Goal: Task Accomplishment & Management: Manage account settings

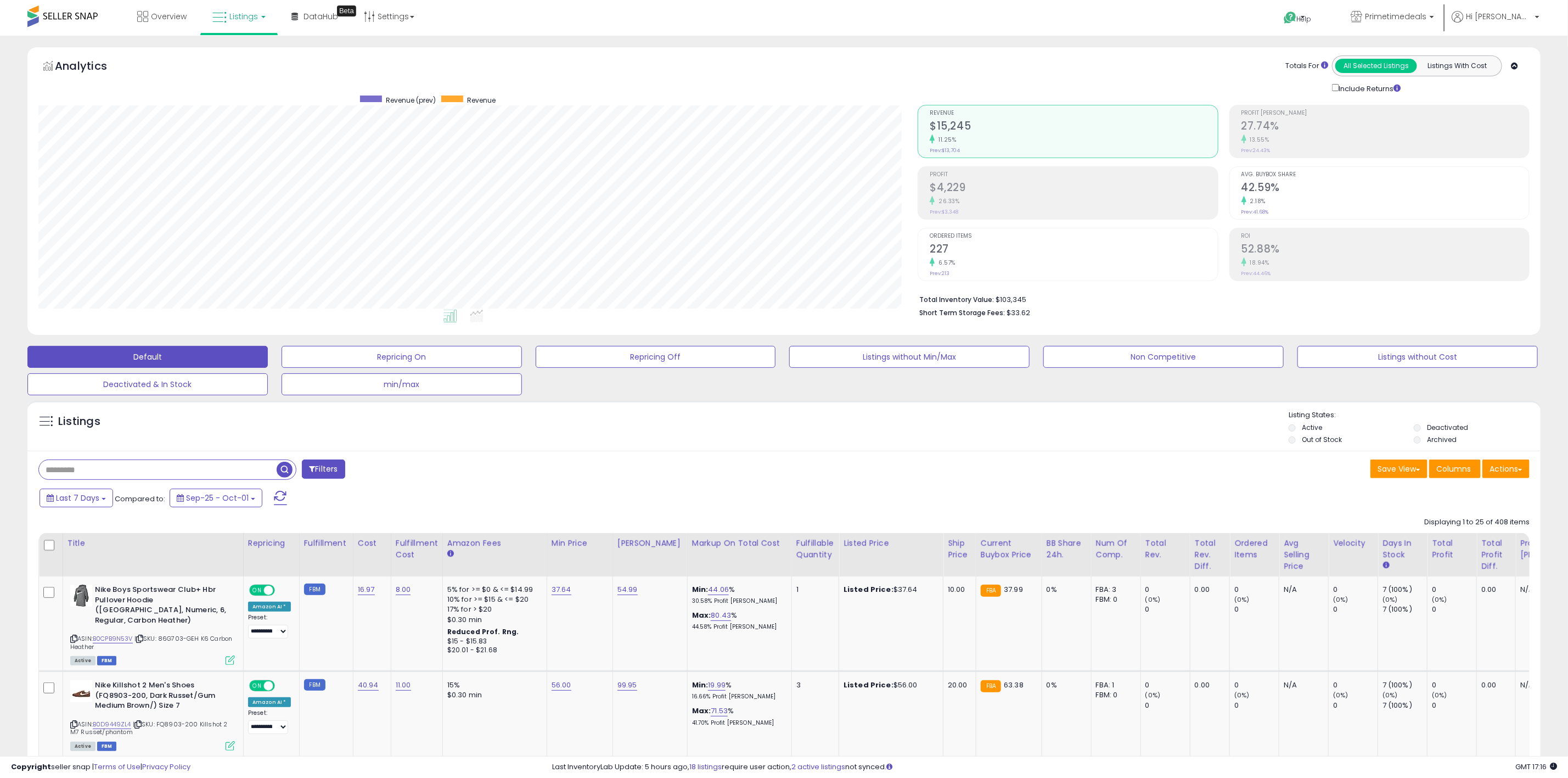
click at [237, 11] on span "Listings" at bounding box center [243, 16] width 28 height 11
click at [257, 54] on icon at bounding box center [248, 54] width 48 height 14
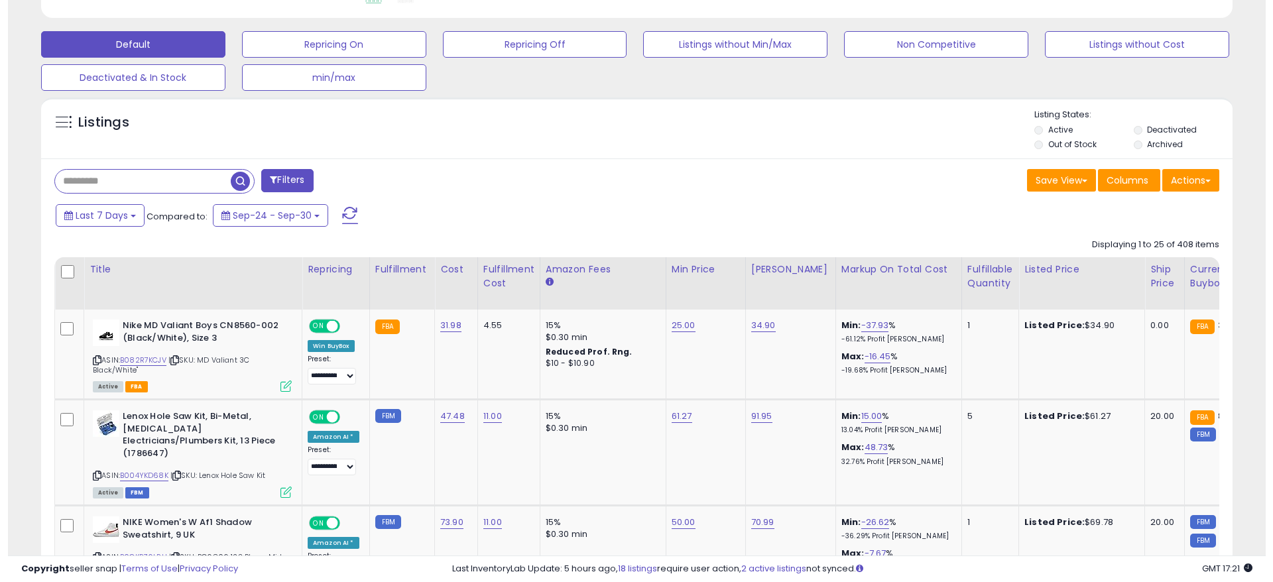
scroll to position [199, 0]
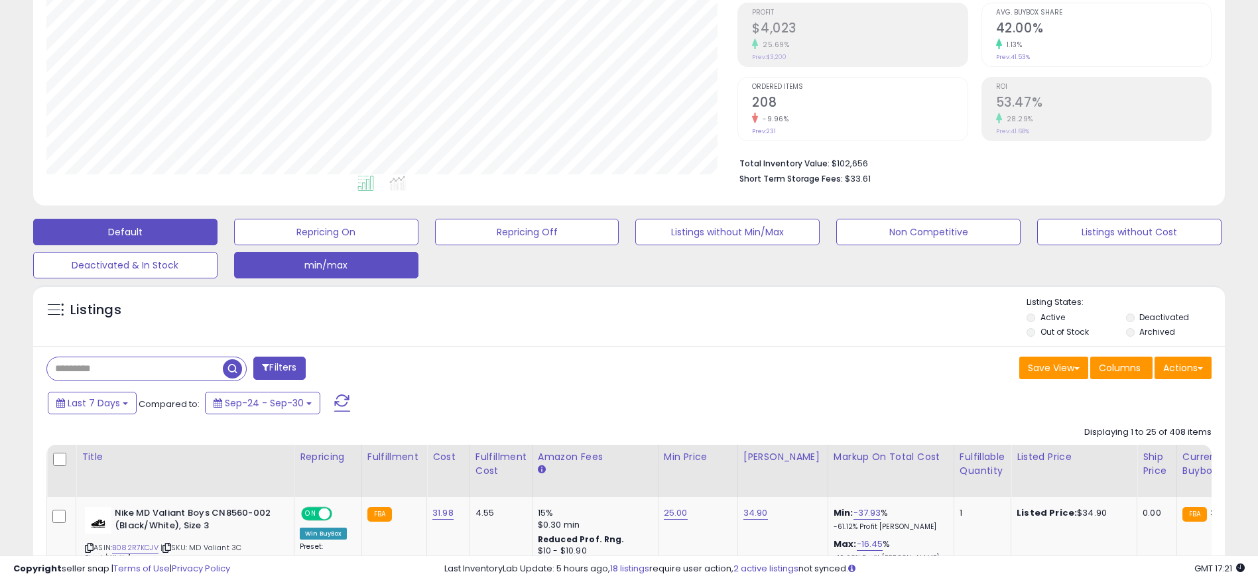
click at [329, 258] on button "min/max" at bounding box center [326, 265] width 184 height 27
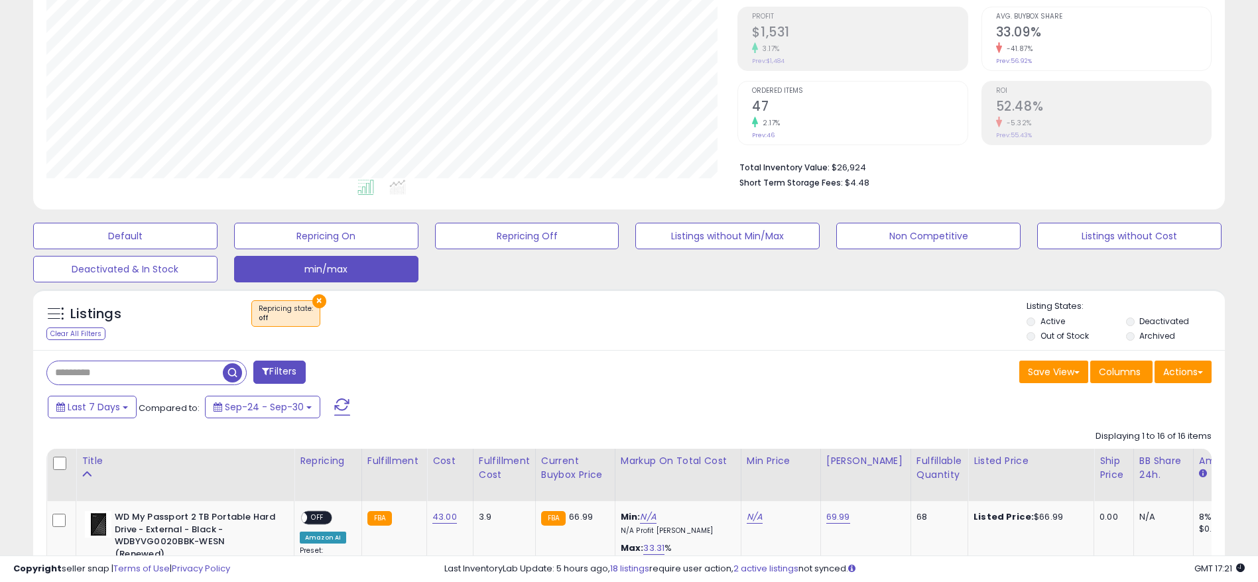
scroll to position [371, 0]
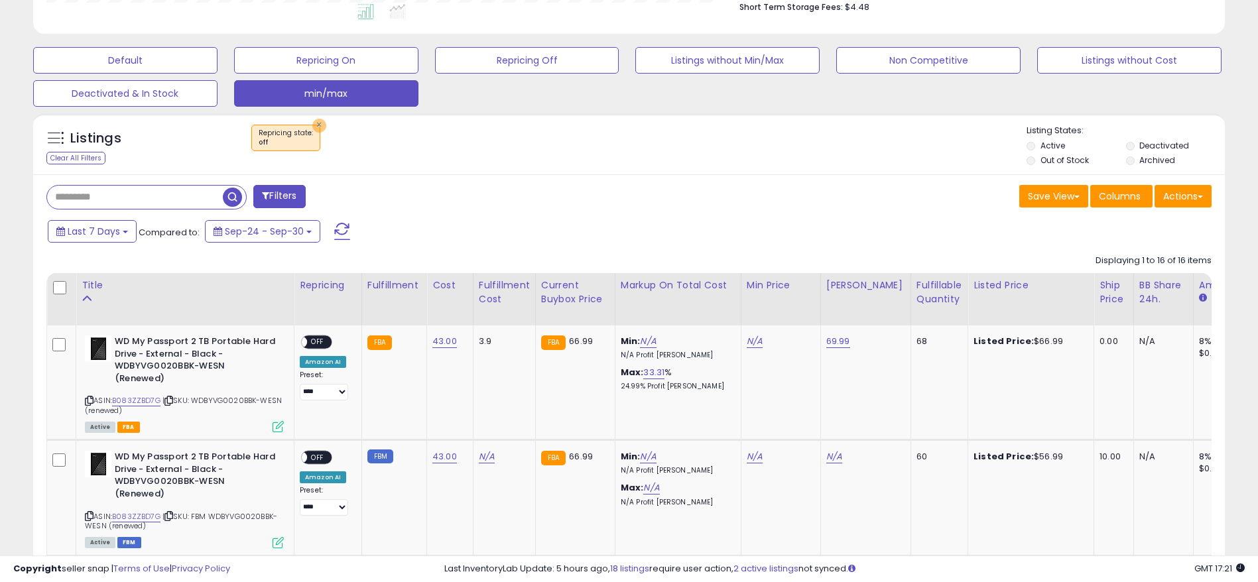
drag, startPoint x: 311, startPoint y: 122, endPoint x: 551, endPoint y: 225, distance: 261.1
click at [312, 121] on button "×" at bounding box center [319, 126] width 14 height 14
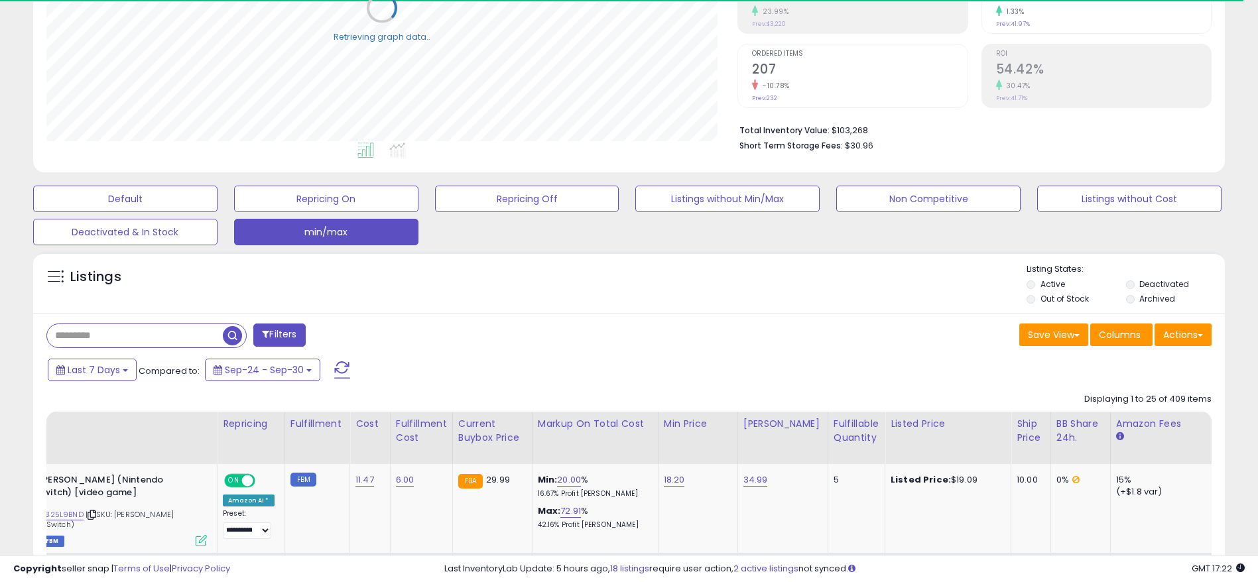
scroll to position [0, 814]
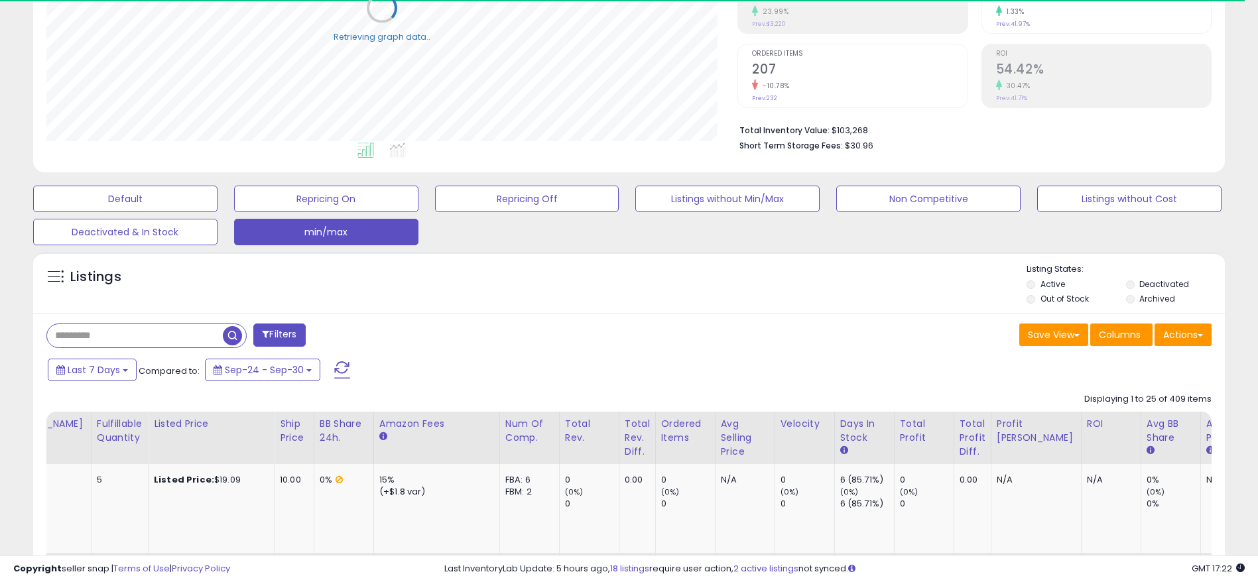
drag, startPoint x: 483, startPoint y: 331, endPoint x: 871, endPoint y: 353, distance: 387.9
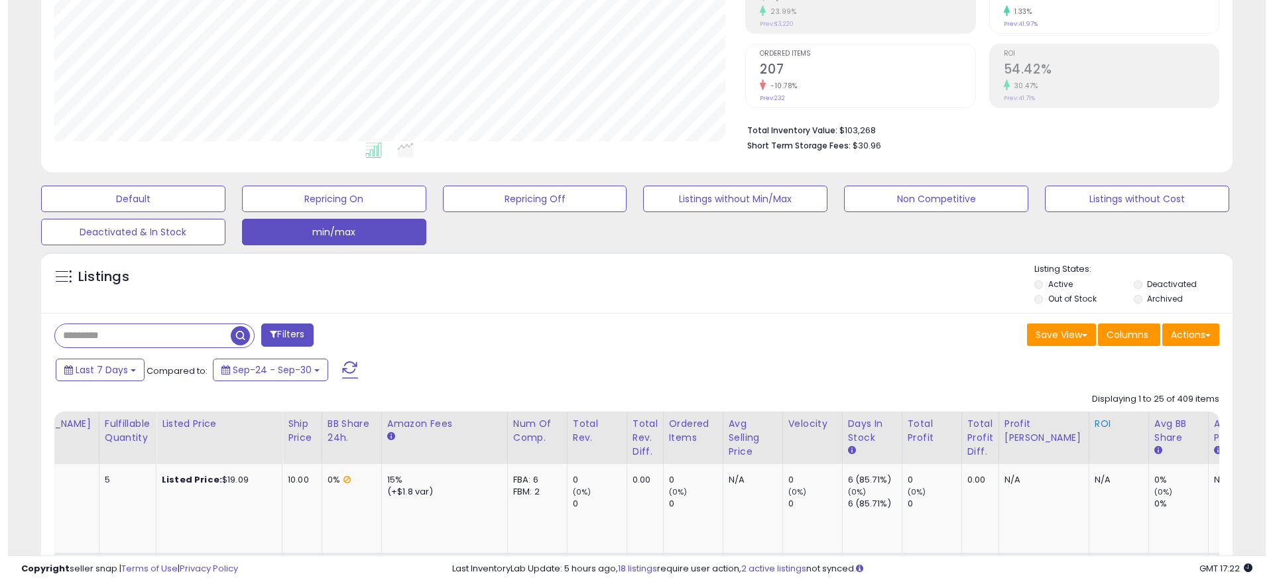
scroll to position [272, 692]
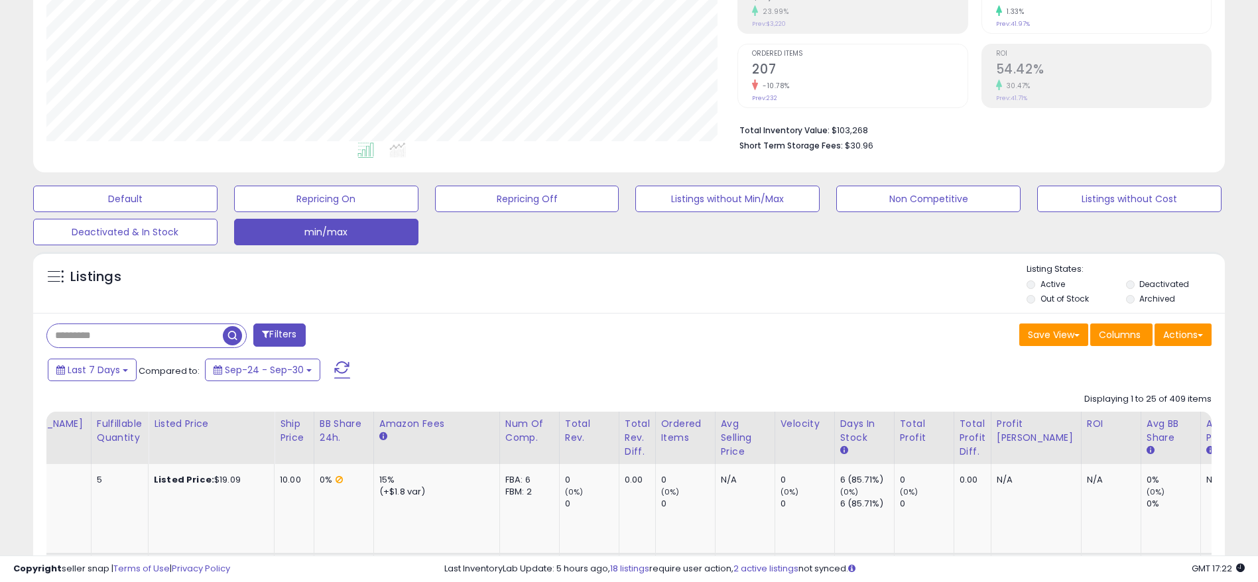
drag, startPoint x: 978, startPoint y: 376, endPoint x: 519, endPoint y: 377, distance: 459.5
drag, startPoint x: 507, startPoint y: 375, endPoint x: 216, endPoint y: 377, distance: 290.4
click at [1128, 338] on span "Columns" at bounding box center [1120, 334] width 42 height 13
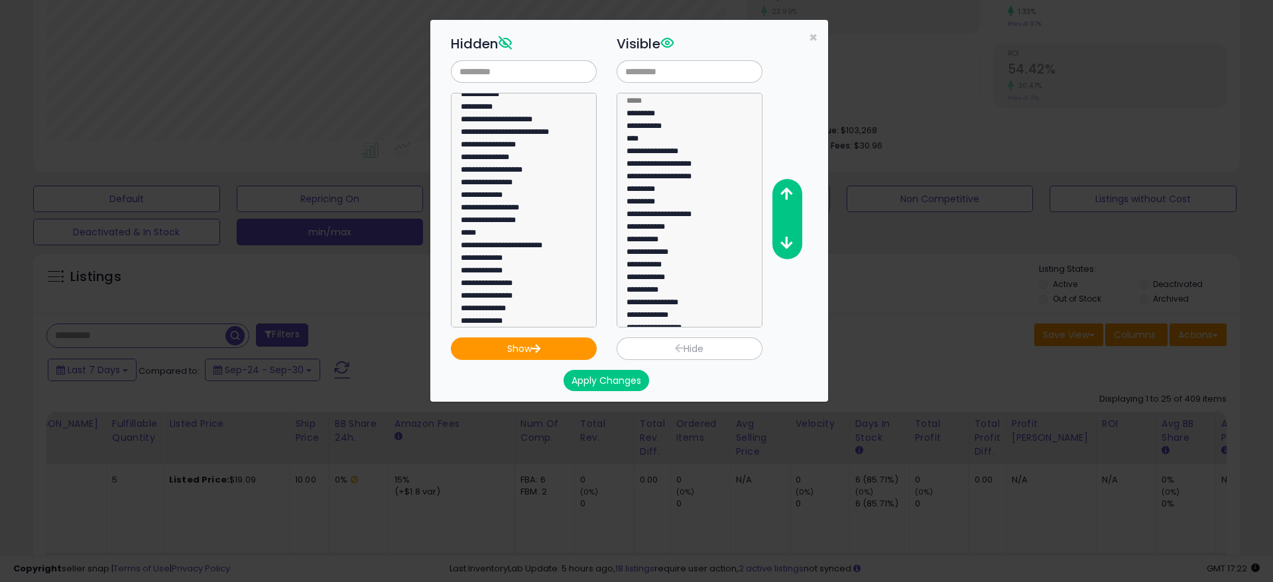
scroll to position [0, 0]
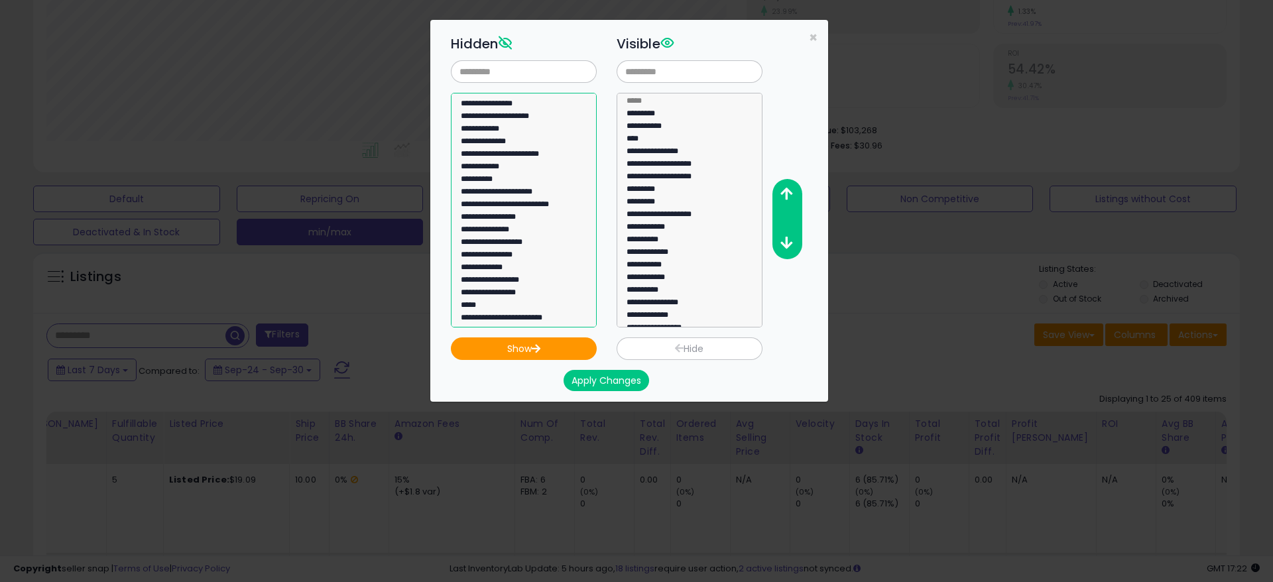
select select "**********"
click at [487, 166] on option "**********" at bounding box center [516, 168] width 113 height 13
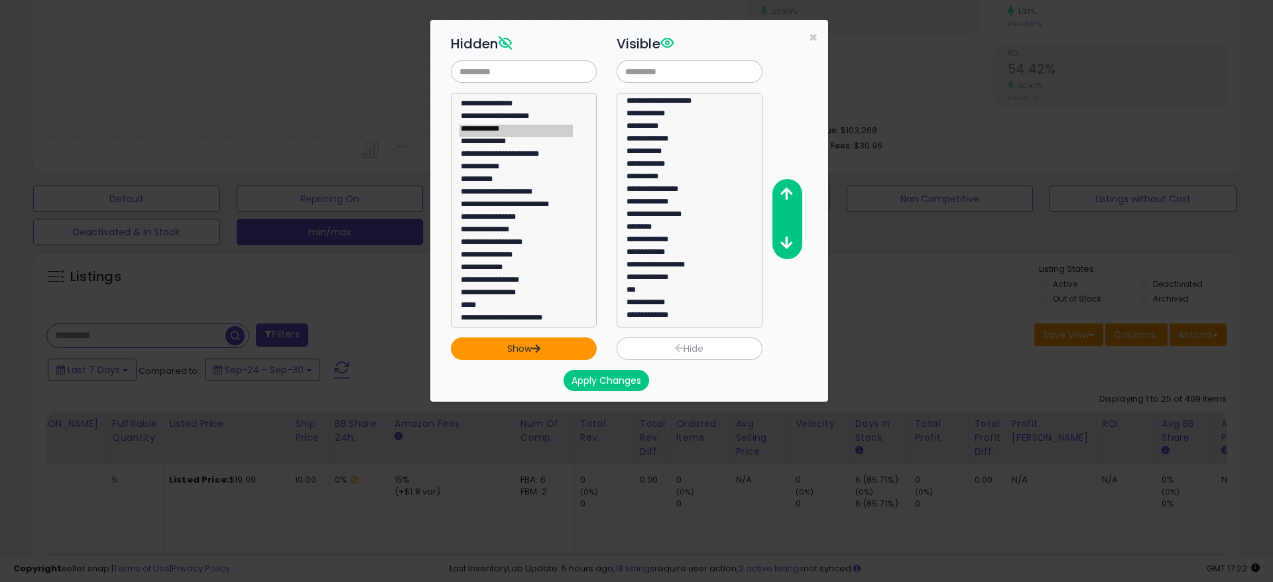
click at [519, 353] on button "Show" at bounding box center [524, 349] width 146 height 23
select select
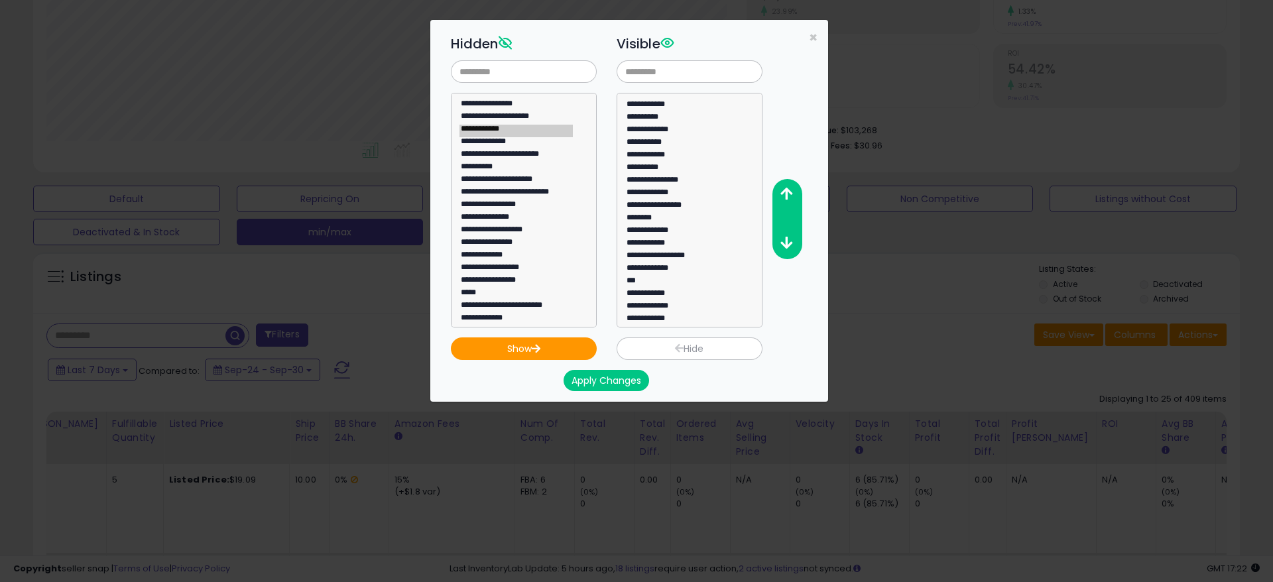
click at [615, 387] on button "Apply Changes" at bounding box center [607, 380] width 86 height 21
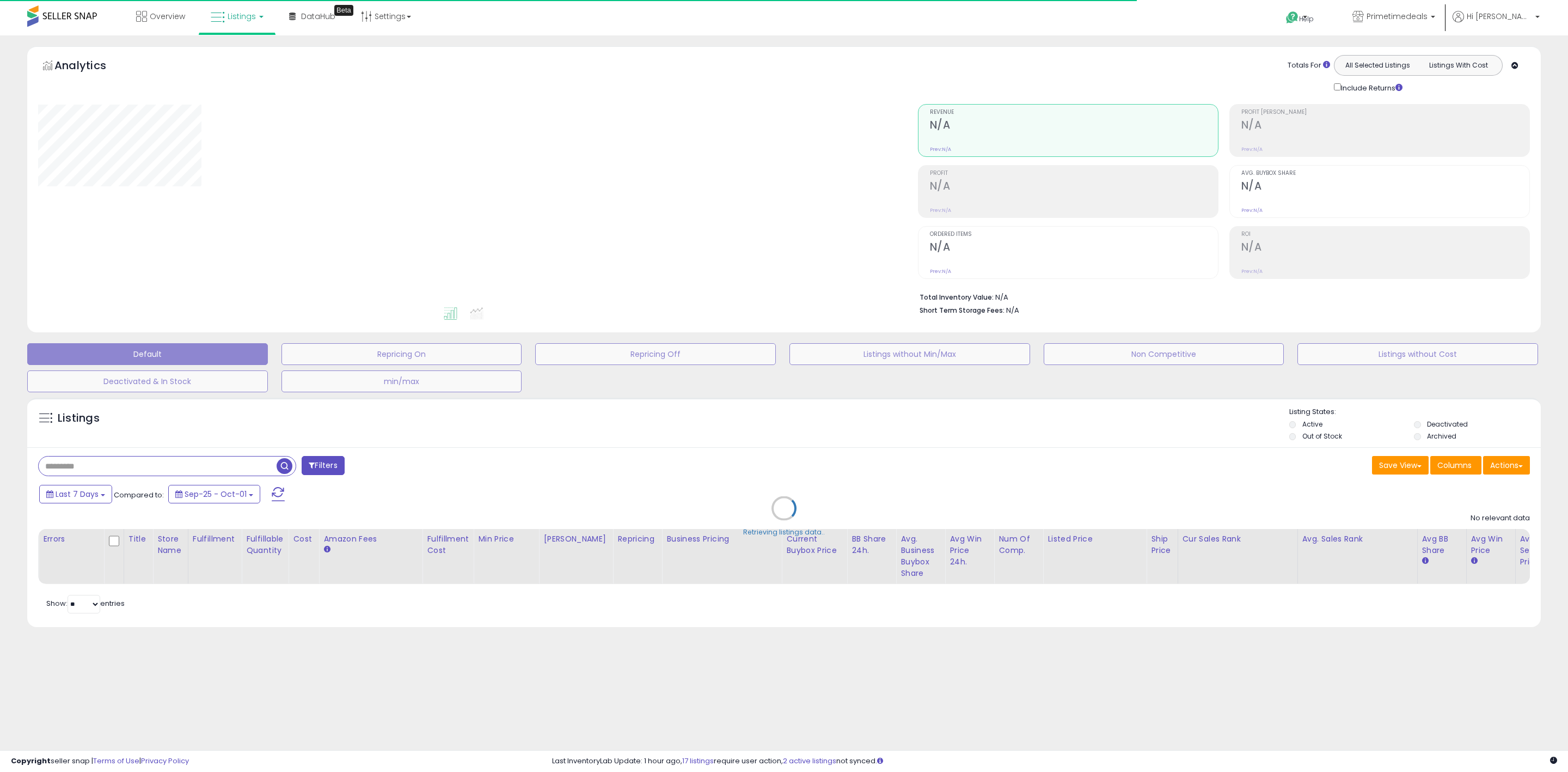
type input "****"
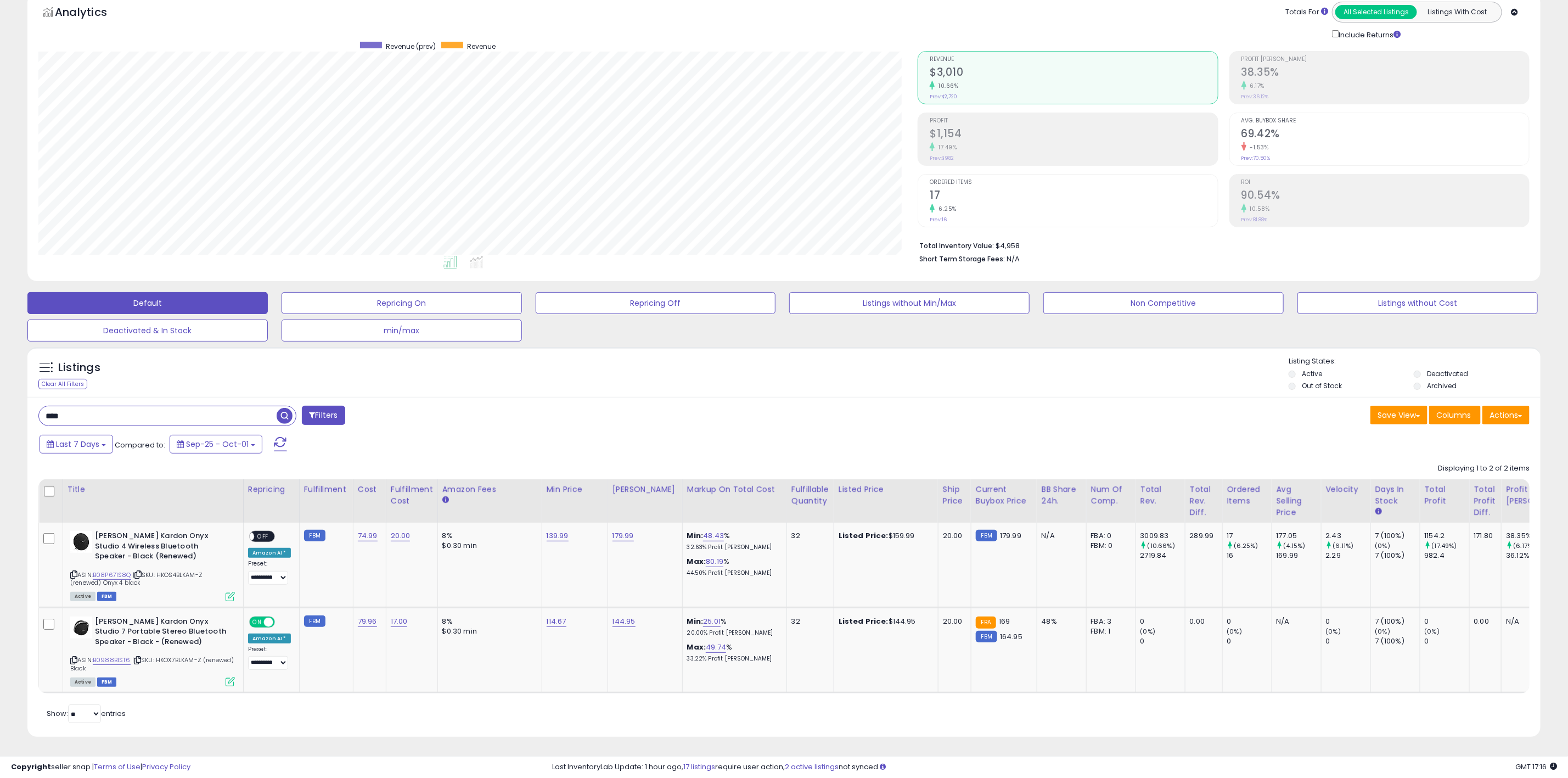
scroll to position [224, 879]
click at [400, 324] on button "min/max" at bounding box center [402, 330] width 240 height 22
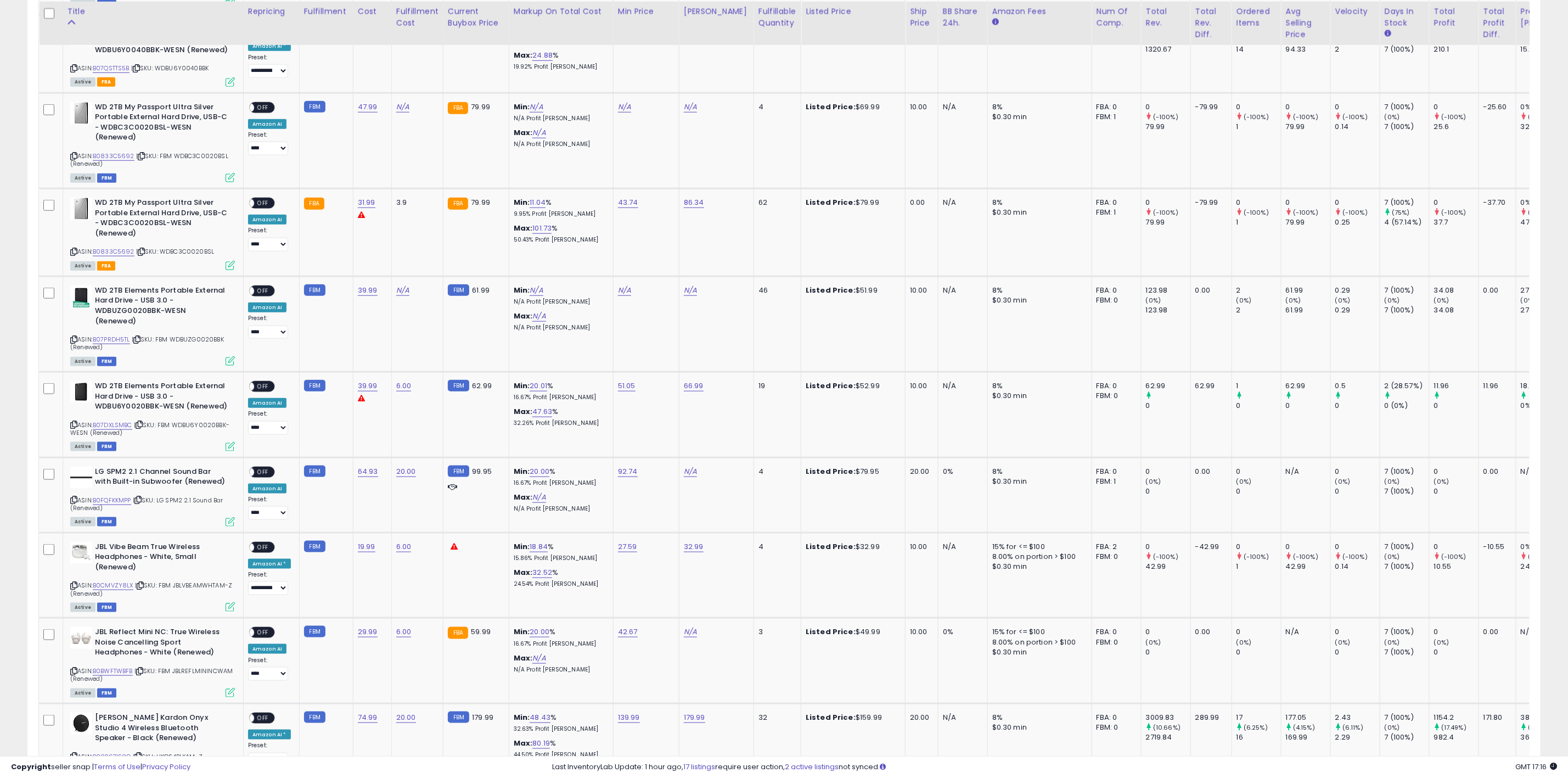
scroll to position [916, 0]
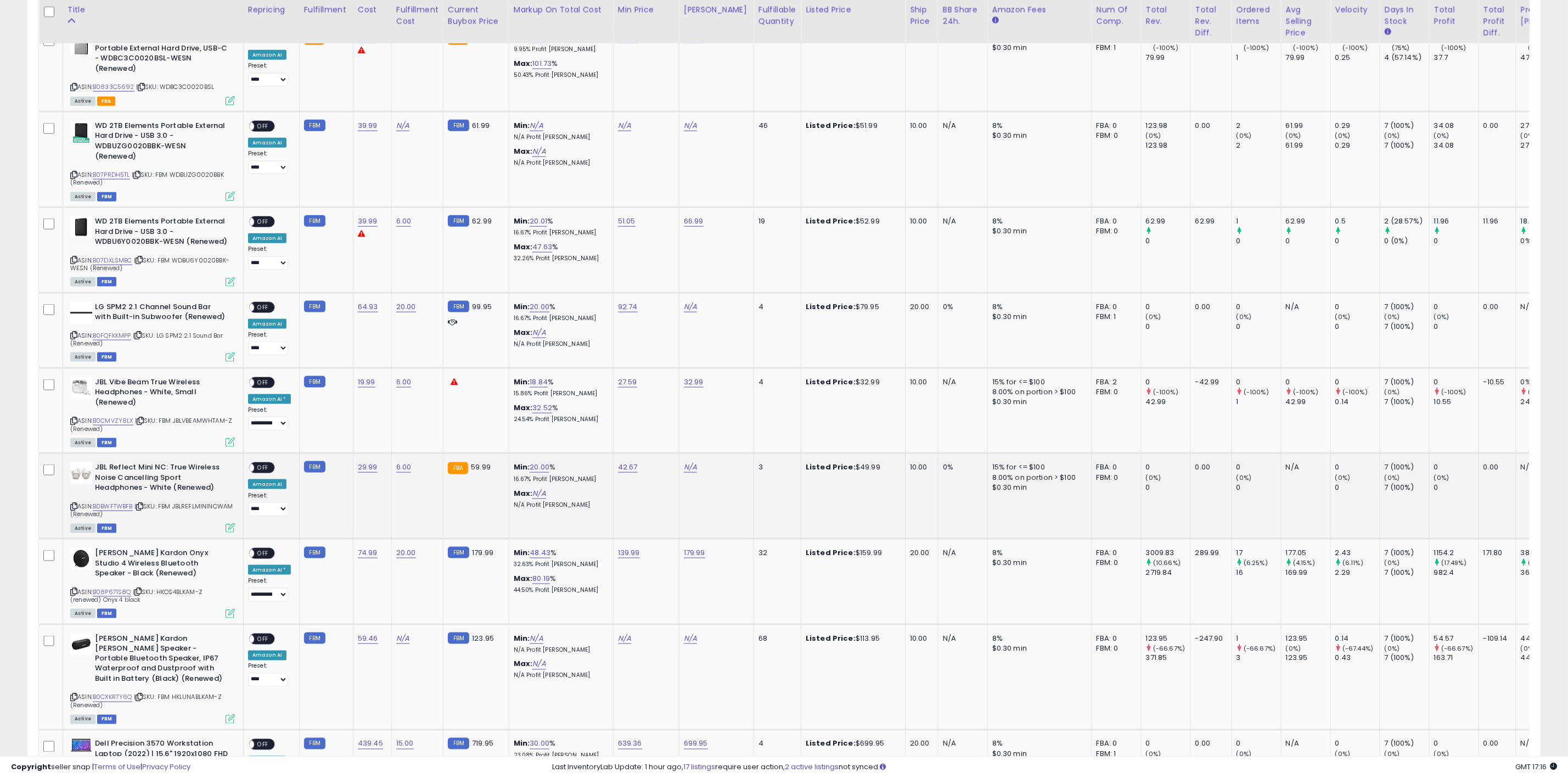
click at [122, 471] on div "ASIN: B0BWFTWBFB | SKU: FBM JBLREFLMININCWAM (Renewed) Active FBM" at bounding box center [152, 497] width 165 height 70
click at [119, 502] on link "B0BWFTWBFB" at bounding box center [113, 506] width 40 height 9
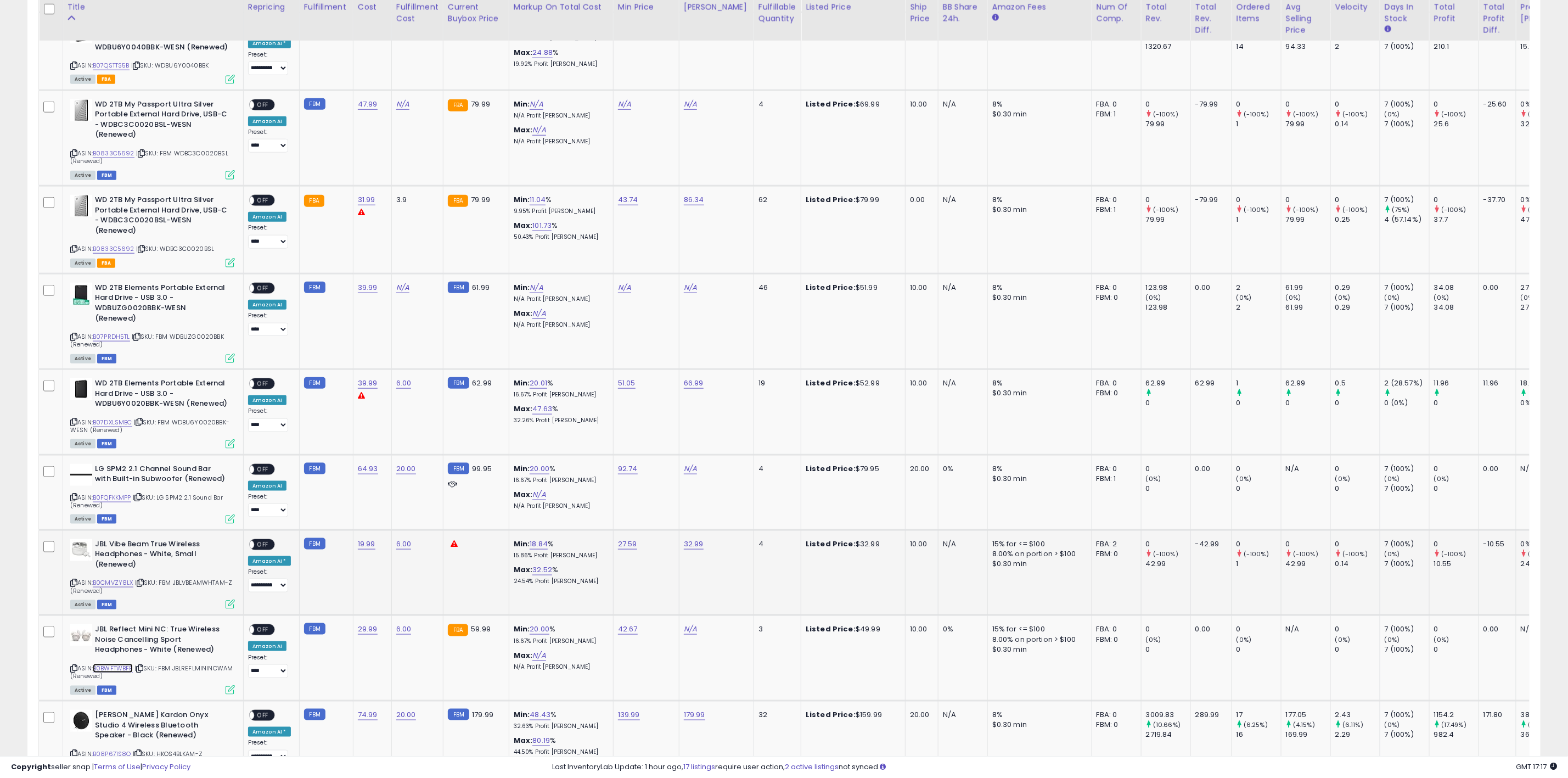
scroll to position [752, 0]
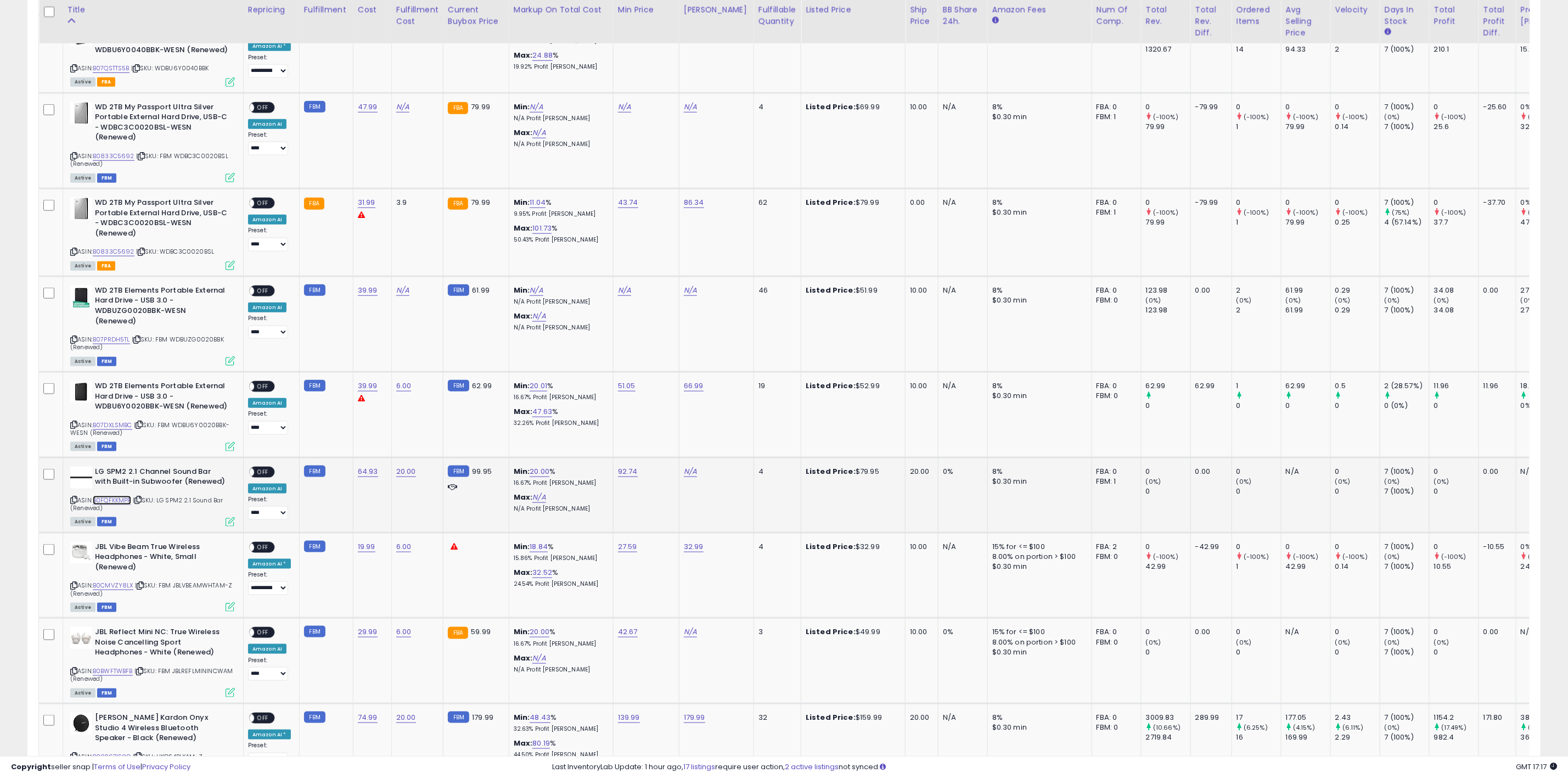
click at [113, 496] on link "B0FQFKKMPP" at bounding box center [112, 500] width 38 height 9
click at [626, 466] on link "92.74" at bounding box center [628, 471] width 20 height 11
drag, startPoint x: 432, startPoint y: 424, endPoint x: 411, endPoint y: 421, distance: 21.2
click at [411, 421] on tbody "**********" at bounding box center [889, 560] width 1700 height 1472
type input "*****"
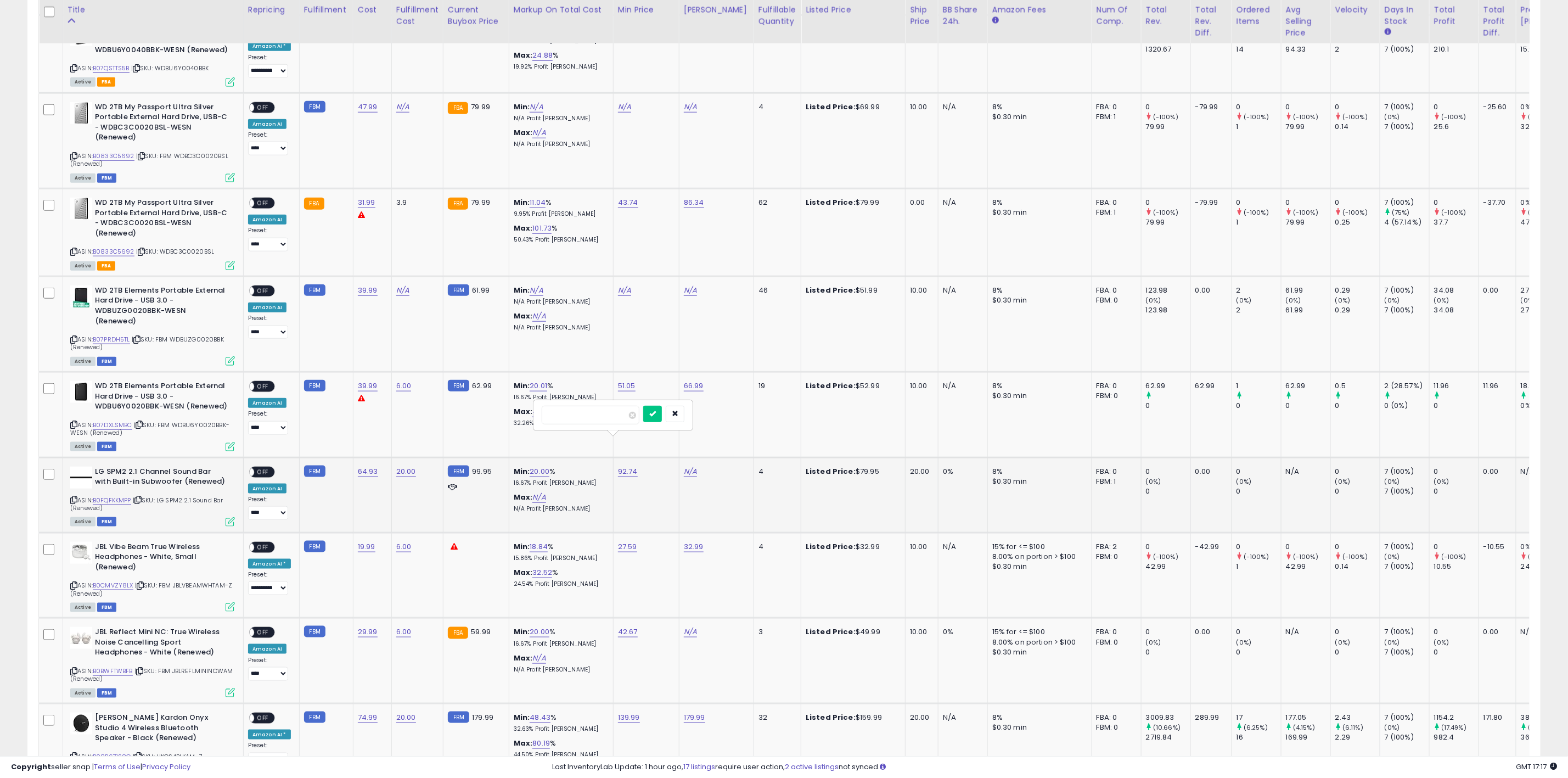
click at [664, 403] on div "*****" at bounding box center [613, 415] width 158 height 29
click at [662, 416] on button "submit" at bounding box center [652, 414] width 19 height 17
click at [401, 467] on div "20.00" at bounding box center [416, 472] width 38 height 10
click at [402, 466] on link "20.00" at bounding box center [406, 471] width 20 height 11
drag, startPoint x: 373, startPoint y: 413, endPoint x: 266, endPoint y: 411, distance: 107.0
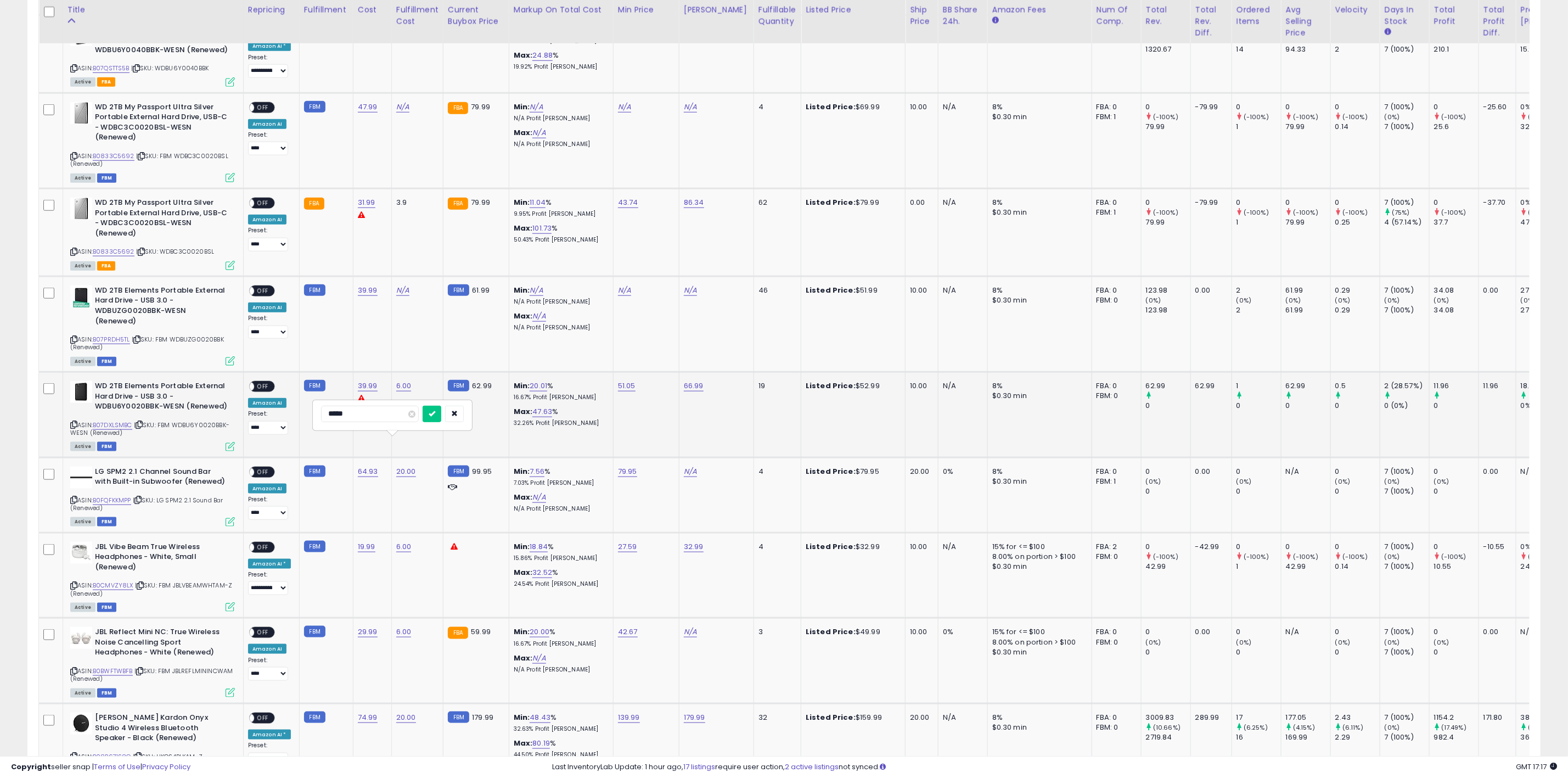
click at [266, 411] on tbody "**********" at bounding box center [889, 560] width 1700 height 1472
drag, startPoint x: 376, startPoint y: 410, endPoint x: 291, endPoint y: 410, distance: 85.0
click at [291, 410] on tbody "**********" at bounding box center [889, 560] width 1700 height 1472
type input "**"
click at [441, 415] on button "submit" at bounding box center [432, 414] width 19 height 17
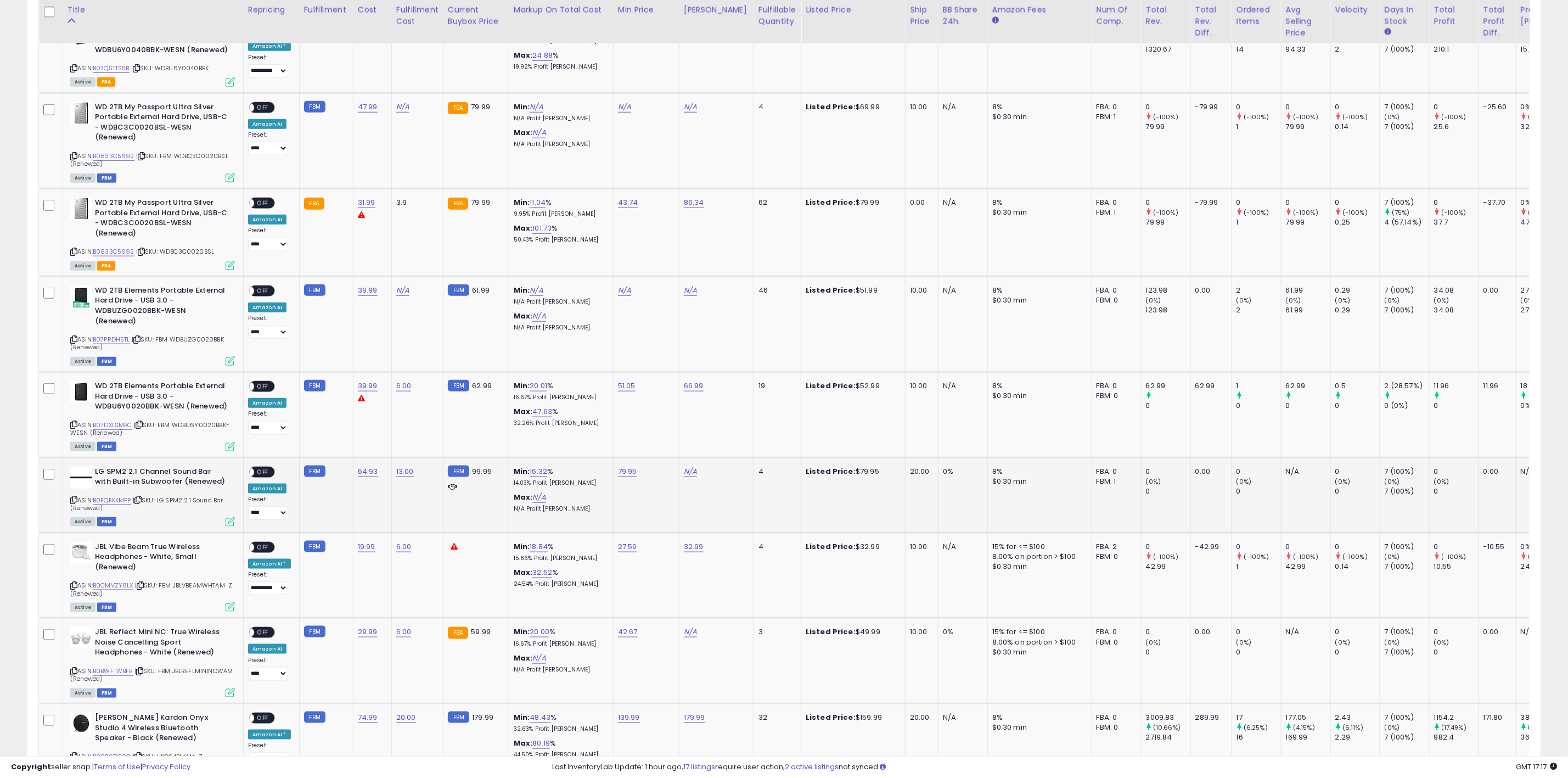
click at [416, 463] on td "13.00" at bounding box center [417, 494] width 51 height 75
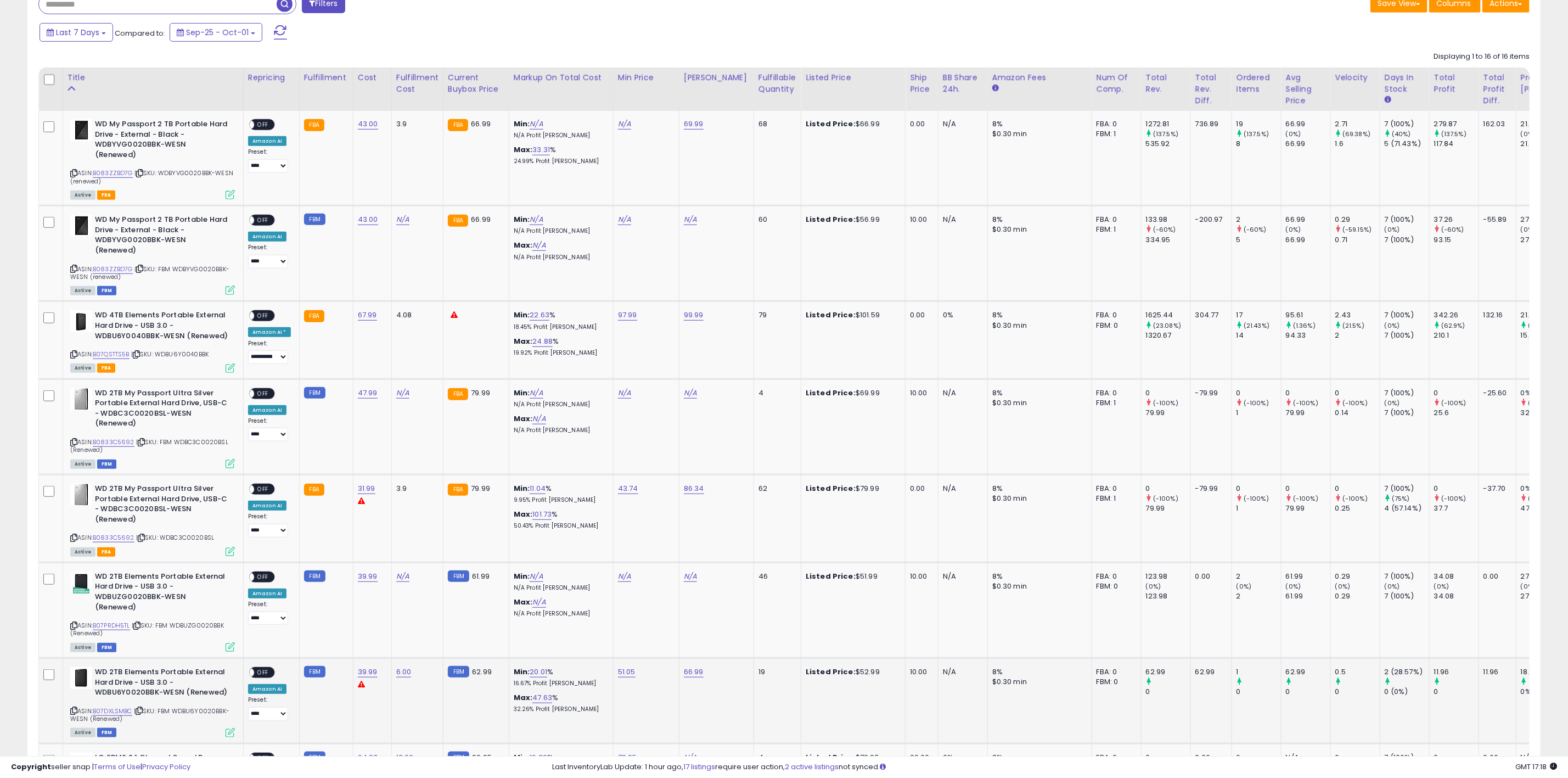
scroll to position [422, 0]
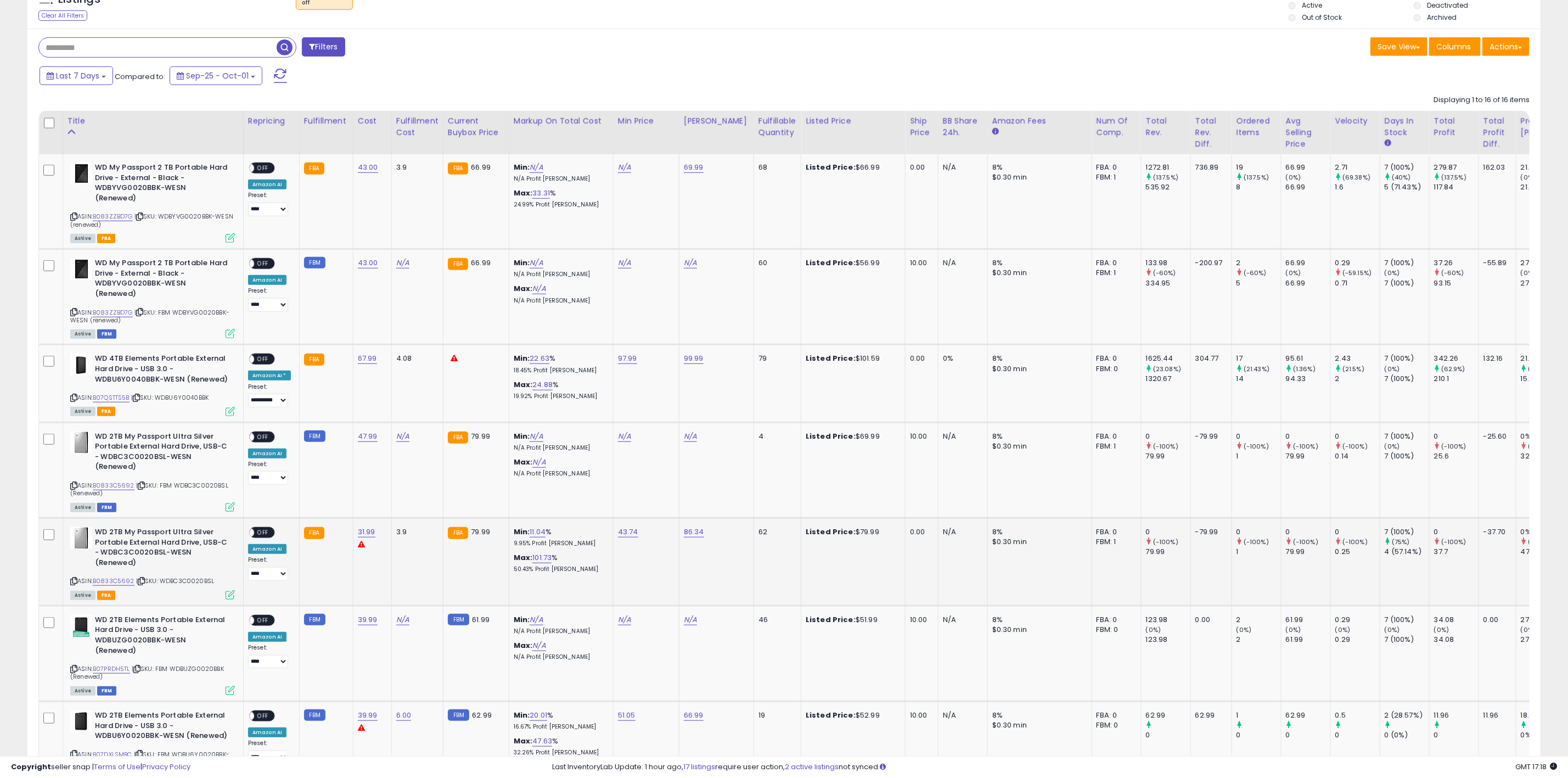
click at [124, 555] on div "ASIN: B0833C5692 | SKU: WDBC3C0020BSL Active FBA" at bounding box center [152, 563] width 165 height 71
click at [105, 576] on link "B0833C5692" at bounding box center [113, 580] width 41 height 9
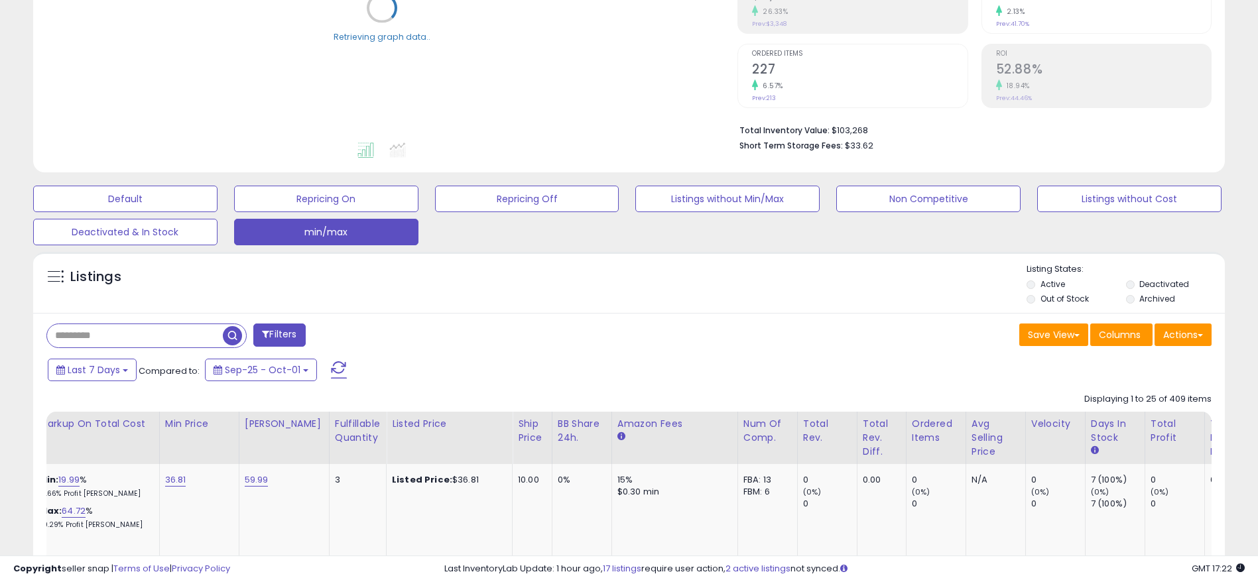
scroll to position [0, 904]
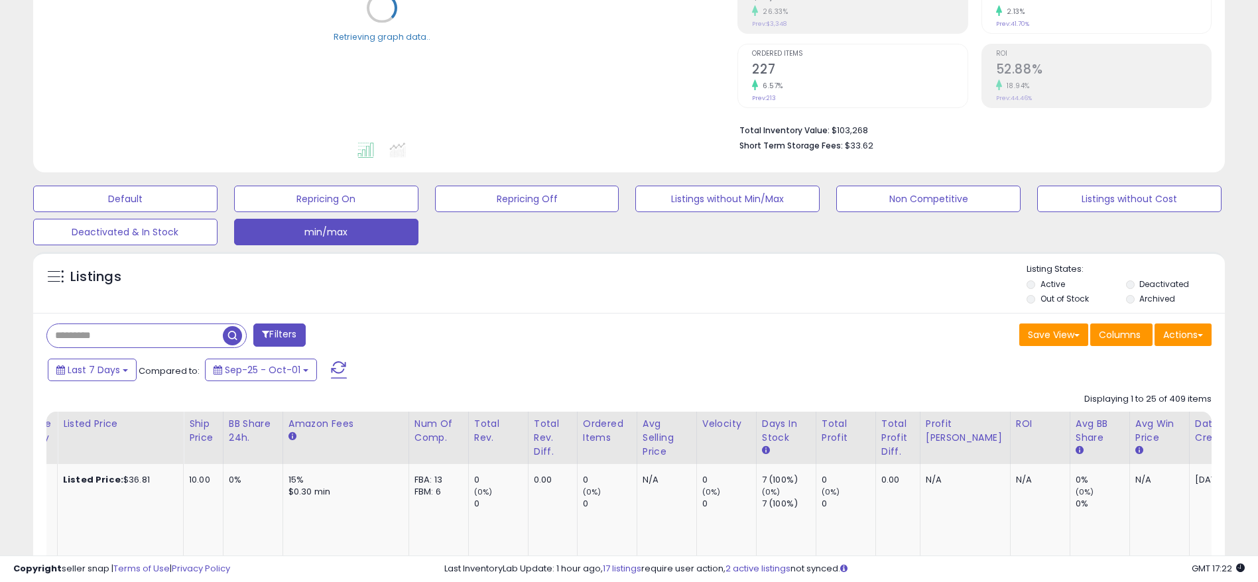
drag, startPoint x: 580, startPoint y: 360, endPoint x: 852, endPoint y: 382, distance: 272.7
click at [1195, 422] on div "Date Created" at bounding box center [1224, 431] width 58 height 28
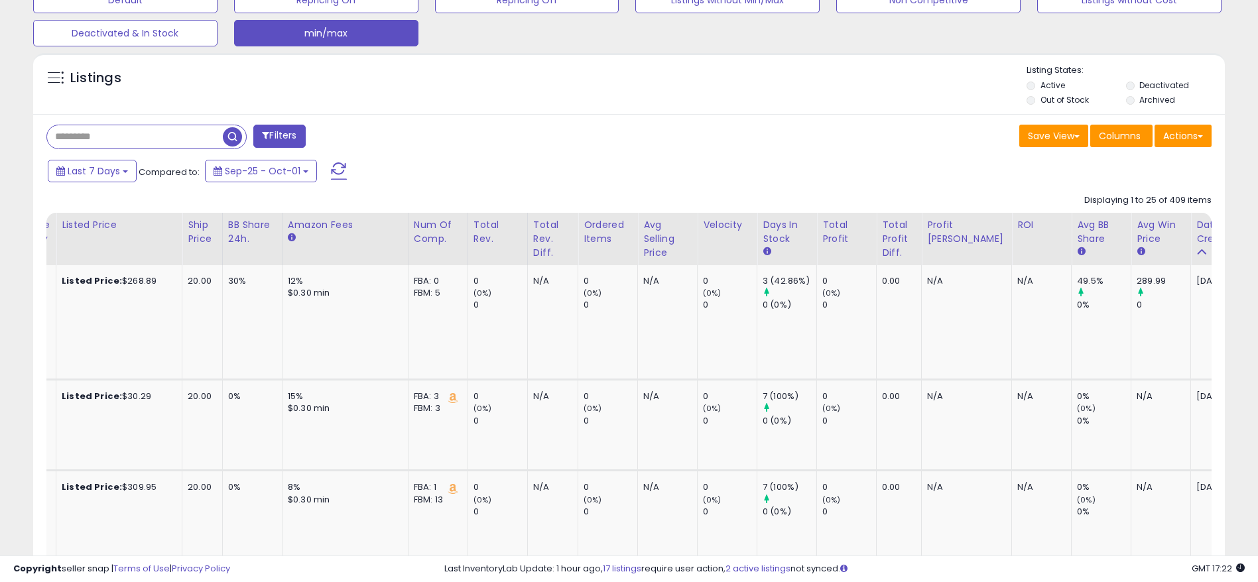
scroll to position [0, 912]
drag, startPoint x: 544, startPoint y: 320, endPoint x: 1439, endPoint y: 312, distance: 895.2
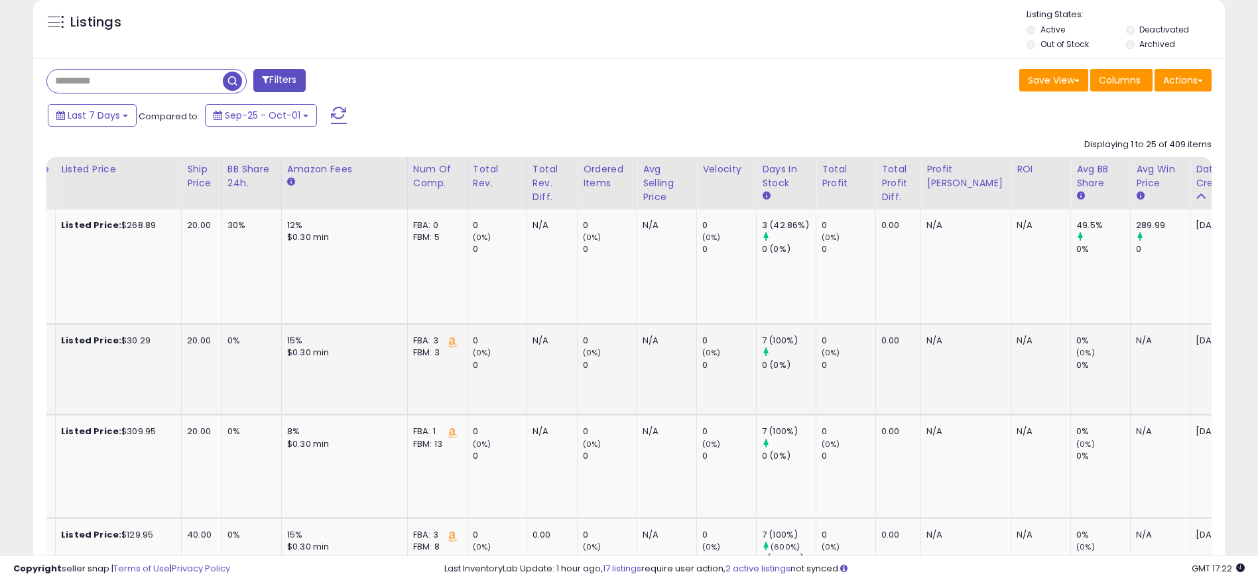
drag, startPoint x: 969, startPoint y: 336, endPoint x: 178, endPoint y: 336, distance: 791.0
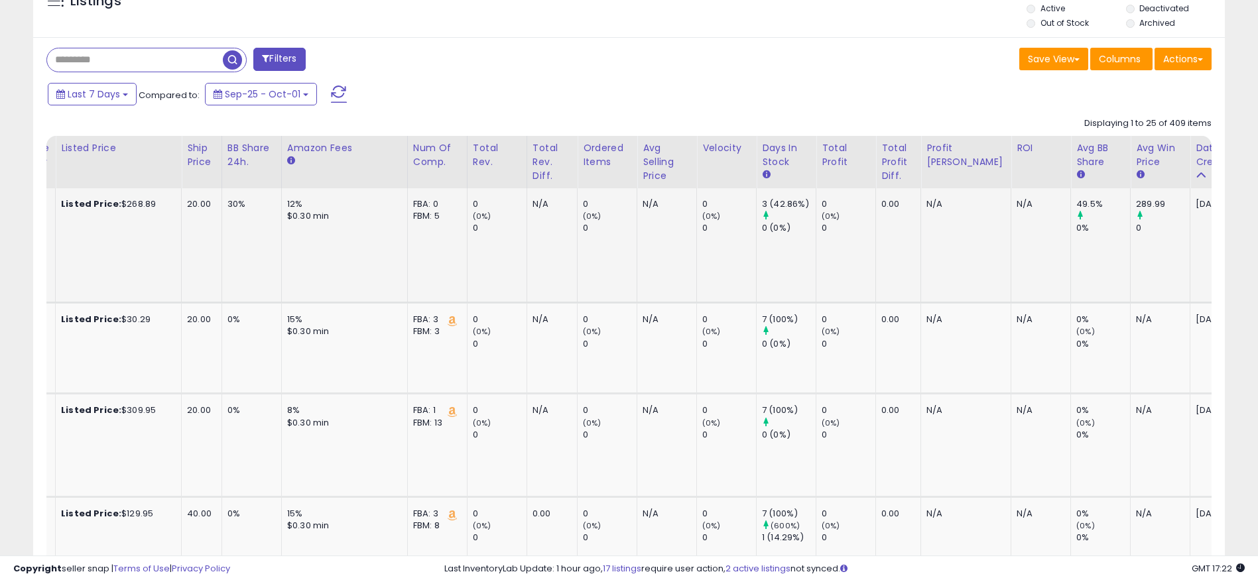
scroll to position [0, 0]
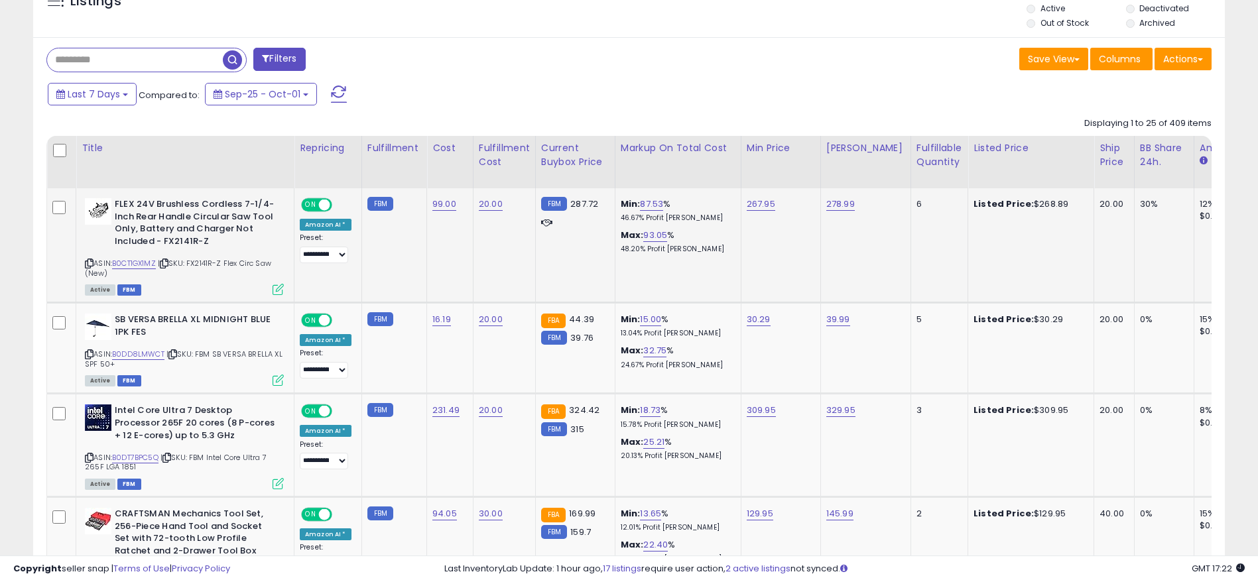
drag, startPoint x: 503, startPoint y: 293, endPoint x: 61, endPoint y: 260, distance: 443.5
drag, startPoint x: 670, startPoint y: 201, endPoint x: 605, endPoint y: 204, distance: 64.4
click at [604, 203] on tr "**********" at bounding box center [1109, 245] width 2124 height 115
drag, startPoint x: 659, startPoint y: 216, endPoint x: 601, endPoint y: 204, distance: 59.7
click at [601, 204] on tr "**********" at bounding box center [1109, 245] width 2124 height 115
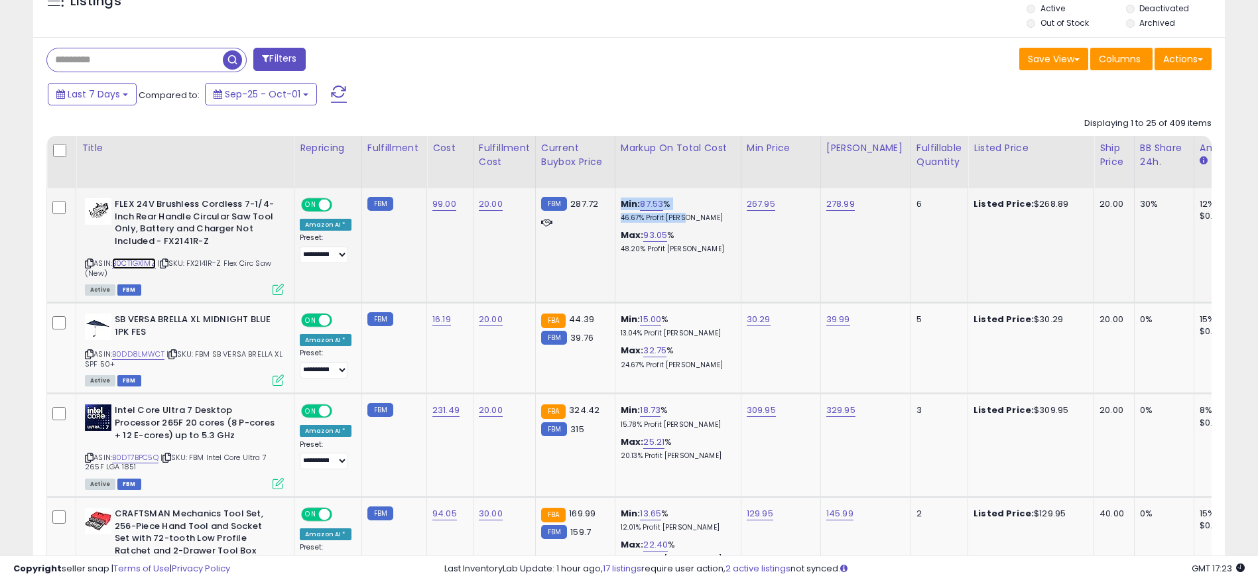
click at [154, 261] on link "B0CT1GX1MZ" at bounding box center [134, 263] width 44 height 11
click at [711, 223] on div "Min: 87.53 % 46.67% Profit [PERSON_NAME]: 93.05 % 48.20% Profit [PERSON_NAME]" at bounding box center [676, 226] width 110 height 56
click at [652, 202] on link "87.53" at bounding box center [651, 204] width 23 height 13
type input "**"
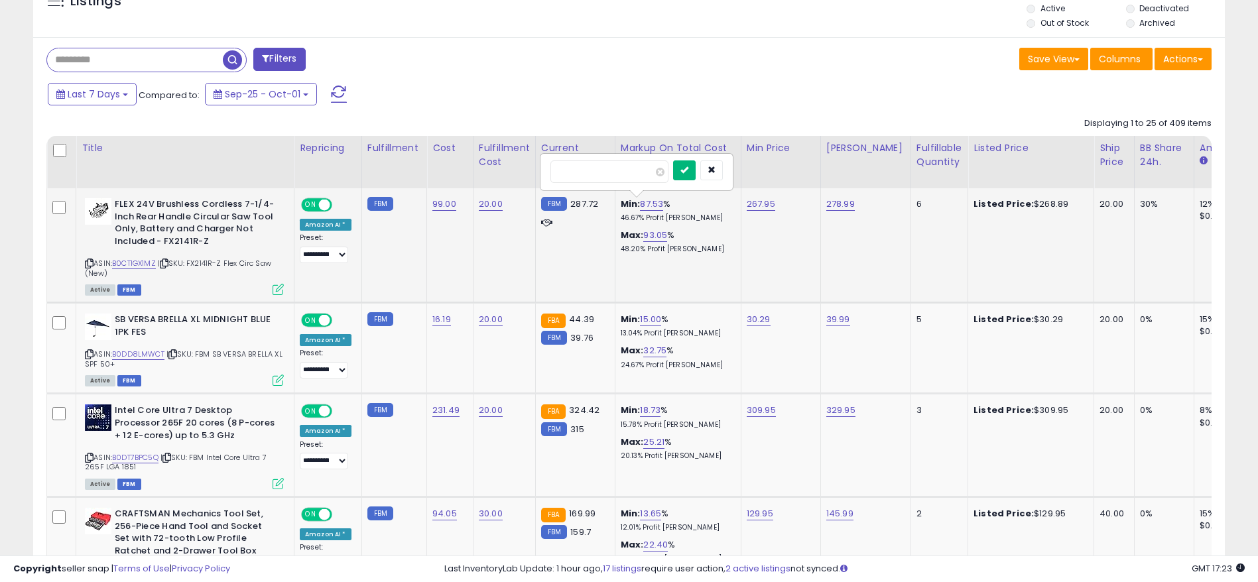
click at [696, 166] on button "submit" at bounding box center [684, 170] width 23 height 20
drag, startPoint x: 607, startPoint y: 214, endPoint x: 702, endPoint y: 212, distance: 94.9
click at [702, 212] on tr "**********" at bounding box center [1109, 245] width 2124 height 115
click at [769, 209] on div "155.00" at bounding box center [779, 204] width 64 height 12
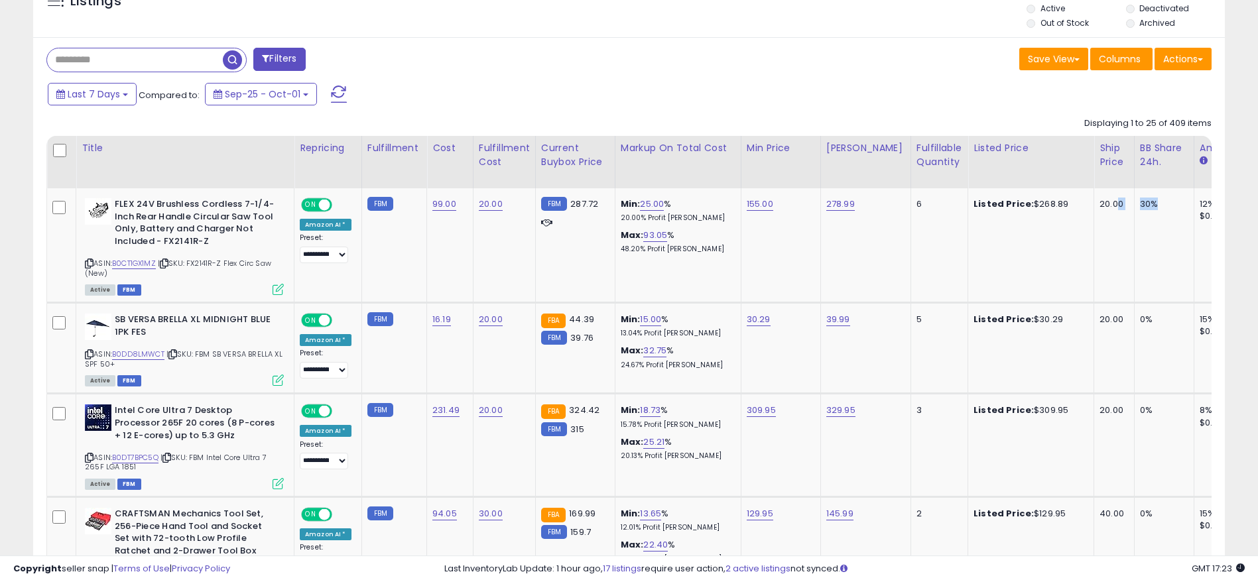
drag, startPoint x: 1168, startPoint y: 209, endPoint x: 1100, endPoint y: 211, distance: 68.3
click at [1100, 211] on tr "**********" at bounding box center [1109, 245] width 2124 height 115
drag, startPoint x: 719, startPoint y: 241, endPoint x: 761, endPoint y: 231, distance: 43.1
click at [748, 233] on tr "**********" at bounding box center [1109, 245] width 2124 height 115
drag, startPoint x: 761, startPoint y: 231, endPoint x: 848, endPoint y: 235, distance: 87.0
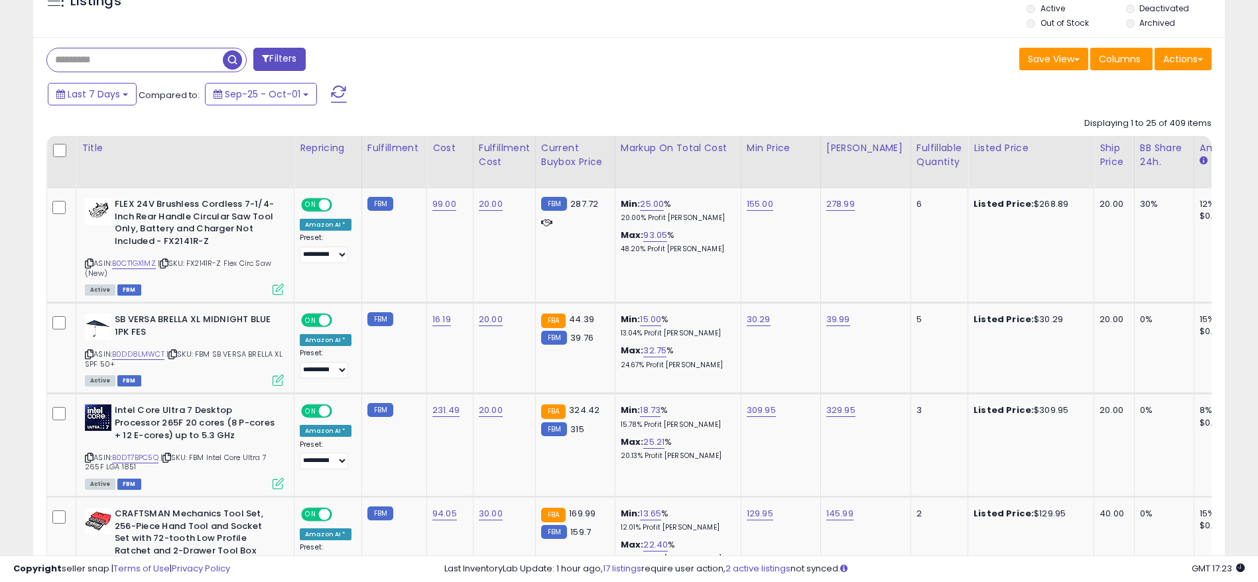
click at [808, 232] on td "155.00" at bounding box center [781, 245] width 80 height 115
drag, startPoint x: 1163, startPoint y: 202, endPoint x: 993, endPoint y: 210, distance: 170.0
click at [993, 210] on tr "**********" at bounding box center [1109, 245] width 2124 height 115
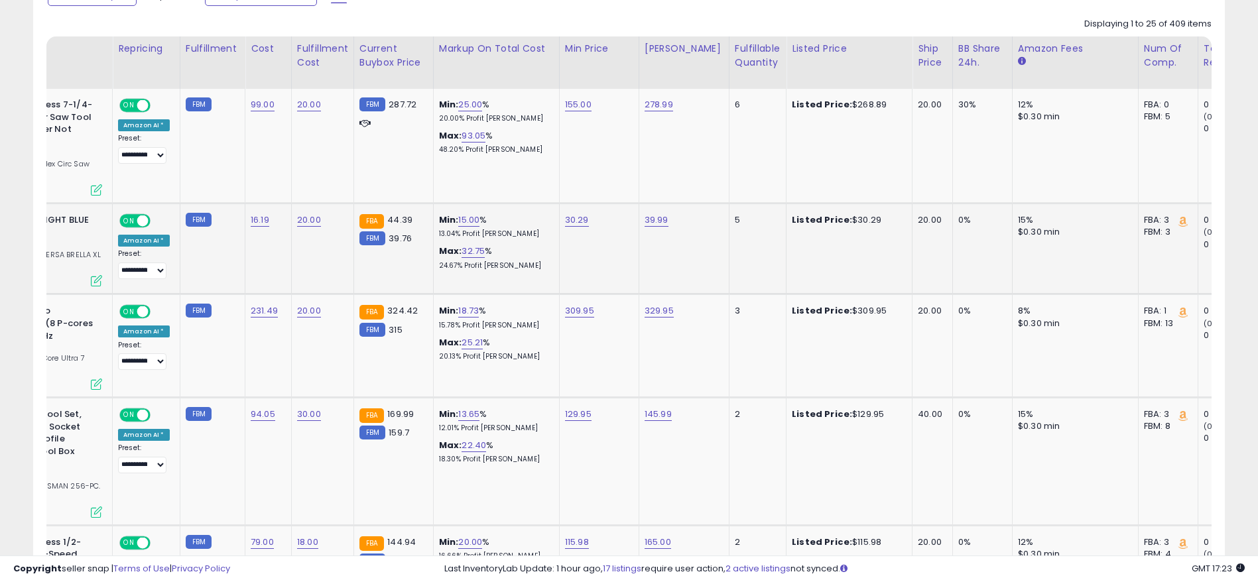
scroll to position [0, 604]
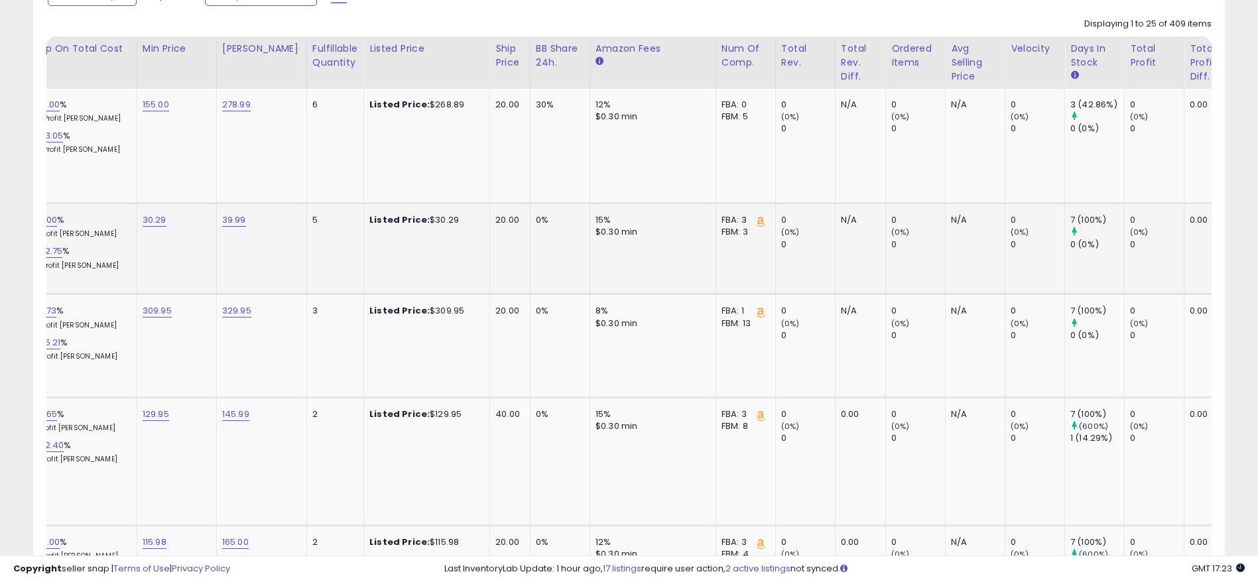
drag, startPoint x: 572, startPoint y: 257, endPoint x: 707, endPoint y: 254, distance: 136.0
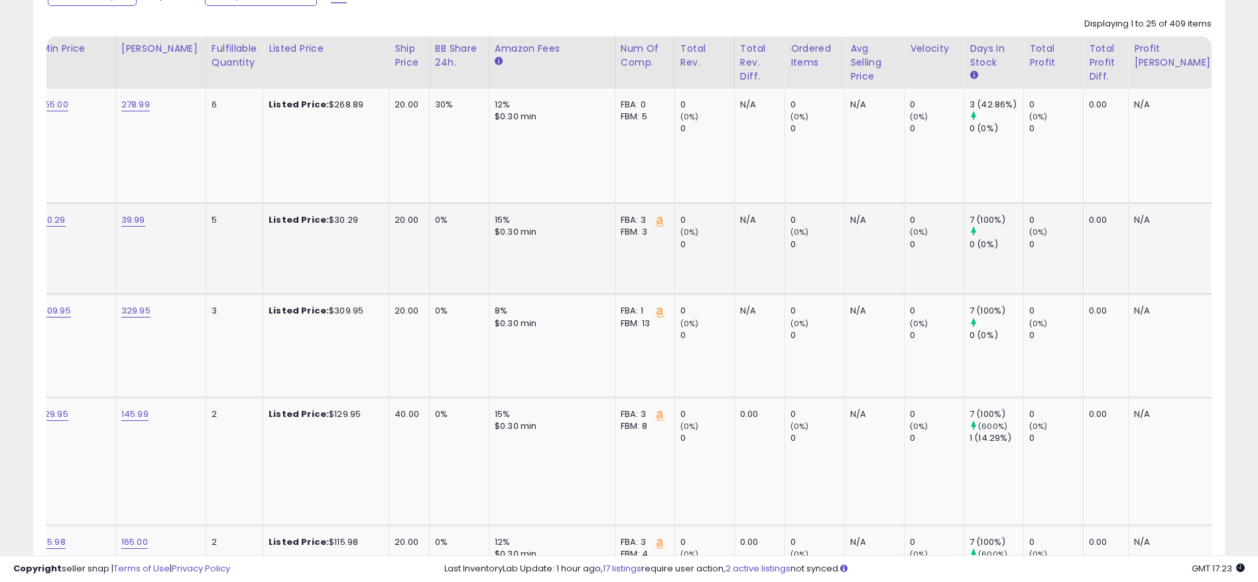
scroll to position [0, 521]
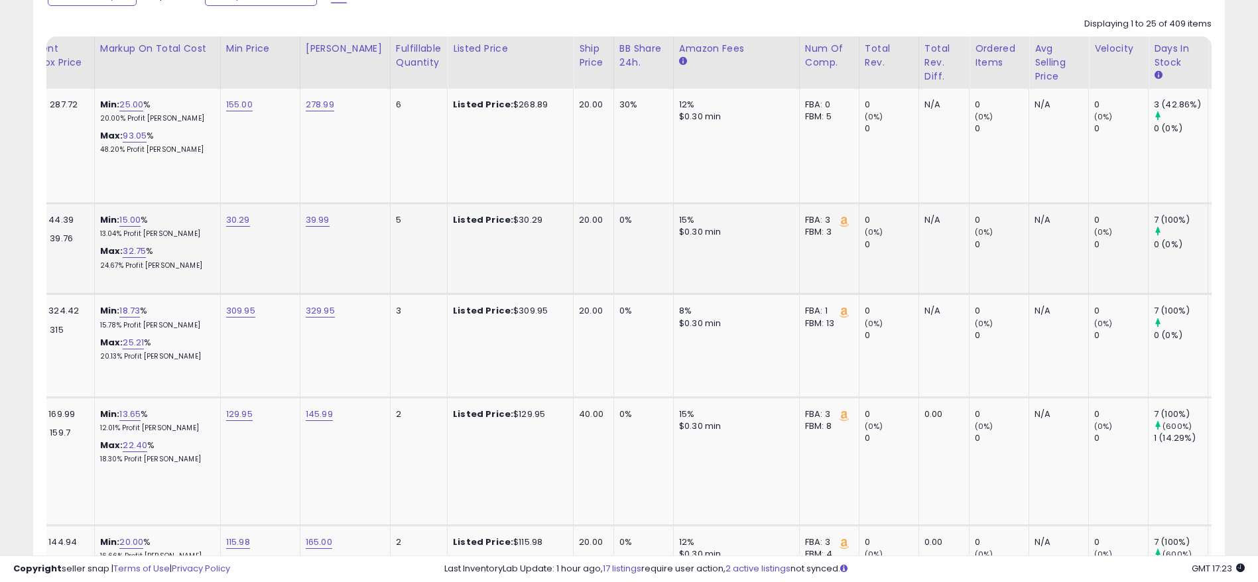
drag, startPoint x: 800, startPoint y: 256, endPoint x: 685, endPoint y: 259, distance: 115.4
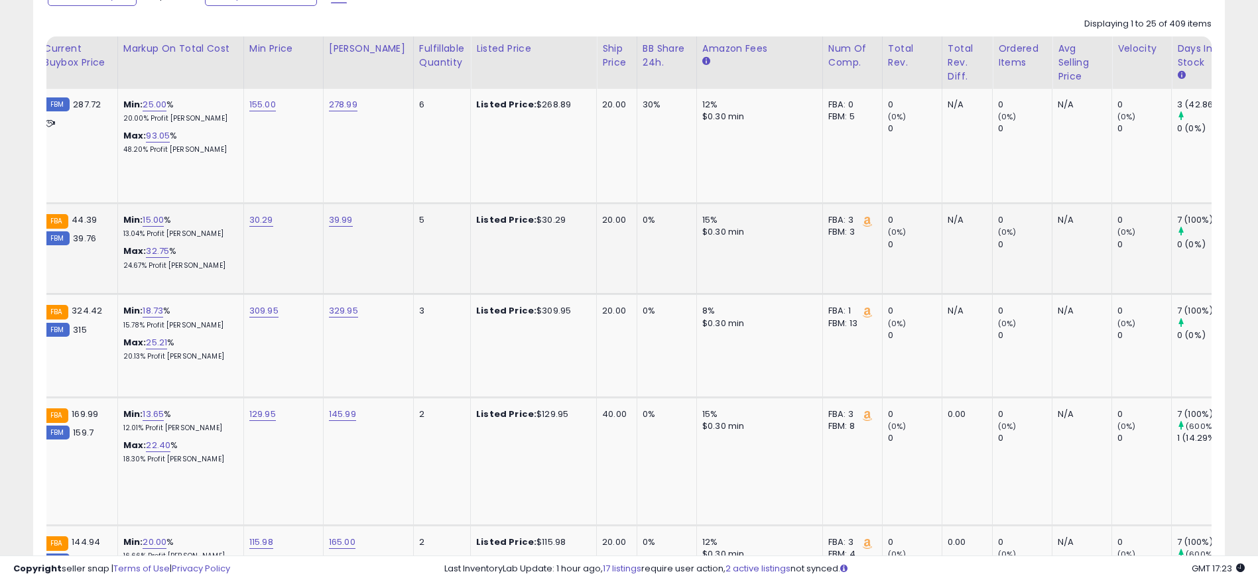
drag, startPoint x: 831, startPoint y: 262, endPoint x: 1034, endPoint y: 259, distance: 202.9
drag, startPoint x: 1034, startPoint y: 259, endPoint x: 1117, endPoint y: 258, distance: 82.9
drag, startPoint x: 1082, startPoint y: 258, endPoint x: 371, endPoint y: 258, distance: 710.8
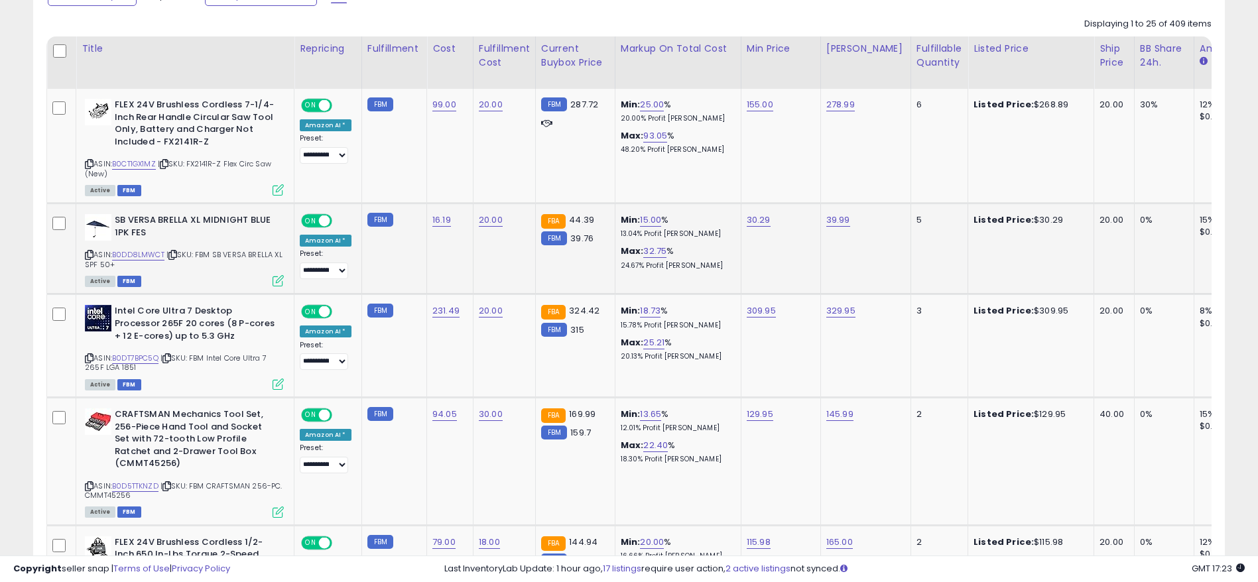
drag, startPoint x: 371, startPoint y: 258, endPoint x: 101, endPoint y: 258, distance: 269.9
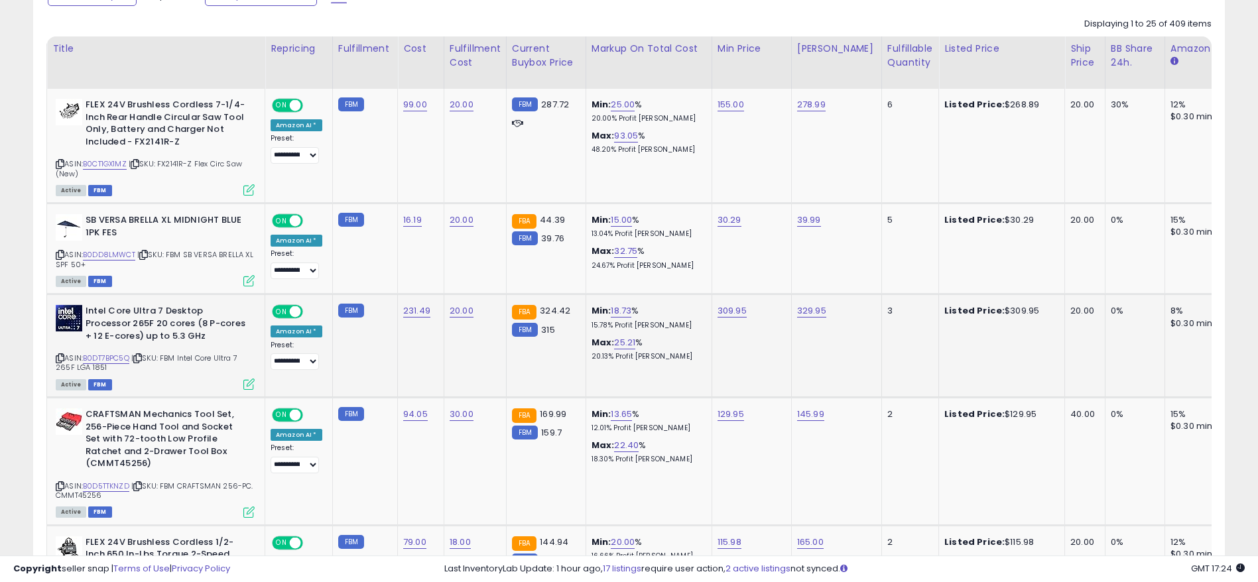
drag, startPoint x: 465, startPoint y: 353, endPoint x: 524, endPoint y: 353, distance: 59.7
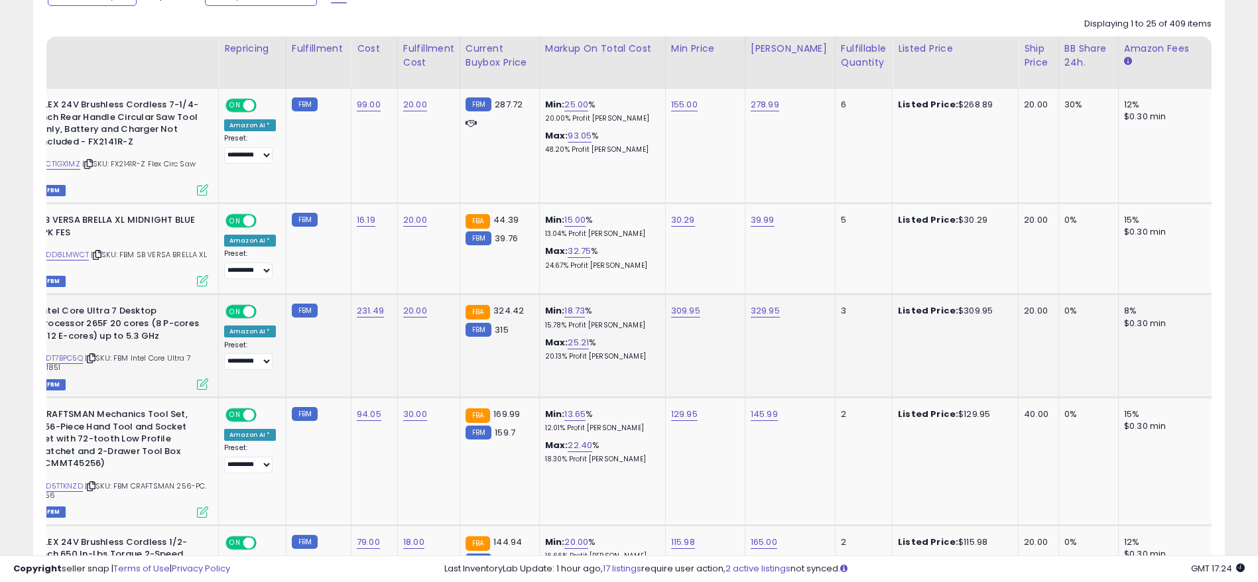
drag, startPoint x: 873, startPoint y: 327, endPoint x: 711, endPoint y: 333, distance: 161.9
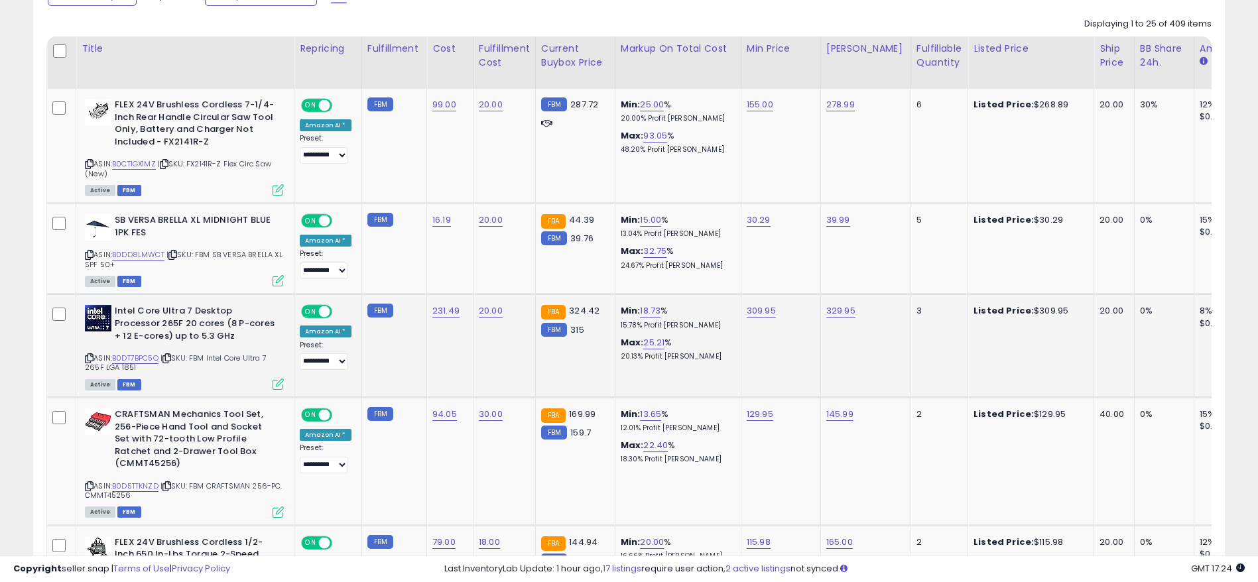
drag, startPoint x: 711, startPoint y: 333, endPoint x: 567, endPoint y: 355, distance: 145.5
drag, startPoint x: 884, startPoint y: 349, endPoint x: 894, endPoint y: 349, distance: 9.9
drag, startPoint x: 1102, startPoint y: 317, endPoint x: 1093, endPoint y: 317, distance: 9.3
click at [1093, 317] on tr "**********" at bounding box center [1109, 345] width 2124 height 103
drag, startPoint x: 927, startPoint y: 354, endPoint x: 1060, endPoint y: 367, distance: 133.2
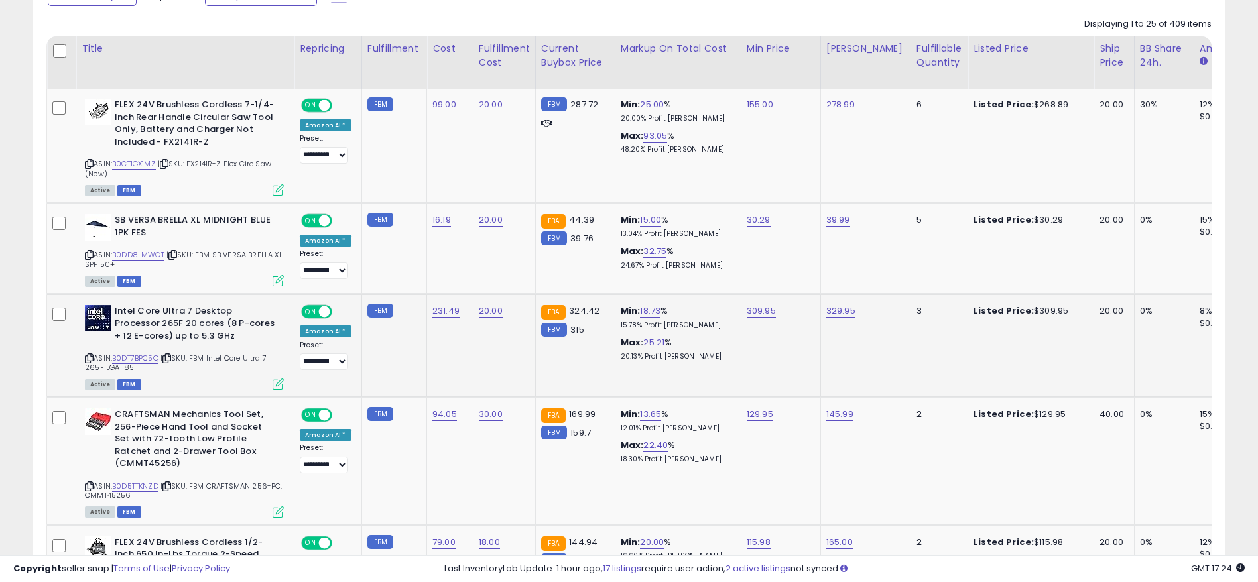
drag, startPoint x: 1032, startPoint y: 372, endPoint x: 1061, endPoint y: 369, distance: 29.4
drag, startPoint x: 976, startPoint y: 355, endPoint x: 1187, endPoint y: 355, distance: 210.9
drag, startPoint x: 1033, startPoint y: 355, endPoint x: 807, endPoint y: 363, distance: 226.2
click at [148, 359] on link "B0DT7BPC5Q" at bounding box center [135, 358] width 46 height 11
drag, startPoint x: 785, startPoint y: 312, endPoint x: 734, endPoint y: 311, distance: 51.1
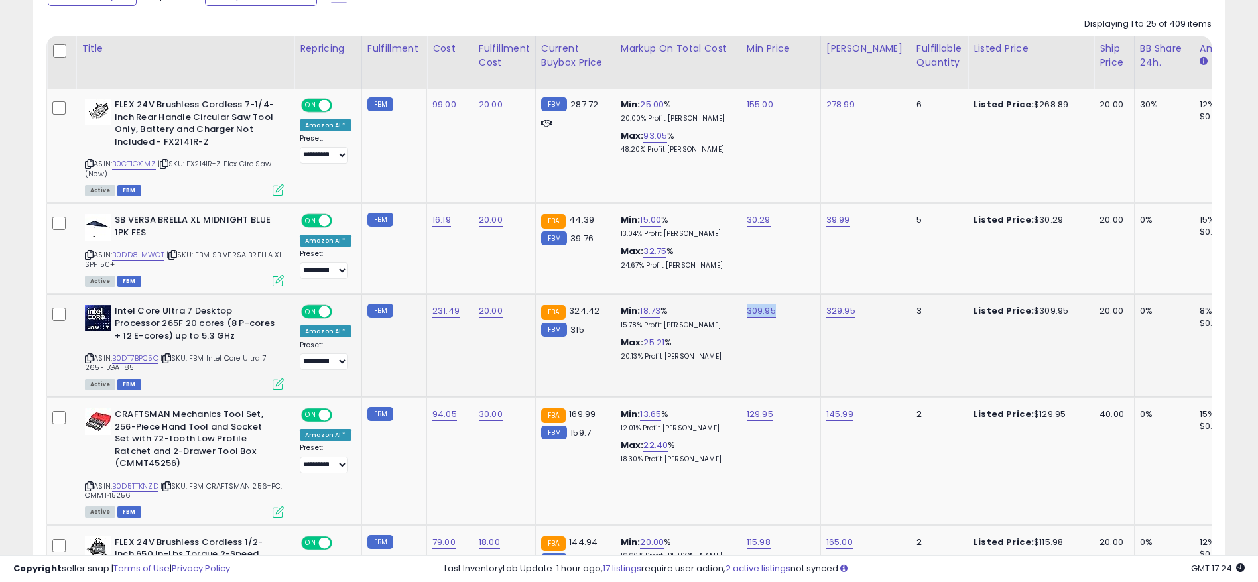
click at [741, 311] on td "309.95" at bounding box center [781, 345] width 80 height 103
click at [728, 339] on td "Min: 18.73 % 15.78% Profit [PERSON_NAME]: 25.21 % 20.13% Profit [PERSON_NAME]" at bounding box center [678, 345] width 126 height 103
drag, startPoint x: 804, startPoint y: 334, endPoint x: 570, endPoint y: 341, distance: 233.5
click at [87, 357] on icon at bounding box center [89, 358] width 9 height 7
click at [133, 361] on link "B0DT7BPC5Q" at bounding box center [135, 358] width 46 height 11
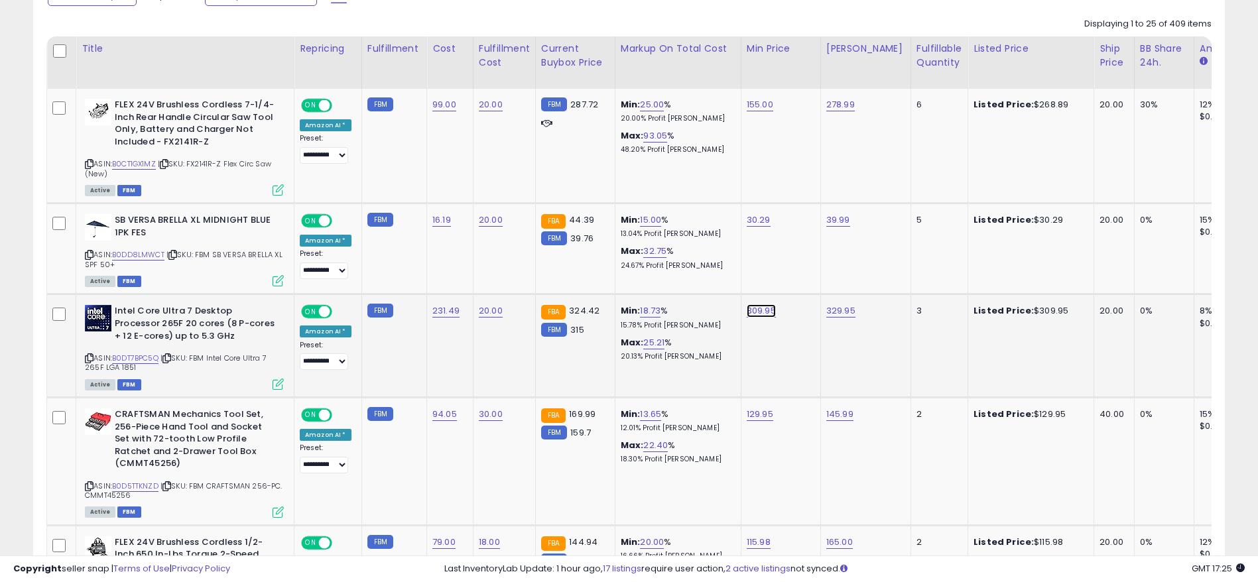
click at [759, 311] on link "309.95" at bounding box center [761, 310] width 29 height 13
drag, startPoint x: 686, startPoint y: 274, endPoint x: 448, endPoint y: 263, distance: 238.3
type input "***"
click at [796, 276] on icon "submit" at bounding box center [792, 277] width 8 height 8
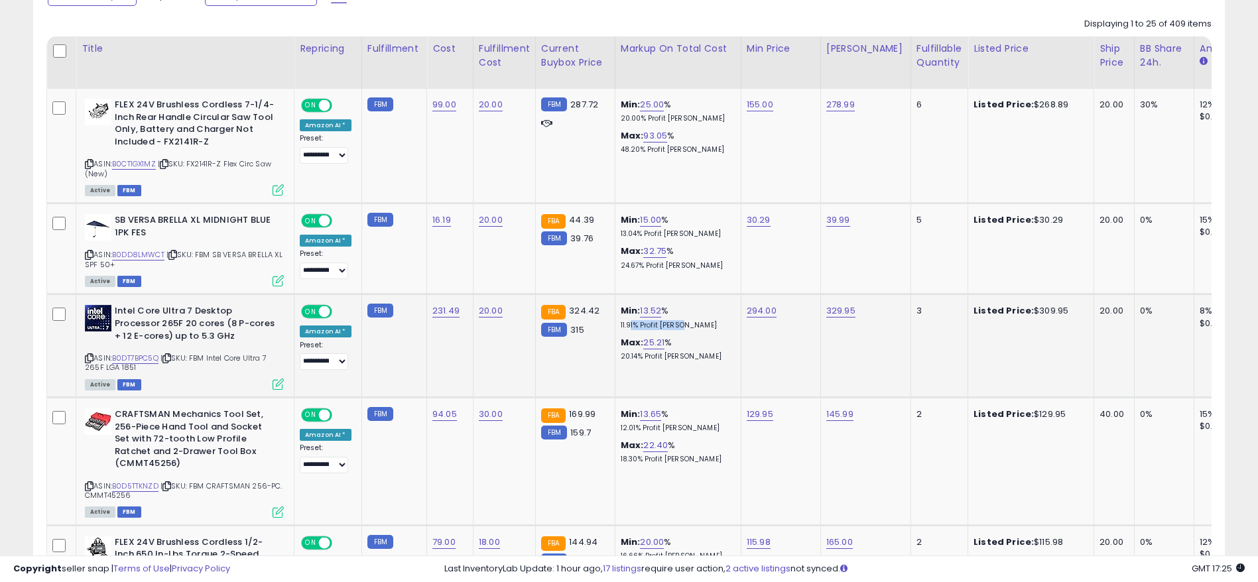
drag, startPoint x: 622, startPoint y: 322, endPoint x: 673, endPoint y: 322, distance: 51.1
click at [673, 322] on p "11.91% Profit [PERSON_NAME]" at bounding box center [676, 325] width 110 height 9
click at [663, 323] on p "11.91% Profit [PERSON_NAME]" at bounding box center [676, 325] width 110 height 9
drag, startPoint x: 795, startPoint y: 308, endPoint x: 624, endPoint y: 308, distance: 171.1
click at [624, 308] on tr "**********" at bounding box center [1109, 345] width 2124 height 103
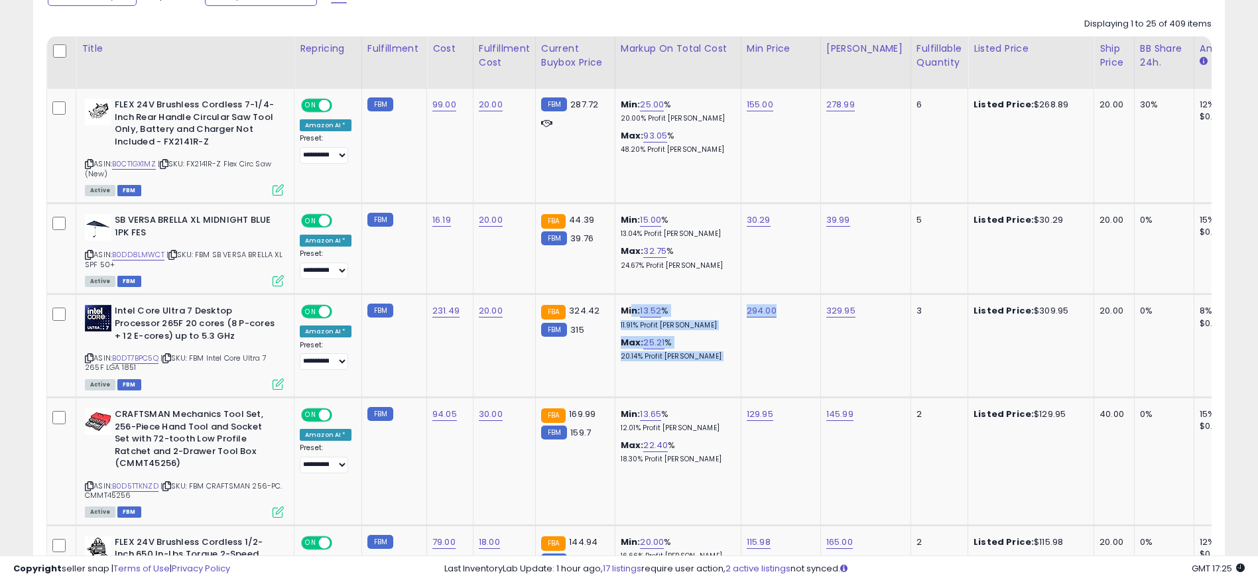
click at [707, 330] on p "11.91% Profit [PERSON_NAME]" at bounding box center [676, 325] width 110 height 9
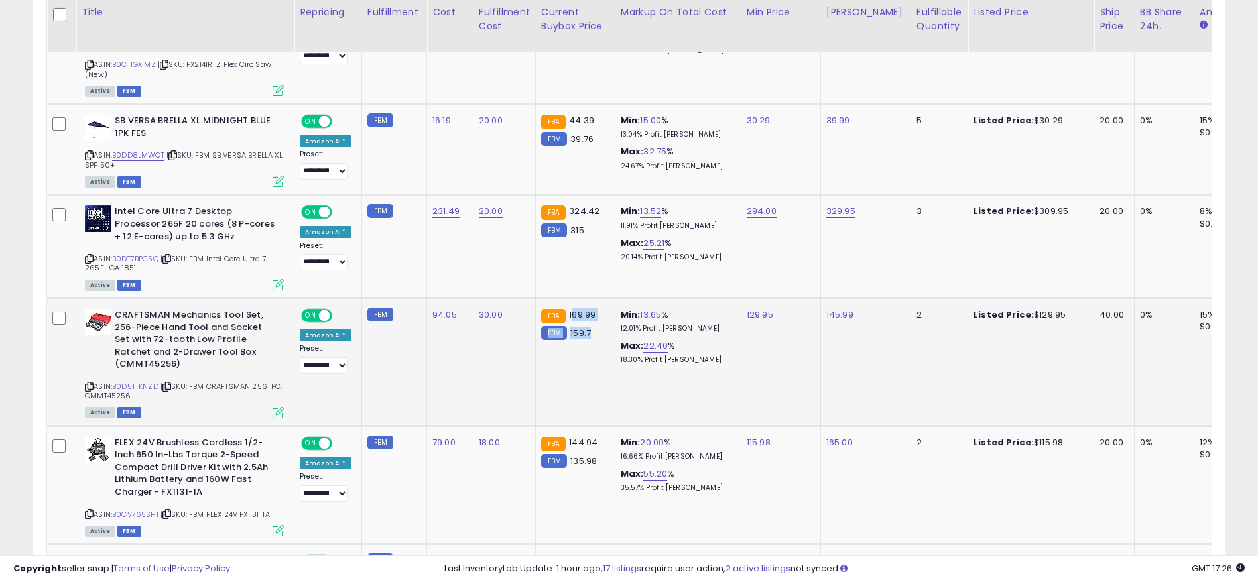
drag, startPoint x: 590, startPoint y: 326, endPoint x: 565, endPoint y: 309, distance: 30.2
click at [565, 309] on div "FBA 169.99 FBM 159.7" at bounding box center [573, 324] width 64 height 31
drag, startPoint x: 1150, startPoint y: 299, endPoint x: 1119, endPoint y: 302, distance: 31.3
click at [1134, 302] on td "0%" at bounding box center [1164, 362] width 60 height 128
drag, startPoint x: 590, startPoint y: 332, endPoint x: 548, endPoint y: 335, distance: 42.5
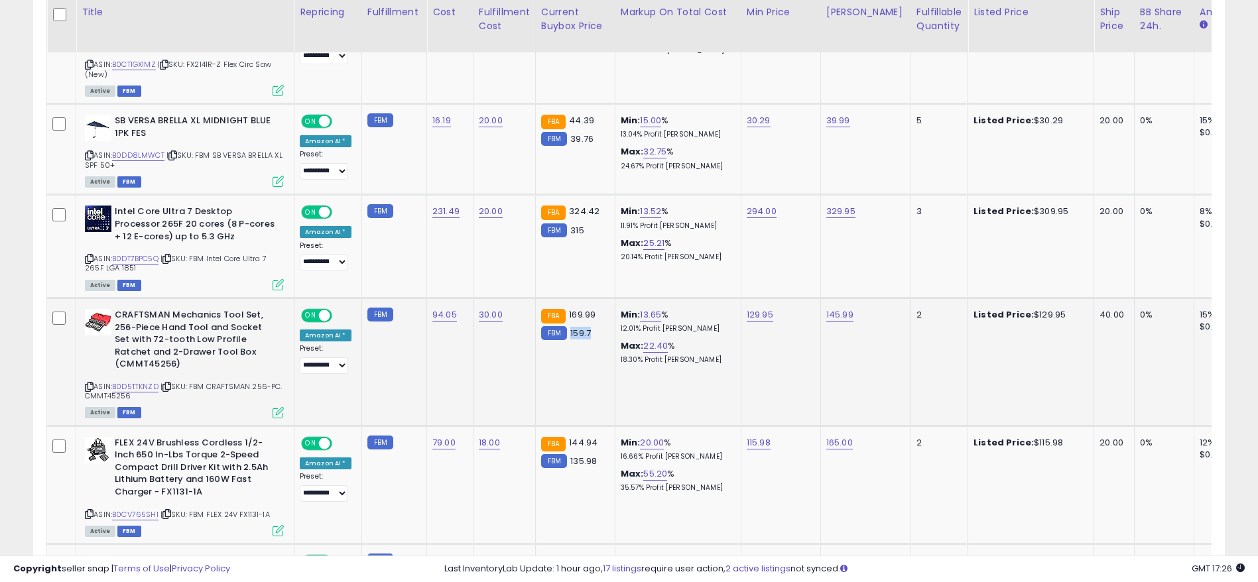
click at [548, 335] on div "FBM 159.7" at bounding box center [573, 334] width 64 height 12
click at [137, 387] on link "B0D5TTKNZD" at bounding box center [135, 386] width 46 height 11
click at [133, 259] on link "B0DT7BPC5Q" at bounding box center [135, 258] width 46 height 11
drag, startPoint x: 501, startPoint y: 208, endPoint x: 461, endPoint y: 202, distance: 40.3
click at [461, 202] on tr "**********" at bounding box center [1109, 246] width 2124 height 103
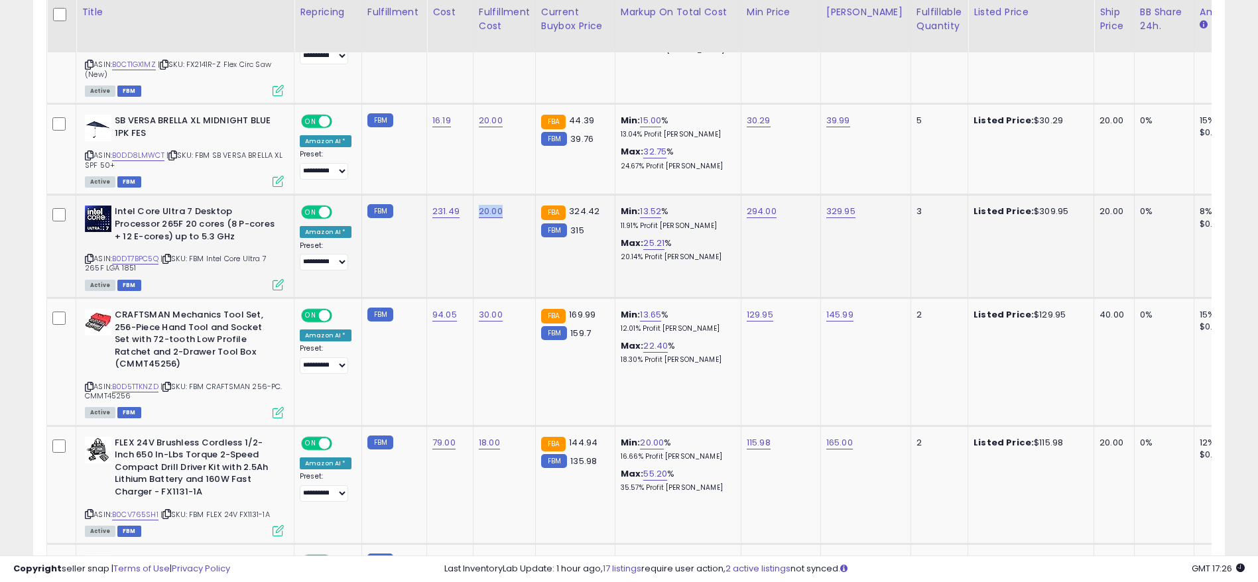
click at [486, 243] on td "20.00" at bounding box center [504, 246] width 62 height 103
click at [481, 212] on link "20.00" at bounding box center [491, 211] width 24 height 13
drag, startPoint x: 454, startPoint y: 176, endPoint x: 373, endPoint y: 176, distance: 81.6
type input "*"
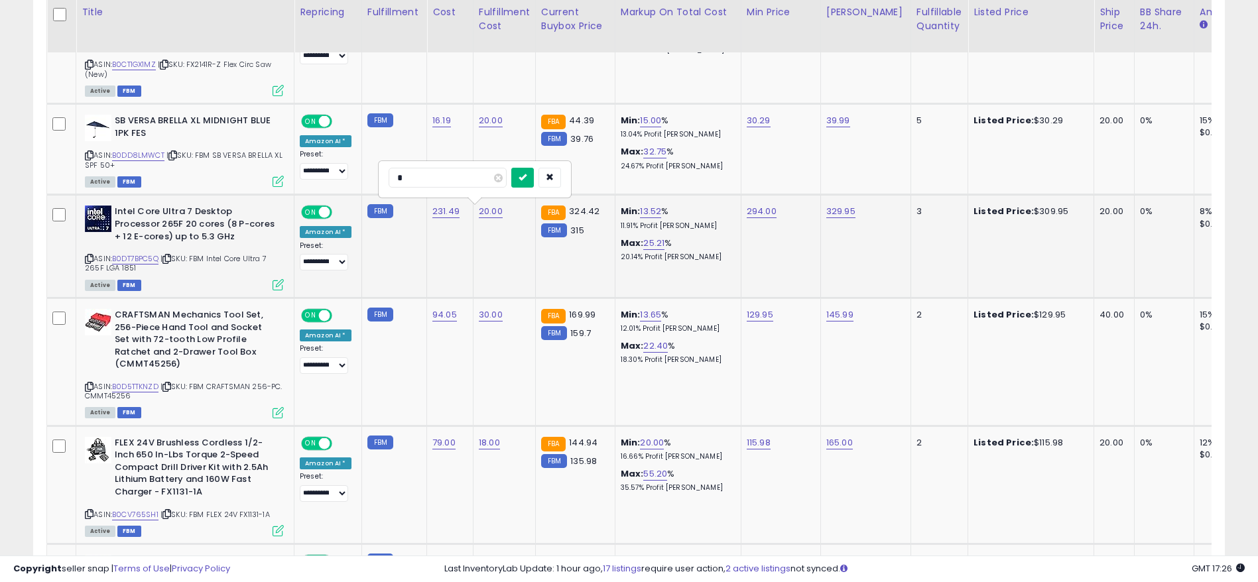
click at [534, 168] on button "submit" at bounding box center [522, 178] width 23 height 20
click at [479, 245] on td "8.00" at bounding box center [504, 246] width 62 height 103
drag, startPoint x: 499, startPoint y: 207, endPoint x: 471, endPoint y: 204, distance: 28.0
click at [473, 204] on td "8.00" at bounding box center [504, 246] width 62 height 103
click at [456, 251] on td "231.49" at bounding box center [450, 246] width 46 height 103
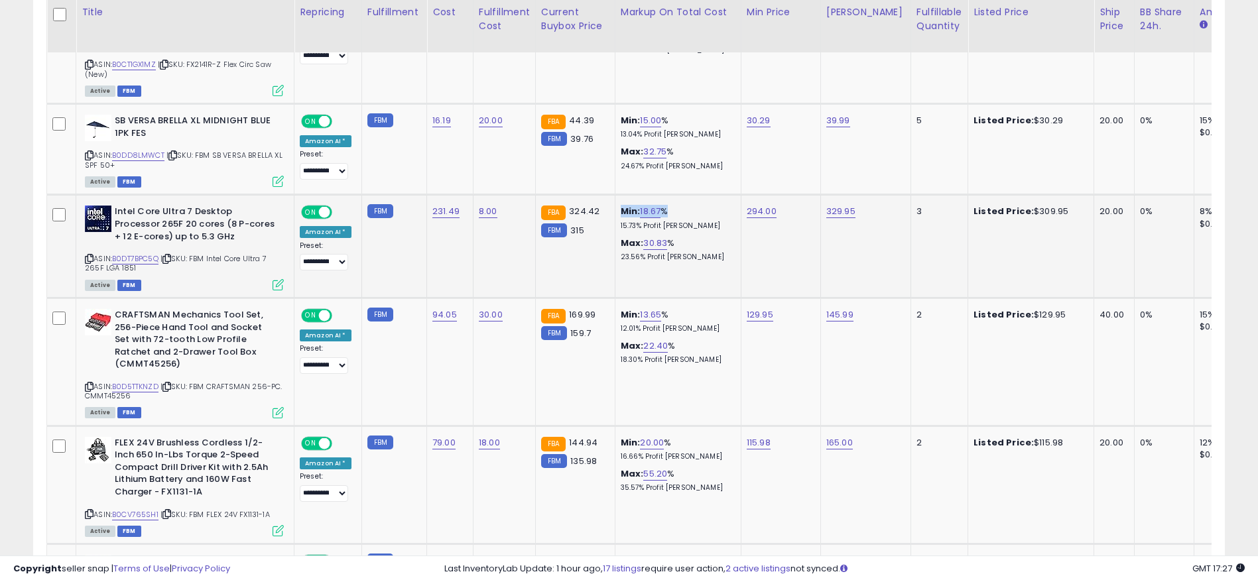
drag, startPoint x: 647, startPoint y: 200, endPoint x: 617, endPoint y: 198, distance: 30.5
click at [617, 198] on td "Min: 18.67 % 15.73% Profit [PERSON_NAME]: 30.83 % 23.56% Profit [PERSON_NAME]" at bounding box center [678, 246] width 126 height 103
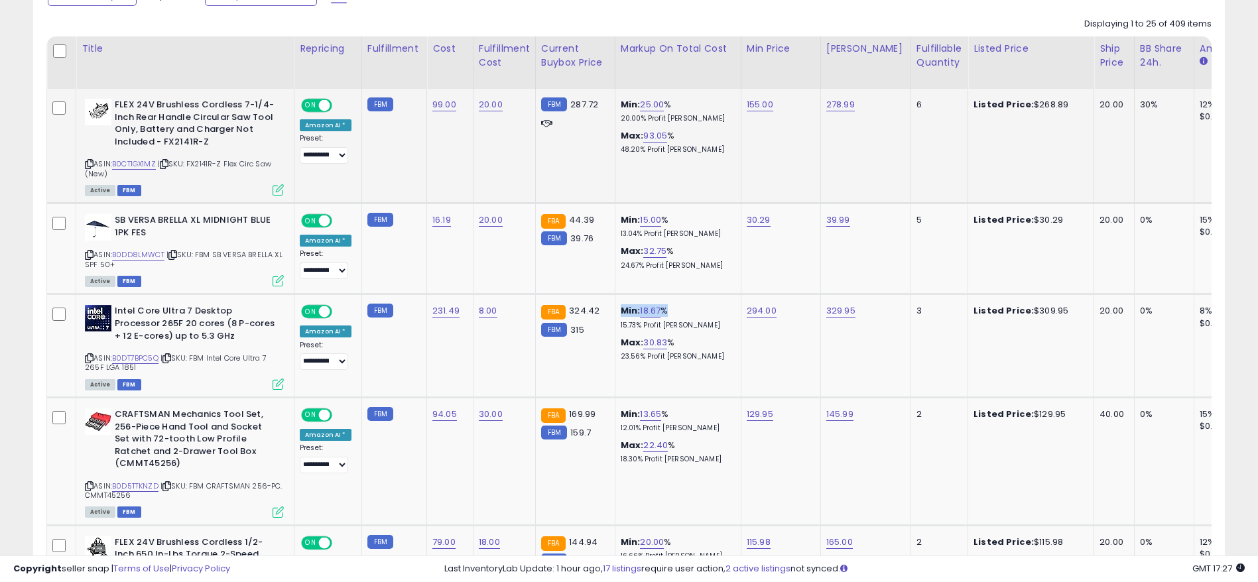
scroll to position [508, 0]
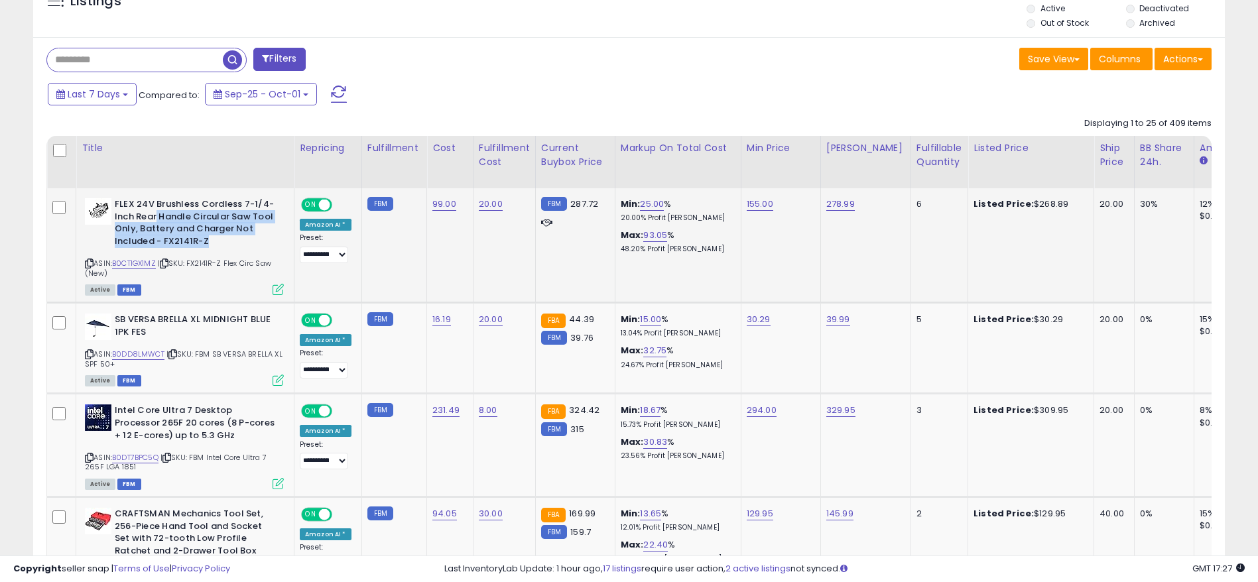
drag, startPoint x: 172, startPoint y: 222, endPoint x: 247, endPoint y: 250, distance: 80.6
click at [247, 250] on b "FLEX 24V Brushless Cordless 7-1/4-Inch Rear Handle Circular Saw Tool Only, Batt…" at bounding box center [195, 224] width 161 height 52
click at [143, 268] on link "B0CT1GX1MZ" at bounding box center [134, 263] width 44 height 11
drag, startPoint x: 509, startPoint y: 198, endPoint x: 466, endPoint y: 194, distance: 43.3
click at [466, 194] on tr "**********" at bounding box center [1109, 245] width 2124 height 115
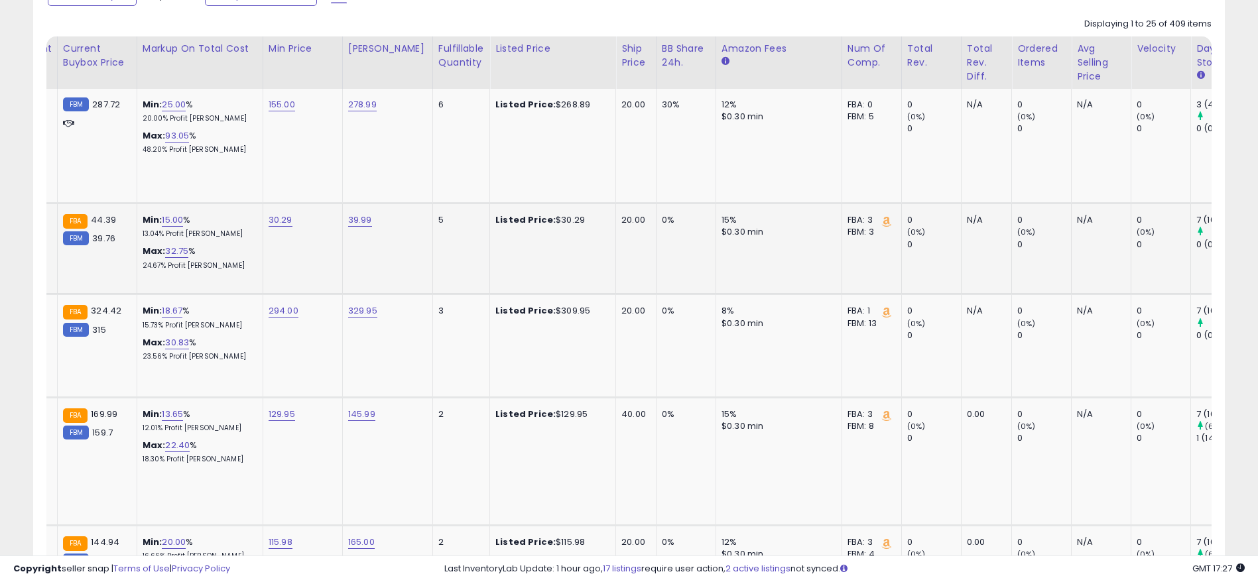
scroll to position [0, 849]
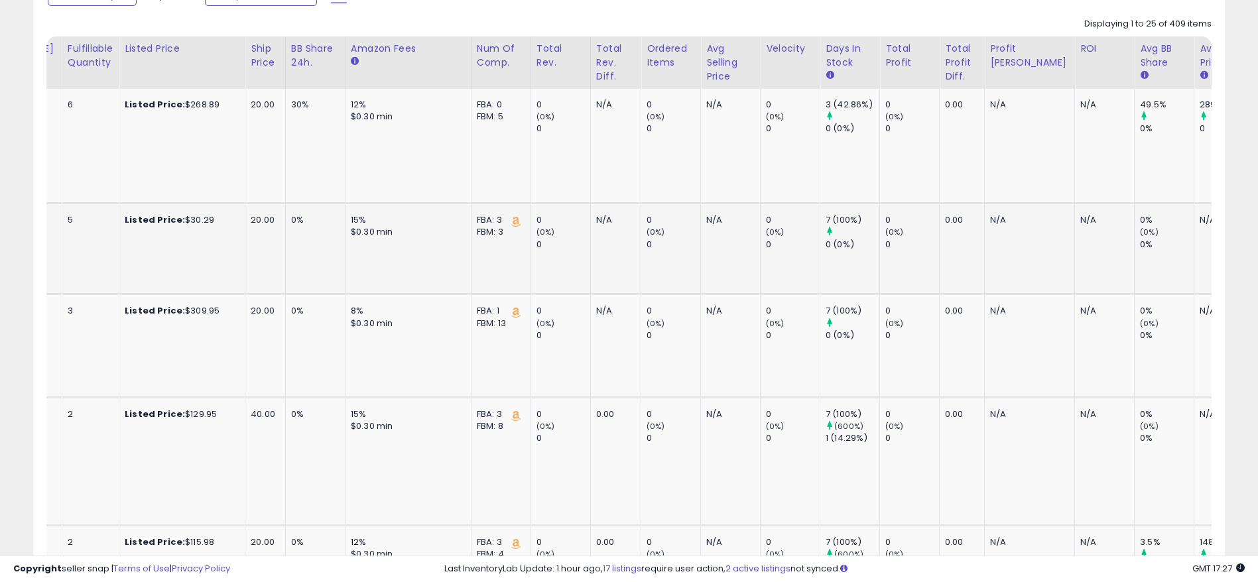
drag, startPoint x: 686, startPoint y: 261, endPoint x: 855, endPoint y: 245, distance: 169.2
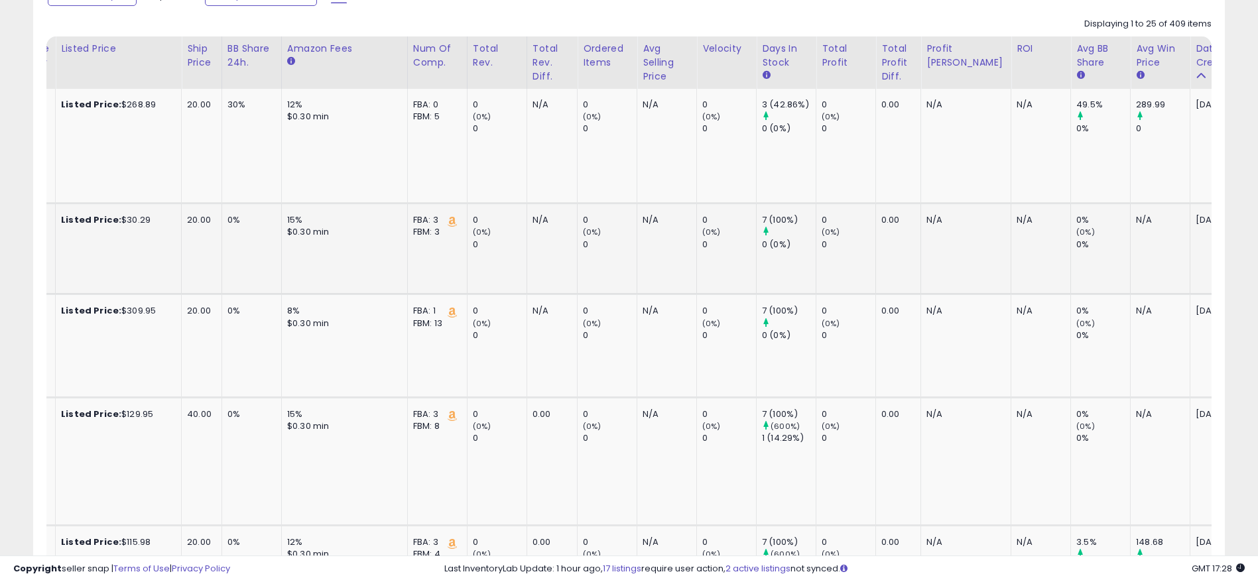
drag, startPoint x: 639, startPoint y: 251, endPoint x: 730, endPoint y: 239, distance: 91.6
drag, startPoint x: 810, startPoint y: 243, endPoint x: 586, endPoint y: 251, distance: 224.3
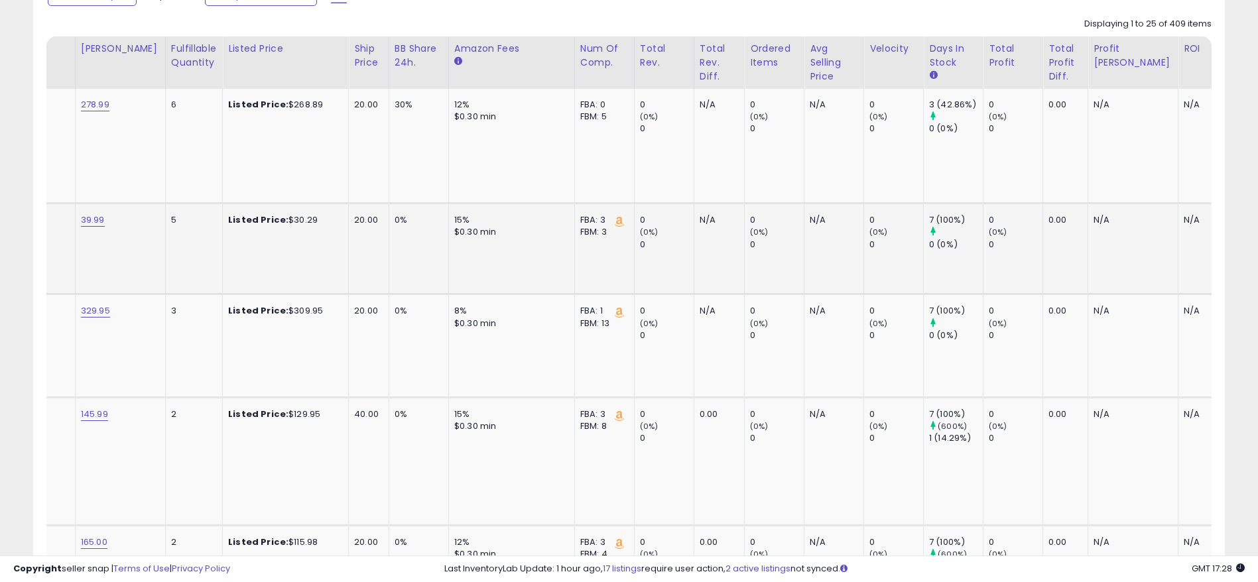
scroll to position [0, 511]
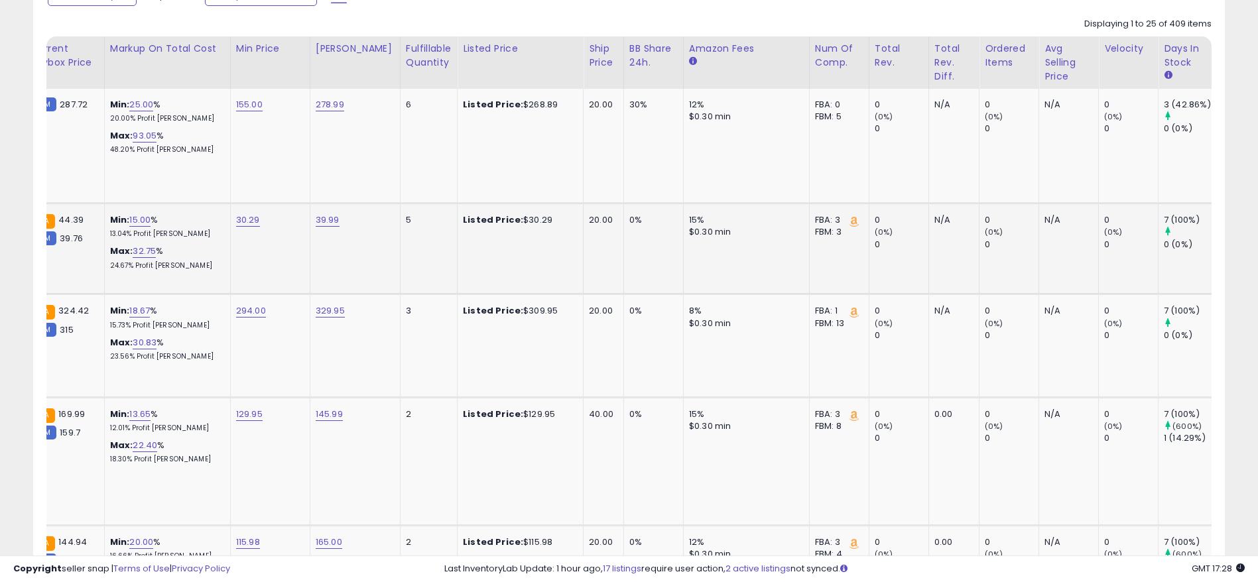
drag, startPoint x: 586, startPoint y: 251, endPoint x: 418, endPoint y: 261, distance: 168.8
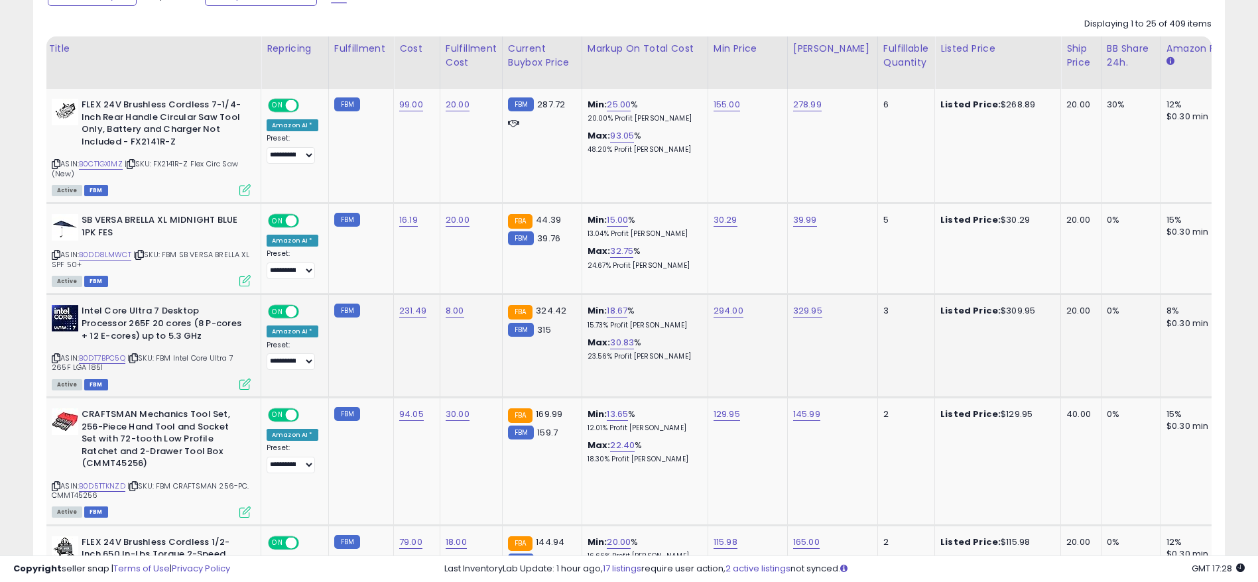
scroll to position [0, 0]
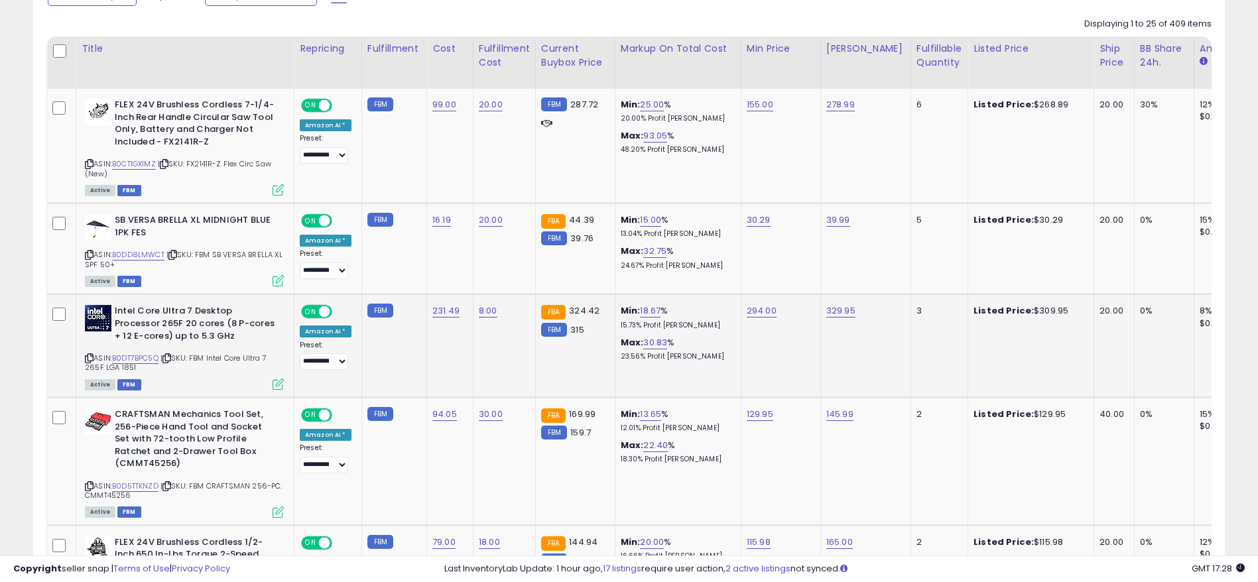
drag, startPoint x: 584, startPoint y: 290, endPoint x: 397, endPoint y: 294, distance: 187.0
click at [119, 257] on link "B0DD8LMWCT" at bounding box center [138, 254] width 52 height 11
drag, startPoint x: 1104, startPoint y: 215, endPoint x: 1083, endPoint y: 215, distance: 20.6
click at [1099, 215] on div "20.00" at bounding box center [1111, 220] width 25 height 12
click at [130, 254] on link "B0DD8LMWCT" at bounding box center [138, 254] width 52 height 11
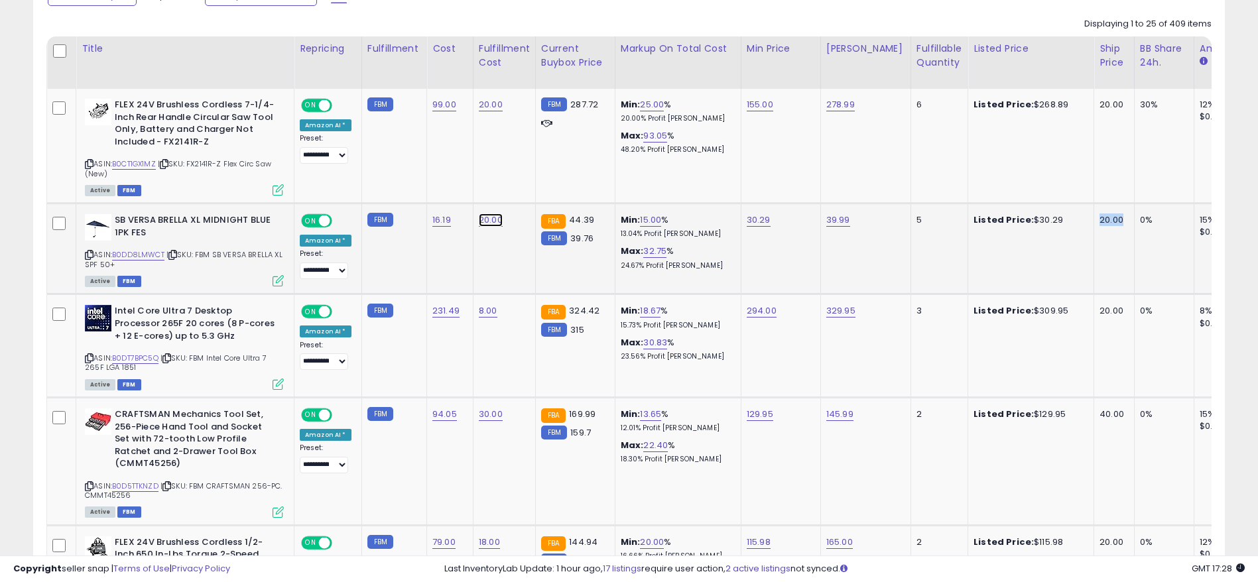
click at [482, 217] on link "20.00" at bounding box center [491, 220] width 24 height 13
drag, startPoint x: 454, startPoint y: 186, endPoint x: 359, endPoint y: 167, distance: 96.7
type input "**"
click at [526, 184] on icon "submit" at bounding box center [523, 186] width 8 height 8
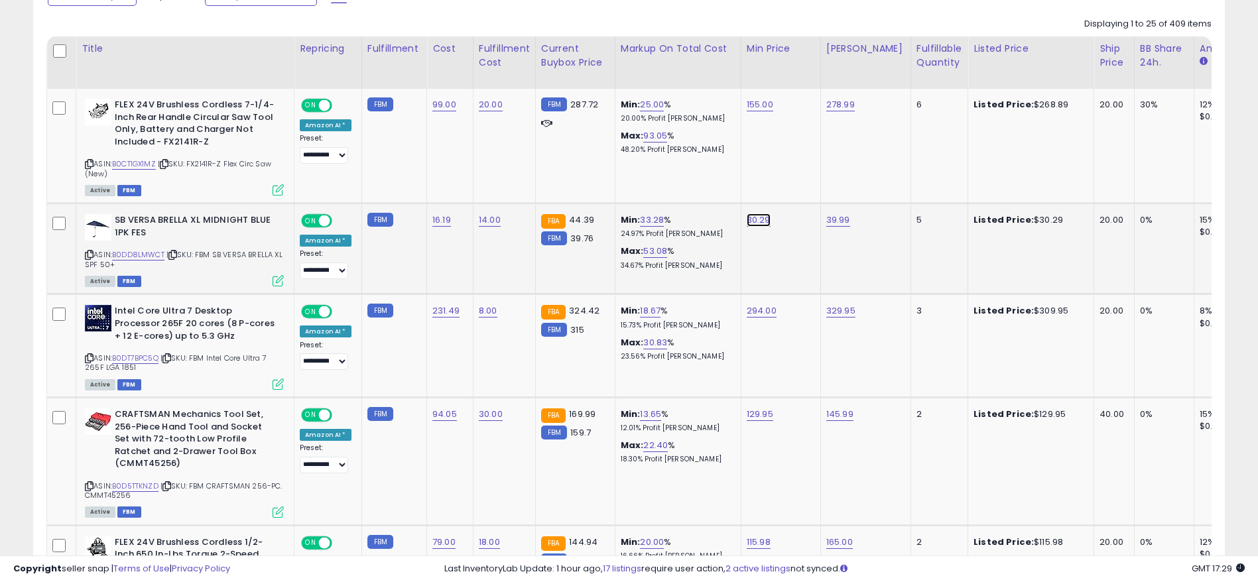
click at [753, 217] on link "30.29" at bounding box center [759, 220] width 24 height 13
drag, startPoint x: 738, startPoint y: 186, endPoint x: 524, endPoint y: 188, distance: 213.5
type input "*****"
click at [798, 177] on div at bounding box center [803, 187] width 50 height 23
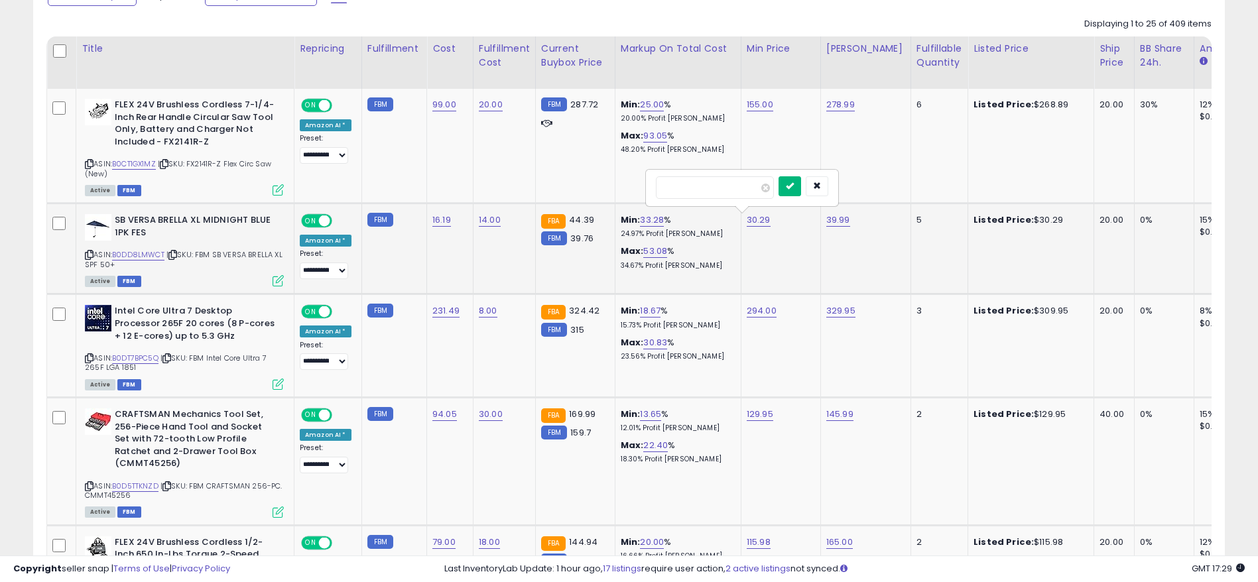
click at [794, 182] on icon "submit" at bounding box center [790, 186] width 8 height 8
drag, startPoint x: 595, startPoint y: 245, endPoint x: 566, endPoint y: 245, distance: 29.2
click at [566, 245] on div "FBM 39.76" at bounding box center [573, 239] width 64 height 12
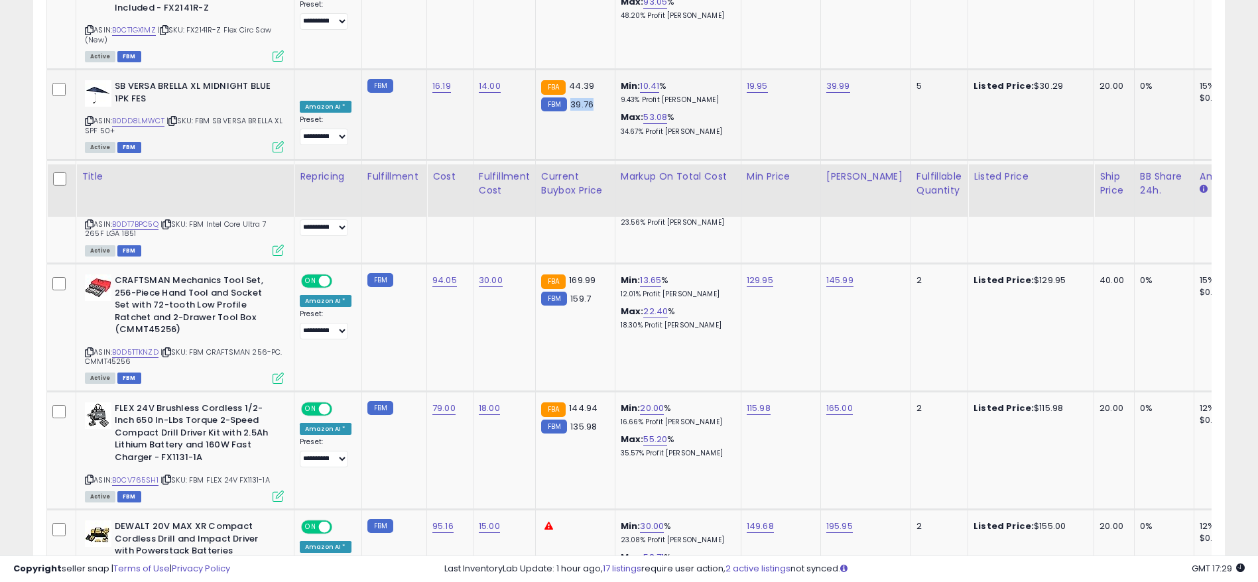
scroll to position [906, 0]
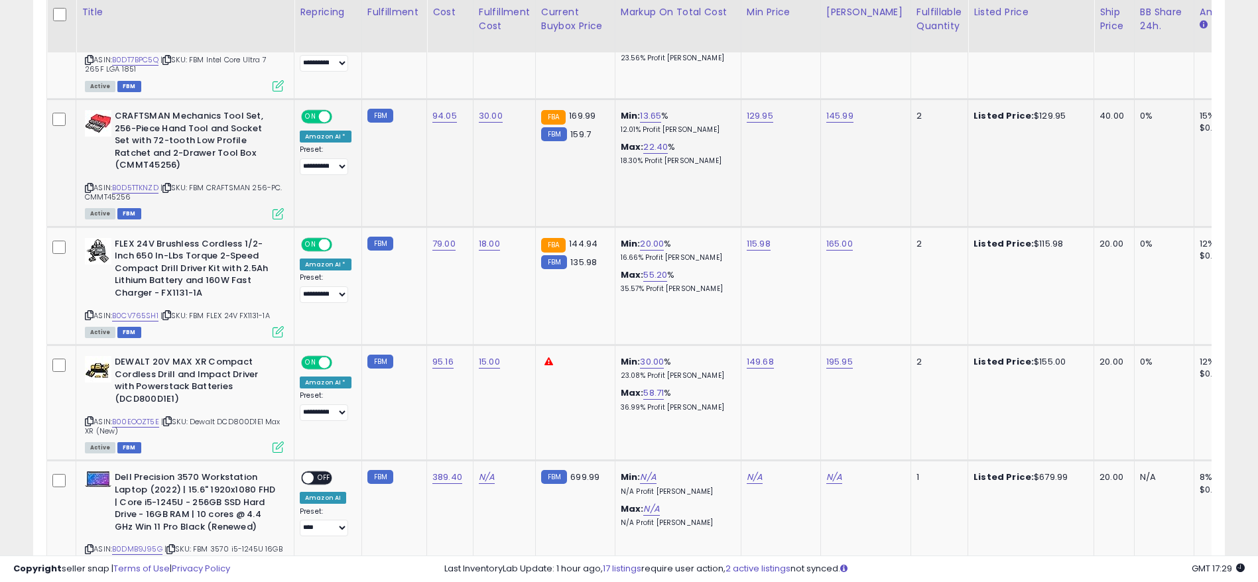
click at [131, 194] on span "| SKU: FBM CRAFTSMAN 256-PC. CMMT45256" at bounding box center [184, 192] width 198 height 20
click at [135, 193] on span "| SKU: FBM CRAFTSMAN 256-PC. CMMT45256" at bounding box center [184, 192] width 198 height 20
click at [139, 187] on link "B0D5TTKNZD" at bounding box center [135, 187] width 46 height 11
click at [485, 117] on link "30.00" at bounding box center [491, 115] width 24 height 13
drag, startPoint x: 469, startPoint y: 88, endPoint x: 265, endPoint y: 58, distance: 205.7
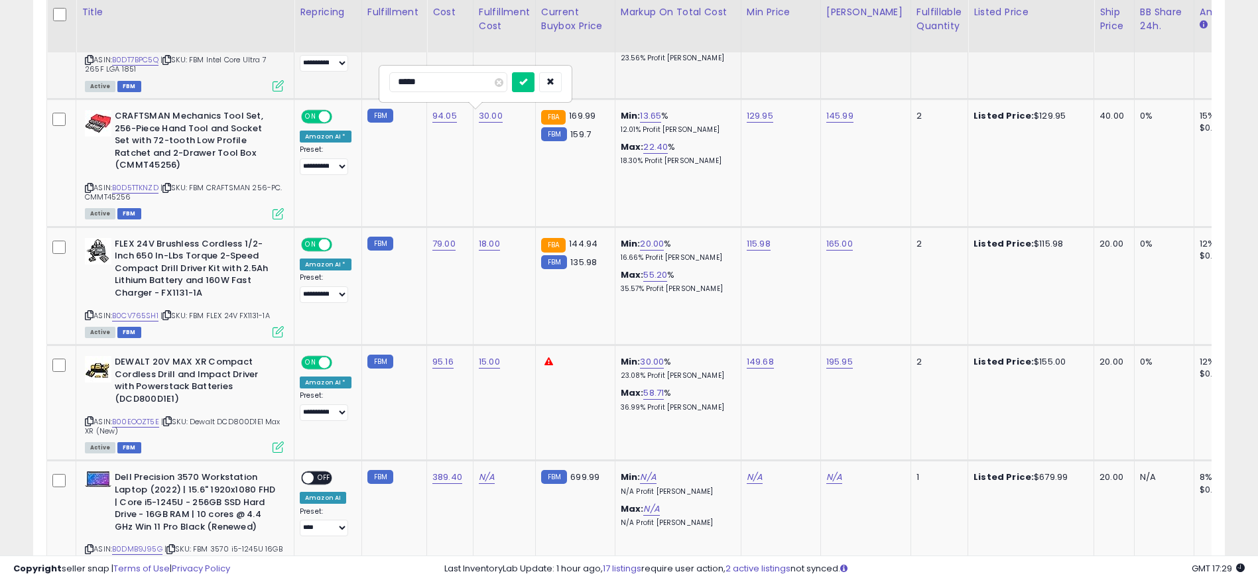
type input "**"
click at [534, 87] on button "submit" at bounding box center [523, 82] width 23 height 20
drag, startPoint x: 593, startPoint y: 119, endPoint x: 564, endPoint y: 117, distance: 29.9
click at [560, 117] on div "FBA 169.99" at bounding box center [573, 116] width 64 height 12
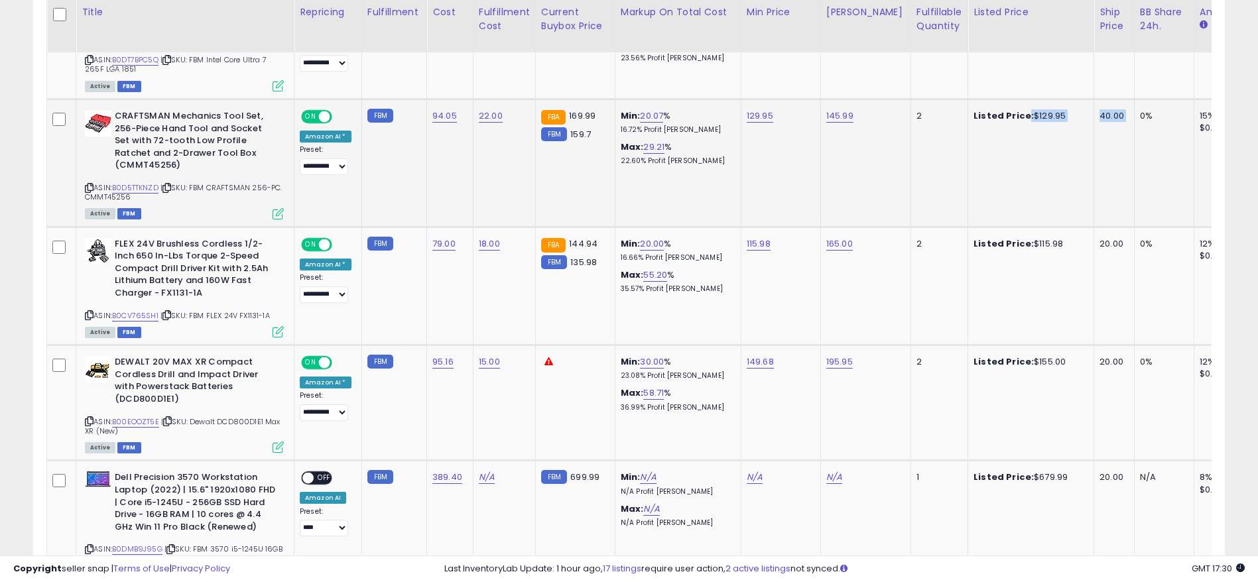
drag, startPoint x: 1007, startPoint y: 121, endPoint x: 1115, endPoint y: 112, distance: 108.4
click at [1120, 112] on tr "**********" at bounding box center [1109, 163] width 2124 height 128
click at [748, 116] on link "129.95" at bounding box center [760, 115] width 27 height 13
drag, startPoint x: 744, startPoint y: 81, endPoint x: 601, endPoint y: 55, distance: 144.9
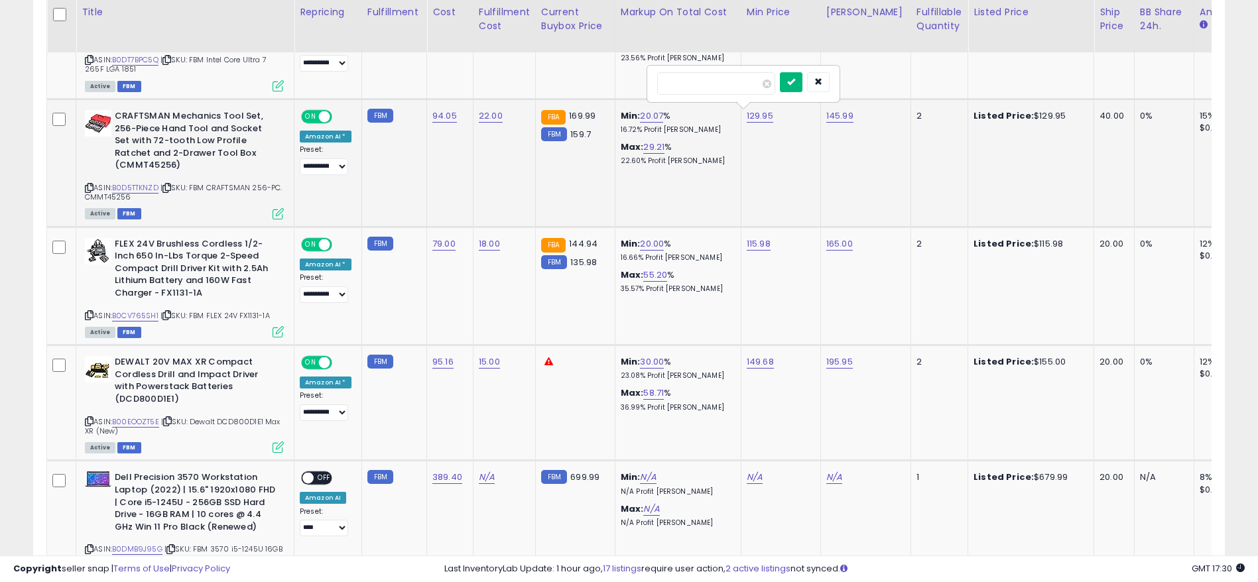
type input "***"
click at [802, 87] on button "submit" at bounding box center [791, 82] width 23 height 20
drag, startPoint x: 659, startPoint y: 128, endPoint x: 685, endPoint y: 131, distance: 26.0
click at [685, 131] on p "12.01% Profit [PERSON_NAME]" at bounding box center [676, 129] width 110 height 9
click at [138, 192] on span "| SKU: FBM CRAFTSMAN 256-PC. CMMT45256" at bounding box center [184, 192] width 198 height 20
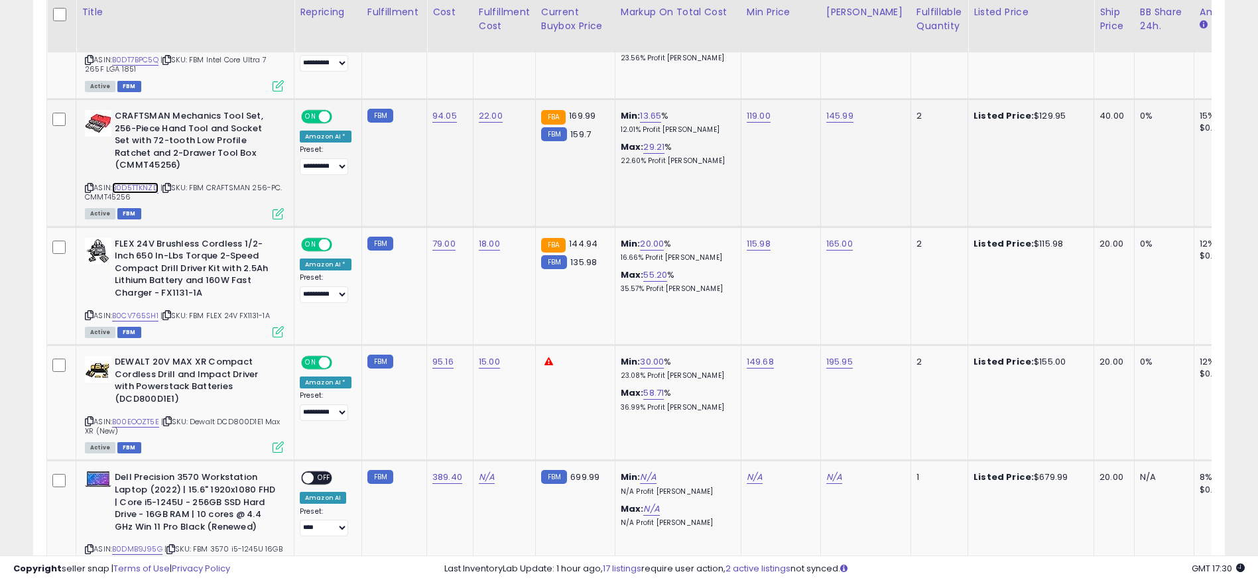
click at [135, 188] on link "B0D5TTKNZD" at bounding box center [135, 187] width 46 height 11
drag, startPoint x: 674, startPoint y: 119, endPoint x: 620, endPoint y: 117, distance: 54.4
click at [621, 117] on div "Min: 13.65 % 12.01% Profit [PERSON_NAME]" at bounding box center [676, 122] width 110 height 25
drag, startPoint x: 684, startPoint y: 125, endPoint x: 595, endPoint y: 109, distance: 90.2
click at [595, 109] on tr "**********" at bounding box center [1109, 163] width 2124 height 128
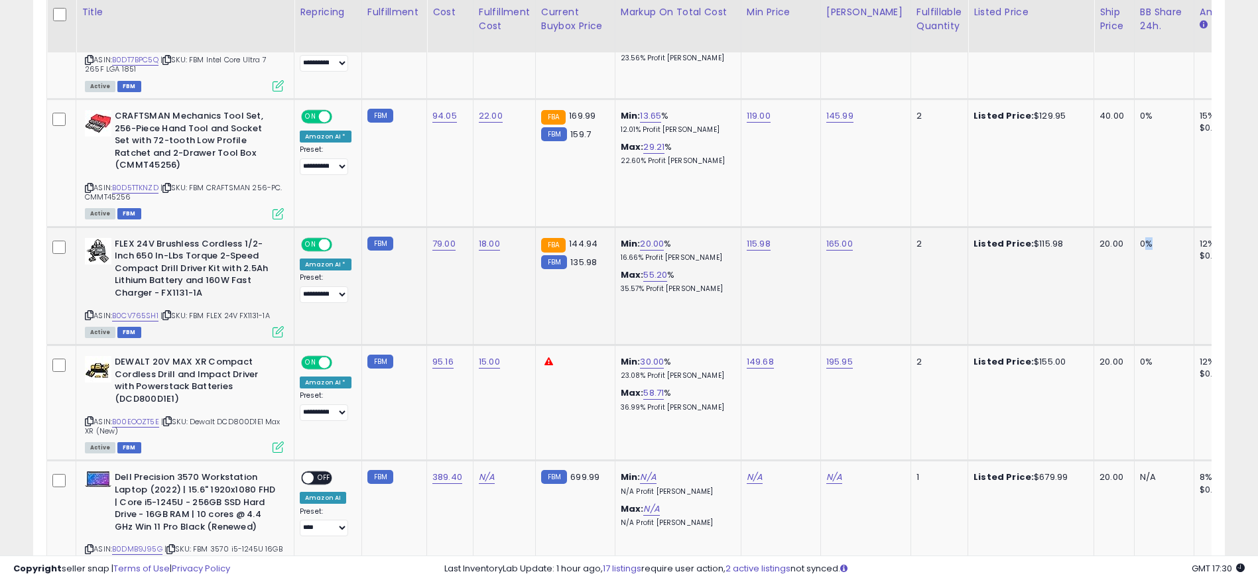
drag, startPoint x: 1139, startPoint y: 241, endPoint x: 1092, endPoint y: 253, distance: 48.6
click at [1105, 243] on tr "**********" at bounding box center [1109, 286] width 2124 height 118
click at [139, 320] on link "B0CV765SH1" at bounding box center [135, 315] width 46 height 11
drag, startPoint x: 596, startPoint y: 260, endPoint x: 556, endPoint y: 258, distance: 40.5
click at [556, 258] on div "FBM 135.98" at bounding box center [573, 263] width 64 height 12
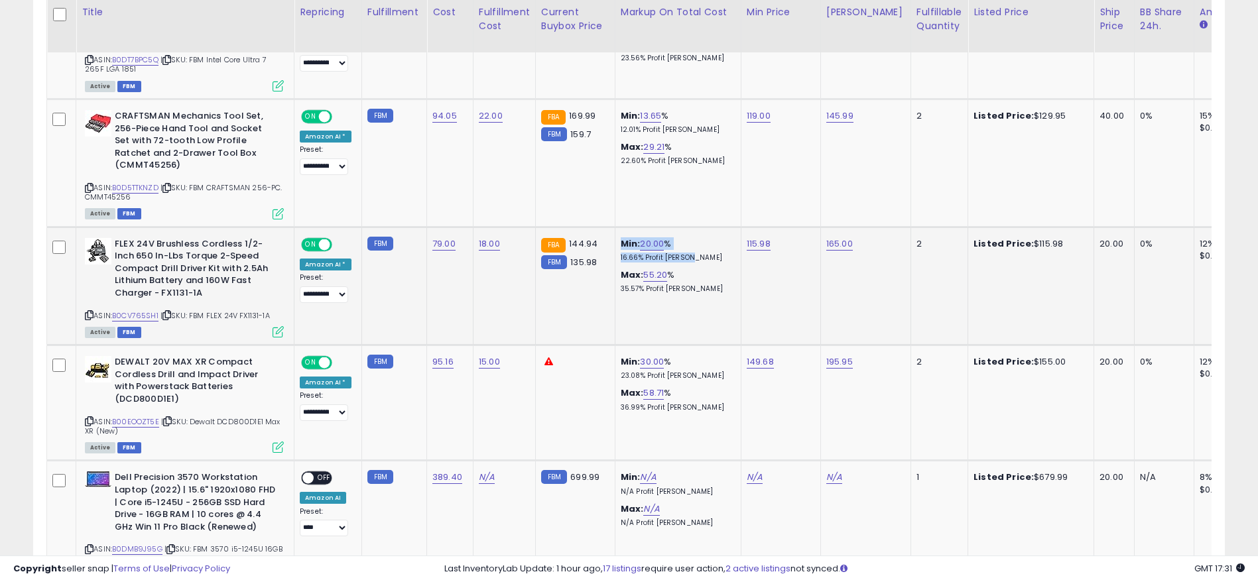
drag, startPoint x: 674, startPoint y: 251, endPoint x: 604, endPoint y: 259, distance: 70.1
click at [604, 259] on tr "**********" at bounding box center [1109, 286] width 2124 height 118
drag, startPoint x: 953, startPoint y: 233, endPoint x: 889, endPoint y: 240, distance: 65.4
click at [889, 240] on tr "**********" at bounding box center [1109, 286] width 2124 height 118
click at [916, 258] on td "2" at bounding box center [938, 286] width 57 height 118
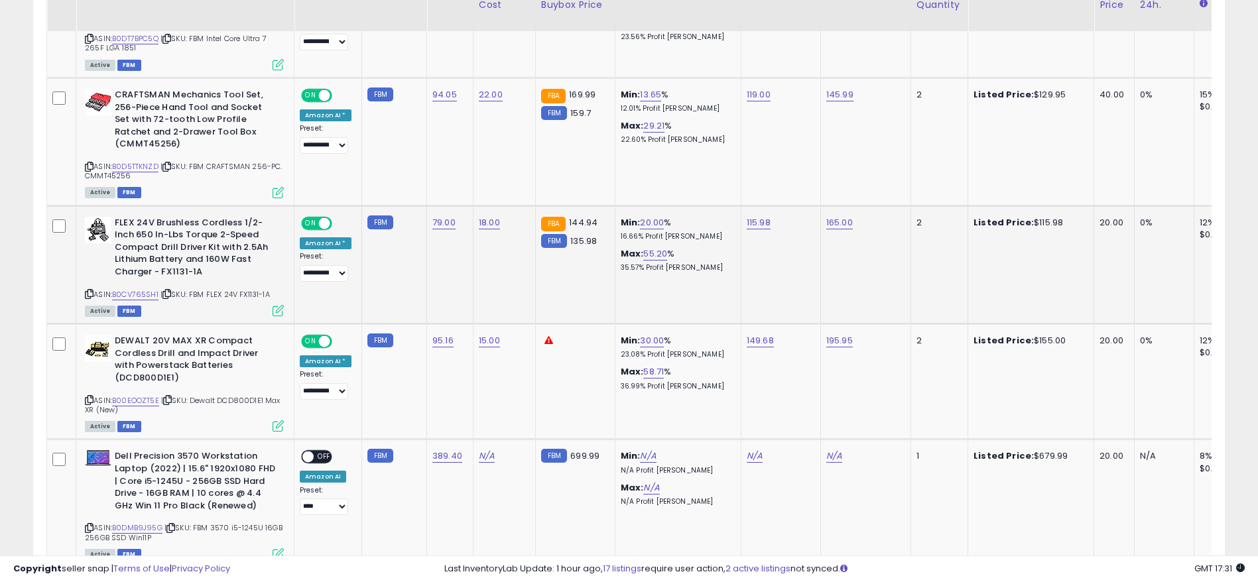
scroll to position [1005, 0]
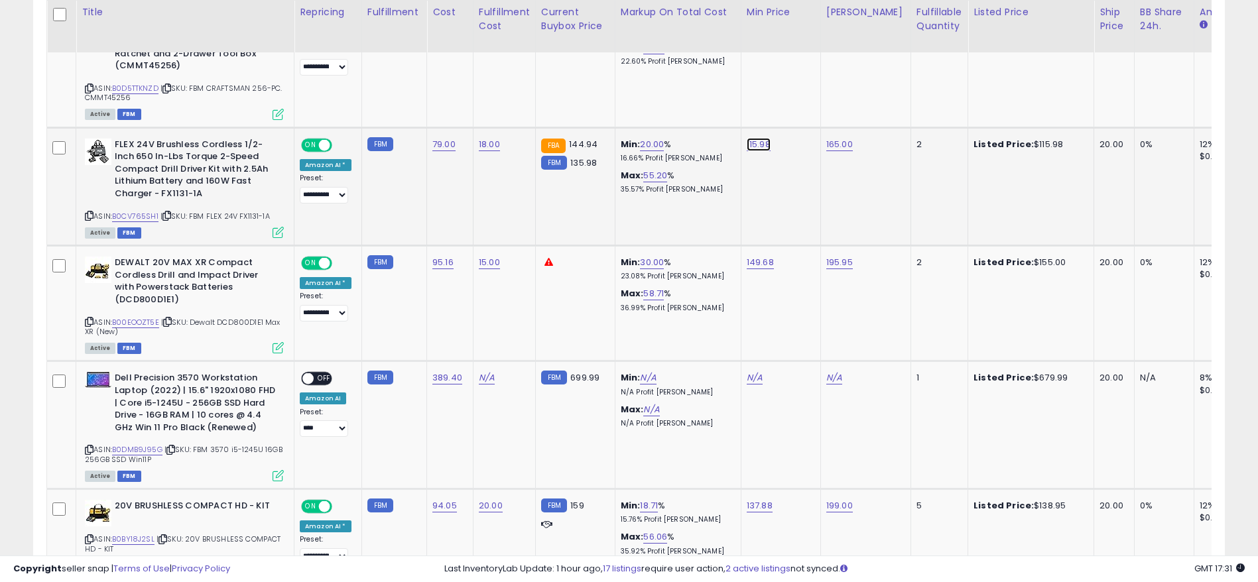
drag, startPoint x: 751, startPoint y: 144, endPoint x: 727, endPoint y: 137, distance: 25.6
click at [751, 144] on link "115.98" at bounding box center [759, 144] width 24 height 13
drag, startPoint x: 714, startPoint y: 113, endPoint x: 622, endPoint y: 113, distance: 92.2
click at [648, 113] on div "******" at bounding box center [742, 112] width 191 height 35
type input "***"
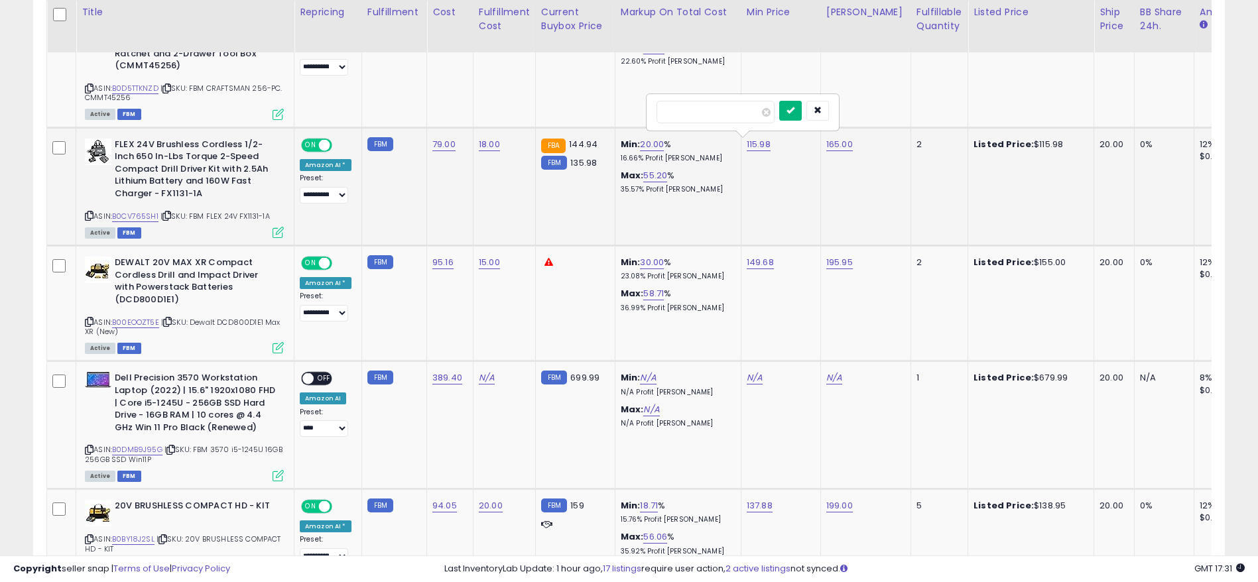
click at [802, 111] on button "submit" at bounding box center [790, 111] width 23 height 20
drag, startPoint x: 559, startPoint y: 263, endPoint x: 528, endPoint y: 259, distance: 30.8
click at [535, 259] on td at bounding box center [575, 303] width 80 height 115
click at [646, 262] on link "30.00" at bounding box center [652, 262] width 24 height 13
drag, startPoint x: 630, startPoint y: 235, endPoint x: 484, endPoint y: 235, distance: 145.9
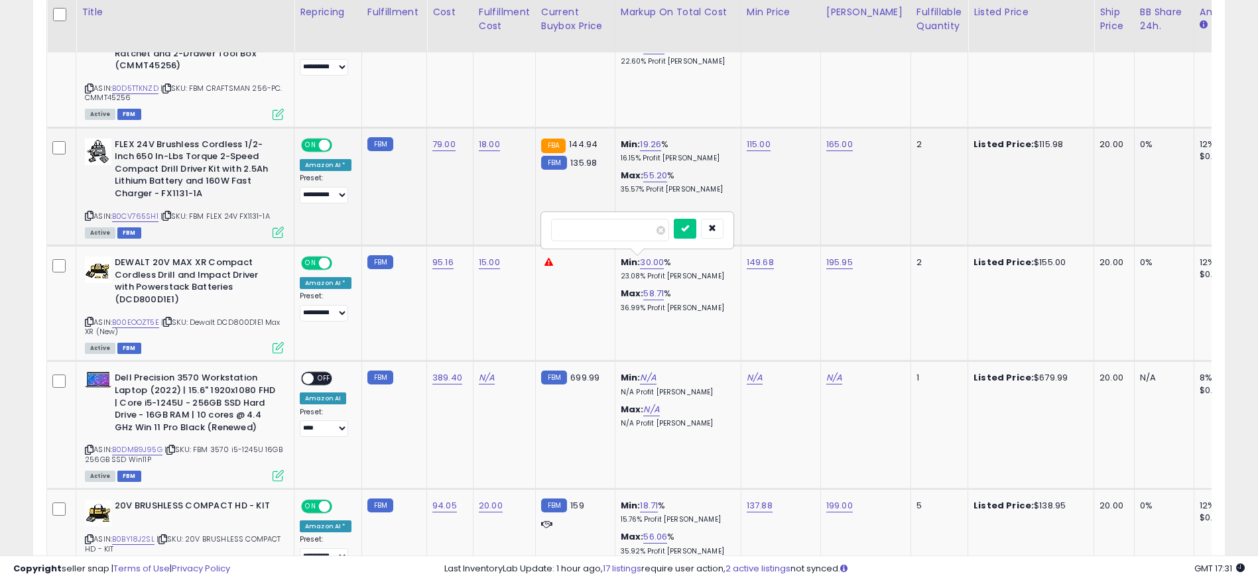
type input "**"
click at [693, 225] on button "submit" at bounding box center [685, 229] width 23 height 20
drag, startPoint x: 610, startPoint y: 259, endPoint x: 711, endPoint y: 266, distance: 101.7
click at [711, 266] on td "Min: 25.00 % 20.00% Profit [PERSON_NAME]: 58.70 % 36.99% Profit [PERSON_NAME]" at bounding box center [678, 303] width 126 height 115
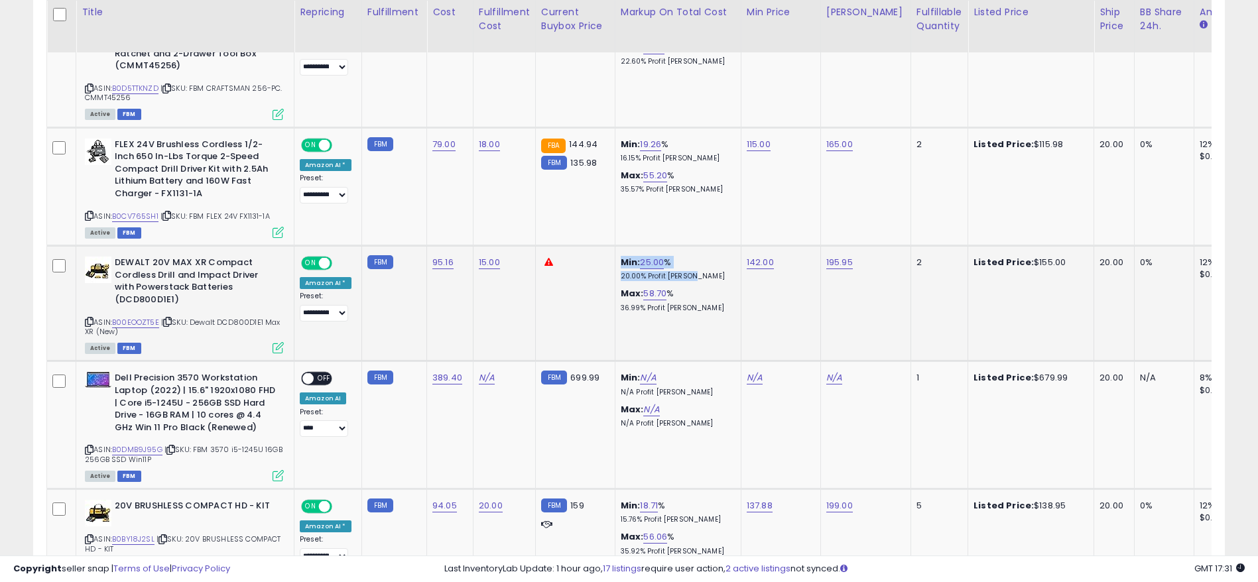
drag, startPoint x: 626, startPoint y: 271, endPoint x: 610, endPoint y: 253, distance: 24.5
click at [615, 253] on td "Min: 25.00 % 20.00% Profit [PERSON_NAME]: 58.70 % 36.99% Profit [PERSON_NAME]" at bounding box center [678, 303] width 126 height 115
click at [149, 320] on link "B00EOOZT5E" at bounding box center [135, 322] width 47 height 11
drag, startPoint x: 867, startPoint y: 259, endPoint x: 812, endPoint y: 265, distance: 55.3
click at [812, 265] on tr "**********" at bounding box center [1109, 303] width 2124 height 115
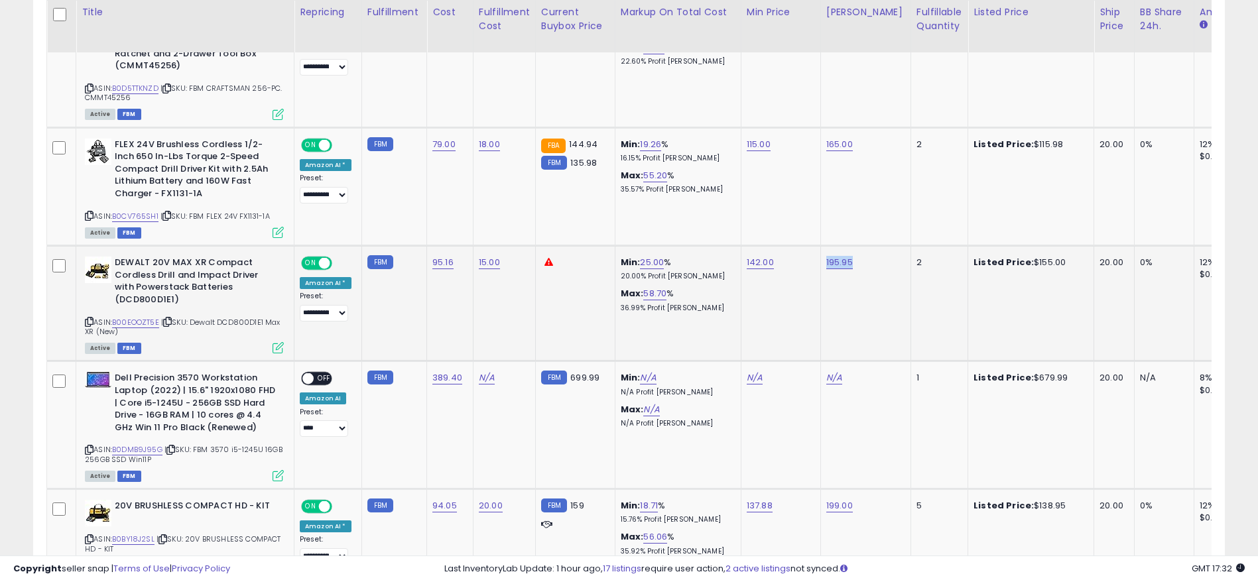
drag, startPoint x: 1062, startPoint y: 253, endPoint x: 948, endPoint y: 257, distance: 114.1
click at [948, 257] on tr "**********" at bounding box center [1109, 303] width 2124 height 115
drag, startPoint x: 778, startPoint y: 259, endPoint x: 739, endPoint y: 261, distance: 39.2
click at [741, 261] on td "142.00" at bounding box center [781, 303] width 80 height 115
click at [139, 326] on link "B00EOOZT5E" at bounding box center [135, 322] width 47 height 11
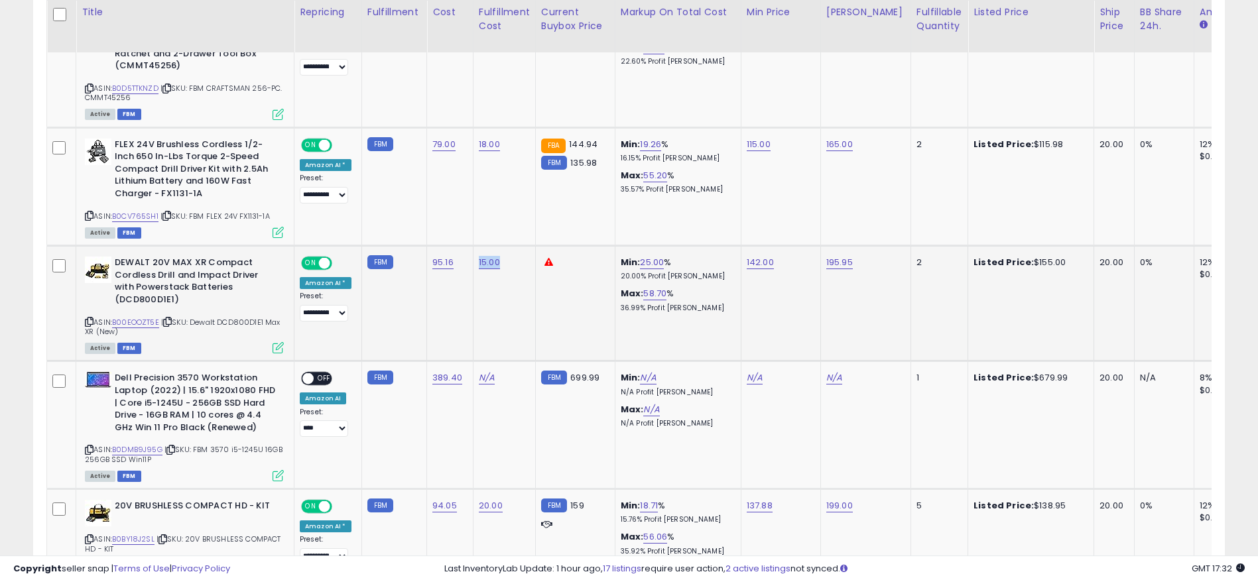
drag, startPoint x: 507, startPoint y: 257, endPoint x: 458, endPoint y: 253, distance: 48.6
click at [458, 253] on tr "**********" at bounding box center [1109, 303] width 2124 height 115
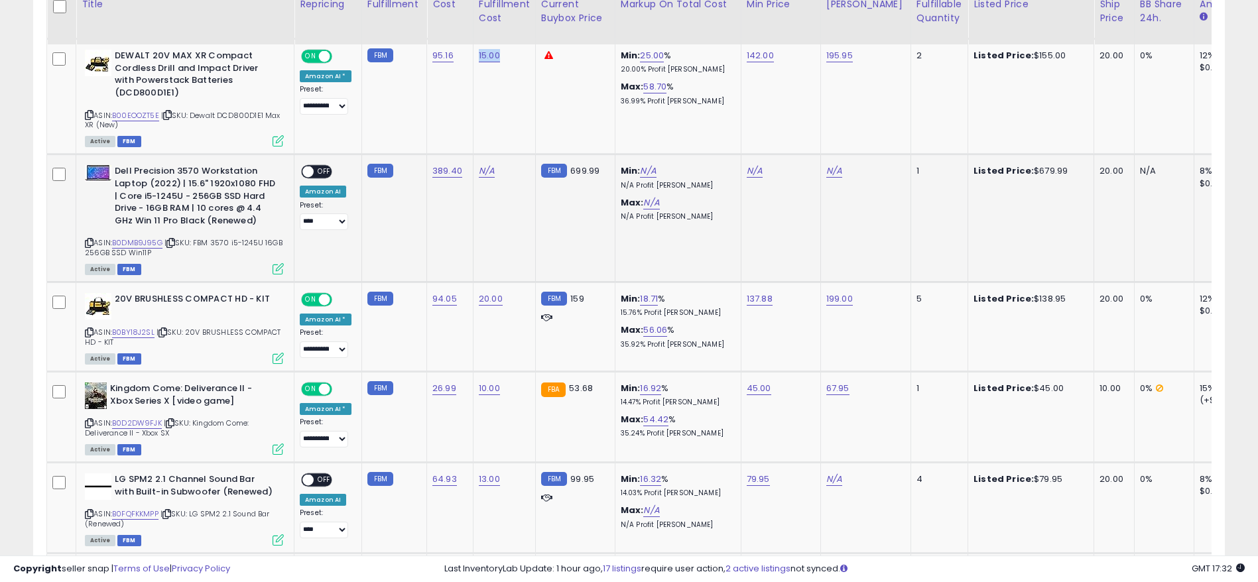
scroll to position [1204, 0]
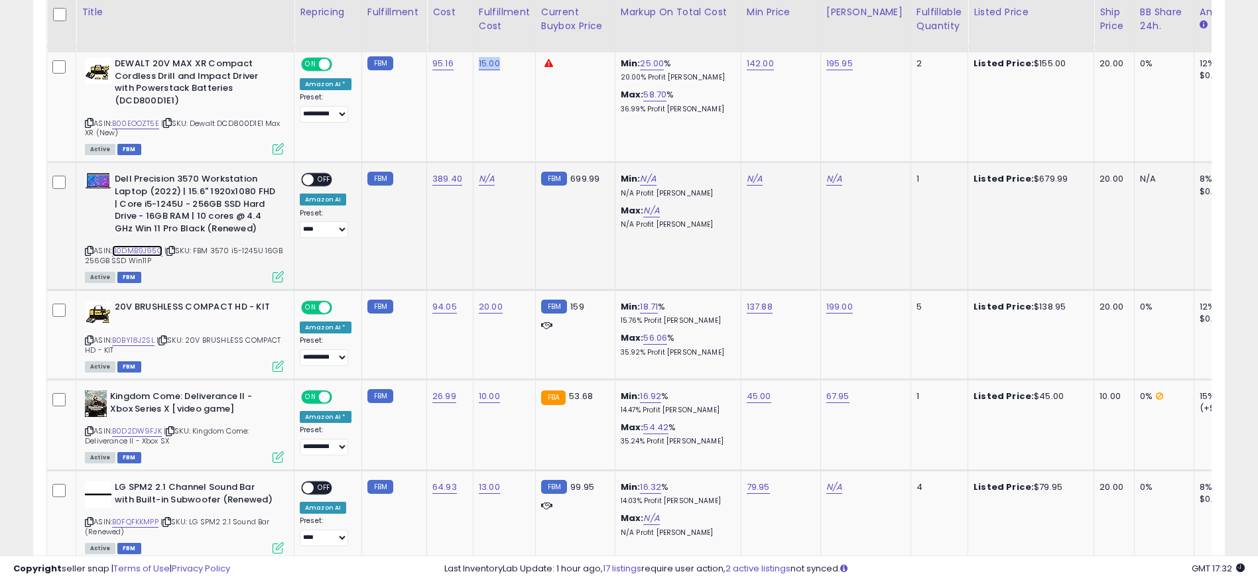
click at [131, 247] on link "B0DMB9J95G" at bounding box center [137, 250] width 50 height 11
click at [485, 178] on link "N/A" at bounding box center [487, 178] width 16 height 13
type input "**"
click at [530, 137] on button "submit" at bounding box center [519, 145] width 23 height 20
click at [640, 176] on link "N/A" at bounding box center [648, 178] width 16 height 13
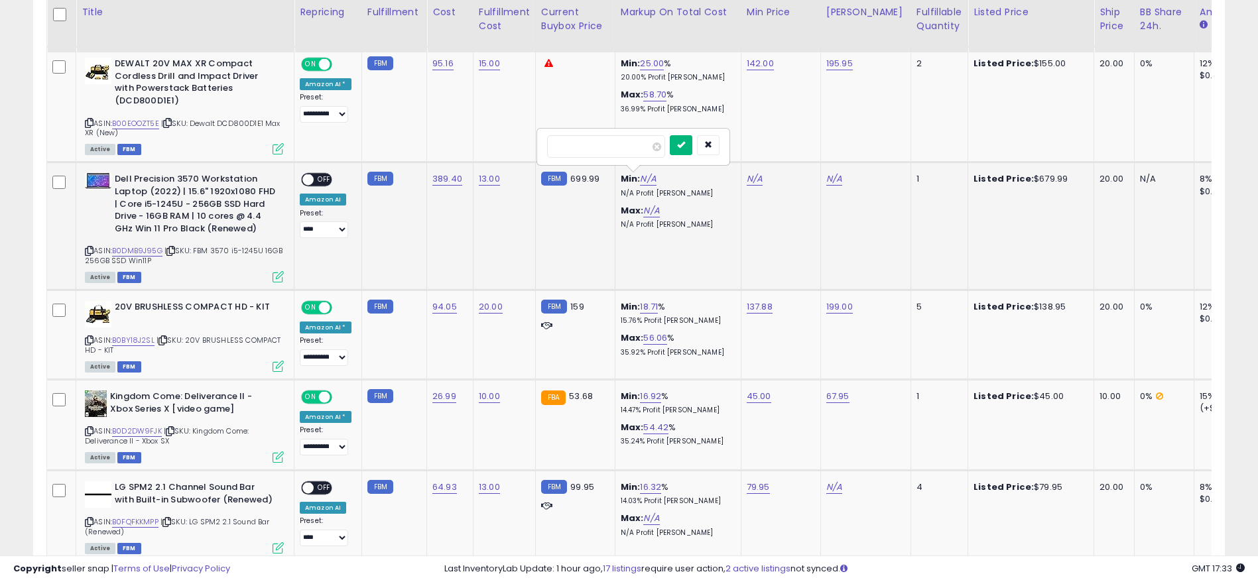
type input "**"
click at [685, 141] on icon "submit" at bounding box center [681, 145] width 8 height 8
click at [648, 211] on link "N/A" at bounding box center [651, 210] width 16 height 13
type input "******"
click at [695, 172] on button "submit" at bounding box center [683, 177] width 23 height 20
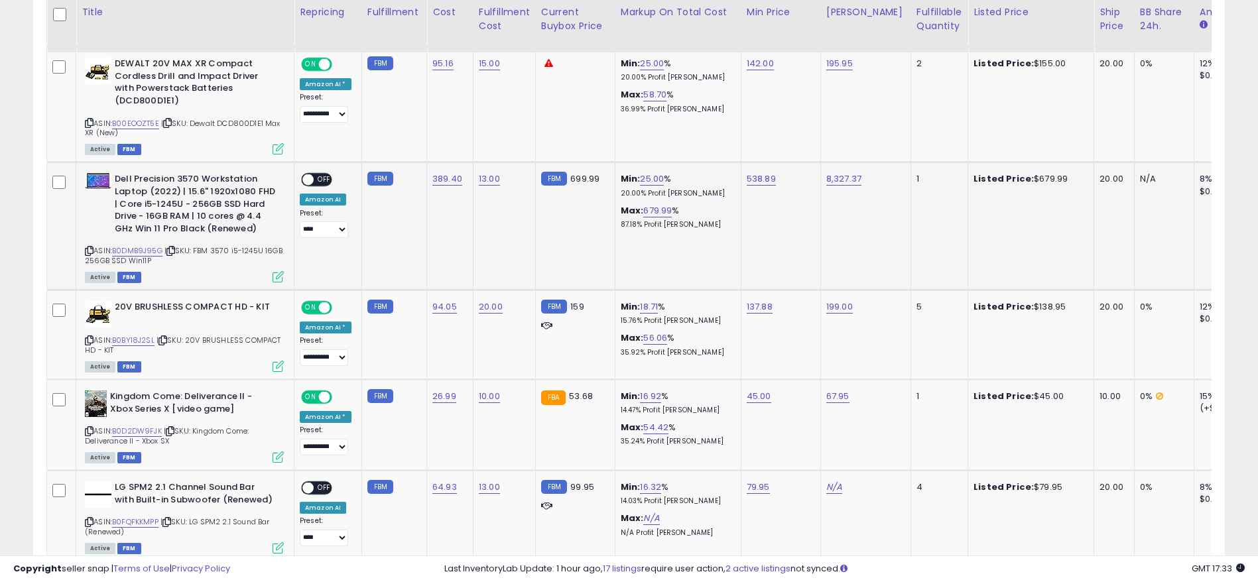
click at [855, 176] on div "8,327.37" at bounding box center [863, 179] width 74 height 12
click at [847, 176] on link "8,327.37" at bounding box center [843, 178] width 35 height 13
drag, startPoint x: 813, startPoint y: 153, endPoint x: 739, endPoint y: 149, distance: 74.4
click at [739, 149] on div at bounding box center [826, 146] width 191 height 35
type input "******"
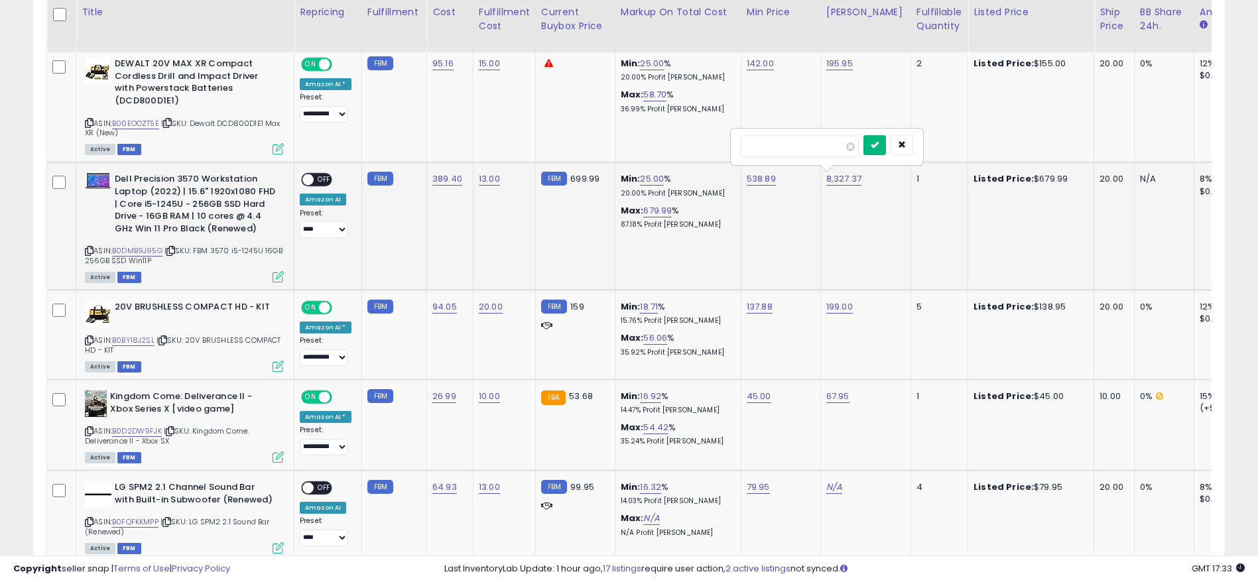
click at [879, 143] on icon "submit" at bounding box center [875, 145] width 8 height 8
click at [319, 227] on select "**********" at bounding box center [324, 229] width 48 height 17
select select "**********"
click at [300, 221] on select "**********" at bounding box center [324, 229] width 48 height 17
click at [324, 182] on span "OFF" at bounding box center [324, 179] width 21 height 11
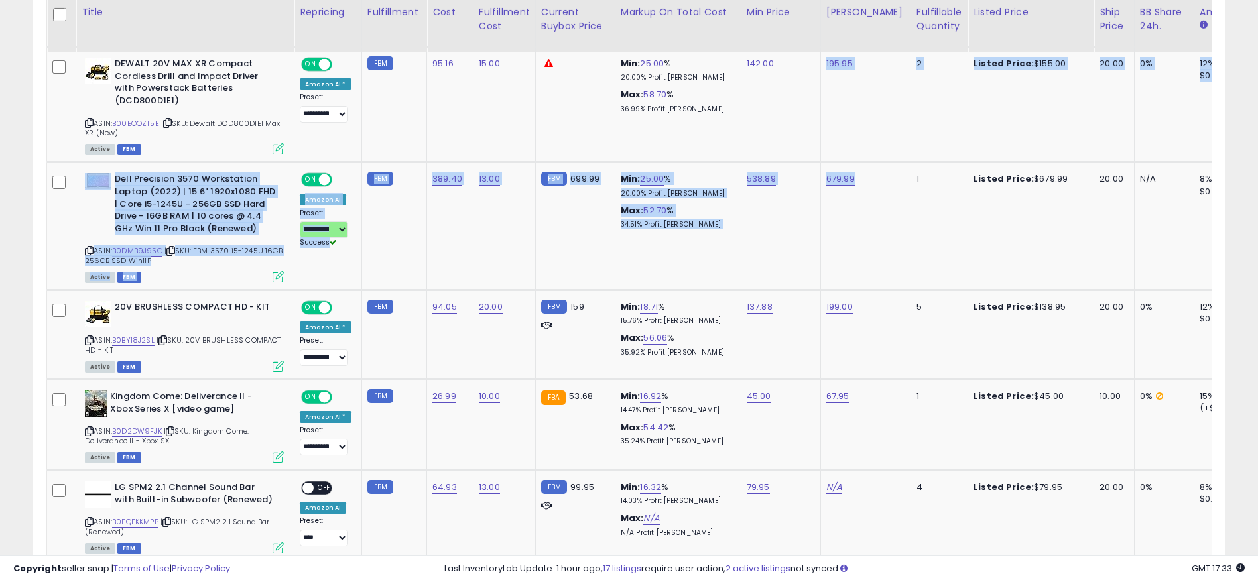
drag, startPoint x: 782, startPoint y: 154, endPoint x: 853, endPoint y: 216, distance: 94.4
click at [841, 220] on td "679.99" at bounding box center [865, 226] width 90 height 128
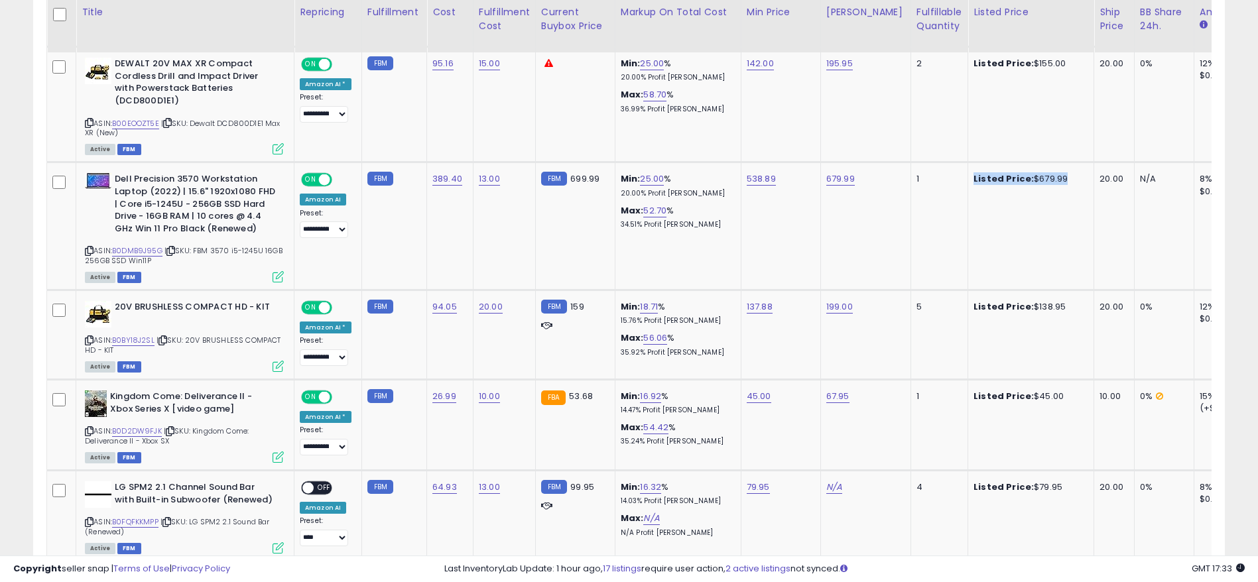
drag, startPoint x: 1040, startPoint y: 177, endPoint x: 955, endPoint y: 168, distance: 85.4
click at [968, 168] on td "Listed Price: $679.99" at bounding box center [1031, 226] width 126 height 128
drag, startPoint x: 802, startPoint y: 182, endPoint x: 739, endPoint y: 183, distance: 63.0
click at [741, 183] on td "538.89" at bounding box center [781, 226] width 80 height 128
click at [833, 196] on td "679.99" at bounding box center [865, 226] width 90 height 128
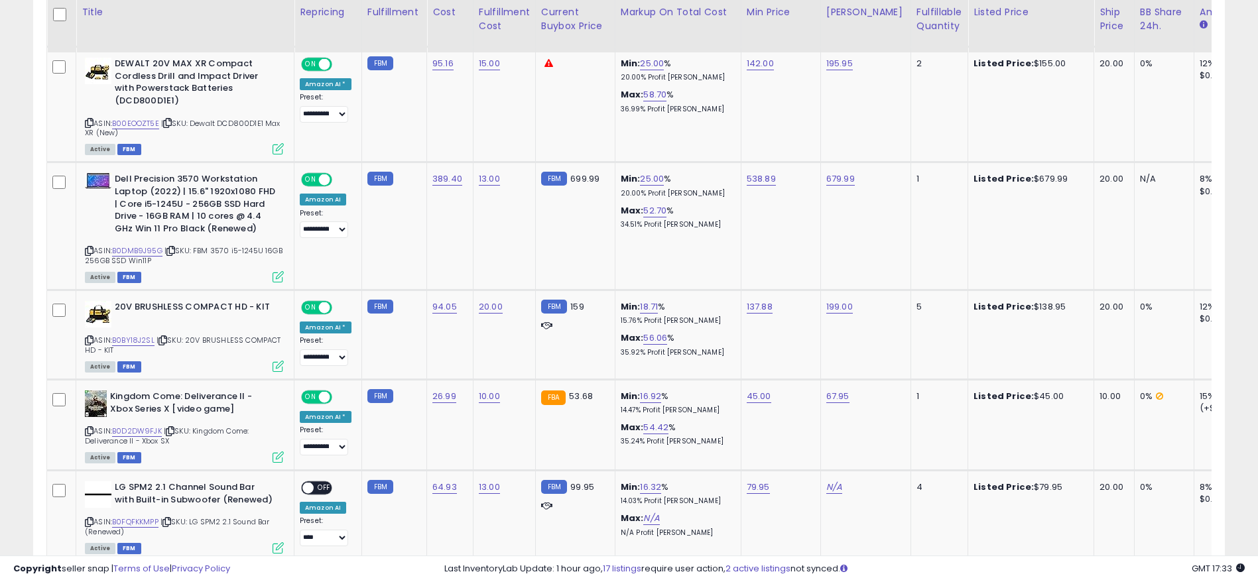
click at [835, 170] on td "679.99" at bounding box center [865, 226] width 90 height 128
click at [839, 173] on link "679.99" at bounding box center [840, 178] width 29 height 13
drag, startPoint x: 797, startPoint y: 153, endPoint x: 702, endPoint y: 156, distance: 95.5
type input "******"
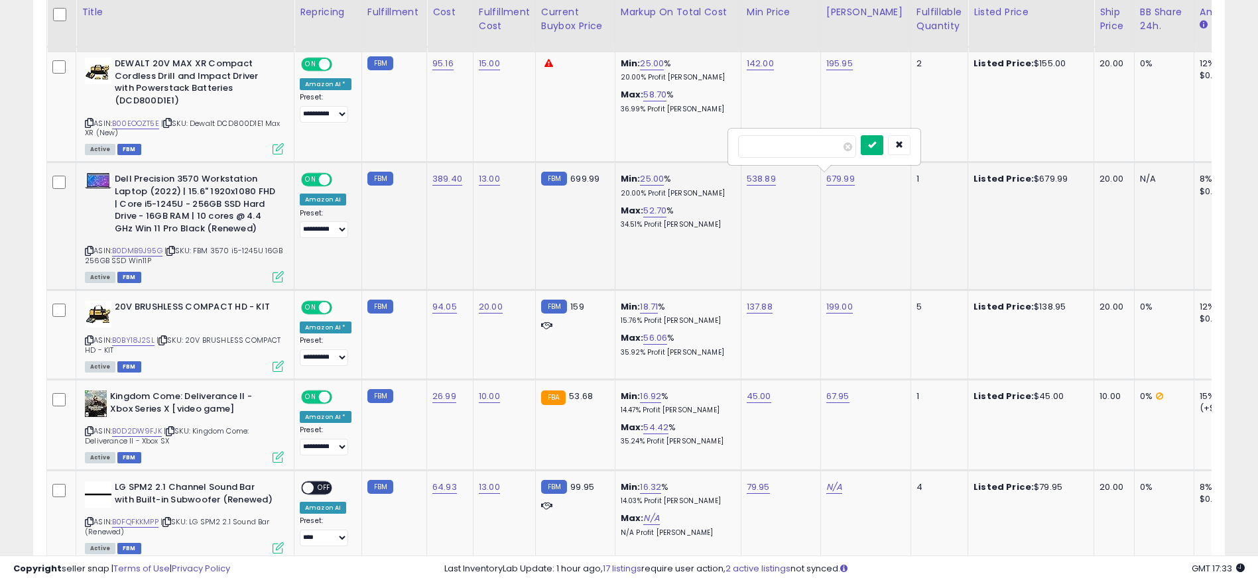
click at [876, 145] on icon "submit" at bounding box center [872, 145] width 8 height 8
drag, startPoint x: 928, startPoint y: 173, endPoint x: 889, endPoint y: 176, distance: 39.3
click at [889, 176] on tr "**********" at bounding box center [1109, 226] width 2124 height 128
drag, startPoint x: 677, startPoint y: 220, endPoint x: 717, endPoint y: 231, distance: 41.8
click at [717, 231] on td "Min: 25.00 % 20.00% Profit [PERSON_NAME]: 50.78 % 33.68% Profit [PERSON_NAME]" at bounding box center [678, 226] width 126 height 128
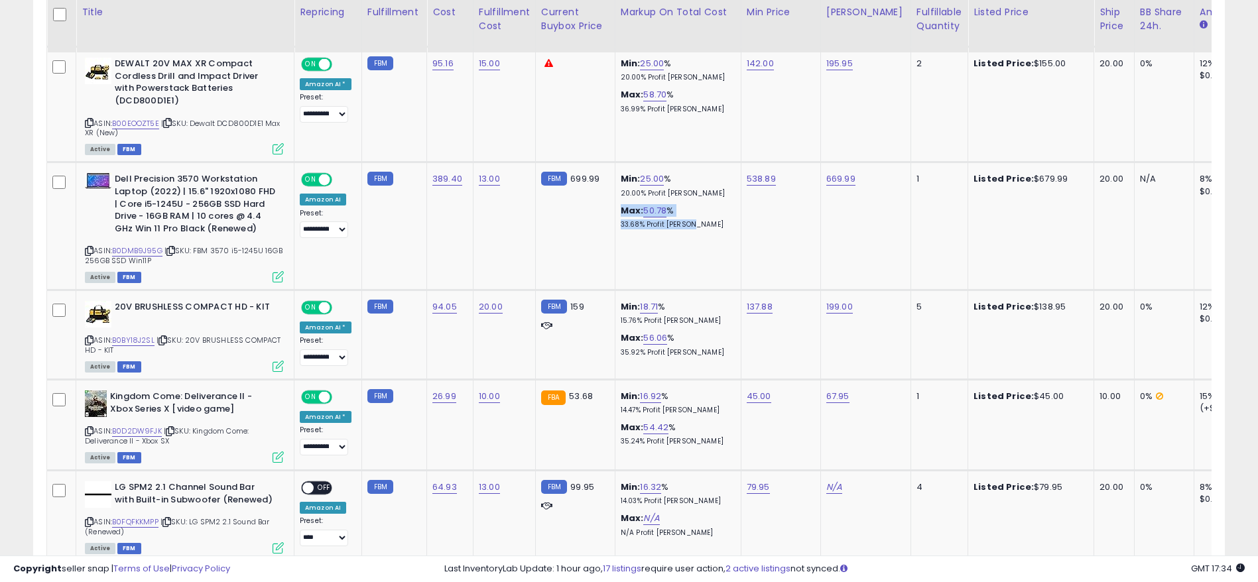
drag, startPoint x: 1065, startPoint y: 176, endPoint x: 1001, endPoint y: 179, distance: 63.7
click at [1001, 179] on div "Listed Price: $679.99" at bounding box center [1028, 179] width 110 height 12
click at [989, 181] on b "Listed Price:" at bounding box center [1003, 178] width 60 height 13
drag, startPoint x: 1036, startPoint y: 174, endPoint x: 957, endPoint y: 174, distance: 78.9
click at [973, 174] on div "Listed Price: $679.99" at bounding box center [1028, 179] width 110 height 12
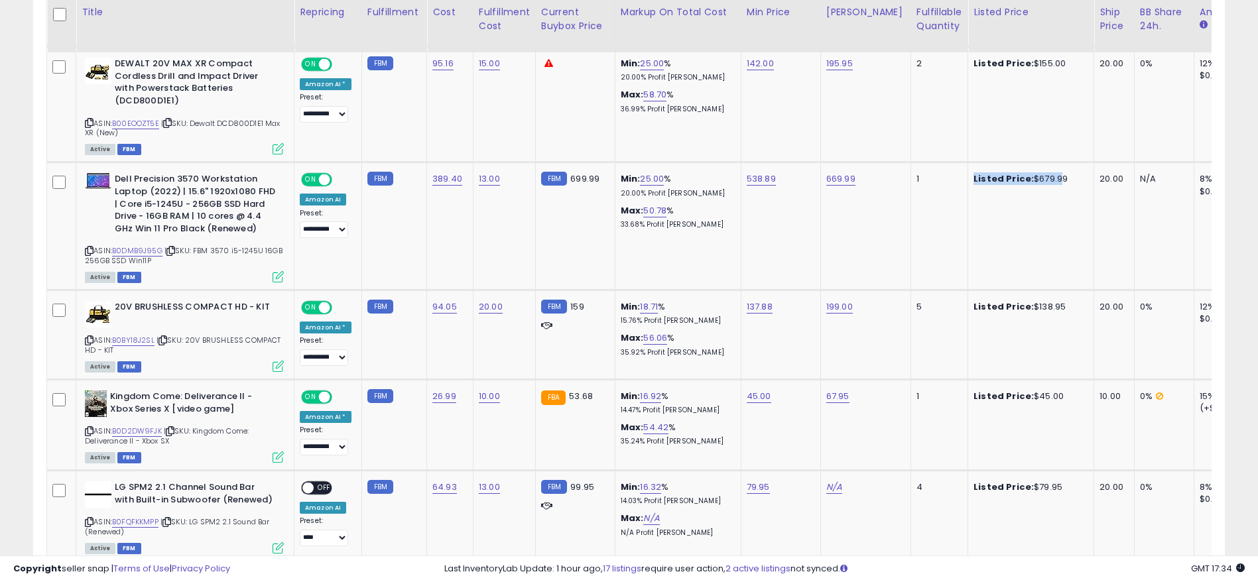
click at [1027, 177] on div "Listed Price: $679.99" at bounding box center [1028, 179] width 110 height 12
drag, startPoint x: 1065, startPoint y: 176, endPoint x: 955, endPoint y: 167, distance: 109.8
click at [968, 167] on td "Listed Price: $679.99" at bounding box center [1031, 226] width 126 height 128
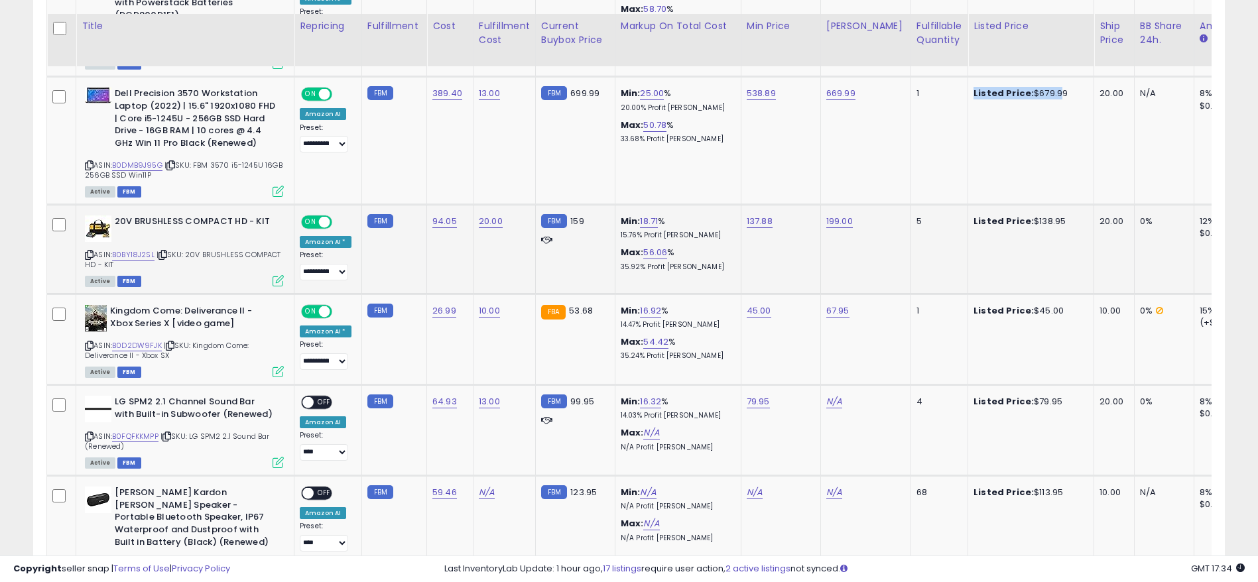
scroll to position [1304, 0]
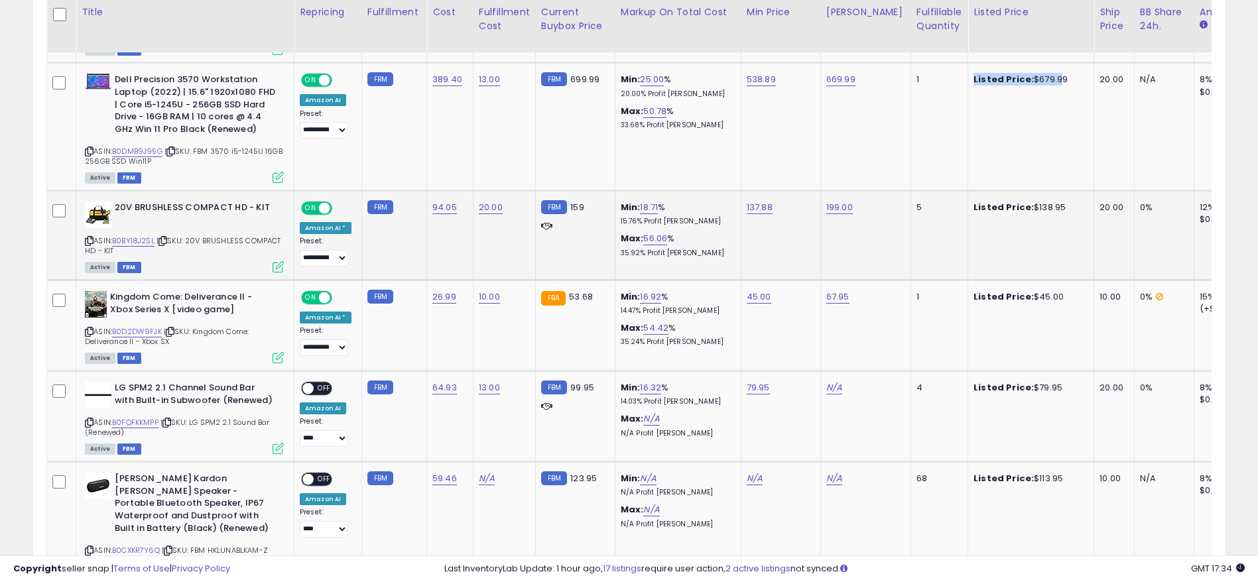
drag, startPoint x: 1050, startPoint y: 200, endPoint x: 936, endPoint y: 208, distance: 114.9
click at [936, 208] on tr "**********" at bounding box center [1109, 236] width 2124 height 90
drag, startPoint x: 1109, startPoint y: 207, endPoint x: 1071, endPoint y: 207, distance: 37.8
click at [1071, 207] on tr "**********" at bounding box center [1109, 236] width 2124 height 90
click at [156, 241] on div "ASIN: B0BY18J2SL | SKU: 20V BRUSHLESS COMPACT HD - KIT Active FBM" at bounding box center [184, 237] width 199 height 70
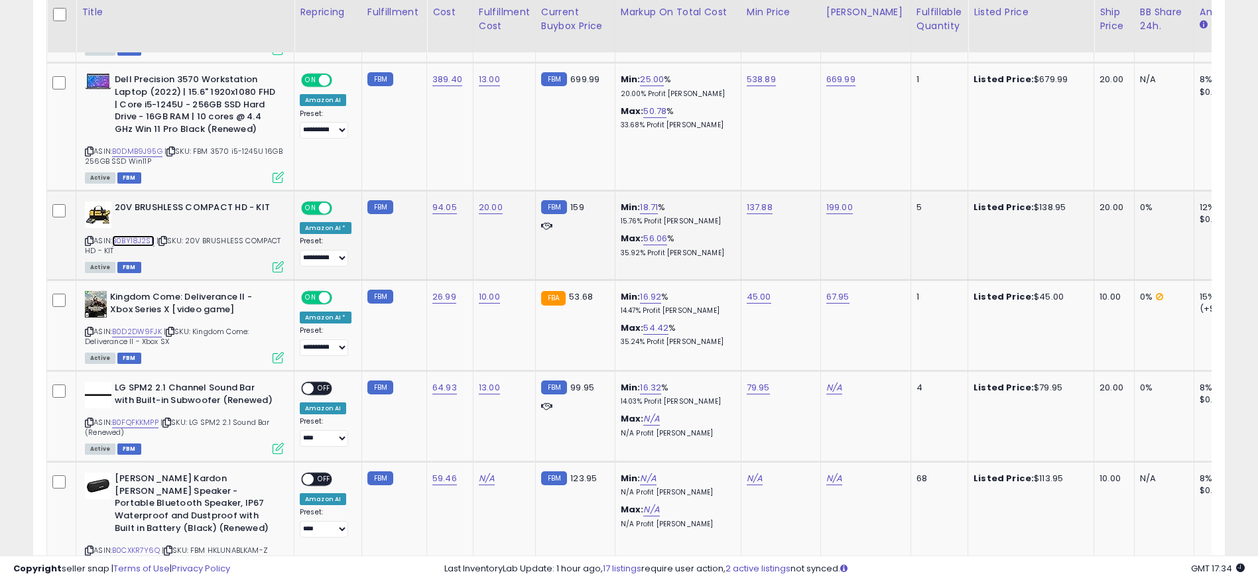
click at [144, 241] on link "B0BY18J2SL" at bounding box center [133, 240] width 42 height 11
drag, startPoint x: 1140, startPoint y: 205, endPoint x: 1130, endPoint y: 204, distance: 10.6
click at [1140, 204] on div "0%" at bounding box center [1162, 208] width 44 height 12
click at [747, 213] on link "137.88" at bounding box center [760, 207] width 26 height 13
click at [736, 158] on div "******" at bounding box center [743, 175] width 191 height 35
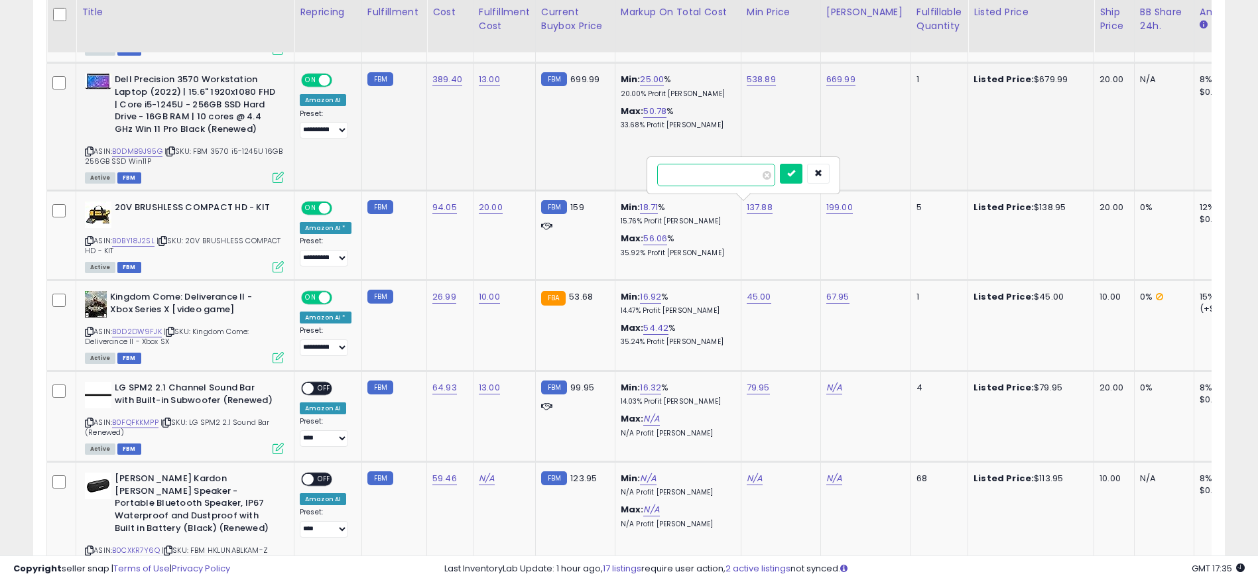
drag, startPoint x: 733, startPoint y: 164, endPoint x: 625, endPoint y: 187, distance: 111.2
type input "***"
click at [795, 175] on icon "submit" at bounding box center [791, 173] width 8 height 8
click at [755, 205] on link "136.00" at bounding box center [760, 207] width 27 height 13
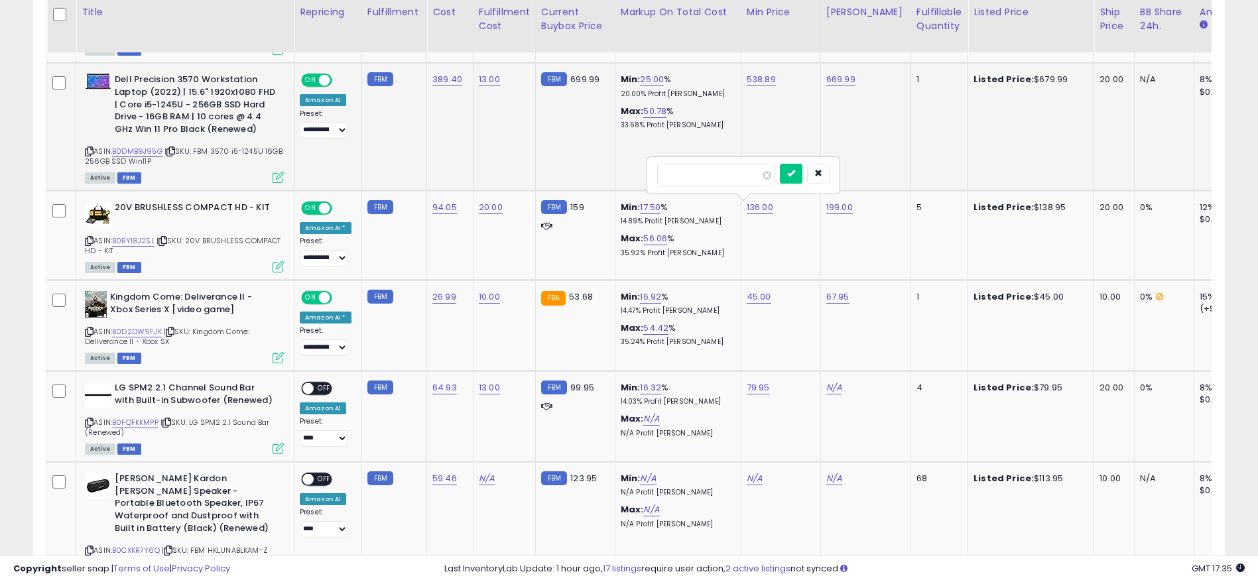
drag, startPoint x: 713, startPoint y: 173, endPoint x: 574, endPoint y: 174, distance: 139.9
type input "***"
click at [802, 166] on button "submit" at bounding box center [791, 174] width 23 height 20
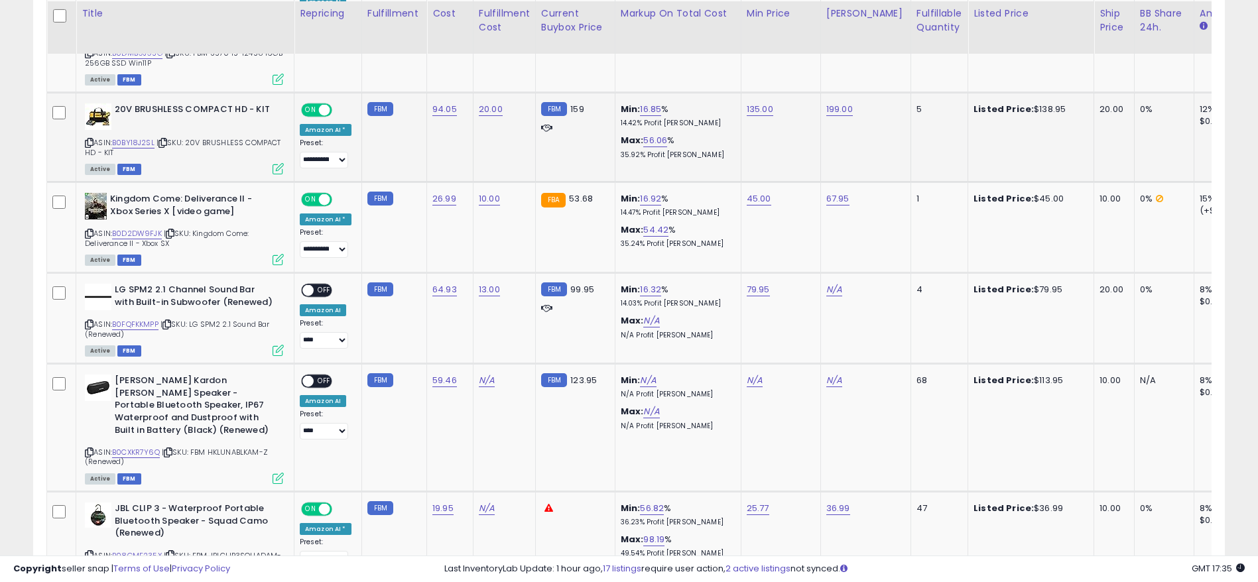
scroll to position [1403, 0]
drag, startPoint x: 1163, startPoint y: 202, endPoint x: 1144, endPoint y: 199, distance: 19.5
click at [1140, 200] on div "0%" at bounding box center [1162, 198] width 44 height 12
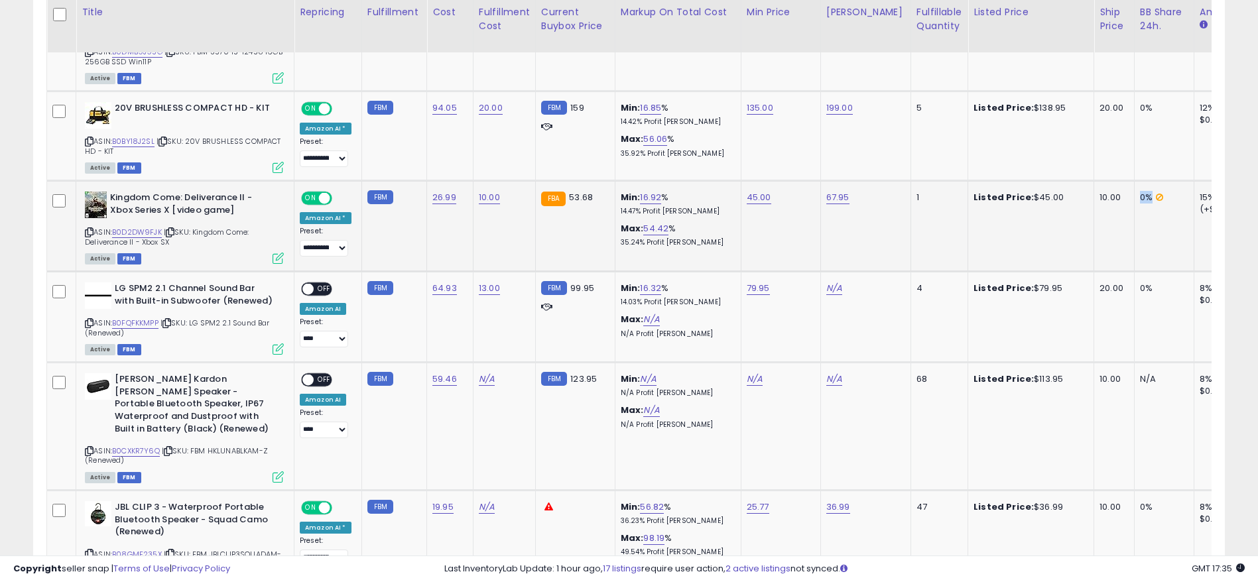
drag, startPoint x: 1145, startPoint y: 198, endPoint x: 908, endPoint y: 210, distance: 237.0
click at [1053, 203] on tr "**********" at bounding box center [1109, 226] width 2124 height 91
drag, startPoint x: 780, startPoint y: 197, endPoint x: 1035, endPoint y: 194, distance: 254.6
click at [755, 192] on div "45.00" at bounding box center [779, 198] width 64 height 12
drag, startPoint x: 1062, startPoint y: 196, endPoint x: 985, endPoint y: 202, distance: 77.1
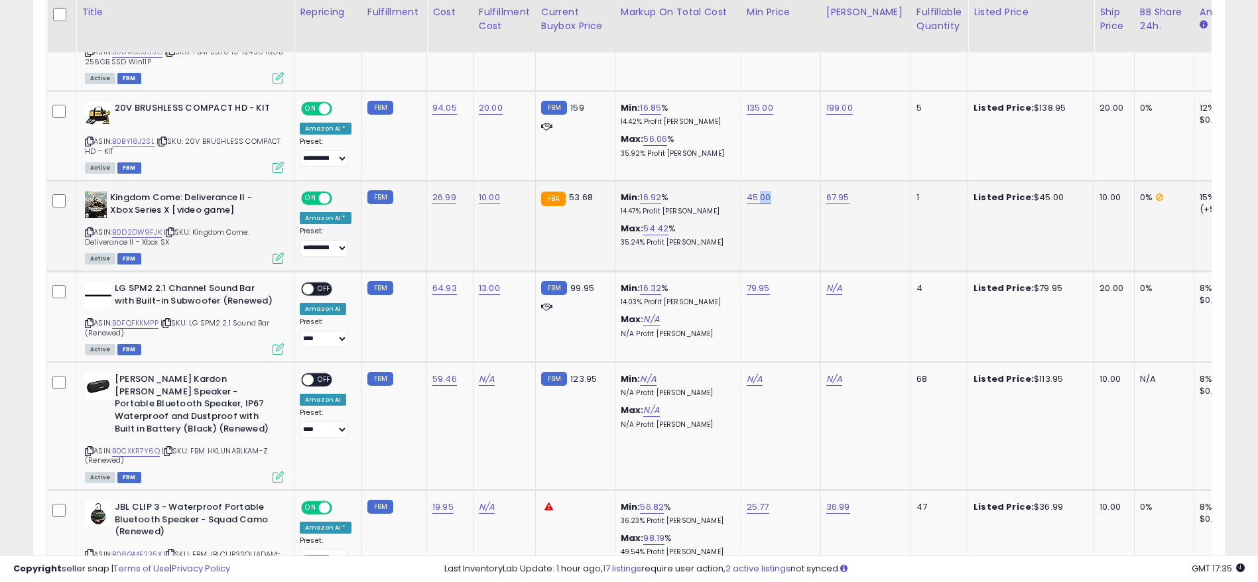
click at [985, 202] on div "Listed Price: $45.00" at bounding box center [1028, 198] width 110 height 12
click at [140, 233] on link "B0D2DW9FJK" at bounding box center [137, 232] width 50 height 11
click at [644, 192] on link "16.92" at bounding box center [650, 197] width 21 height 13
drag, startPoint x: 621, startPoint y: 158, endPoint x: 499, endPoint y: 154, distance: 121.4
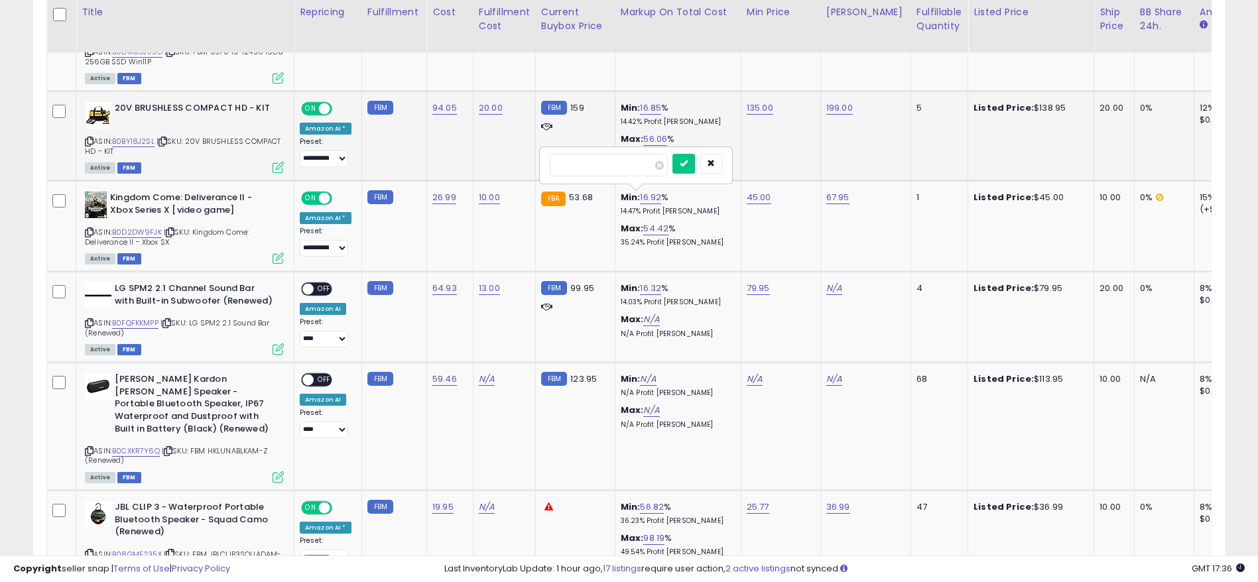
type input "**"
click at [688, 162] on icon "submit" at bounding box center [684, 163] width 8 height 8
drag, startPoint x: 732, startPoint y: 186, endPoint x: 785, endPoint y: 190, distance: 53.2
click at [785, 190] on tr "**********" at bounding box center [1109, 226] width 2124 height 91
click at [784, 206] on td "41.10" at bounding box center [781, 226] width 80 height 91
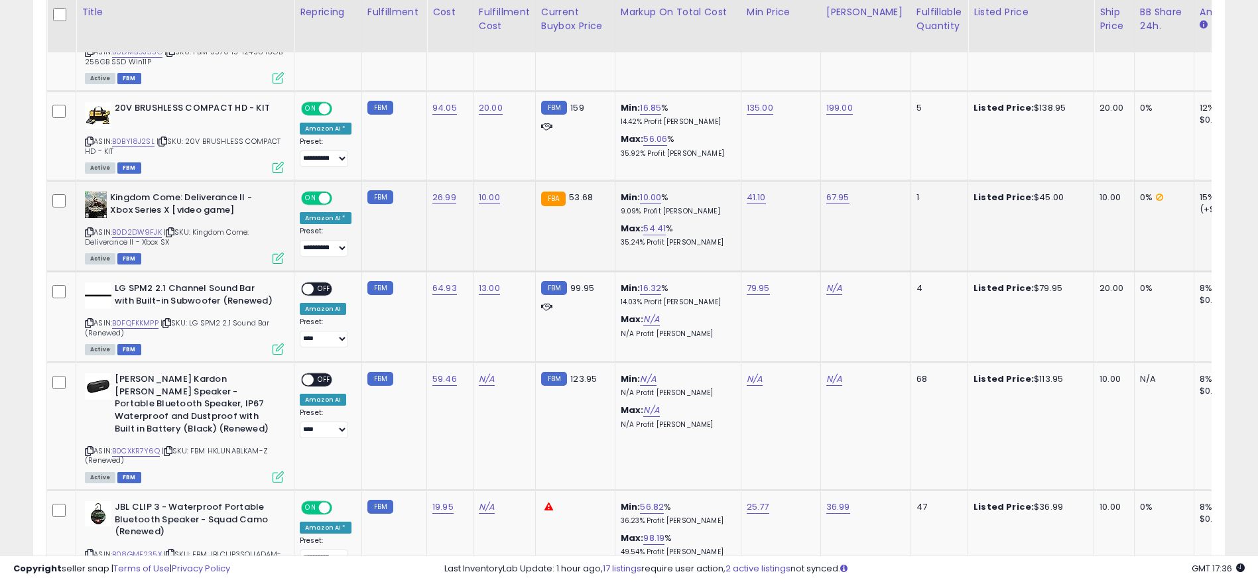
click at [86, 233] on icon at bounding box center [89, 232] width 9 height 7
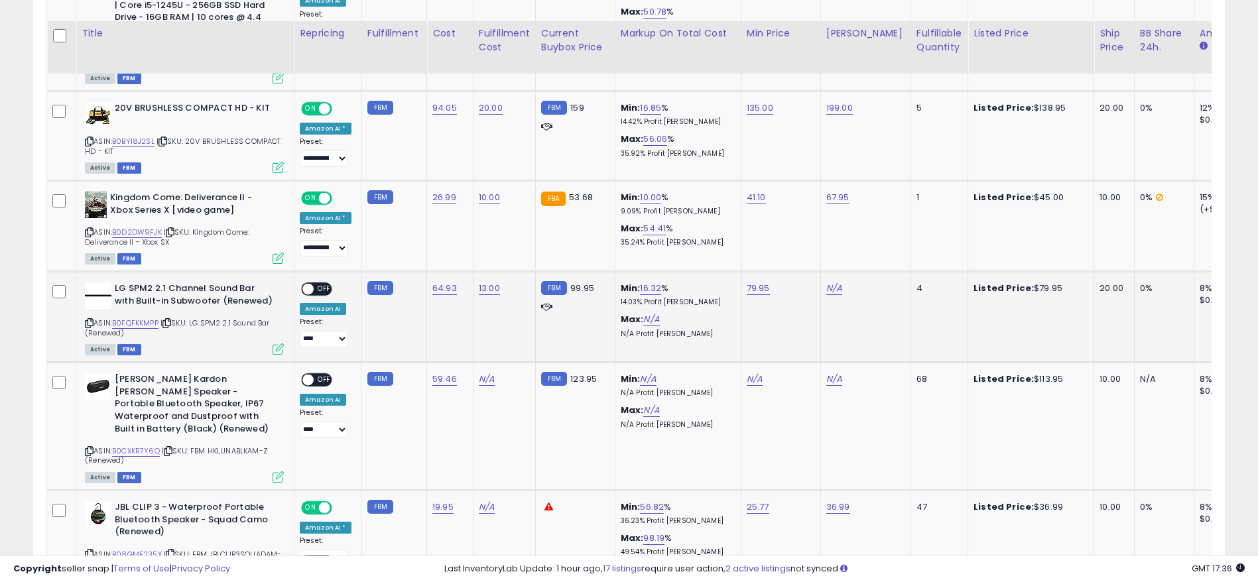
scroll to position [1503, 0]
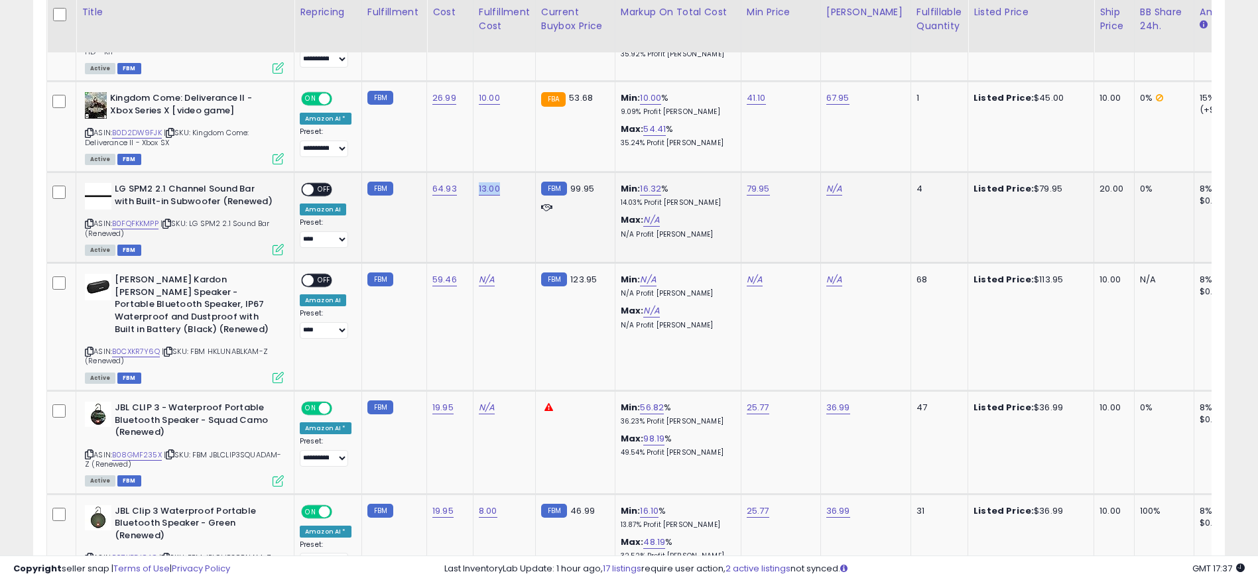
drag, startPoint x: 507, startPoint y: 188, endPoint x: 462, endPoint y: 187, distance: 44.4
click at [462, 187] on tr "**********" at bounding box center [1109, 217] width 2124 height 91
drag, startPoint x: 778, startPoint y: 180, endPoint x: 730, endPoint y: 179, distance: 48.4
click at [730, 179] on tr "**********" at bounding box center [1109, 217] width 2124 height 91
drag, startPoint x: 1150, startPoint y: 184, endPoint x: 280, endPoint y: 269, distance: 874.1
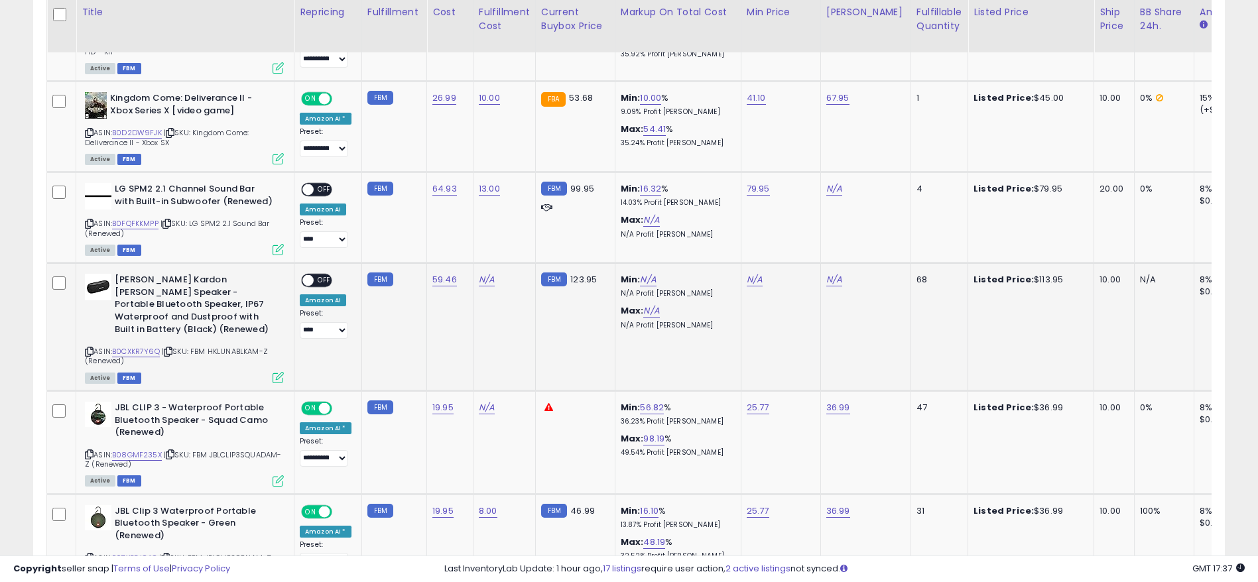
click at [1090, 193] on tr "**********" at bounding box center [1109, 217] width 2124 height 91
click at [151, 220] on link "B0FQFKKMPP" at bounding box center [135, 223] width 46 height 11
drag, startPoint x: 653, startPoint y: 199, endPoint x: 632, endPoint y: 200, distance: 21.2
click at [632, 200] on p "14.03% Profit [PERSON_NAME]" at bounding box center [676, 202] width 110 height 9
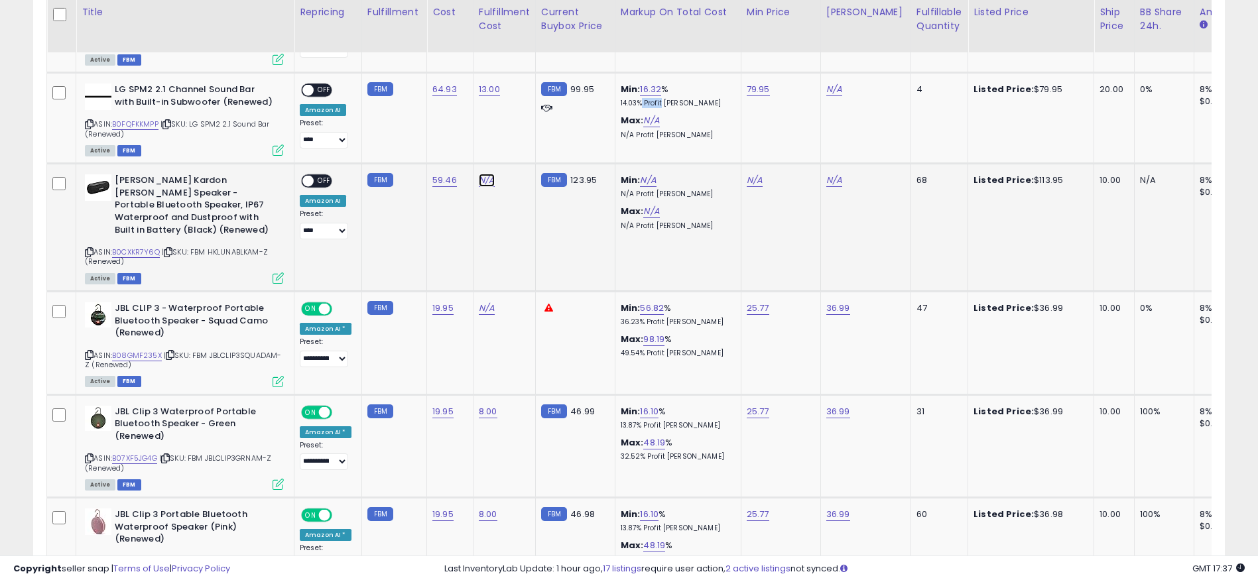
click at [484, 176] on link "N/A" at bounding box center [487, 180] width 16 height 13
type input "*"
click at [523, 145] on icon "submit" at bounding box center [519, 146] width 8 height 8
click at [649, 176] on link "N/A" at bounding box center [648, 180] width 16 height 13
type input "**"
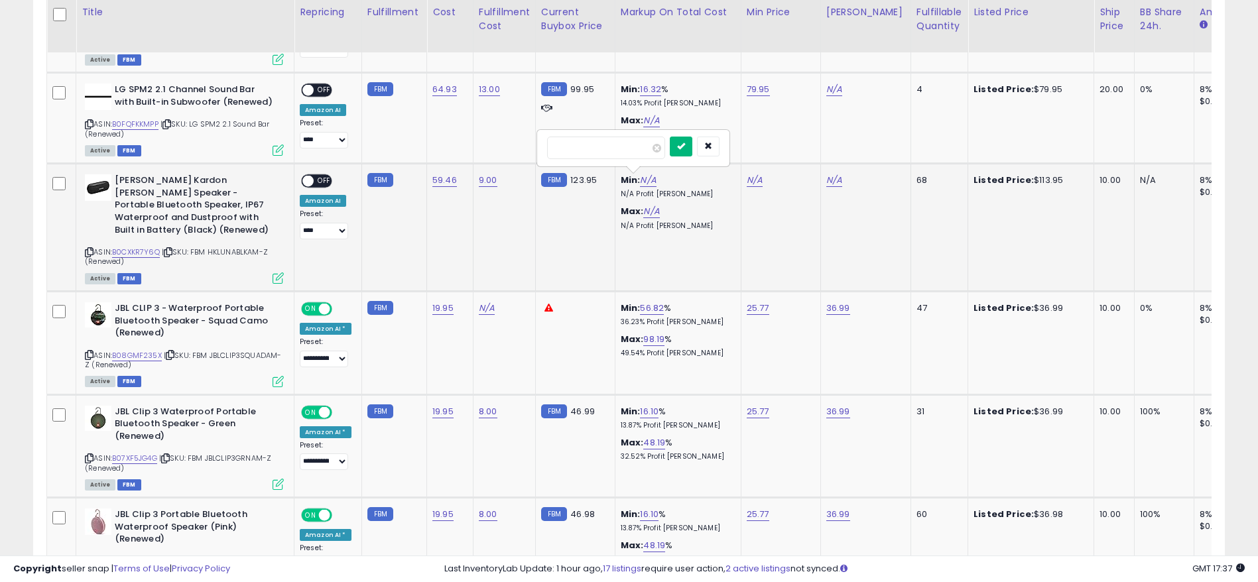
click at [692, 141] on button "submit" at bounding box center [681, 147] width 23 height 20
click at [649, 208] on link "N/A" at bounding box center [651, 211] width 16 height 13
type input "******"
click at [693, 172] on button "submit" at bounding box center [683, 178] width 23 height 20
drag, startPoint x: 145, startPoint y: 199, endPoint x: 232, endPoint y: 203, distance: 87.6
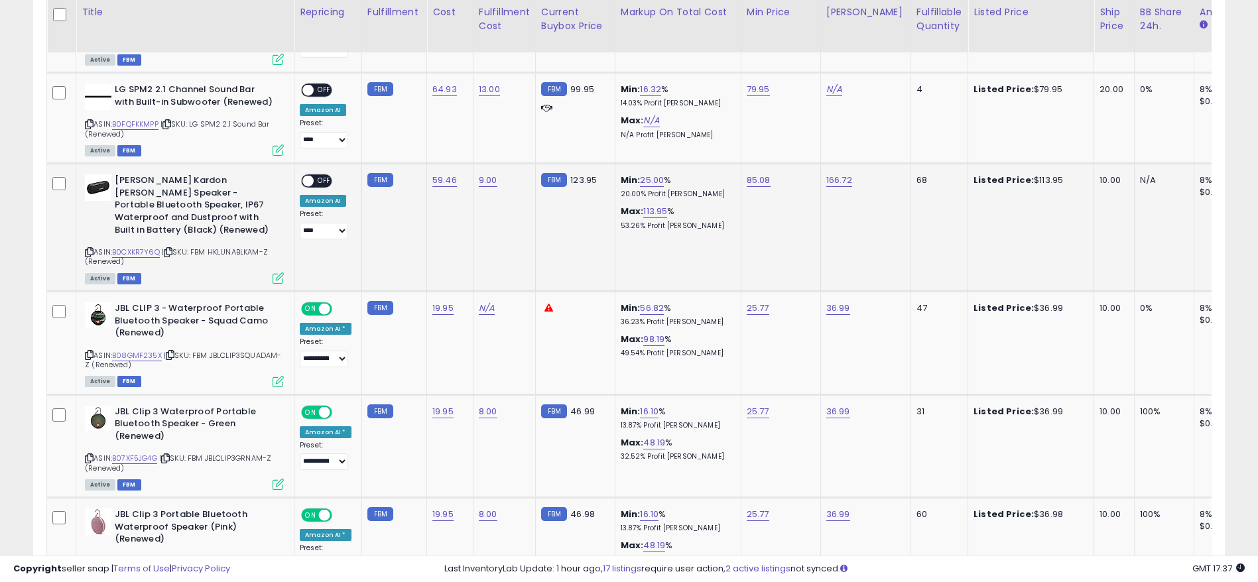
click at [233, 202] on b "[PERSON_NAME] Kardon [PERSON_NAME] Speaker - Portable Bluetooth Speaker, IP67 W…" at bounding box center [195, 206] width 161 height 65
click at [147, 247] on link "B0CXKR7Y6Q" at bounding box center [136, 252] width 48 height 11
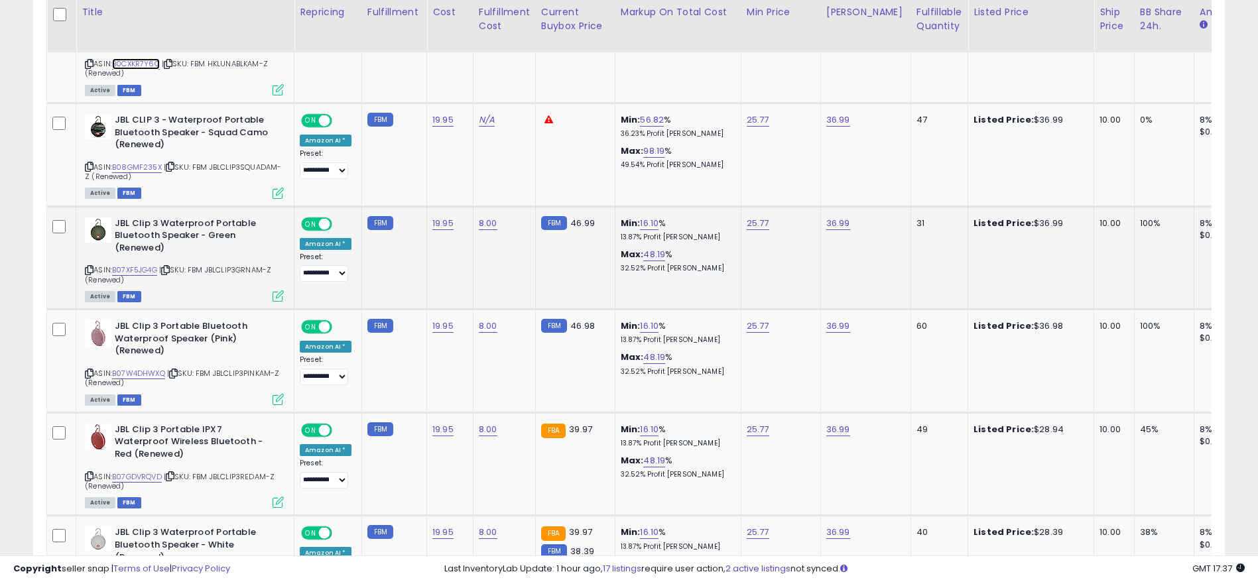
scroll to position [1801, 0]
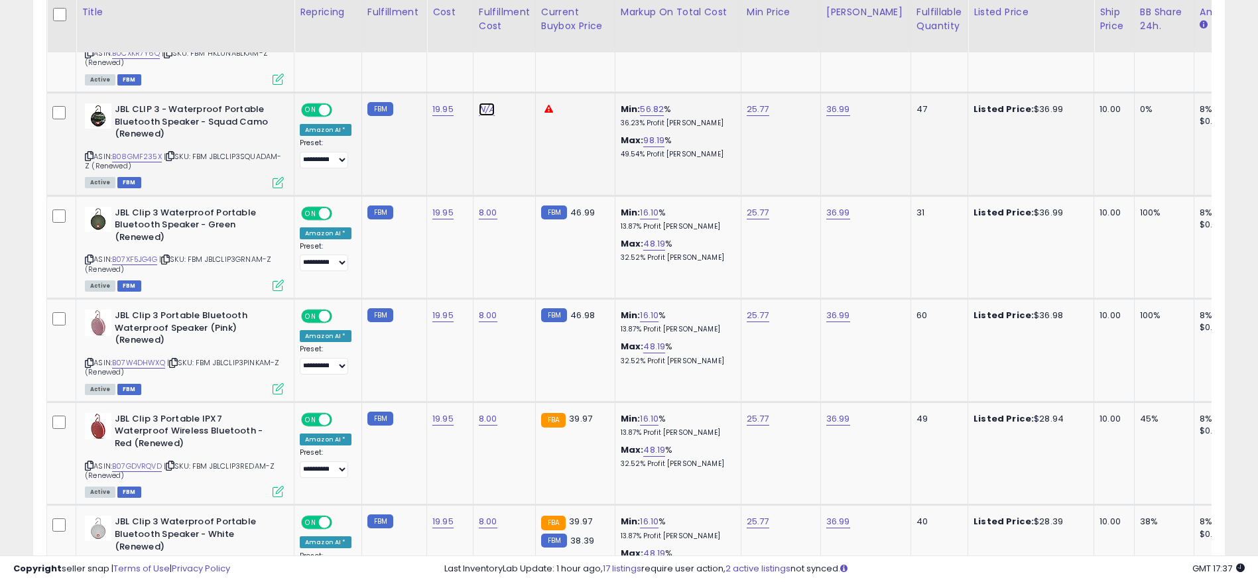
click at [479, 103] on link "N/A" at bounding box center [487, 109] width 16 height 13
type input "*"
click at [523, 64] on icon "submit" at bounding box center [519, 62] width 8 height 8
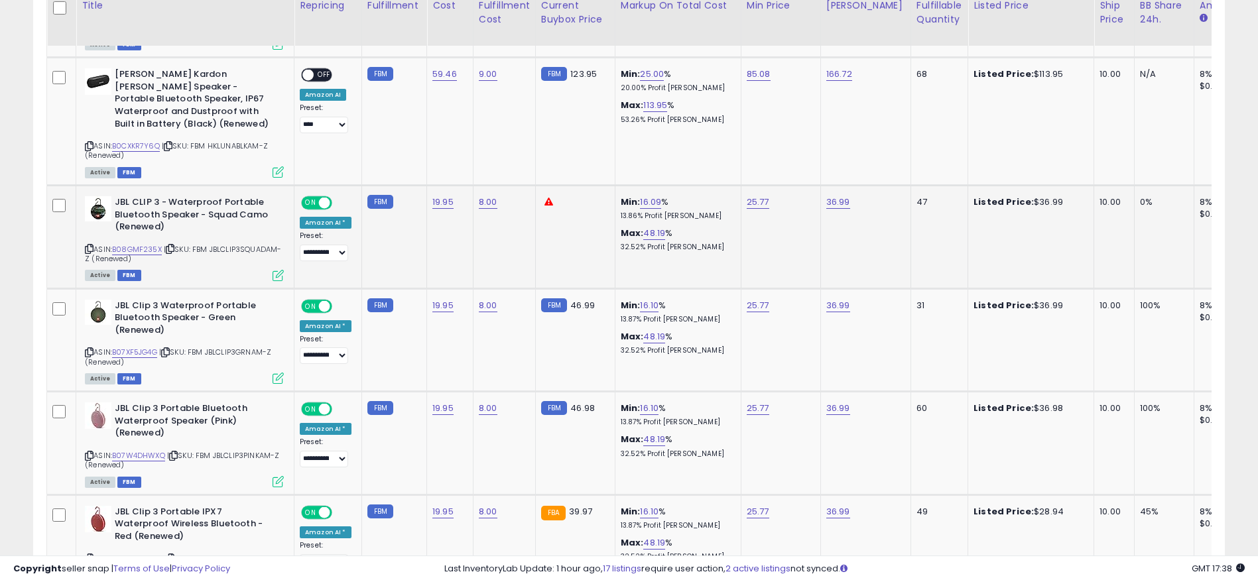
scroll to position [1701, 0]
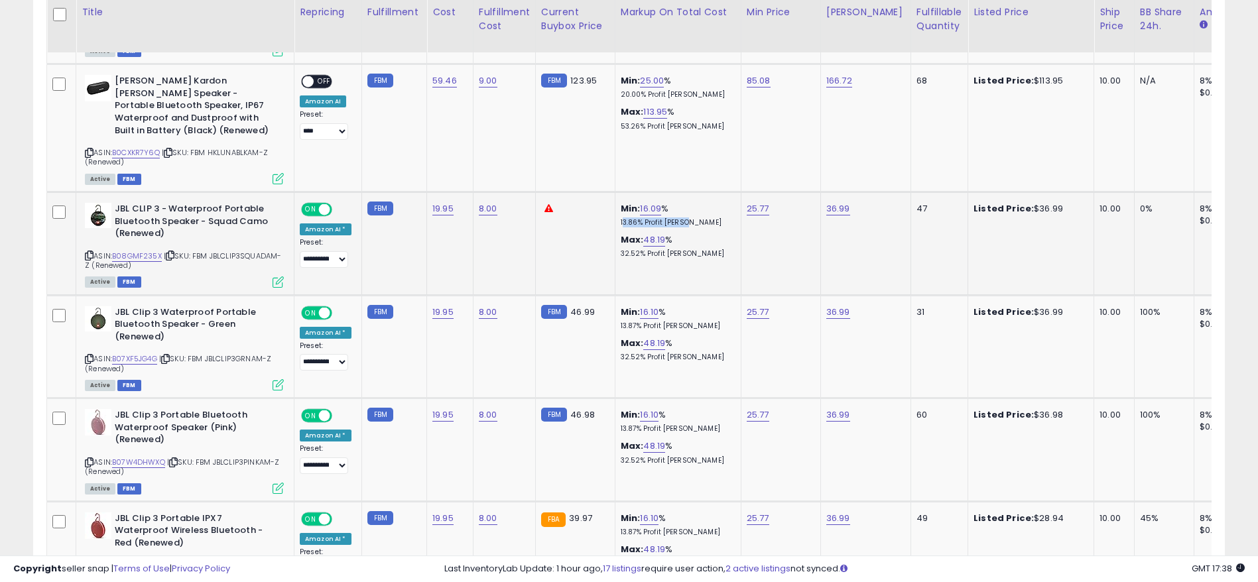
drag, startPoint x: 612, startPoint y: 214, endPoint x: 677, endPoint y: 212, distance: 65.0
click at [677, 212] on td "Min: 16.09 % 13.86% Profit [PERSON_NAME]: 48.19 % 32.52% Profit [PERSON_NAME]" at bounding box center [678, 243] width 126 height 103
drag, startPoint x: 1046, startPoint y: 195, endPoint x: 961, endPoint y: 194, distance: 85.5
click at [973, 203] on div "Listed Price: $36.99" at bounding box center [1028, 209] width 110 height 12
click at [155, 251] on link "B08GMF235X" at bounding box center [137, 256] width 50 height 11
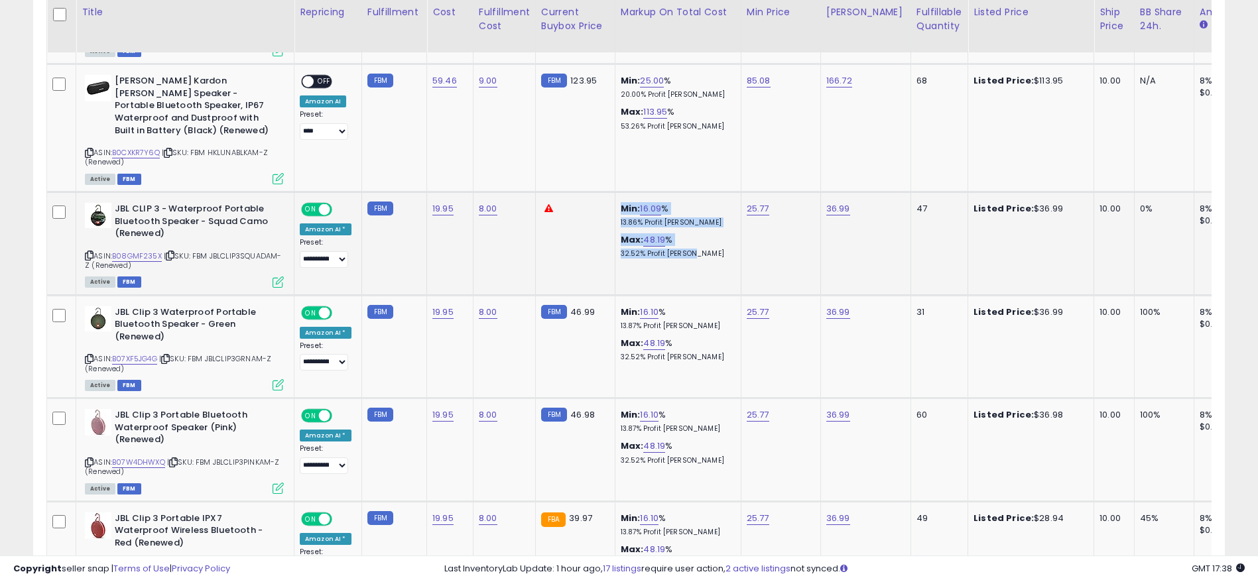
drag, startPoint x: 607, startPoint y: 226, endPoint x: 692, endPoint y: 248, distance: 87.0
click at [692, 248] on tr "**********" at bounding box center [1109, 243] width 2124 height 103
click at [708, 249] on p "32.52% Profit [PERSON_NAME]" at bounding box center [676, 253] width 110 height 9
click at [831, 202] on link "36.99" at bounding box center [838, 208] width 24 height 13
drag, startPoint x: 770, startPoint y: 161, endPoint x: 695, endPoint y: 167, distance: 75.8
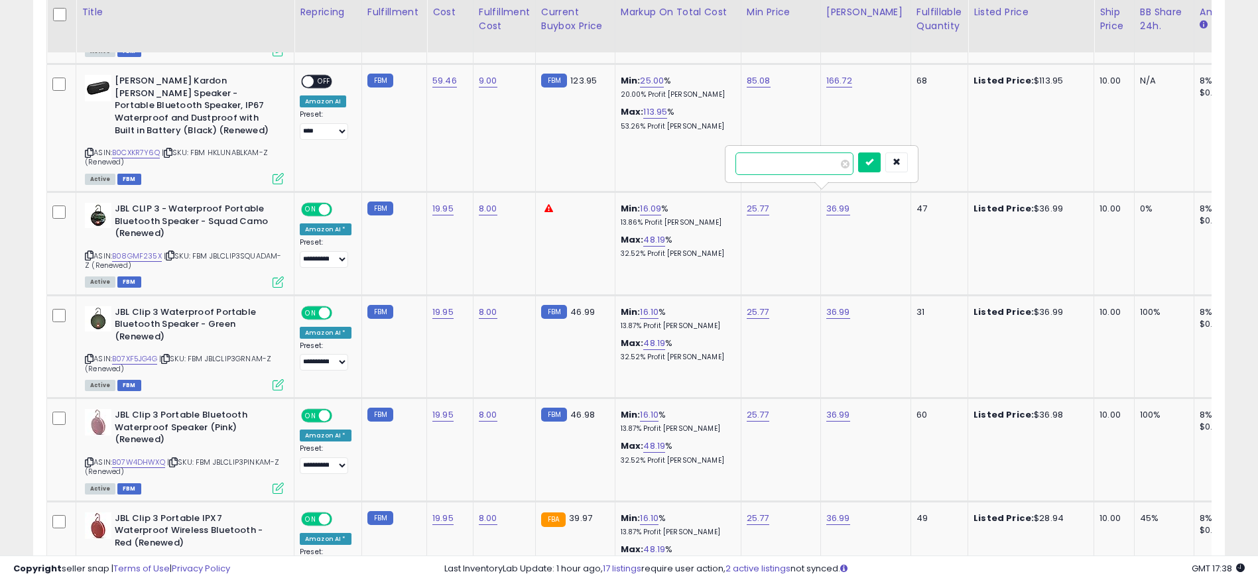
click at [692, 161] on tbody "**********" at bounding box center [1109, 324] width 2124 height 2658
type input "*****"
click at [881, 160] on button "submit" at bounding box center [869, 163] width 23 height 20
drag, startPoint x: 849, startPoint y: 195, endPoint x: 813, endPoint y: 193, distance: 35.9
click at [813, 193] on tr "**********" at bounding box center [1109, 243] width 2124 height 103
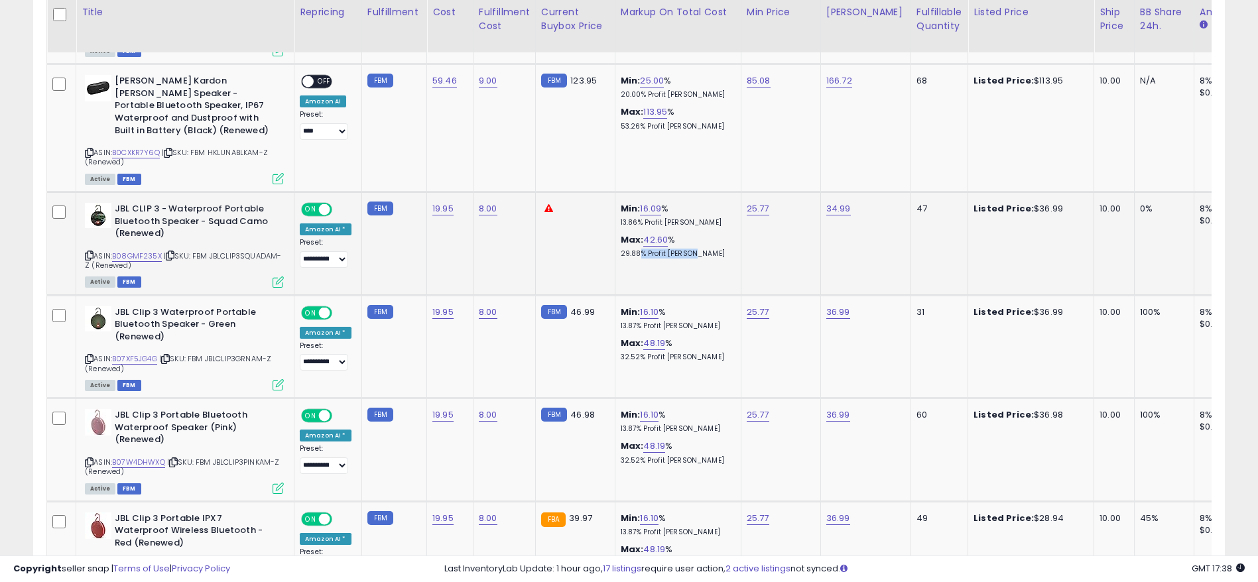
drag, startPoint x: 702, startPoint y: 243, endPoint x: 243, endPoint y: 190, distance: 461.9
click at [626, 253] on td "Min: 16.09 % 13.86% Profit [PERSON_NAME]: 42.60 % 29.88% Profit [PERSON_NAME]" at bounding box center [678, 243] width 126 height 103
click at [143, 251] on span "| SKU: FBM JBLCLIP3SQUADAM-Z (Renewed)" at bounding box center [183, 261] width 197 height 20
click at [145, 251] on link "B08GMF235X" at bounding box center [137, 256] width 50 height 11
click at [827, 202] on link "34.99" at bounding box center [838, 208] width 25 height 13
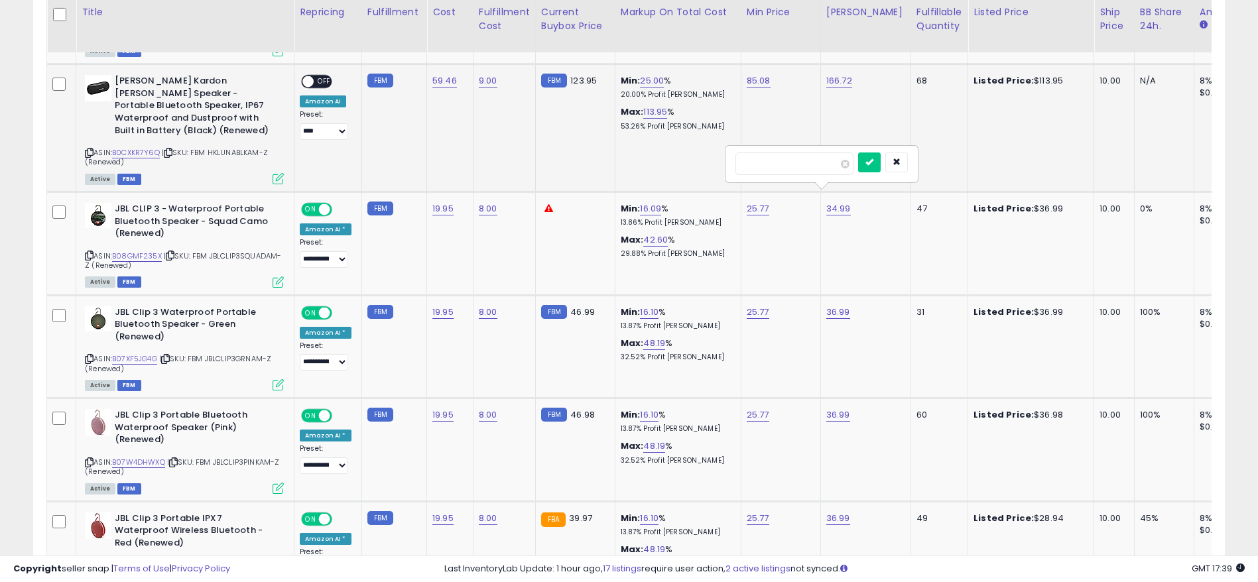
drag, startPoint x: 788, startPoint y: 168, endPoint x: 700, endPoint y: 166, distance: 88.2
click at [702, 166] on tbody "**********" at bounding box center [1109, 324] width 2124 height 2658
type input "*****"
click at [873, 163] on icon "submit" at bounding box center [869, 162] width 8 height 8
drag, startPoint x: 803, startPoint y: 186, endPoint x: 855, endPoint y: 194, distance: 52.2
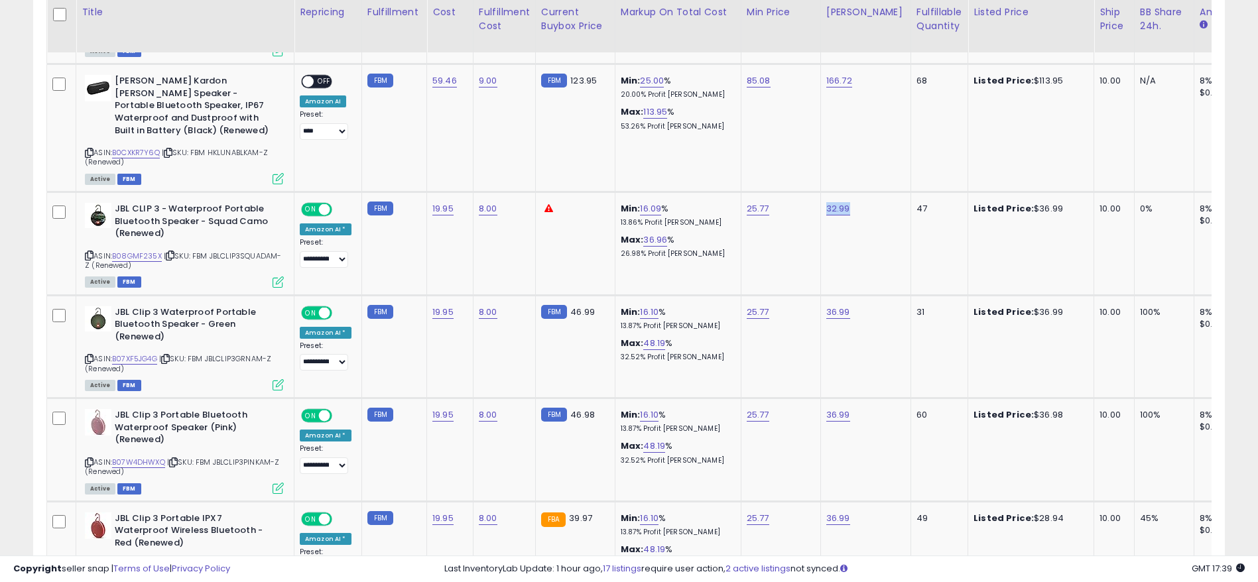
click at [855, 194] on tr "**********" at bounding box center [1109, 243] width 2124 height 103
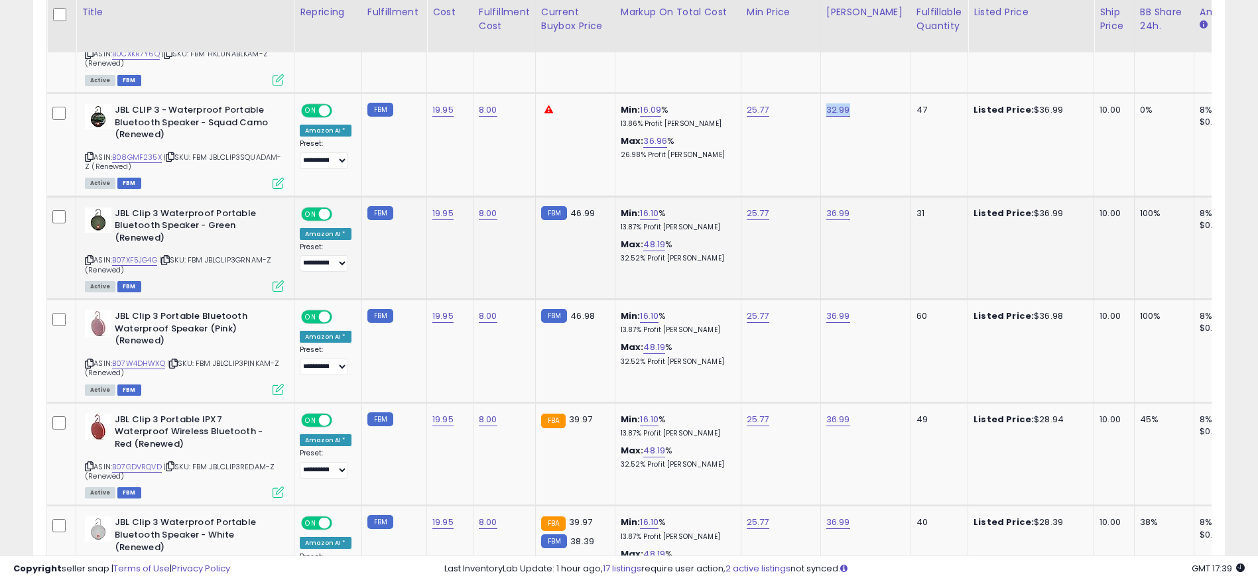
scroll to position [1801, 0]
drag, startPoint x: 1026, startPoint y: 196, endPoint x: 959, endPoint y: 196, distance: 66.3
click at [973, 207] on div "Listed Price: $36.99" at bounding box center [1028, 213] width 110 height 12
click at [1106, 206] on td "10.00" at bounding box center [1114, 247] width 40 height 103
drag, startPoint x: 928, startPoint y: 192, endPoint x: 894, endPoint y: 196, distance: 34.0
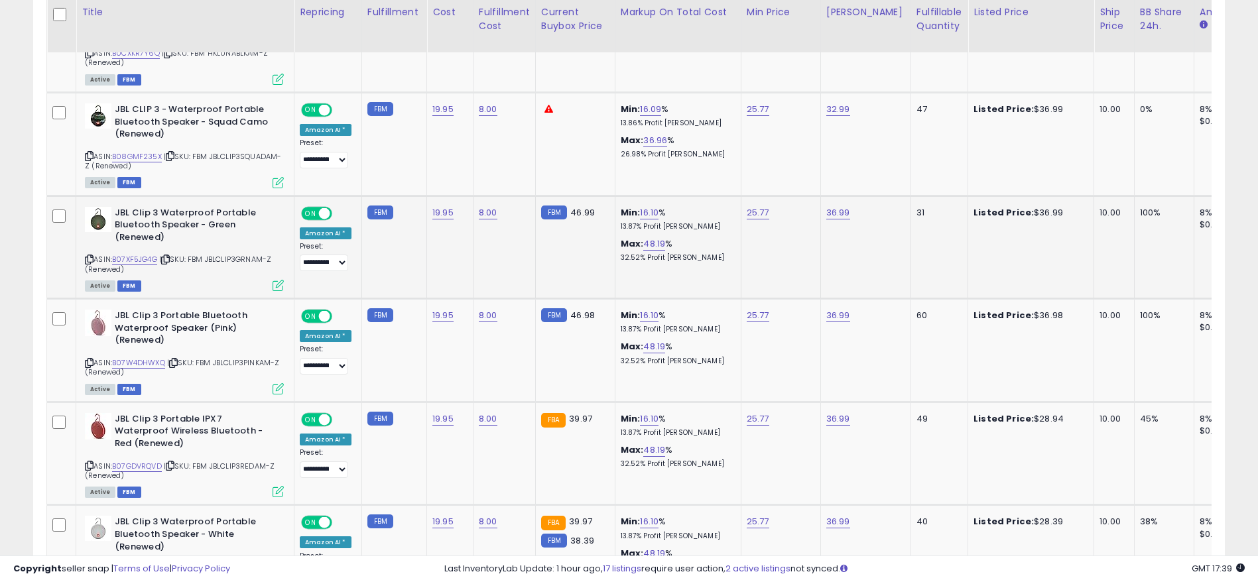
click at [910, 196] on td "31" at bounding box center [938, 247] width 57 height 103
click at [86, 256] on icon at bounding box center [89, 259] width 9 height 7
click at [128, 254] on link "B07XF5JG4G" at bounding box center [134, 259] width 45 height 11
click at [830, 206] on link "36.99" at bounding box center [838, 212] width 24 height 13
drag, startPoint x: 814, startPoint y: 168, endPoint x: 675, endPoint y: 170, distance: 138.6
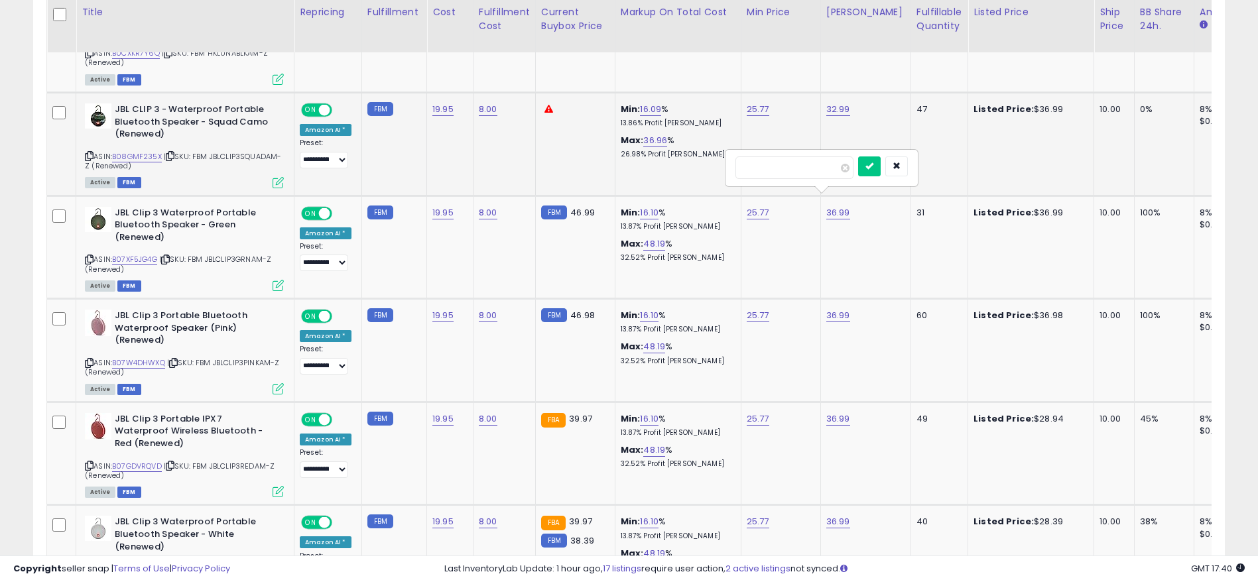
click at [677, 170] on tbody "**********" at bounding box center [1109, 224] width 2124 height 2658
drag, startPoint x: 770, startPoint y: 172, endPoint x: 678, endPoint y: 159, distance: 93.0
click at [674, 157] on tbody "**********" at bounding box center [1109, 224] width 2124 height 2658
type input "*****"
click at [903, 168] on div at bounding box center [883, 167] width 50 height 23
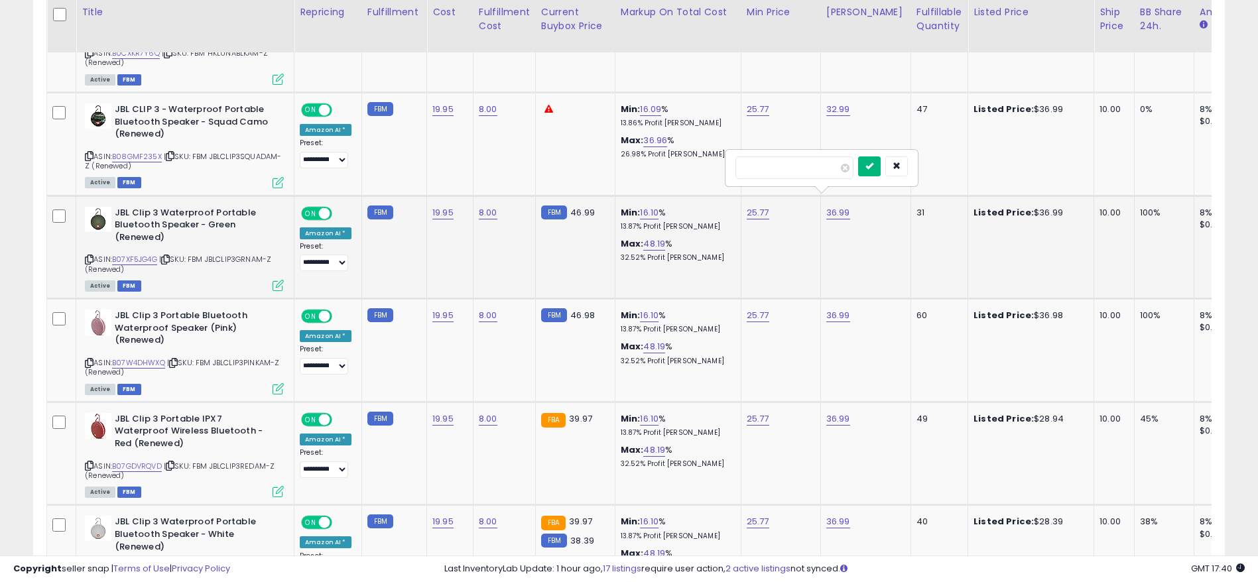
click at [881, 168] on button "submit" at bounding box center [869, 166] width 23 height 20
drag, startPoint x: 599, startPoint y: 235, endPoint x: 686, endPoint y: 243, distance: 87.9
click at [686, 243] on tr "**********" at bounding box center [1109, 247] width 2124 height 103
click at [694, 255] on td "Min: 16.09 % 13.86% Profit [PERSON_NAME]: 42.60 % 29.88% Profit [PERSON_NAME]" at bounding box center [678, 247] width 126 height 103
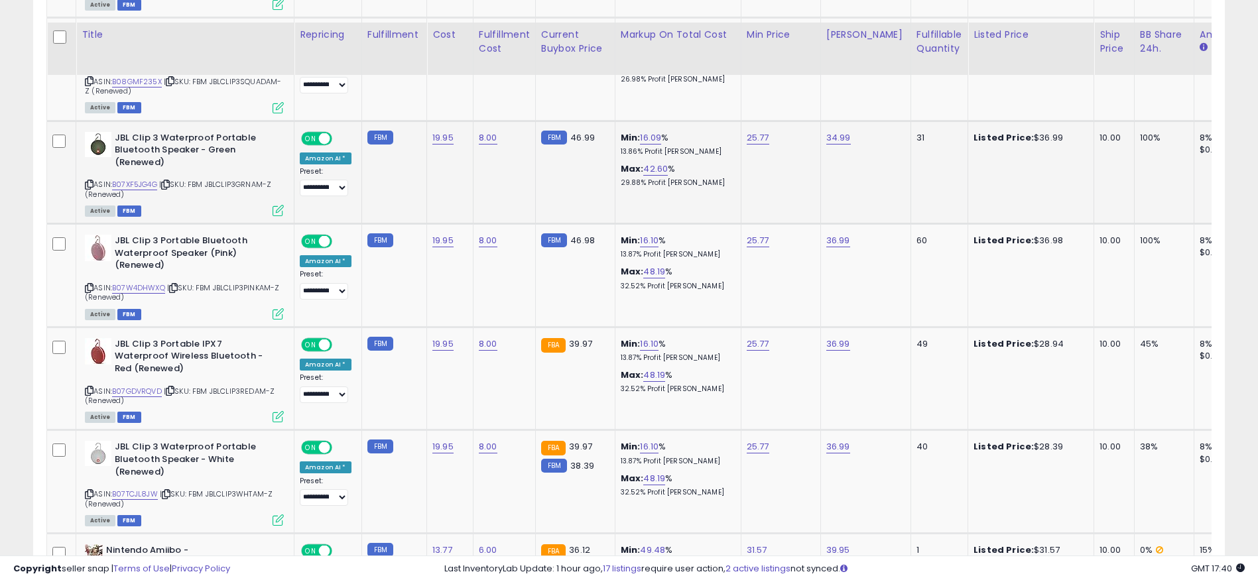
scroll to position [1900, 0]
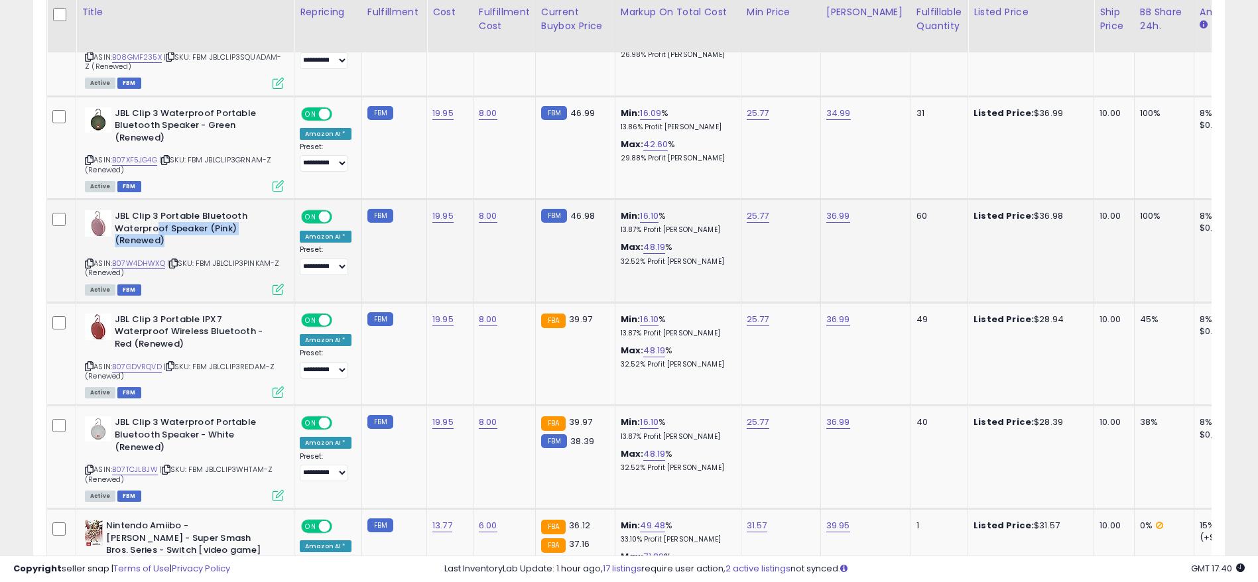
drag, startPoint x: 156, startPoint y: 212, endPoint x: 202, endPoint y: 229, distance: 48.7
click at [202, 229] on b "JBL Clip 3 Portable Bluetooth Waterproof Speaker (Pink) (Renewed)" at bounding box center [195, 230] width 161 height 40
drag, startPoint x: 999, startPoint y: 205, endPoint x: 1060, endPoint y: 206, distance: 61.0
click at [1051, 210] on div "Listed Price: $36.98" at bounding box center [1028, 216] width 110 height 12
drag, startPoint x: 1079, startPoint y: 210, endPoint x: 1121, endPoint y: 208, distance: 41.8
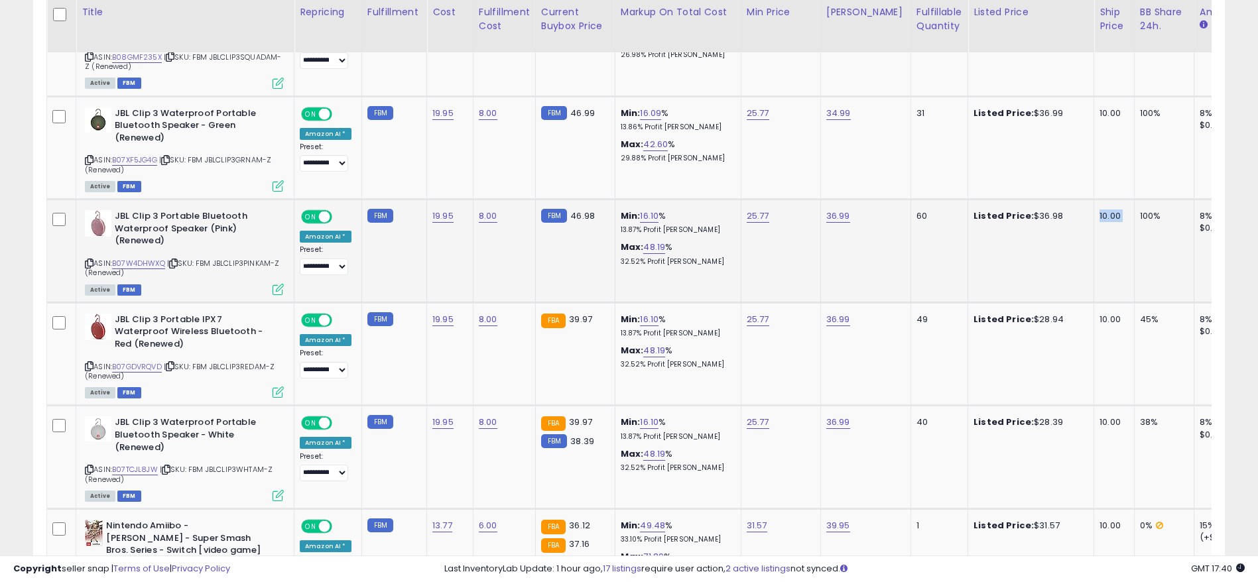
click at [1121, 208] on tr "**********" at bounding box center [1109, 251] width 2124 height 103
click at [150, 258] on link "B07W4DHWXQ" at bounding box center [138, 263] width 53 height 11
click at [831, 210] on link "36.99" at bounding box center [838, 216] width 24 height 13
drag, startPoint x: 820, startPoint y: 177, endPoint x: 679, endPoint y: 177, distance: 140.6
click at [679, 177] on tbody "**********" at bounding box center [1109, 125] width 2124 height 2658
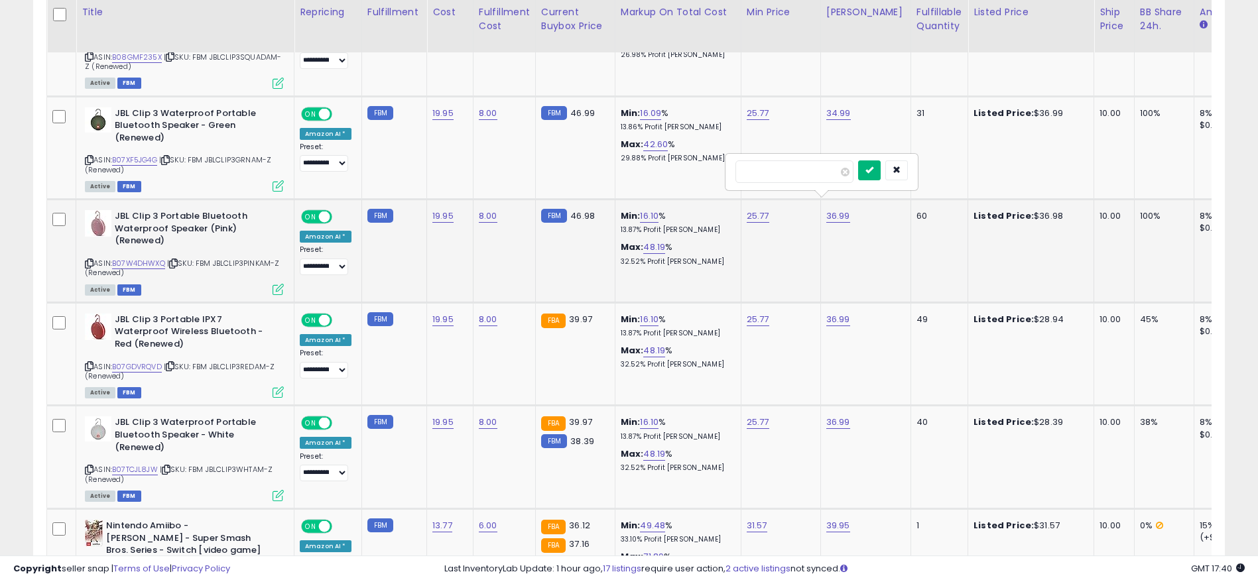
type input "*****"
click at [873, 167] on icon "submit" at bounding box center [869, 170] width 8 height 8
click at [128, 361] on link "B07GDVRQVD" at bounding box center [137, 366] width 50 height 11
drag, startPoint x: 784, startPoint y: 308, endPoint x: 728, endPoint y: 305, distance: 56.5
click at [728, 305] on tr "**********" at bounding box center [1109, 353] width 2124 height 103
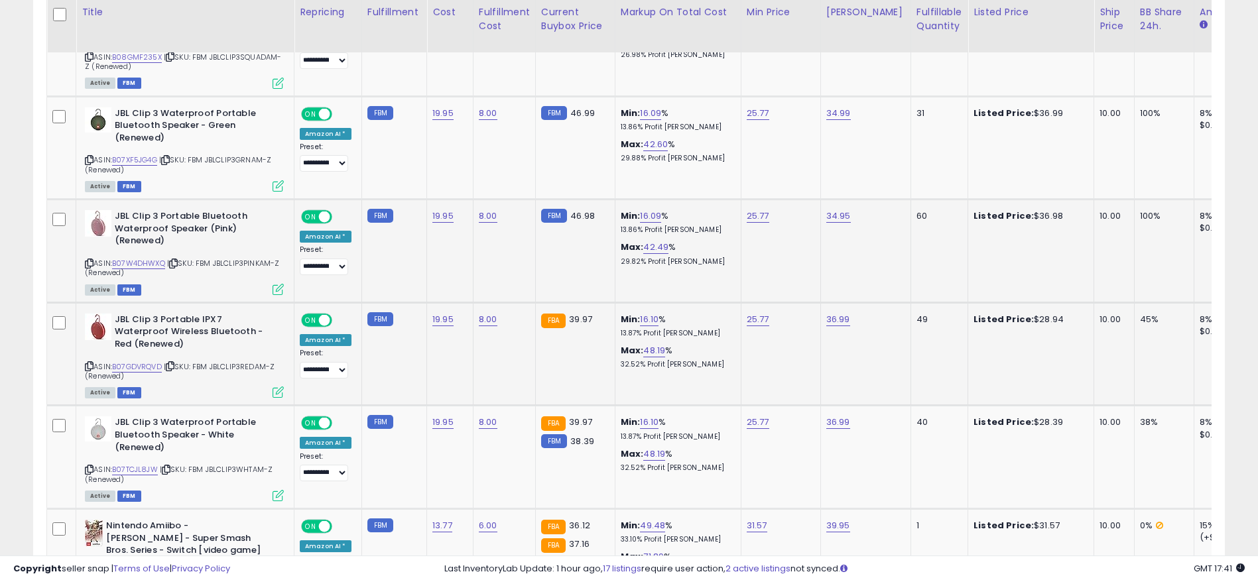
click at [747, 340] on td "25.77" at bounding box center [781, 353] width 80 height 103
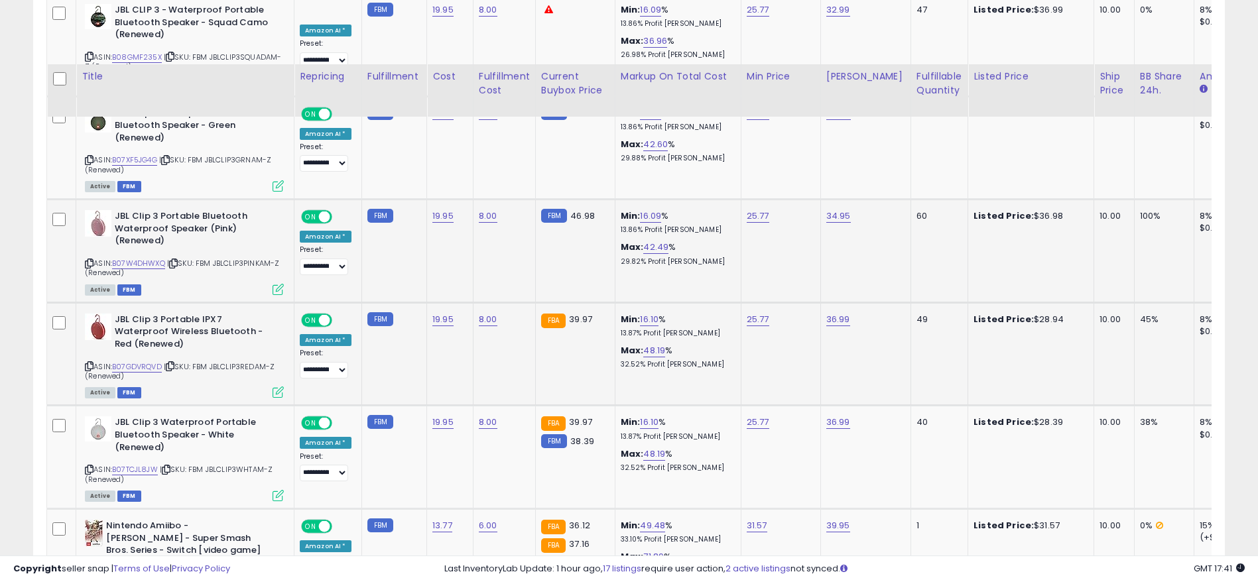
scroll to position [2000, 0]
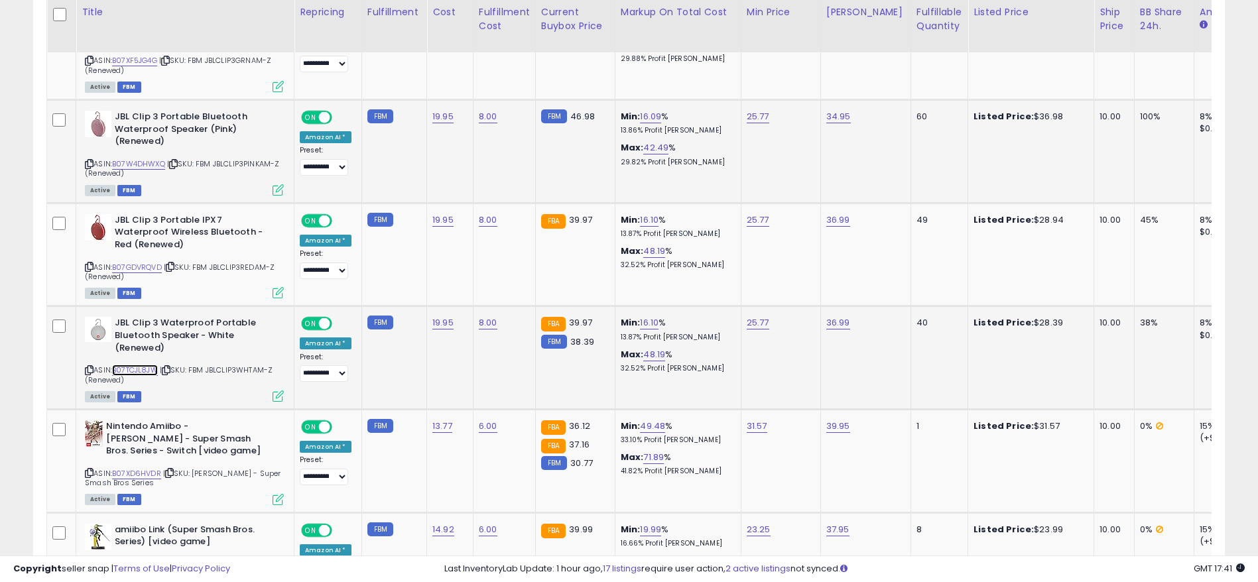
click at [151, 365] on link "B07TCJL8JW" at bounding box center [135, 370] width 46 height 11
drag, startPoint x: 1114, startPoint y: 306, endPoint x: 1054, endPoint y: 305, distance: 60.3
click at [1054, 306] on tr "**********" at bounding box center [1109, 357] width 2124 height 103
drag, startPoint x: 773, startPoint y: 312, endPoint x: 733, endPoint y: 312, distance: 40.4
click at [733, 312] on tr "**********" at bounding box center [1109, 357] width 2124 height 103
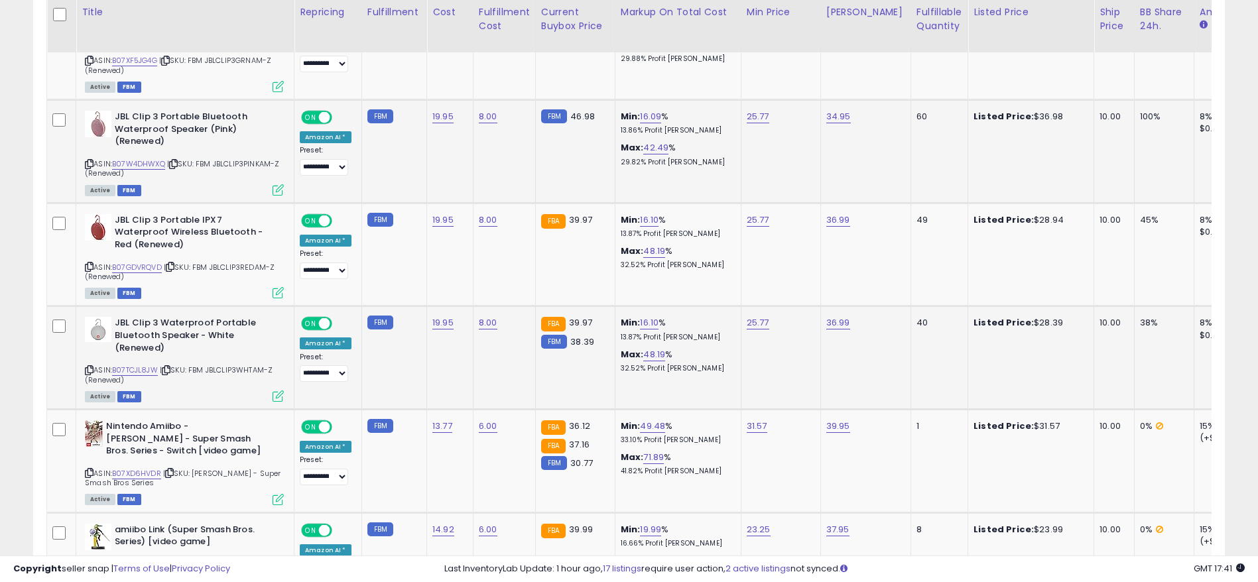
click at [750, 339] on td "25.77" at bounding box center [781, 357] width 80 height 103
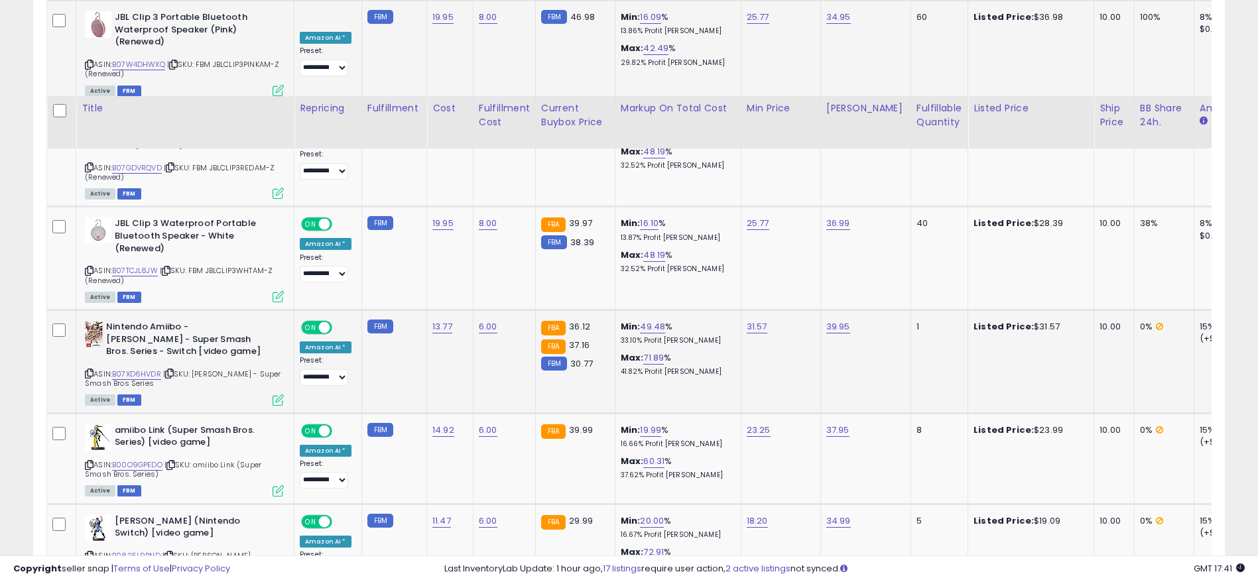
scroll to position [2199, 0]
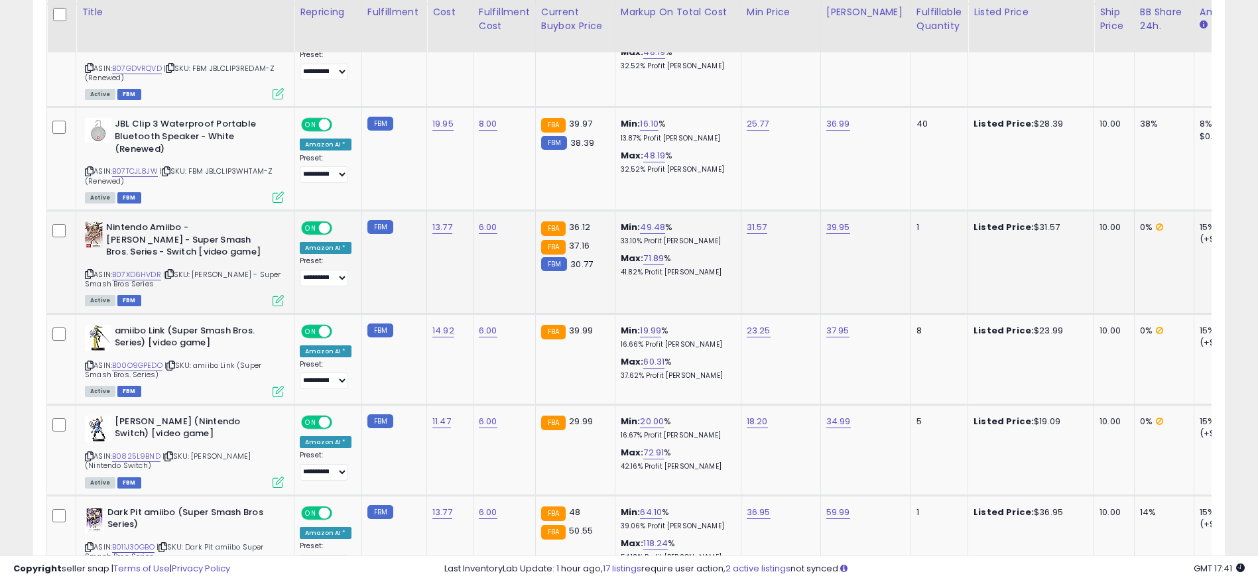
click at [82, 263] on div "Nintendo Amiibo - [PERSON_NAME] - Super Smash Bros. Series - Switch [video game…" at bounding box center [183, 263] width 202 height 84
click at [88, 271] on icon at bounding box center [89, 274] width 9 height 7
click at [131, 269] on link "B07XD6HVDR" at bounding box center [136, 274] width 49 height 11
drag, startPoint x: 795, startPoint y: 228, endPoint x: 735, endPoint y: 226, distance: 60.4
click at [741, 226] on td "31.57" at bounding box center [781, 262] width 80 height 103
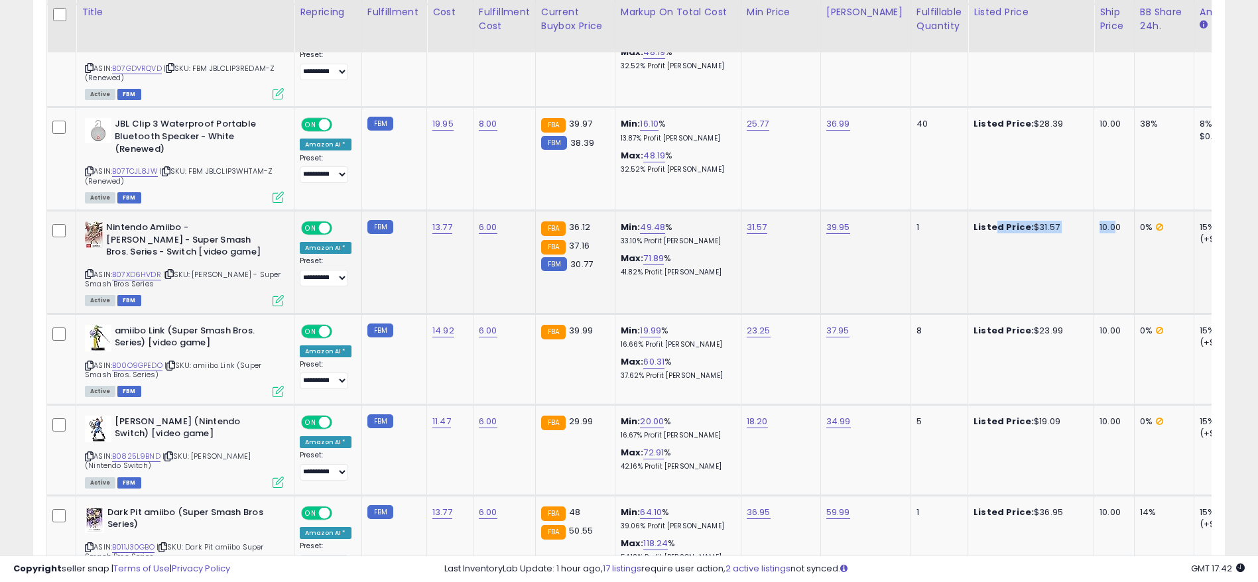
drag, startPoint x: 1098, startPoint y: 204, endPoint x: 980, endPoint y: 210, distance: 118.2
click at [980, 211] on tr "**********" at bounding box center [1109, 262] width 2124 height 103
click at [84, 263] on div "Nintendo Amiibo - [PERSON_NAME] - Super Smash Bros. Series - Switch [video game…" at bounding box center [183, 263] width 202 height 84
click at [86, 271] on icon at bounding box center [89, 274] width 9 height 7
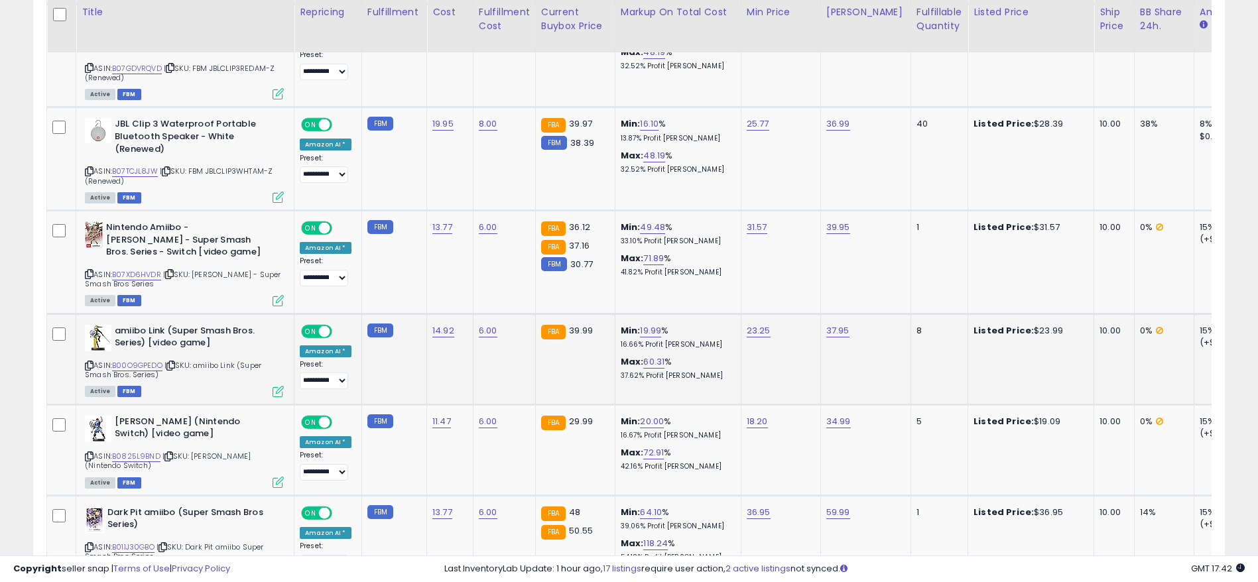
click at [86, 362] on icon at bounding box center [89, 365] width 9 height 7
click at [88, 453] on icon at bounding box center [89, 456] width 9 height 7
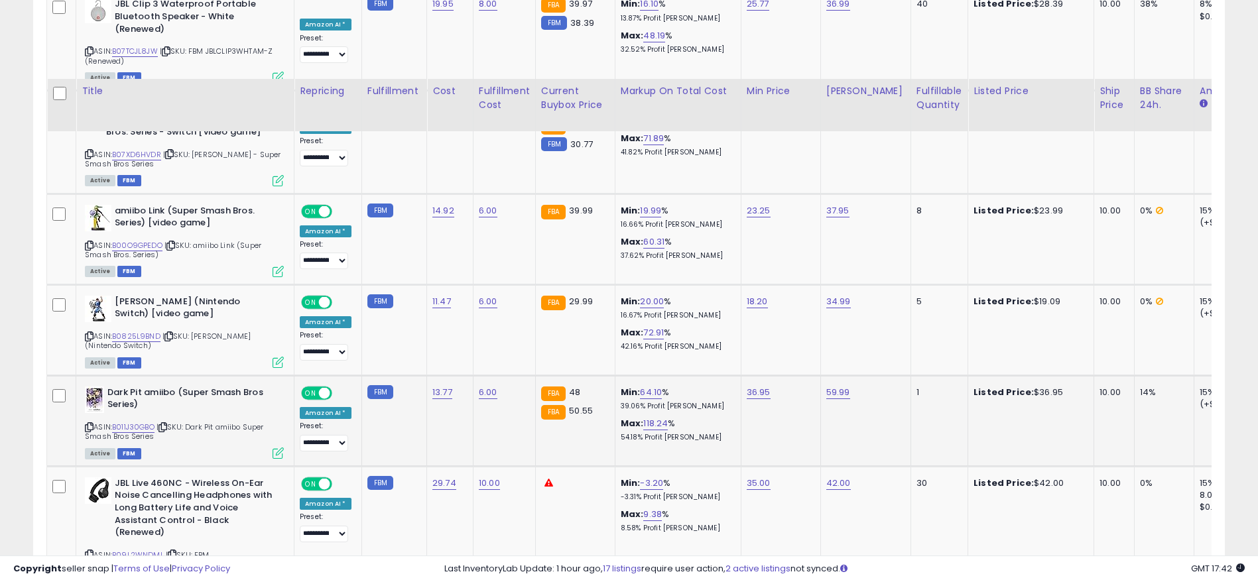
scroll to position [2398, 0]
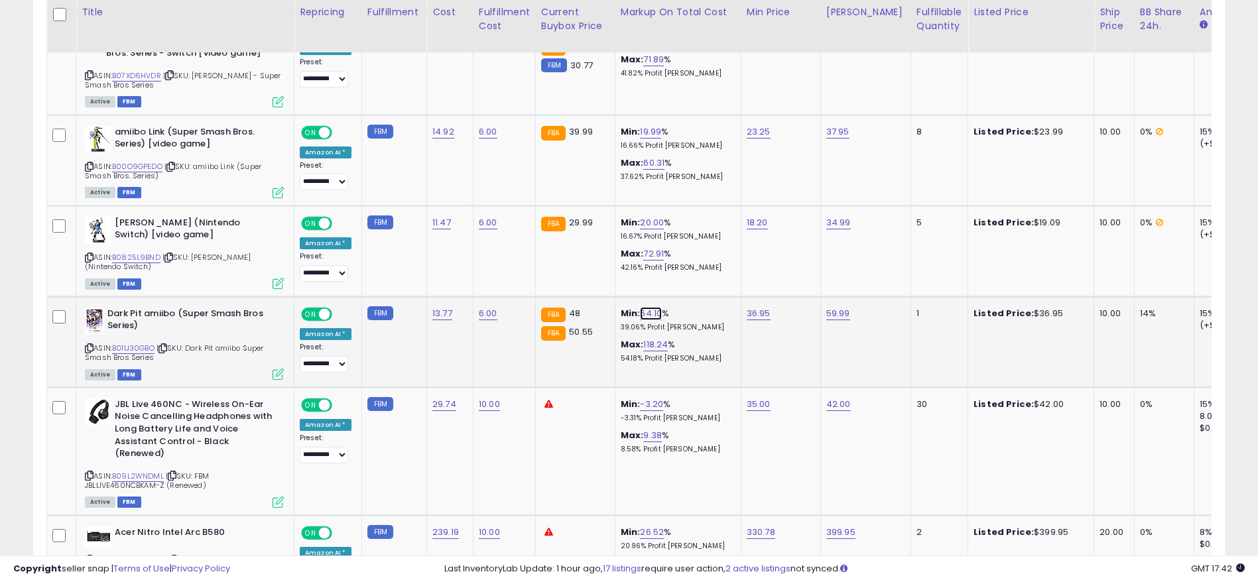
click at [648, 307] on link "64.10" at bounding box center [651, 313] width 22 height 13
drag, startPoint x: 635, startPoint y: 254, endPoint x: 566, endPoint y: 263, distance: 70.2
click at [566, 263] on div "*****" at bounding box center [635, 268] width 191 height 35
drag, startPoint x: 611, startPoint y: 277, endPoint x: 485, endPoint y: 277, distance: 125.3
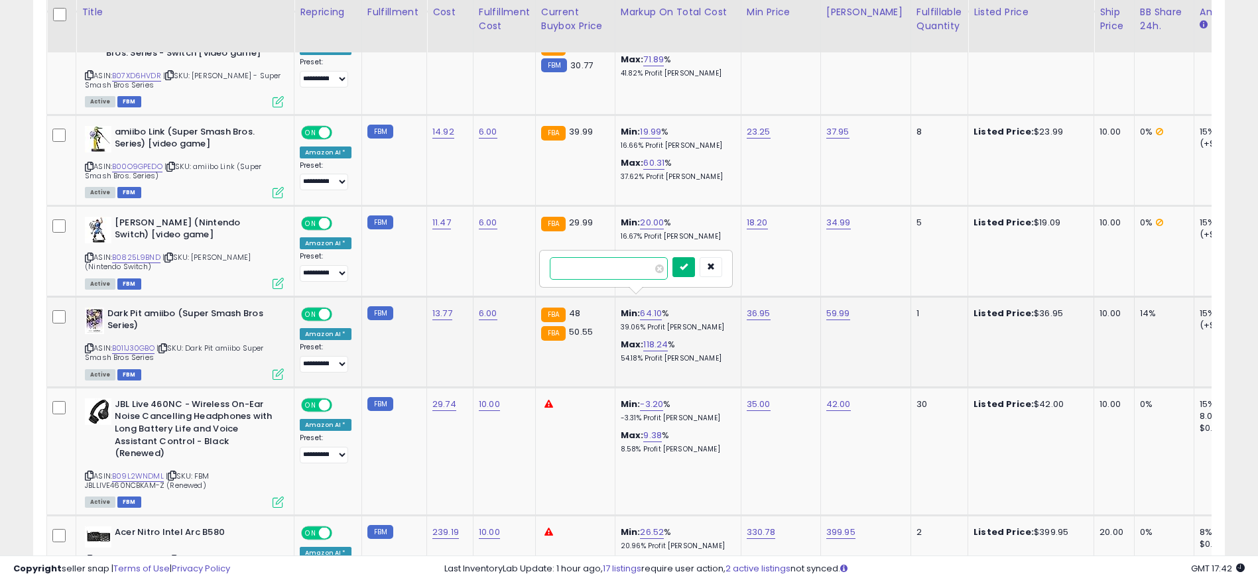
type input "**"
click at [695, 259] on button "submit" at bounding box center [683, 267] width 23 height 20
drag, startPoint x: 626, startPoint y: 312, endPoint x: 689, endPoint y: 309, distance: 63.1
click at [673, 323] on p "19.99% Profit [PERSON_NAME]" at bounding box center [676, 327] width 110 height 9
drag, startPoint x: 731, startPoint y: 301, endPoint x: 762, endPoint y: 299, distance: 30.6
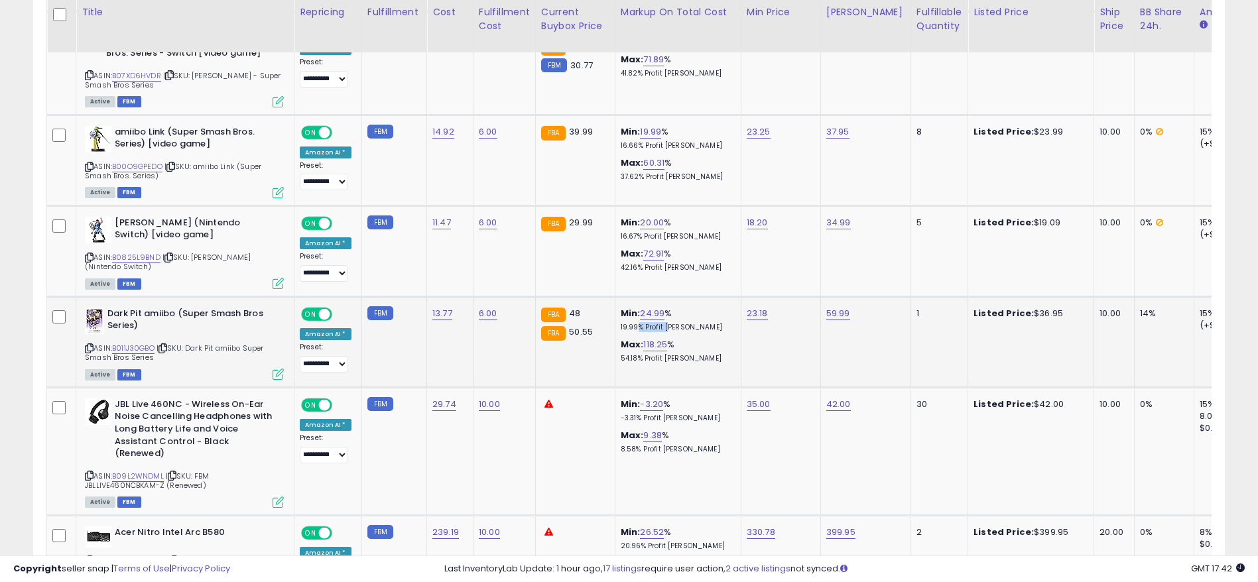
click at [762, 299] on tr "**********" at bounding box center [1109, 341] width 2124 height 91
drag, startPoint x: 1062, startPoint y: 294, endPoint x: 1101, endPoint y: 290, distance: 40.0
click at [1101, 296] on tr "**********" at bounding box center [1109, 341] width 2124 height 91
drag, startPoint x: 979, startPoint y: 289, endPoint x: 1047, endPoint y: 289, distance: 67.6
click at [1047, 296] on td "Listed Price: $36.95" at bounding box center [1031, 341] width 126 height 91
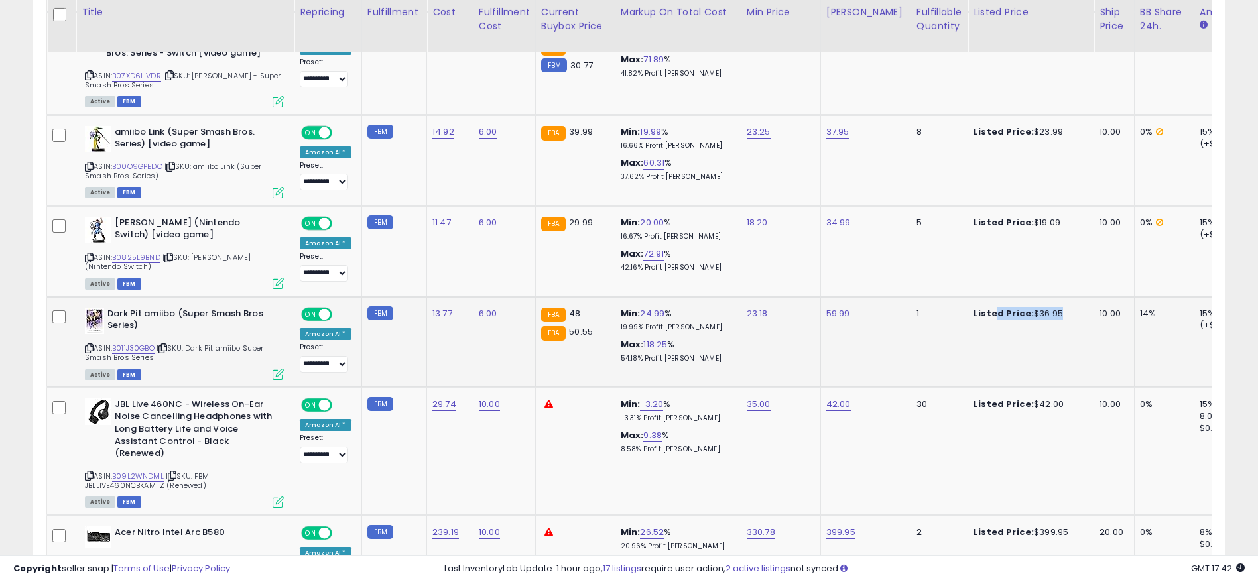
click at [1114, 305] on td "10.00" at bounding box center [1114, 341] width 40 height 91
drag, startPoint x: 1157, startPoint y: 305, endPoint x: 1125, endPoint y: 302, distance: 32.7
click at [1140, 308] on div "14%" at bounding box center [1162, 314] width 44 height 12
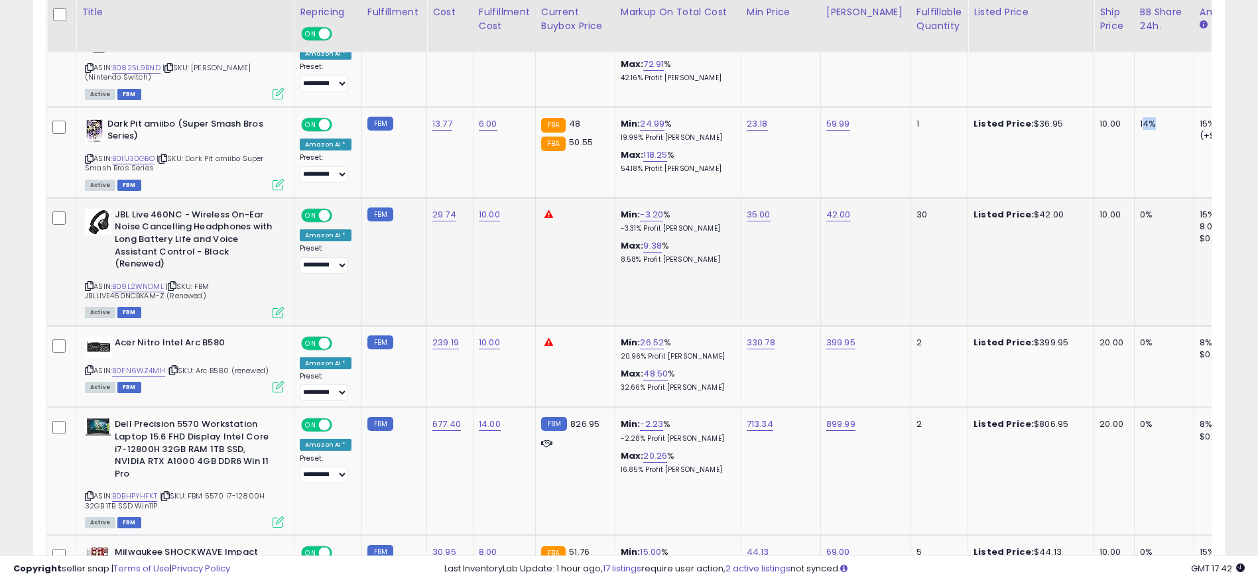
scroll to position [2597, 0]
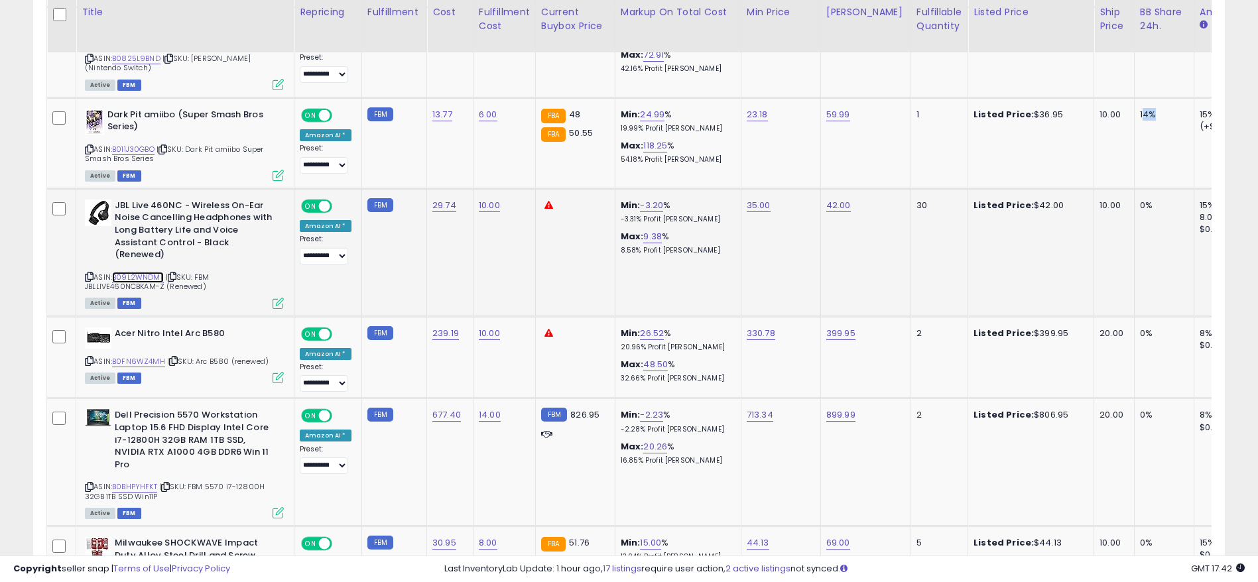
click at [132, 272] on link "B09L2WNDML" at bounding box center [138, 277] width 52 height 11
click at [839, 199] on link "42.00" at bounding box center [838, 205] width 25 height 13
drag, startPoint x: 822, startPoint y: 166, endPoint x: 683, endPoint y: 164, distance: 138.6
type input "*"
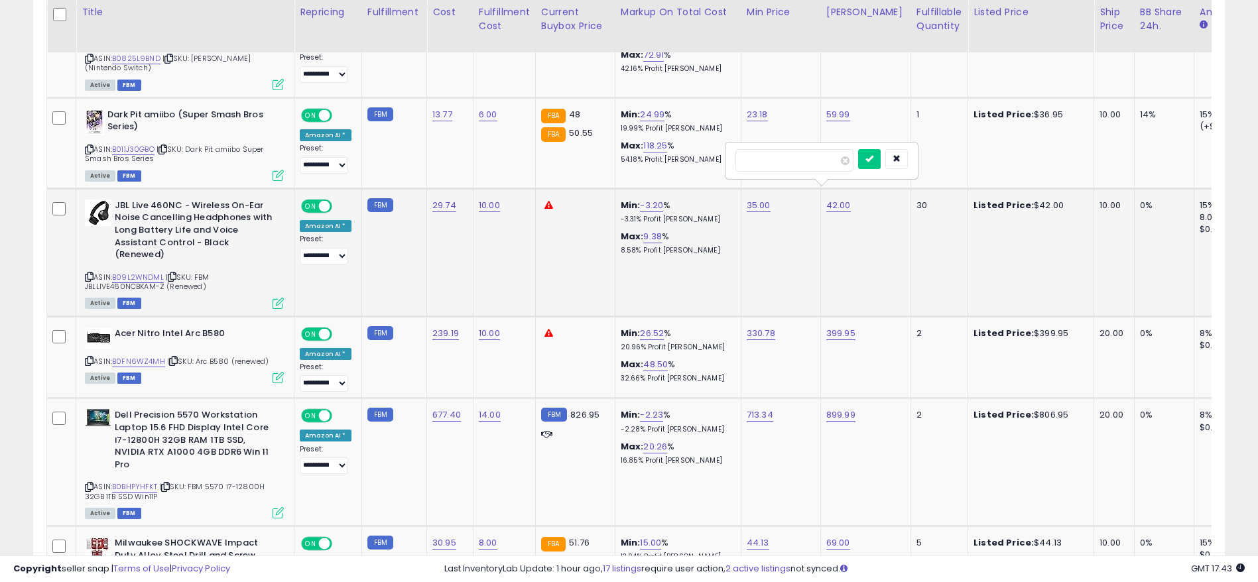
type input "*****"
click at [881, 153] on button "submit" at bounding box center [869, 159] width 23 height 20
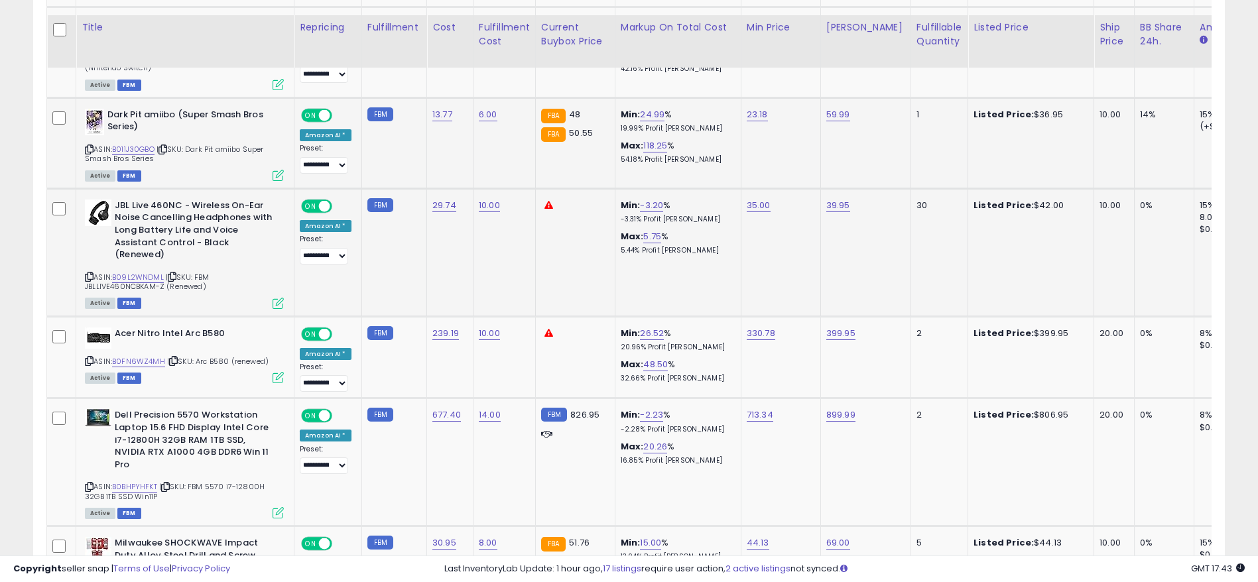
scroll to position [2696, 0]
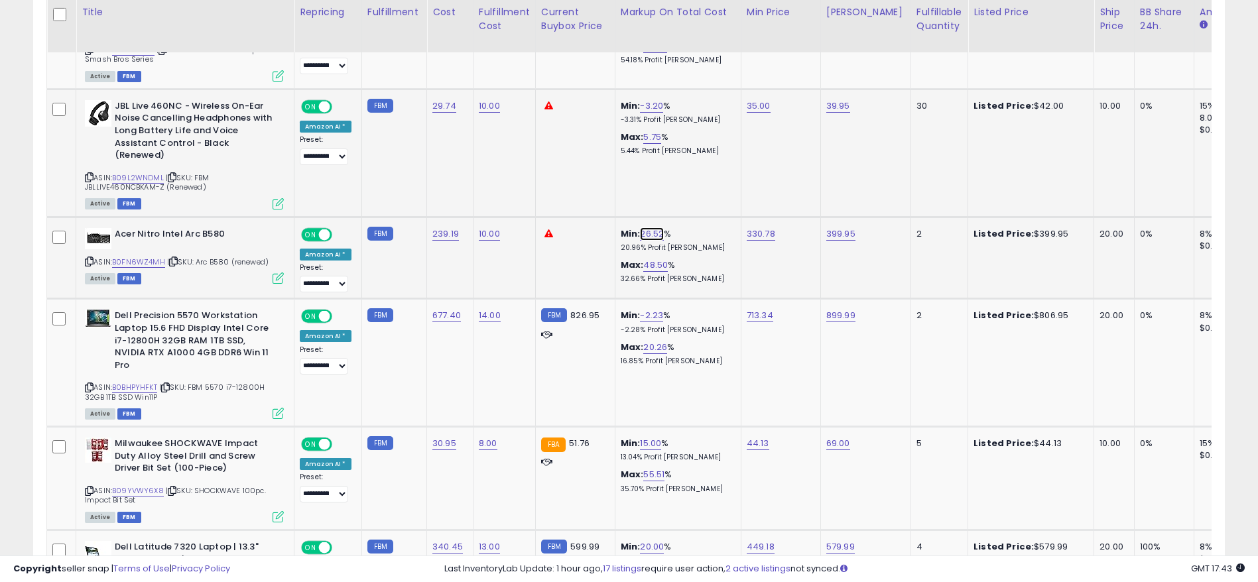
click at [650, 227] on link "26.52" at bounding box center [652, 233] width 24 height 13
drag, startPoint x: 605, startPoint y: 183, endPoint x: 494, endPoint y: 168, distance: 111.7
type input "**"
click at [688, 190] on icon "submit" at bounding box center [684, 187] width 8 height 8
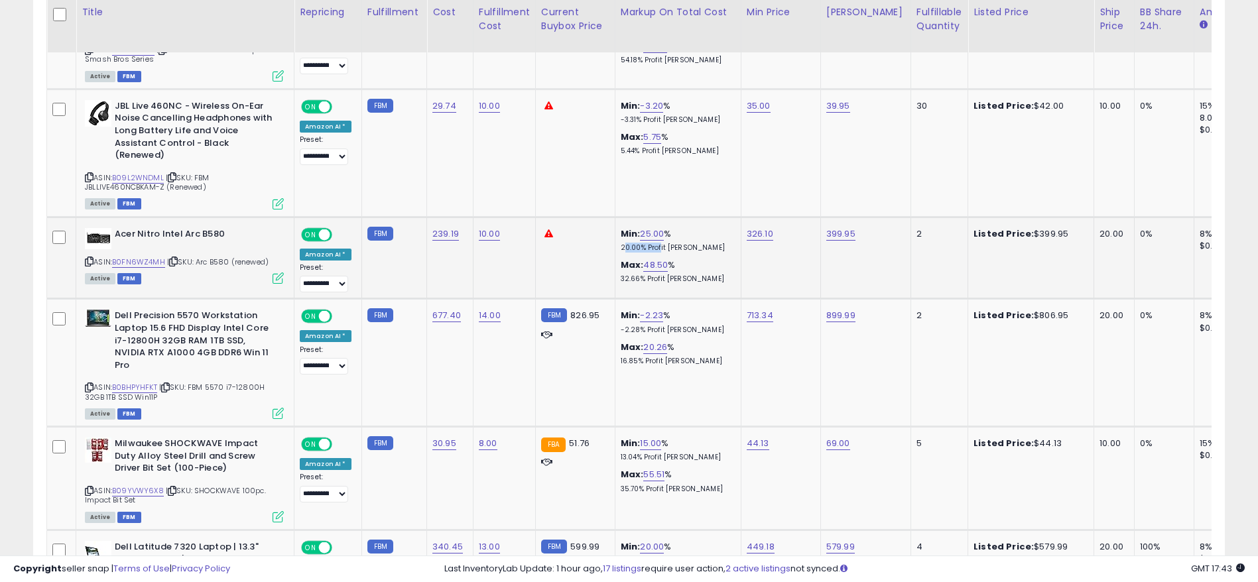
drag, startPoint x: 610, startPoint y: 228, endPoint x: 648, endPoint y: 230, distance: 38.5
click at [648, 230] on td "Min: 25.00 % 20.00% Profit [PERSON_NAME]: 48.50 % 32.66% Profit [PERSON_NAME]" at bounding box center [678, 258] width 126 height 82
drag, startPoint x: 636, startPoint y: 222, endPoint x: 615, endPoint y: 222, distance: 20.6
click at [621, 228] on div "Min: 25.00 % 20.00% Profit [PERSON_NAME]" at bounding box center [676, 240] width 110 height 25
click at [141, 257] on link "B0FN6WZ4MH" at bounding box center [138, 262] width 53 height 11
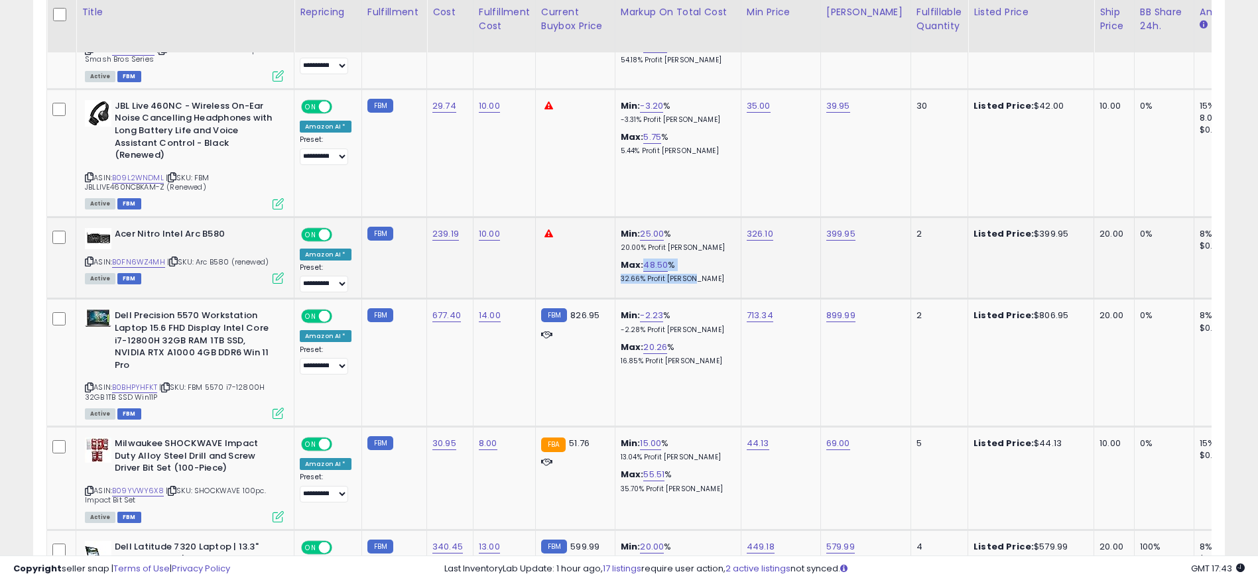
drag, startPoint x: 685, startPoint y: 262, endPoint x: 716, endPoint y: 267, distance: 31.5
click at [716, 267] on div "Max: 48.50 % 32.66% Profit [PERSON_NAME]" at bounding box center [676, 271] width 110 height 25
click at [839, 227] on link "399.95" at bounding box center [840, 233] width 29 height 13
drag, startPoint x: 817, startPoint y: 192, endPoint x: 470, endPoint y: 201, distance: 346.9
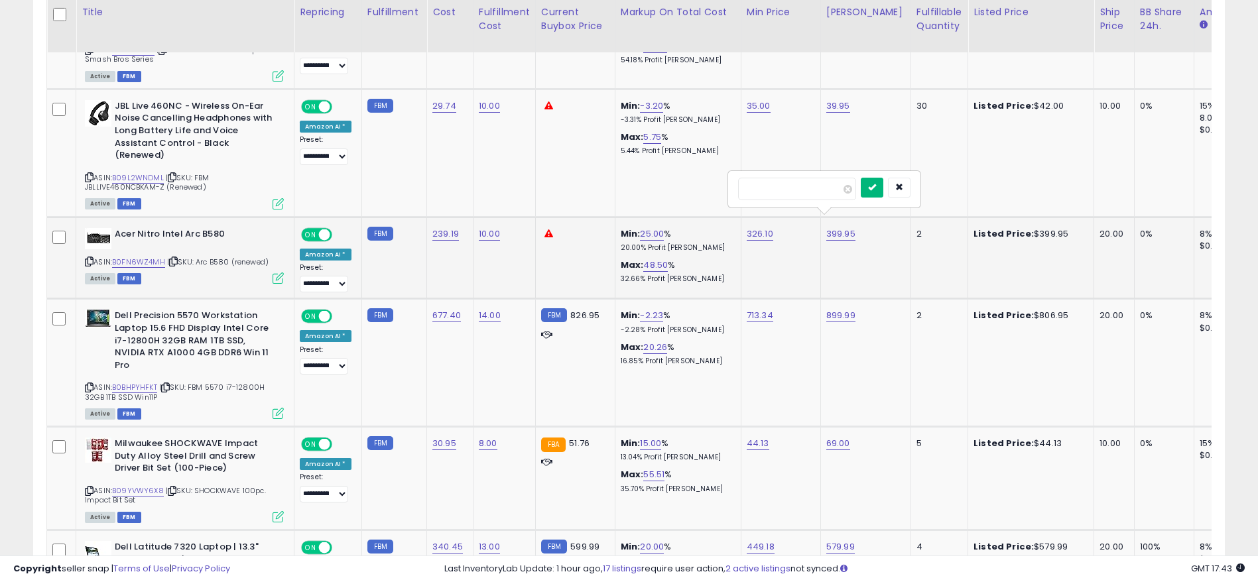
type input "******"
click at [876, 187] on icon "submit" at bounding box center [872, 187] width 8 height 8
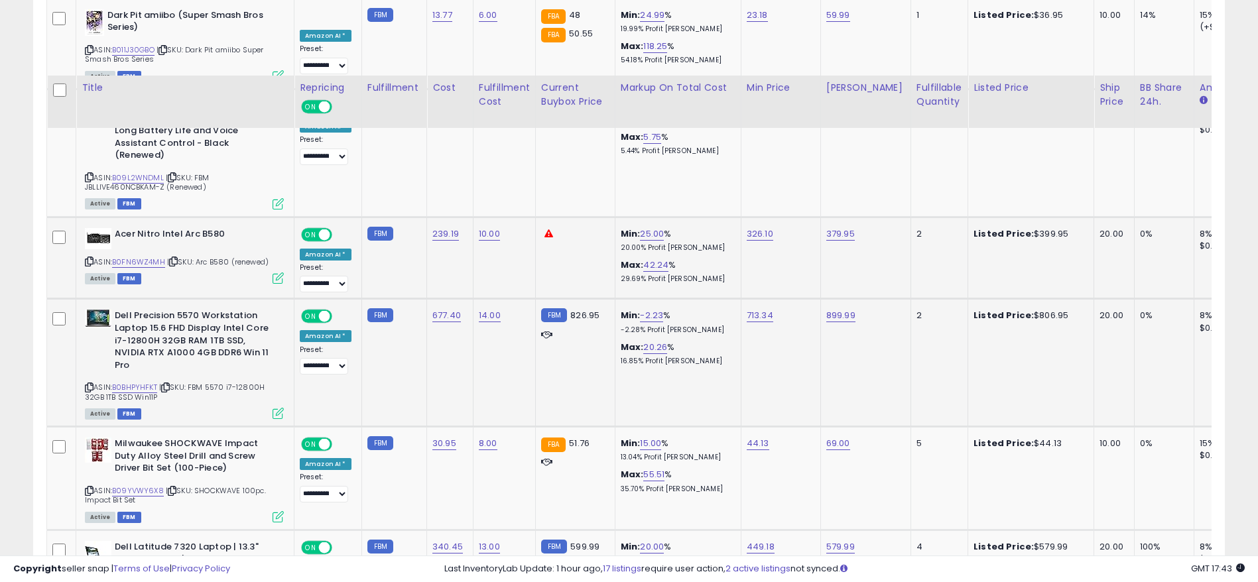
scroll to position [2796, 0]
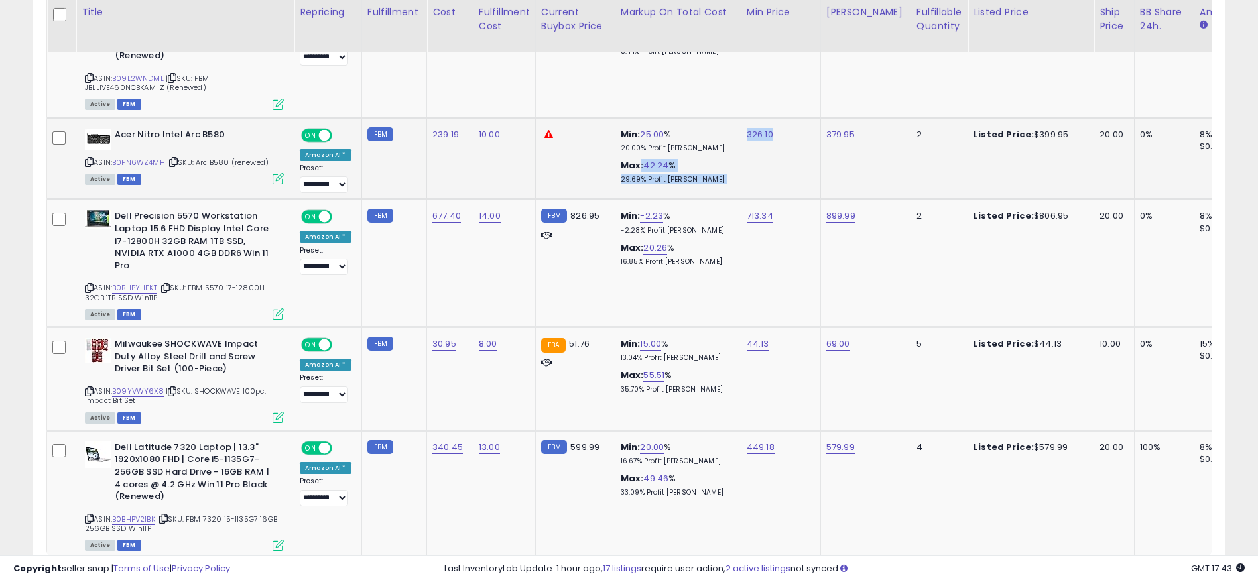
drag, startPoint x: 788, startPoint y: 154, endPoint x: 633, endPoint y: 154, distance: 155.2
click at [633, 154] on tr "**********" at bounding box center [1109, 158] width 2124 height 82
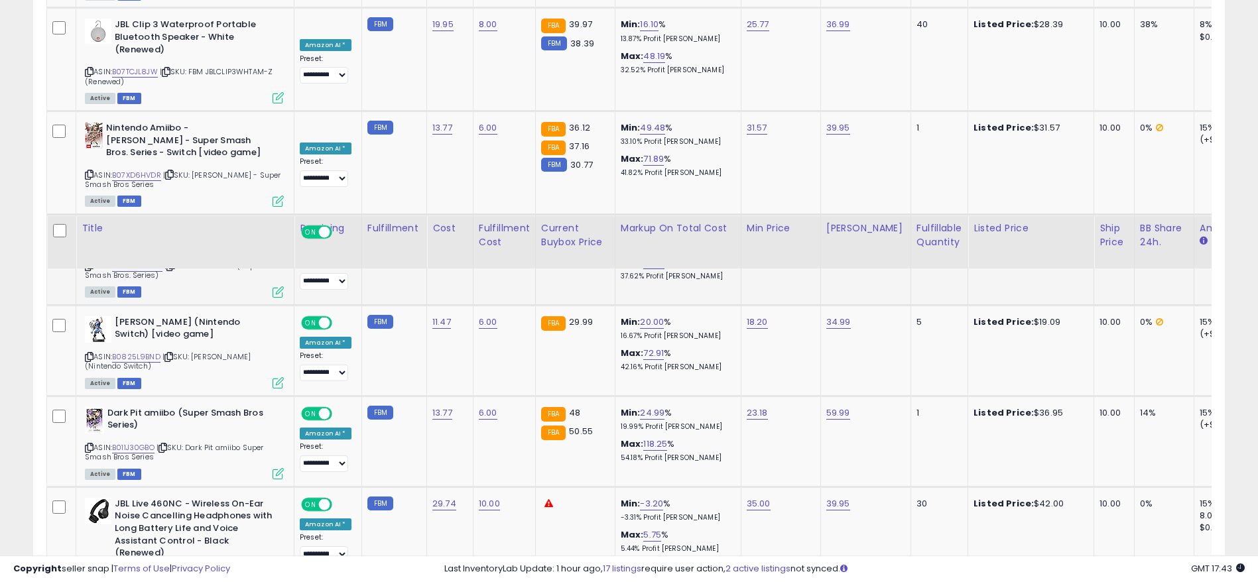
scroll to position [2696, 0]
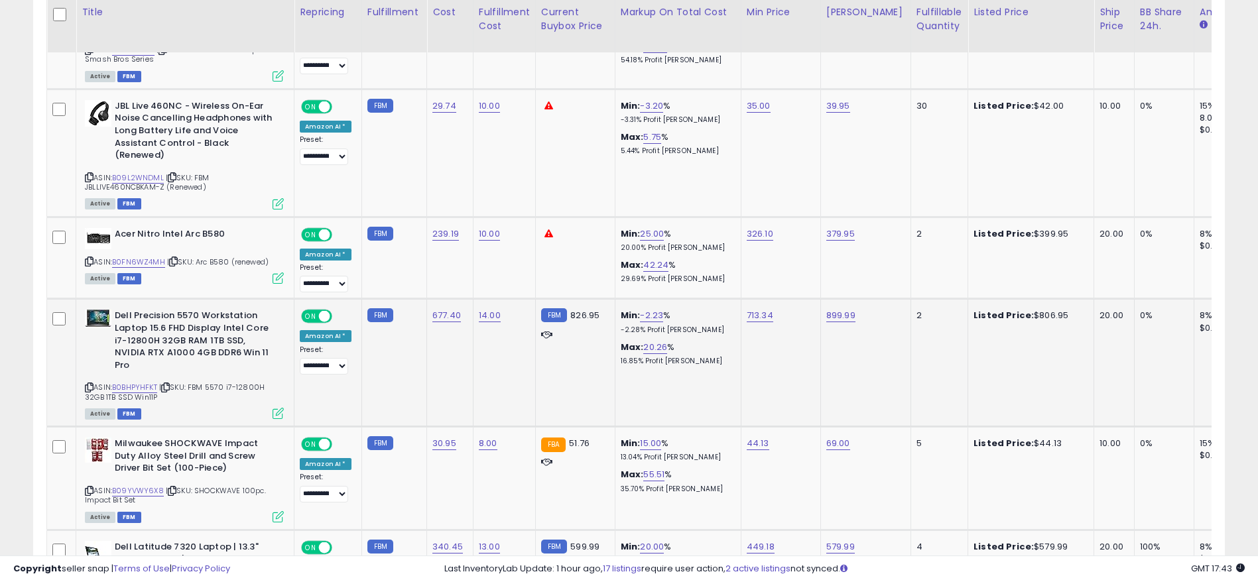
drag, startPoint x: 569, startPoint y: 310, endPoint x: 622, endPoint y: 309, distance: 53.0
click at [622, 309] on tr "**********" at bounding box center [1109, 363] width 2124 height 128
click at [1112, 304] on td "20.00" at bounding box center [1114, 363] width 40 height 128
click at [128, 382] on link "B0BHPYHFKT" at bounding box center [134, 387] width 45 height 11
drag, startPoint x: 160, startPoint y: 344, endPoint x: 258, endPoint y: 349, distance: 97.6
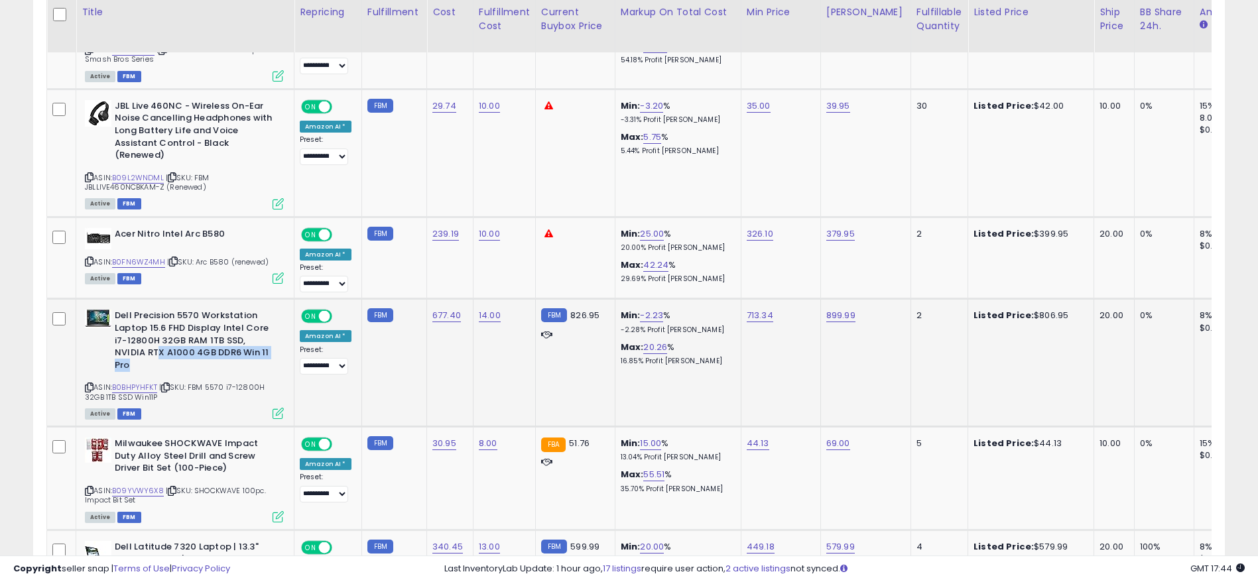
click at [258, 349] on b "Dell Precision 5570 Workstation Laptop 15.6 FHD Display Intel Core i7-12800H 32…" at bounding box center [195, 342] width 161 height 65
click at [140, 382] on link "B0BHPYHFKT" at bounding box center [134, 387] width 45 height 11
click at [648, 309] on link "-2.23" at bounding box center [651, 315] width 23 height 13
drag, startPoint x: 638, startPoint y: 278, endPoint x: 430, endPoint y: 276, distance: 208.2
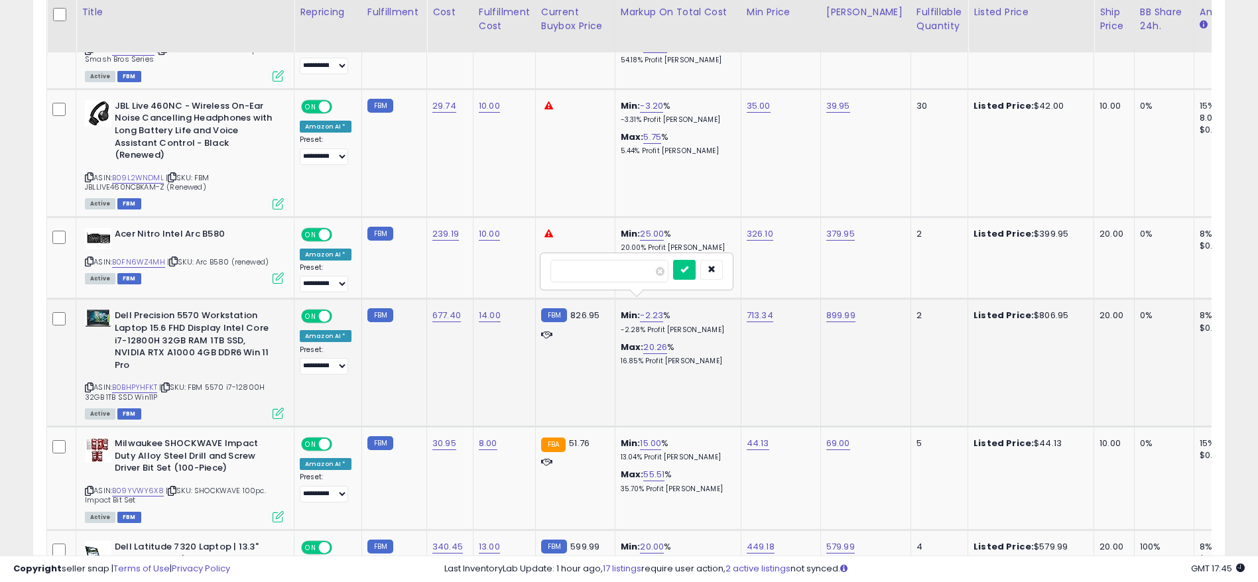
type input "**"
click at [704, 284] on div "**" at bounding box center [636, 271] width 191 height 35
click at [696, 275] on button "submit" at bounding box center [684, 270] width 23 height 20
click at [643, 341] on link "20.26" at bounding box center [655, 347] width 24 height 13
click at [718, 303] on icon "button" at bounding box center [714, 300] width 8 height 8
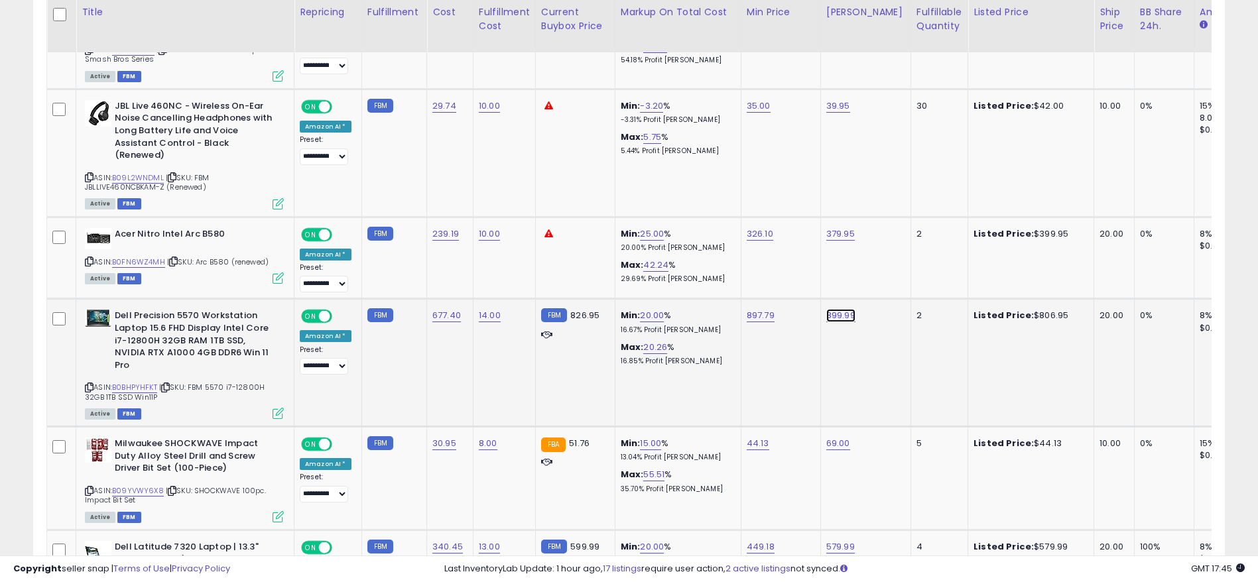
click at [829, 309] on link "899.99" at bounding box center [840, 315] width 29 height 13
drag, startPoint x: 798, startPoint y: 274, endPoint x: 595, endPoint y: 278, distance: 203.6
type input "******"
click at [884, 275] on button "submit" at bounding box center [872, 270] width 23 height 20
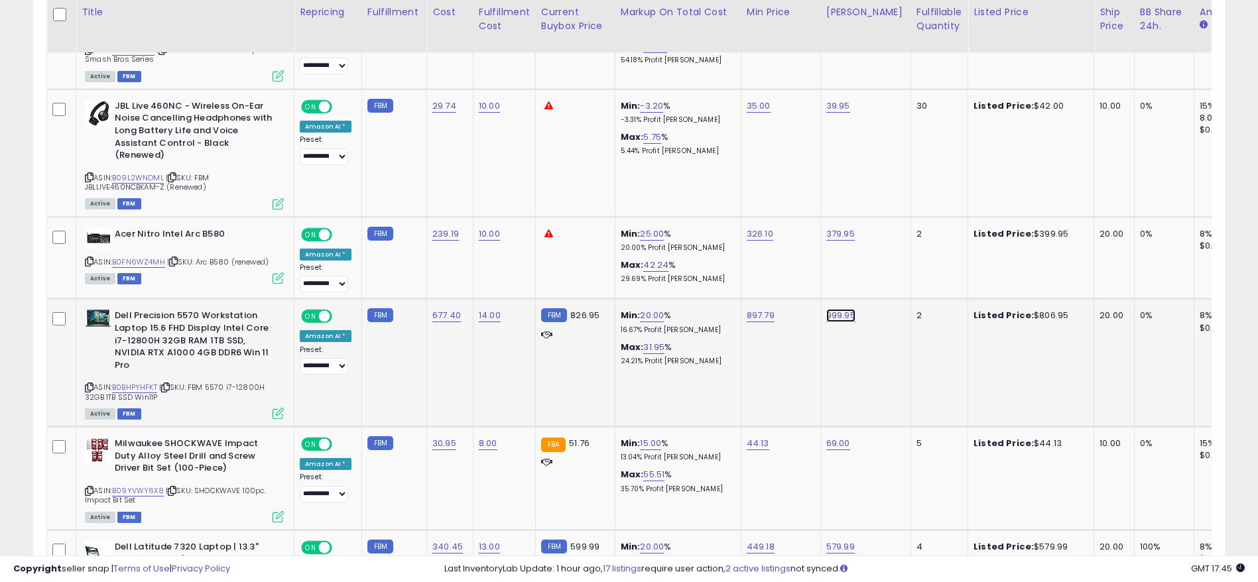
click at [826, 309] on link "999.95" at bounding box center [840, 315] width 29 height 13
drag, startPoint x: 751, startPoint y: 266, endPoint x: 684, endPoint y: 266, distance: 67.0
type input "******"
click at [881, 277] on button "submit" at bounding box center [872, 270] width 23 height 20
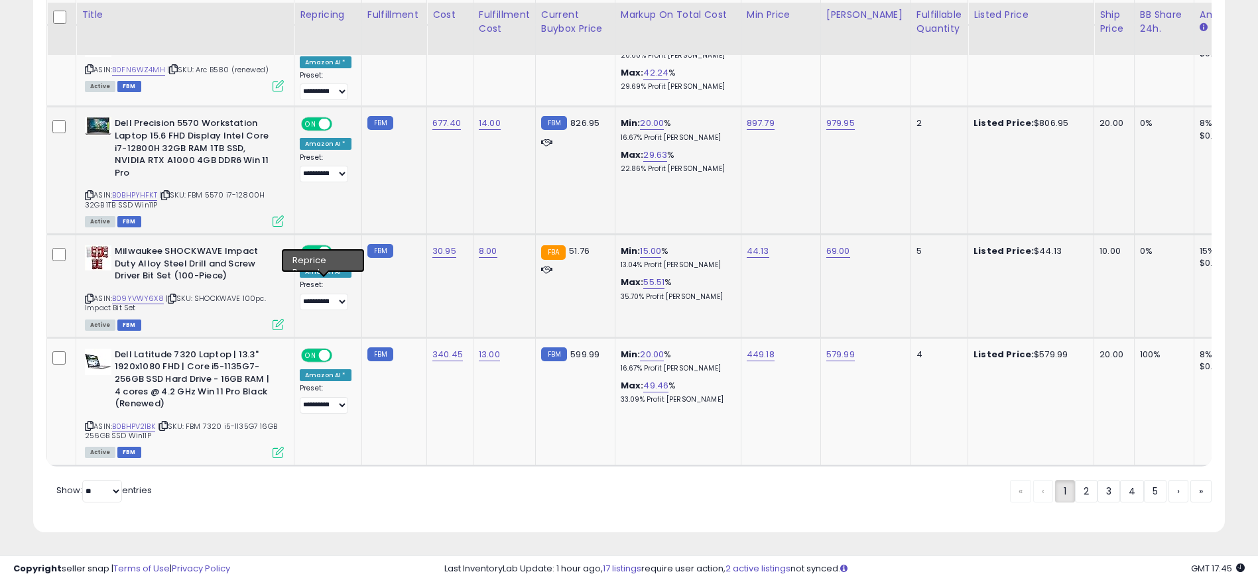
scroll to position [2792, 0]
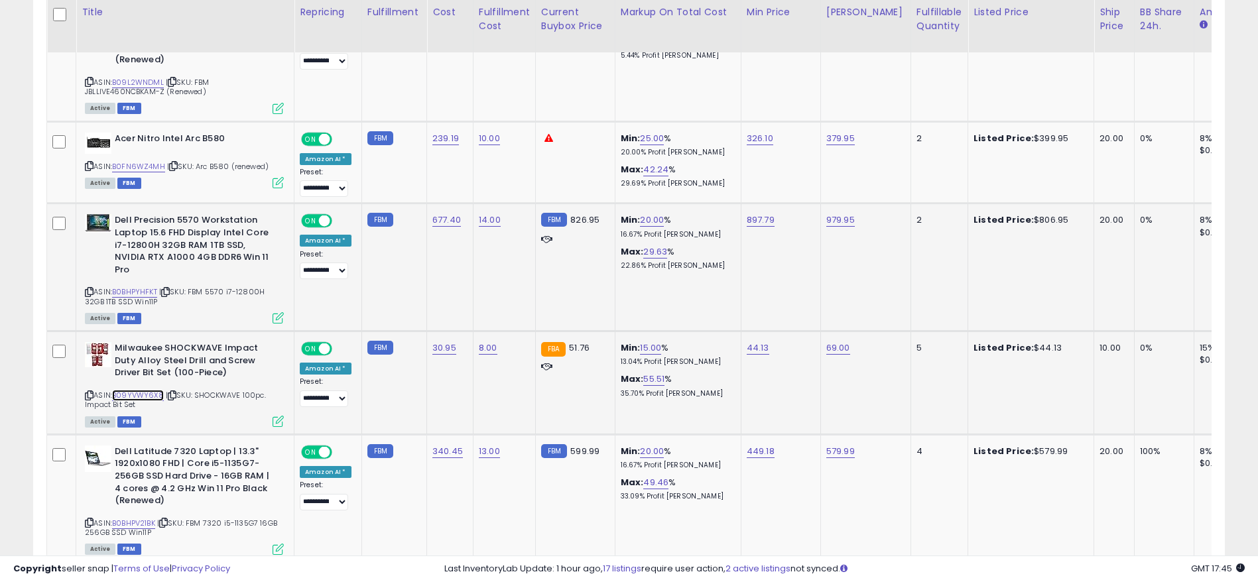
click at [125, 390] on link "B09YVWY6X8" at bounding box center [138, 395] width 52 height 11
drag, startPoint x: 891, startPoint y: 338, endPoint x: 916, endPoint y: 338, distance: 24.5
click at [916, 338] on tr "**********" at bounding box center [1109, 383] width 2124 height 103
drag, startPoint x: 1065, startPoint y: 336, endPoint x: 1010, endPoint y: 337, distance: 55.0
click at [1010, 342] on div "Listed Price: $44.13" at bounding box center [1028, 348] width 110 height 12
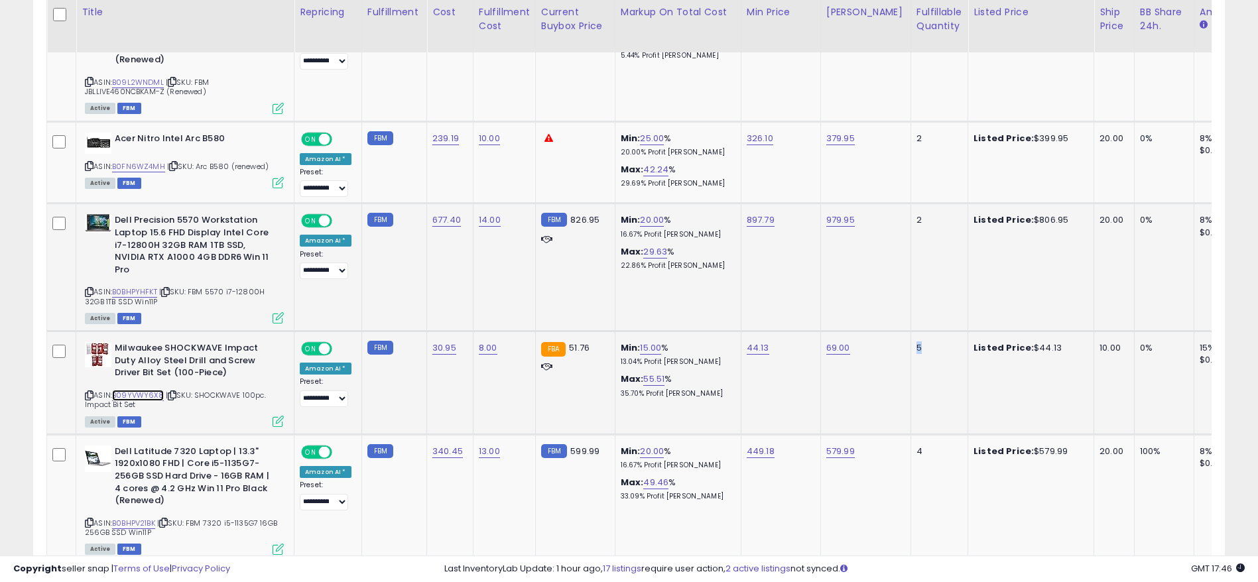
click at [133, 390] on link "B09YVWY6X8" at bounding box center [138, 395] width 52 height 11
click at [91, 392] on icon at bounding box center [89, 395] width 9 height 7
click at [149, 390] on link "B09YVWY6X8" at bounding box center [138, 395] width 52 height 11
click at [85, 392] on icon at bounding box center [89, 395] width 9 height 7
click at [88, 392] on icon at bounding box center [89, 395] width 9 height 7
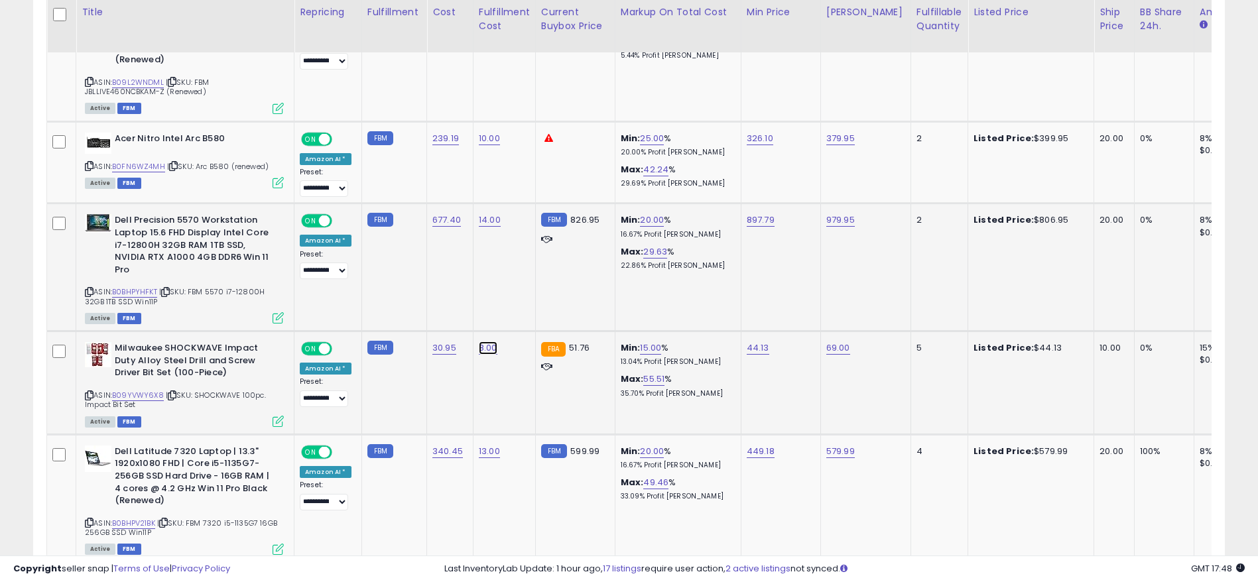
click at [479, 341] on link "8.00" at bounding box center [488, 347] width 19 height 13
drag, startPoint x: 451, startPoint y: 303, endPoint x: 320, endPoint y: 297, distance: 130.8
type input "*"
click at [524, 298] on icon "submit" at bounding box center [521, 302] width 8 height 8
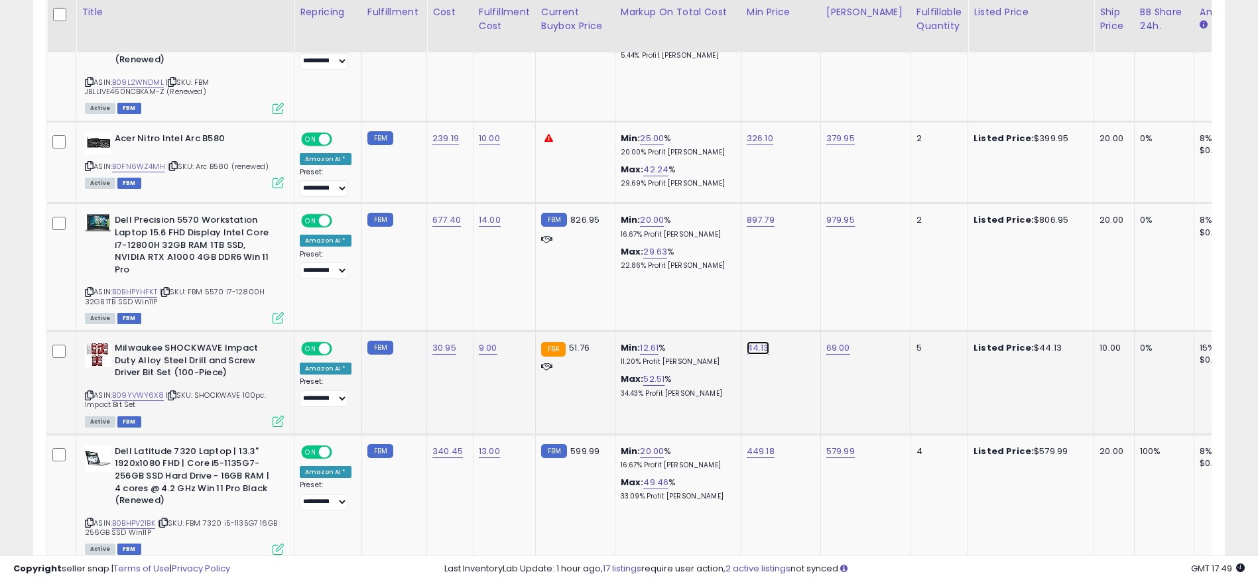
click at [754, 341] on link "44.13" at bounding box center [758, 347] width 23 height 13
click at [820, 302] on icon "button" at bounding box center [816, 302] width 8 height 8
click at [646, 341] on link "12.61" at bounding box center [649, 347] width 19 height 13
drag, startPoint x: 623, startPoint y: 304, endPoint x: 378, endPoint y: 292, distance: 245.0
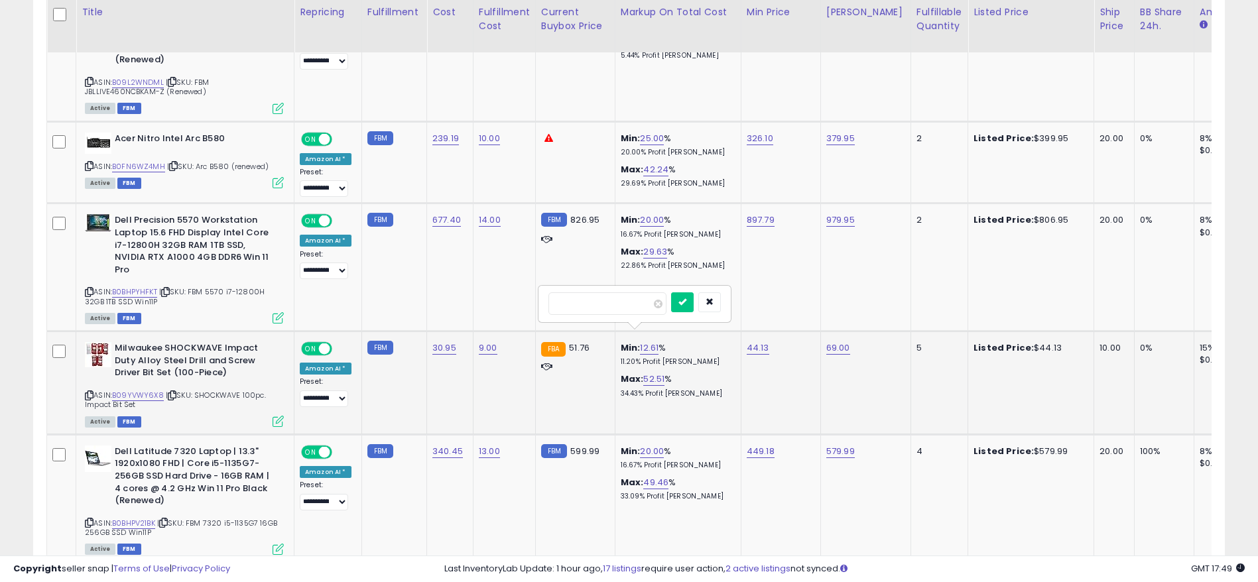
type input "**"
click at [686, 306] on icon "submit" at bounding box center [682, 302] width 8 height 8
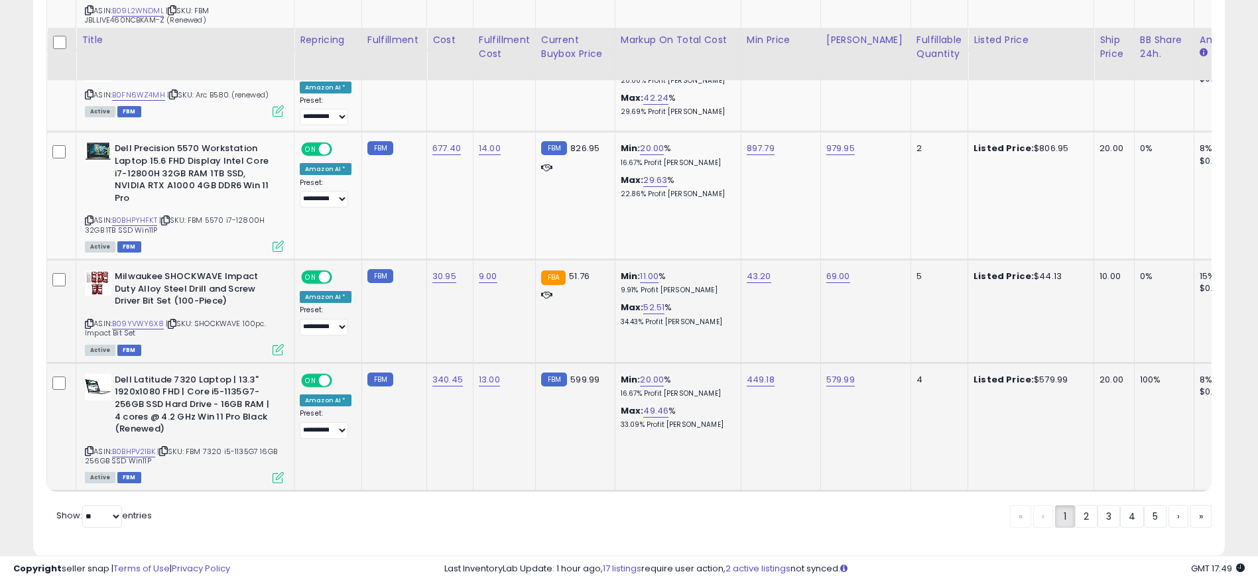
scroll to position [2891, 0]
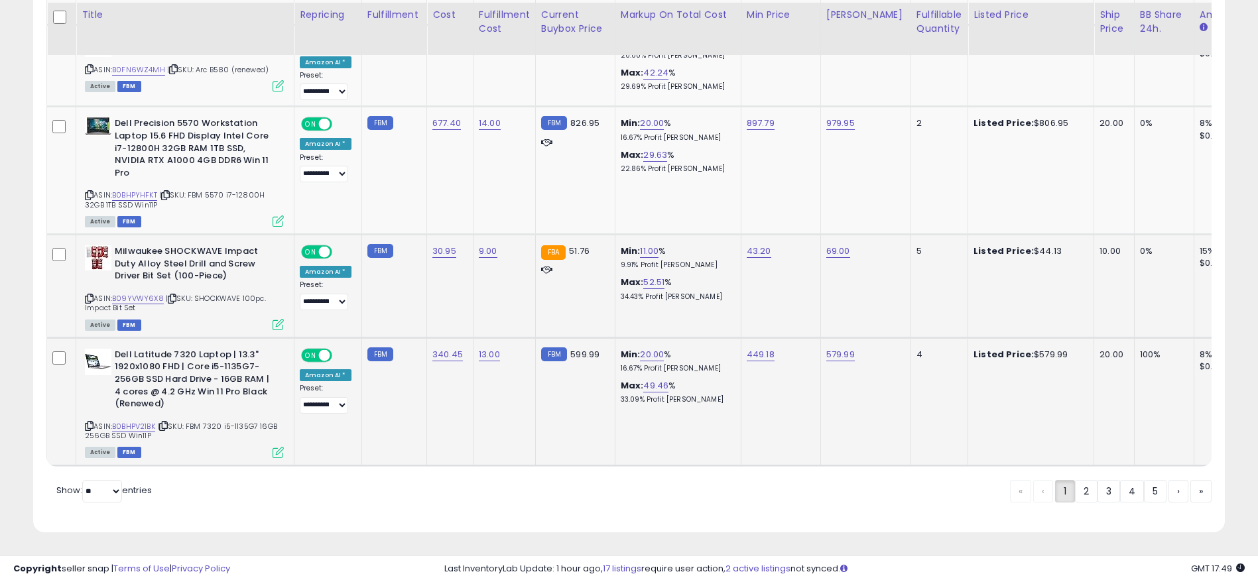
drag, startPoint x: 918, startPoint y: 338, endPoint x: 816, endPoint y: 337, distance: 102.1
click at [828, 338] on tr "**********" at bounding box center [1109, 402] width 2124 height 128
click at [87, 422] on icon at bounding box center [89, 425] width 9 height 7
click at [125, 421] on link "B0BHPV21BK" at bounding box center [133, 426] width 43 height 11
click at [829, 347] on td "579.99" at bounding box center [865, 402] width 90 height 128
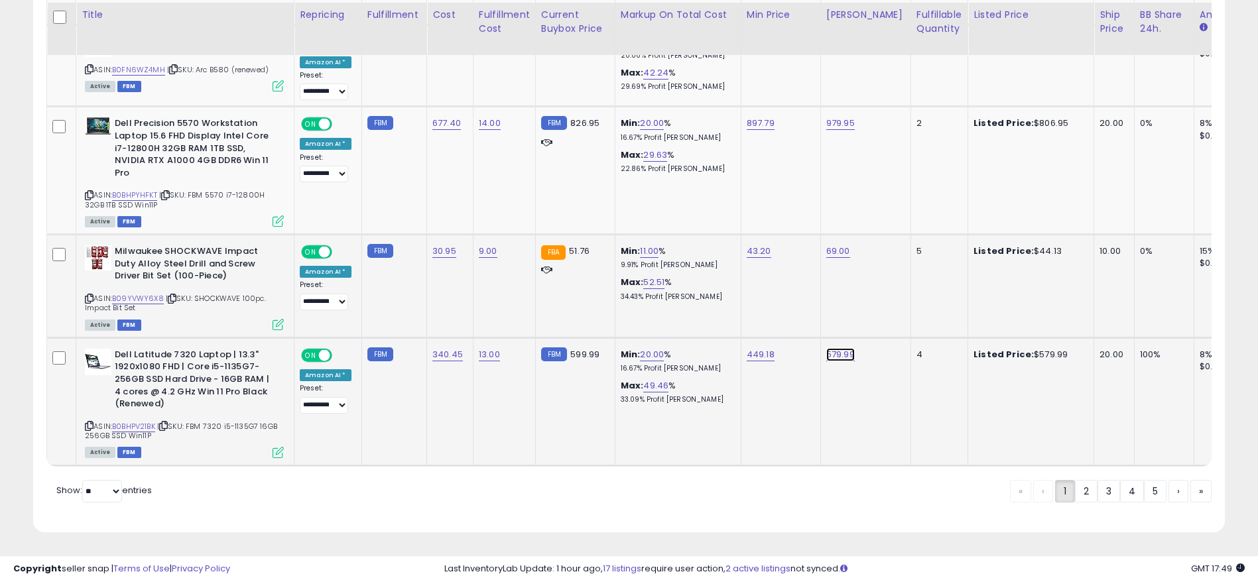
click at [829, 348] on link "579.99" at bounding box center [840, 354] width 29 height 13
click at [908, 312] on button "button" at bounding box center [899, 308] width 23 height 20
click at [828, 348] on link "579.99" at bounding box center [840, 354] width 29 height 13
drag, startPoint x: 820, startPoint y: 308, endPoint x: 531, endPoint y: 269, distance: 291.1
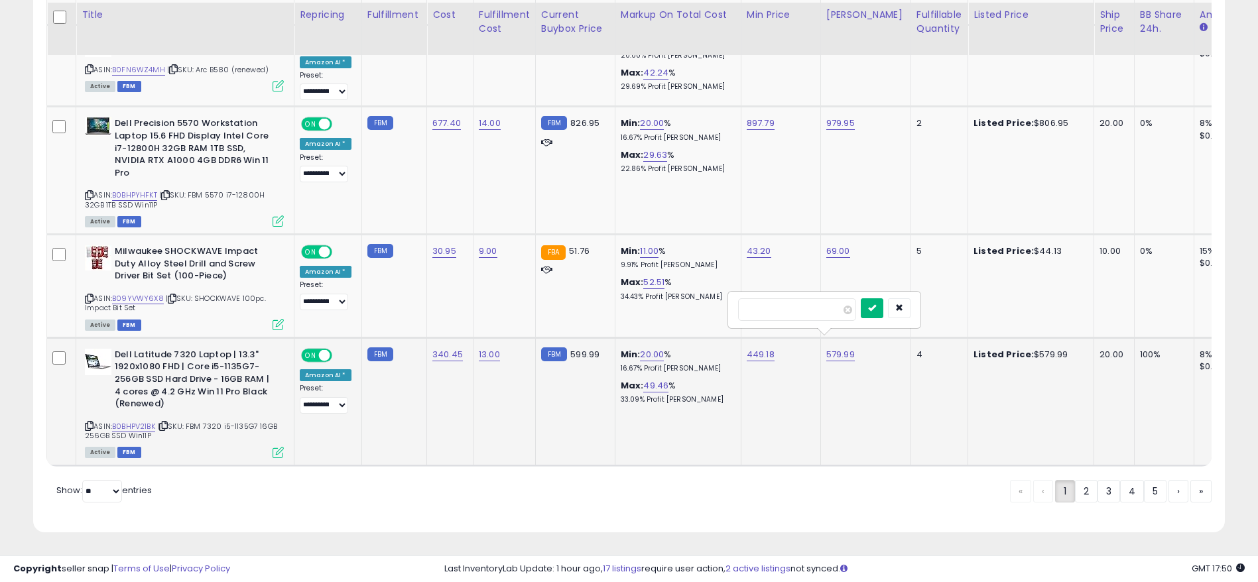
type input "******"
click at [876, 304] on icon "submit" at bounding box center [872, 308] width 8 height 8
drag, startPoint x: 912, startPoint y: 339, endPoint x: 886, endPoint y: 338, distance: 26.6
click at [886, 338] on tr "**********" at bounding box center [1109, 402] width 2124 height 128
click at [1087, 489] on link "2" at bounding box center [1086, 491] width 23 height 23
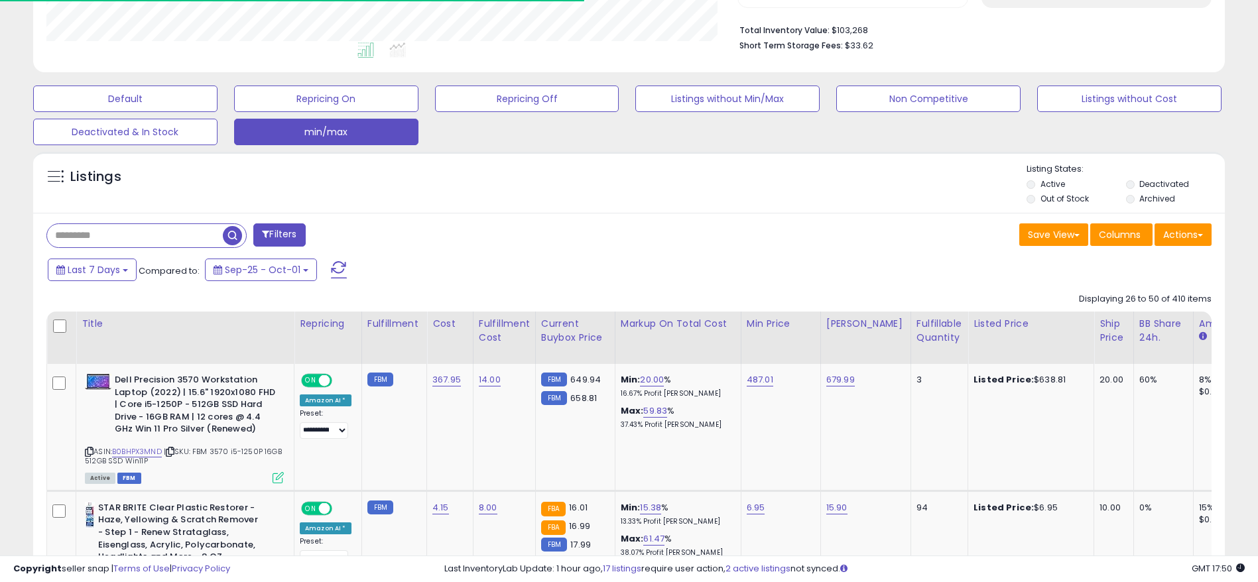
scroll to position [444, 0]
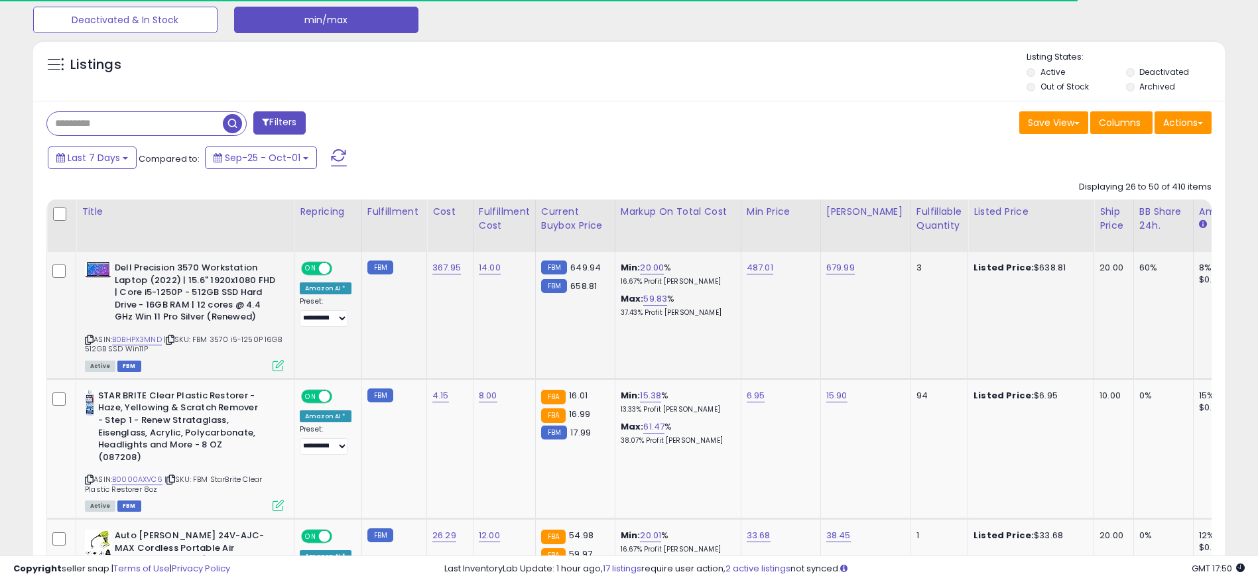
drag, startPoint x: 1146, startPoint y: 272, endPoint x: 1101, endPoint y: 271, distance: 45.1
click at [1103, 271] on tr "**********" at bounding box center [1107, 315] width 2121 height 127
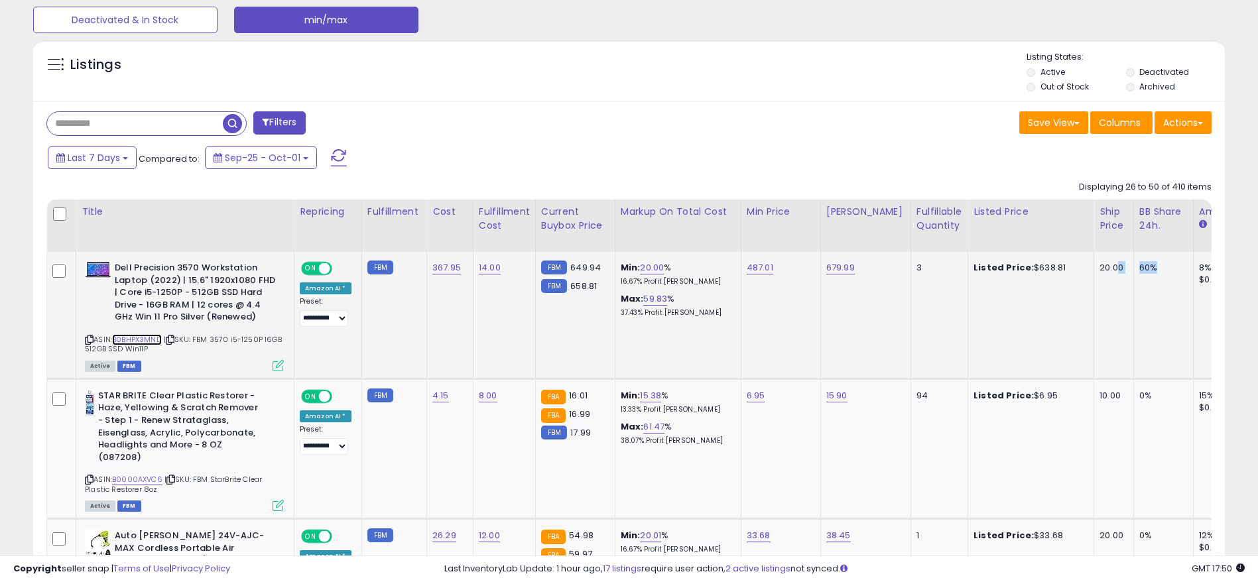
click at [144, 341] on link "B0BHPX3MND" at bounding box center [137, 339] width 50 height 11
drag, startPoint x: 737, startPoint y: 273, endPoint x: 704, endPoint y: 274, distance: 33.2
click at [704, 274] on tr "**********" at bounding box center [1107, 315] width 2121 height 127
drag, startPoint x: 863, startPoint y: 271, endPoint x: 814, endPoint y: 274, distance: 49.8
click at [814, 274] on tr "**********" at bounding box center [1107, 315] width 2121 height 127
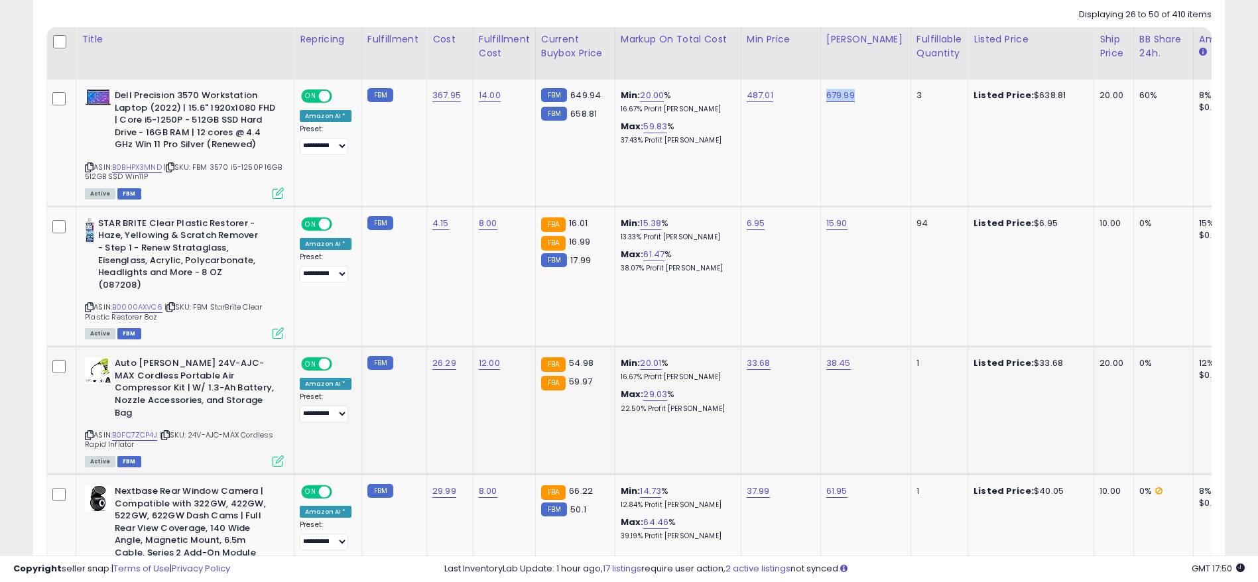
scroll to position [643, 0]
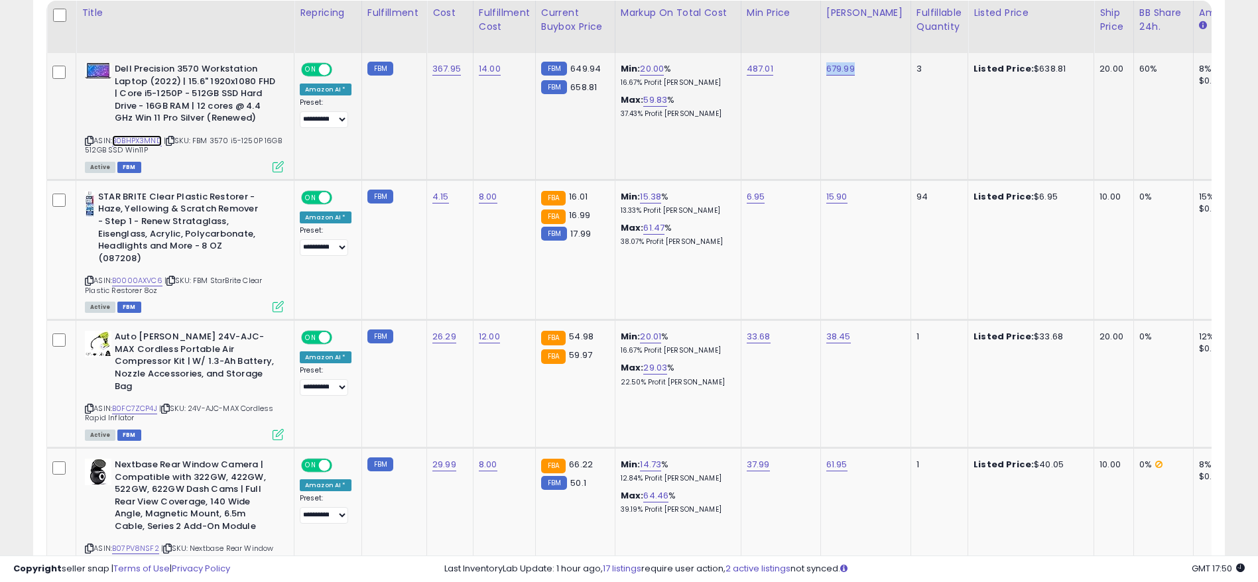
click at [135, 139] on link "B0BHPX3MND" at bounding box center [137, 140] width 50 height 11
drag, startPoint x: 920, startPoint y: 201, endPoint x: 887, endPoint y: 205, distance: 33.4
click at [887, 205] on tr "**********" at bounding box center [1107, 250] width 2121 height 140
click at [147, 277] on link "B0000AXVC6" at bounding box center [137, 280] width 50 height 11
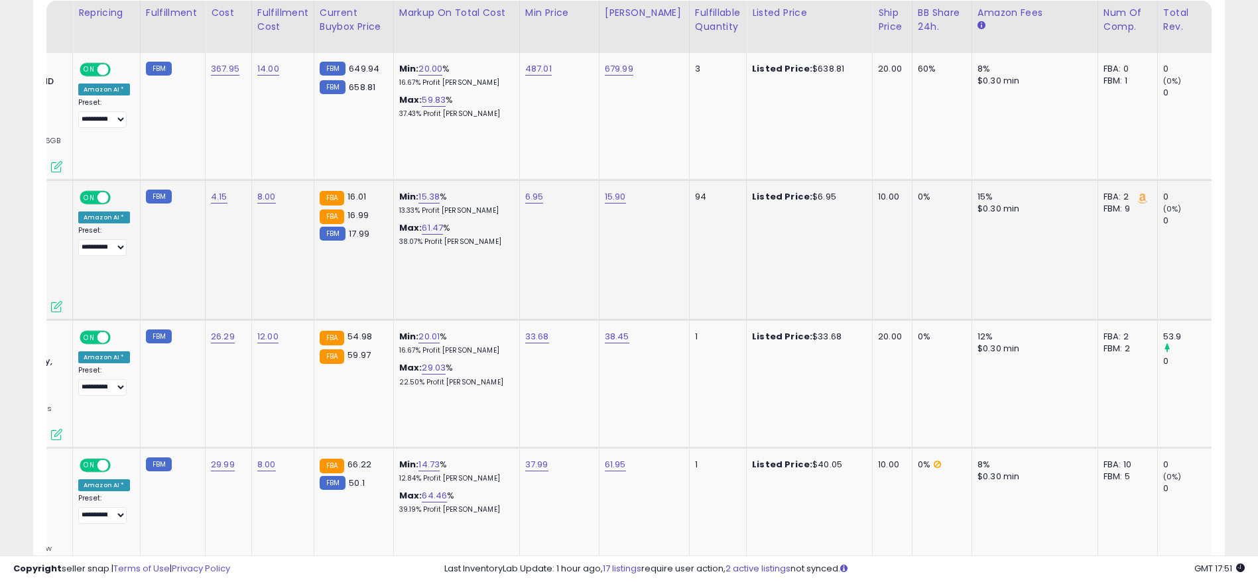
scroll to position [0, 908]
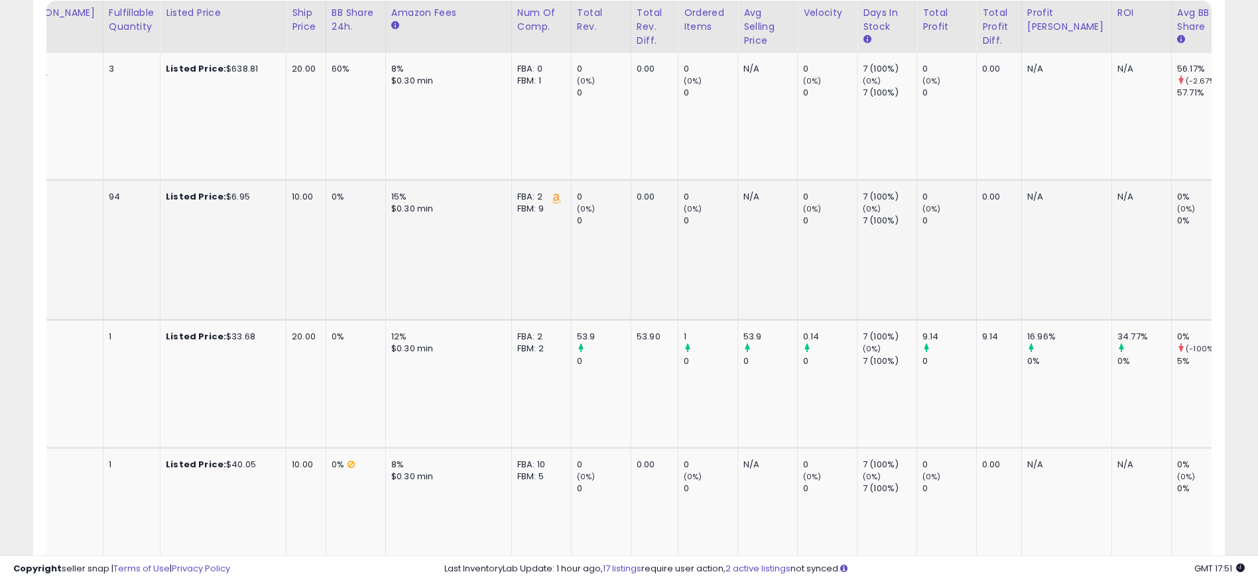
drag, startPoint x: 896, startPoint y: 289, endPoint x: 932, endPoint y: 289, distance: 35.1
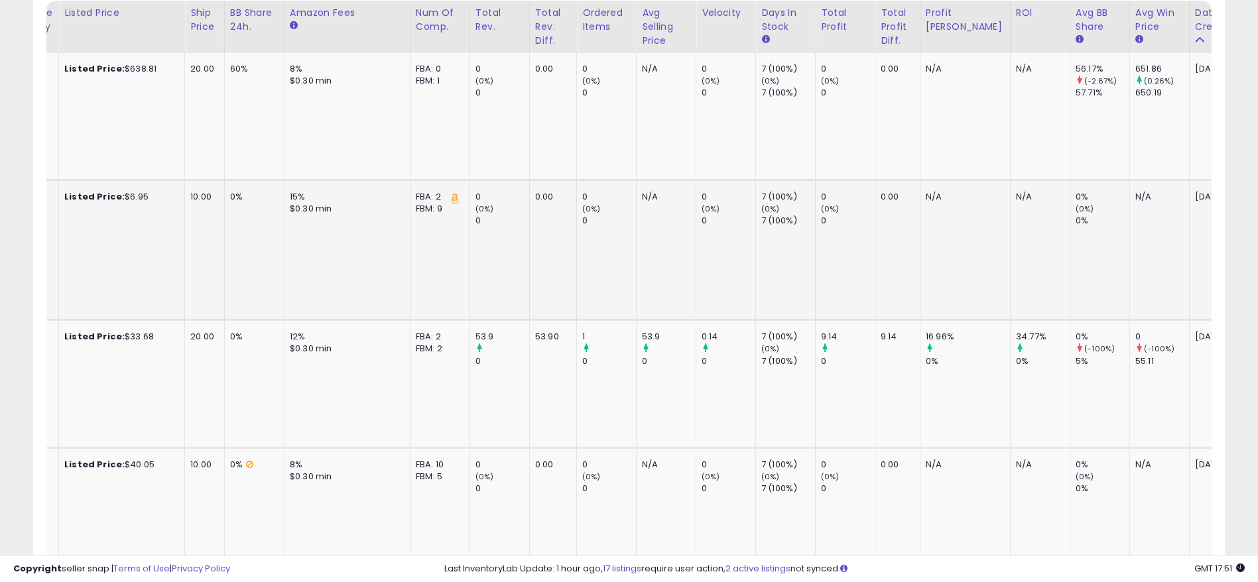
scroll to position [0, 556]
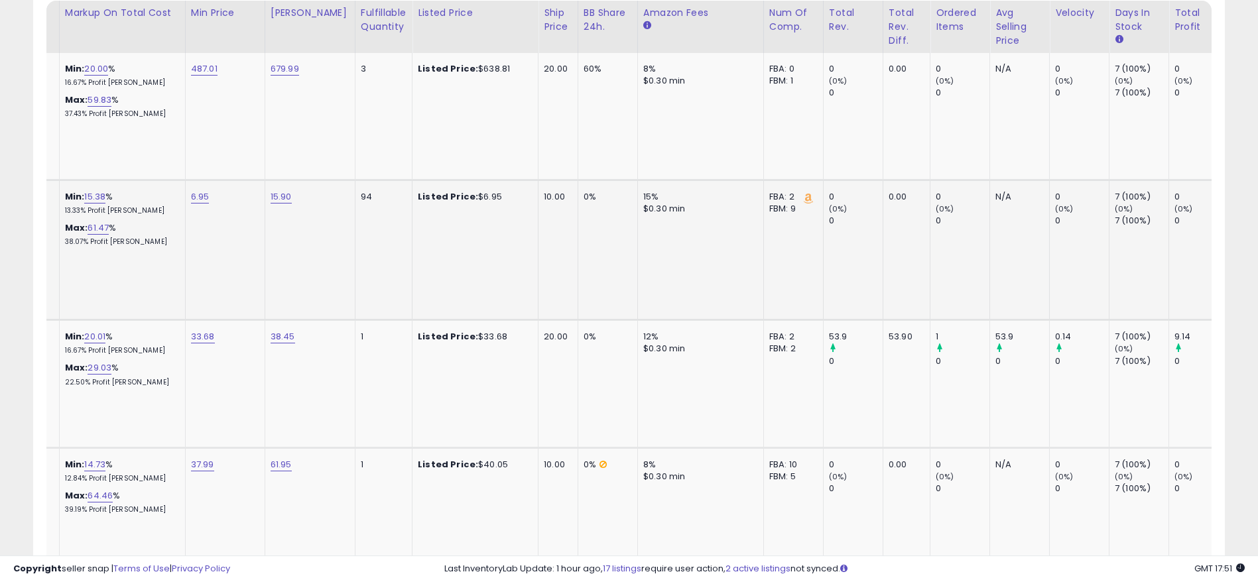
drag, startPoint x: 541, startPoint y: 211, endPoint x: 296, endPoint y: 212, distance: 245.3
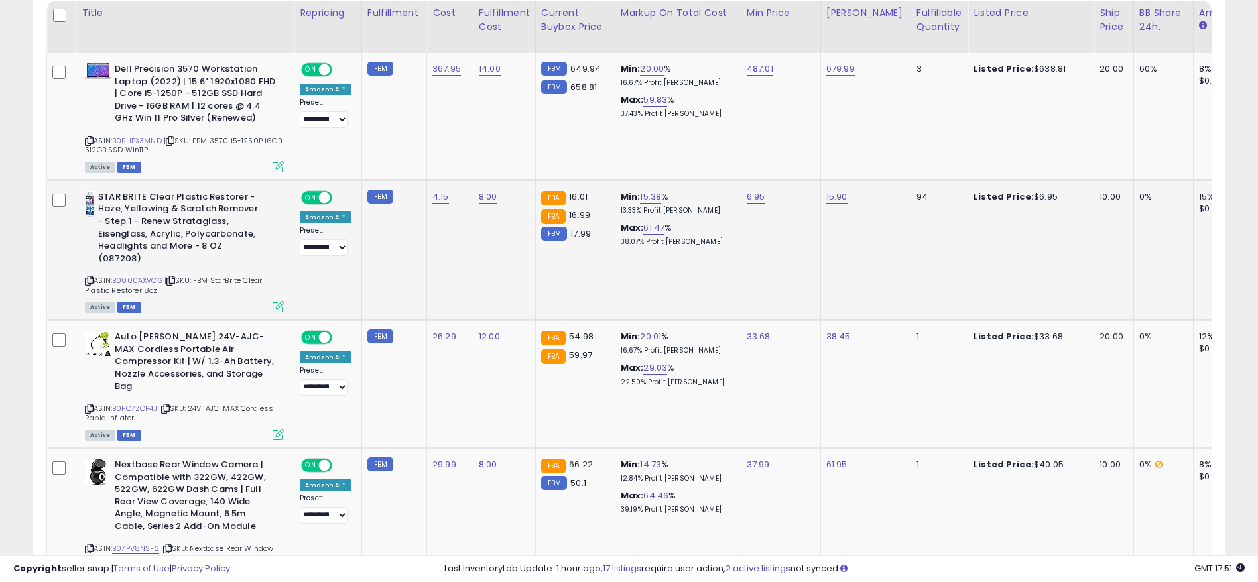
drag, startPoint x: 1162, startPoint y: 231, endPoint x: 1198, endPoint y: 229, distance: 35.9
drag, startPoint x: 975, startPoint y: 229, endPoint x: 1052, endPoint y: 229, distance: 76.3
click at [485, 192] on link "8.00" at bounding box center [488, 196] width 19 height 13
drag, startPoint x: 467, startPoint y: 164, endPoint x: 269, endPoint y: 162, distance: 198.9
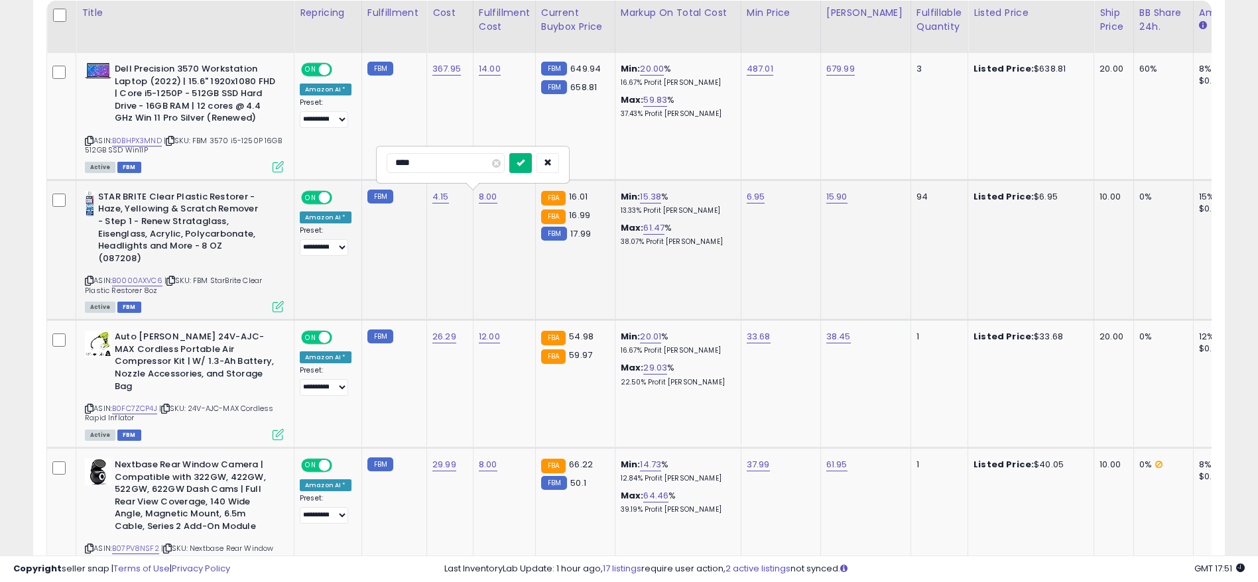
type input "****"
click at [524, 159] on icon "submit" at bounding box center [521, 162] width 8 height 8
click at [645, 198] on link "31.47" at bounding box center [650, 196] width 21 height 13
drag, startPoint x: 613, startPoint y: 166, endPoint x: 454, endPoint y: 162, distance: 159.2
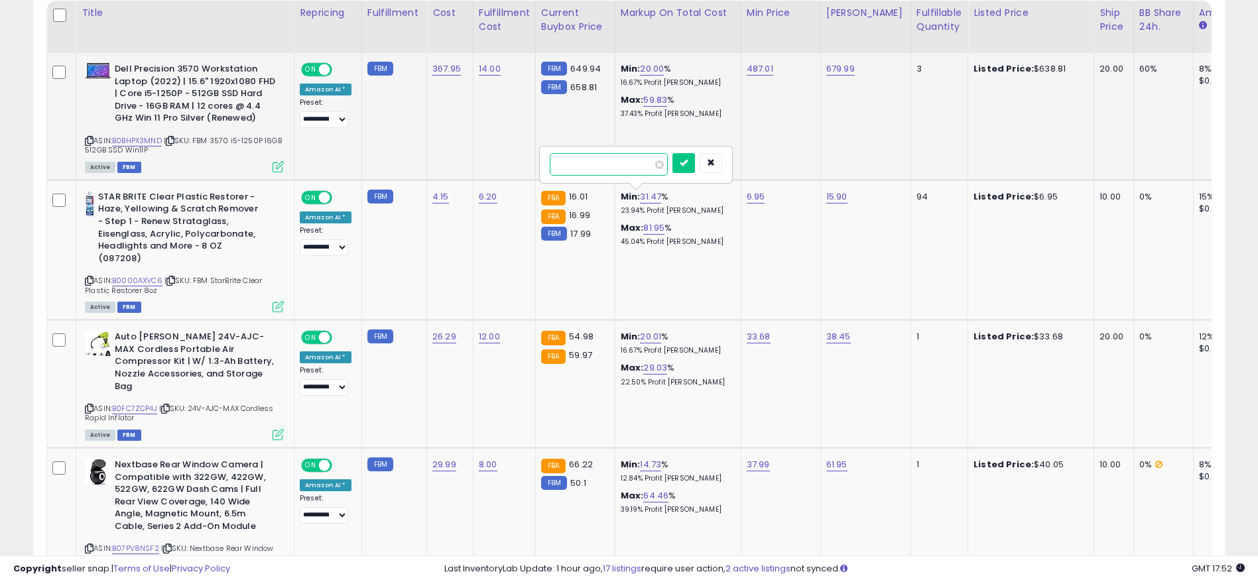
type input "**"
click at [688, 164] on icon "submit" at bounding box center [684, 162] width 8 height 8
click at [741, 193] on td "5.92" at bounding box center [781, 250] width 80 height 140
drag, startPoint x: 573, startPoint y: 199, endPoint x: 559, endPoint y: 201, distance: 14.1
click at [559, 201] on div "FBA 16.01" at bounding box center [573, 197] width 64 height 12
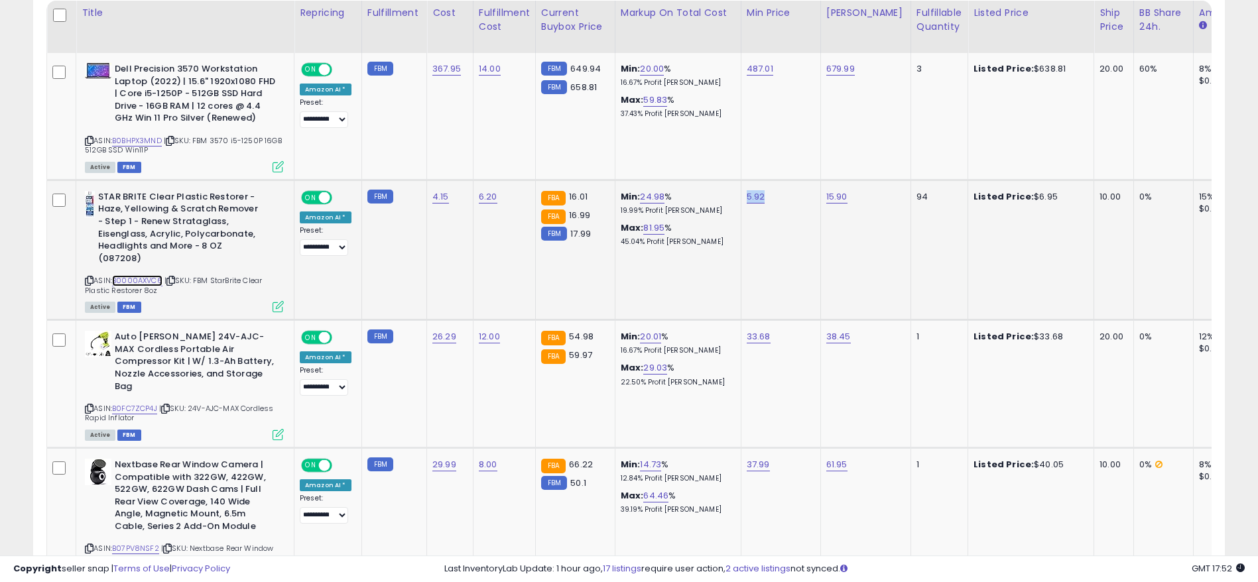
click at [149, 284] on link "B0000AXVC6" at bounding box center [137, 280] width 50 height 11
click at [1050, 213] on tr "**********" at bounding box center [1107, 250] width 2121 height 140
click at [749, 199] on link "5.92" at bounding box center [756, 196] width 19 height 13
drag, startPoint x: 742, startPoint y: 168, endPoint x: 505, endPoint y: 145, distance: 238.5
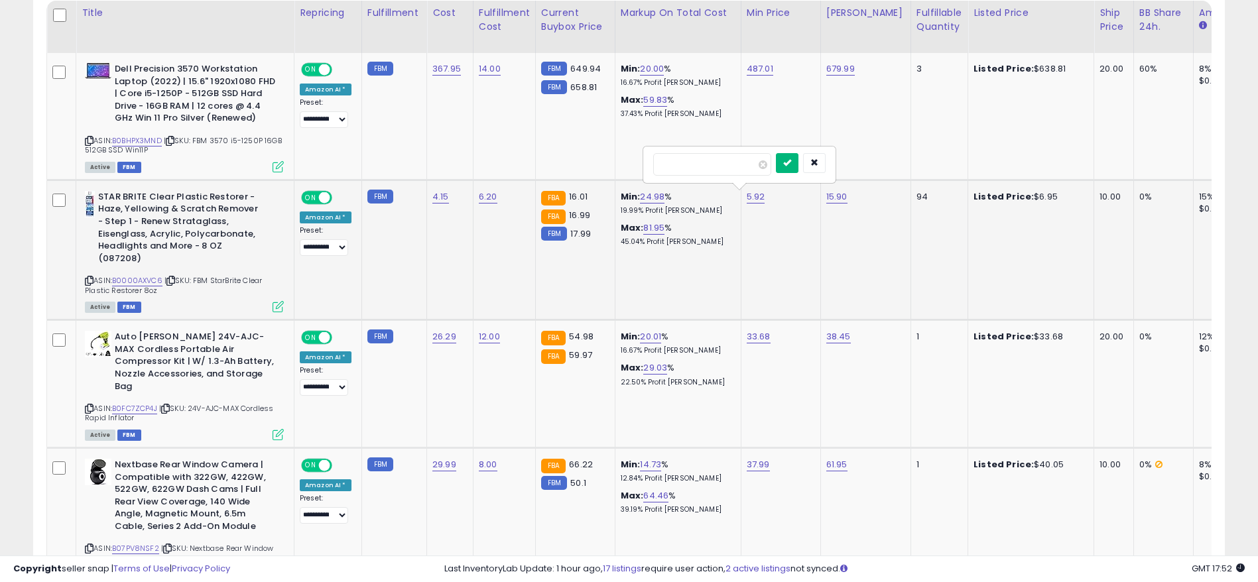
type input "****"
click at [791, 159] on icon "submit" at bounding box center [787, 162] width 8 height 8
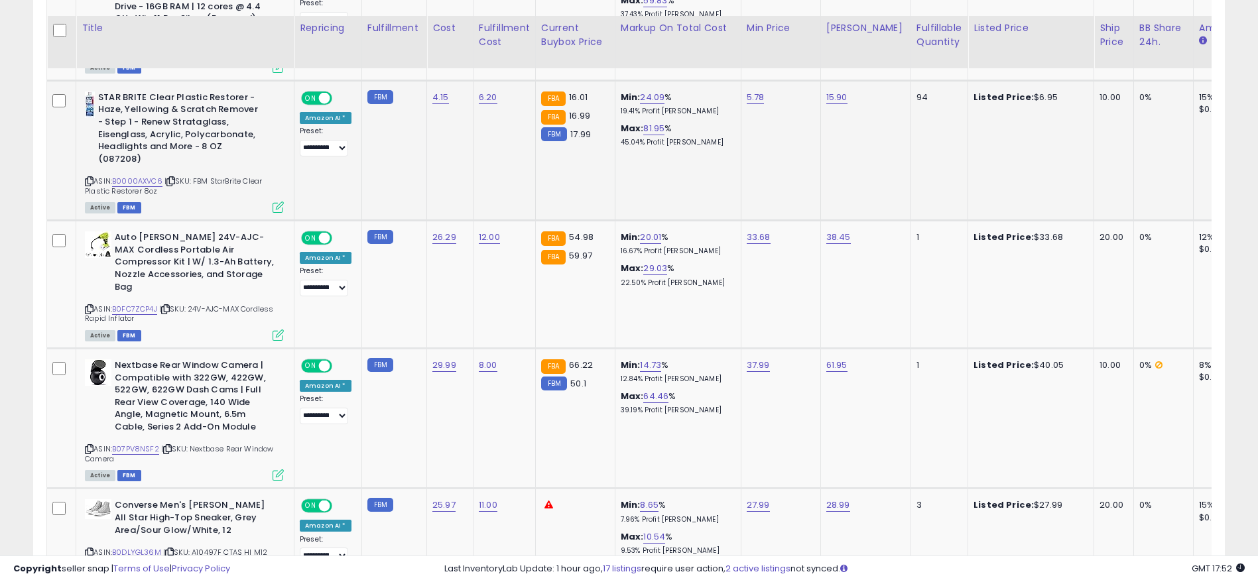
scroll to position [842, 0]
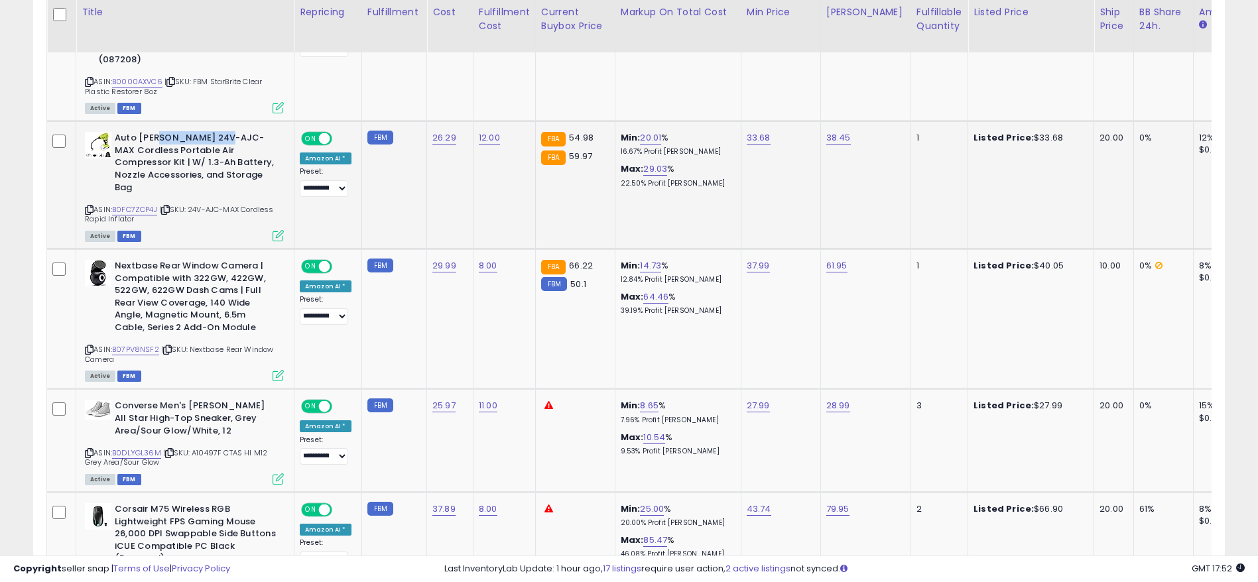
drag, startPoint x: 160, startPoint y: 141, endPoint x: 233, endPoint y: 141, distance: 73.6
click at [233, 141] on b "Auto [PERSON_NAME] 24V-AJC-MAX Cordless Portable Air Compressor Kit | W/ 1.3-Ah…" at bounding box center [195, 164] width 161 height 65
drag, startPoint x: 1152, startPoint y: 143, endPoint x: 1097, endPoint y: 141, distance: 55.7
click at [1097, 141] on tr "**********" at bounding box center [1107, 185] width 2121 height 128
click at [88, 206] on icon at bounding box center [89, 209] width 9 height 7
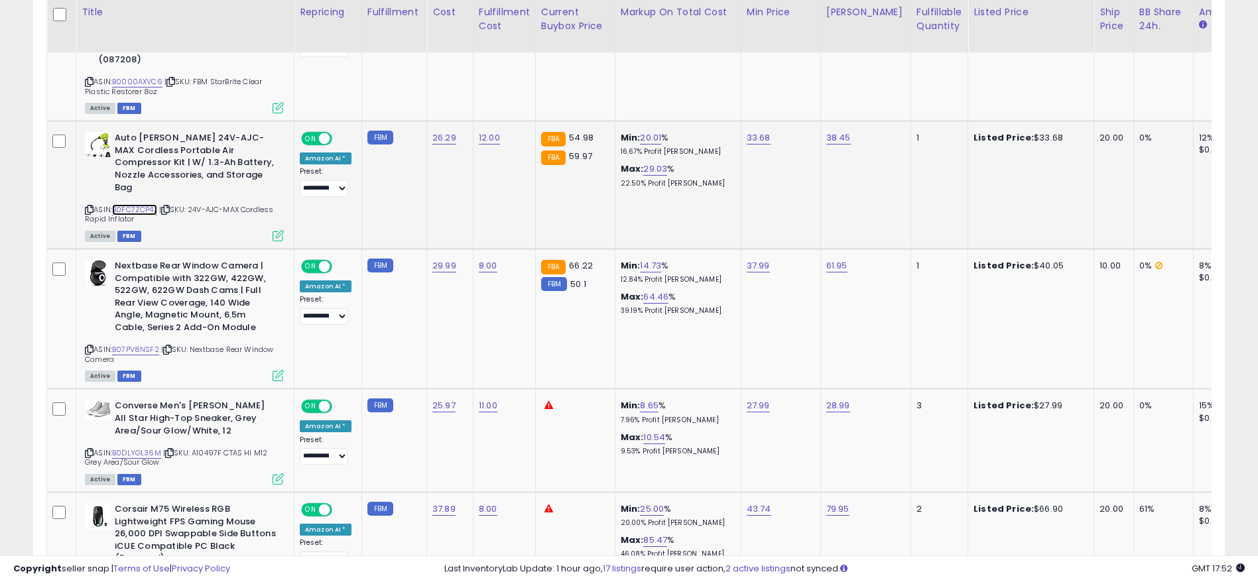
click at [140, 204] on link "B0FC7ZCP4J" at bounding box center [134, 209] width 45 height 11
drag, startPoint x: 767, startPoint y: 137, endPoint x: 729, endPoint y: 135, distance: 37.2
click at [729, 135] on tr "**********" at bounding box center [1107, 185] width 2121 height 128
click at [85, 206] on icon at bounding box center [89, 209] width 9 height 7
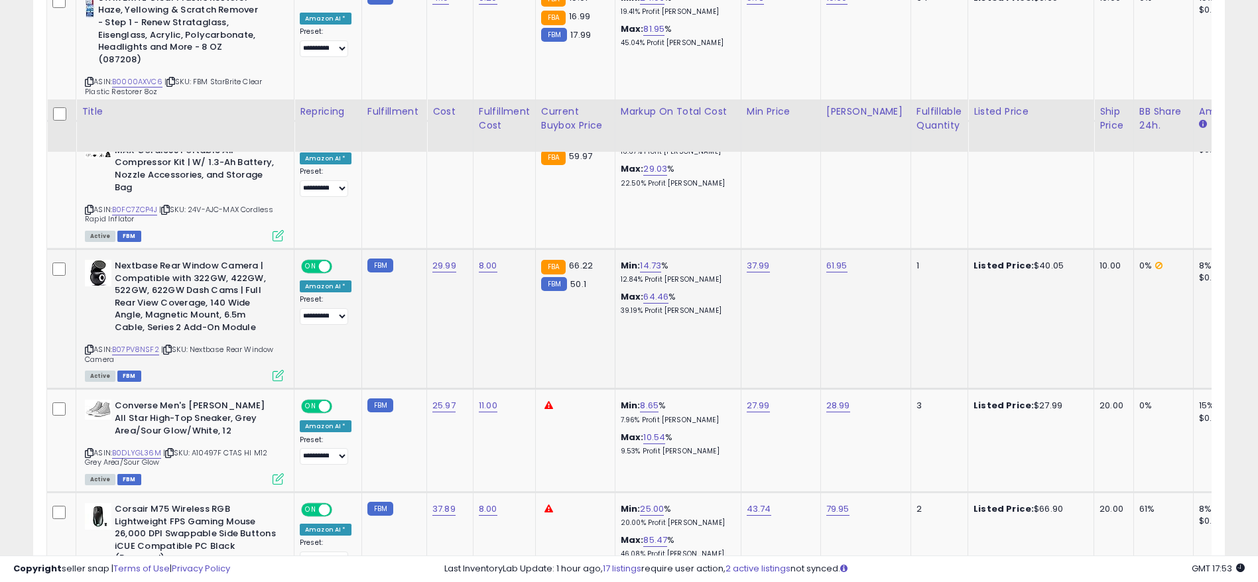
scroll to position [942, 0]
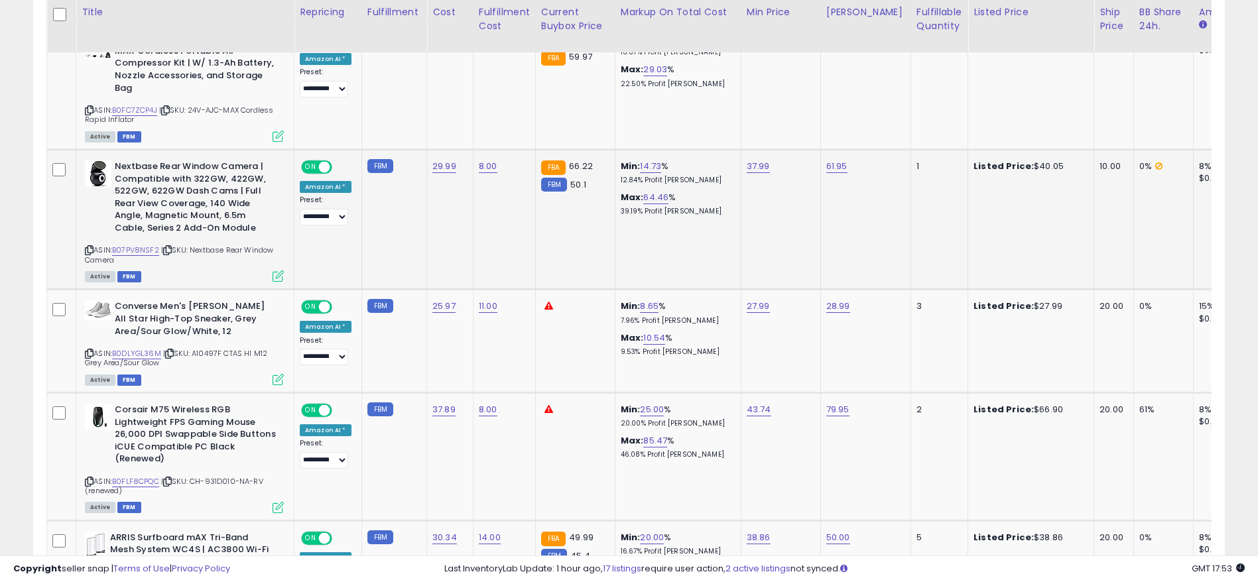
click at [89, 247] on icon at bounding box center [89, 250] width 9 height 7
click at [88, 247] on icon at bounding box center [89, 250] width 9 height 7
click at [125, 245] on link "B07PV8NSF2" at bounding box center [135, 250] width 47 height 11
click at [89, 247] on icon at bounding box center [89, 250] width 9 height 7
click at [479, 160] on link "8.00" at bounding box center [488, 166] width 19 height 13
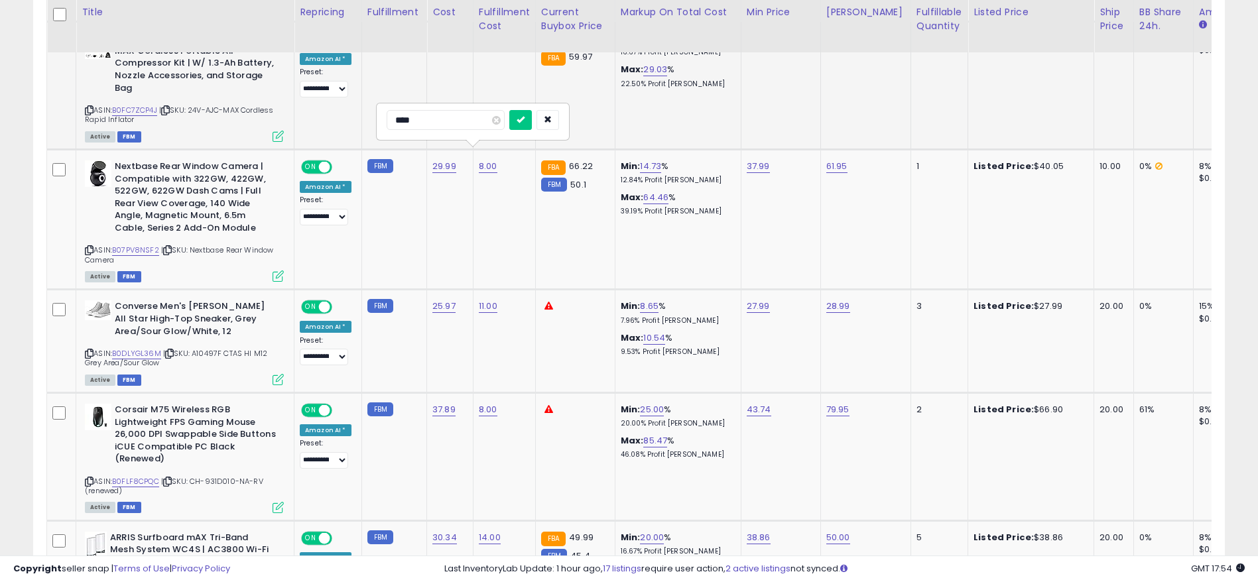
drag, startPoint x: 451, startPoint y: 125, endPoint x: 195, endPoint y: 112, distance: 256.3
type input "*"
click at [532, 116] on button "submit" at bounding box center [520, 120] width 23 height 20
drag, startPoint x: 581, startPoint y: 176, endPoint x: 550, endPoint y: 175, distance: 30.5
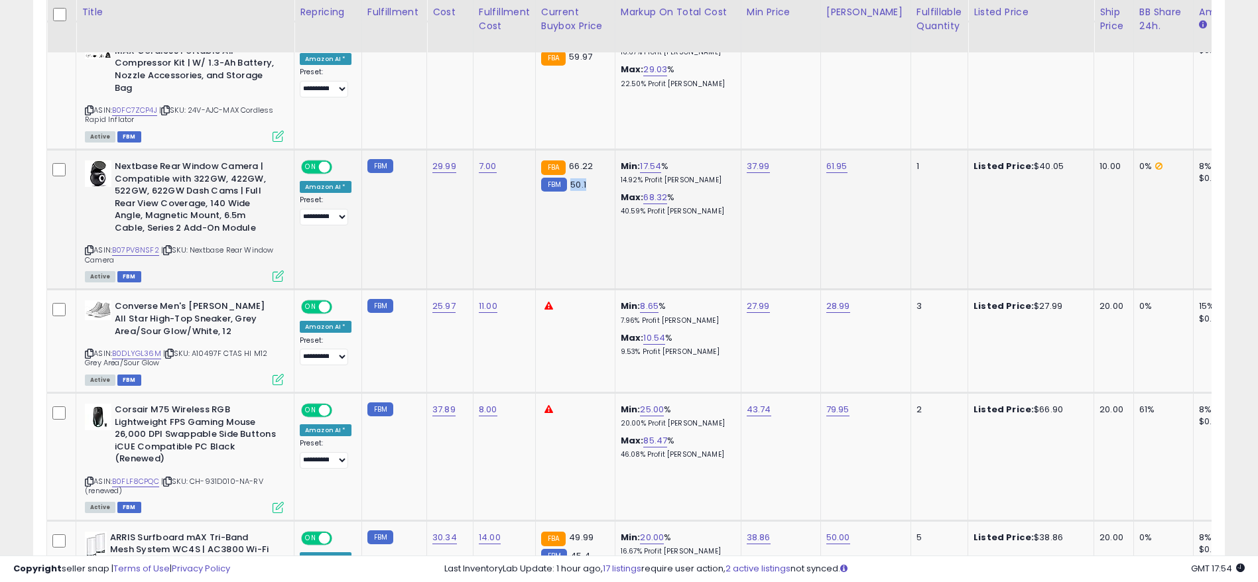
click at [550, 179] on div "FBM 50.1" at bounding box center [573, 185] width 64 height 12
drag, startPoint x: 1048, startPoint y: 152, endPoint x: 1022, endPoint y: 153, distance: 26.5
click at [1022, 160] on div "Listed Price: $40.05" at bounding box center [1028, 166] width 110 height 12
drag, startPoint x: 784, startPoint y: 156, endPoint x: 739, endPoint y: 156, distance: 45.1
click at [741, 156] on td "37.99" at bounding box center [781, 220] width 80 height 140
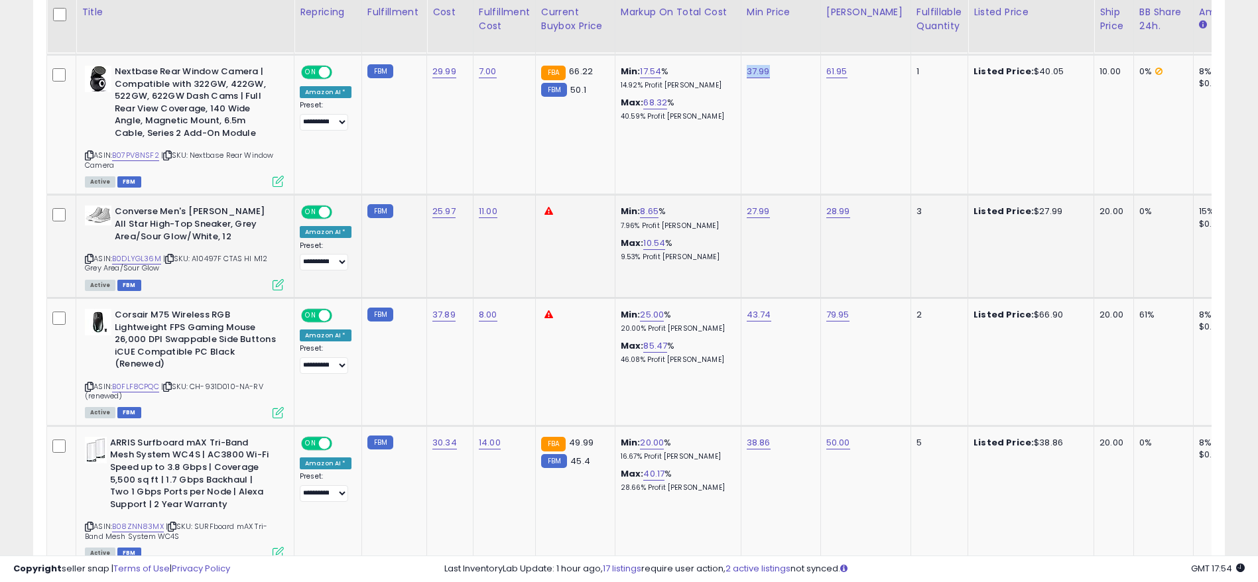
scroll to position [1041, 0]
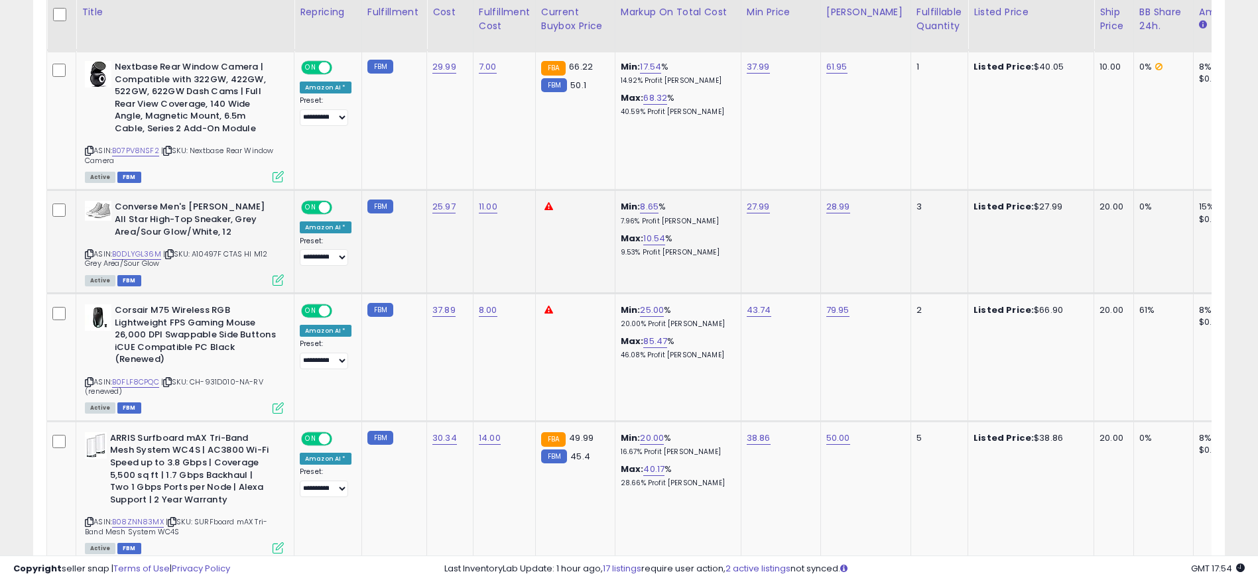
drag, startPoint x: 1141, startPoint y: 192, endPoint x: 1083, endPoint y: 191, distance: 57.7
click at [1103, 192] on tr "**********" at bounding box center [1107, 241] width 2121 height 103
click at [139, 249] on link "B0DLYGL36M" at bounding box center [136, 254] width 49 height 11
drag, startPoint x: 687, startPoint y: 209, endPoint x: 613, endPoint y: 208, distance: 74.3
click at [615, 208] on td "Min: 8.65 % 7.96% Profit [PERSON_NAME]: 10.54 % 9.53% Profit [PERSON_NAME]" at bounding box center [678, 241] width 126 height 103
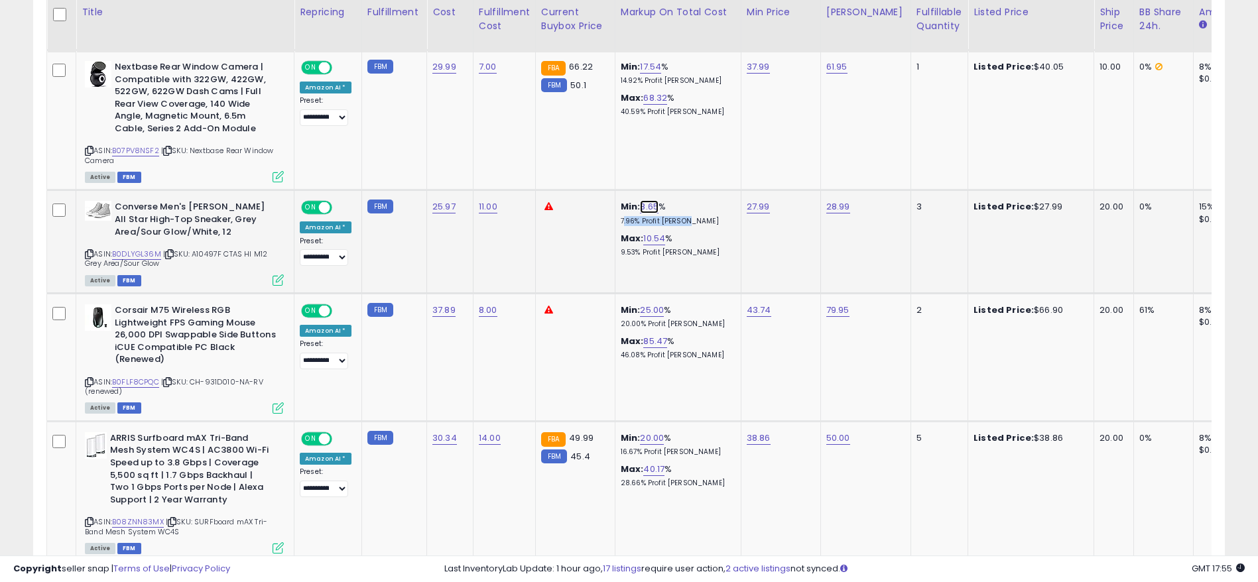
click at [640, 200] on link "8.65" at bounding box center [649, 206] width 19 height 13
drag, startPoint x: 621, startPoint y: 161, endPoint x: 472, endPoint y: 160, distance: 149.2
type input "**"
click at [694, 162] on button "submit" at bounding box center [682, 161] width 23 height 20
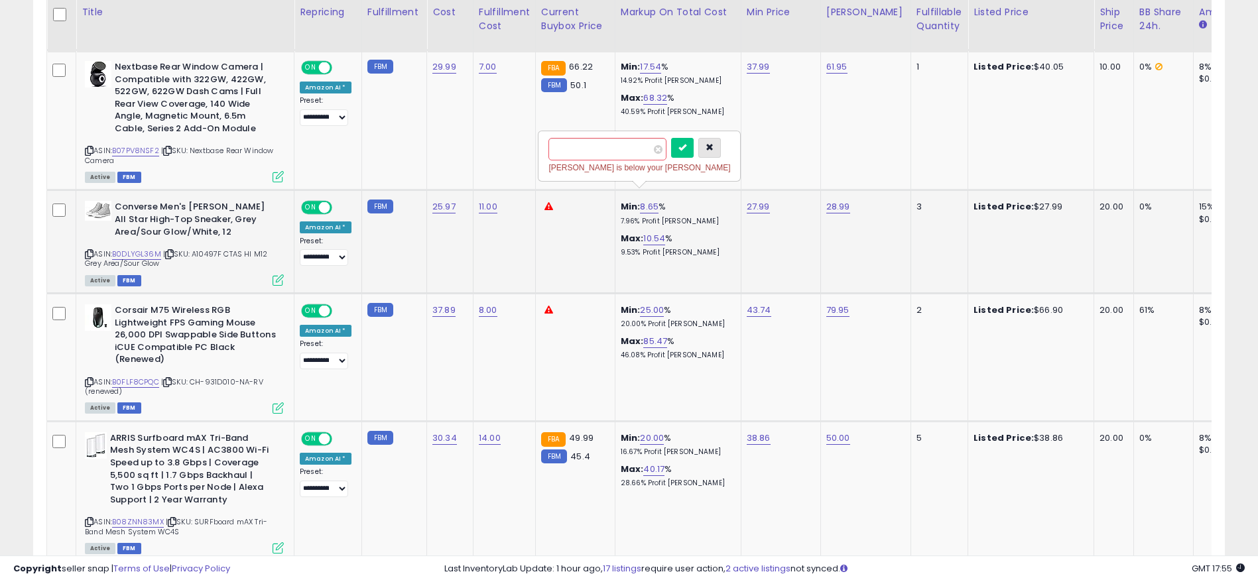
click at [721, 141] on button "button" at bounding box center [709, 148] width 23 height 20
click at [91, 251] on icon at bounding box center [89, 254] width 9 height 7
click at [838, 200] on link "28.99" at bounding box center [838, 206] width 24 height 13
type input "*****"
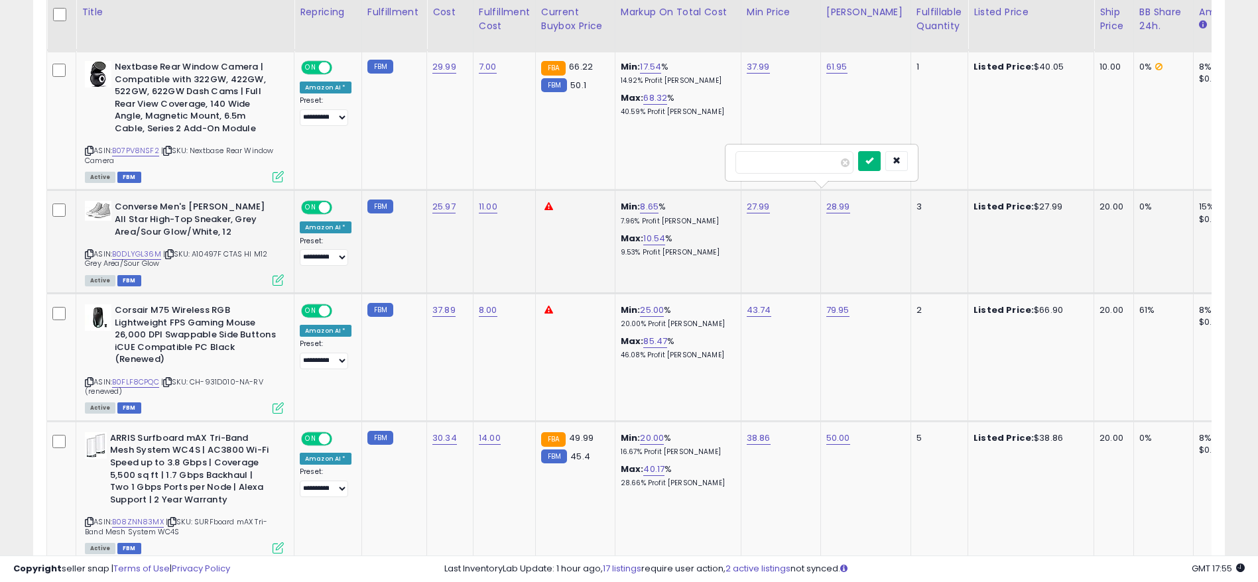
click at [881, 161] on button "submit" at bounding box center [869, 161] width 23 height 20
click at [139, 249] on link "B0DLYGL36M" at bounding box center [136, 254] width 49 height 11
click at [646, 232] on link "30.43" at bounding box center [655, 238] width 25 height 13
drag, startPoint x: 631, startPoint y: 199, endPoint x: 504, endPoint y: 198, distance: 127.3
click at [508, 198] on tr "**********" at bounding box center [1107, 241] width 2121 height 103
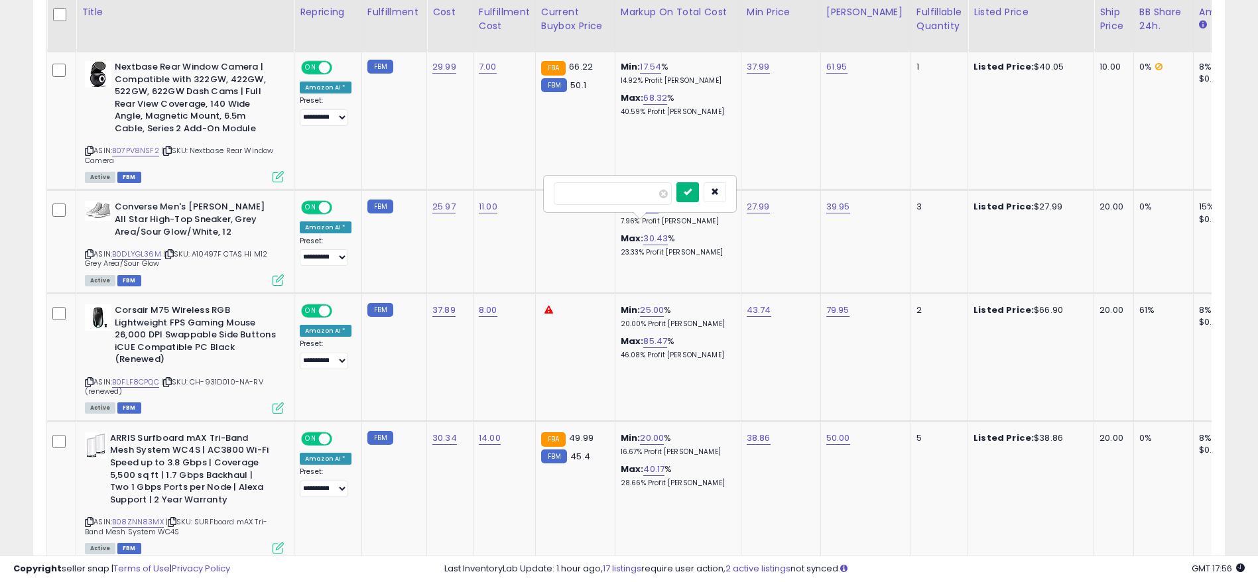
type input "**"
click at [692, 190] on icon "submit" at bounding box center [688, 192] width 8 height 8
drag, startPoint x: 861, startPoint y: 196, endPoint x: 832, endPoint y: 199, distance: 28.7
click at [834, 201] on div "36.88" at bounding box center [863, 207] width 74 height 12
click at [847, 213] on td "36.88" at bounding box center [865, 241] width 90 height 103
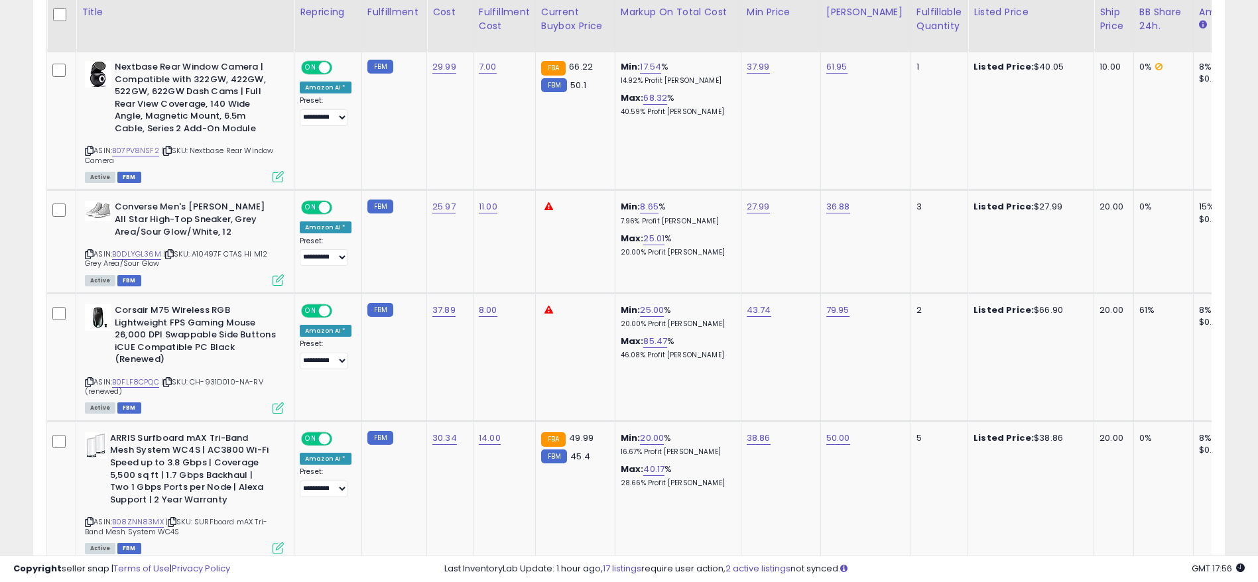
click at [830, 190] on td "36.88" at bounding box center [865, 241] width 90 height 103
click at [830, 202] on td "36.88" at bounding box center [865, 241] width 90 height 103
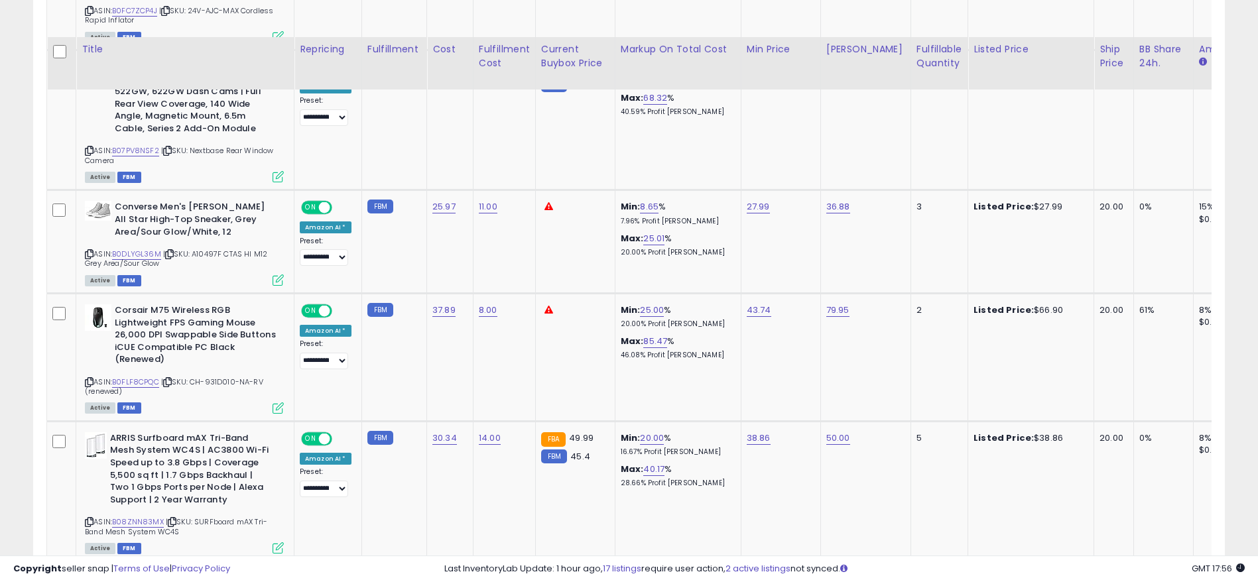
scroll to position [1140, 0]
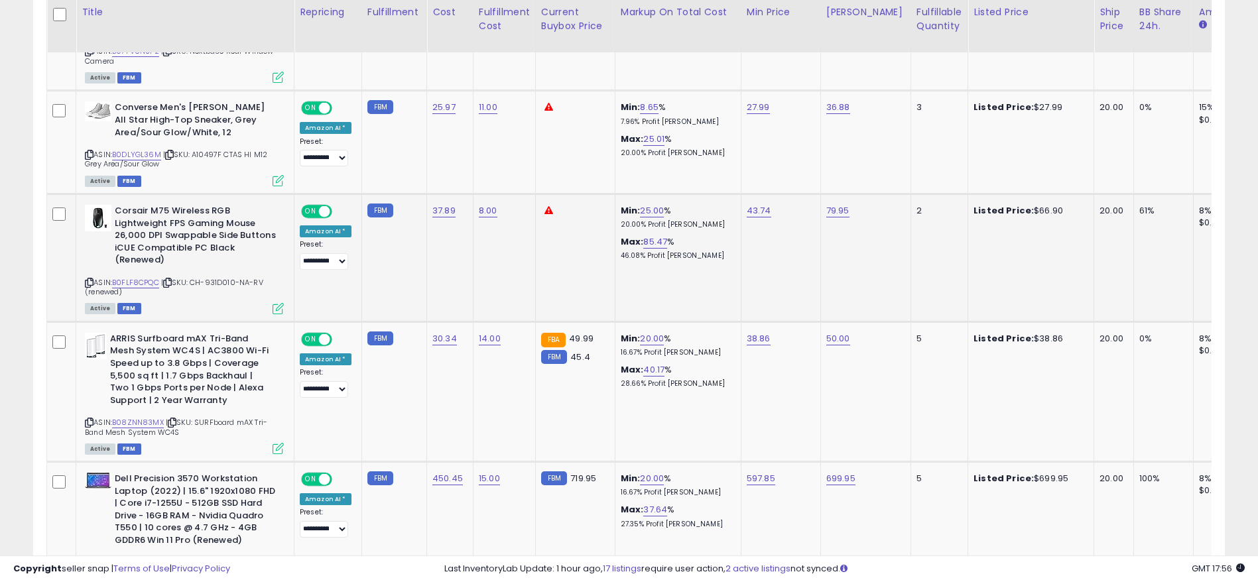
drag, startPoint x: 1057, startPoint y: 200, endPoint x: 955, endPoint y: 214, distance: 103.1
click at [968, 214] on td "Listed Price: $66.90" at bounding box center [1031, 258] width 126 height 128
click at [151, 277] on link "B0FLF8CPQC" at bounding box center [135, 282] width 47 height 11
click at [1018, 205] on div "Listed Price: $66.90" at bounding box center [1028, 211] width 110 height 12
drag, startPoint x: 995, startPoint y: 207, endPoint x: 985, endPoint y: 207, distance: 9.3
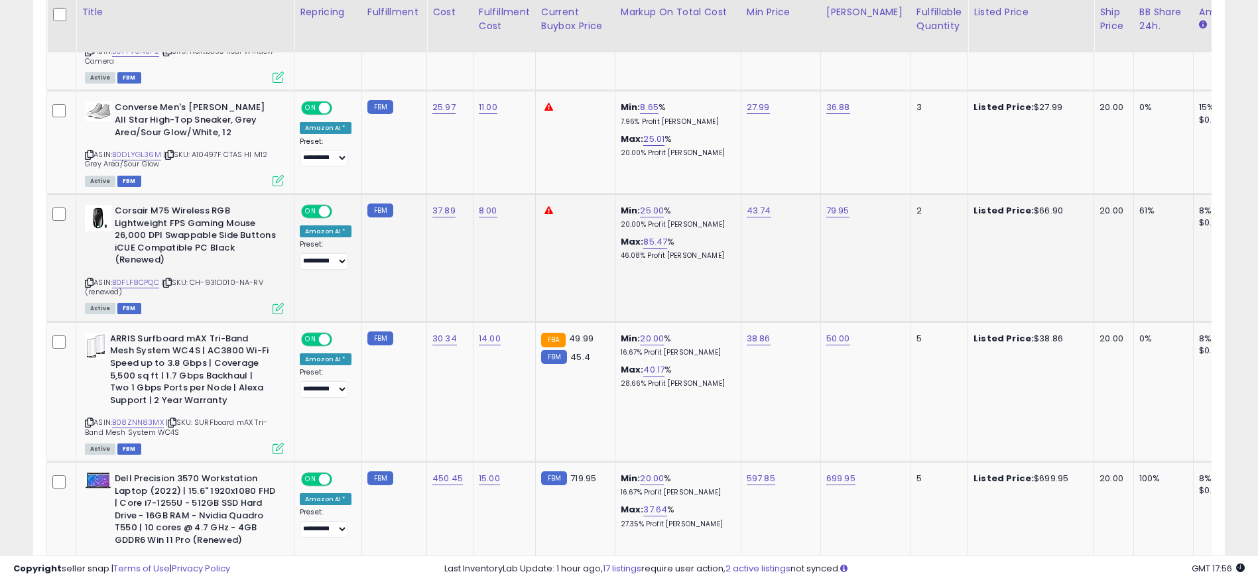
click at [985, 207] on td "Listed Price: $66.90" at bounding box center [1031, 258] width 126 height 128
click at [840, 204] on link "79.95" at bounding box center [837, 210] width 23 height 13
drag, startPoint x: 797, startPoint y: 166, endPoint x: 674, endPoint y: 166, distance: 123.3
type input "*****"
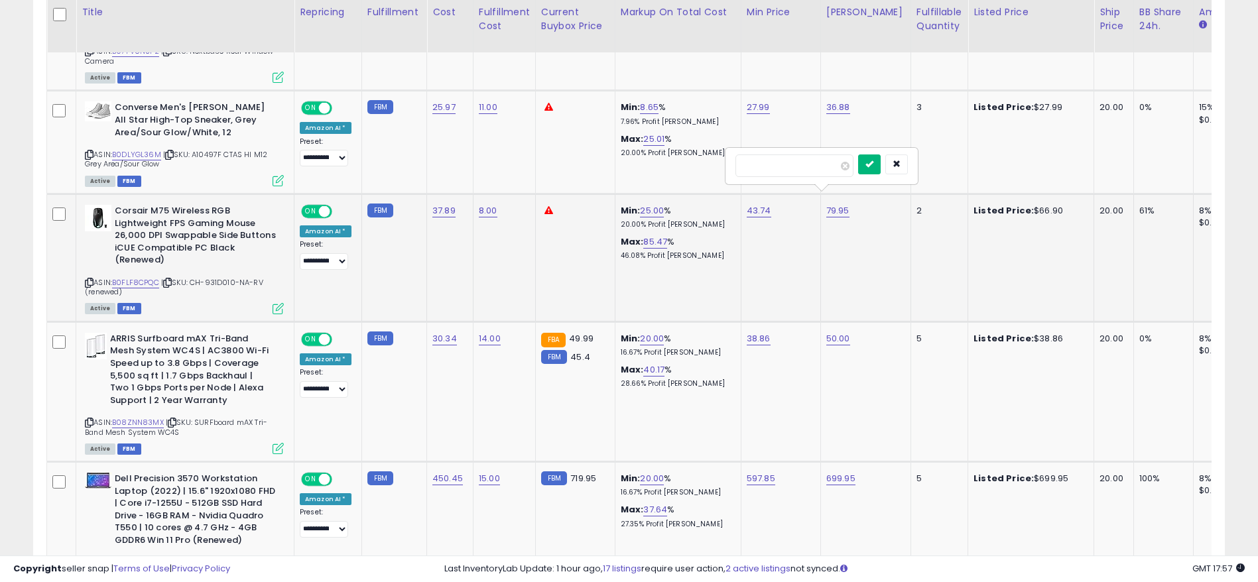
click at [873, 166] on icon "submit" at bounding box center [869, 164] width 8 height 8
drag, startPoint x: 648, startPoint y: 233, endPoint x: 678, endPoint y: 241, distance: 30.9
click at [678, 241] on tr "**********" at bounding box center [1107, 258] width 2121 height 128
click at [698, 251] on p "34.60% Profit [PERSON_NAME]" at bounding box center [676, 255] width 110 height 9
drag, startPoint x: 538, startPoint y: 198, endPoint x: 524, endPoint y: 199, distance: 14.6
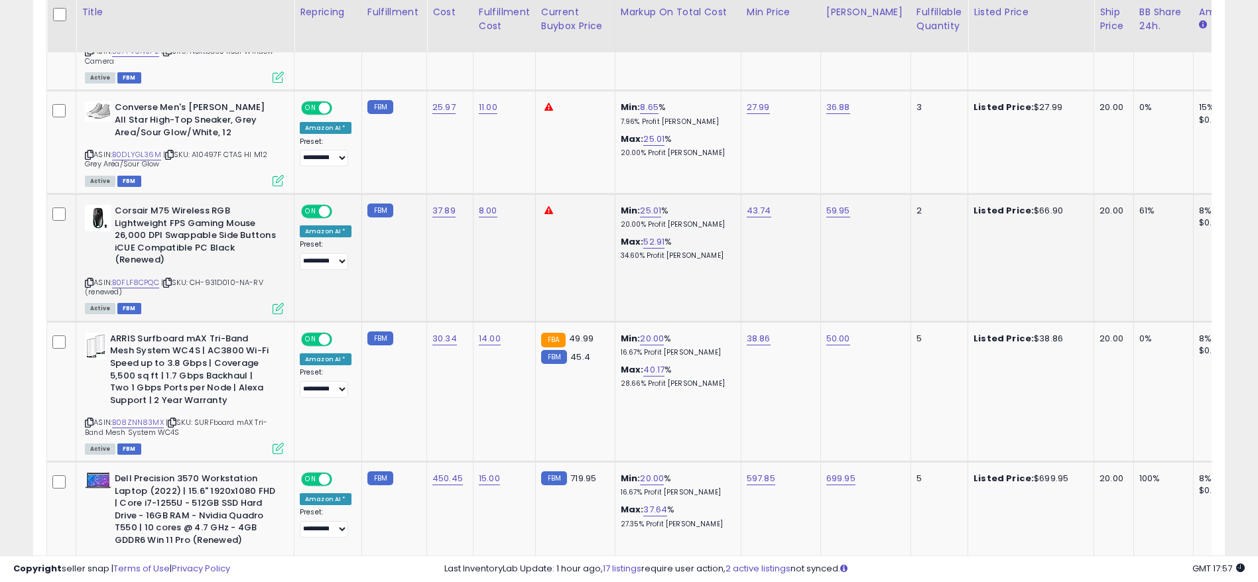
click at [524, 199] on tr "**********" at bounding box center [1107, 258] width 2121 height 128
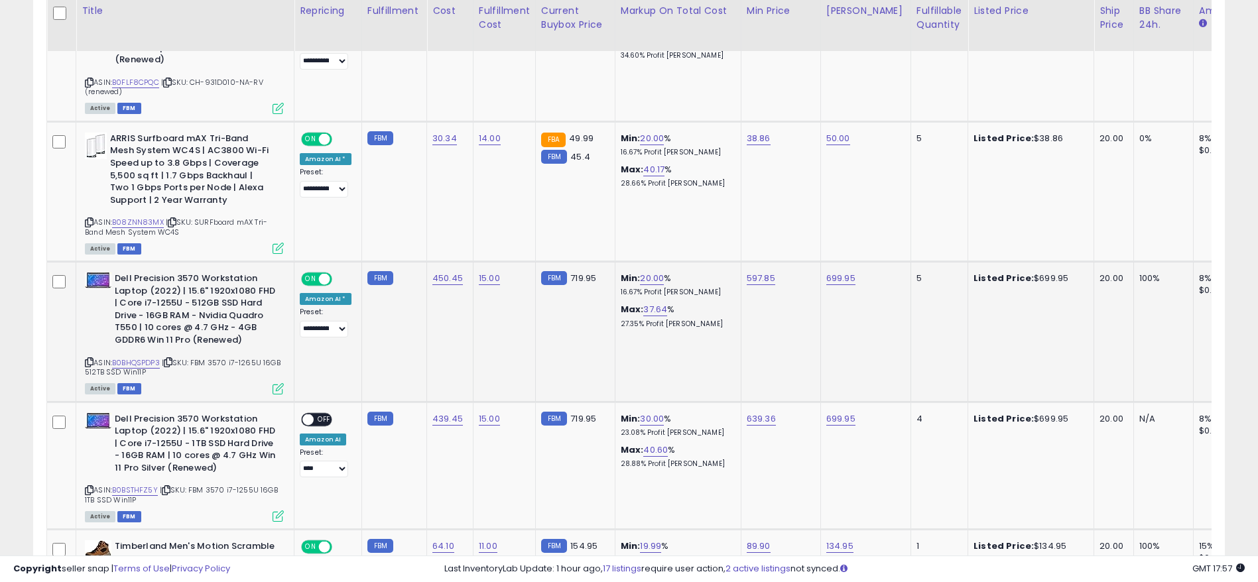
scroll to position [1339, 0]
drag, startPoint x: 923, startPoint y: 128, endPoint x: 860, endPoint y: 141, distance: 64.2
click at [885, 131] on tr "**********" at bounding box center [1107, 193] width 2121 height 140
click at [90, 220] on icon at bounding box center [89, 223] width 9 height 7
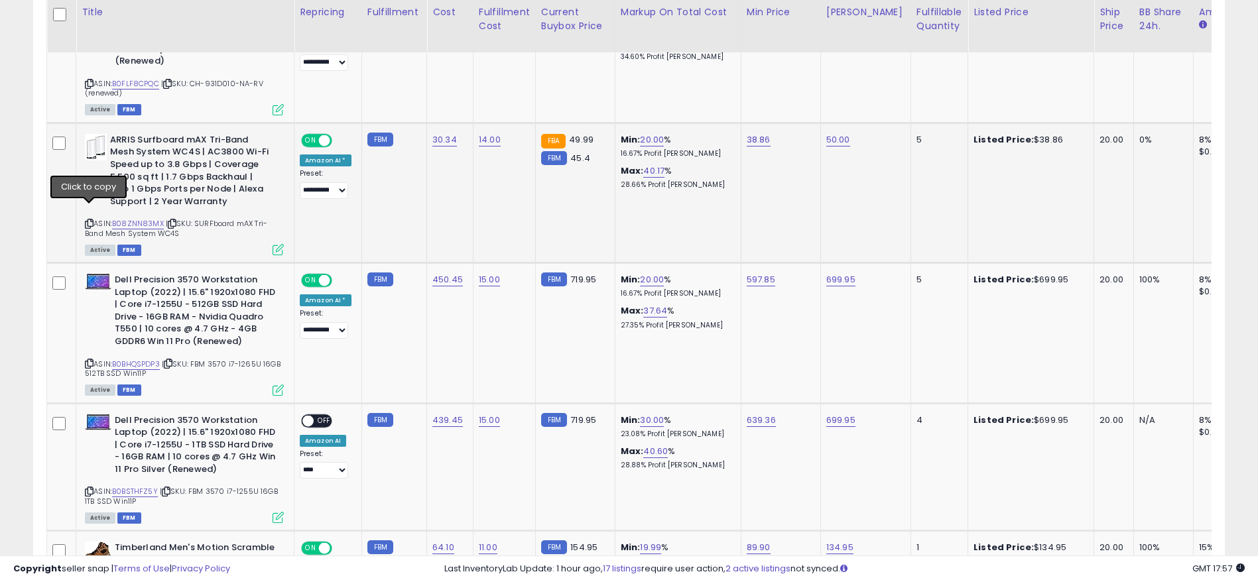
click at [84, 210] on div "ARRIS Surfboard mAX Tri-Band Mesh System WC4S | AC3800 Wi-Fi Speed up to 3.8 Gb…" at bounding box center [183, 194] width 202 height 120
drag, startPoint x: 467, startPoint y: 133, endPoint x: 427, endPoint y: 125, distance: 40.4
click at [427, 125] on td "30.34" at bounding box center [450, 193] width 46 height 140
drag, startPoint x: 577, startPoint y: 145, endPoint x: 551, endPoint y: 148, distance: 26.1
click at [551, 153] on div "FBM 45.4" at bounding box center [573, 159] width 64 height 12
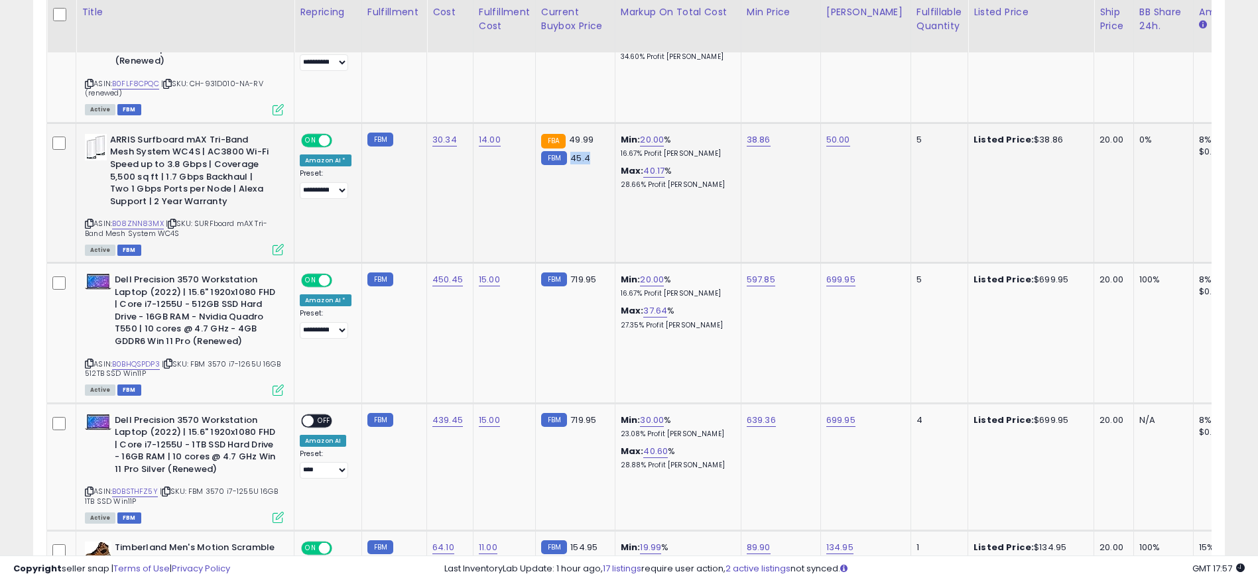
drag, startPoint x: 587, startPoint y: 149, endPoint x: 564, endPoint y: 150, distance: 23.2
click at [564, 153] on div "FBM 45.4" at bounding box center [573, 159] width 64 height 12
click at [160, 218] on link "B08ZNN83MX" at bounding box center [138, 223] width 52 height 11
click at [479, 133] on link "14.00" at bounding box center [490, 139] width 22 height 13
drag, startPoint x: 473, startPoint y: 95, endPoint x: 332, endPoint y: 92, distance: 140.6
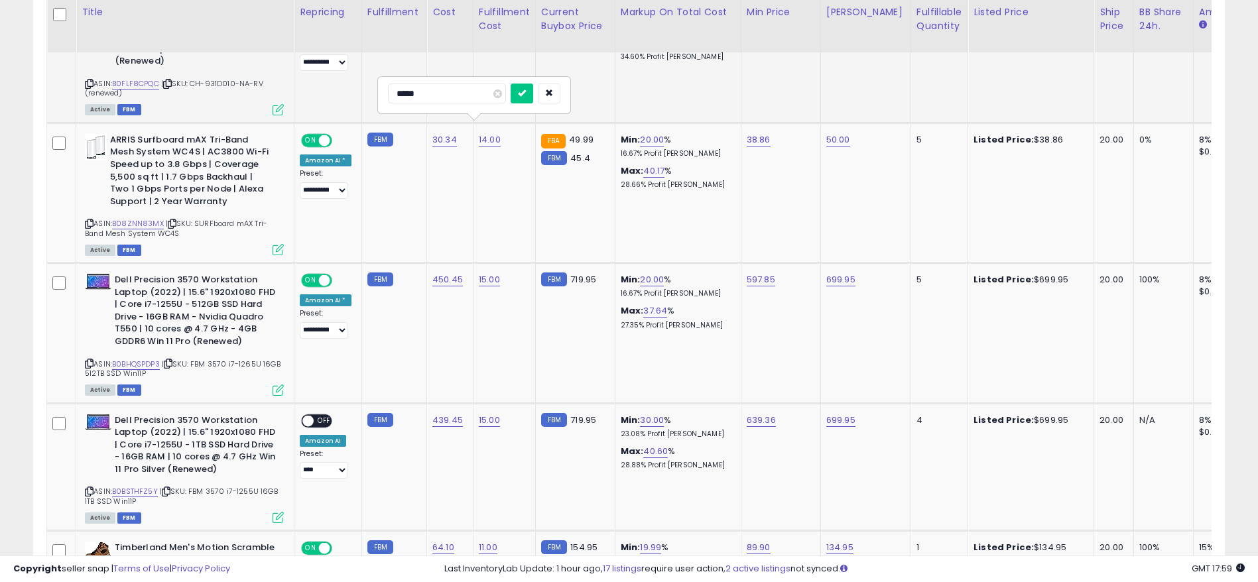
type input "**"
click at [526, 92] on icon "submit" at bounding box center [522, 93] width 8 height 8
drag, startPoint x: 1068, startPoint y: 123, endPoint x: 952, endPoint y: 125, distance: 116.0
click at [968, 125] on td "Listed Price: $38.86" at bounding box center [1031, 193] width 126 height 140
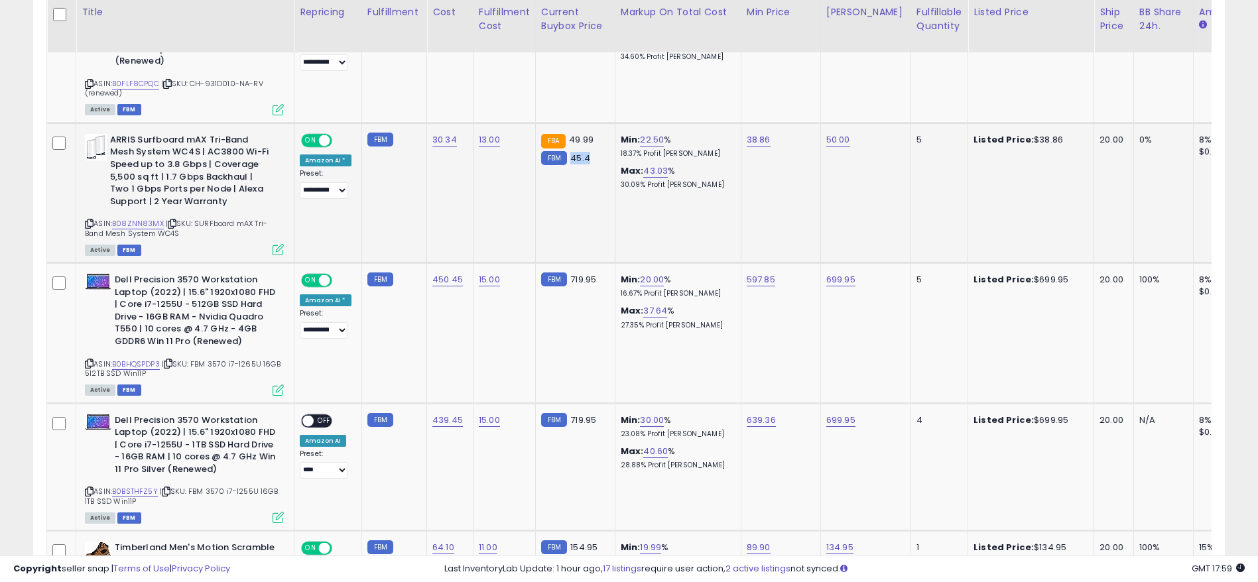
drag, startPoint x: 585, startPoint y: 137, endPoint x: 564, endPoint y: 142, distance: 21.2
click at [564, 142] on div "FBA 49.99 FBM 45.4" at bounding box center [573, 149] width 64 height 31
click at [753, 133] on link "38.86" at bounding box center [759, 139] width 24 height 13
drag, startPoint x: 757, startPoint y: 95, endPoint x: 490, endPoint y: 78, distance: 267.1
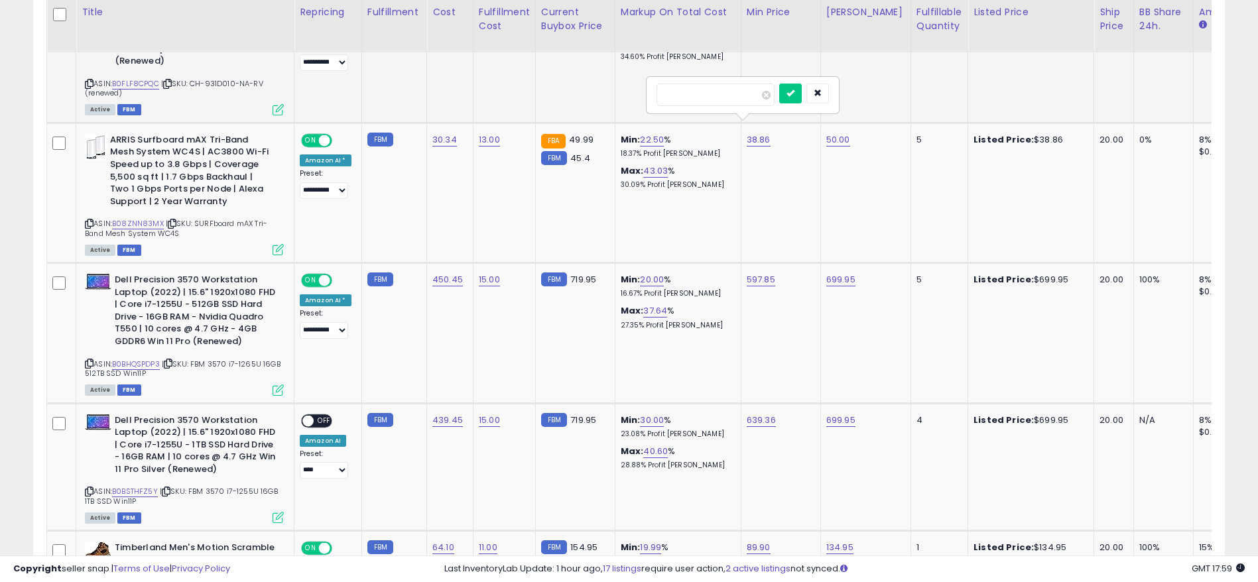
type input "**"
click at [794, 91] on icon "submit" at bounding box center [790, 93] width 8 height 8
drag, startPoint x: 684, startPoint y: 141, endPoint x: 591, endPoint y: 143, distance: 92.9
click at [591, 143] on tr "**********" at bounding box center [1107, 193] width 2121 height 140
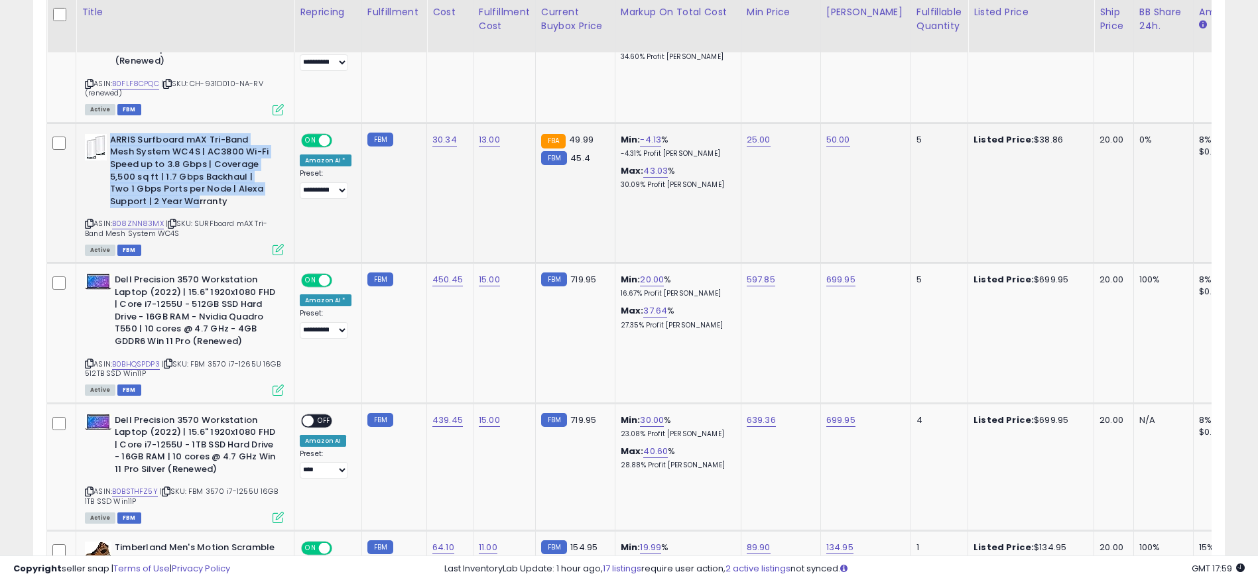
drag, startPoint x: 113, startPoint y: 125, endPoint x: 156, endPoint y: 208, distance: 93.4
click at [196, 198] on b "ARRIS Surfboard mAX Tri-Band Mesh System WC4S | AC3800 Wi-Fi Speed up to 3.8 Gb…" at bounding box center [190, 172] width 161 height 77
click at [141, 218] on link "B08ZNN83MX" at bounding box center [138, 223] width 52 height 11
drag, startPoint x: 590, startPoint y: 150, endPoint x: 560, endPoint y: 145, distance: 30.2
click at [560, 153] on div "FBM 45.4" at bounding box center [573, 159] width 64 height 12
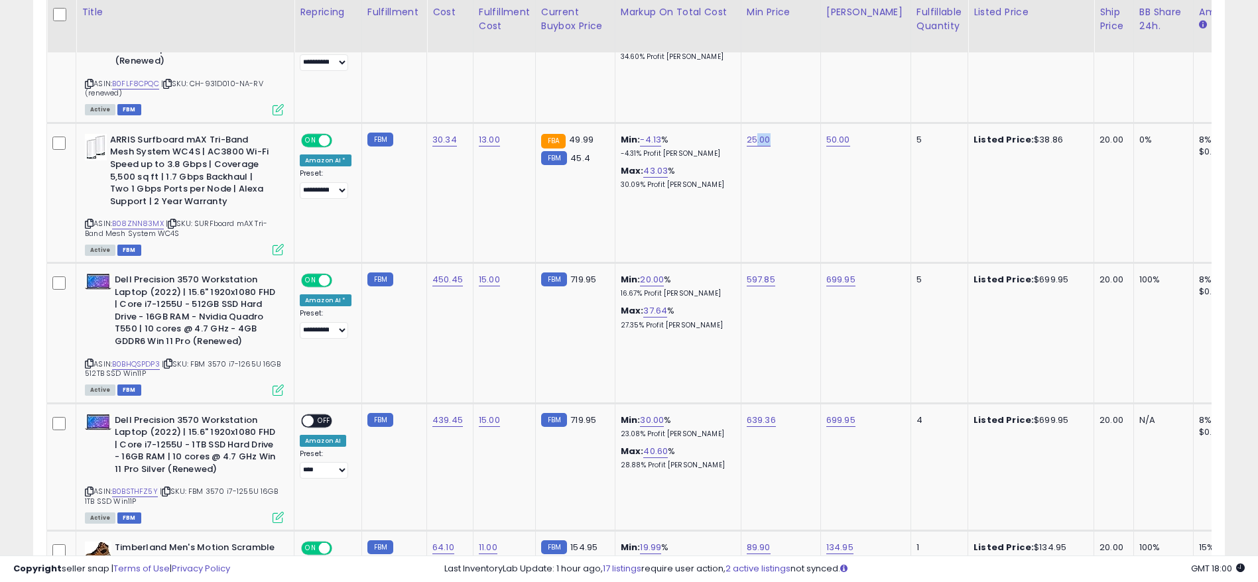
drag, startPoint x: 783, startPoint y: 132, endPoint x: 752, endPoint y: 134, distance: 31.2
click at [752, 134] on td "25.00" at bounding box center [781, 193] width 80 height 140
click at [753, 186] on td "25.00" at bounding box center [781, 193] width 80 height 140
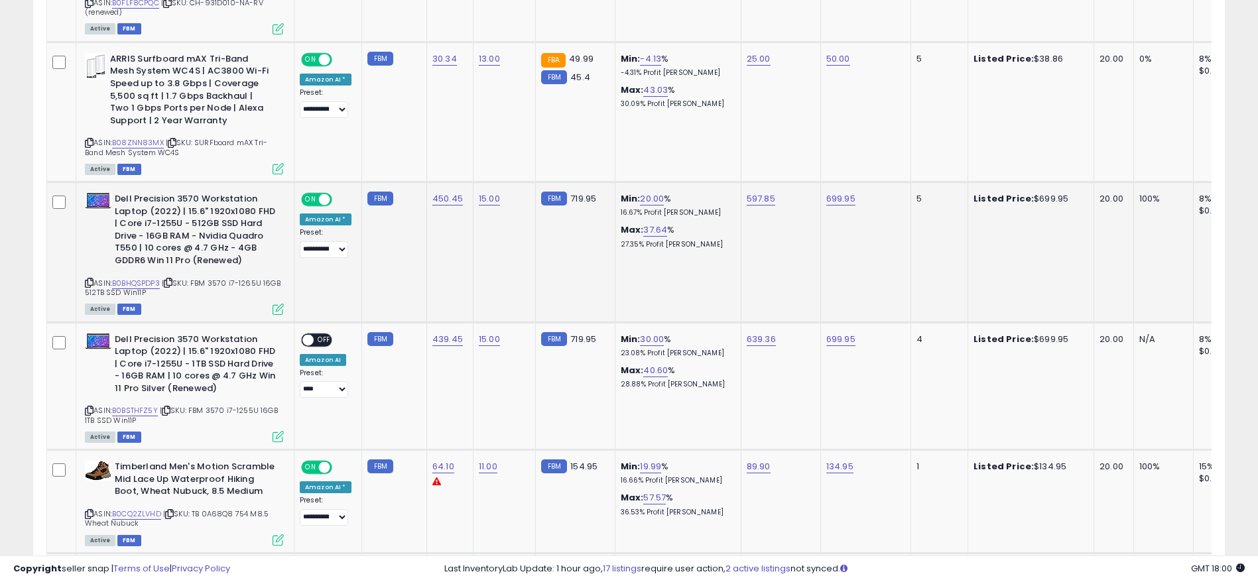
scroll to position [1439, 0]
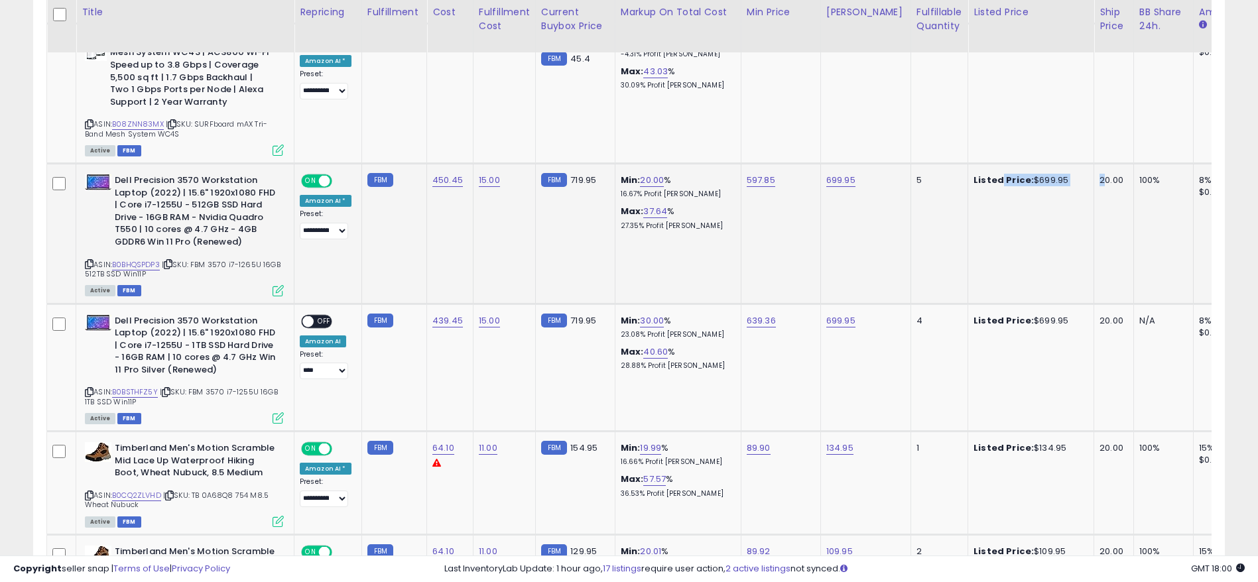
drag, startPoint x: 1086, startPoint y: 166, endPoint x: 983, endPoint y: 167, distance: 103.4
click at [983, 167] on tr "**********" at bounding box center [1107, 234] width 2121 height 140
click at [140, 259] on link "B0BHQSPDP3" at bounding box center [136, 264] width 48 height 11
click at [93, 261] on icon at bounding box center [89, 264] width 9 height 7
drag, startPoint x: 486, startPoint y: 170, endPoint x: 480, endPoint y: 164, distance: 8.4
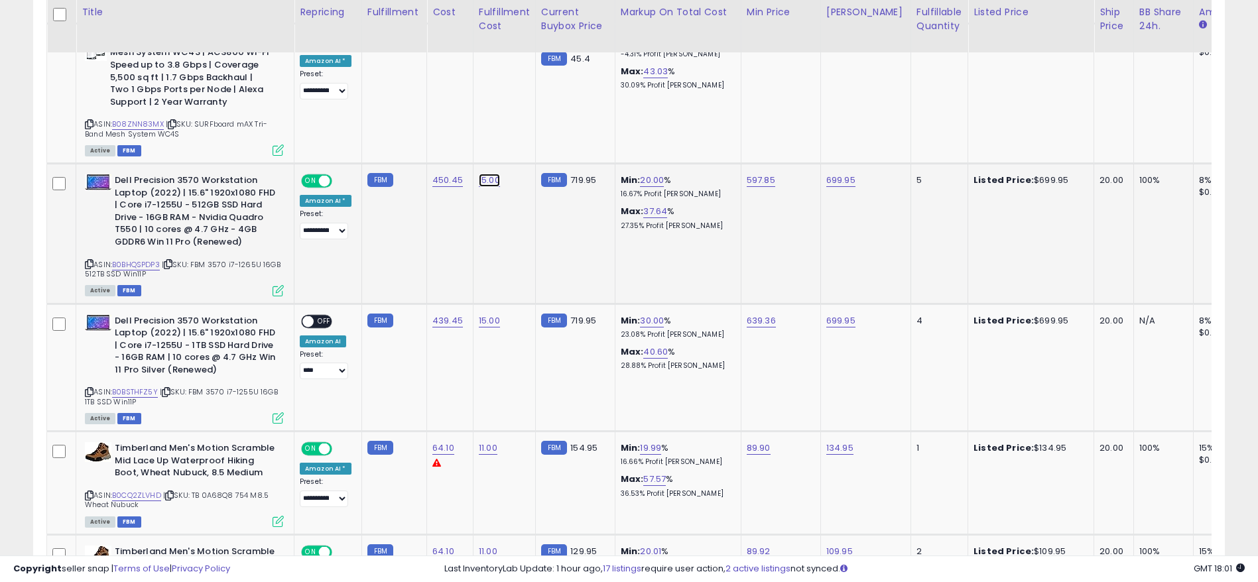
click at [486, 174] on link "15.00" at bounding box center [489, 180] width 21 height 13
drag, startPoint x: 462, startPoint y: 136, endPoint x: 284, endPoint y: 126, distance: 178.6
type input "**"
click at [533, 127] on button "submit" at bounding box center [522, 135] width 23 height 20
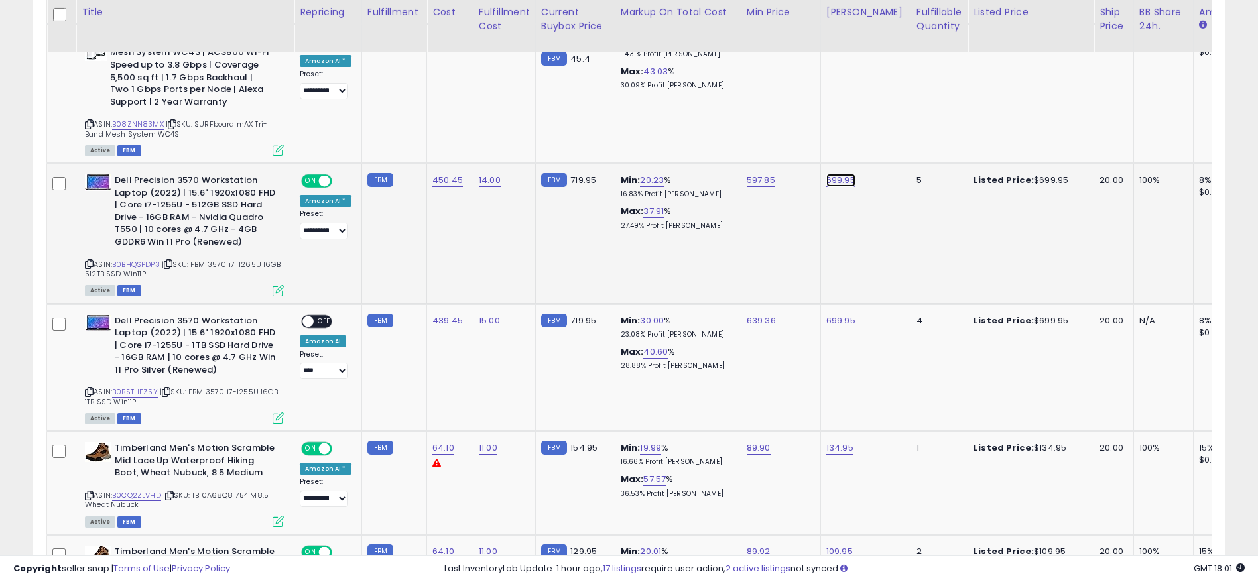
click at [841, 174] on link "699.95" at bounding box center [840, 180] width 29 height 13
drag, startPoint x: 792, startPoint y: 139, endPoint x: 680, endPoint y: 139, distance: 112.1
type input "******"
click at [884, 134] on button "submit" at bounding box center [872, 135] width 23 height 20
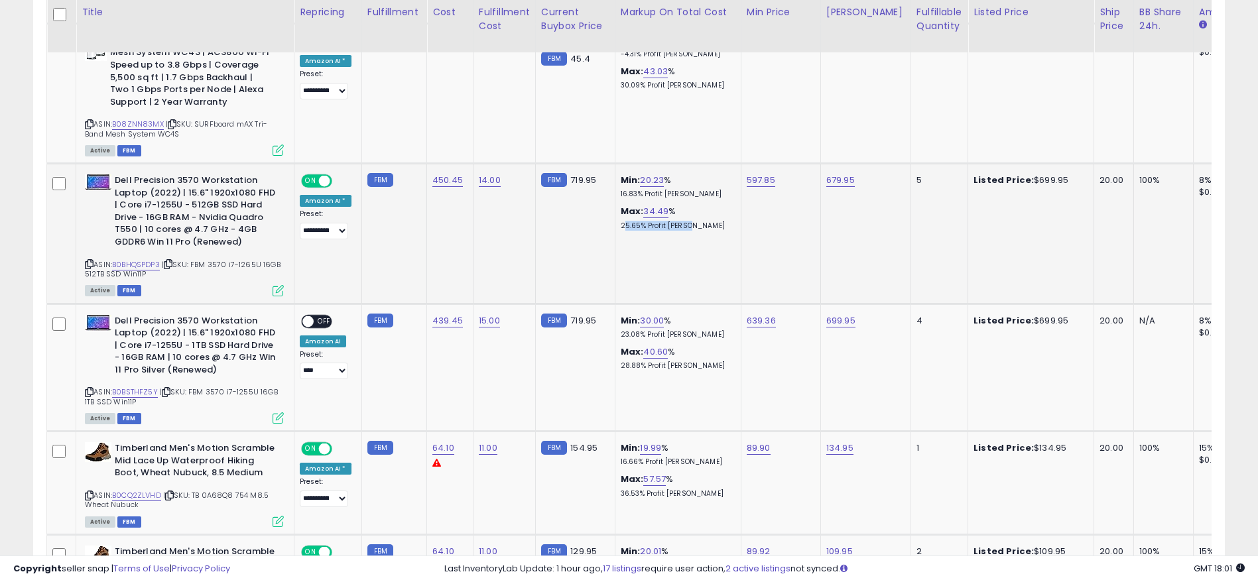
drag, startPoint x: 618, startPoint y: 210, endPoint x: 681, endPoint y: 212, distance: 63.0
click at [681, 212] on td "Min: 20.23 % 16.83% Profit [PERSON_NAME]: 34.49 % 25.65% Profit [PERSON_NAME]" at bounding box center [678, 234] width 126 height 140
drag, startPoint x: 822, startPoint y: 167, endPoint x: 788, endPoint y: 167, distance: 33.8
click at [788, 167] on tr "**********" at bounding box center [1107, 234] width 2121 height 140
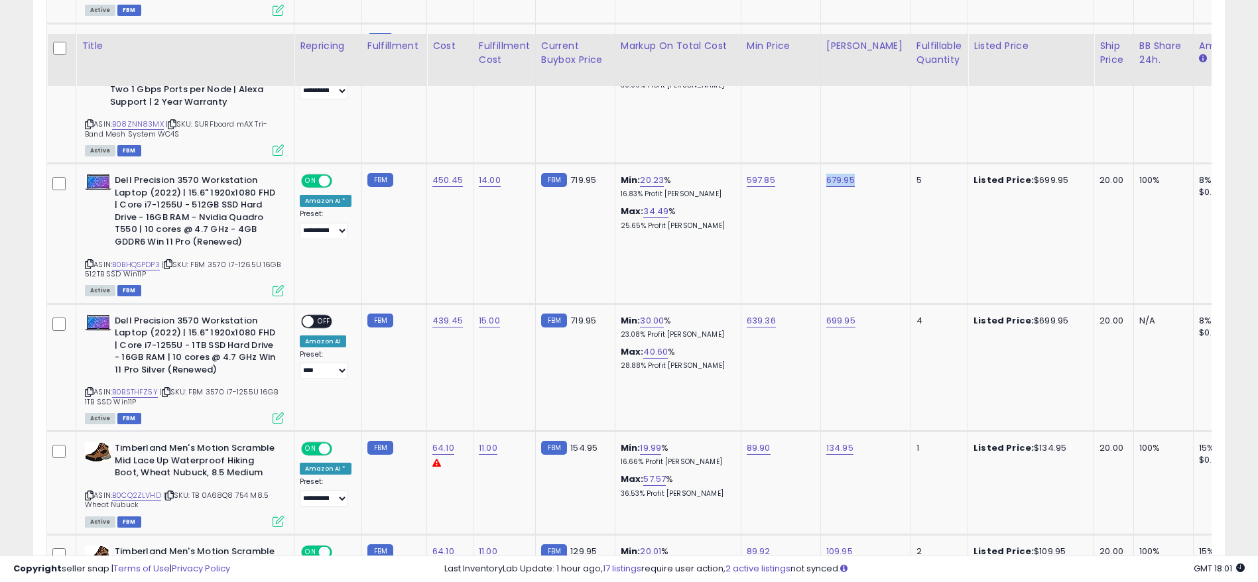
scroll to position [1538, 0]
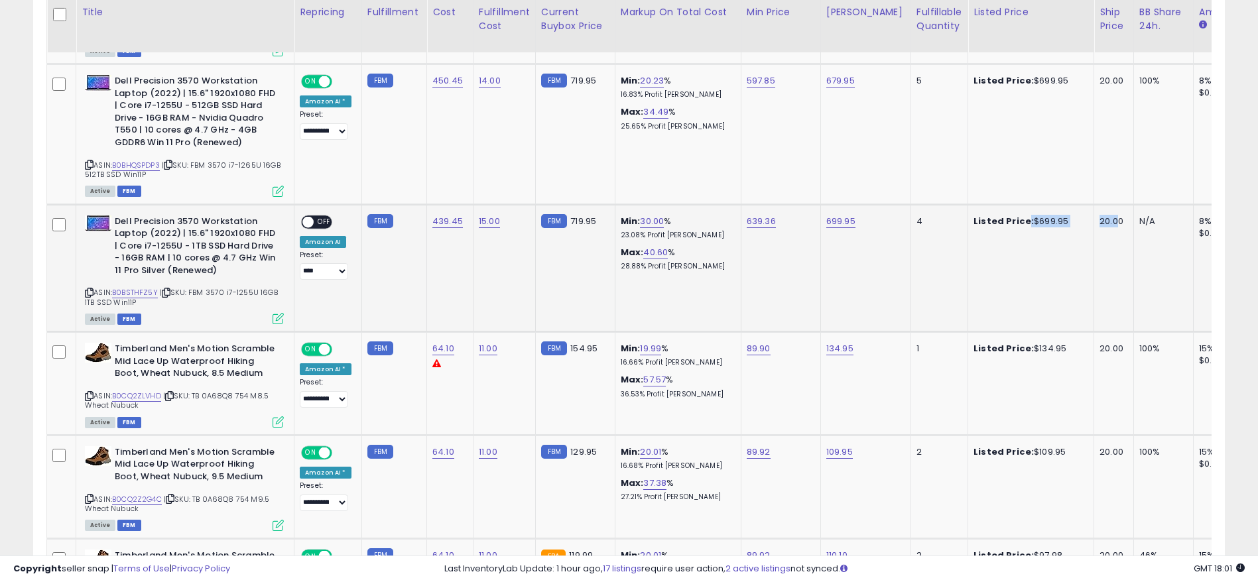
drag, startPoint x: 1102, startPoint y: 204, endPoint x: 1007, endPoint y: 204, distance: 94.8
click at [1007, 204] on tr "**********" at bounding box center [1107, 268] width 2121 height 128
drag, startPoint x: 1033, startPoint y: 254, endPoint x: 1064, endPoint y: 255, distance: 31.2
click at [706, 277] on td "Min: 30.00 % 23.08% Profit [PERSON_NAME]: 40.60 % 28.88% Profit [PERSON_NAME]" at bounding box center [678, 268] width 126 height 128
drag, startPoint x: 154, startPoint y: 273, endPoint x: 465, endPoint y: 274, distance: 311.6
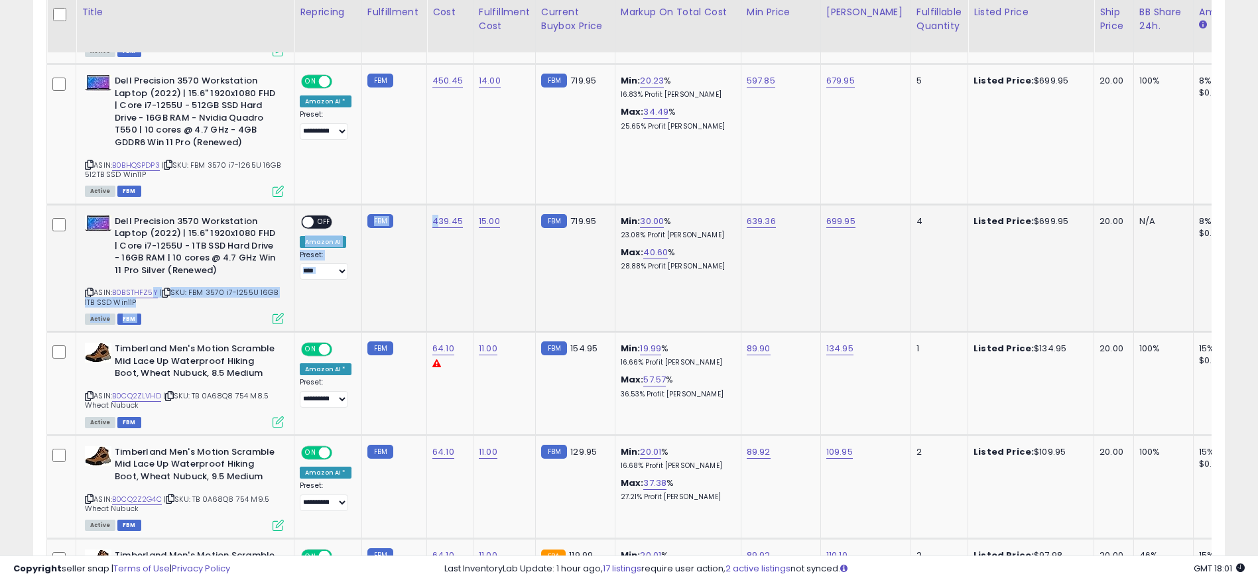
click at [465, 274] on tr "**********" at bounding box center [1107, 268] width 2121 height 128
click at [646, 215] on link "30.00" at bounding box center [652, 221] width 24 height 13
click at [405, 154] on tbody "**********" at bounding box center [1107, 571] width 2121 height 2826
type input "**"
click at [689, 176] on icon "submit" at bounding box center [685, 174] width 8 height 8
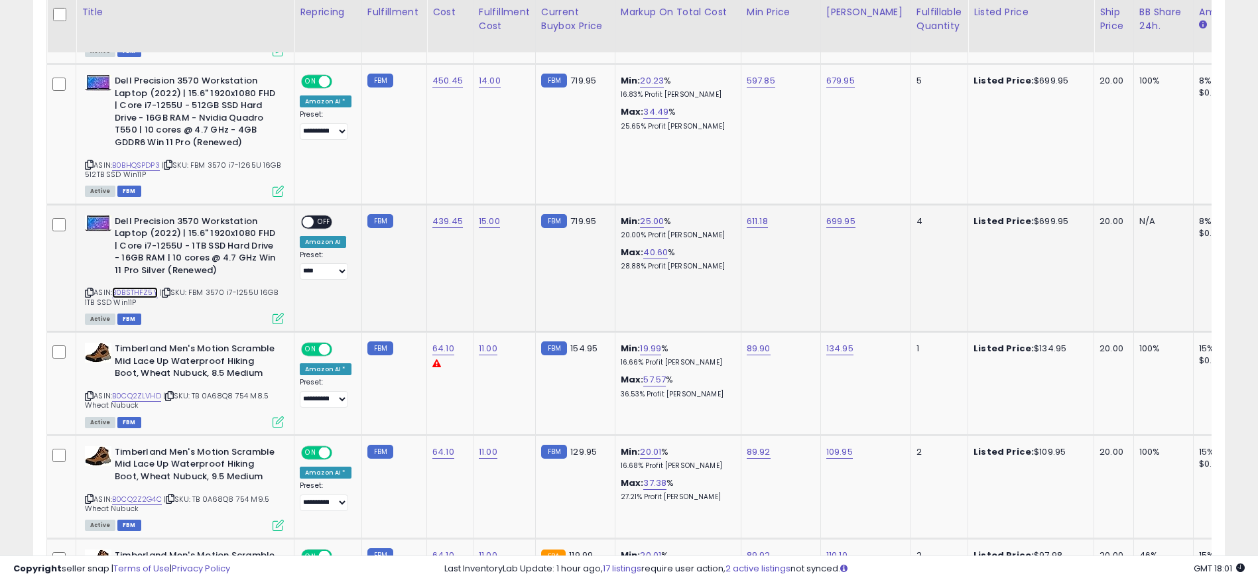
click at [130, 287] on link "B0BSTHFZ5Y" at bounding box center [135, 292] width 46 height 11
click at [829, 215] on link "699.95" at bounding box center [840, 221] width 29 height 13
click at [574, 172] on tbody "**********" at bounding box center [1107, 571] width 2121 height 2826
type input "******"
click at [884, 178] on button "submit" at bounding box center [872, 175] width 23 height 20
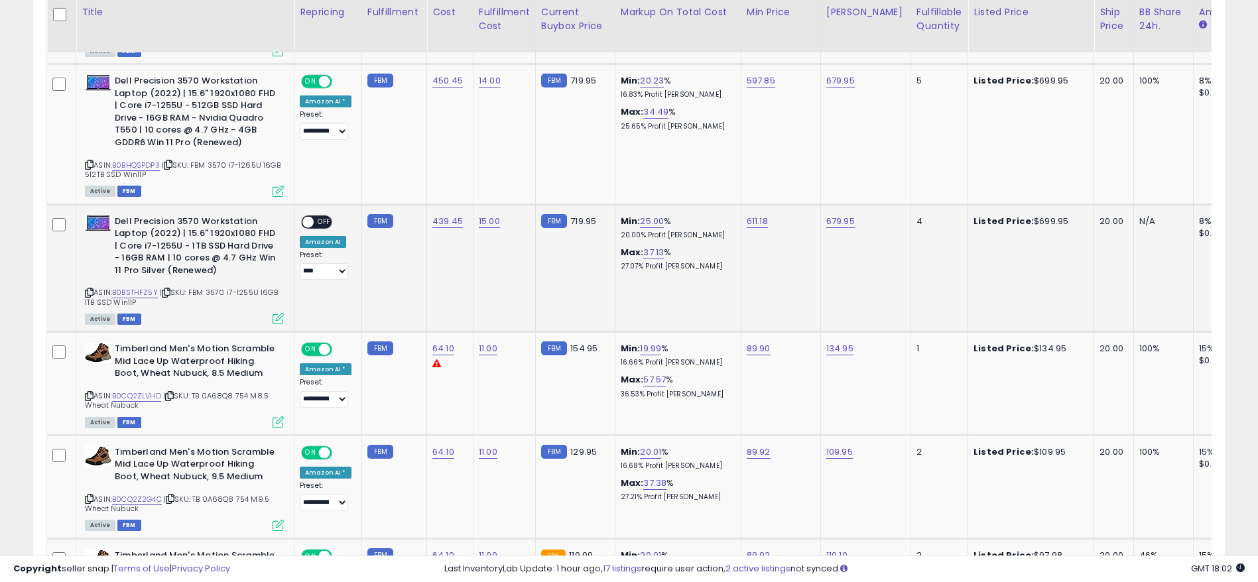
click at [91, 289] on icon at bounding box center [89, 292] width 9 height 7
drag, startPoint x: 852, startPoint y: 204, endPoint x: 784, endPoint y: 208, distance: 67.7
click at [784, 208] on tr "**********" at bounding box center [1107, 268] width 2121 height 128
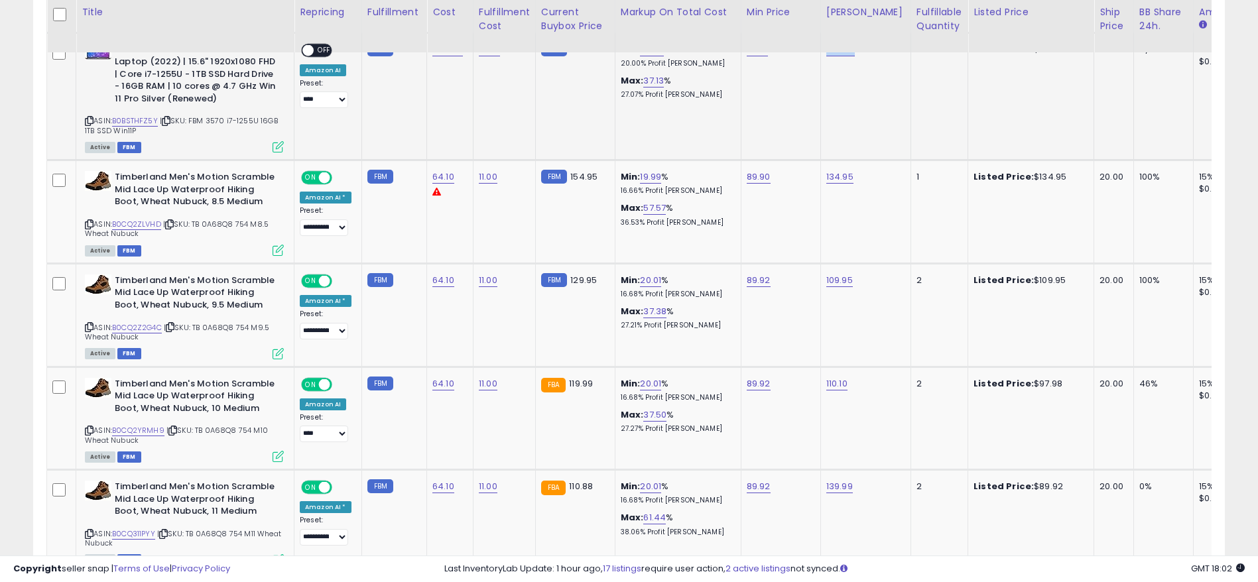
scroll to position [1737, 0]
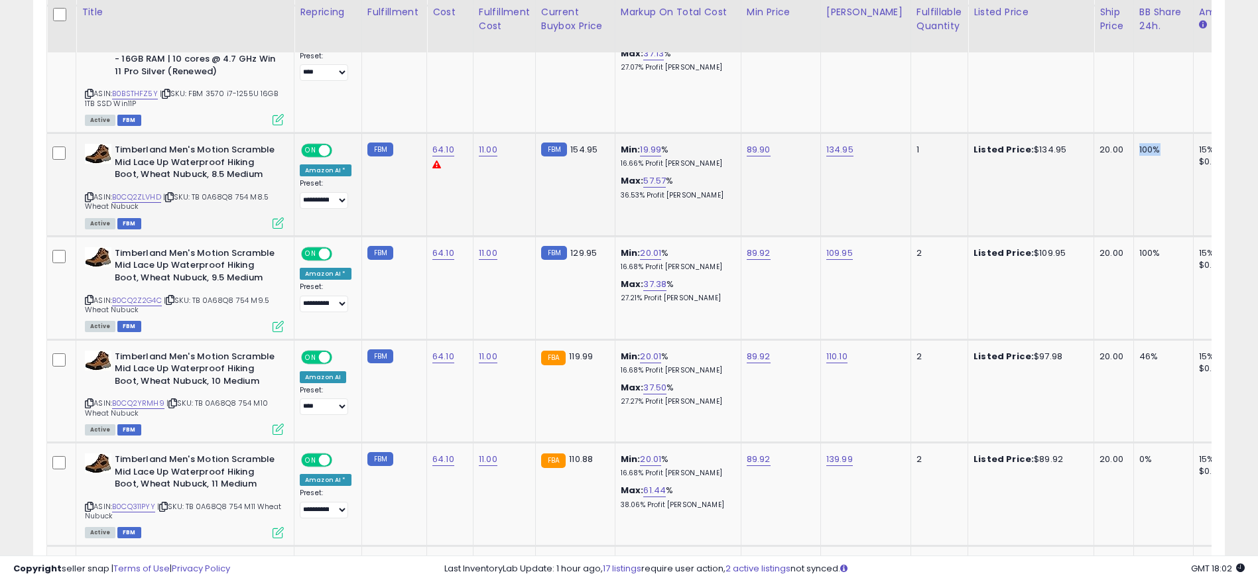
drag, startPoint x: 1148, startPoint y: 135, endPoint x: 1122, endPoint y: 138, distance: 26.0
click at [1139, 144] on div "100%" at bounding box center [1161, 150] width 44 height 12
click at [1068, 244] on tr "**********" at bounding box center [1107, 287] width 2121 height 103
drag, startPoint x: 1148, startPoint y: 356, endPoint x: 1089, endPoint y: 359, distance: 59.8
click at [1107, 359] on tr "**********" at bounding box center [1107, 390] width 2121 height 103
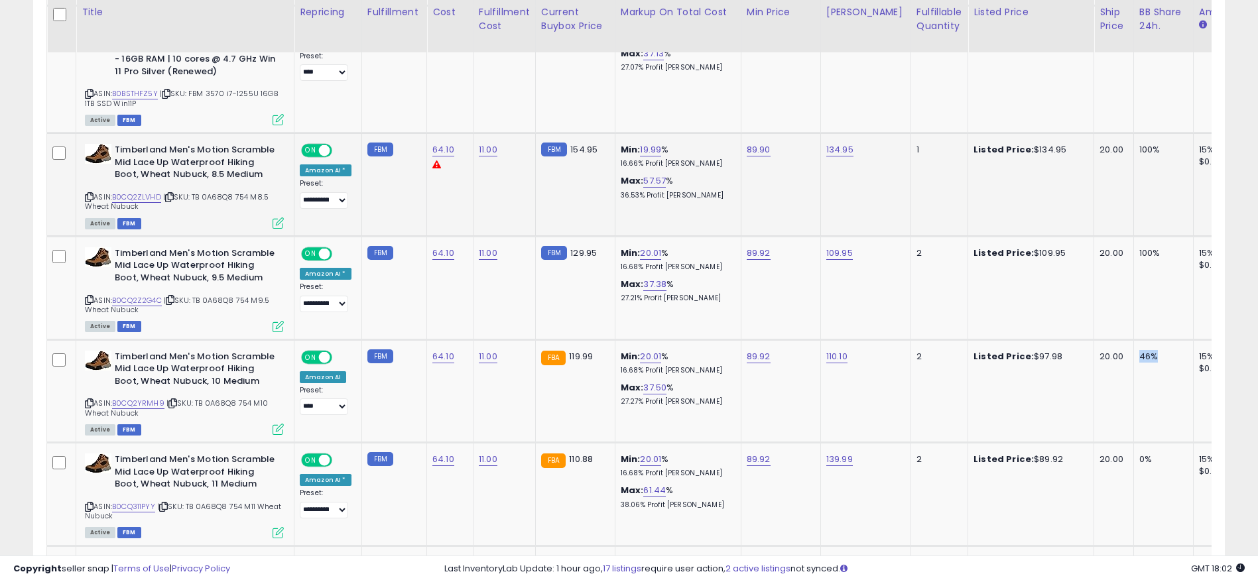
click at [86, 194] on icon at bounding box center [89, 197] width 9 height 7
click at [838, 143] on link "134.95" at bounding box center [839, 149] width 27 height 13
drag, startPoint x: 806, startPoint y: 106, endPoint x: 709, endPoint y: 105, distance: 96.1
click at [723, 106] on tbody "**********" at bounding box center [1107, 372] width 2121 height 2826
type input "******"
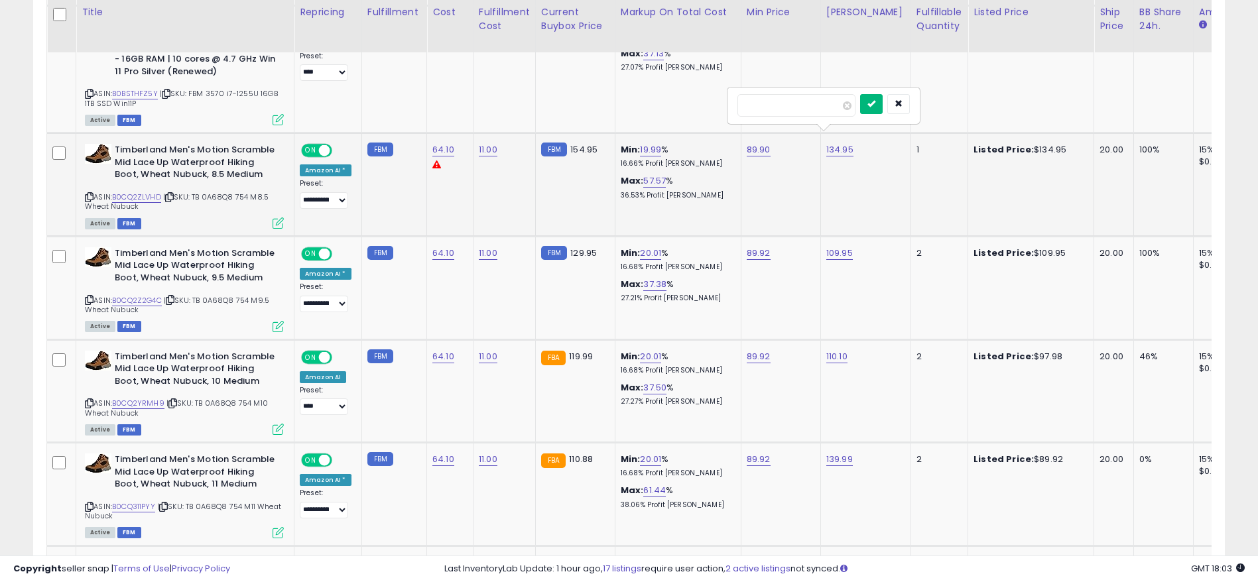
click at [875, 103] on icon "submit" at bounding box center [871, 103] width 8 height 8
drag, startPoint x: 609, startPoint y: 183, endPoint x: 702, endPoint y: 183, distance: 93.5
click at [702, 183] on td "Min: 20.00 % 16.67% Profit [PERSON_NAME]: 53.65 % 34.92% Profit [PERSON_NAME]" at bounding box center [678, 184] width 126 height 103
drag, startPoint x: 596, startPoint y: 237, endPoint x: 580, endPoint y: 237, distance: 15.9
click at [570, 247] on div "FBM 129.95" at bounding box center [573, 253] width 64 height 12
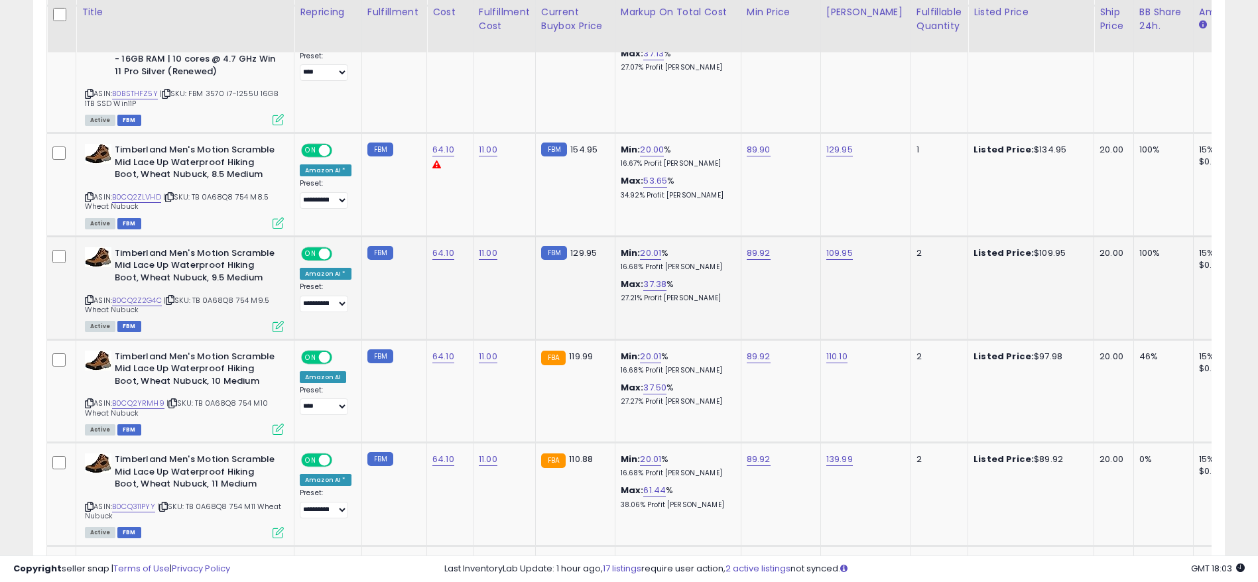
click at [86, 295] on span "| SKU: TB 0A68Q8 754 M9.5 Wheat Nubuck" at bounding box center [177, 305] width 184 height 20
click at [92, 296] on icon at bounding box center [89, 299] width 9 height 7
click at [837, 247] on link "109.95" at bounding box center [839, 253] width 27 height 13
drag, startPoint x: 851, startPoint y: 209, endPoint x: 650, endPoint y: 209, distance: 200.2
click at [737, 209] on input "******" at bounding box center [796, 208] width 118 height 23
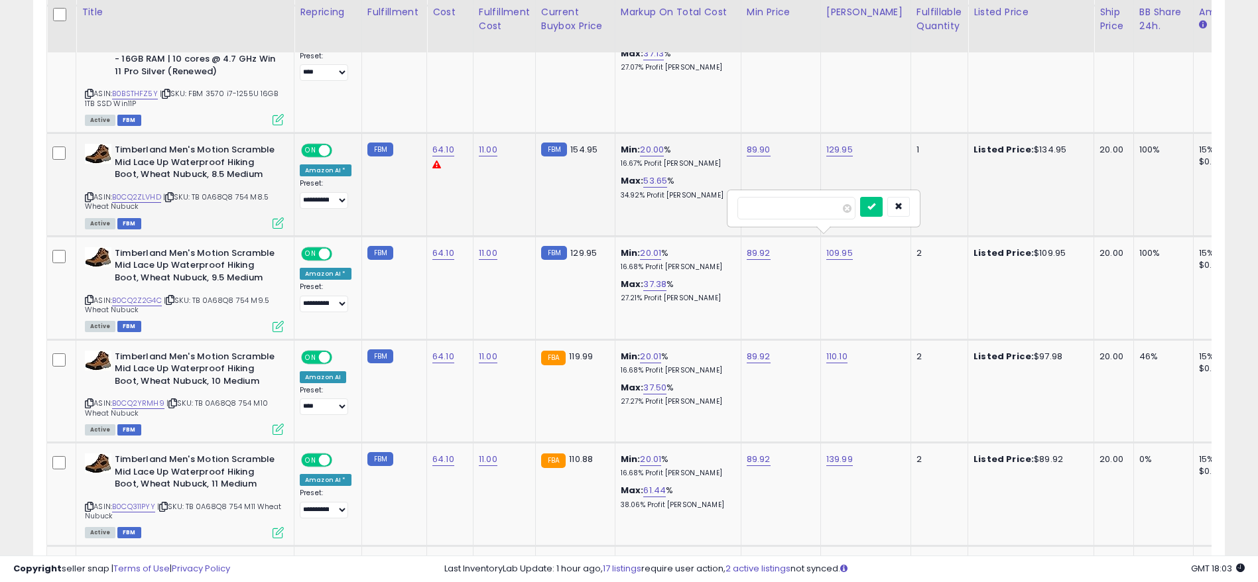
drag, startPoint x: 797, startPoint y: 208, endPoint x: 696, endPoint y: 210, distance: 101.5
click at [713, 210] on tbody "**********" at bounding box center [1107, 372] width 2121 height 2826
type input "******"
click at [875, 207] on icon "submit" at bounding box center [871, 206] width 8 height 8
click at [89, 400] on icon at bounding box center [89, 403] width 9 height 7
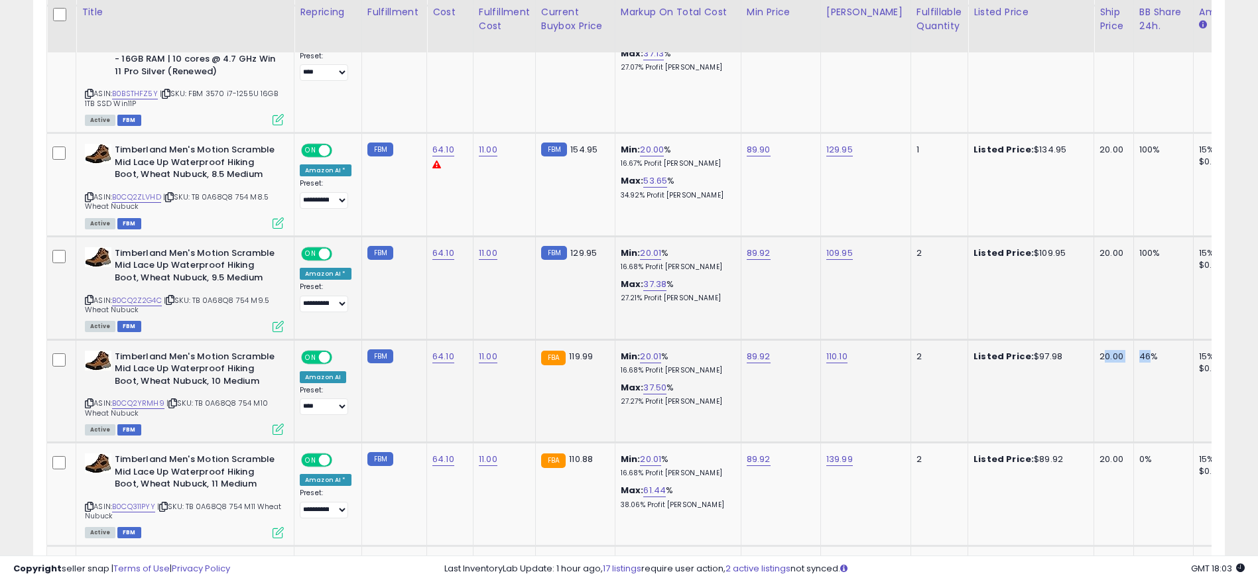
drag, startPoint x: 1135, startPoint y: 339, endPoint x: 1090, endPoint y: 339, distance: 45.1
click at [1090, 339] on tr "**********" at bounding box center [1107, 390] width 2121 height 103
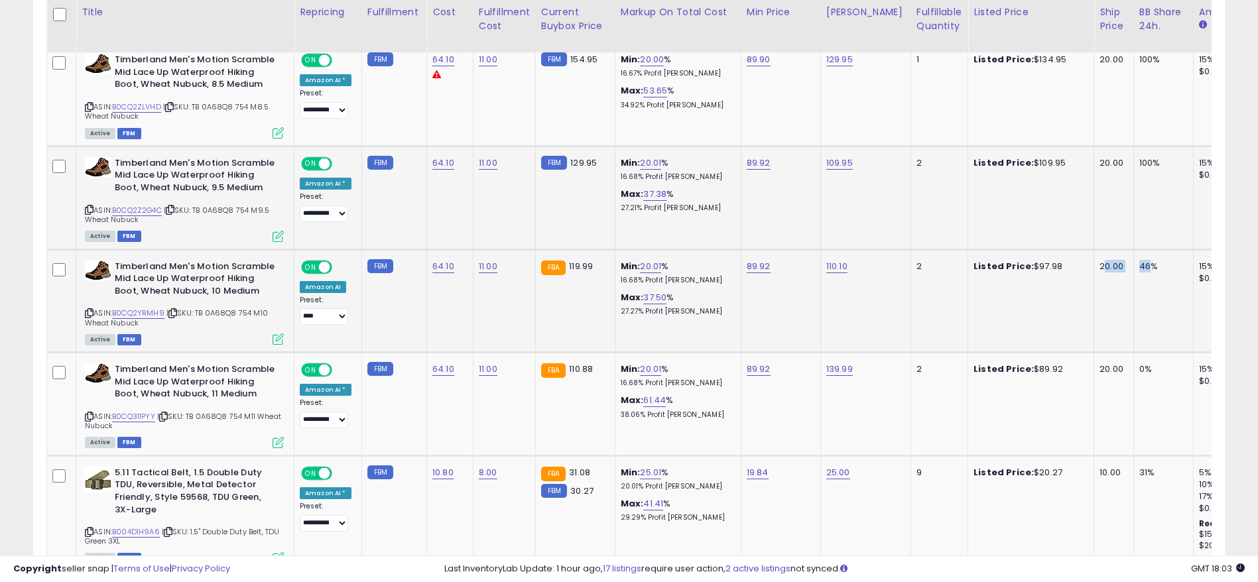
scroll to position [1837, 0]
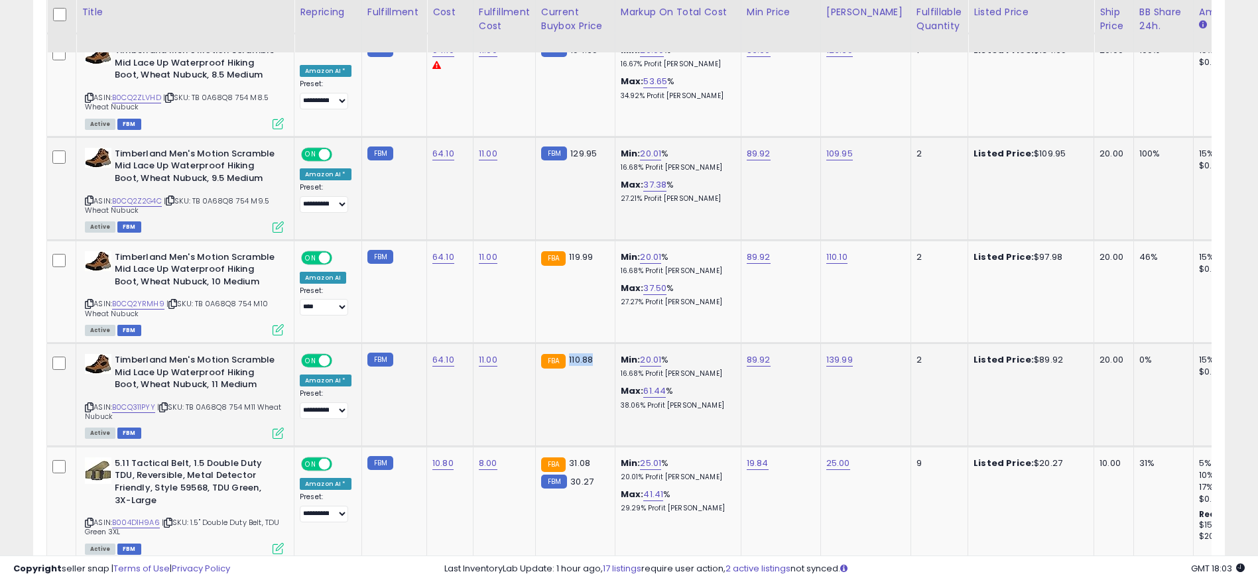
drag, startPoint x: 593, startPoint y: 349, endPoint x: 561, endPoint y: 349, distance: 32.5
click at [561, 354] on div "FBA 110.88" at bounding box center [573, 360] width 64 height 12
click at [652, 353] on link "20.01" at bounding box center [650, 359] width 21 height 13
drag, startPoint x: 641, startPoint y: 317, endPoint x: 471, endPoint y: 316, distance: 170.4
click at [471, 316] on tbody "**********" at bounding box center [1107, 273] width 2121 height 2826
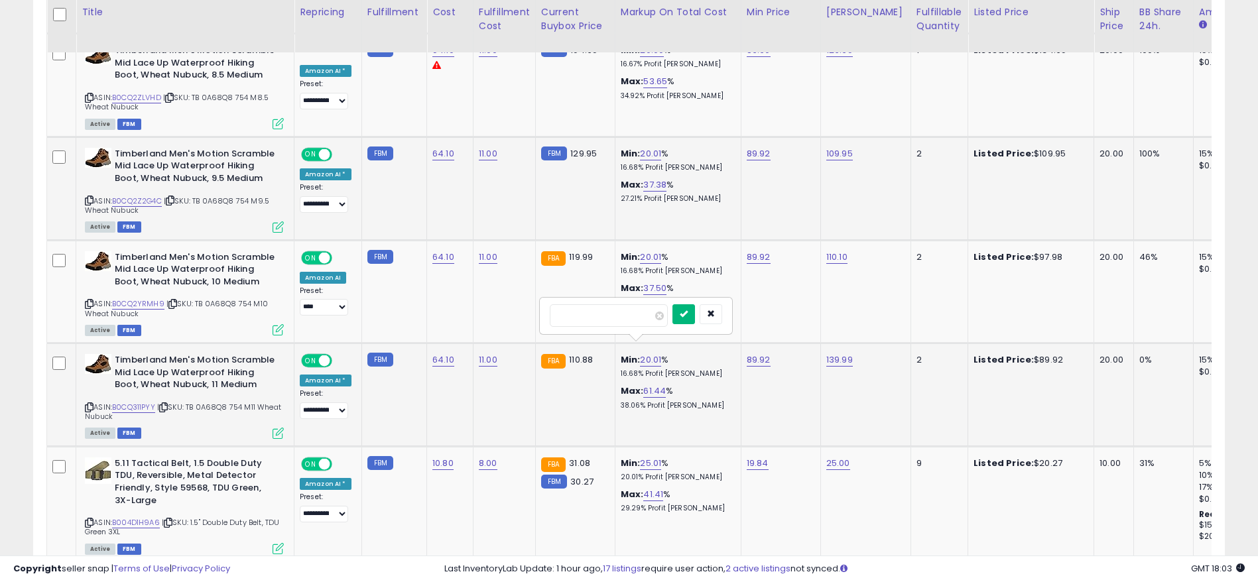
type input "**"
click at [695, 323] on button "submit" at bounding box center [683, 314] width 23 height 20
click at [127, 402] on link "B0CQ311PYY" at bounding box center [133, 407] width 43 height 11
drag, startPoint x: 582, startPoint y: 346, endPoint x: 573, endPoint y: 346, distance: 9.3
click at [573, 353] on span "110.88" at bounding box center [581, 359] width 24 height 13
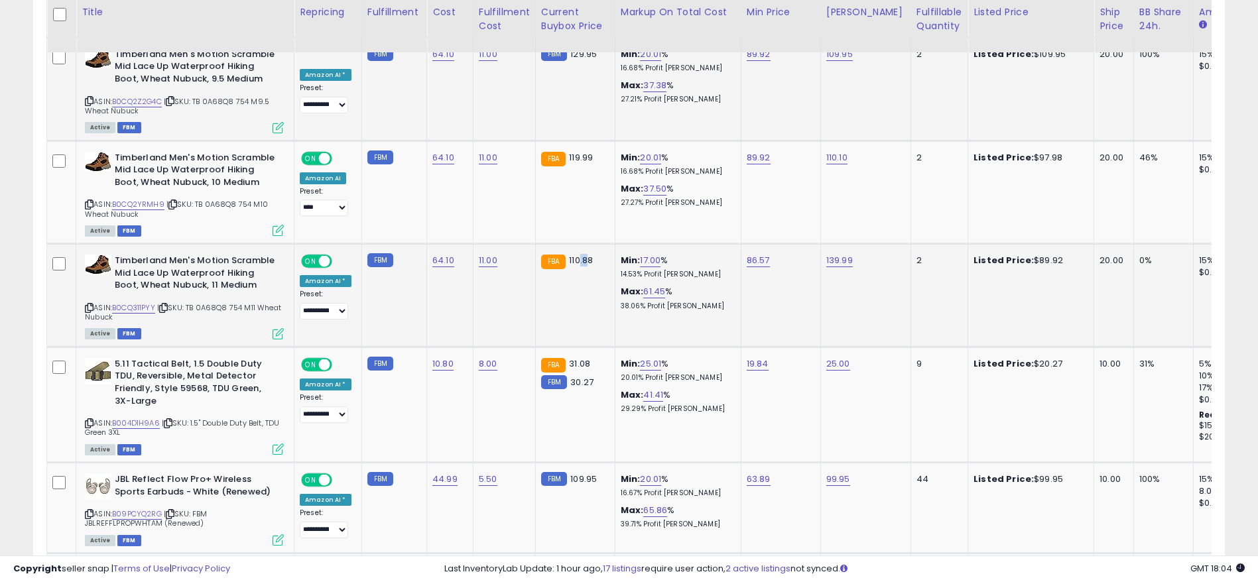
scroll to position [2036, 0]
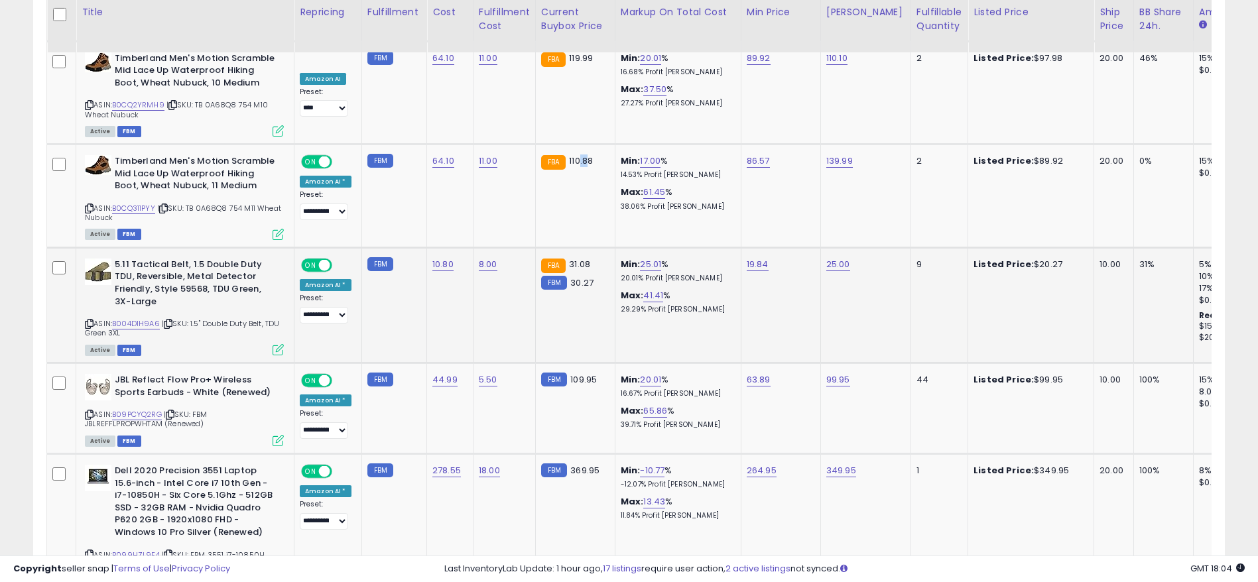
click at [89, 320] on icon at bounding box center [89, 323] width 9 height 7
click at [833, 258] on link "25.00" at bounding box center [838, 264] width 24 height 13
drag, startPoint x: 767, startPoint y: 225, endPoint x: 668, endPoint y: 228, distance: 98.9
click at [668, 228] on tbody "**********" at bounding box center [1107, 74] width 2121 height 2826
type input "*****"
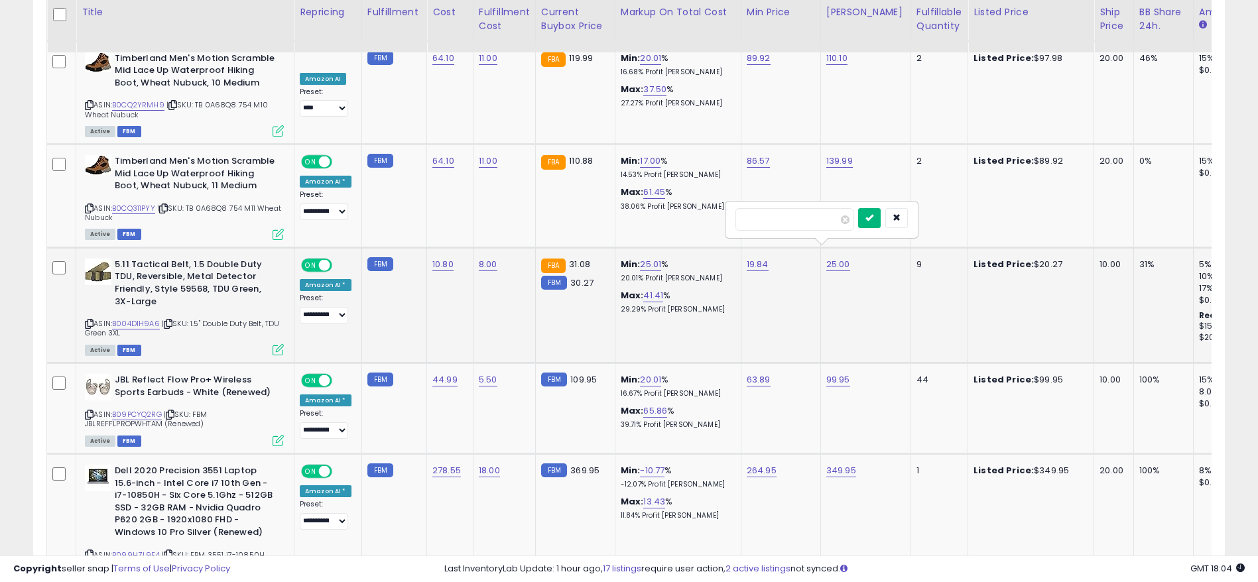
click at [873, 219] on icon "submit" at bounding box center [869, 218] width 8 height 8
drag, startPoint x: 1154, startPoint y: 250, endPoint x: 1105, endPoint y: 250, distance: 49.1
click at [1105, 250] on tr "**********" at bounding box center [1107, 304] width 2121 height 115
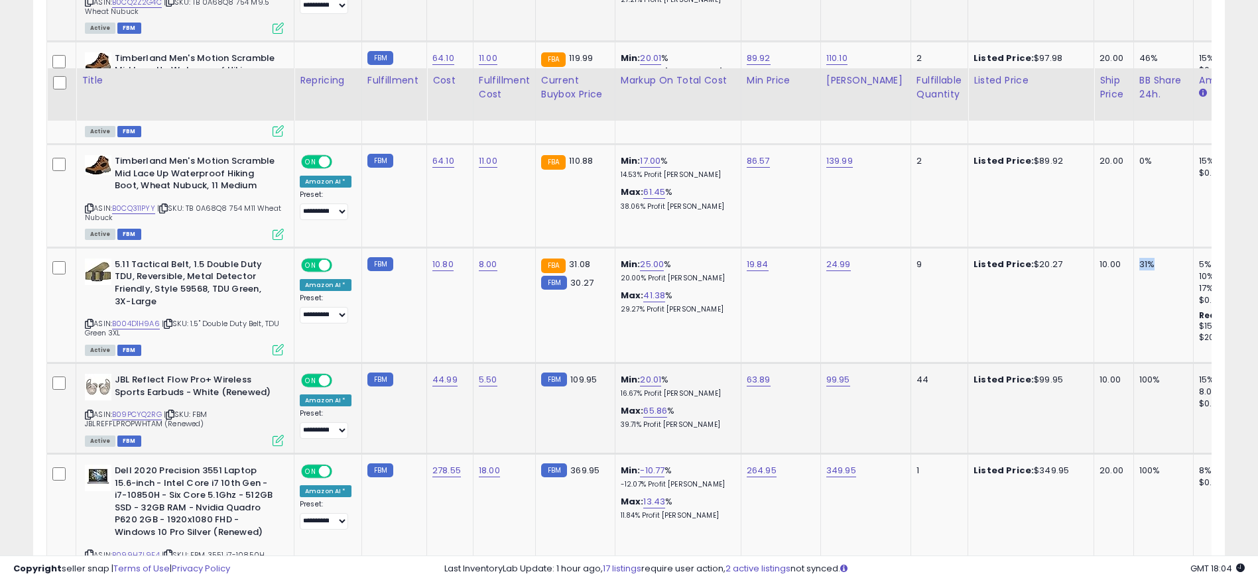
scroll to position [2135, 0]
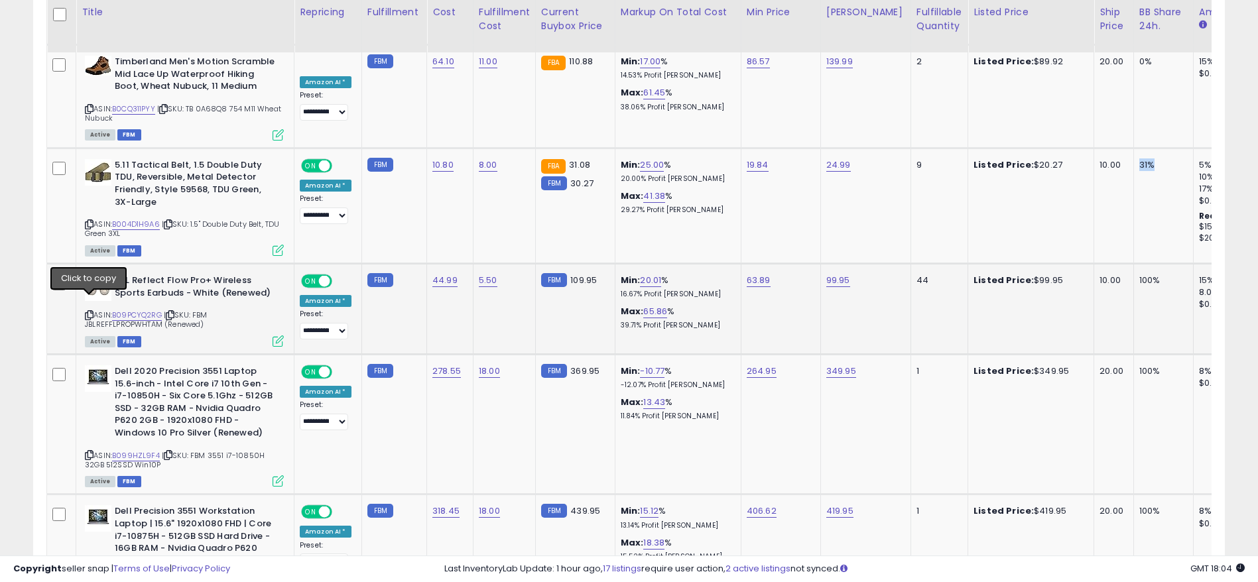
click at [88, 312] on icon at bounding box center [89, 315] width 9 height 7
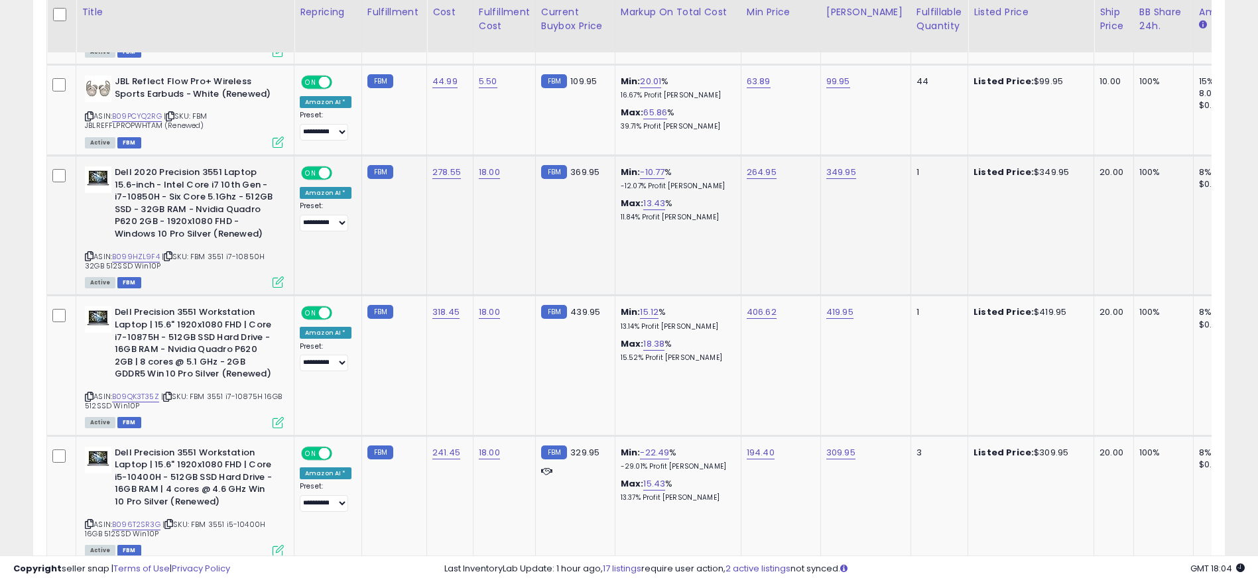
drag, startPoint x: 1146, startPoint y: 158, endPoint x: 1079, endPoint y: 158, distance: 67.0
click at [1083, 158] on tr "**********" at bounding box center [1107, 226] width 2121 height 140
drag, startPoint x: 924, startPoint y: 151, endPoint x: 843, endPoint y: 153, distance: 80.9
click at [883, 156] on tr "**********" at bounding box center [1107, 226] width 2121 height 140
click at [91, 253] on icon at bounding box center [89, 256] width 9 height 7
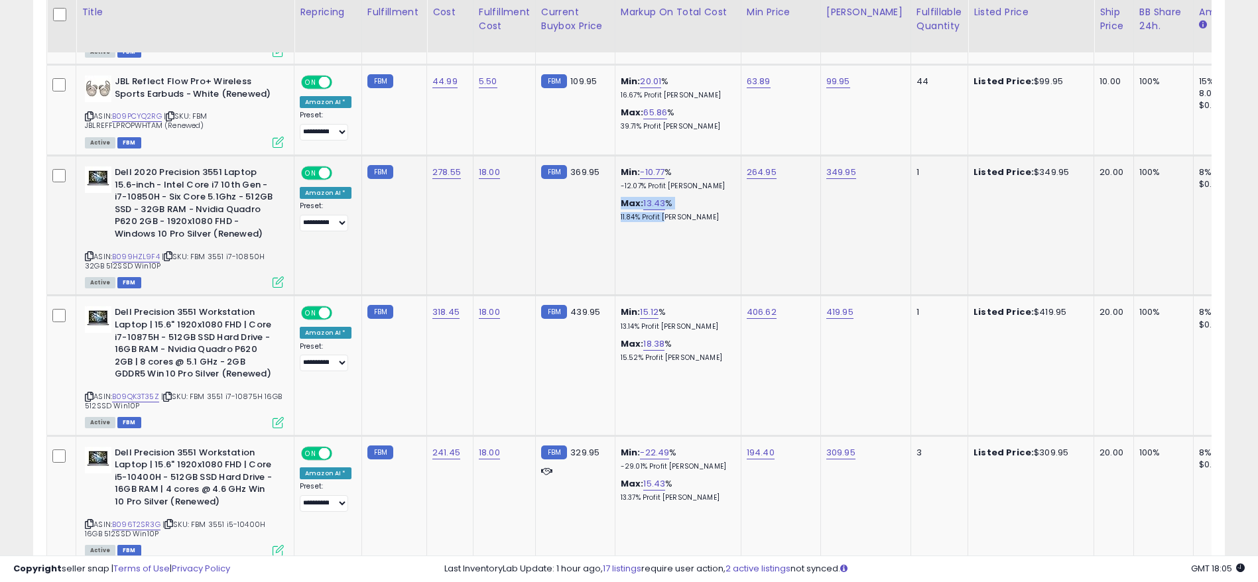
drag, startPoint x: 611, startPoint y: 195, endPoint x: 656, endPoint y: 202, distance: 45.7
click at [656, 202] on td "Min: -10.77 % -12.07% Profit [PERSON_NAME]: 13.43 % 11.84% Profit [PERSON_NAME]" at bounding box center [678, 226] width 126 height 140
click at [145, 251] on link "B099HZL9F4" at bounding box center [136, 256] width 48 height 11
click at [840, 166] on link "349.95" at bounding box center [841, 172] width 30 height 13
drag, startPoint x: 835, startPoint y: 132, endPoint x: 648, endPoint y: 130, distance: 187.0
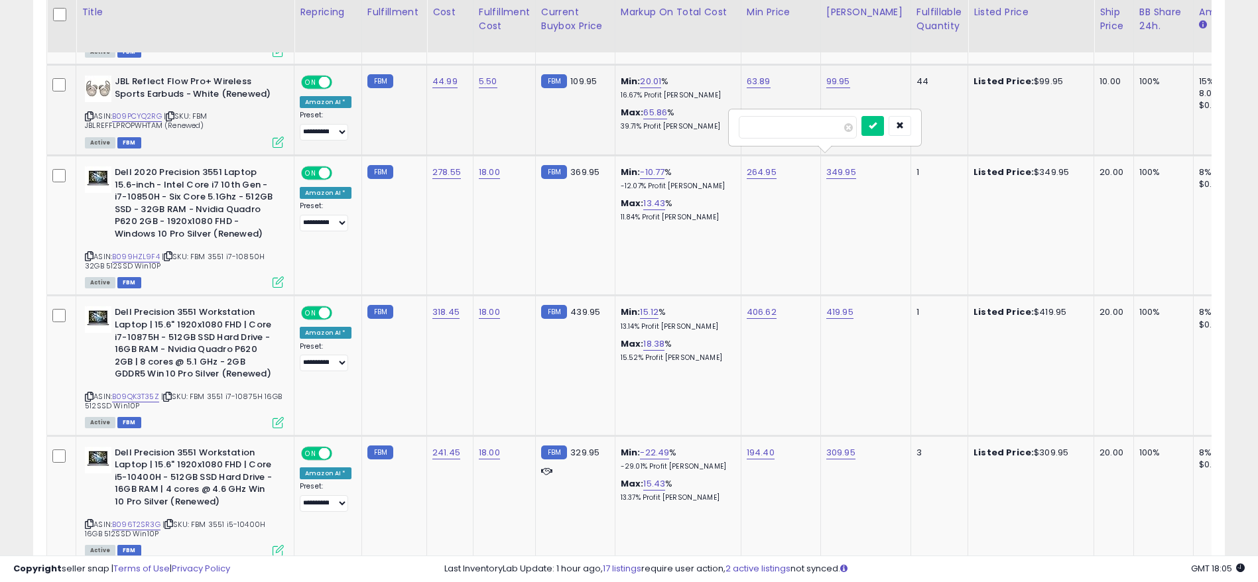
type input "******"
click at [884, 118] on button "submit" at bounding box center [872, 126] width 23 height 20
click at [646, 197] on link "18.98" at bounding box center [653, 203] width 21 height 13
drag, startPoint x: 593, startPoint y: 153, endPoint x: 437, endPoint y: 153, distance: 156.5
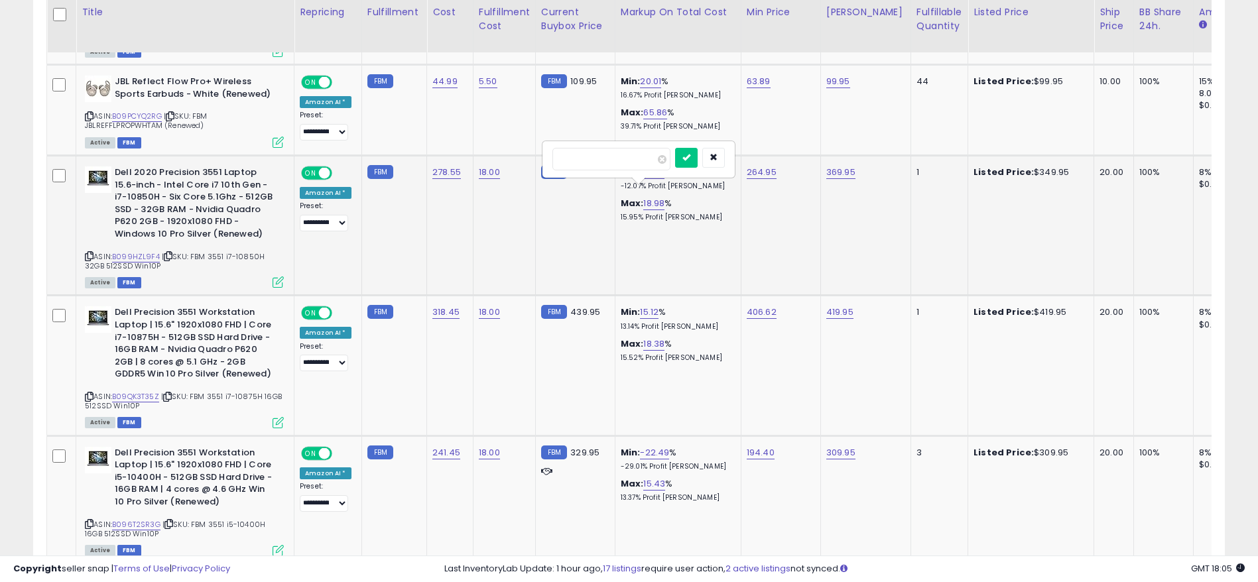
click at [448, 156] on tr "**********" at bounding box center [1107, 226] width 2121 height 140
type input "**"
click at [698, 149] on button "submit" at bounding box center [686, 158] width 23 height 20
click at [837, 166] on link "373.65" at bounding box center [840, 172] width 29 height 13
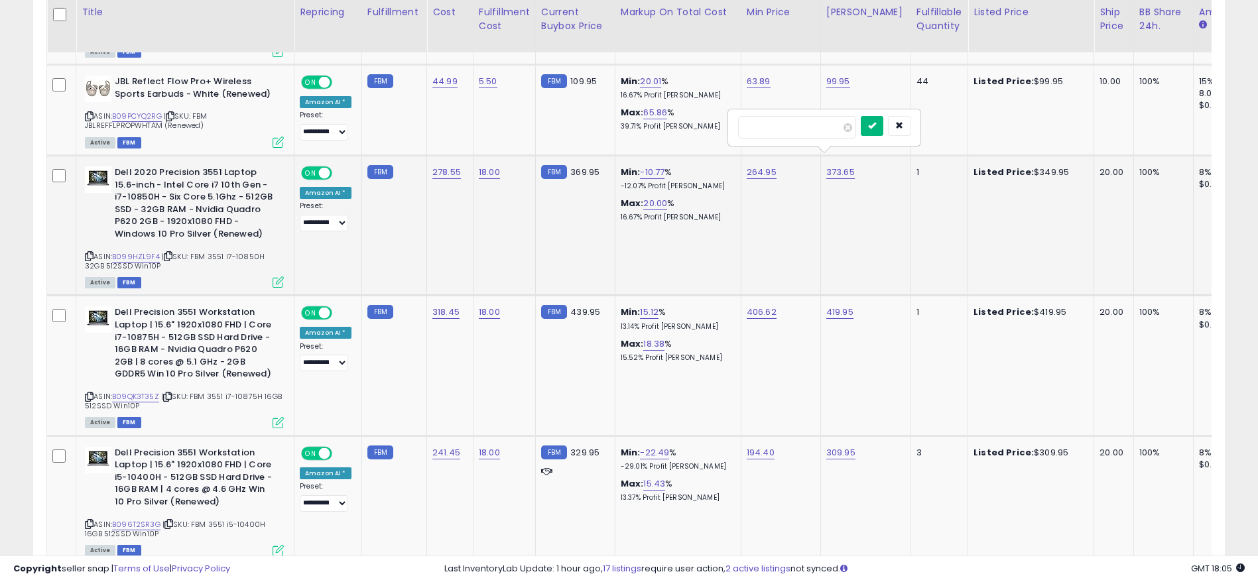
type input "******"
click at [883, 119] on button "submit" at bounding box center [872, 126] width 23 height 20
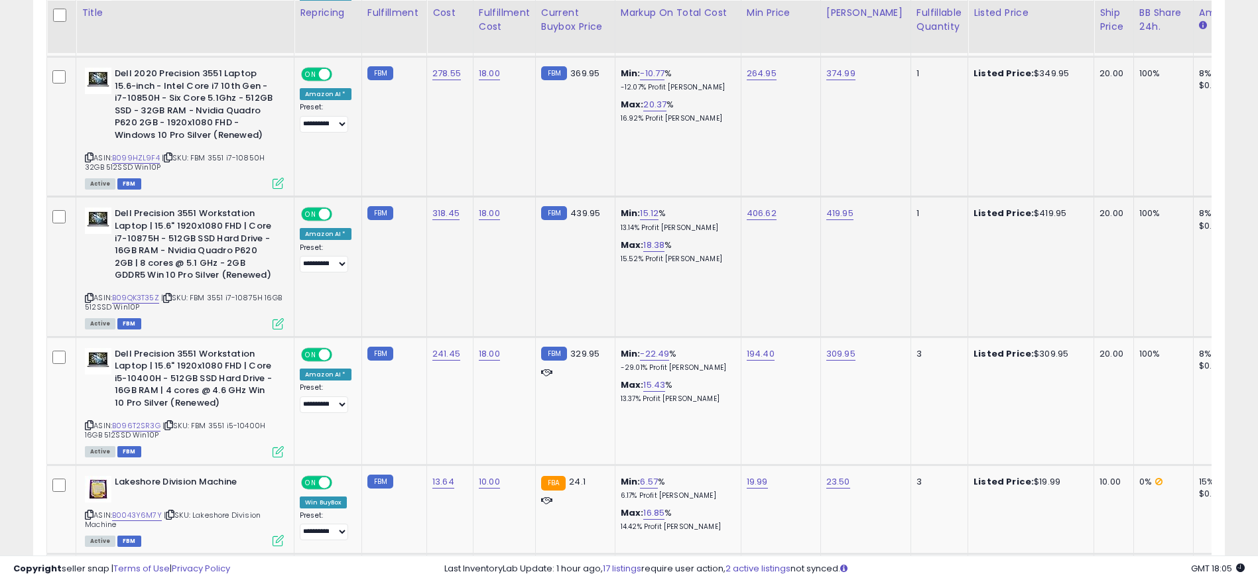
scroll to position [2433, 0]
click at [86, 294] on icon at bounding box center [89, 297] width 9 height 7
drag, startPoint x: 136, startPoint y: 269, endPoint x: 221, endPoint y: 261, distance: 85.8
click at [221, 261] on b "Dell Precision 3551 Workstation Laptop | 15.6" 1920x1080 FHD | Core i7-10875H -…" at bounding box center [195, 245] width 161 height 77
drag, startPoint x: 139, startPoint y: 117, endPoint x: 227, endPoint y: 119, distance: 88.2
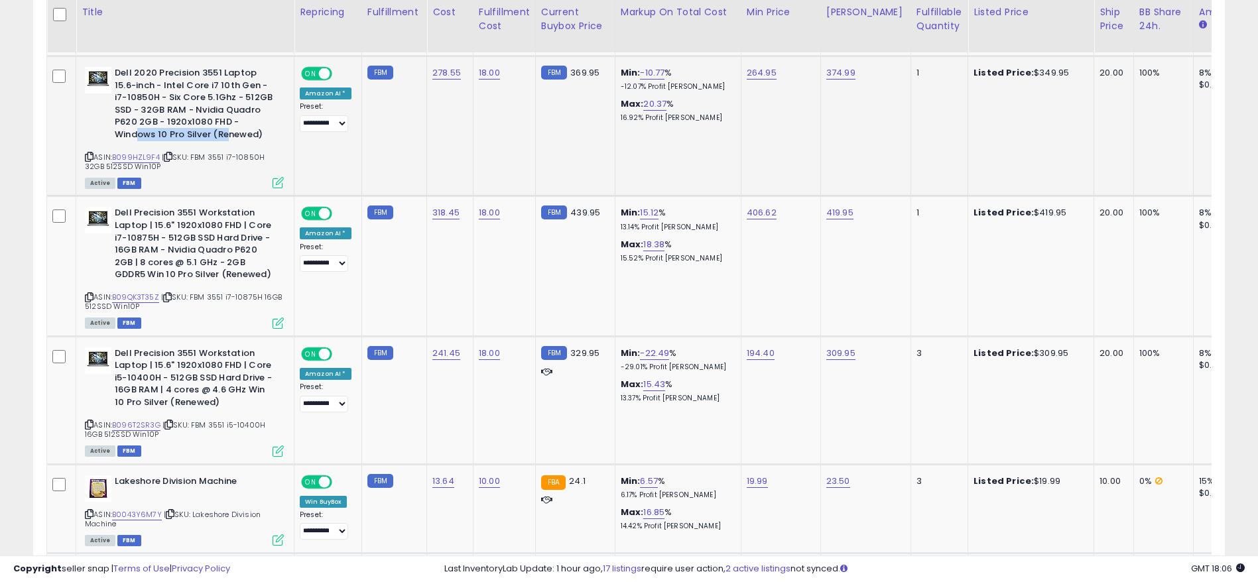
click at [227, 119] on b "Dell 2020 Precision 3551 Laptop 15.6-inch - Intel Core i7 10th Gen - i7-10850H …" at bounding box center [195, 105] width 161 height 77
click at [139, 292] on link "B09QK3T35Z" at bounding box center [135, 297] width 47 height 11
click at [88, 294] on icon at bounding box center [89, 297] width 9 height 7
drag, startPoint x: 648, startPoint y: 240, endPoint x: 662, endPoint y: 251, distance: 18.4
click at [658, 250] on div "Max: 18.38 % 15.52% Profit [PERSON_NAME]" at bounding box center [676, 251] width 110 height 25
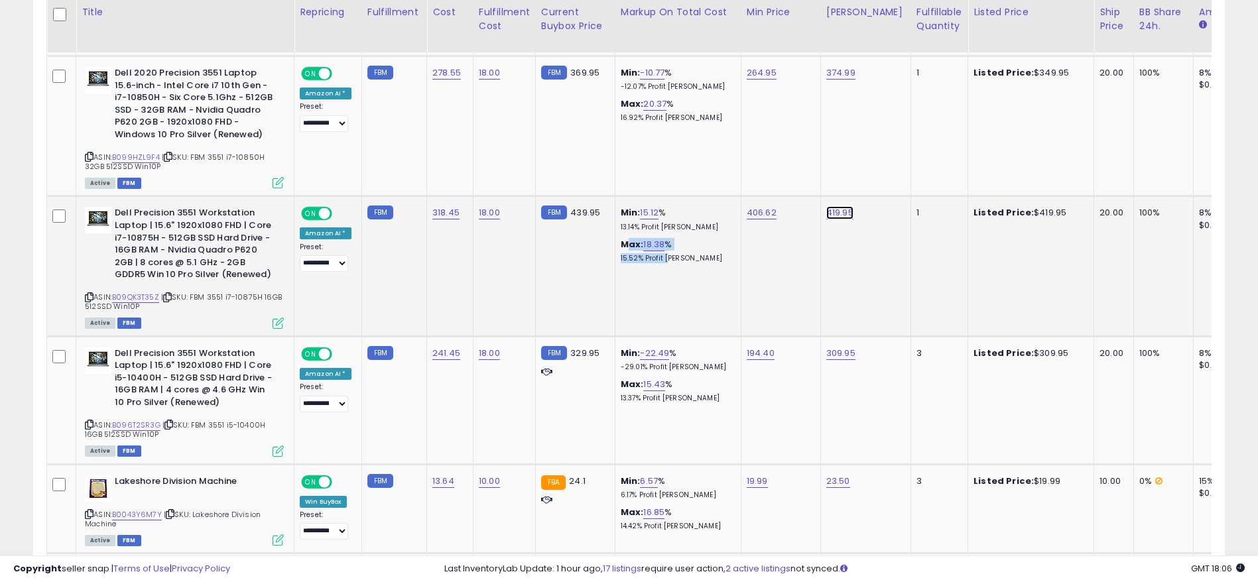
click at [826, 206] on link "419.95" at bounding box center [839, 212] width 27 height 13
drag, startPoint x: 804, startPoint y: 164, endPoint x: 572, endPoint y: 175, distance: 231.7
type input "******"
click at [881, 168] on button "submit" at bounding box center [871, 167] width 23 height 20
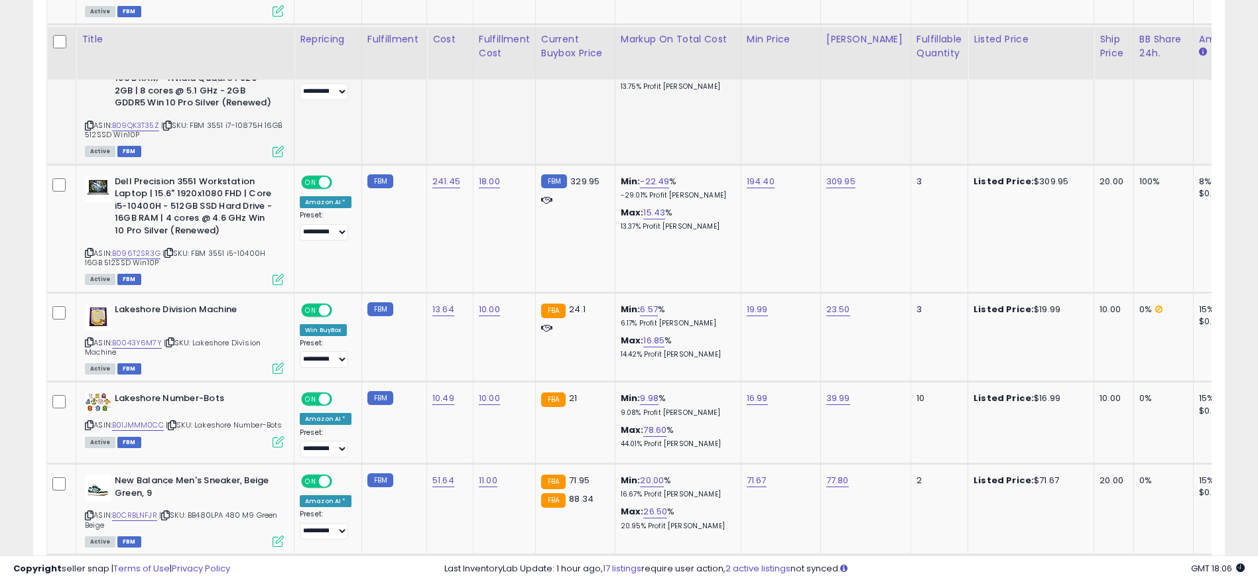
scroll to position [2632, 0]
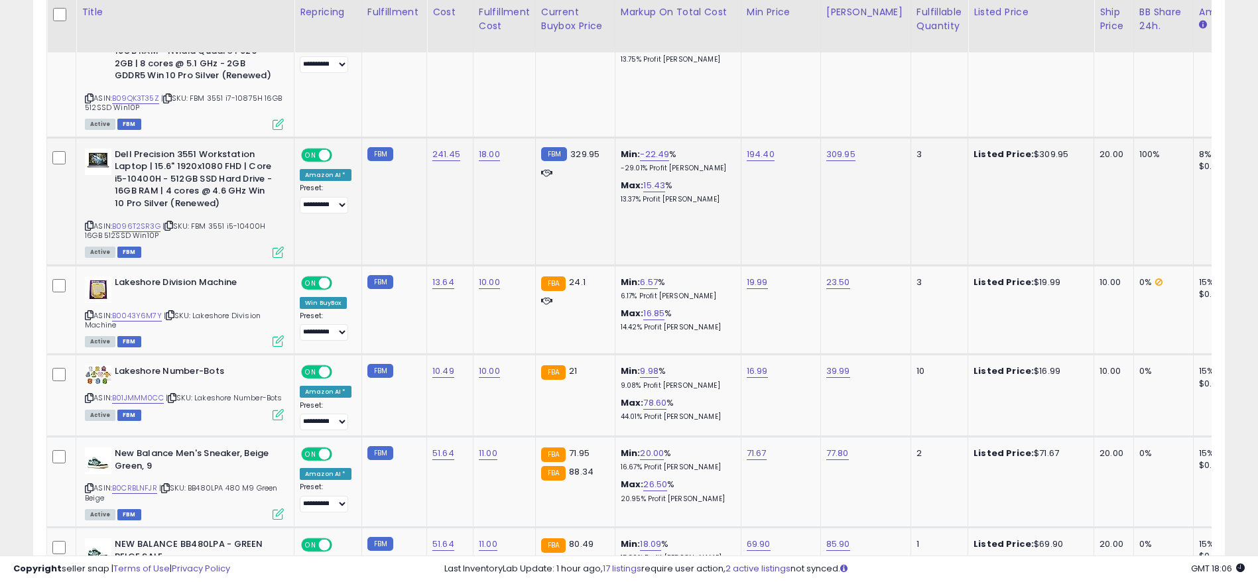
drag, startPoint x: 617, startPoint y: 166, endPoint x: 639, endPoint y: 166, distance: 21.9
click at [638, 180] on div "Max: 15.43 % 13.37% Profit [PERSON_NAME]" at bounding box center [676, 192] width 110 height 25
click at [92, 222] on icon at bounding box center [89, 225] width 9 height 7
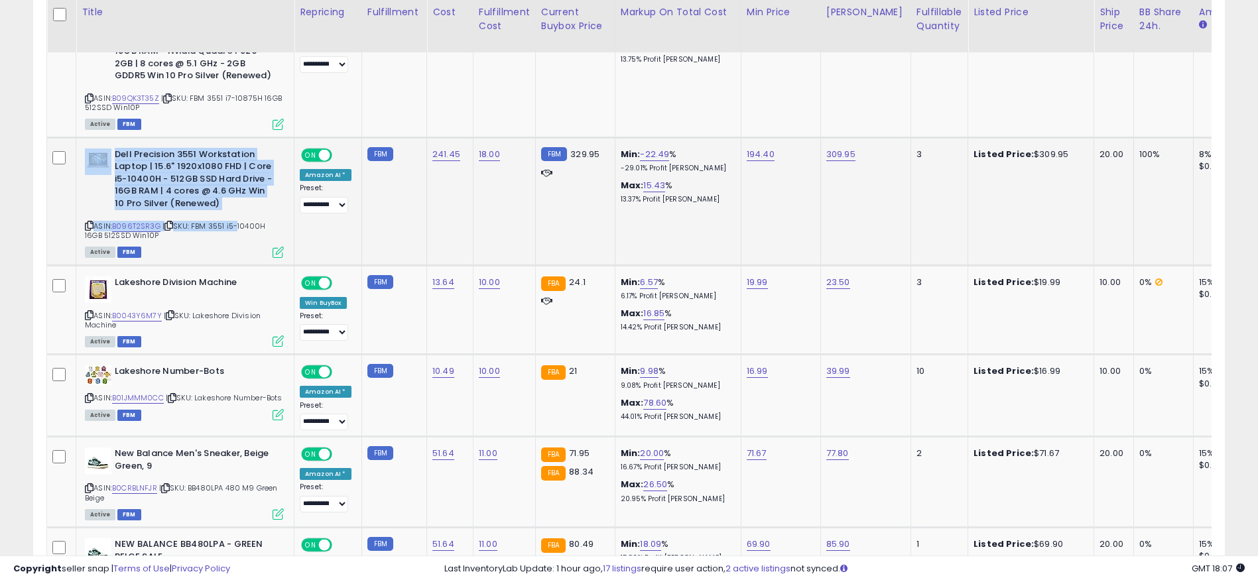
drag, startPoint x: 111, startPoint y: 196, endPoint x: 238, endPoint y: 208, distance: 127.1
click at [238, 208] on div "Dell Precision 3551 Workstation Laptop | 15.6" 1920x1080 FHD | Core i5-10400H -…" at bounding box center [183, 203] width 202 height 108
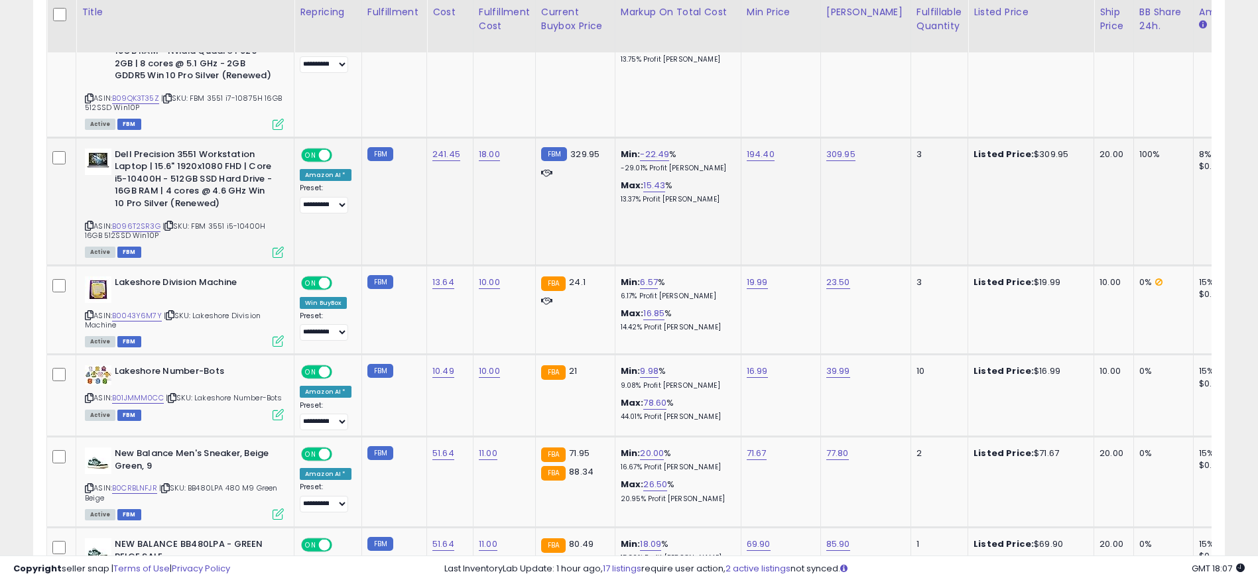
click at [766, 176] on td "194.40" at bounding box center [781, 201] width 80 height 128
click at [133, 221] on link "B096T2SR3G" at bounding box center [136, 226] width 48 height 11
drag, startPoint x: 630, startPoint y: 186, endPoint x: 686, endPoint y: 192, distance: 56.7
click at [686, 192] on td "Min: -22.49 % -29.01% Profit [PERSON_NAME]: 15.43 % 13.37% Profit [PERSON_NAME]" at bounding box center [678, 201] width 126 height 128
click at [847, 148] on link "309.95" at bounding box center [840, 154] width 29 height 13
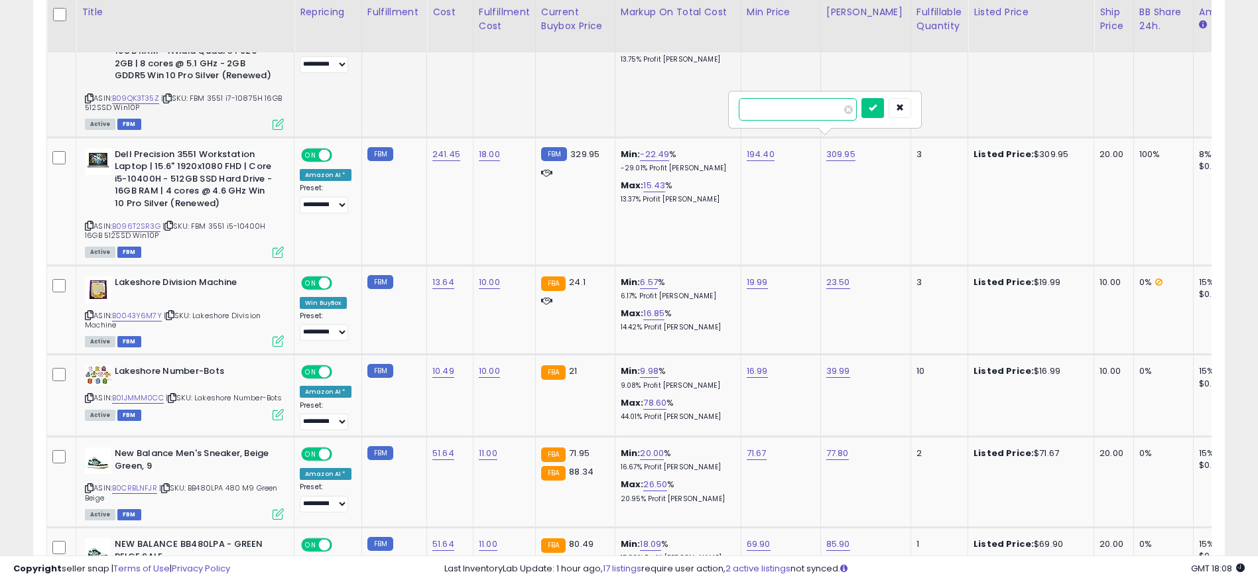
drag, startPoint x: 825, startPoint y: 112, endPoint x: 647, endPoint y: 113, distance: 177.7
type input "******"
click at [890, 97] on div "******" at bounding box center [824, 109] width 191 height 35
click at [877, 103] on icon "submit" at bounding box center [873, 107] width 8 height 8
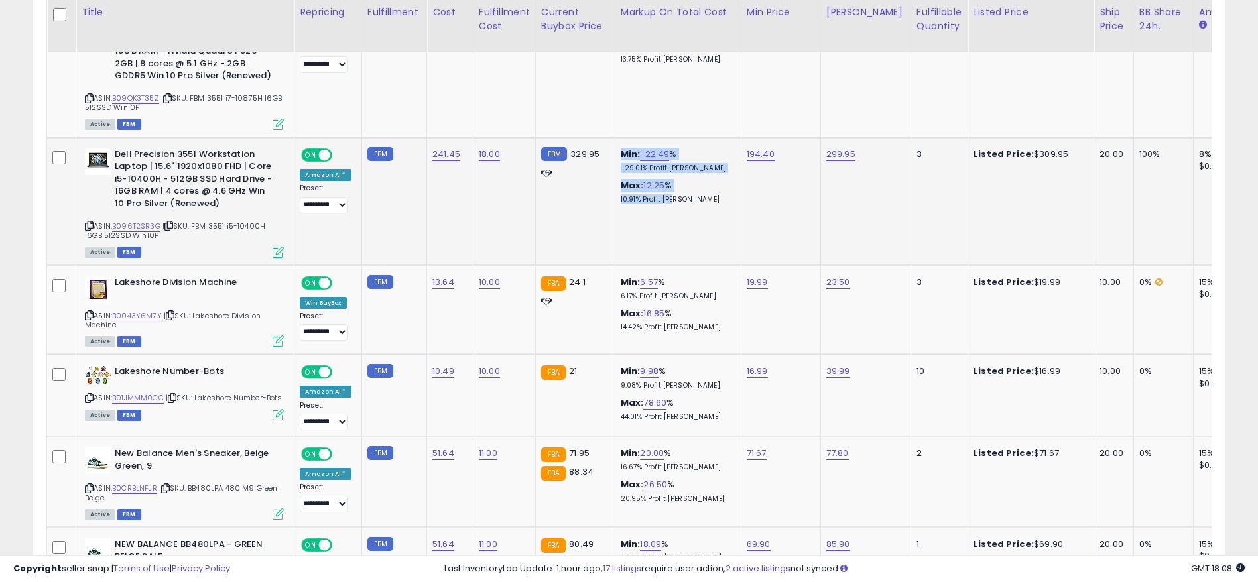
drag, startPoint x: 608, startPoint y: 174, endPoint x: 666, endPoint y: 192, distance: 60.2
click at [666, 192] on tr "**********" at bounding box center [1107, 201] width 2121 height 128
click at [566, 208] on td "FBM 329.95" at bounding box center [575, 201] width 80 height 128
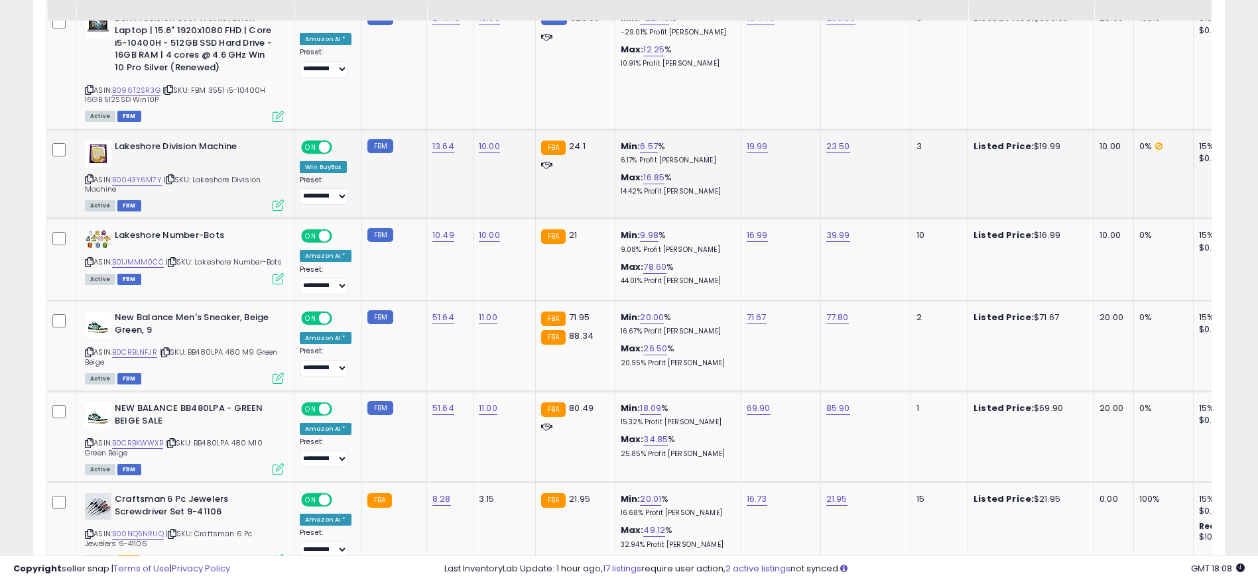
scroll to position [2732, 0]
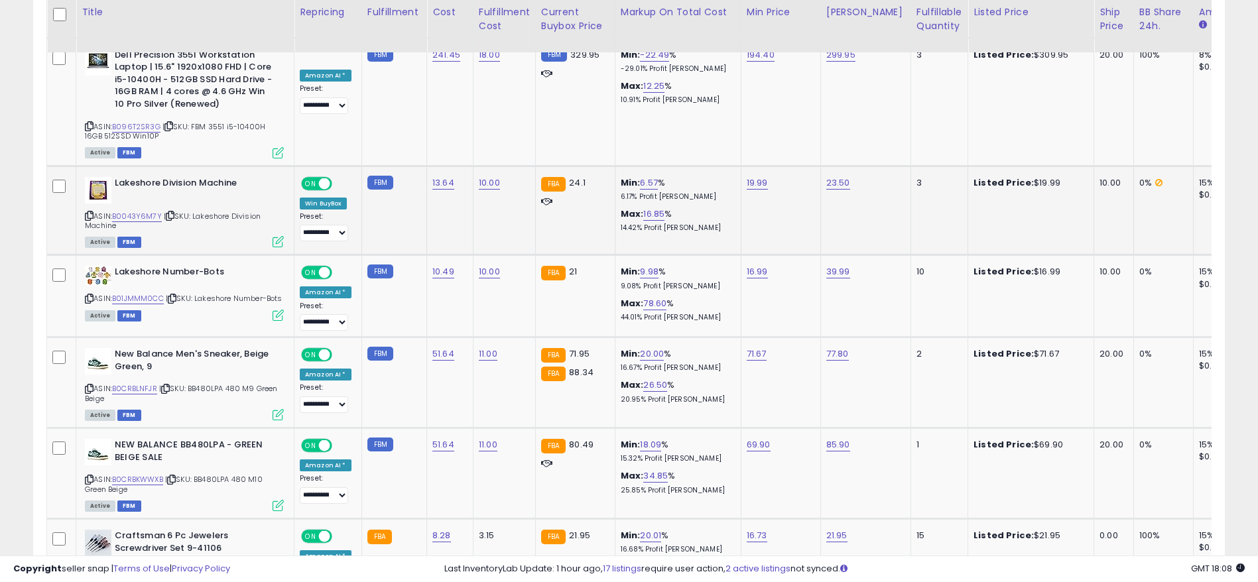
click at [83, 202] on div "Lakeshore Division Machine ASIN: B0043Y6M7Y | SKU: Lakeshore Division Machine A…" at bounding box center [183, 212] width 202 height 70
click at [86, 212] on icon at bounding box center [89, 215] width 9 height 7
drag, startPoint x: 1157, startPoint y: 267, endPoint x: 961, endPoint y: 269, distance: 195.6
click at [979, 269] on tr "**********" at bounding box center [1107, 296] width 2121 height 82
click at [150, 293] on link "B01JMMM0CC" at bounding box center [138, 298] width 52 height 11
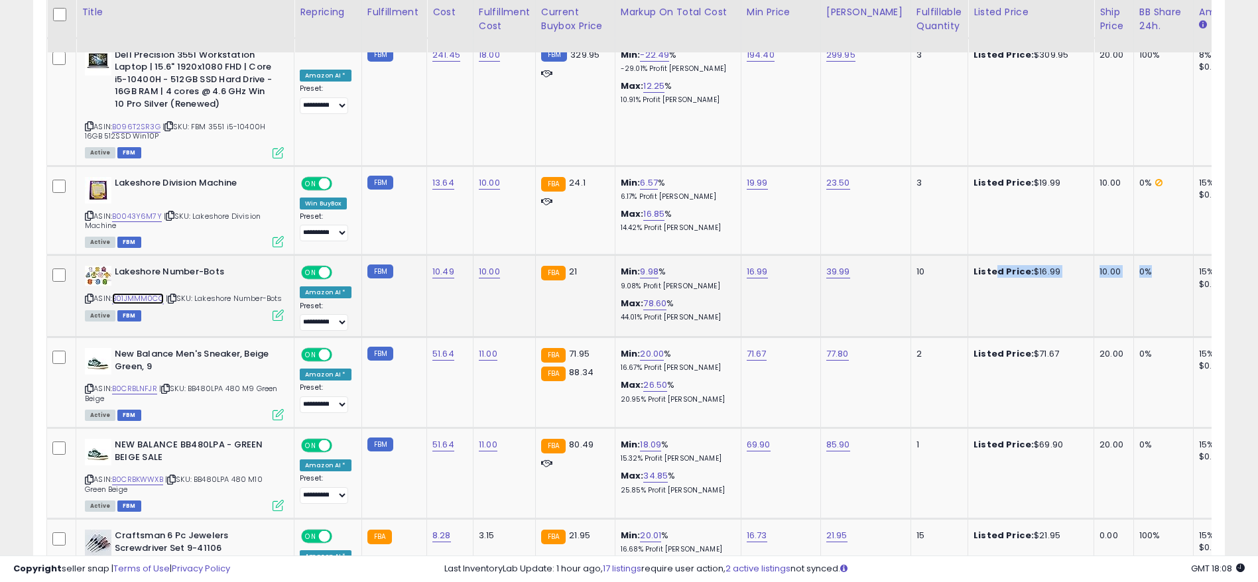
click at [140, 293] on link "B01JMMM0CC" at bounding box center [138, 298] width 52 height 11
click at [482, 265] on link "10.00" at bounding box center [489, 271] width 21 height 13
drag, startPoint x: 463, startPoint y: 229, endPoint x: 294, endPoint y: 231, distance: 168.4
type input "*"
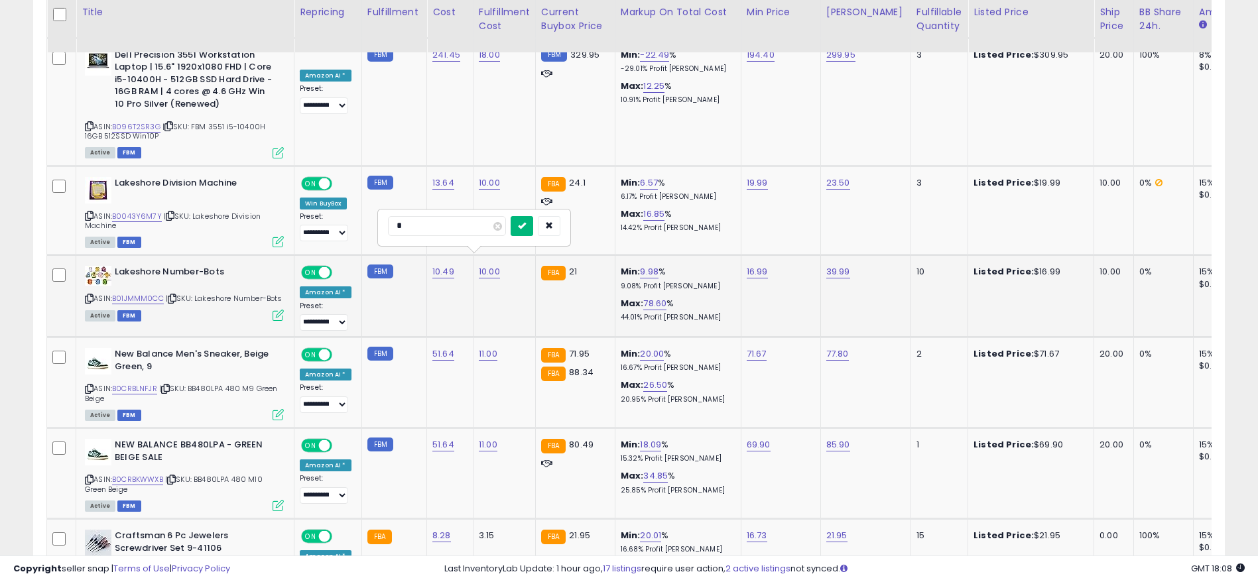
click at [533, 220] on button "submit" at bounding box center [522, 226] width 23 height 20
click at [90, 295] on icon at bounding box center [89, 298] width 9 height 7
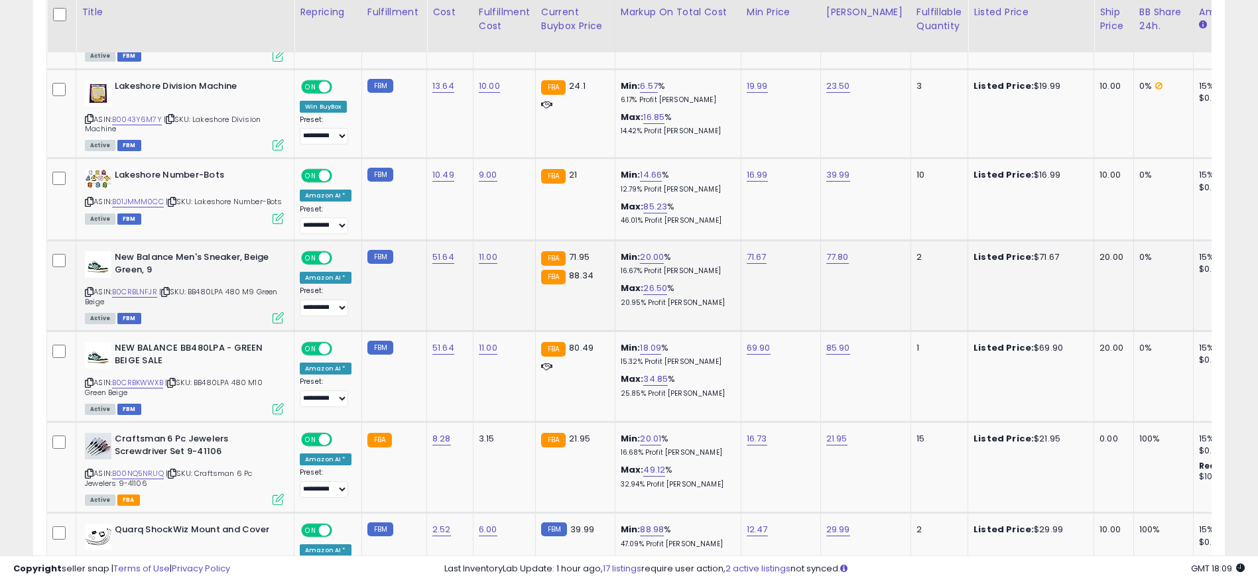
scroll to position [2831, 0]
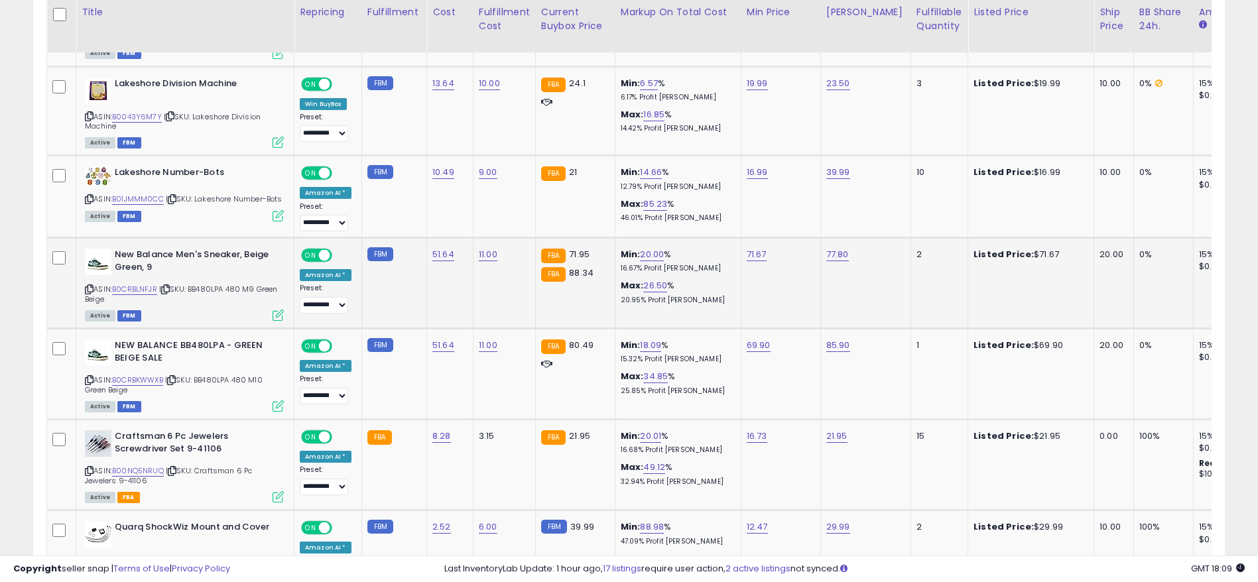
drag, startPoint x: 1136, startPoint y: 237, endPoint x: 1061, endPoint y: 241, distance: 75.0
click at [1061, 241] on tr "**********" at bounding box center [1107, 283] width 2121 height 91
click at [149, 284] on link "B0CRBLNFJR" at bounding box center [134, 289] width 45 height 11
drag, startPoint x: 443, startPoint y: 245, endPoint x: 424, endPoint y: 244, distance: 18.6
click at [427, 244] on td "51.64" at bounding box center [450, 283] width 46 height 91
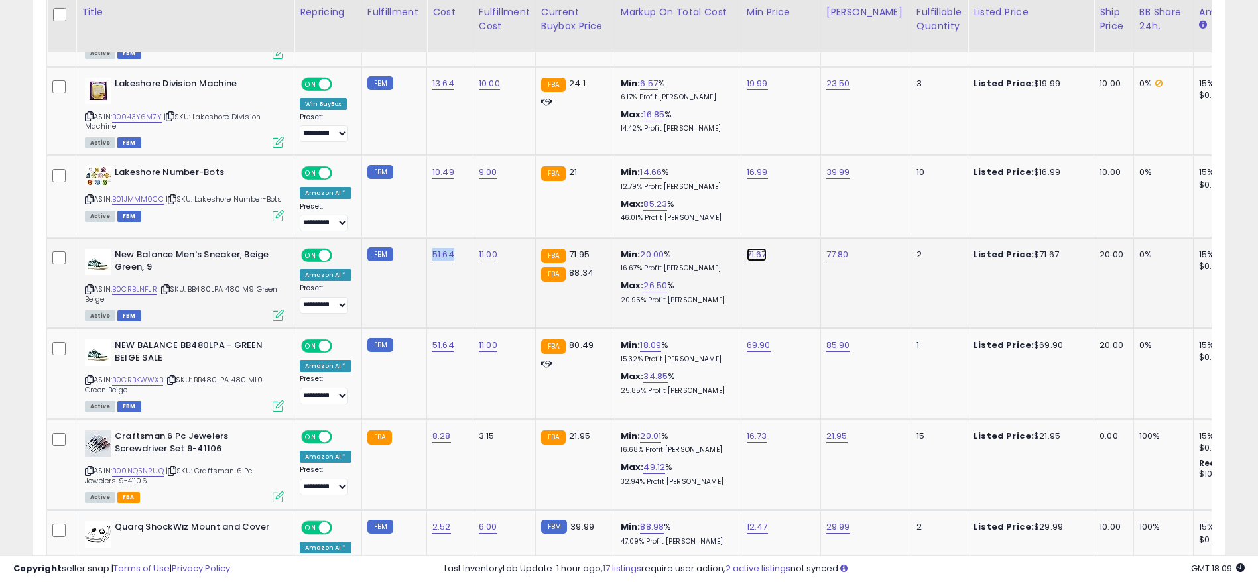
click at [748, 248] on link "71.67" at bounding box center [757, 254] width 20 height 13
drag, startPoint x: 727, startPoint y: 216, endPoint x: 631, endPoint y: 223, distance: 97.0
type input "*****"
click at [792, 208] on icon "submit" at bounding box center [788, 209] width 8 height 8
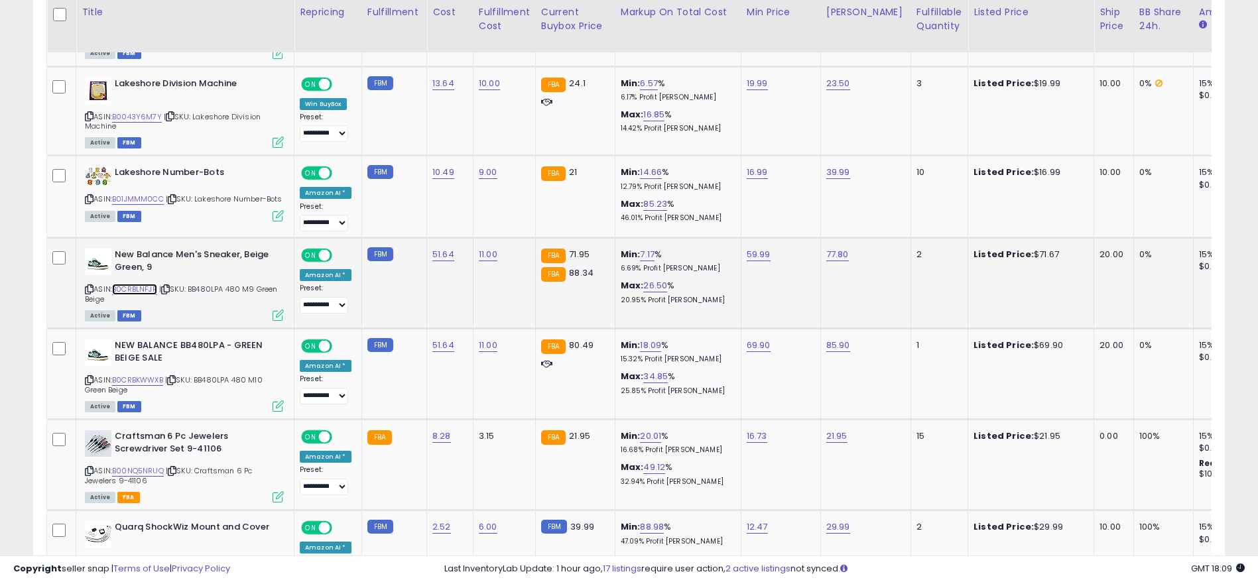
click at [151, 284] on link "B0CRBLNFJR" at bounding box center [134, 289] width 45 height 11
click at [747, 248] on link "59.99" at bounding box center [759, 254] width 24 height 13
type input "*****"
click at [802, 202] on button "submit" at bounding box center [790, 210] width 23 height 20
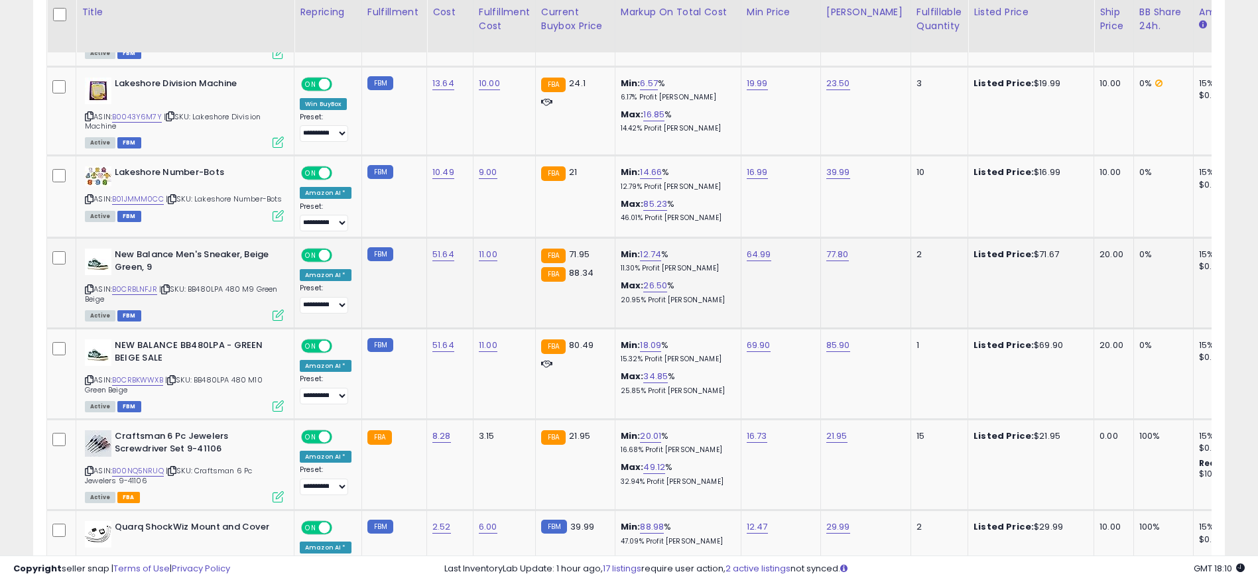
click at [778, 241] on tr "**********" at bounding box center [1107, 283] width 2121 height 91
click at [789, 263] on td "64.99" at bounding box center [781, 283] width 80 height 91
click at [790, 249] on div "64.99" at bounding box center [779, 255] width 64 height 12
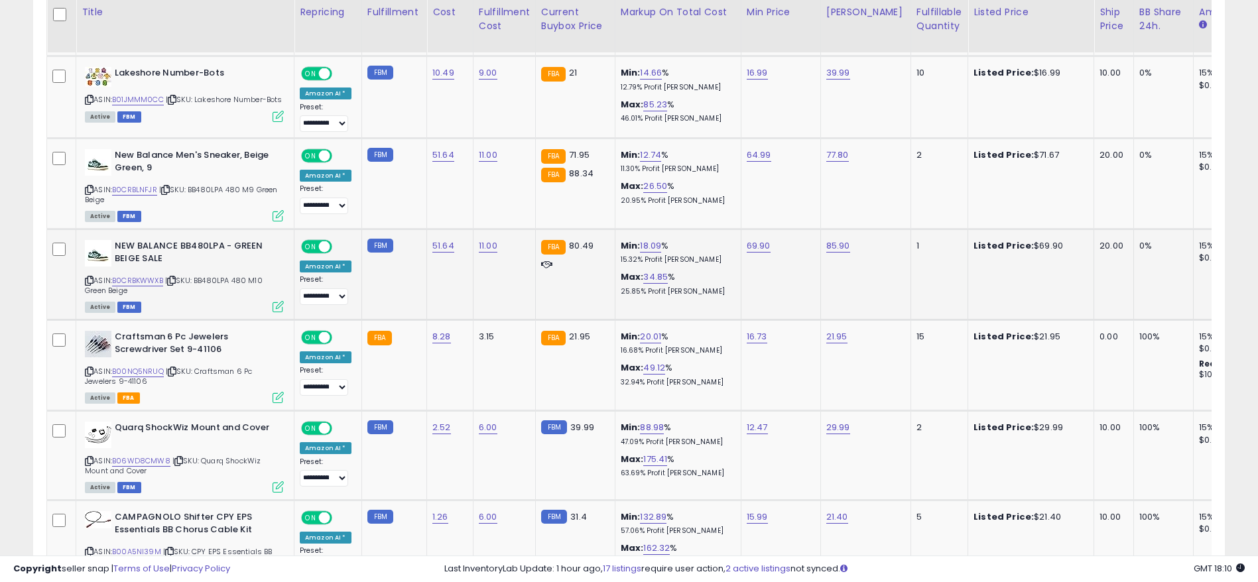
drag, startPoint x: 1158, startPoint y: 235, endPoint x: 1083, endPoint y: 241, distance: 74.6
click at [1084, 241] on tr "**********" at bounding box center [1107, 274] width 2121 height 91
click at [140, 275] on link "B0CRBKWWXB" at bounding box center [137, 280] width 51 height 11
click at [764, 239] on link "69.90" at bounding box center [759, 245] width 24 height 13
drag, startPoint x: 724, startPoint y: 200, endPoint x: 528, endPoint y: 203, distance: 195.6
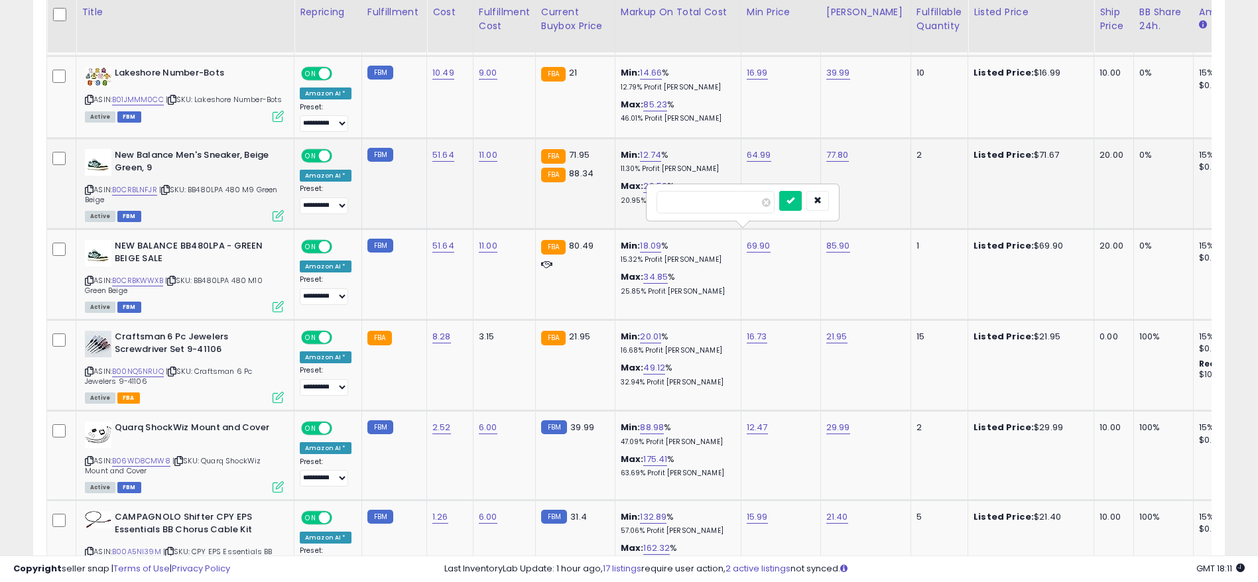
type input "*****"
click at [794, 198] on icon "submit" at bounding box center [790, 200] width 8 height 8
click at [133, 275] on link "B0CRBKWWXB" at bounding box center [137, 280] width 51 height 11
click at [748, 239] on link "61.59" at bounding box center [757, 245] width 21 height 13
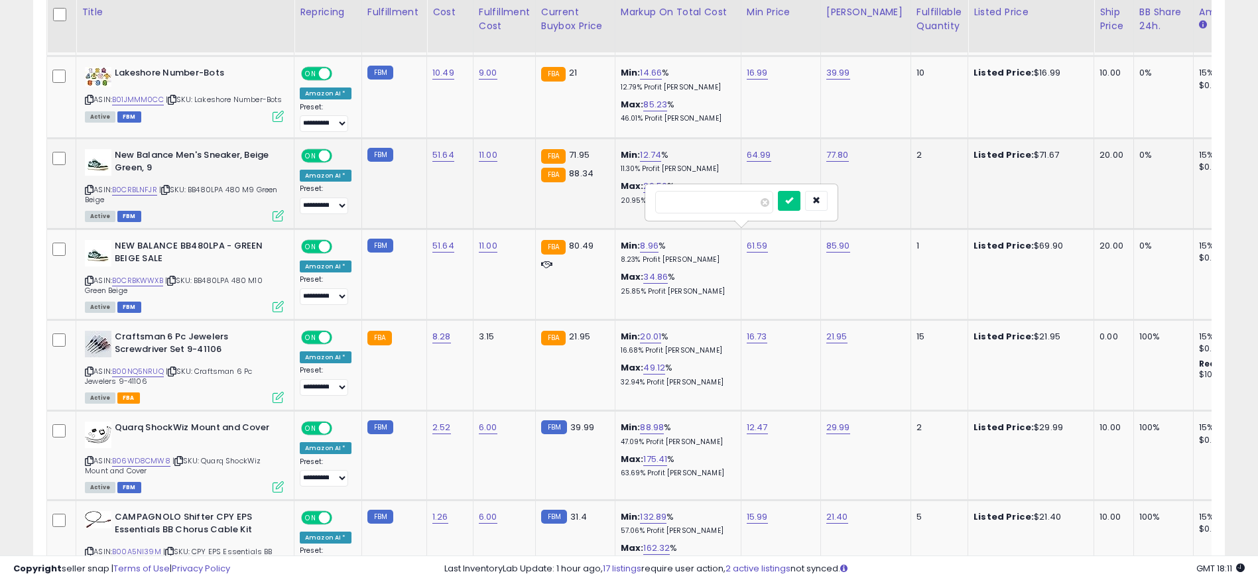
drag, startPoint x: 734, startPoint y: 204, endPoint x: 592, endPoint y: 202, distance: 141.9
click at [773, 195] on input "*****" at bounding box center [714, 202] width 118 height 23
type input "*****"
click at [793, 201] on icon "submit" at bounding box center [789, 200] width 8 height 8
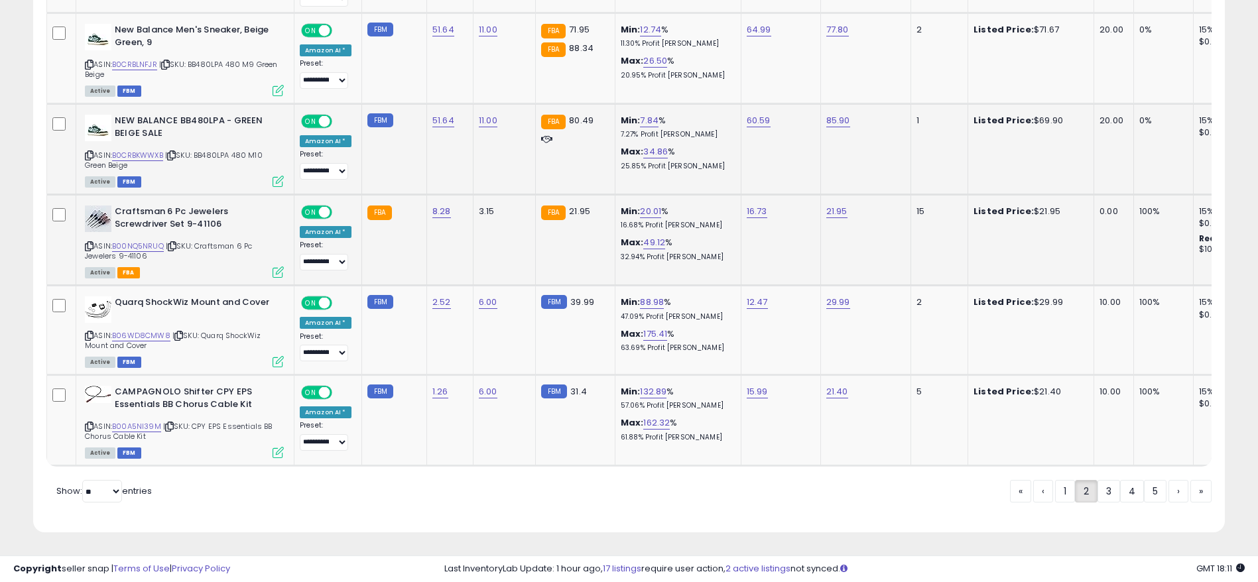
scroll to position [3060, 0]
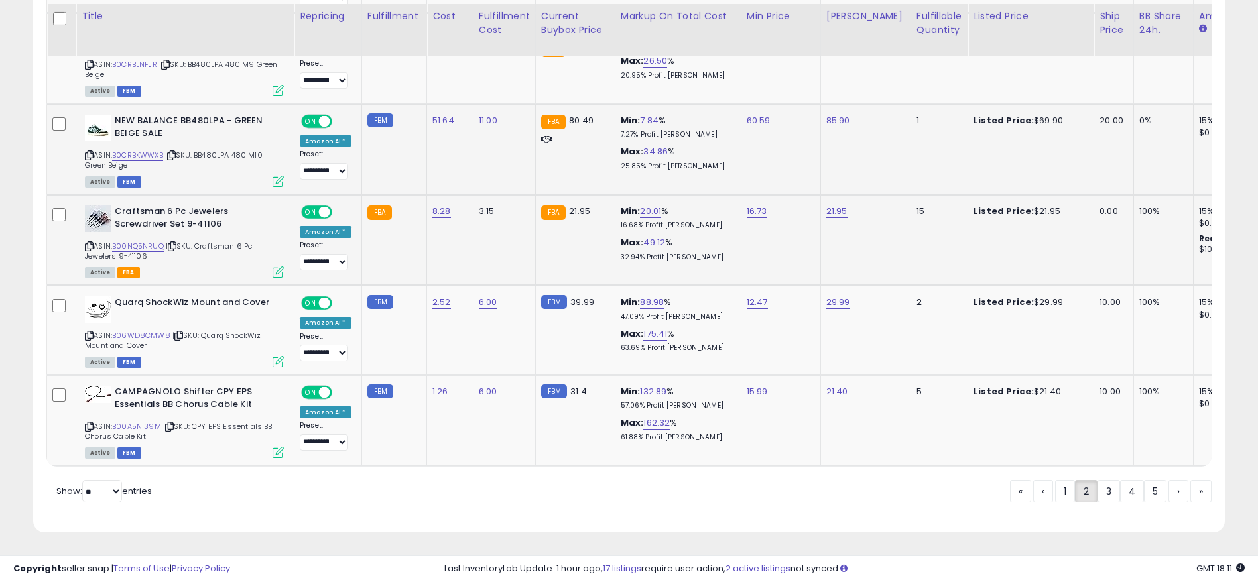
click at [1065, 198] on tr "**********" at bounding box center [1107, 240] width 2121 height 91
click at [85, 243] on icon at bounding box center [89, 246] width 9 height 7
drag, startPoint x: 634, startPoint y: 237, endPoint x: 617, endPoint y: 230, distance: 17.9
click at [617, 230] on td "Min: 20.01 % 16.68% Profit [PERSON_NAME]: 49.12 % 32.94% Profit [PERSON_NAME]" at bounding box center [678, 240] width 126 height 91
drag, startPoint x: 912, startPoint y: 192, endPoint x: 886, endPoint y: 190, distance: 25.9
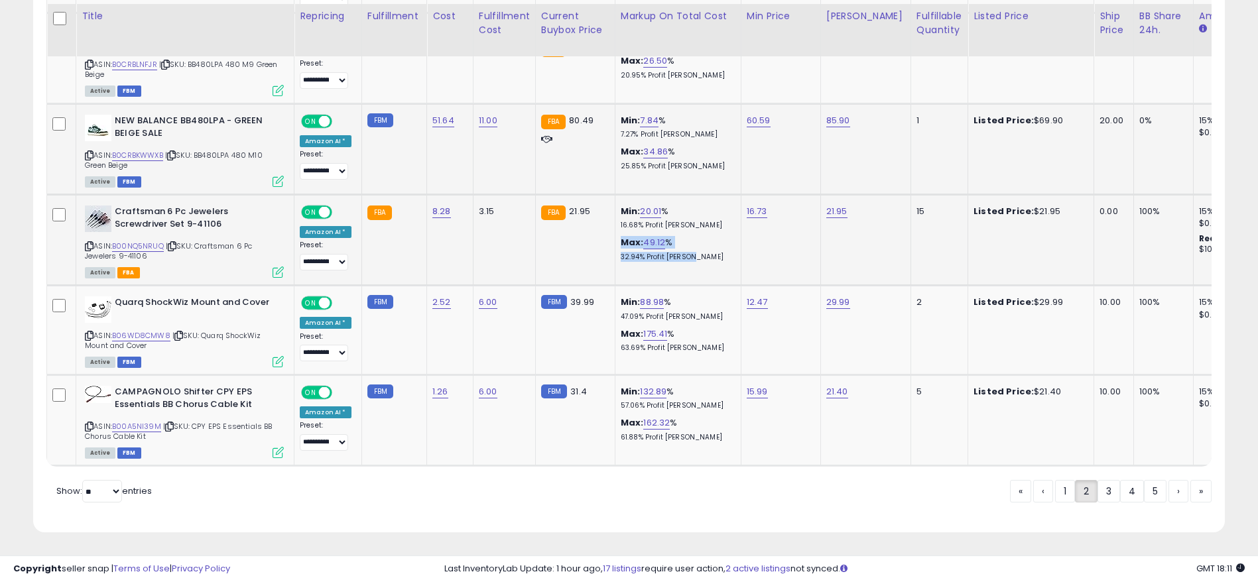
click at [916, 206] on div "15" at bounding box center [936, 212] width 41 height 12
drag, startPoint x: 1035, startPoint y: 291, endPoint x: 1011, endPoint y: 293, distance: 24.0
click at [1011, 293] on td "Listed Price: $29.99" at bounding box center [1031, 331] width 126 height 90
drag, startPoint x: 1149, startPoint y: 290, endPoint x: 1089, endPoint y: 291, distance: 60.3
click at [1094, 291] on tr "**********" at bounding box center [1107, 331] width 2121 height 90
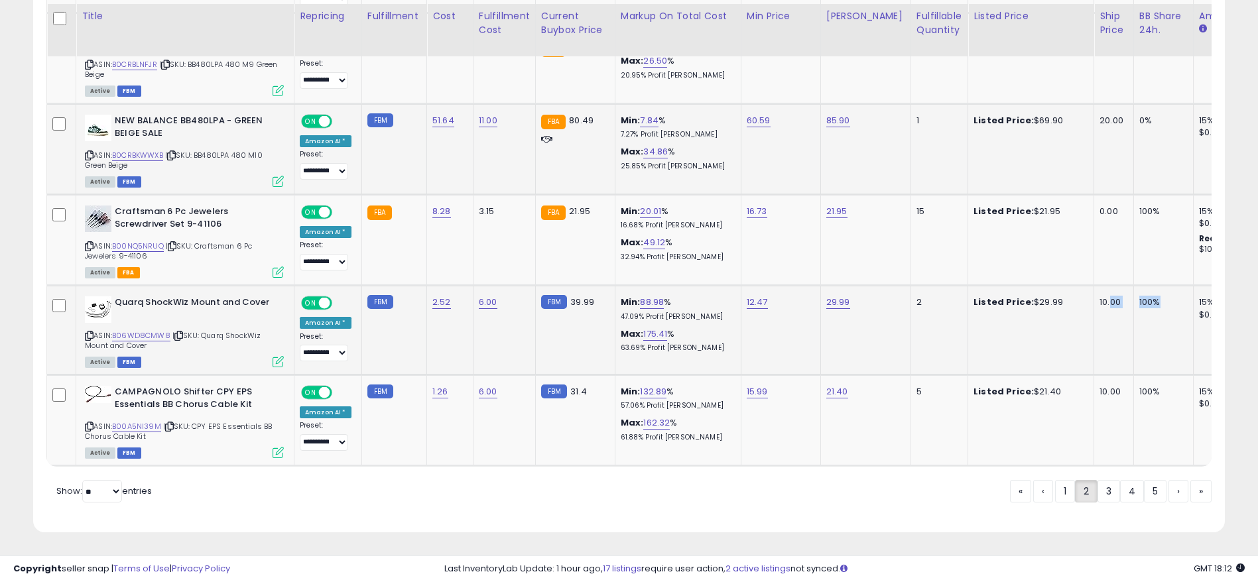
click at [87, 332] on icon at bounding box center [89, 335] width 9 height 7
click at [92, 423] on icon at bounding box center [89, 426] width 9 height 7
drag, startPoint x: 914, startPoint y: 377, endPoint x: 874, endPoint y: 381, distance: 40.6
click at [874, 381] on tr "**********" at bounding box center [1107, 420] width 2121 height 91
click at [131, 421] on link "B00A5NI39M" at bounding box center [136, 426] width 49 height 11
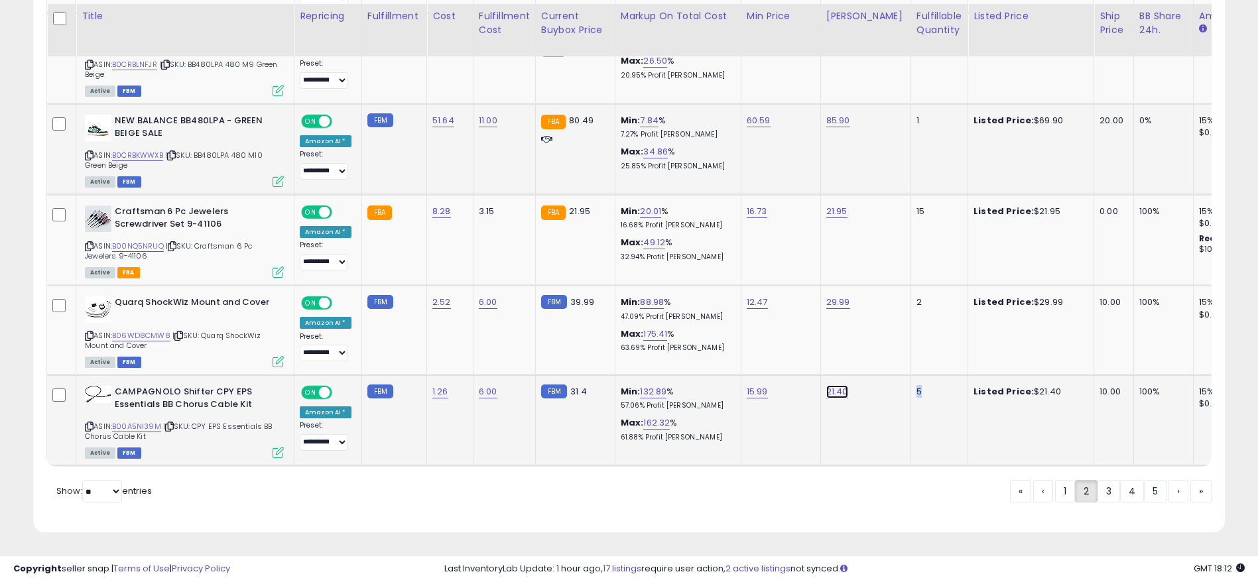
click at [830, 385] on link "21.40" at bounding box center [837, 391] width 22 height 13
drag, startPoint x: 806, startPoint y: 341, endPoint x: 707, endPoint y: 334, distance: 99.8
type input "*****"
click at [879, 337] on button "submit" at bounding box center [868, 347] width 23 height 20
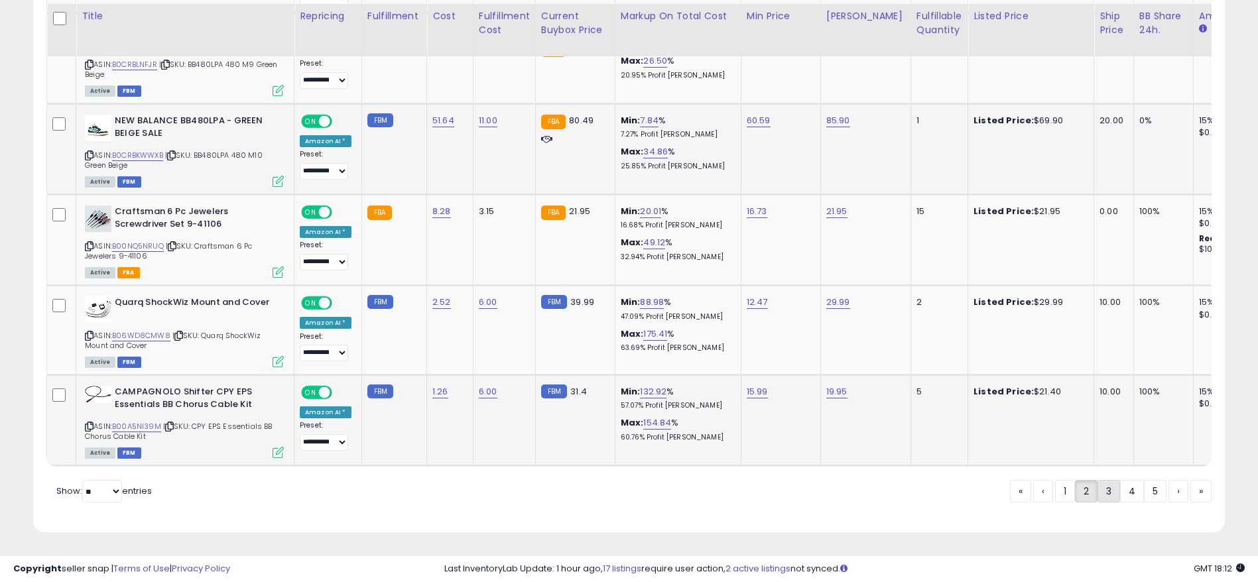
click at [1105, 494] on link "3" at bounding box center [1108, 491] width 23 height 23
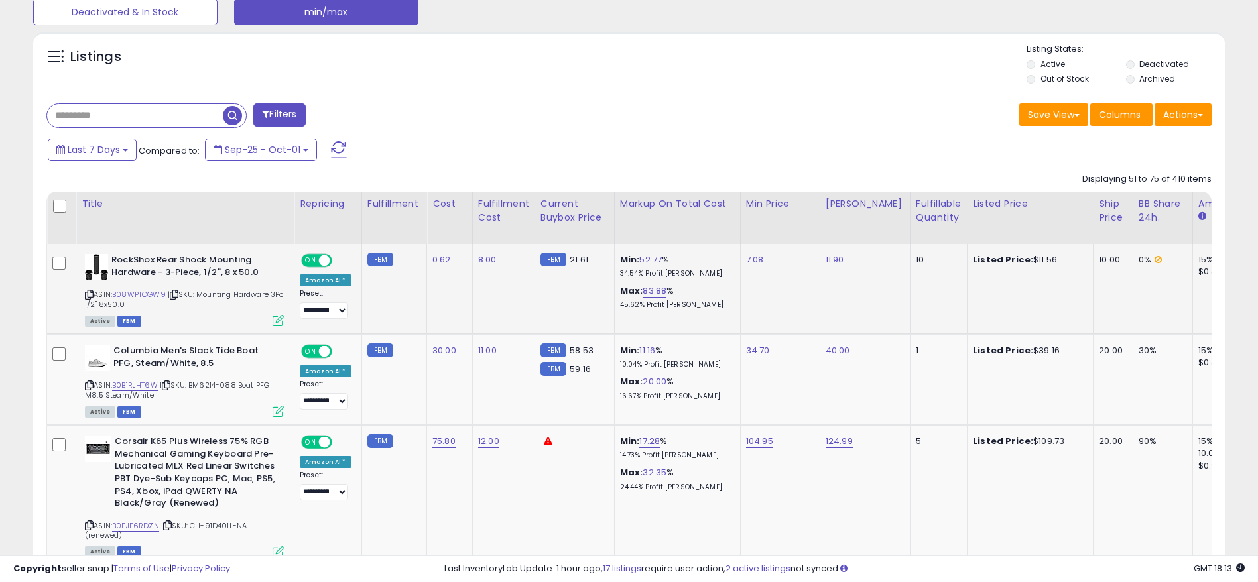
scroll to position [544, 0]
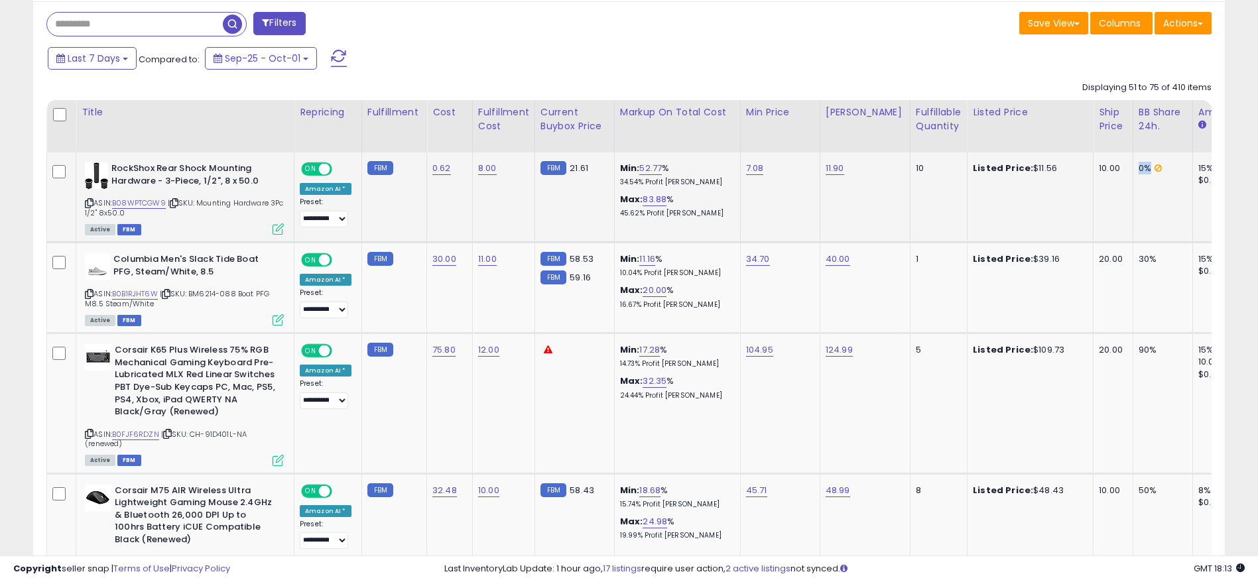
drag, startPoint x: 1152, startPoint y: 160, endPoint x: 1115, endPoint y: 160, distance: 36.5
click at [1115, 160] on tr "**********" at bounding box center [1108, 198] width 2123 height 90
click at [92, 200] on icon at bounding box center [89, 203] width 9 height 7
click at [139, 199] on link "B08WPTCGW9" at bounding box center [139, 203] width 54 height 11
drag, startPoint x: 1127, startPoint y: 261, endPoint x: 1098, endPoint y: 262, distance: 29.2
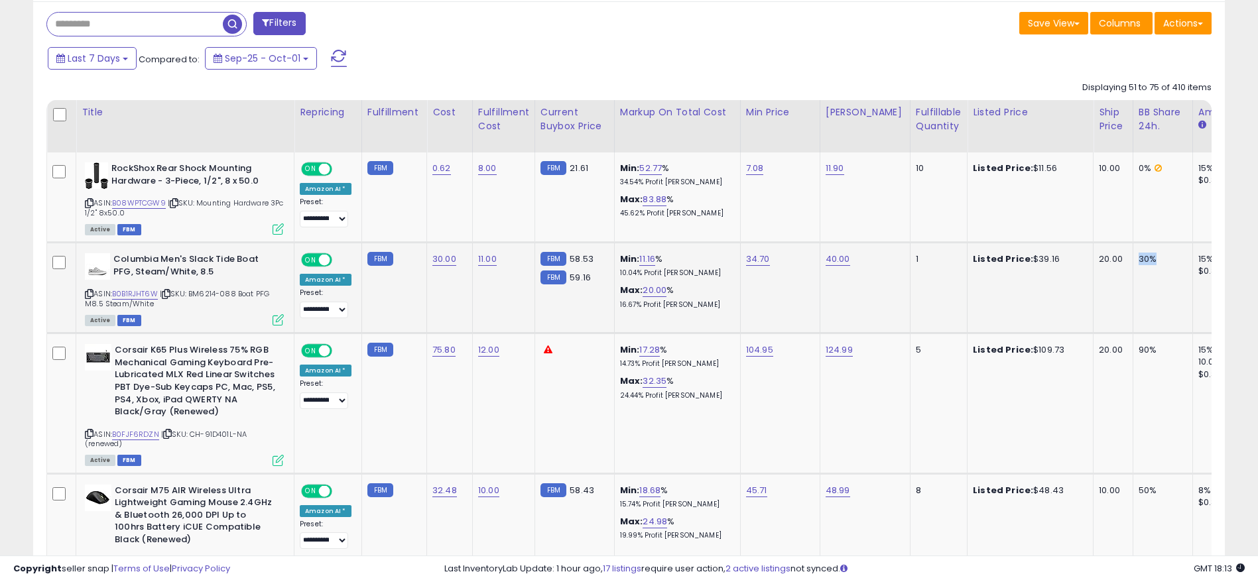
click at [1098, 262] on tr "**********" at bounding box center [1108, 288] width 2123 height 91
drag, startPoint x: 1036, startPoint y: 255, endPoint x: 994, endPoint y: 259, distance: 42.0
click at [995, 259] on div "Listed Price: $39.16" at bounding box center [1028, 259] width 110 height 12
click at [138, 289] on link "B0B1RJHT6W" at bounding box center [135, 293] width 46 height 11
click at [724, 267] on tr "**********" at bounding box center [1108, 288] width 2123 height 91
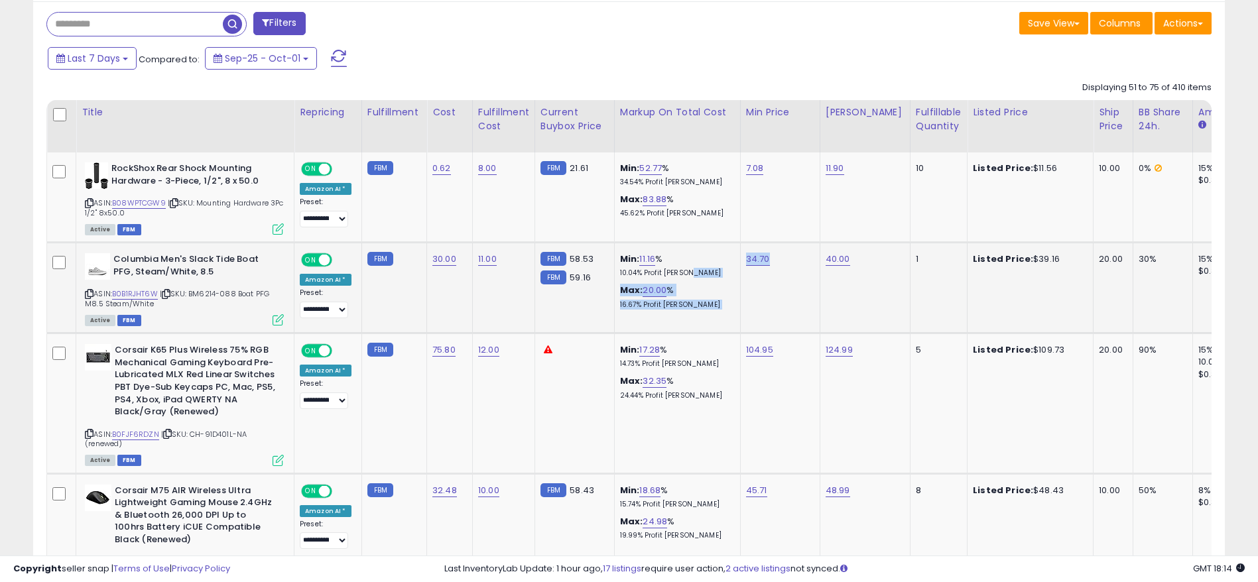
click at [763, 267] on td "34.70" at bounding box center [780, 288] width 80 height 91
drag, startPoint x: 681, startPoint y: 303, endPoint x: 597, endPoint y: 296, distance: 84.5
click at [597, 296] on tr "**********" at bounding box center [1108, 288] width 2123 height 91
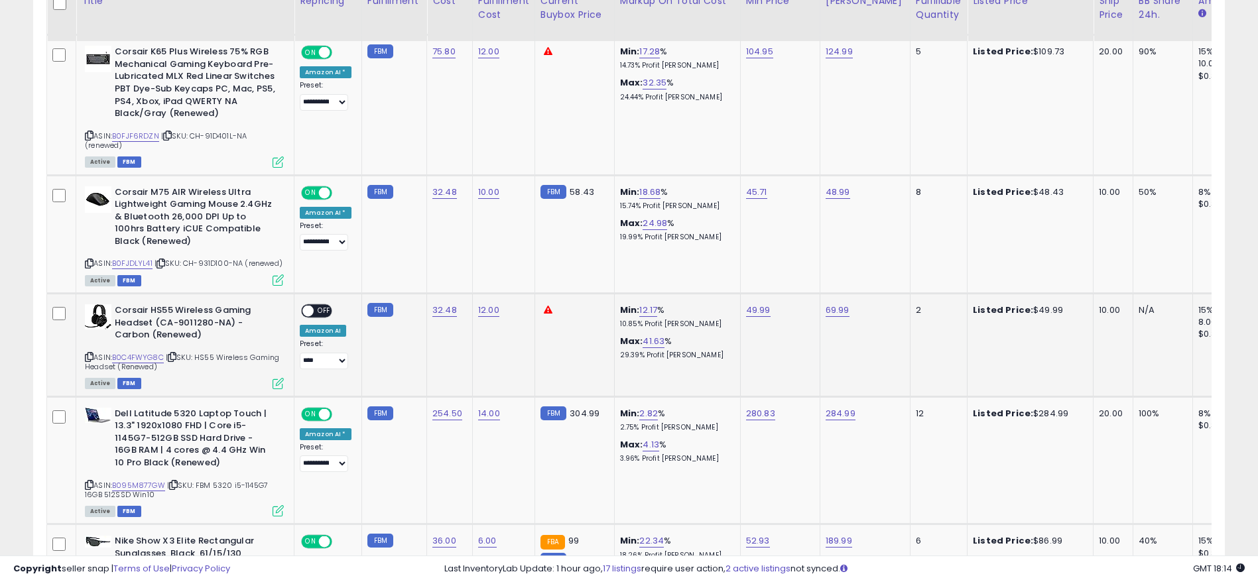
scroll to position [743, 0]
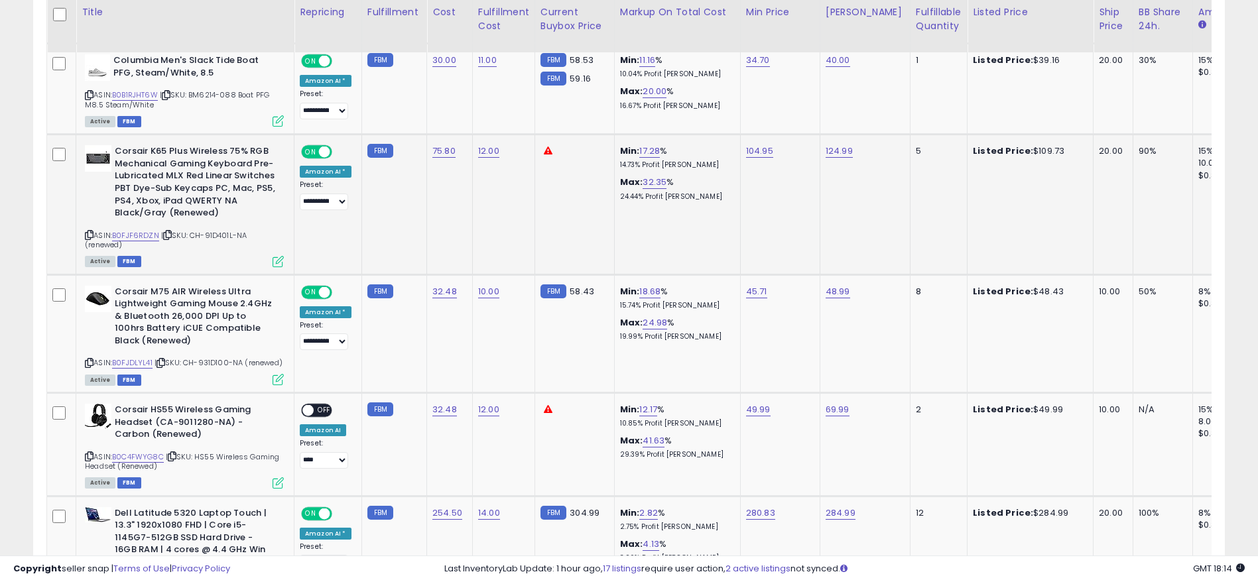
click at [88, 237] on icon at bounding box center [89, 234] width 9 height 7
click at [127, 238] on link "B0FJF6RDZN" at bounding box center [135, 235] width 47 height 11
drag, startPoint x: 828, startPoint y: 151, endPoint x: 811, endPoint y: 151, distance: 16.6
click at [828, 151] on link "124.99" at bounding box center [839, 151] width 27 height 13
drag, startPoint x: 797, startPoint y: 114, endPoint x: 640, endPoint y: 114, distance: 157.1
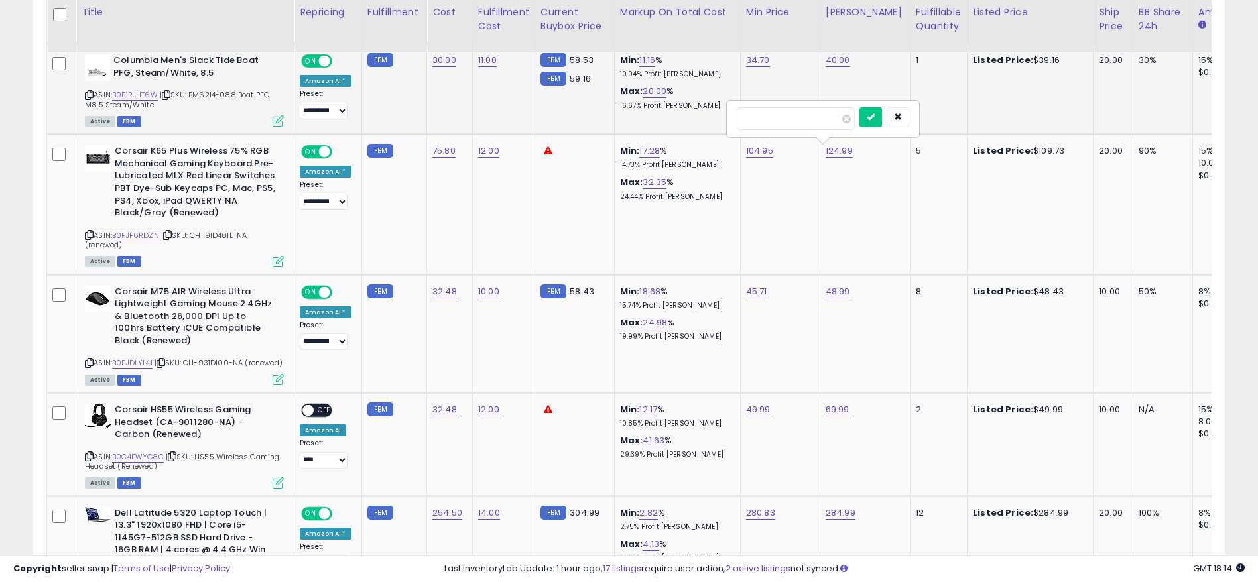
type input "******"
click at [882, 111] on button "submit" at bounding box center [870, 117] width 23 height 20
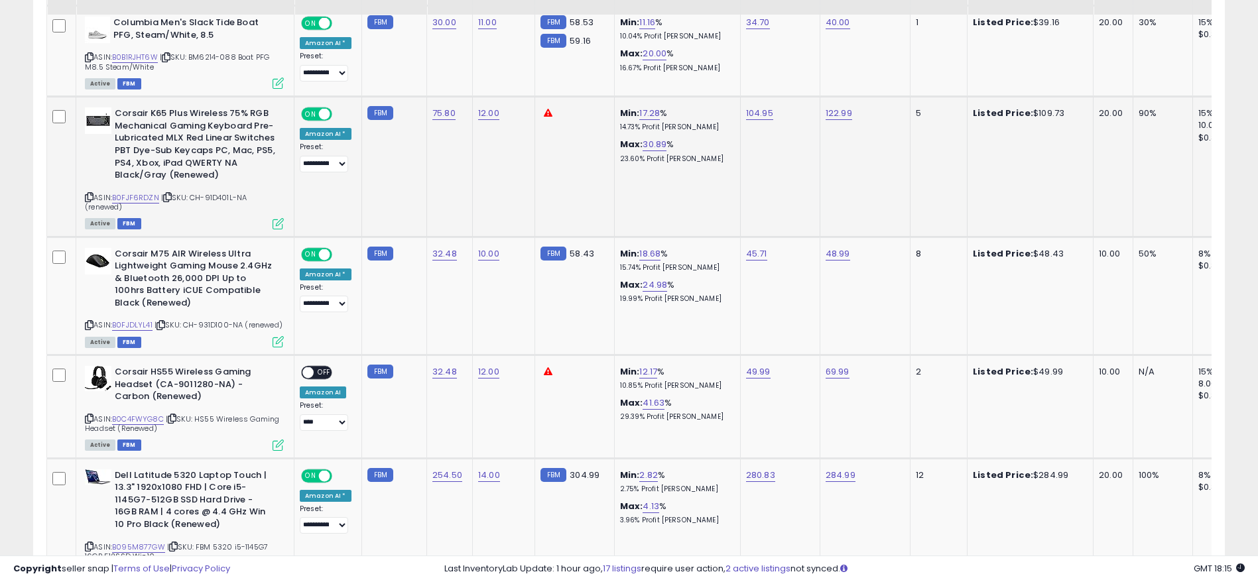
scroll to position [842, 0]
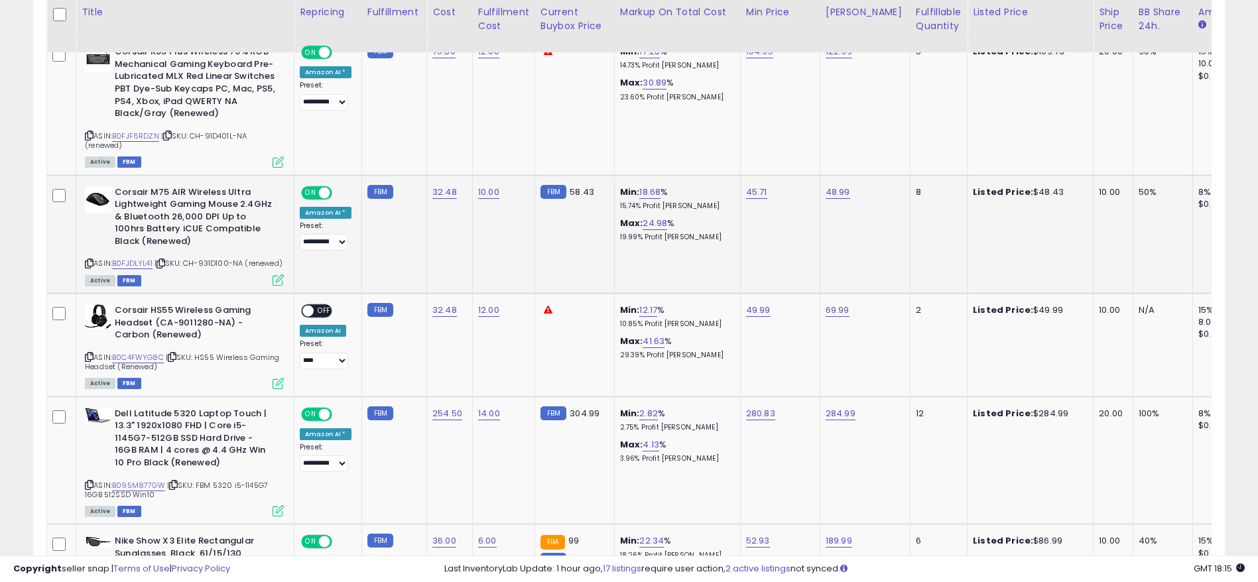
drag, startPoint x: 906, startPoint y: 196, endPoint x: 893, endPoint y: 199, distance: 13.7
click at [916, 196] on div "8" at bounding box center [936, 192] width 41 height 12
click at [89, 263] on icon at bounding box center [89, 263] width 9 height 7
drag, startPoint x: 685, startPoint y: 229, endPoint x: 621, endPoint y: 230, distance: 63.7
click at [621, 230] on div "Max: 24.98 % 19.99% Profit [PERSON_NAME]" at bounding box center [675, 229] width 110 height 25
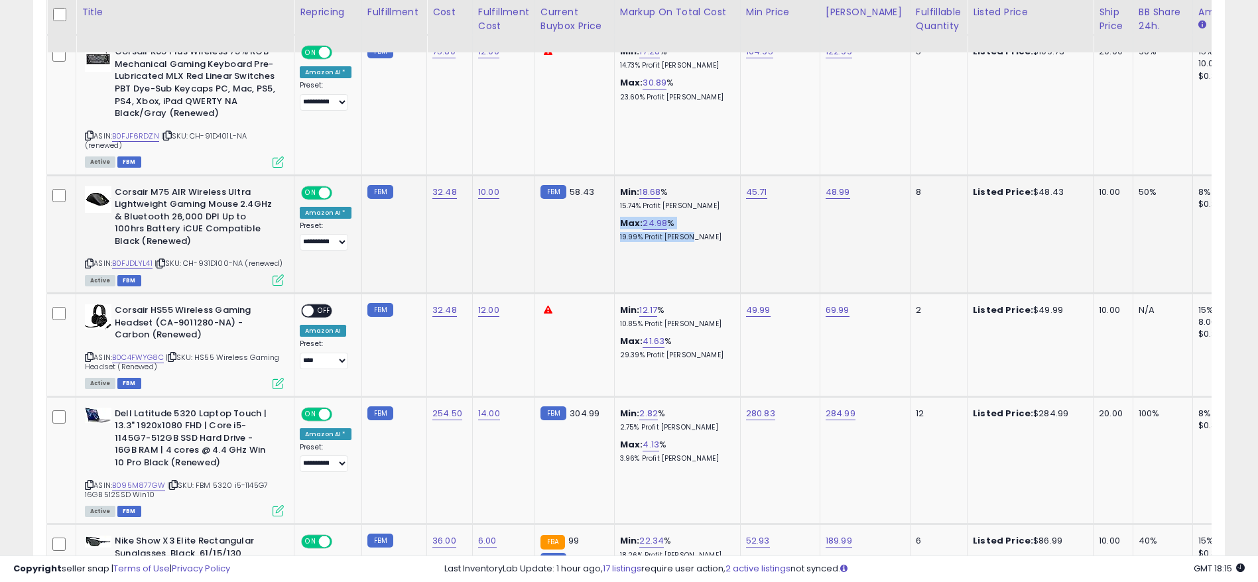
click at [614, 223] on td "Min: 18.68 % 15.74% Profit [PERSON_NAME]: 24.98 % 19.99% Profit [PERSON_NAME]" at bounding box center [677, 234] width 126 height 118
click at [130, 258] on link "B0FJDLYL41" at bounding box center [132, 263] width 40 height 11
drag, startPoint x: 773, startPoint y: 189, endPoint x: 736, endPoint y: 193, distance: 37.3
click at [740, 193] on td "45.71" at bounding box center [780, 234] width 80 height 118
click at [832, 193] on link "48.99" at bounding box center [838, 192] width 25 height 13
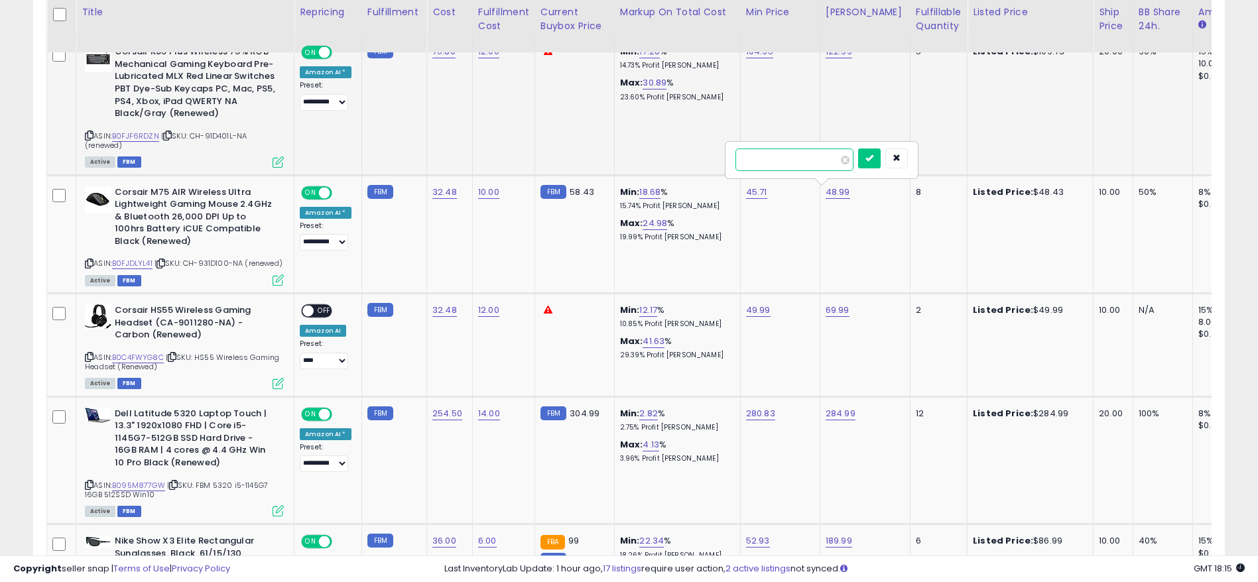
type input "*****"
click at [873, 154] on icon "submit" at bounding box center [869, 158] width 8 height 8
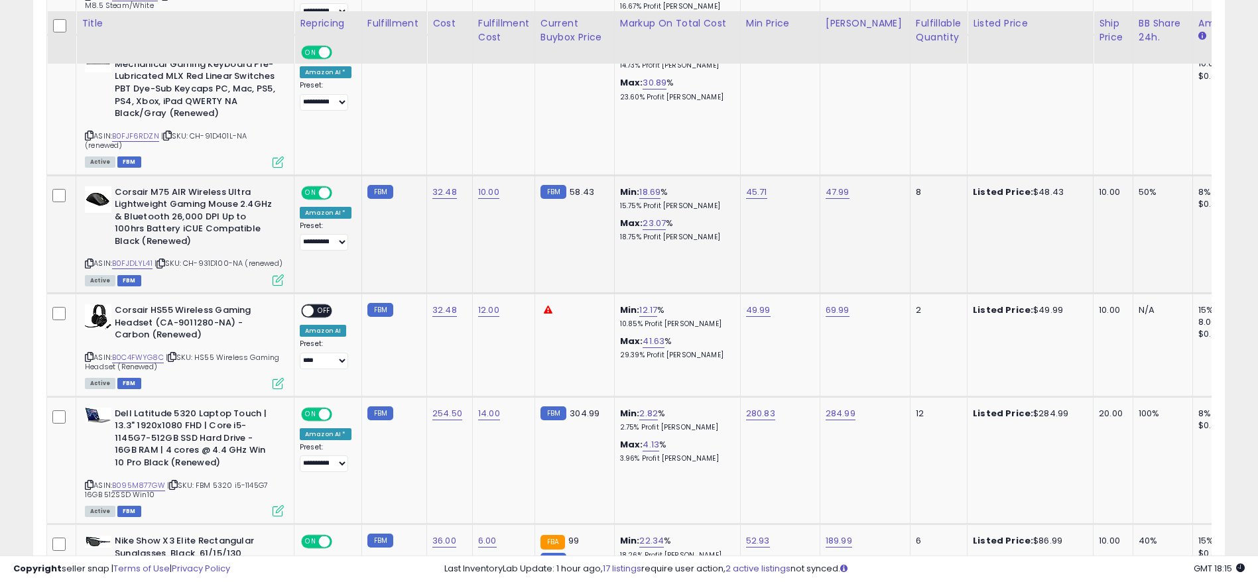
scroll to position [942, 0]
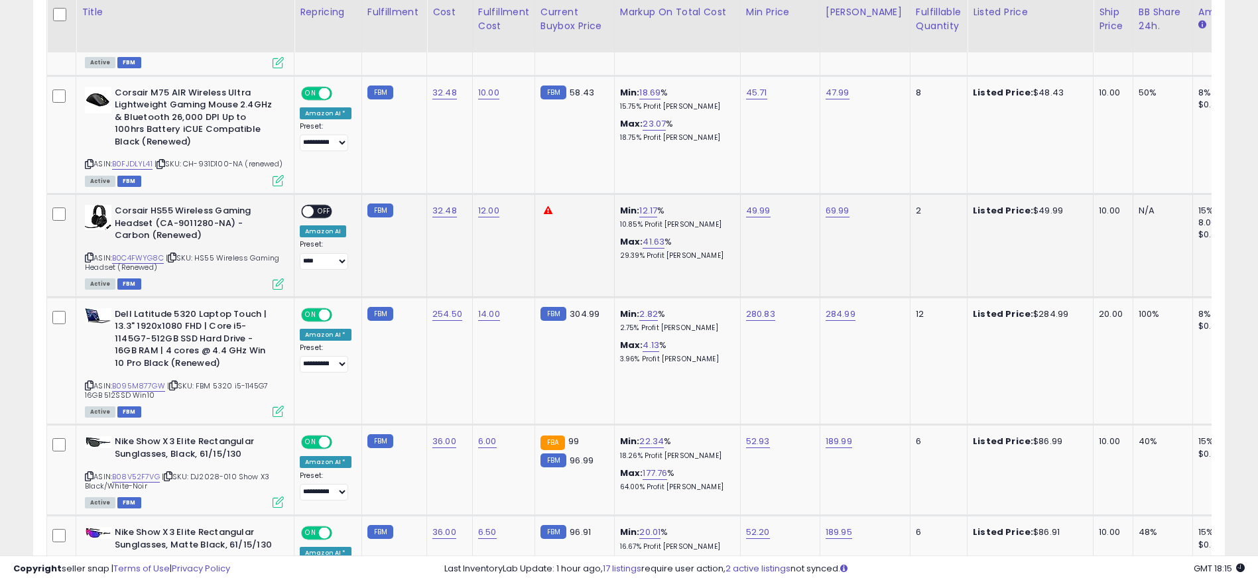
click at [88, 261] on icon at bounding box center [89, 257] width 9 height 7
drag, startPoint x: 1038, startPoint y: 221, endPoint x: 1057, endPoint y: 221, distance: 18.6
click at [1057, 217] on div "Listed Price: $49.99" at bounding box center [1028, 211] width 110 height 12
drag, startPoint x: 773, startPoint y: 215, endPoint x: 744, endPoint y: 217, distance: 29.2
click at [746, 217] on div "49.99" at bounding box center [778, 211] width 64 height 12
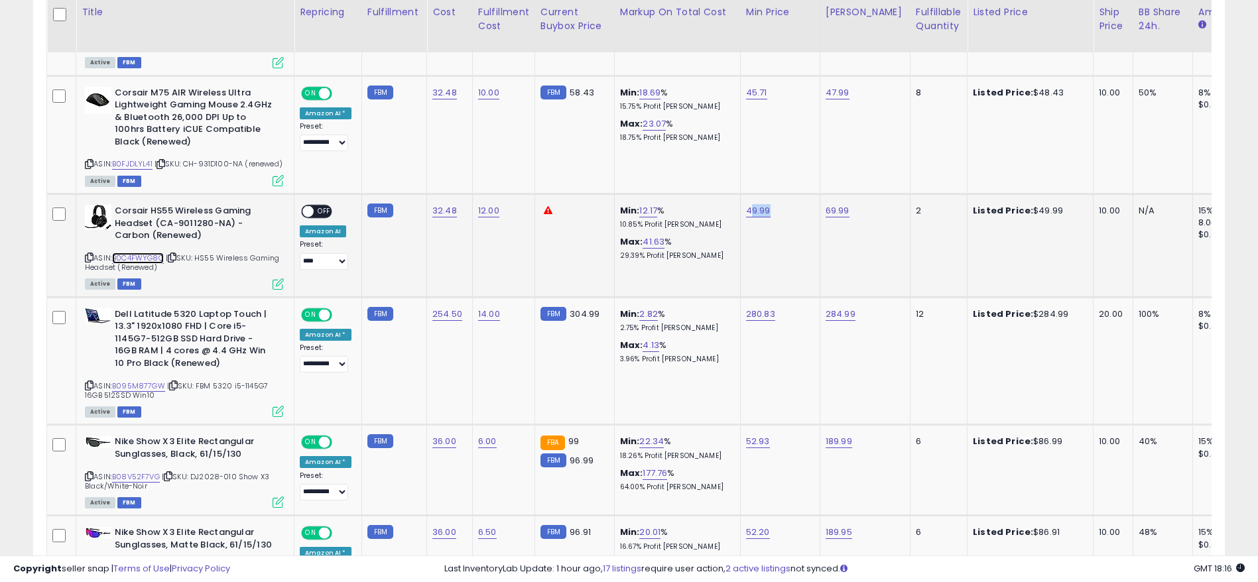
click at [135, 264] on link "B0C4FWYG8C" at bounding box center [138, 258] width 52 height 11
click at [851, 217] on div "69.99" at bounding box center [863, 211] width 74 height 12
drag, startPoint x: 684, startPoint y: 223, endPoint x: 602, endPoint y: 225, distance: 81.6
click at [602, 225] on tr "**********" at bounding box center [1108, 245] width 2123 height 103
click at [90, 261] on icon at bounding box center [89, 257] width 9 height 7
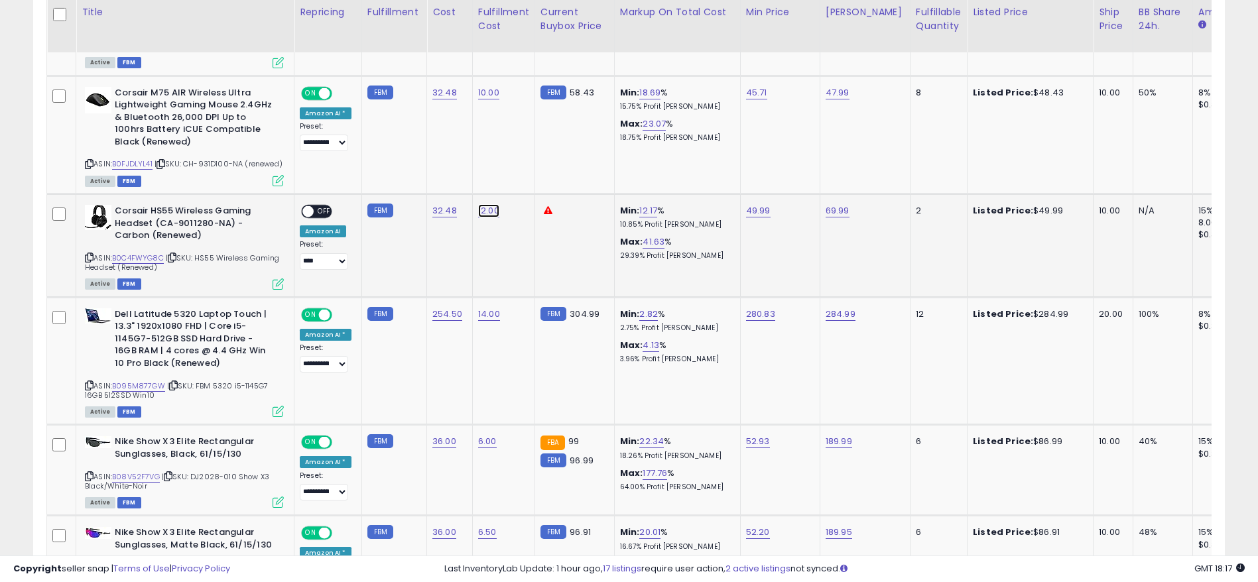
click at [485, 217] on link "12.00" at bounding box center [488, 210] width 21 height 13
type input "*"
click at [560, 169] on div "*" at bounding box center [474, 188] width 194 height 38
click at [530, 185] on button "submit" at bounding box center [521, 186] width 23 height 20
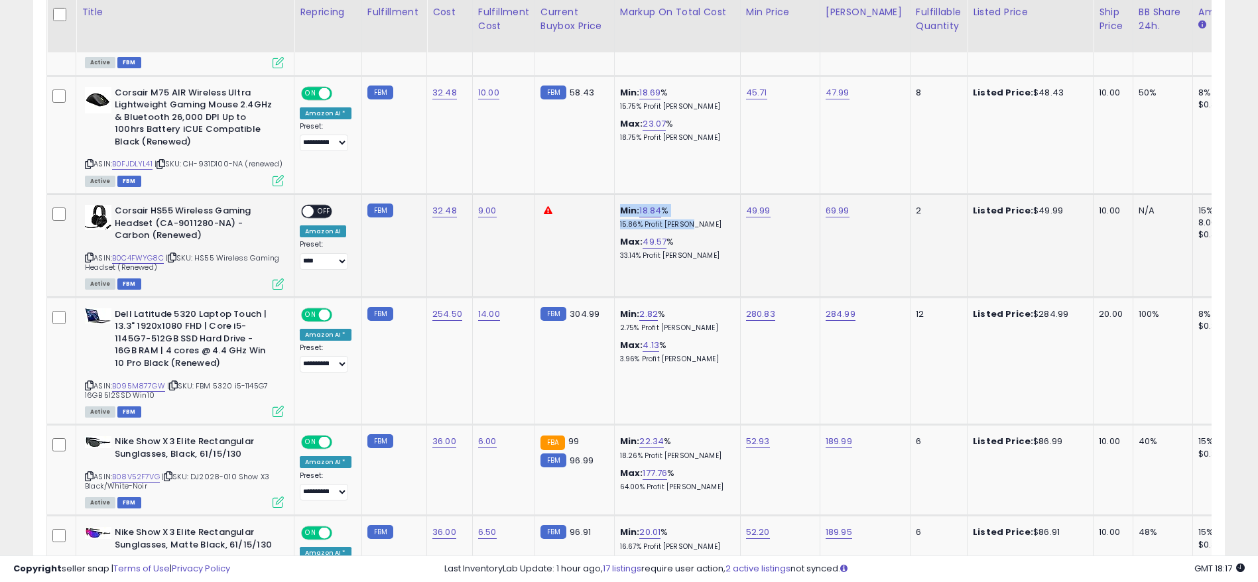
drag, startPoint x: 692, startPoint y: 234, endPoint x: 595, endPoint y: 223, distance: 97.5
click at [595, 223] on tr "**********" at bounding box center [1108, 245] width 2123 height 103
click at [151, 264] on link "B0C4FWYG8C" at bounding box center [138, 258] width 52 height 11
click at [746, 215] on link "49.99" at bounding box center [758, 210] width 25 height 13
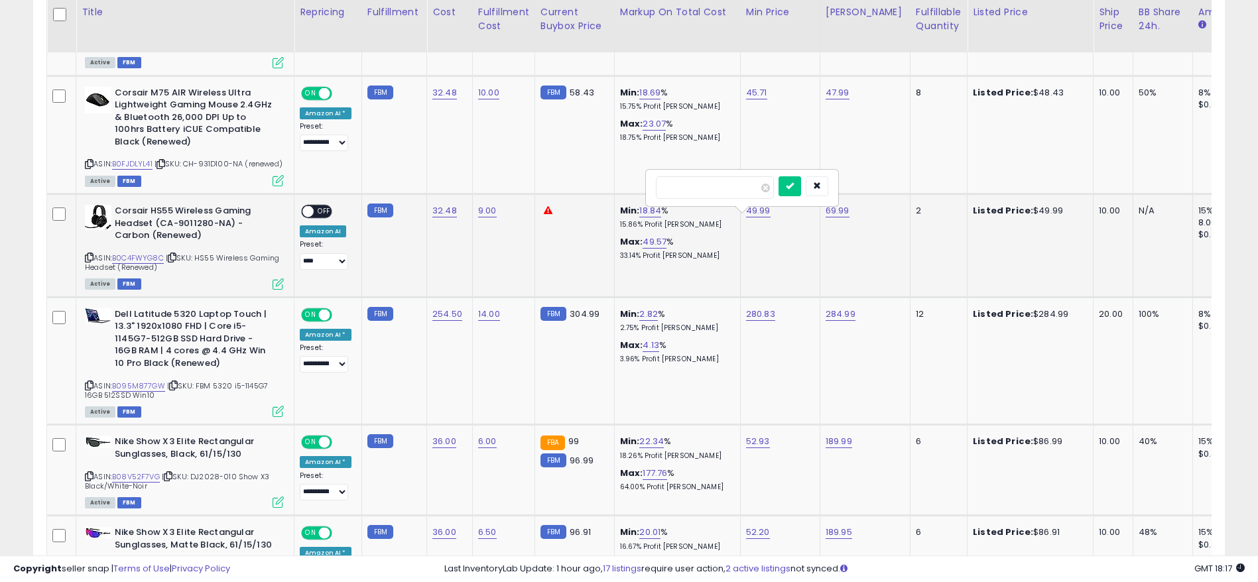
type input "*****"
click at [801, 190] on button "submit" at bounding box center [789, 186] width 23 height 20
drag, startPoint x: 493, startPoint y: 223, endPoint x: 440, endPoint y: 5, distance: 224.5
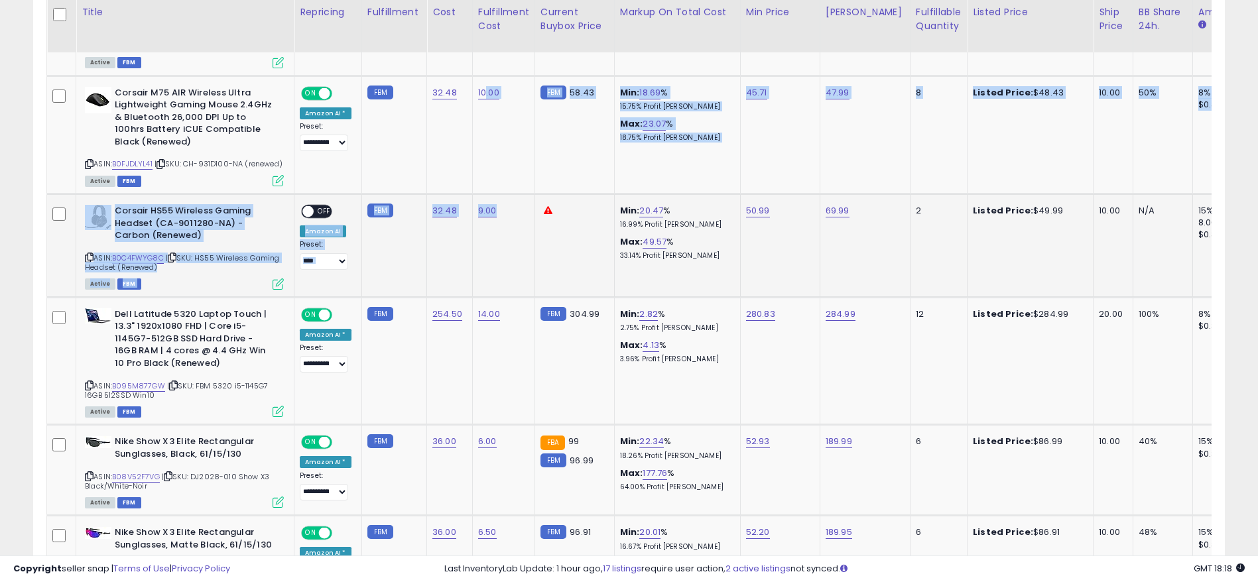
click at [473, 275] on td "9.00" at bounding box center [503, 245] width 62 height 103
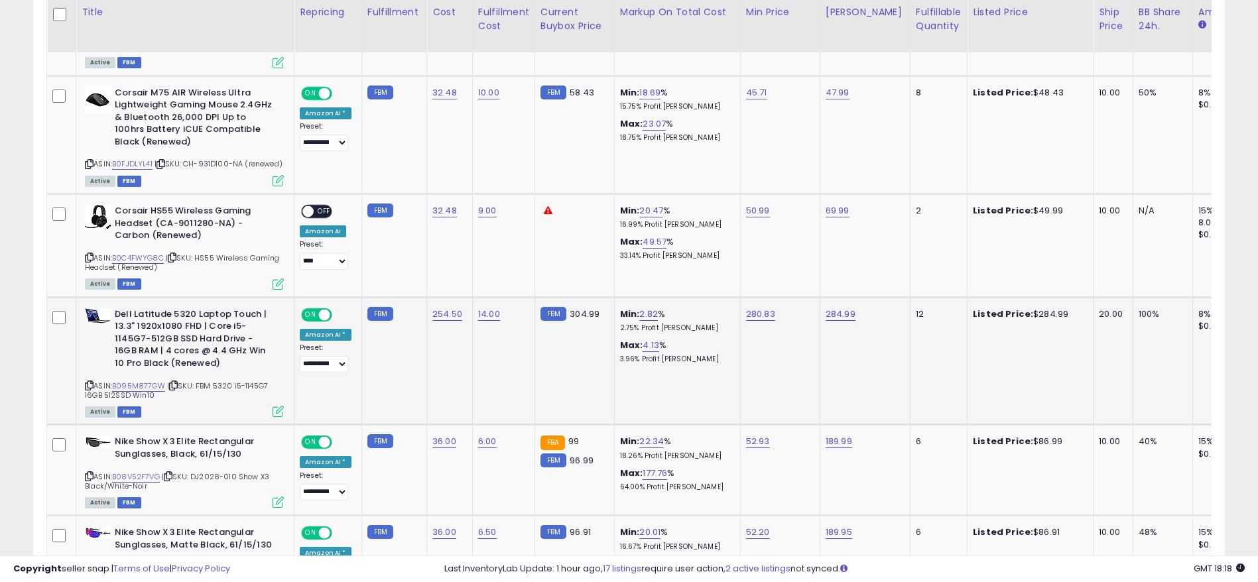
drag, startPoint x: 926, startPoint y: 316, endPoint x: 890, endPoint y: 317, distance: 35.8
click at [890, 317] on tr "**********" at bounding box center [1108, 361] width 2123 height 128
click at [967, 349] on td "Listed Price: $284.99" at bounding box center [1030, 361] width 126 height 128
click at [160, 392] on link "B095M877GW" at bounding box center [138, 386] width 53 height 11
click at [89, 389] on icon at bounding box center [89, 385] width 9 height 7
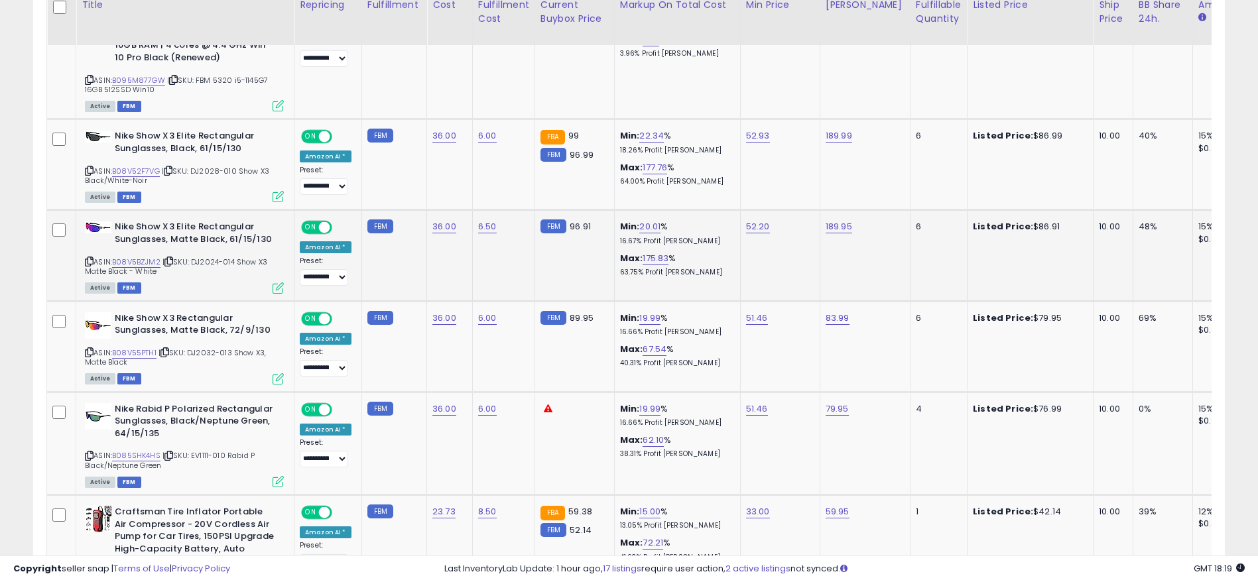
scroll to position [1240, 0]
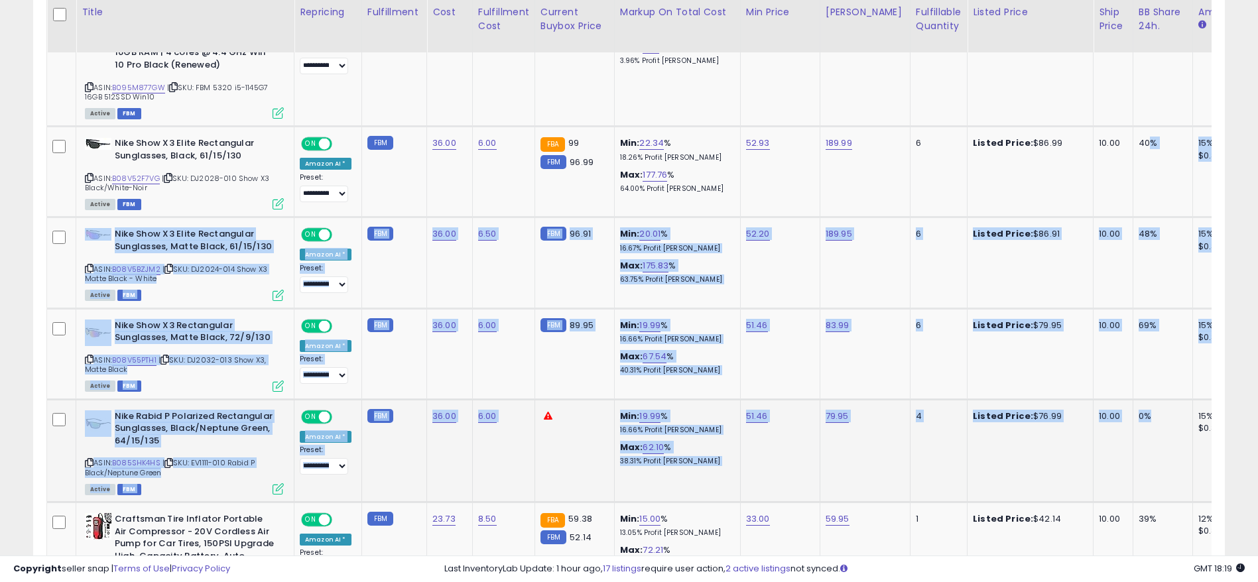
drag, startPoint x: 1131, startPoint y: 147, endPoint x: 1139, endPoint y: 414, distance: 267.3
click at [1138, 395] on td "69%" at bounding box center [1163, 353] width 60 height 91
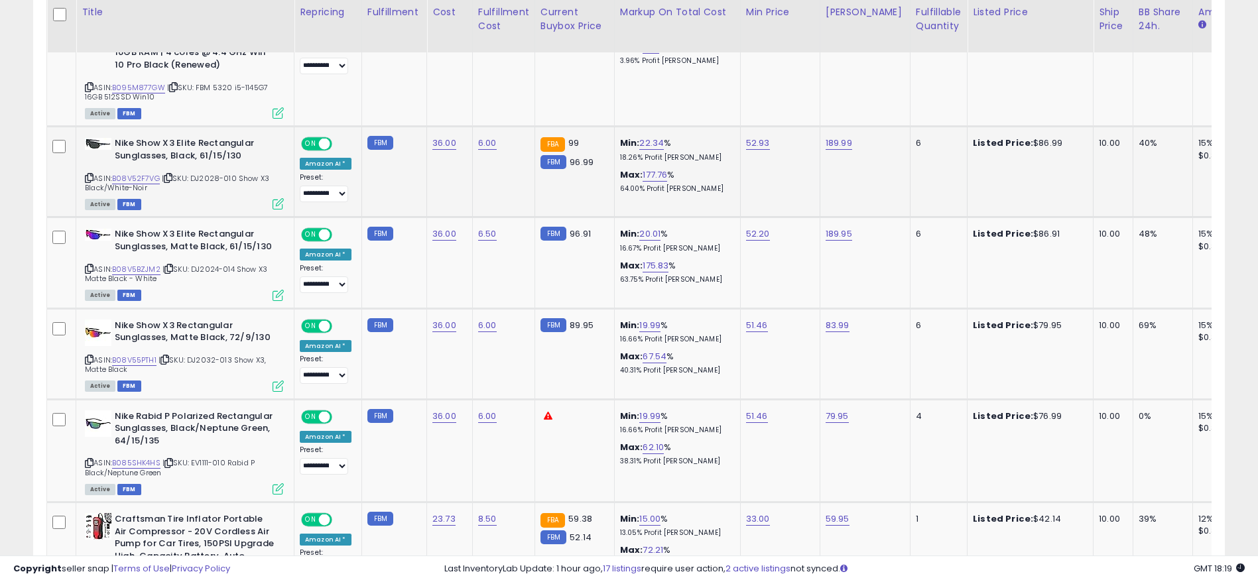
drag, startPoint x: 1127, startPoint y: 147, endPoint x: 1143, endPoint y: 148, distance: 16.6
click at [1142, 147] on div "40%" at bounding box center [1160, 143] width 44 height 12
drag, startPoint x: 1125, startPoint y: 239, endPoint x: 1148, endPoint y: 239, distance: 23.2
click at [1147, 239] on div "48%" at bounding box center [1160, 234] width 44 height 12
click at [740, 328] on td "51.46" at bounding box center [780, 353] width 80 height 91
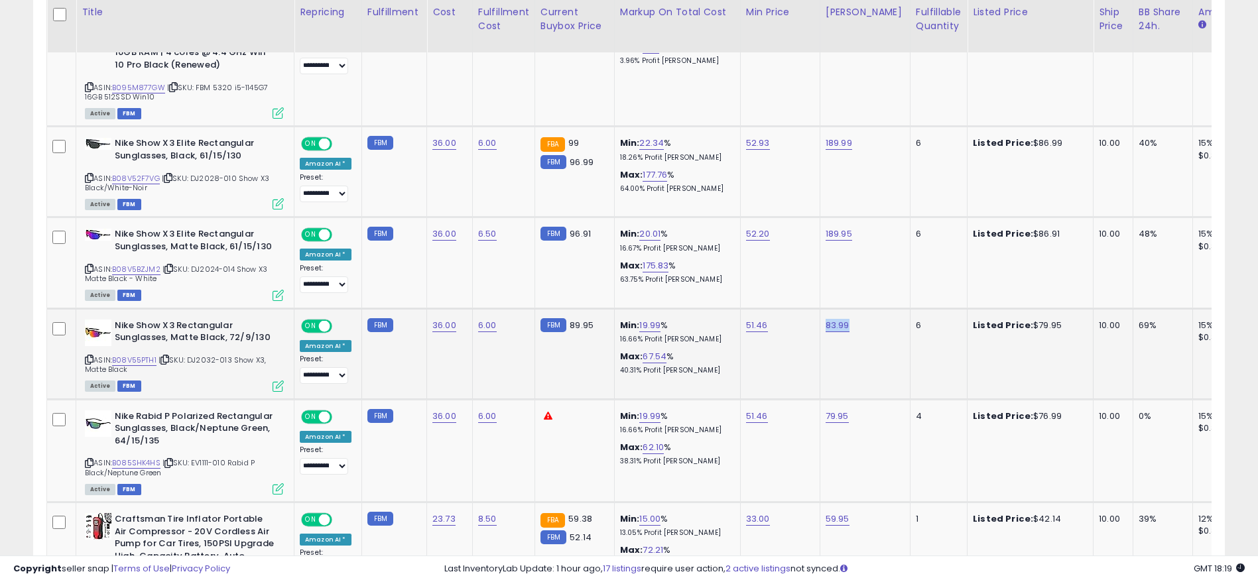
drag, startPoint x: 863, startPoint y: 331, endPoint x: 812, endPoint y: 333, distance: 51.1
click at [812, 333] on tr "**********" at bounding box center [1108, 353] width 2123 height 91
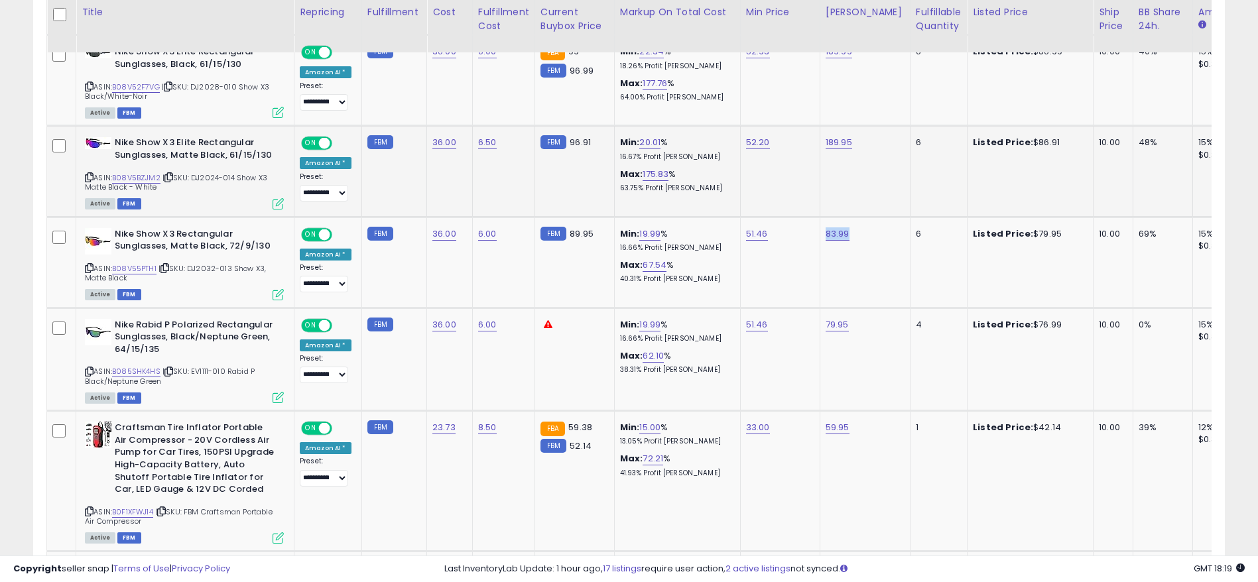
scroll to position [1339, 0]
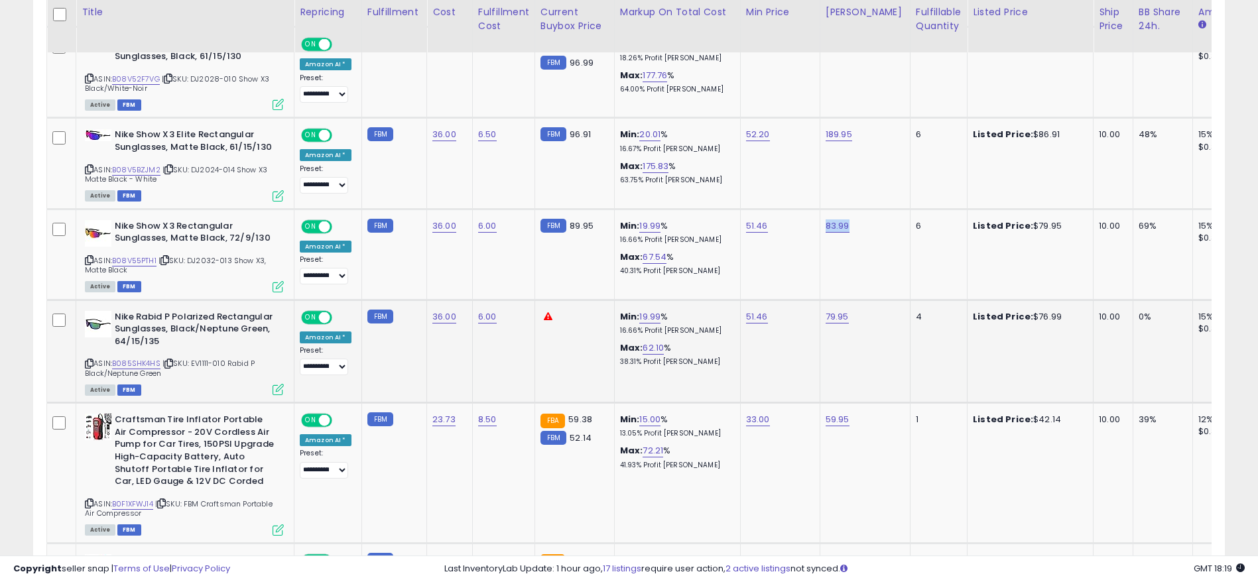
click at [971, 336] on tr "**********" at bounding box center [1108, 351] width 2123 height 103
click at [121, 369] on link "B085SHK4HS" at bounding box center [136, 363] width 48 height 11
click at [89, 367] on icon at bounding box center [89, 363] width 9 height 7
click at [123, 369] on link "B085SHK4HS" at bounding box center [136, 363] width 48 height 11
click at [833, 324] on link "79.95" at bounding box center [837, 316] width 23 height 13
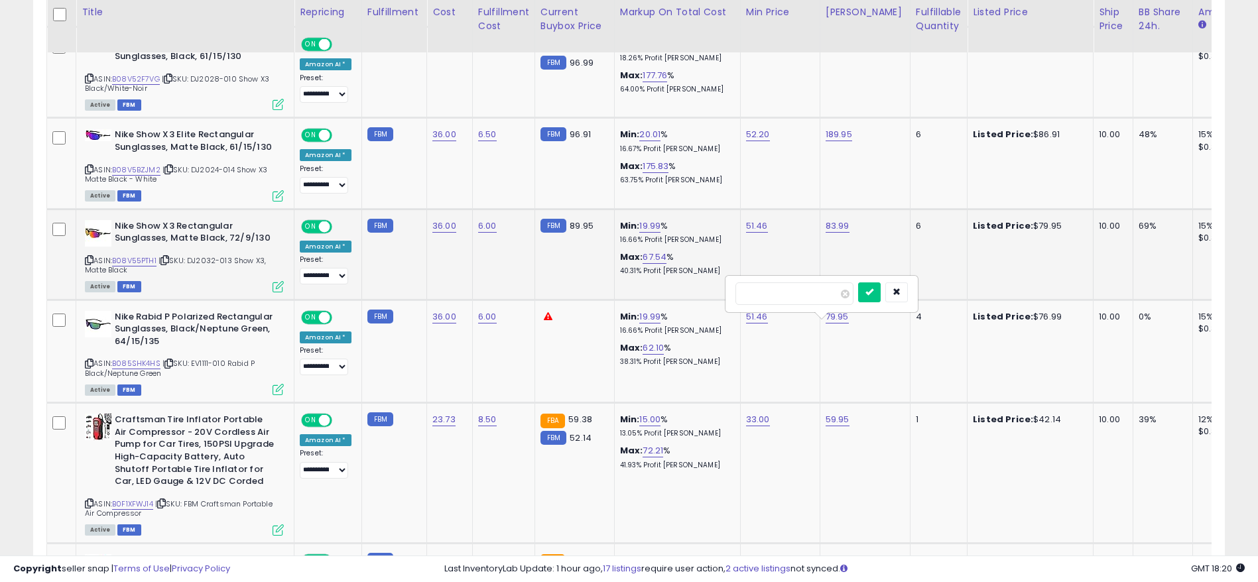
drag, startPoint x: 807, startPoint y: 296, endPoint x: 573, endPoint y: 296, distance: 234.1
type input "*****"
click at [902, 292] on div at bounding box center [883, 293] width 50 height 23
click at [873, 292] on icon "submit" at bounding box center [869, 292] width 8 height 8
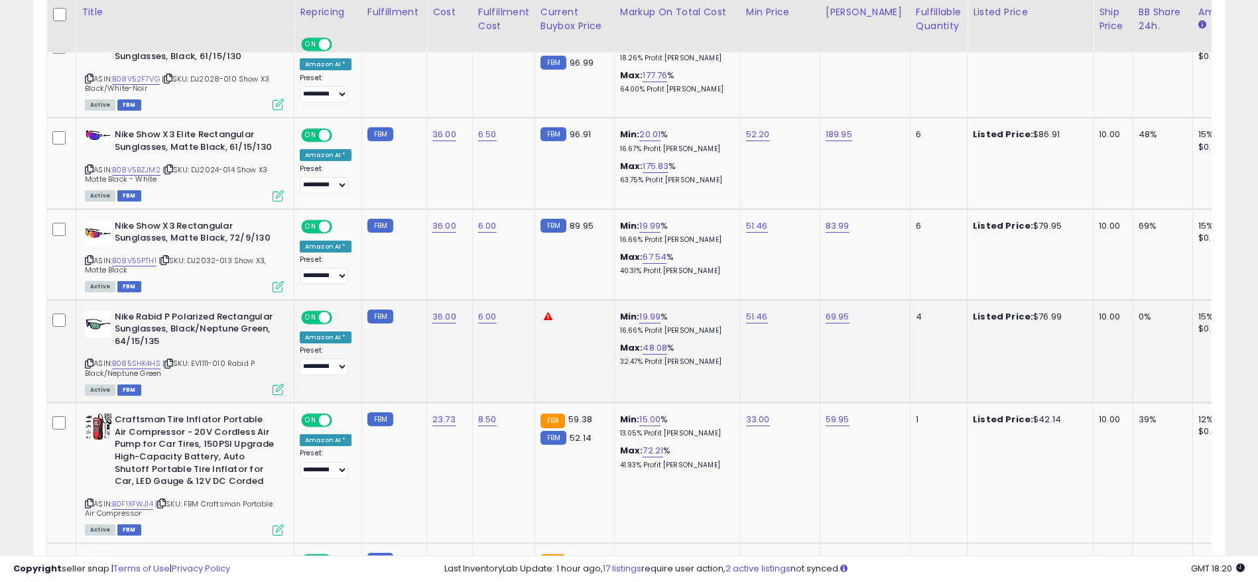
click at [696, 366] on p "32.47% Profit [PERSON_NAME]" at bounding box center [675, 361] width 110 height 9
drag, startPoint x: 866, startPoint y: 326, endPoint x: 814, endPoint y: 326, distance: 51.7
click at [820, 326] on td "69.95" at bounding box center [865, 351] width 90 height 103
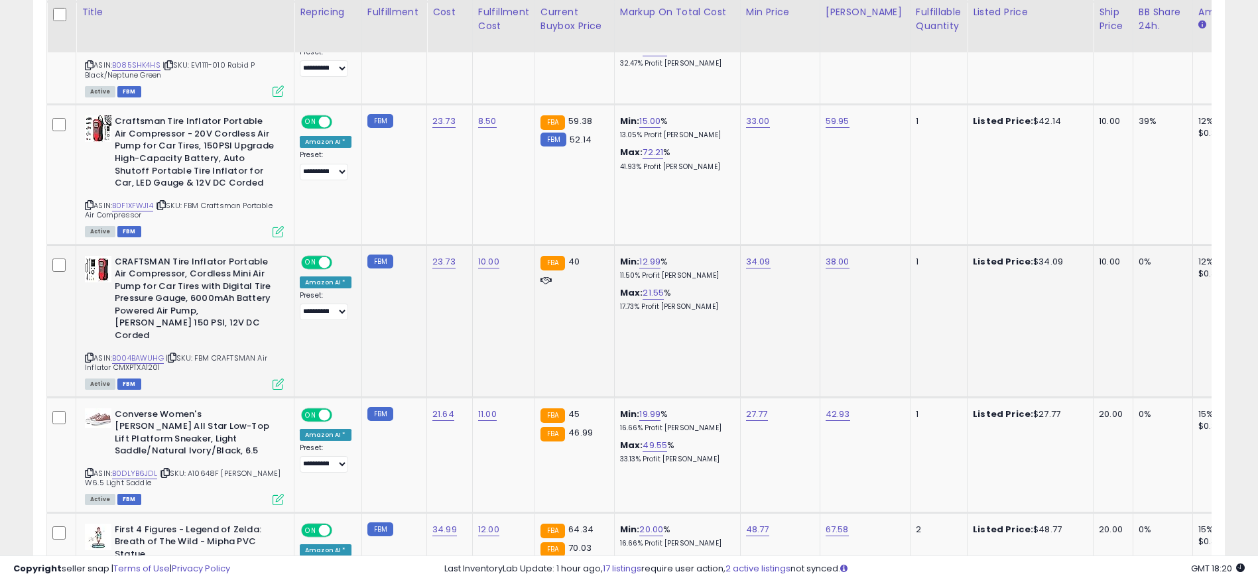
scroll to position [1538, 0]
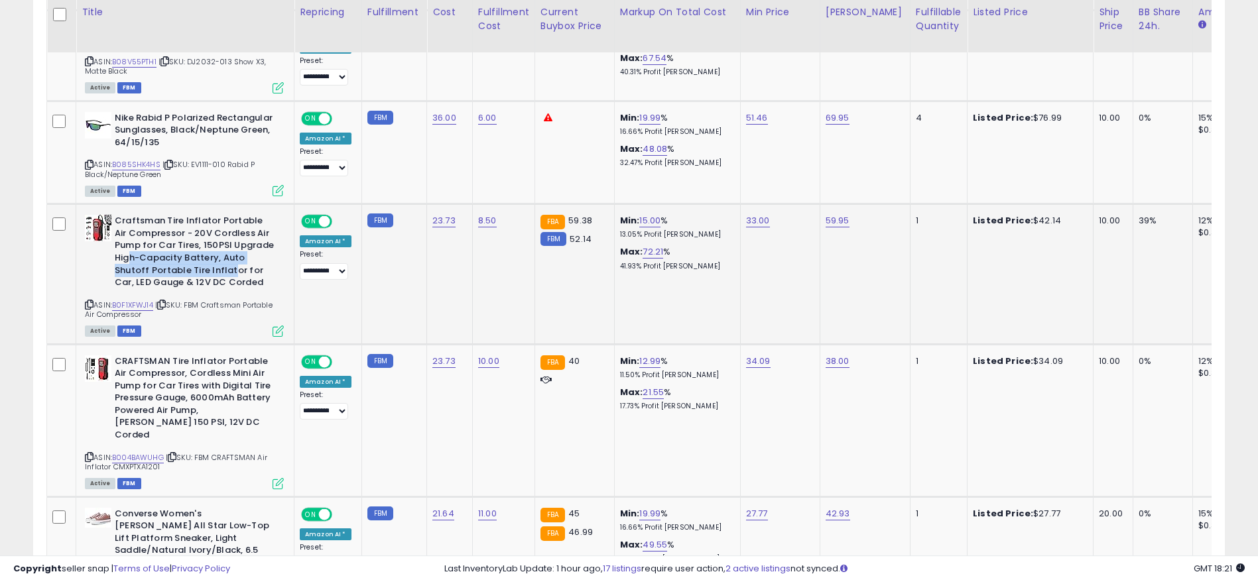
drag, startPoint x: 132, startPoint y: 269, endPoint x: 285, endPoint y: 300, distance: 156.4
click at [285, 300] on td "Craftsman Tire Inflator Portable Air Compressor - 20V Cordless Air Pump for Car…" at bounding box center [185, 274] width 218 height 140
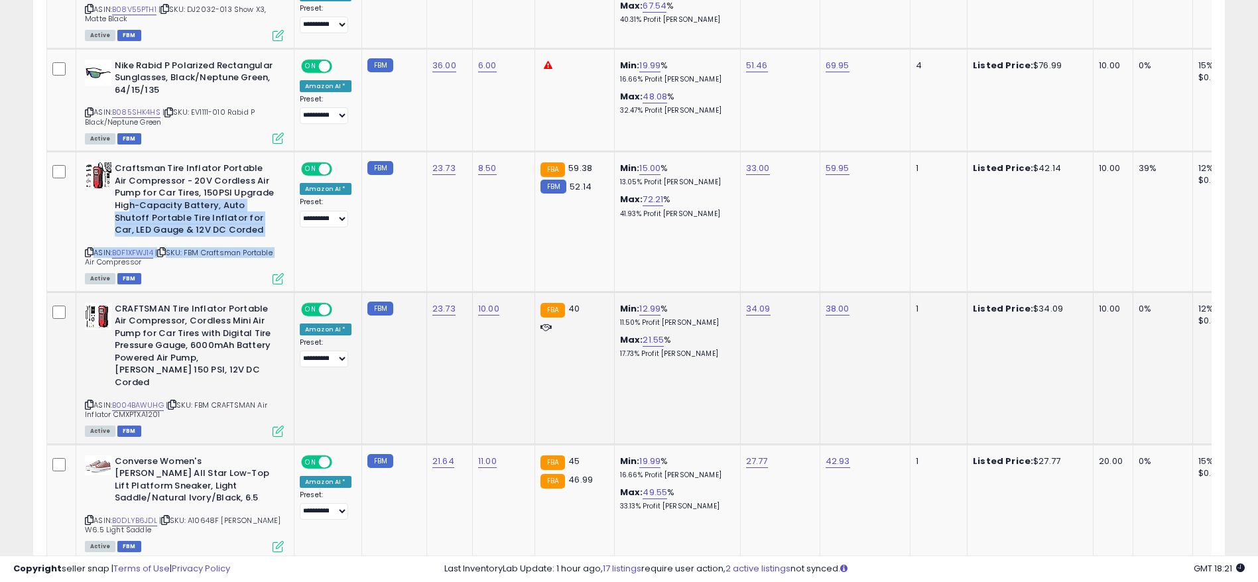
scroll to position [1638, 0]
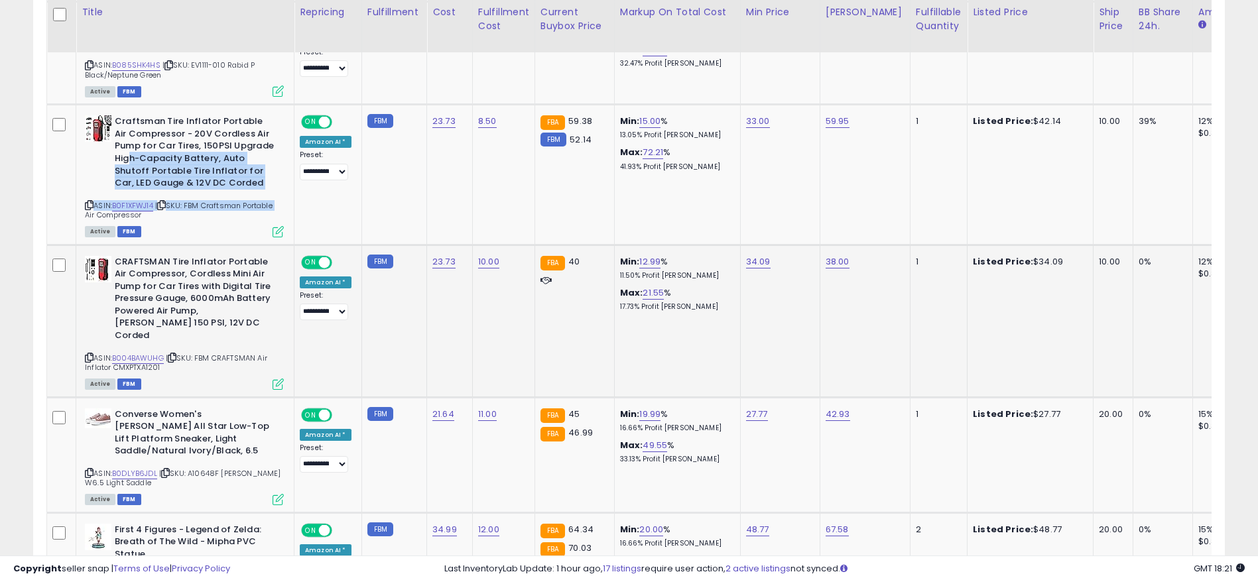
drag, startPoint x: 194, startPoint y: 287, endPoint x: 231, endPoint y: 294, distance: 37.7
click at [229, 293] on b "CRAFTSMAN Tire Inflator Portable Air Compressor, Cordless Mini Air Pump for Car…" at bounding box center [195, 301] width 161 height 90
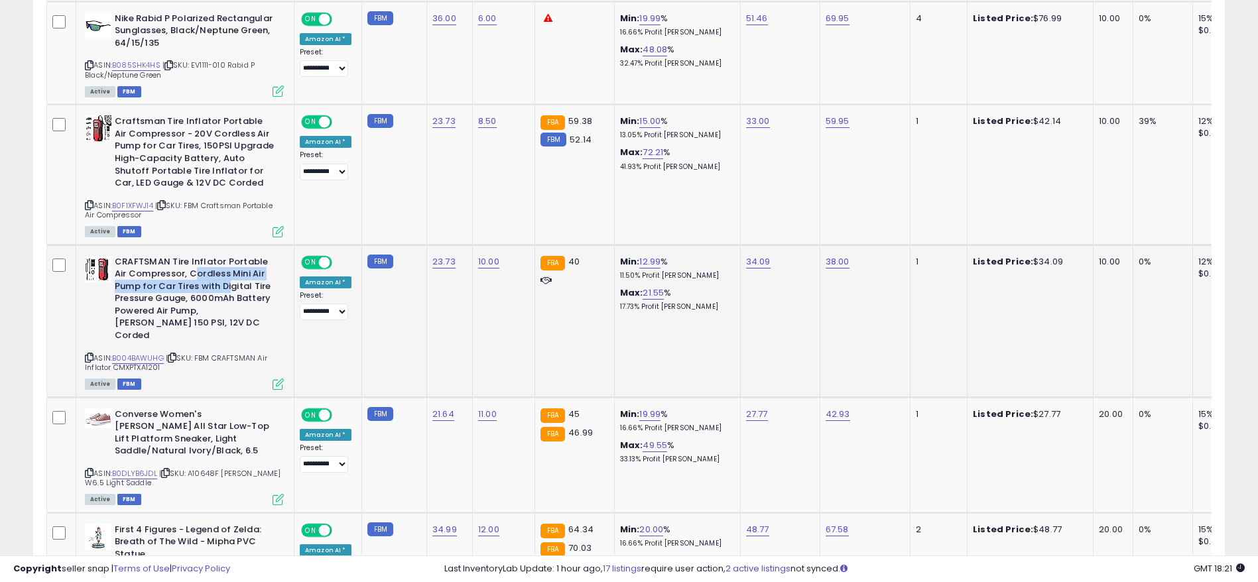
scroll to position [1439, 0]
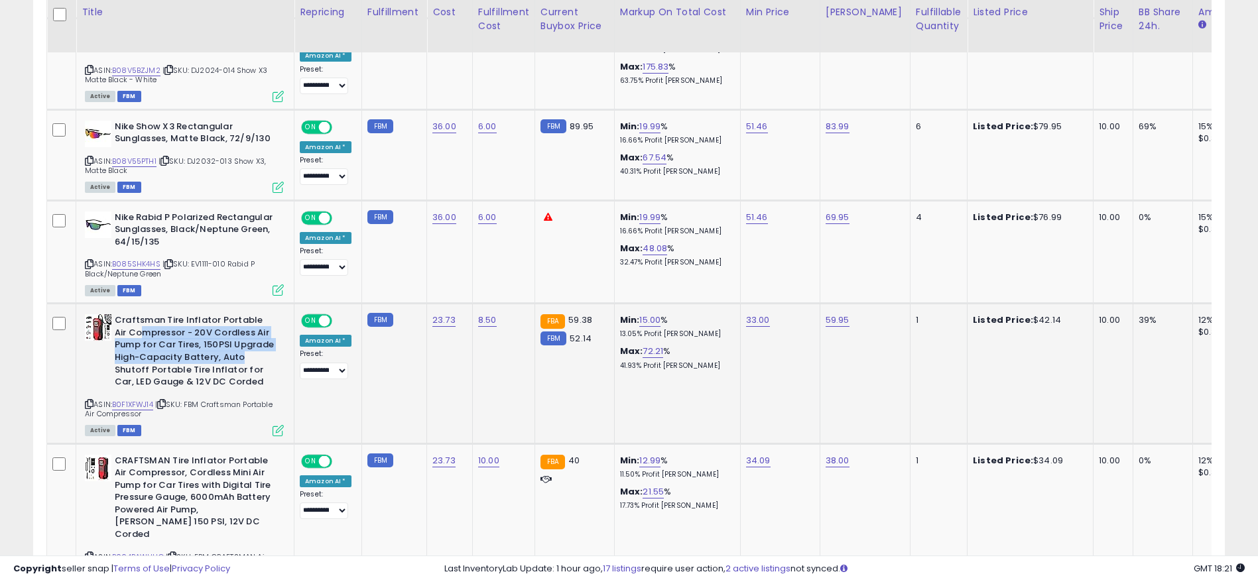
drag, startPoint x: 128, startPoint y: 345, endPoint x: 253, endPoint y: 369, distance: 126.8
click at [253, 369] on b "Craftsman Tire Inflator Portable Air Compressor - 20V Cordless Air Pump for Car…" at bounding box center [195, 352] width 161 height 77
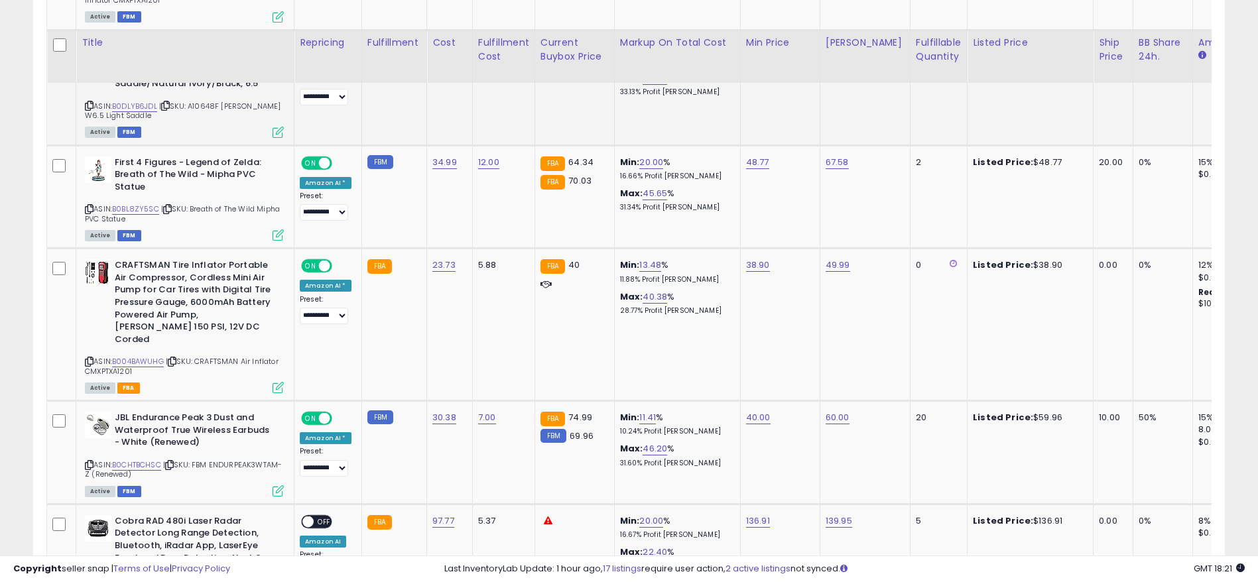
scroll to position [2036, 0]
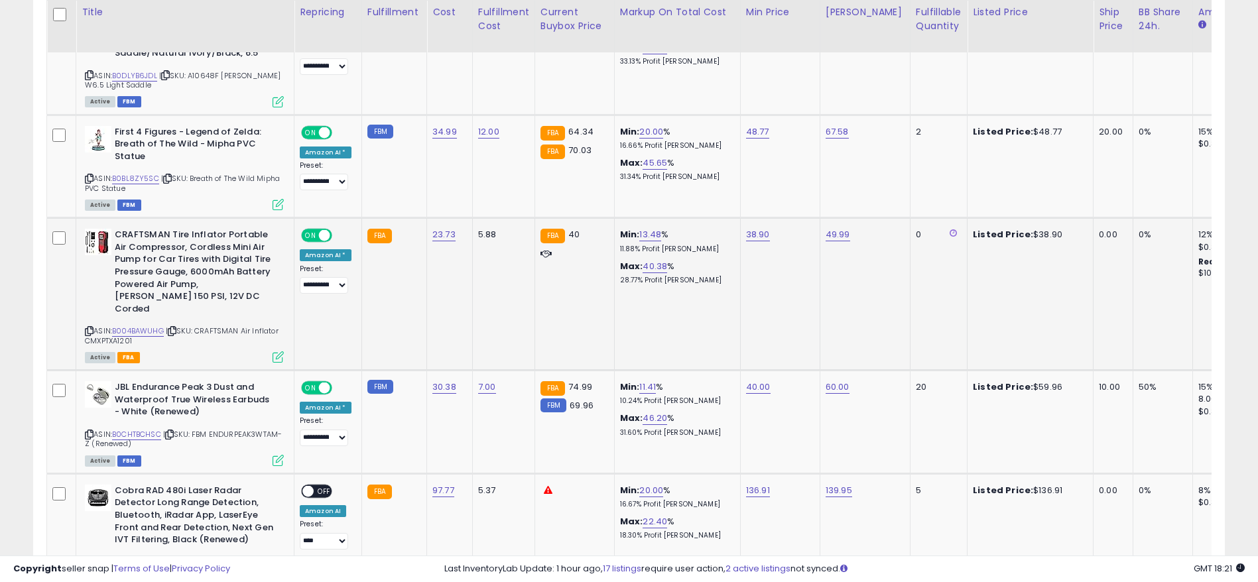
drag, startPoint x: 175, startPoint y: 257, endPoint x: 303, endPoint y: 275, distance: 129.1
click at [267, 270] on b "CRAFTSMAN Tire Inflator Portable Air Compressor, Cordless Mini Air Pump for Car…" at bounding box center [195, 274] width 161 height 90
drag, startPoint x: 908, startPoint y: 231, endPoint x: 953, endPoint y: 225, distance: 44.8
click at [953, 225] on tr "**********" at bounding box center [1108, 294] width 2123 height 153
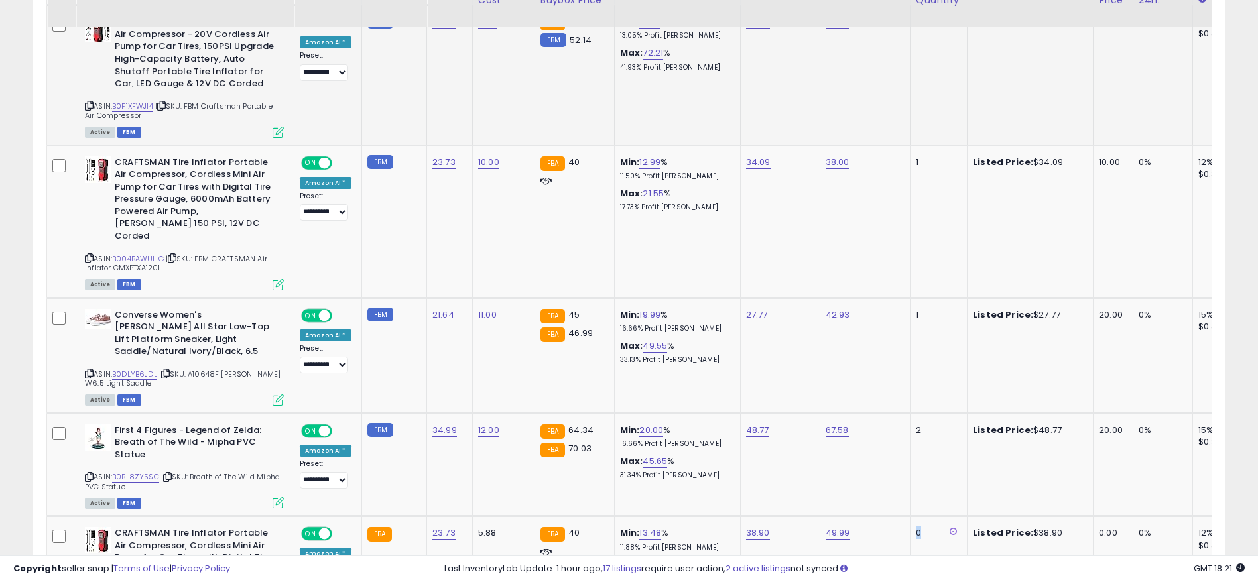
scroll to position [1638, 0]
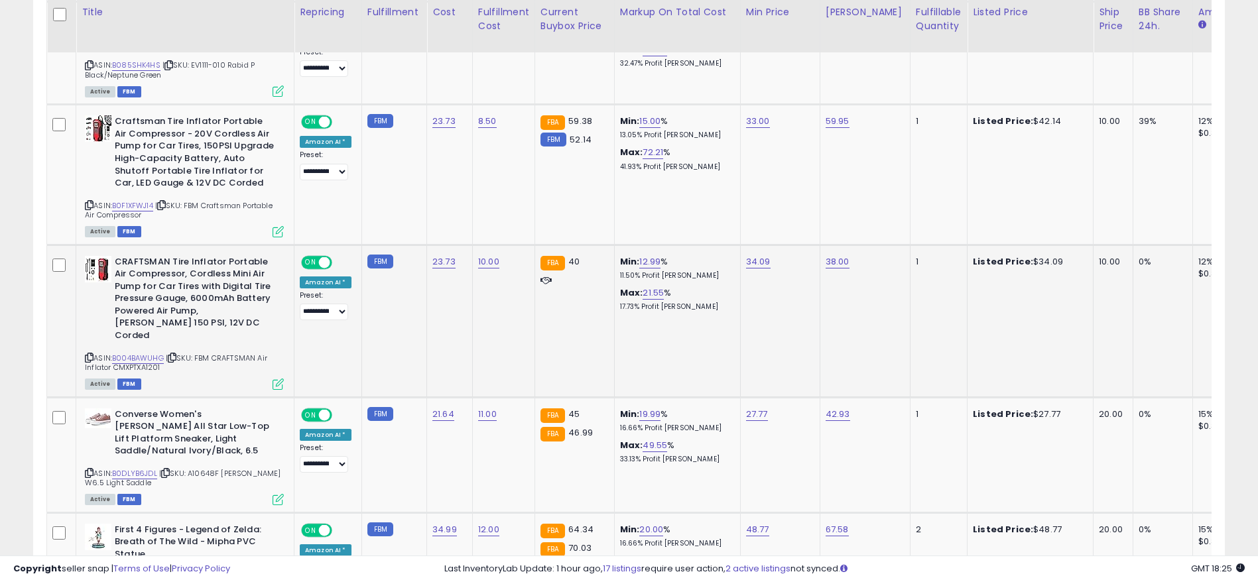
click at [86, 354] on icon at bounding box center [89, 357] width 9 height 7
click at [88, 209] on icon at bounding box center [89, 205] width 9 height 7
click at [483, 269] on link "10.00" at bounding box center [488, 261] width 21 height 13
drag, startPoint x: 489, startPoint y: 236, endPoint x: 274, endPoint y: 235, distance: 214.8
click at [274, 235] on tbody "**********" at bounding box center [1108, 441] width 2123 height 2766
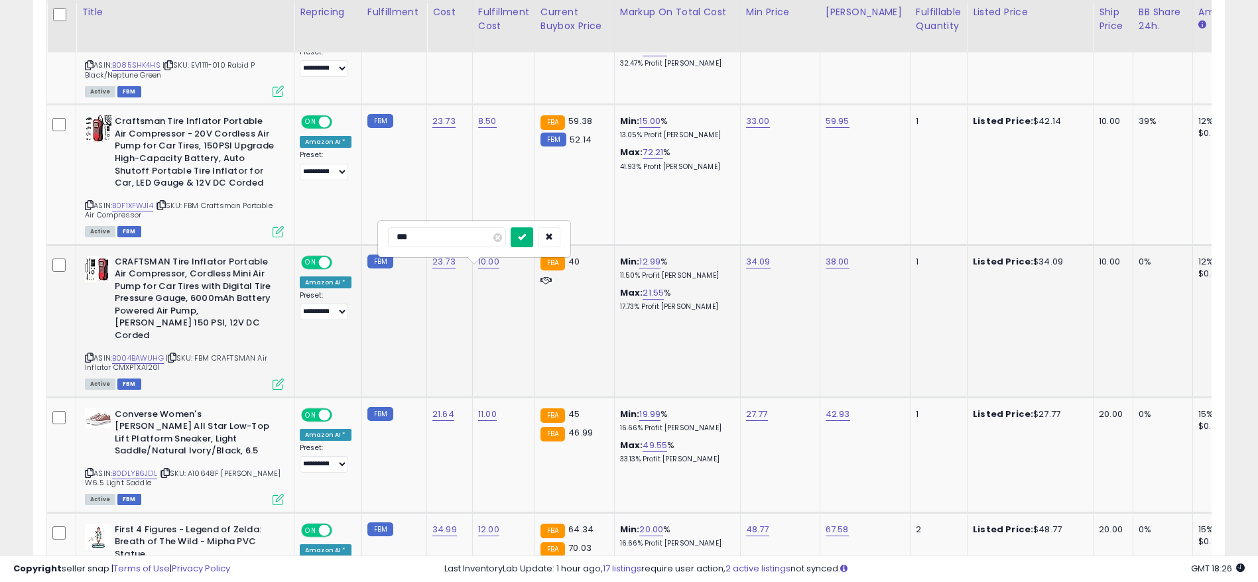
type input "***"
click at [533, 240] on button "submit" at bounding box center [522, 237] width 23 height 20
click at [484, 128] on link "8.50" at bounding box center [487, 121] width 19 height 13
drag, startPoint x: 413, startPoint y: 97, endPoint x: 195, endPoint y: 93, distance: 218.2
click at [196, 94] on tbody "**********" at bounding box center [1108, 441] width 2123 height 2766
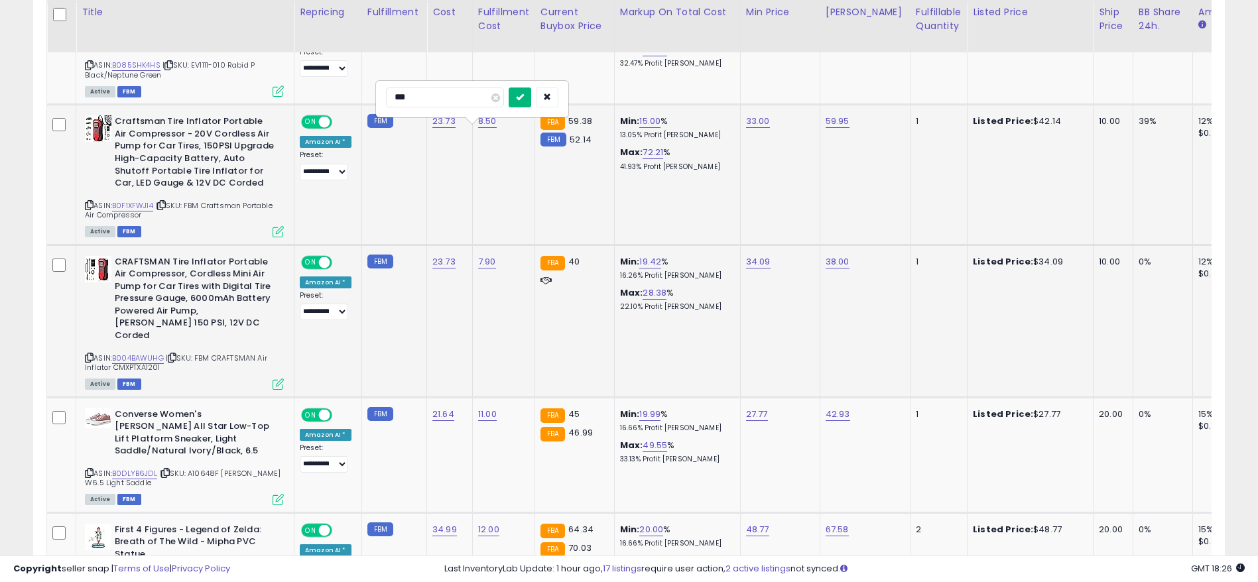
type input "***"
click at [524, 93] on icon "submit" at bounding box center [520, 97] width 8 height 8
drag, startPoint x: 924, startPoint y: 127, endPoint x: 891, endPoint y: 126, distance: 33.8
click at [891, 126] on tr "**********" at bounding box center [1108, 175] width 2123 height 140
drag, startPoint x: 922, startPoint y: 270, endPoint x: 851, endPoint y: 270, distance: 71.6
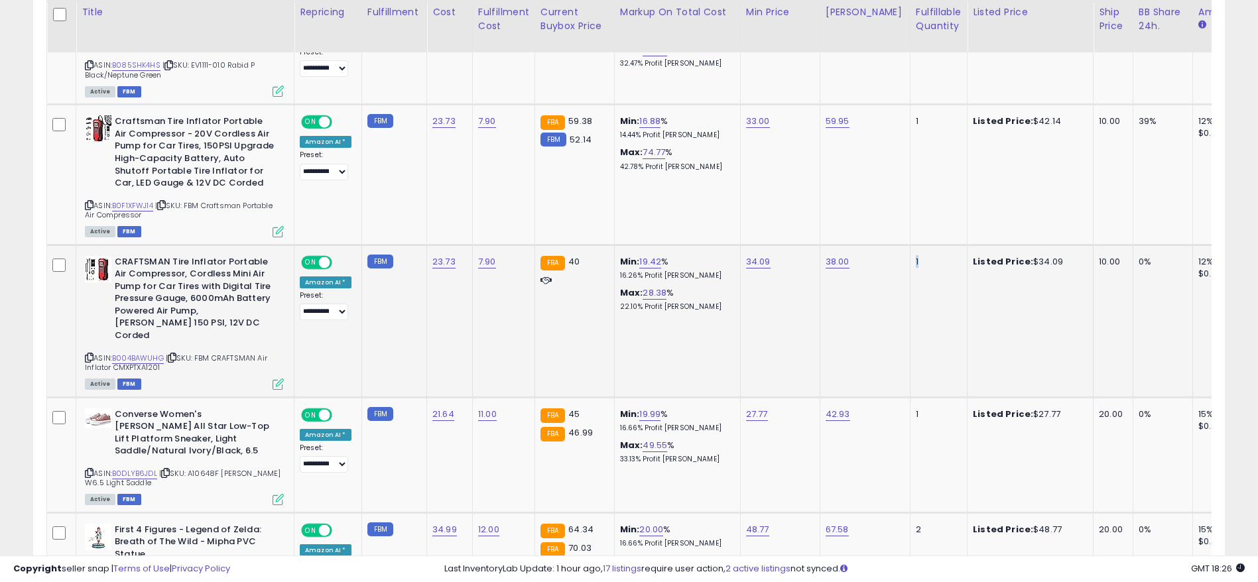
click at [851, 270] on tr "**********" at bounding box center [1108, 321] width 2123 height 153
click at [159, 353] on link "B004BAWUHG" at bounding box center [138, 358] width 52 height 11
click at [871, 314] on td "38.00" at bounding box center [865, 321] width 90 height 153
click at [89, 354] on icon at bounding box center [89, 357] width 9 height 7
drag, startPoint x: 219, startPoint y: 294, endPoint x: 244, endPoint y: 308, distance: 28.2
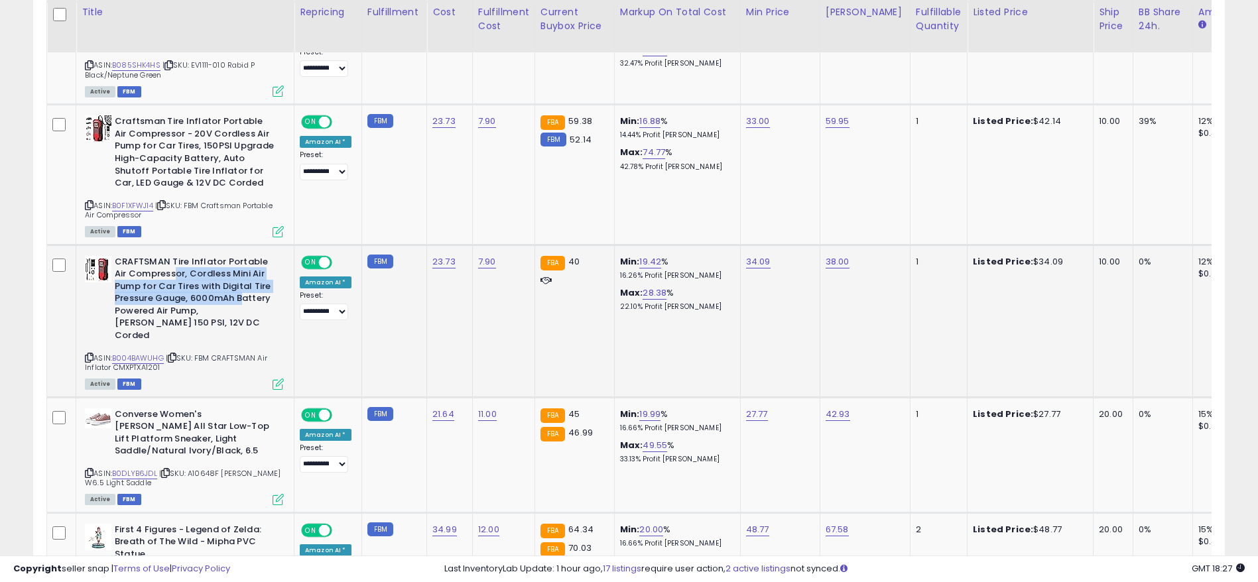
click at [244, 308] on b "CRAFTSMAN Tire Inflator Portable Air Compressor, Cordless Mini Air Pump for Car…" at bounding box center [195, 301] width 161 height 90
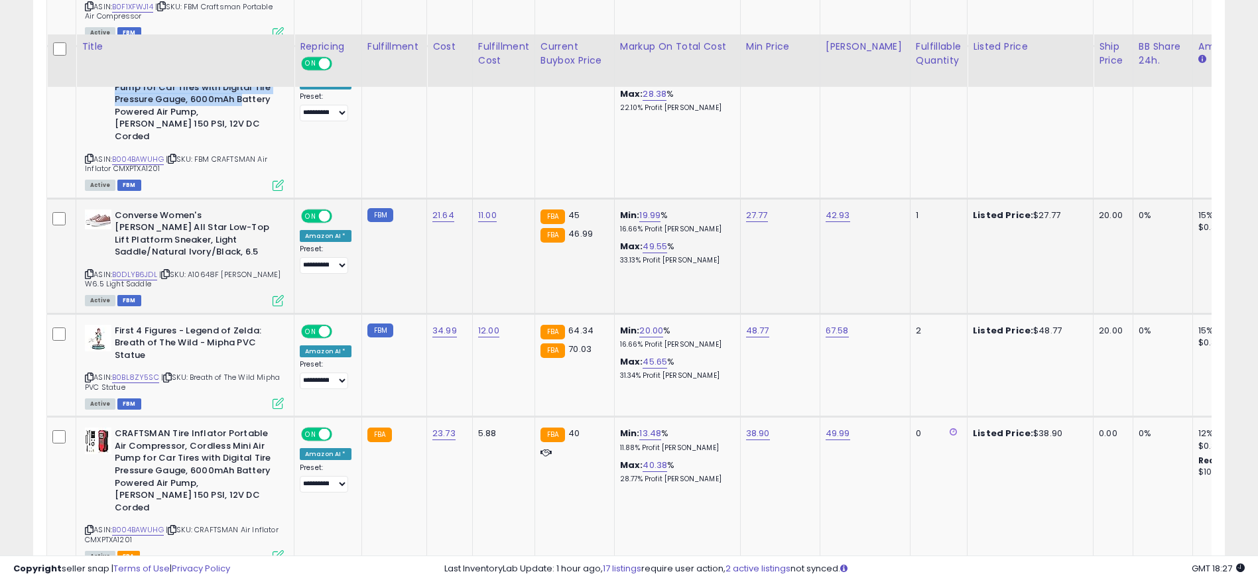
scroll to position [1936, 0]
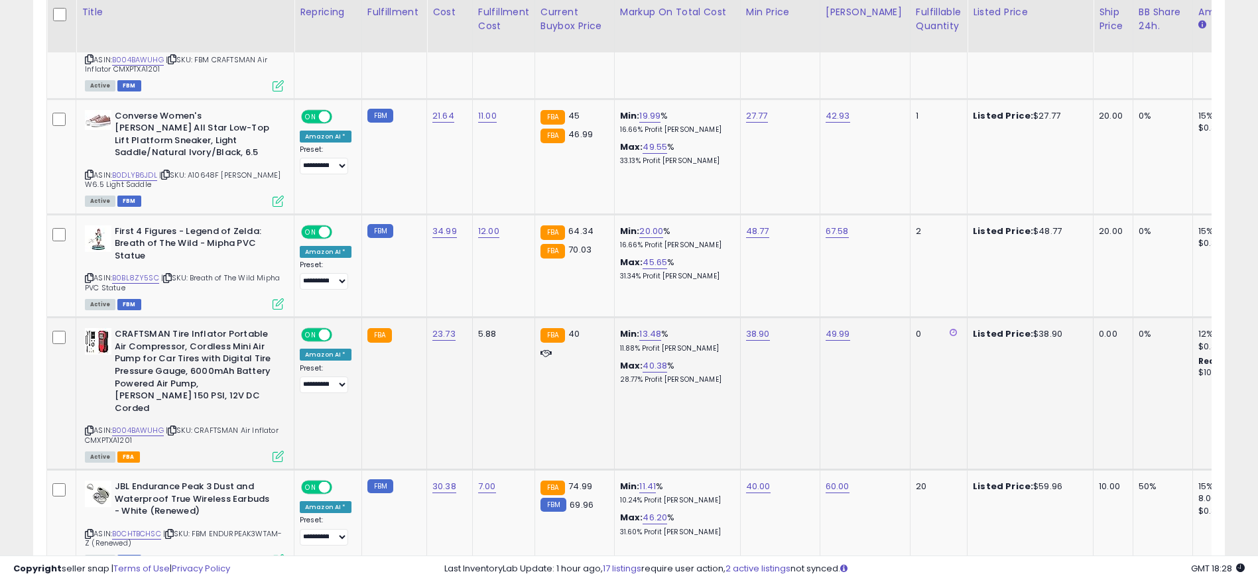
click at [86, 427] on icon at bounding box center [89, 430] width 9 height 7
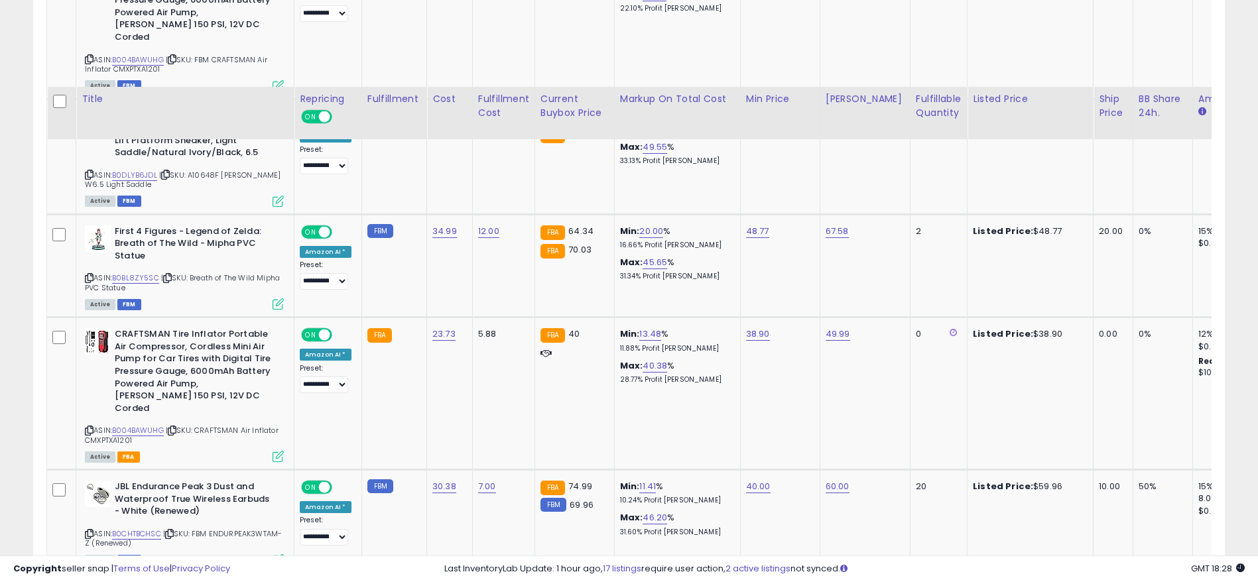
scroll to position [2135, 0]
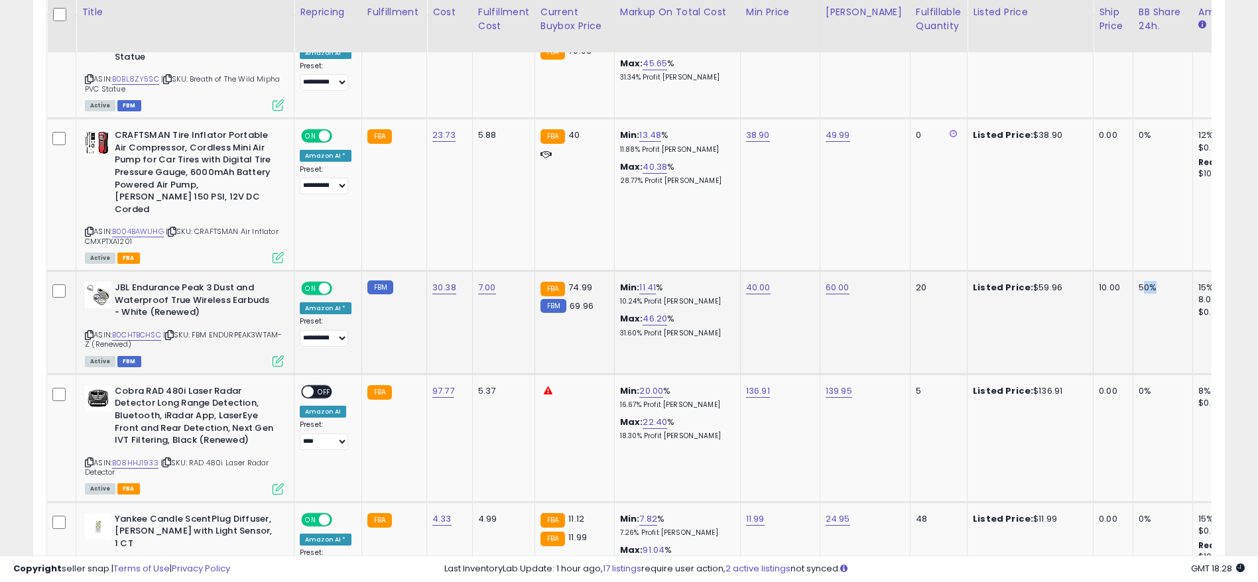
drag, startPoint x: 1142, startPoint y: 284, endPoint x: 1128, endPoint y: 284, distance: 14.6
click at [1133, 284] on td "50%" at bounding box center [1163, 322] width 60 height 103
click at [89, 332] on icon at bounding box center [89, 335] width 9 height 7
click at [1100, 273] on tr "**********" at bounding box center [1108, 322] width 2123 height 103
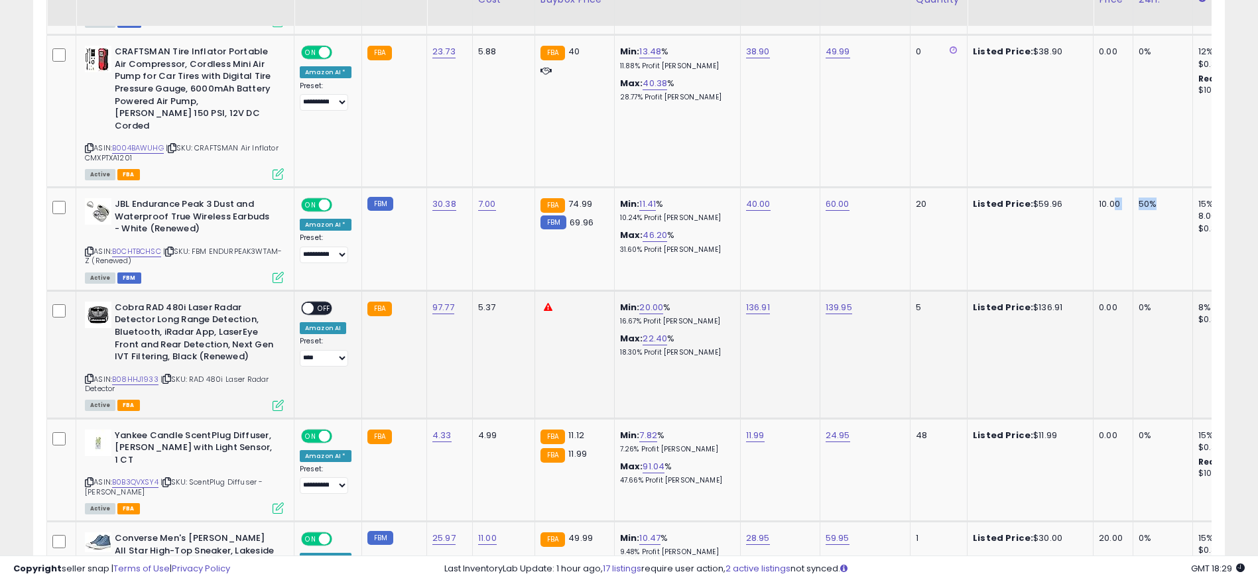
scroll to position [2235, 0]
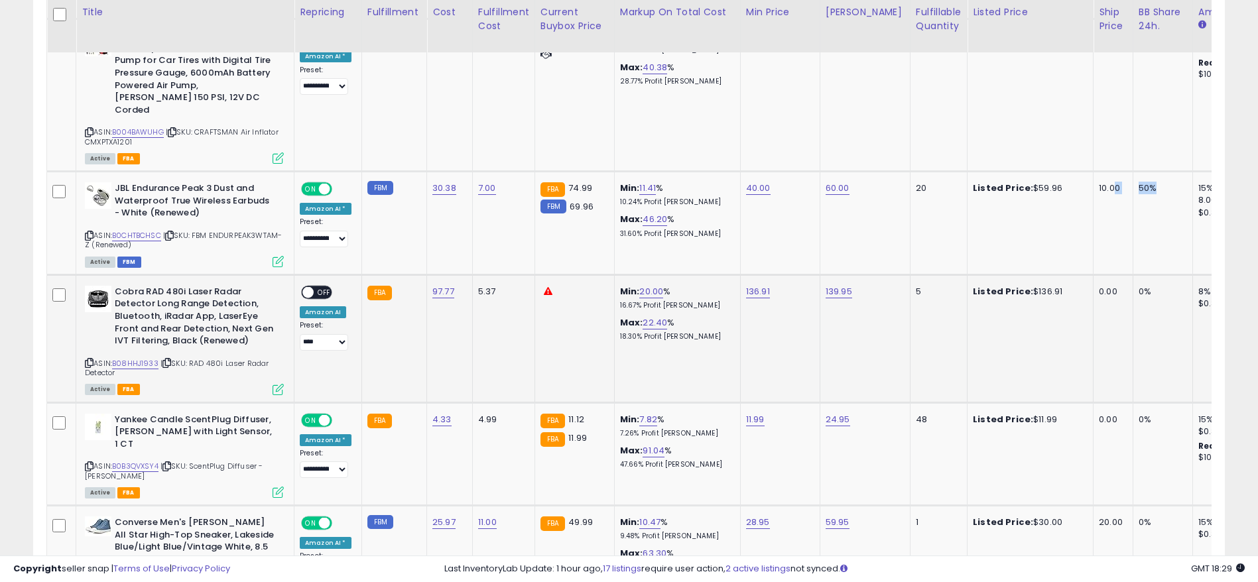
drag, startPoint x: 897, startPoint y: 273, endPoint x: 883, endPoint y: 276, distance: 15.0
click at [883, 276] on tr "**********" at bounding box center [1108, 339] width 2123 height 128
click at [86, 359] on icon at bounding box center [89, 362] width 9 height 7
drag, startPoint x: 1031, startPoint y: 279, endPoint x: 975, endPoint y: 279, distance: 56.4
click at [975, 286] on div "Listed Price: $136.91" at bounding box center [1028, 292] width 110 height 12
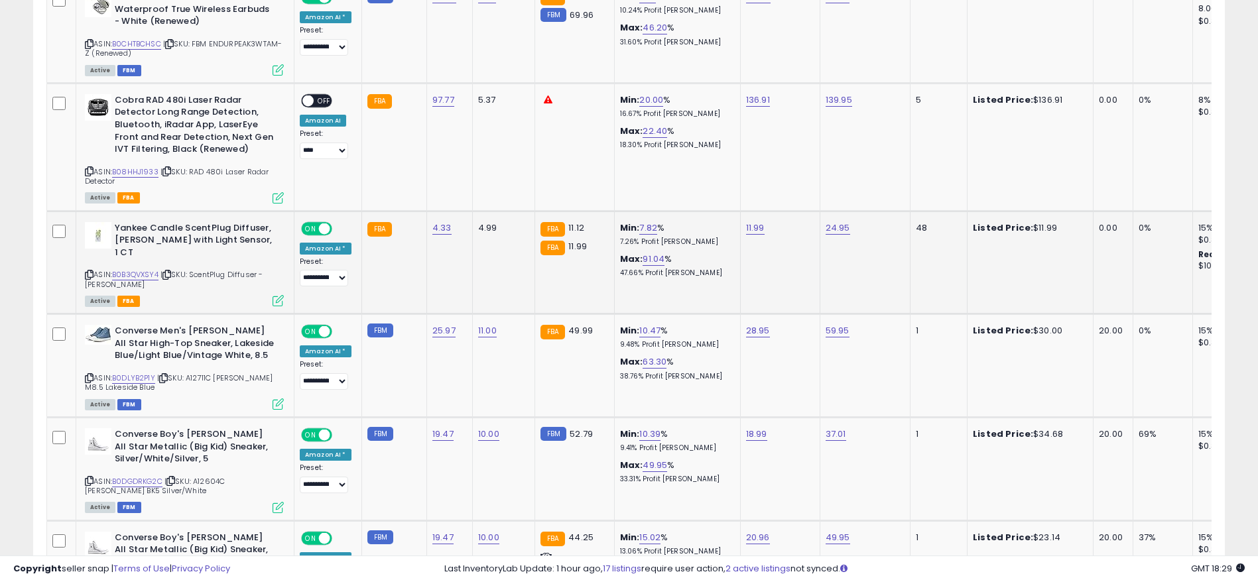
scroll to position [2433, 0]
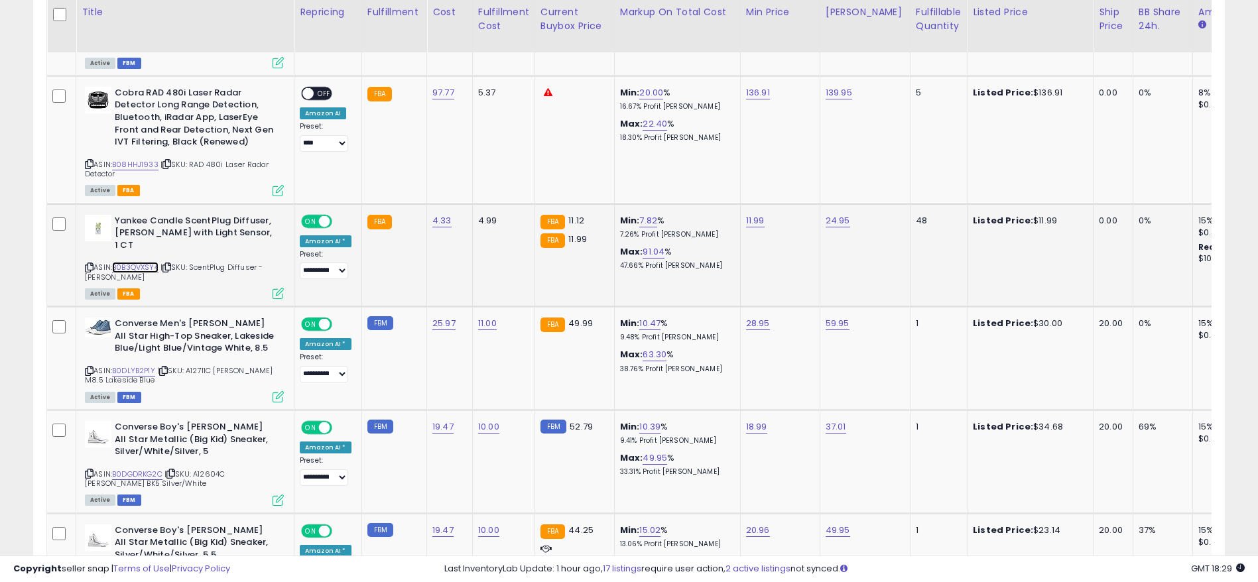
click at [149, 262] on link "B0B3QVXSY4" at bounding box center [135, 267] width 46 height 11
click at [86, 264] on icon at bounding box center [89, 267] width 9 height 7
click at [158, 262] on link "B0B3QVXSY4" at bounding box center [135, 267] width 46 height 11
click at [750, 214] on link "11.99" at bounding box center [755, 220] width 19 height 13
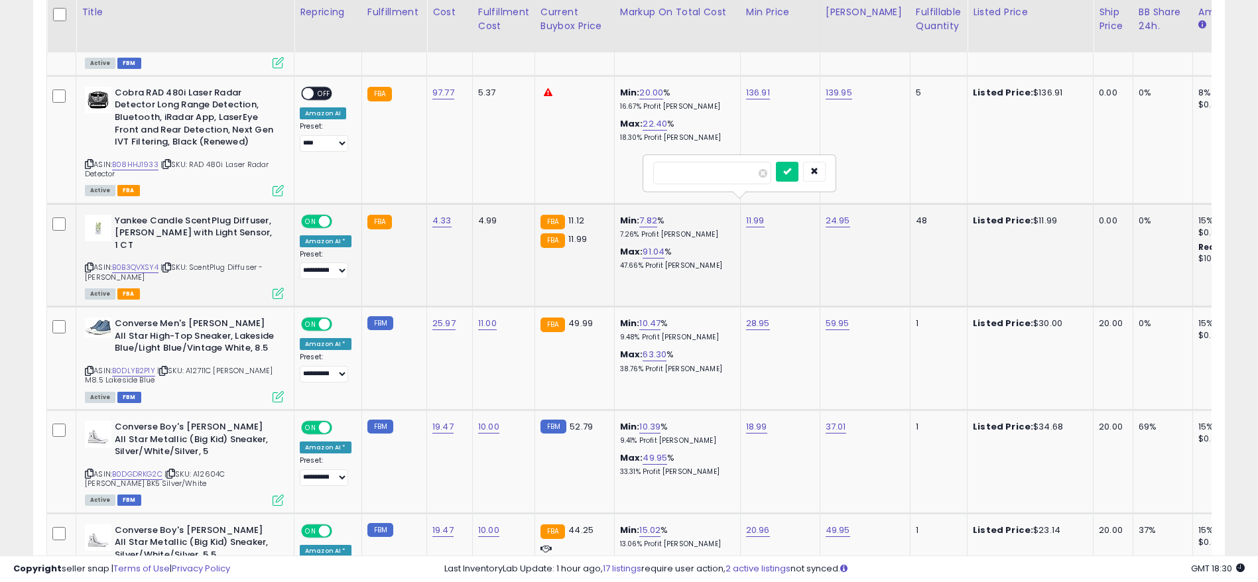
type input "****"
click at [800, 160] on div "****" at bounding box center [739, 173] width 191 height 35
click at [791, 169] on icon "submit" at bounding box center [787, 171] width 8 height 8
drag, startPoint x: 460, startPoint y: 207, endPoint x: 424, endPoint y: 208, distance: 35.8
click at [427, 208] on td "4.33" at bounding box center [450, 255] width 46 height 103
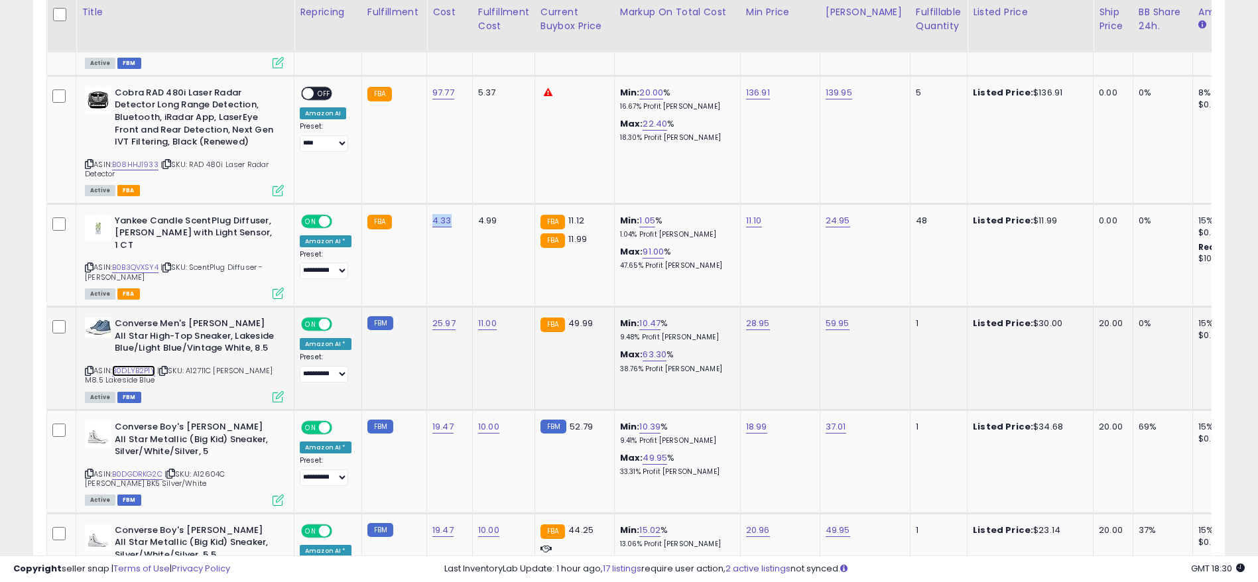
click at [140, 365] on link "B0DLYB2P1Y" at bounding box center [133, 370] width 43 height 11
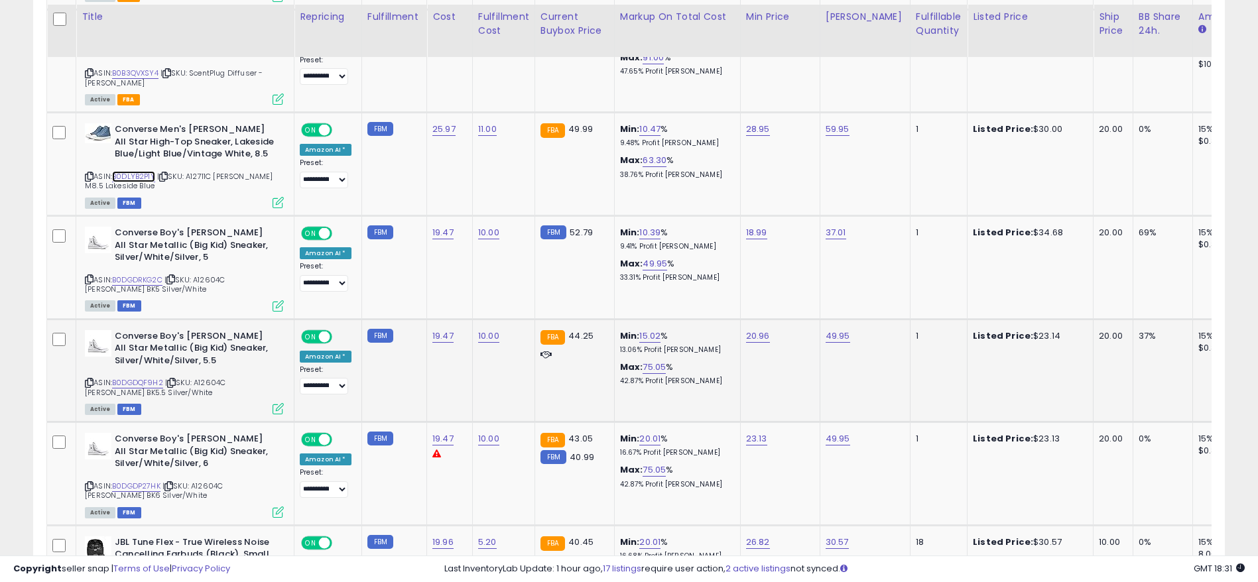
scroll to position [2632, 0]
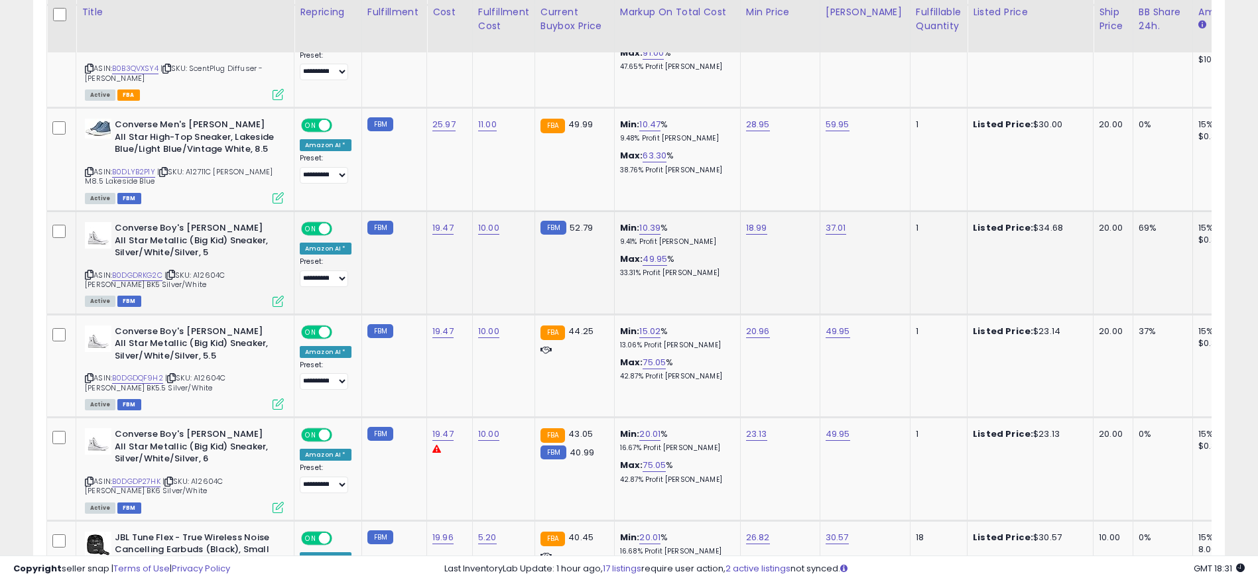
drag, startPoint x: 1048, startPoint y: 197, endPoint x: 1005, endPoint y: 198, distance: 43.1
click at [1005, 222] on div "Listed Price: $34.68" at bounding box center [1028, 228] width 110 height 12
drag, startPoint x: 1158, startPoint y: 202, endPoint x: 1123, endPoint y: 202, distance: 35.1
click at [1138, 222] on div "69%" at bounding box center [1160, 228] width 44 height 12
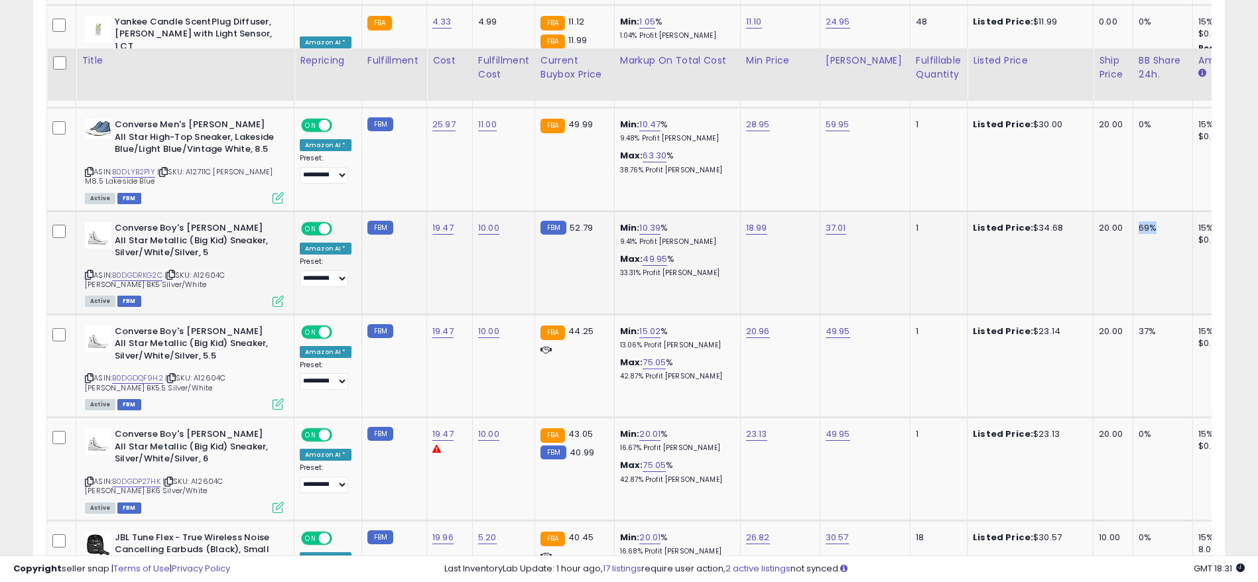
scroll to position [2732, 0]
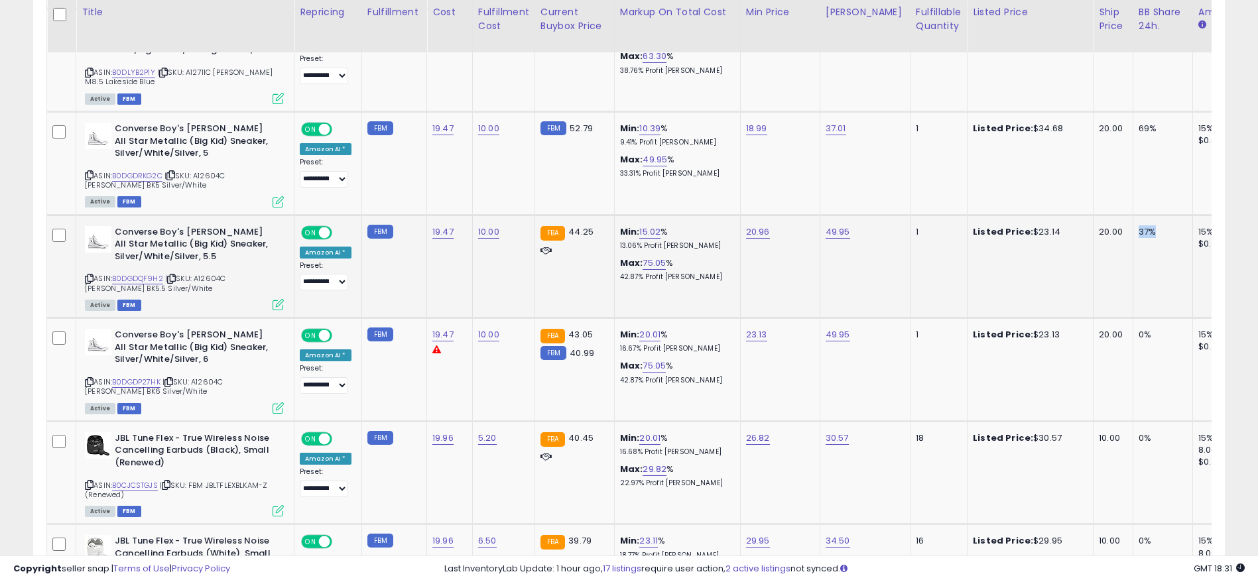
drag, startPoint x: 1151, startPoint y: 201, endPoint x: 1108, endPoint y: 201, distance: 43.1
click at [1108, 215] on tr "**********" at bounding box center [1108, 266] width 2123 height 103
click at [1028, 215] on tr "**********" at bounding box center [1108, 266] width 2123 height 103
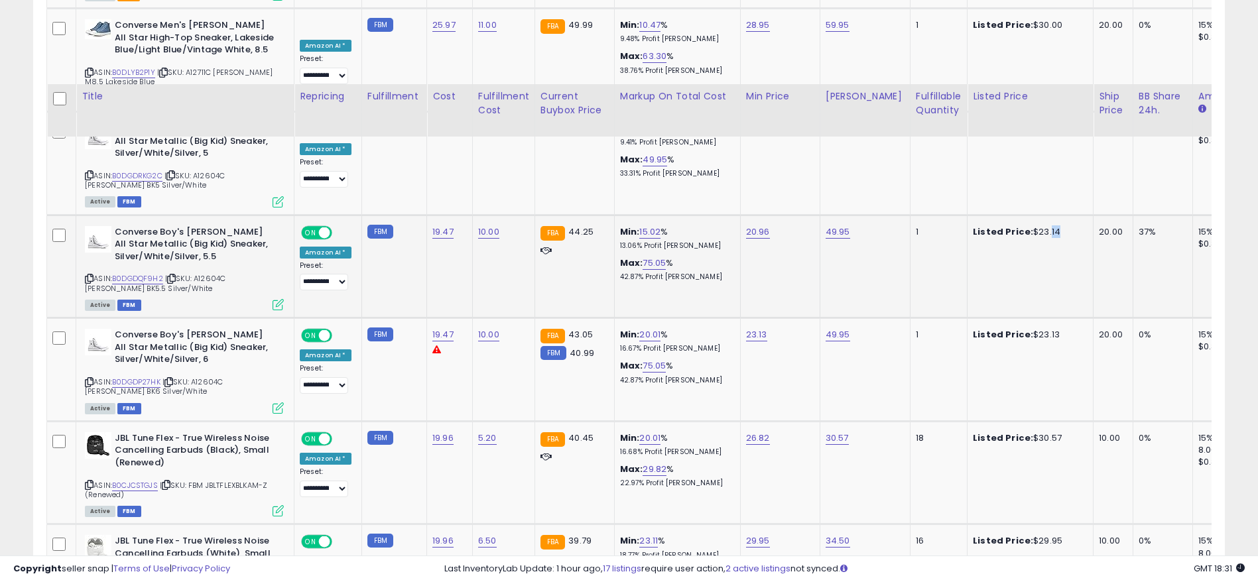
scroll to position [2831, 0]
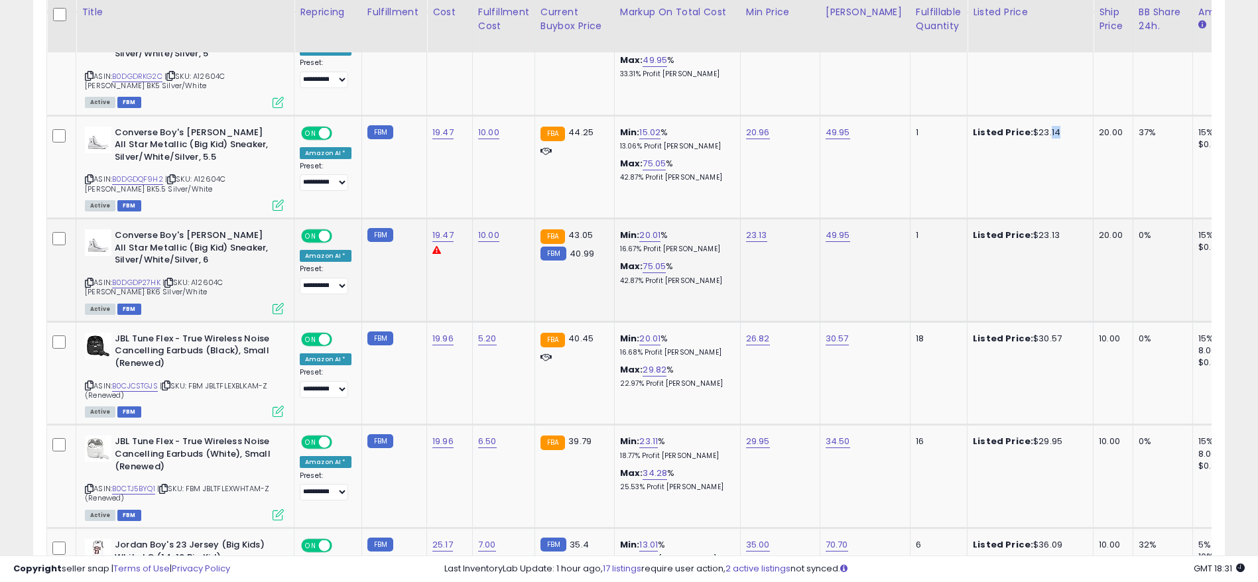
drag, startPoint x: 1056, startPoint y: 210, endPoint x: 967, endPoint y: 210, distance: 88.2
click at [973, 229] on div "Listed Price: $23.13" at bounding box center [1028, 235] width 110 height 12
click at [133, 277] on link "B0DGDP27HK" at bounding box center [136, 282] width 48 height 11
click at [757, 229] on link "23.13" at bounding box center [756, 235] width 21 height 13
drag, startPoint x: 748, startPoint y: 178, endPoint x: 570, endPoint y: 177, distance: 177.7
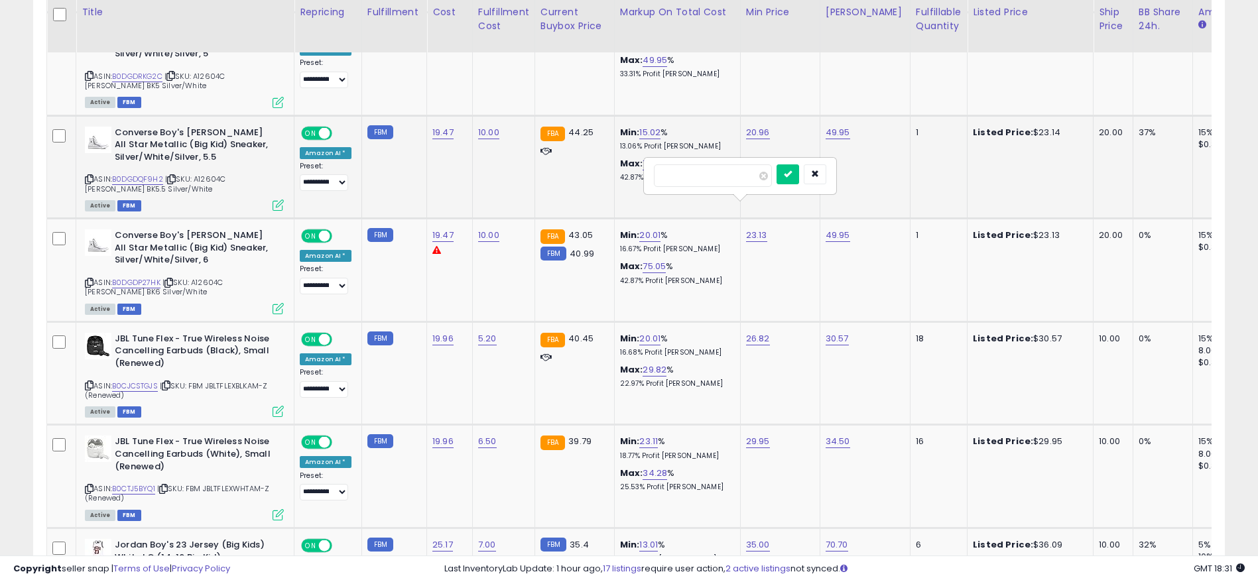
type input "****"
click at [799, 171] on button "submit" at bounding box center [787, 174] width 23 height 20
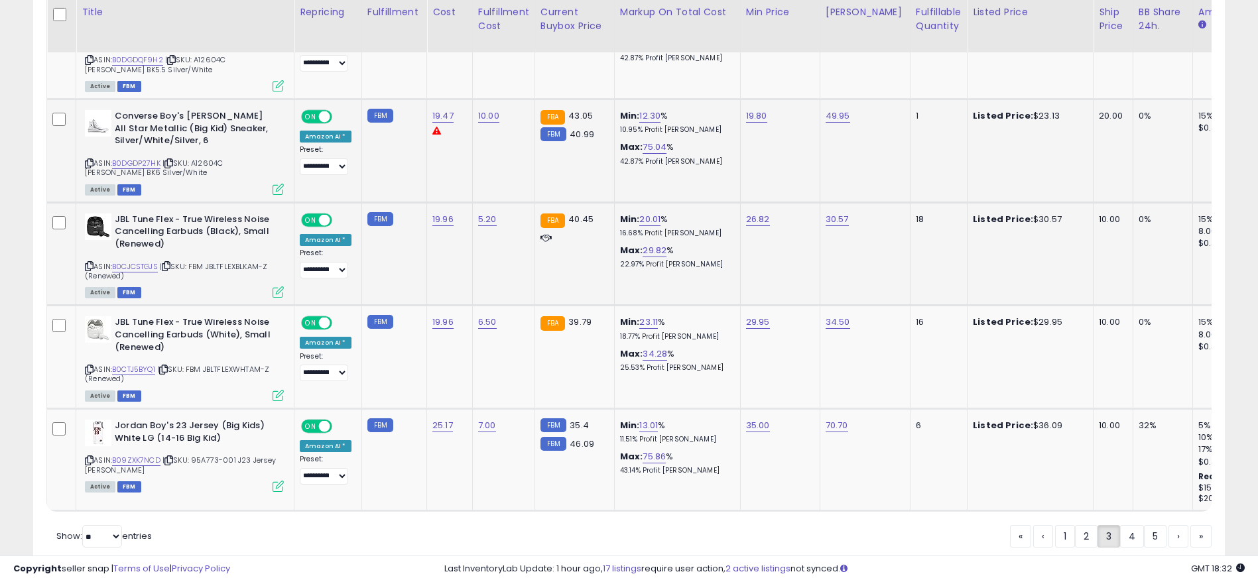
scroll to position [2984, 0]
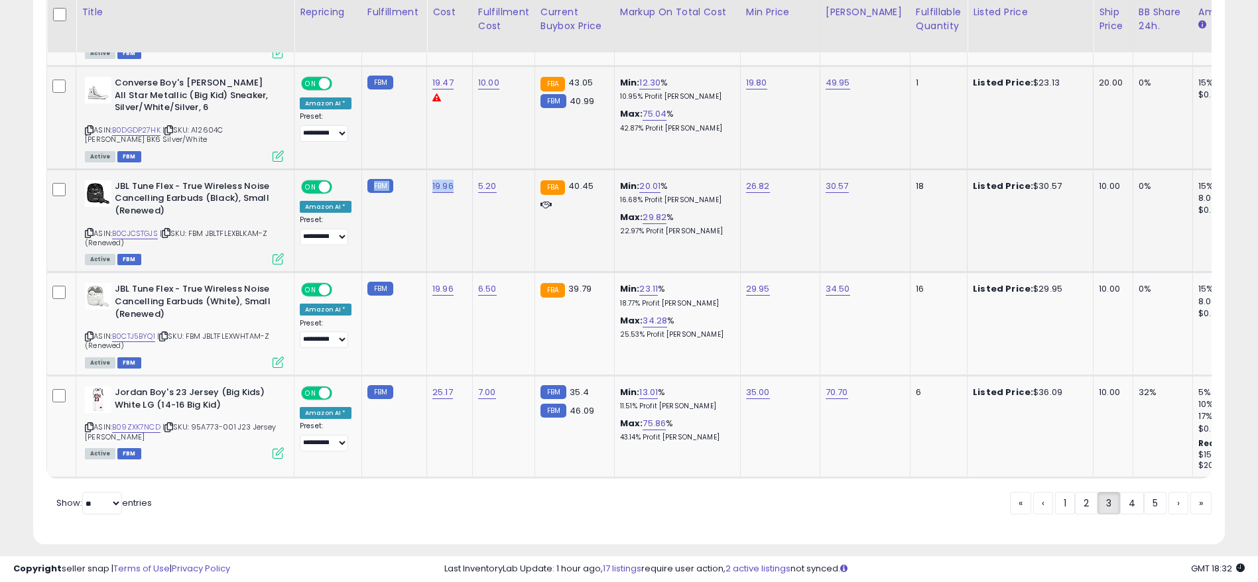
drag, startPoint x: 460, startPoint y: 154, endPoint x: 402, endPoint y: 156, distance: 57.7
click at [402, 169] on tr "**********" at bounding box center [1108, 220] width 2123 height 103
drag, startPoint x: 591, startPoint y: 159, endPoint x: 549, endPoint y: 159, distance: 42.4
click at [549, 169] on td "FBA 40.45" at bounding box center [574, 220] width 80 height 103
click at [144, 228] on link "B0CJCSTGJS" at bounding box center [135, 233] width 46 height 11
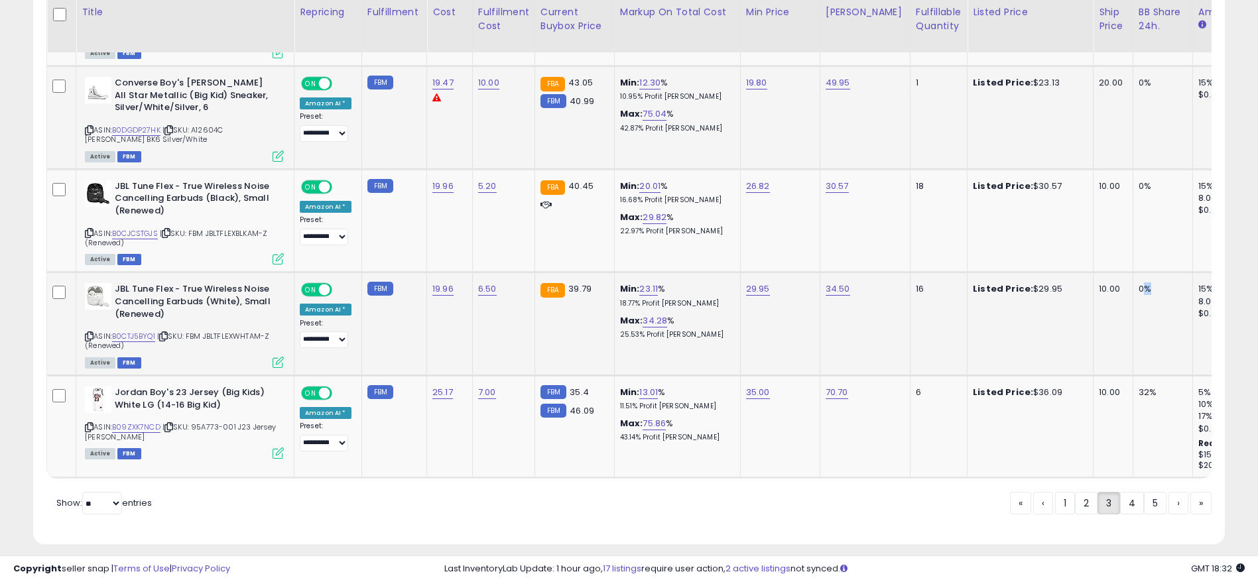
drag, startPoint x: 1139, startPoint y: 262, endPoint x: 1120, endPoint y: 265, distance: 19.5
click at [1133, 273] on td "0%" at bounding box center [1163, 324] width 60 height 103
drag, startPoint x: 1148, startPoint y: 148, endPoint x: 1076, endPoint y: 149, distance: 72.9
click at [1095, 169] on tr "**********" at bounding box center [1108, 220] width 2123 height 103
drag, startPoint x: 1142, startPoint y: 369, endPoint x: 1099, endPoint y: 375, distance: 43.5
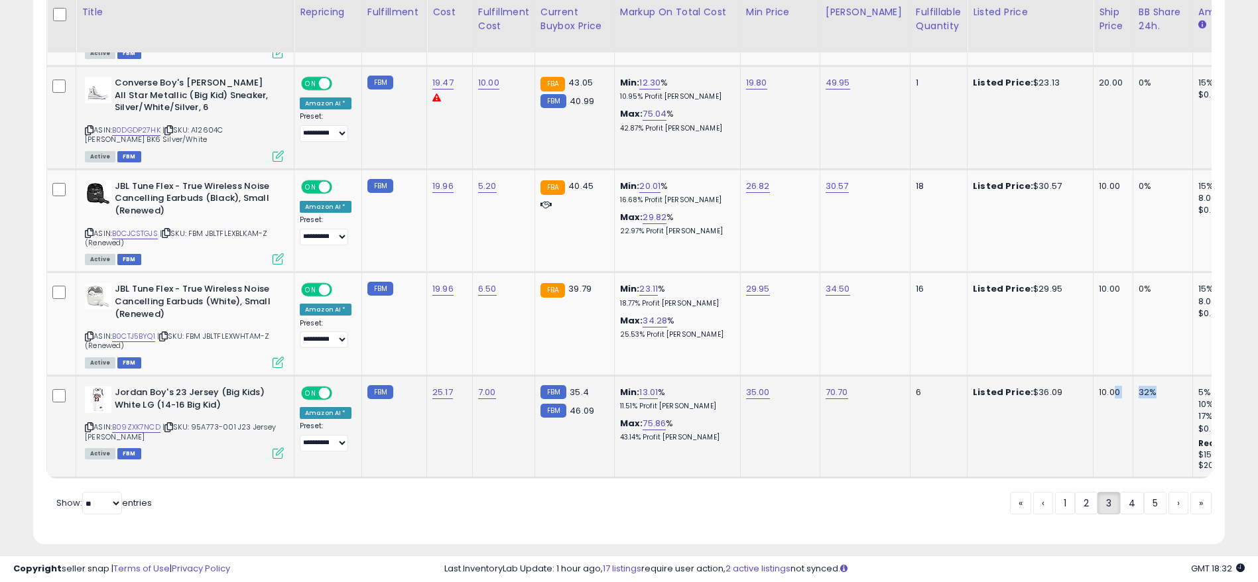
click at [1099, 376] on tr "**********" at bounding box center [1108, 427] width 2123 height 102
drag, startPoint x: 928, startPoint y: 365, endPoint x: 896, endPoint y: 365, distance: 32.5
click at [910, 376] on td "6" at bounding box center [938, 427] width 57 height 102
click at [1133, 376] on td "32%" at bounding box center [1163, 427] width 60 height 102
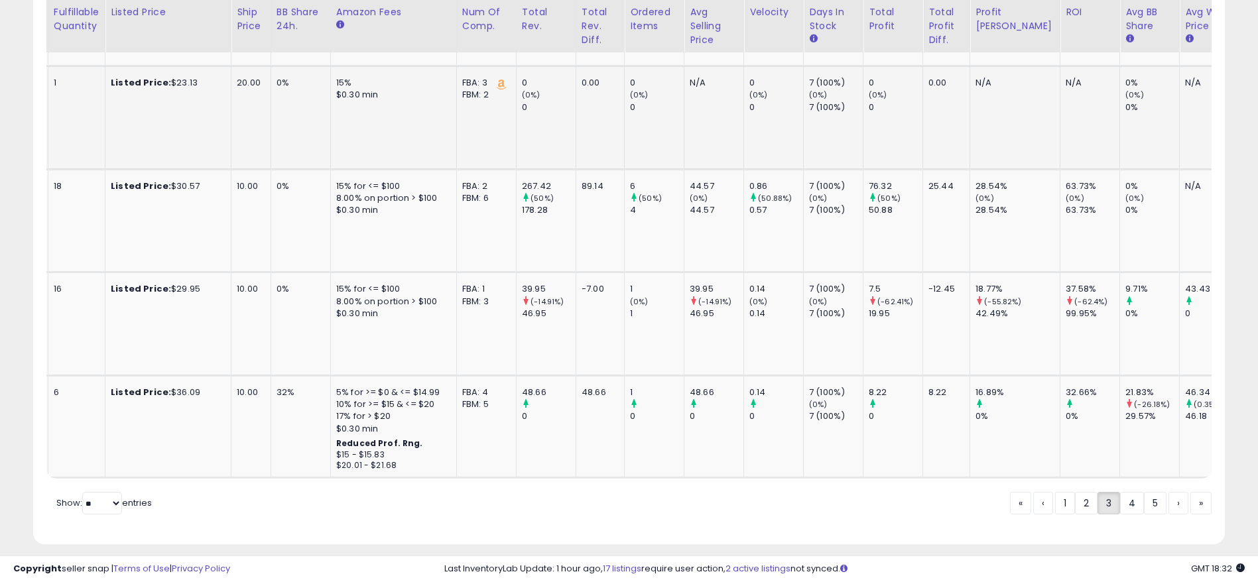
scroll to position [0, 910]
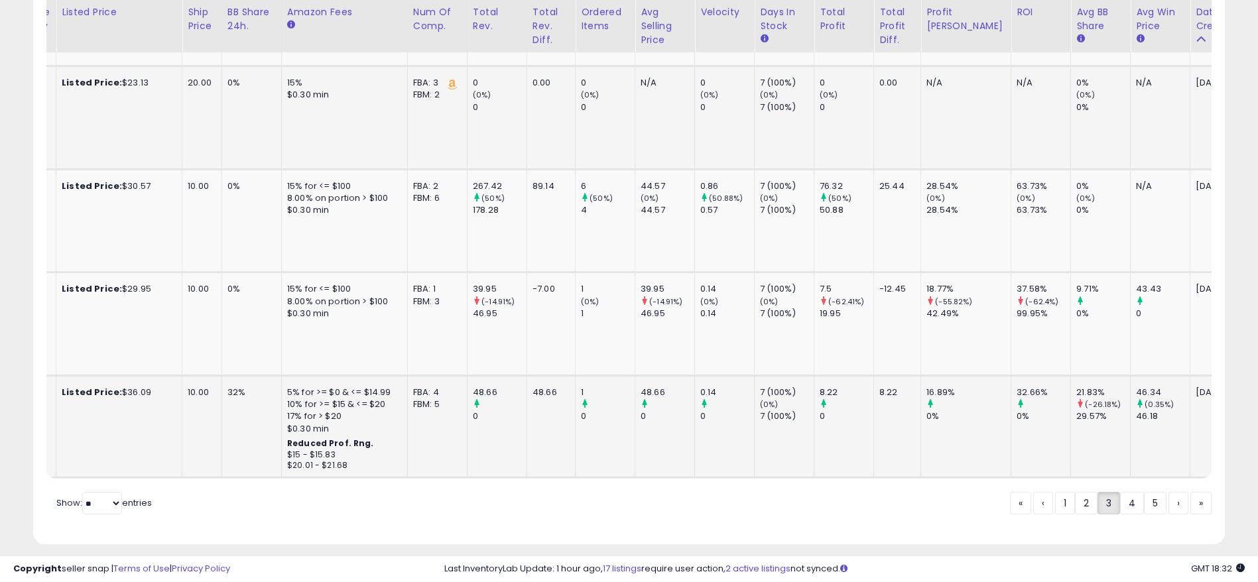
drag, startPoint x: 1201, startPoint y: 362, endPoint x: 1139, endPoint y: 357, distance: 61.9
click at [1139, 376] on tr "**********" at bounding box center [197, 427] width 2123 height 102
click at [1190, 391] on td "[DATE]" at bounding box center [1224, 427] width 69 height 102
drag, startPoint x: 1190, startPoint y: 367, endPoint x: 1166, endPoint y: 368, distance: 23.9
click at [1196, 387] on div "[DATE]" at bounding box center [1222, 393] width 53 height 12
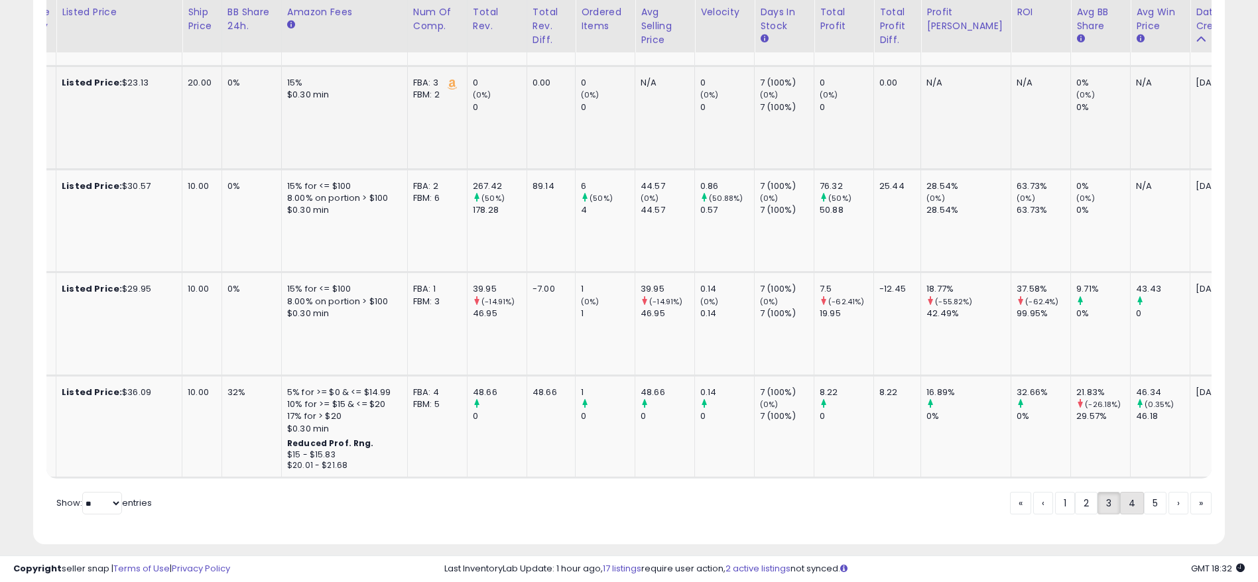
click at [1125, 495] on link "4" at bounding box center [1132, 503] width 24 height 23
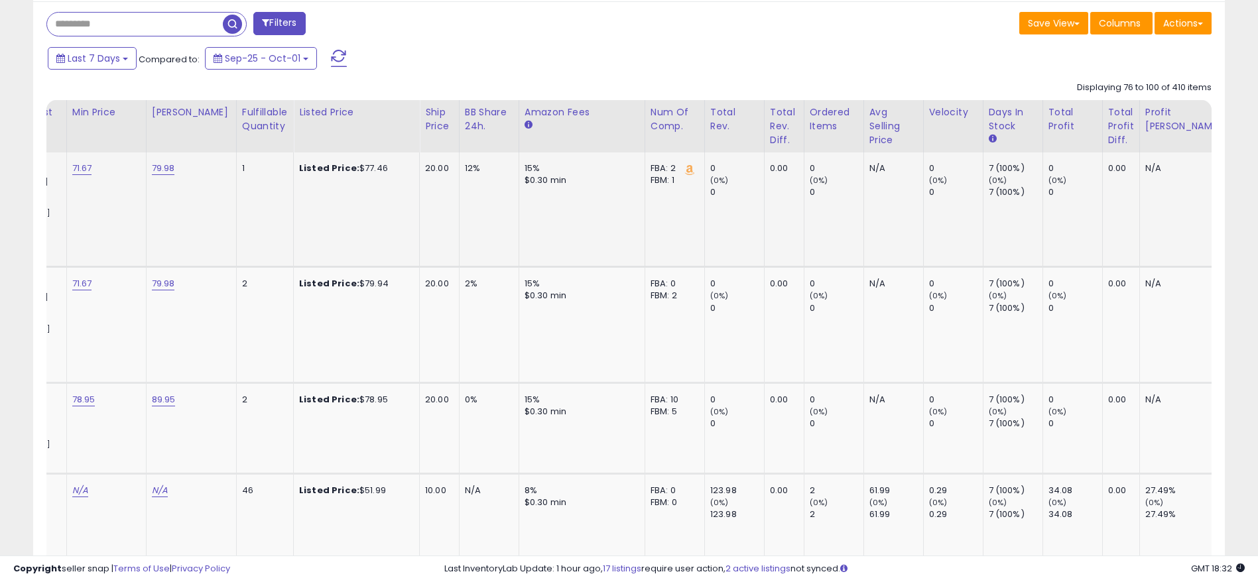
scroll to position [0, 0]
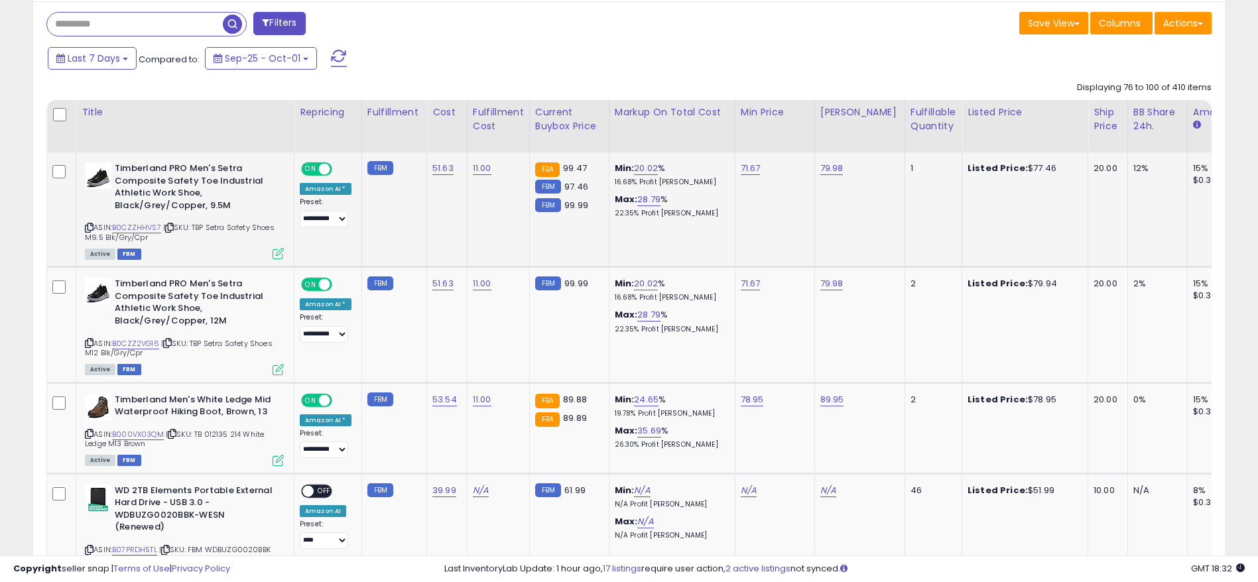
drag, startPoint x: 462, startPoint y: 235, endPoint x: 84, endPoint y: 233, distance: 378.6
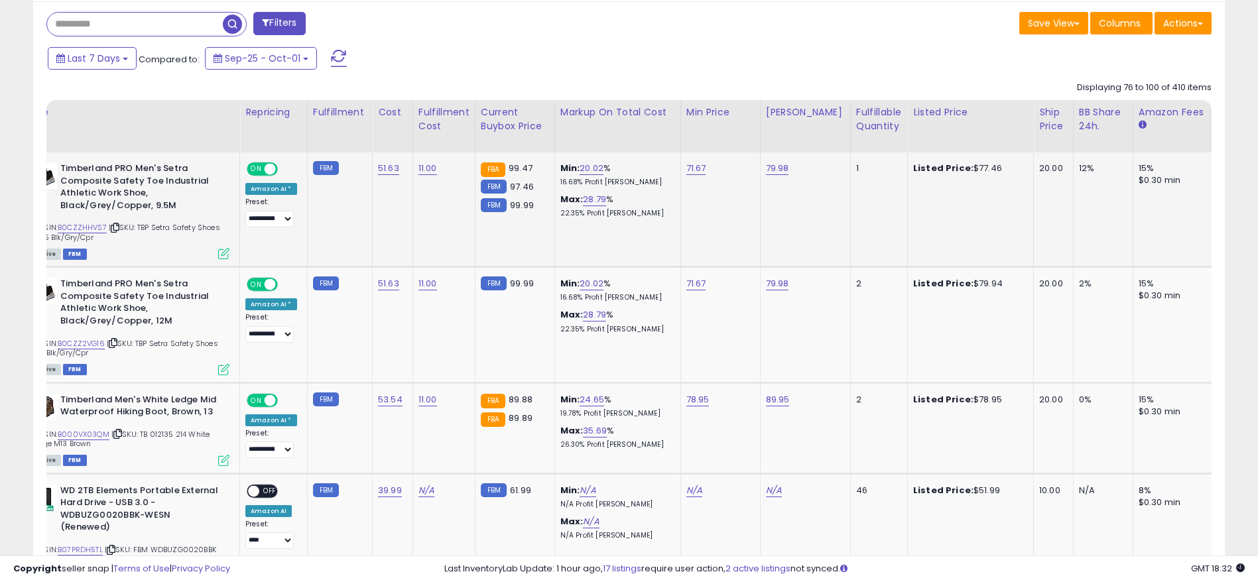
scroll to position [0, 271]
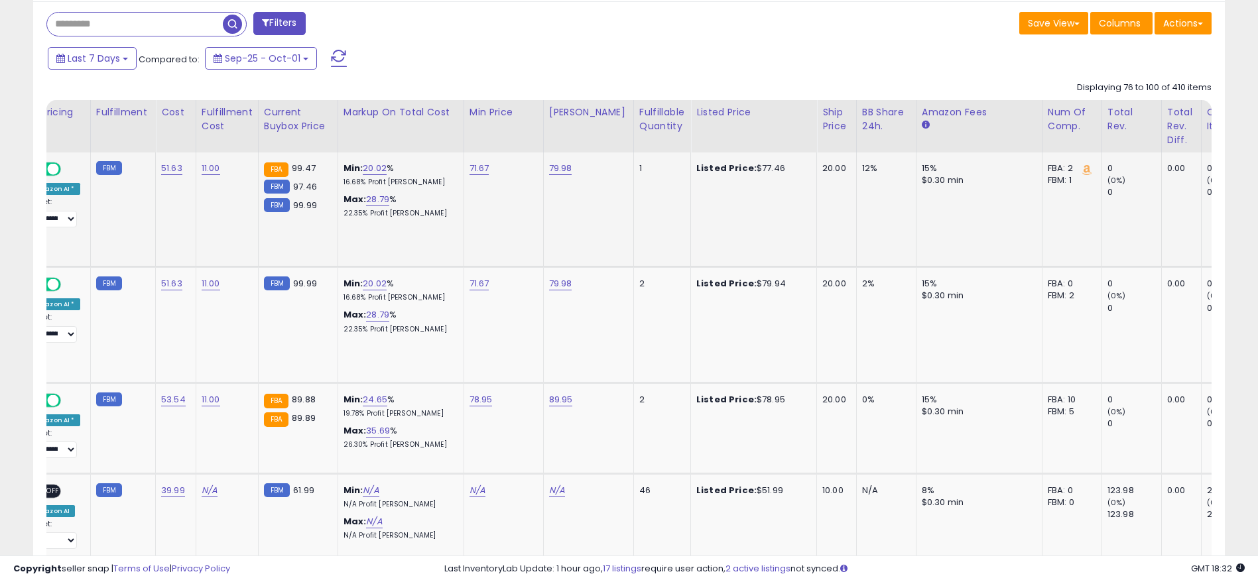
drag, startPoint x: 552, startPoint y: 230, endPoint x: 597, endPoint y: 230, distance: 45.1
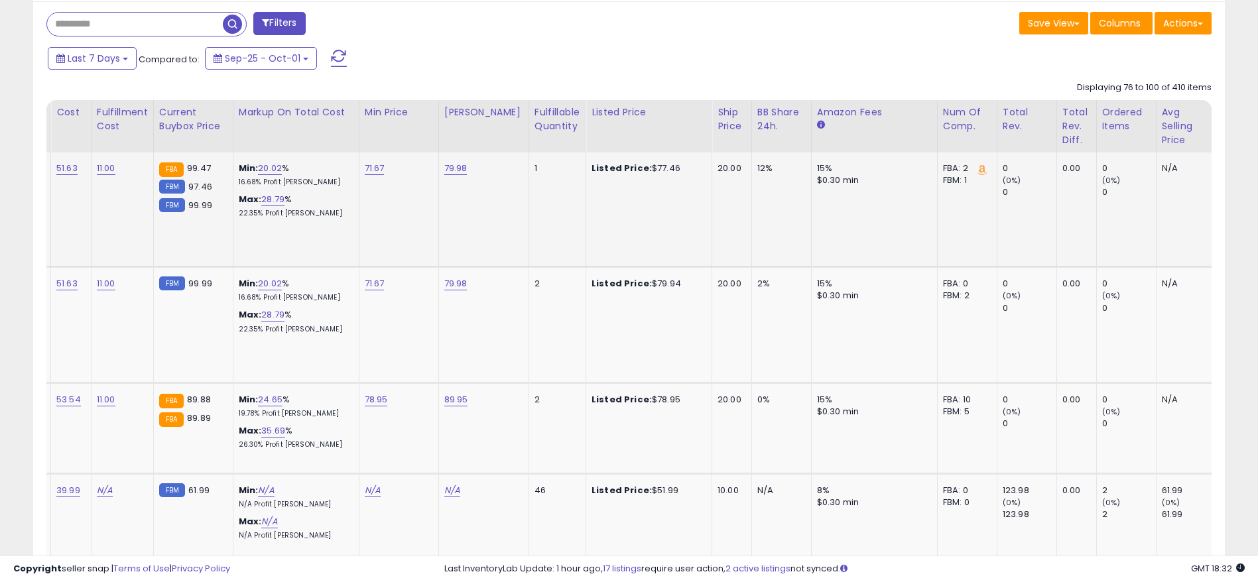
drag, startPoint x: 819, startPoint y: 204, endPoint x: 564, endPoint y: 204, distance: 255.3
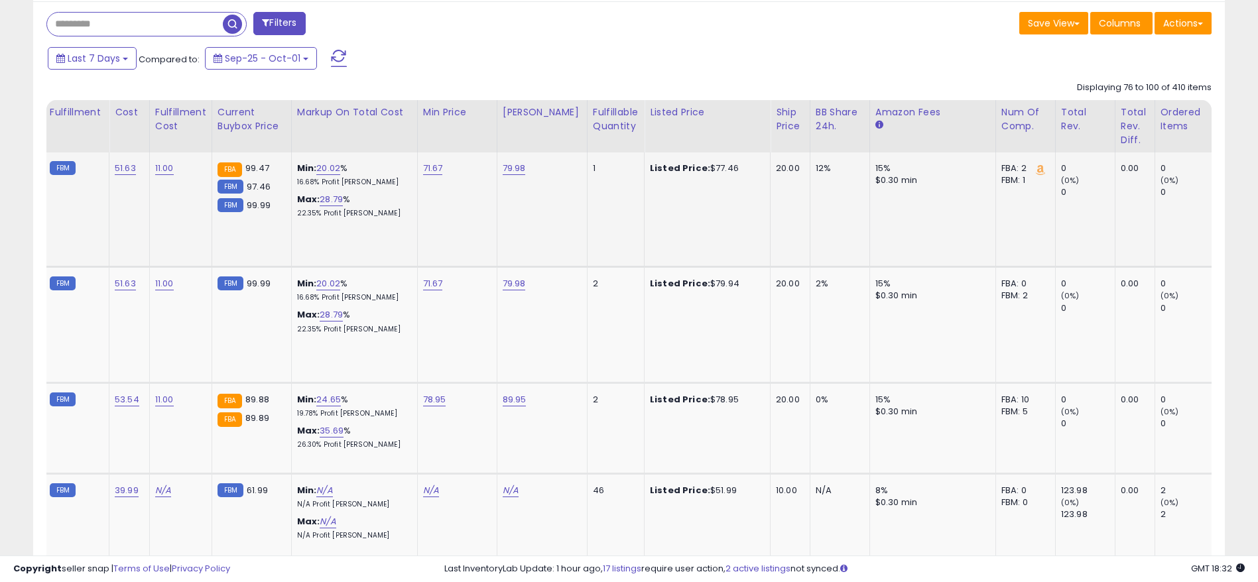
scroll to position [0, 0]
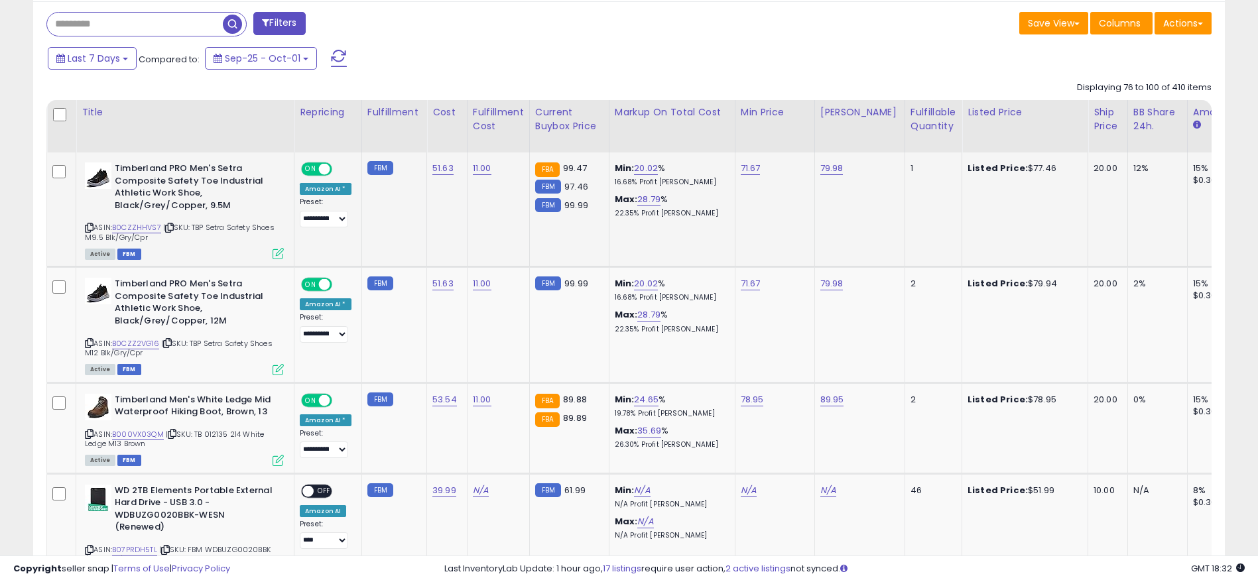
drag, startPoint x: 564, startPoint y: 204, endPoint x: 385, endPoint y: 228, distance: 180.6
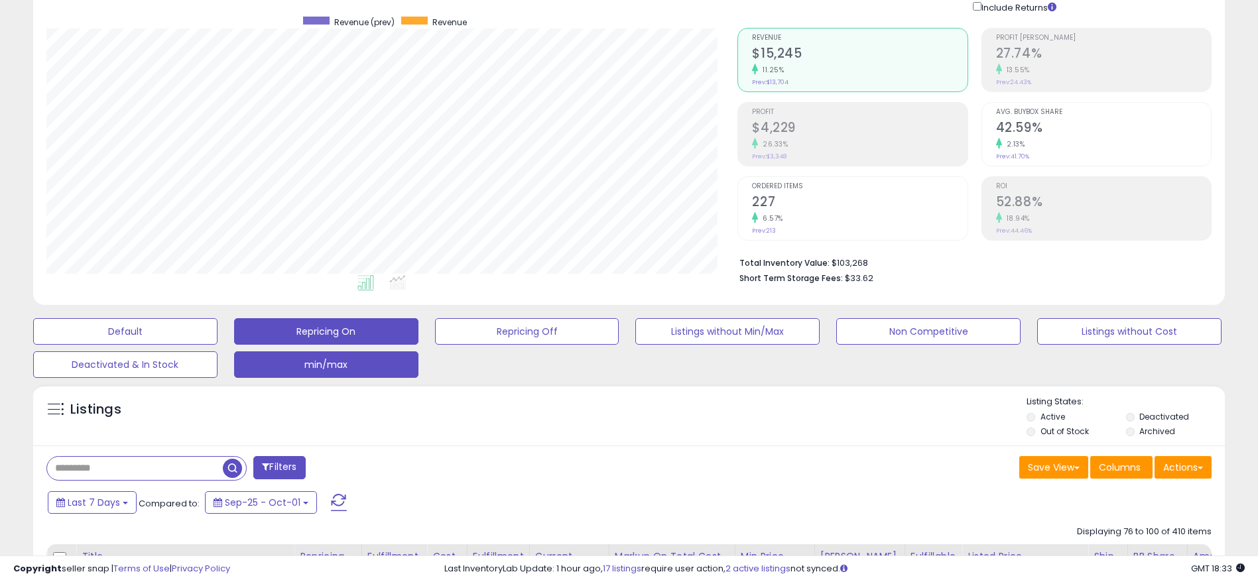
scroll to position [398, 0]
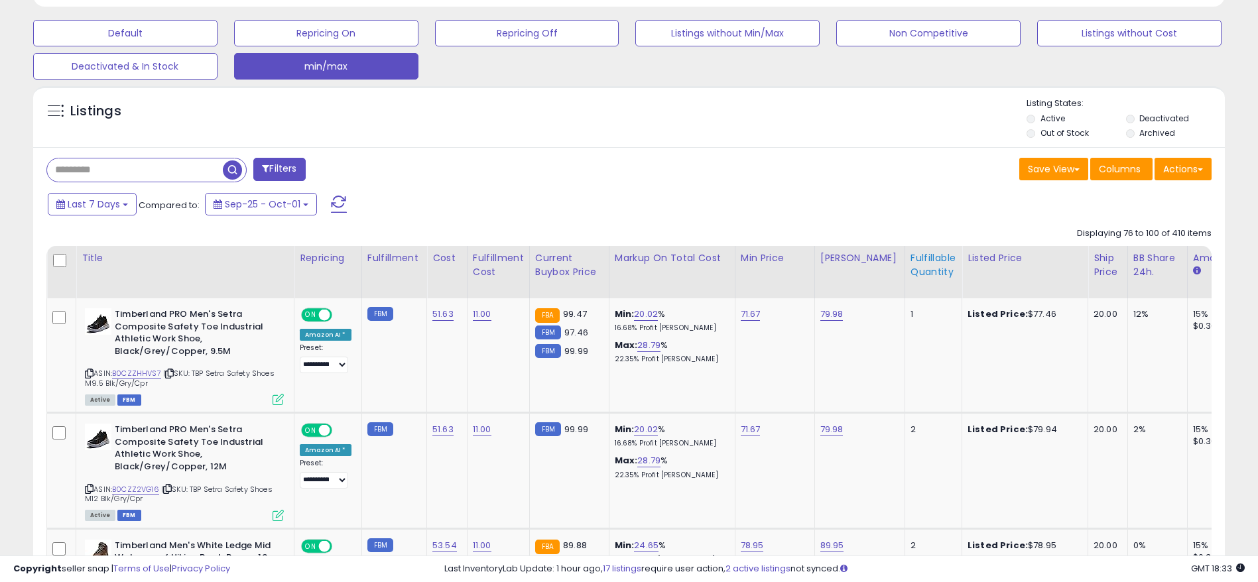
click at [910, 257] on div "Fulfillable Quantity" at bounding box center [933, 265] width 46 height 28
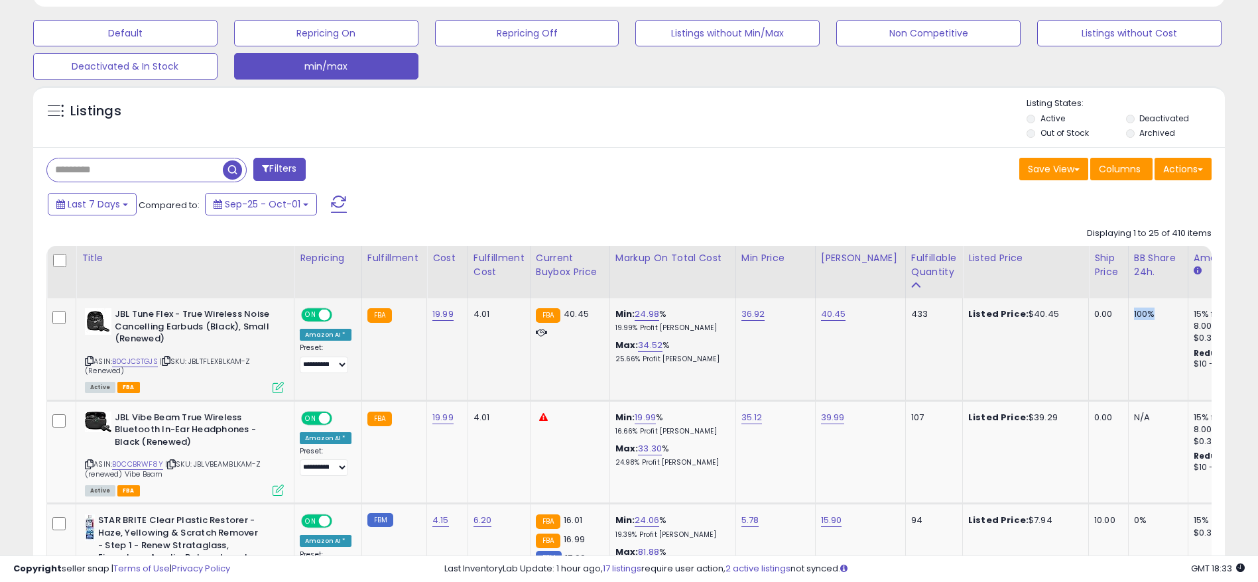
drag, startPoint x: 1142, startPoint y: 310, endPoint x: 1113, endPoint y: 314, distance: 29.4
click at [1128, 314] on td "100%" at bounding box center [1158, 349] width 60 height 102
click at [128, 357] on link "B0CJCSTGJS" at bounding box center [135, 361] width 46 height 11
drag, startPoint x: 851, startPoint y: 316, endPoint x: 816, endPoint y: 314, distance: 35.2
click at [821, 314] on div "40.45" at bounding box center [858, 314] width 74 height 12
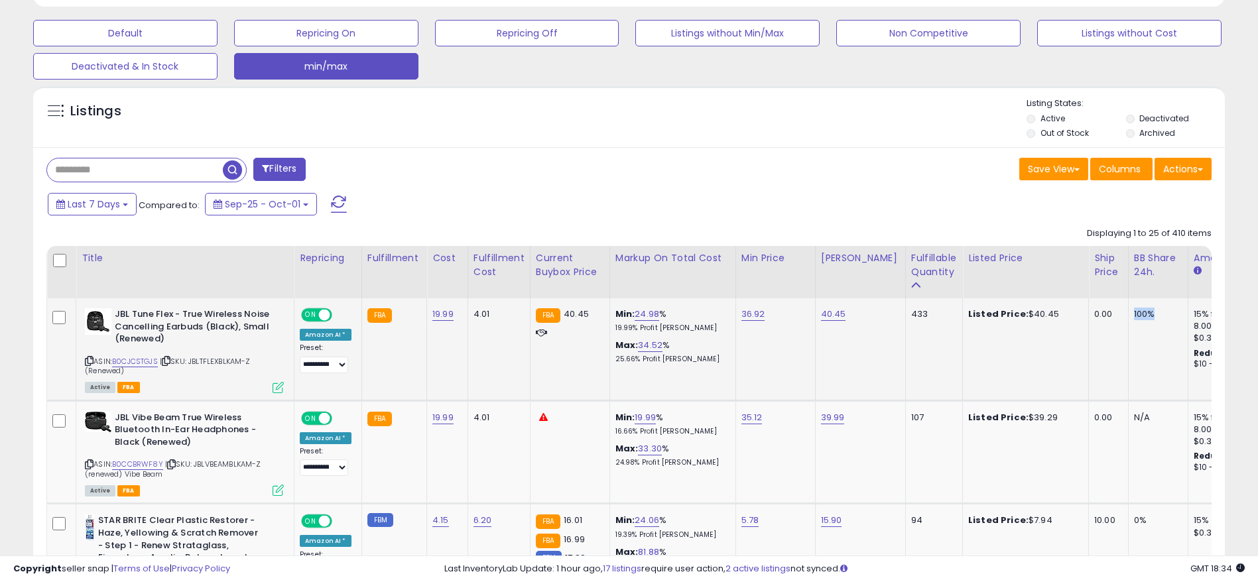
click at [1098, 313] on tr "**********" at bounding box center [1106, 349] width 2118 height 102
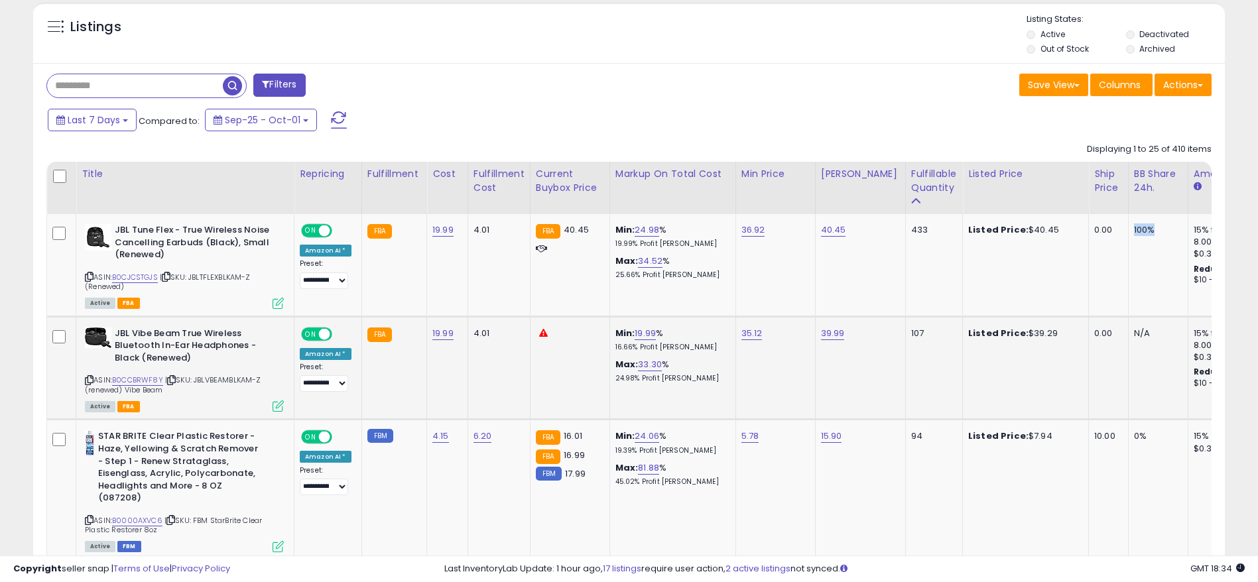
scroll to position [497, 0]
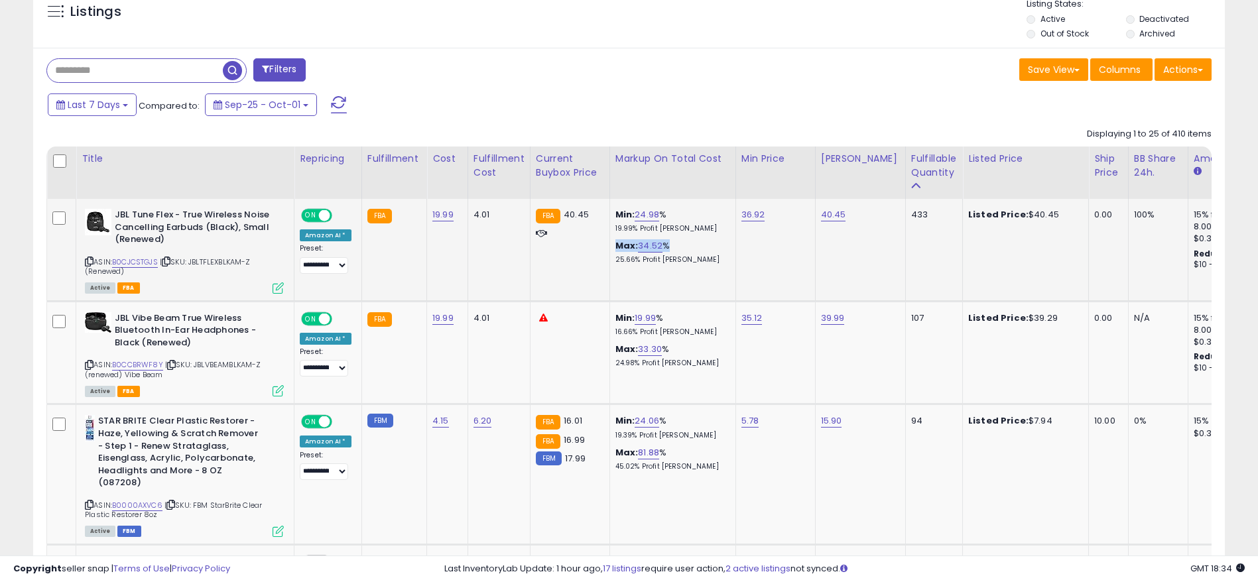
drag, startPoint x: 691, startPoint y: 247, endPoint x: 608, endPoint y: 239, distance: 83.2
click at [609, 239] on td "Min: 24.98 % 19.99% Profit [PERSON_NAME]: 34.52 % 25.66% Profit [PERSON_NAME]" at bounding box center [672, 250] width 126 height 102
drag, startPoint x: 611, startPoint y: 256, endPoint x: 686, endPoint y: 257, distance: 74.3
click at [686, 257] on p "25.66% Profit [PERSON_NAME]" at bounding box center [670, 259] width 110 height 9
drag, startPoint x: 1130, startPoint y: 209, endPoint x: 1105, endPoint y: 209, distance: 25.2
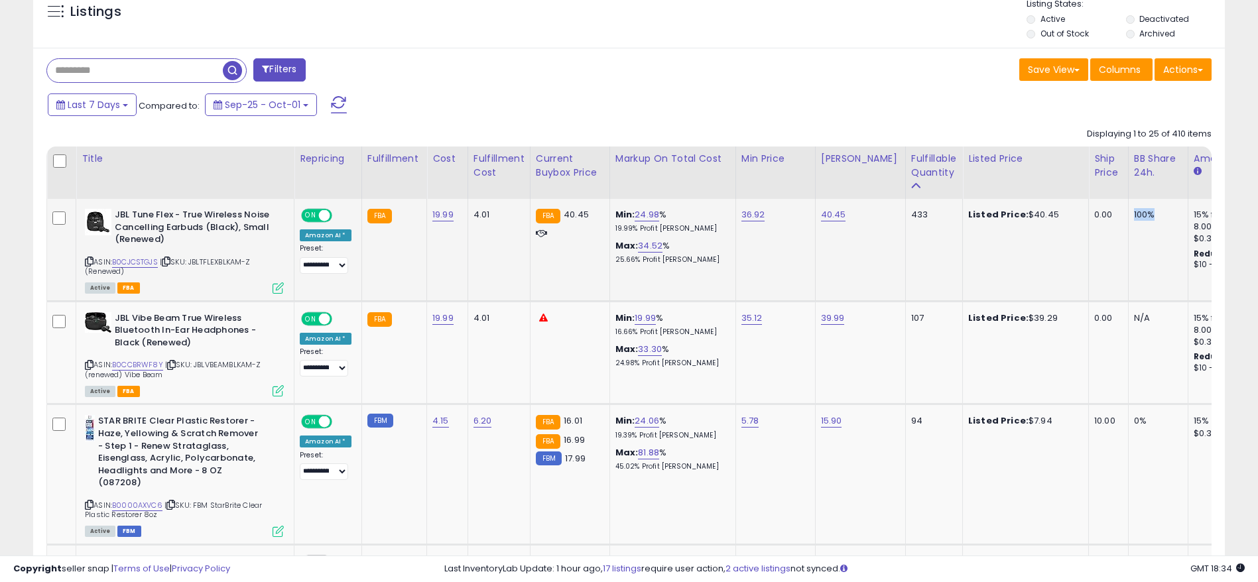
click at [1105, 209] on tr "**********" at bounding box center [1106, 250] width 2118 height 102
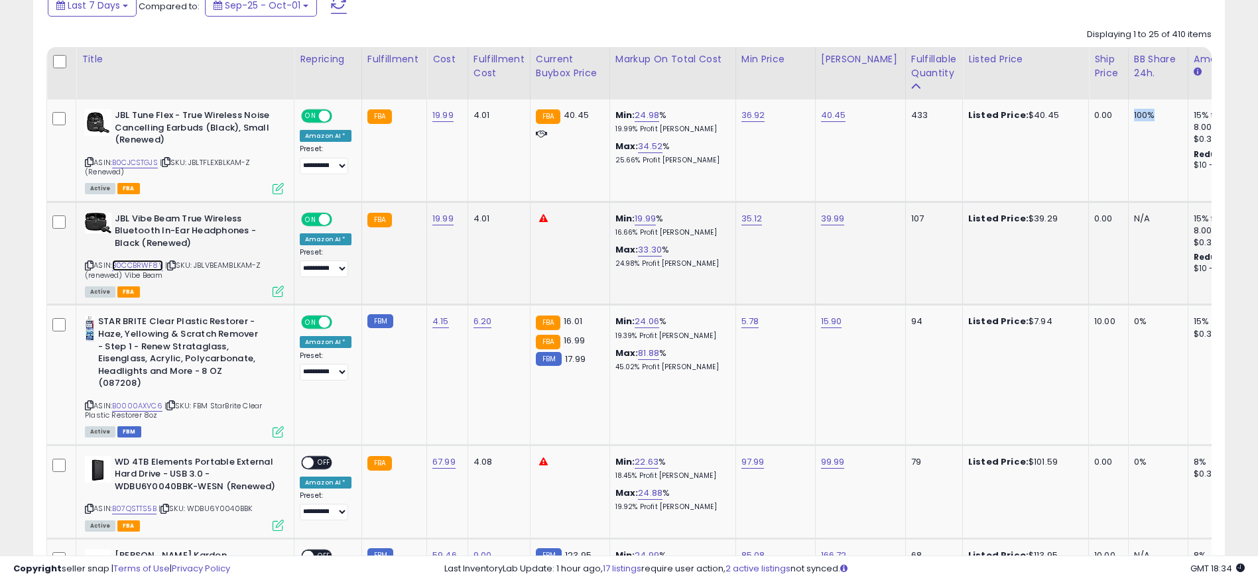
click at [137, 264] on link "B0CCBRWF8Y" at bounding box center [137, 265] width 51 height 11
click at [84, 263] on div "JBL Vibe Beam True Wireless Bluetooth In-Ear Headphones - Black (Renewed) ASIN:…" at bounding box center [183, 255] width 202 height 84
click at [91, 265] on icon at bounding box center [89, 265] width 9 height 7
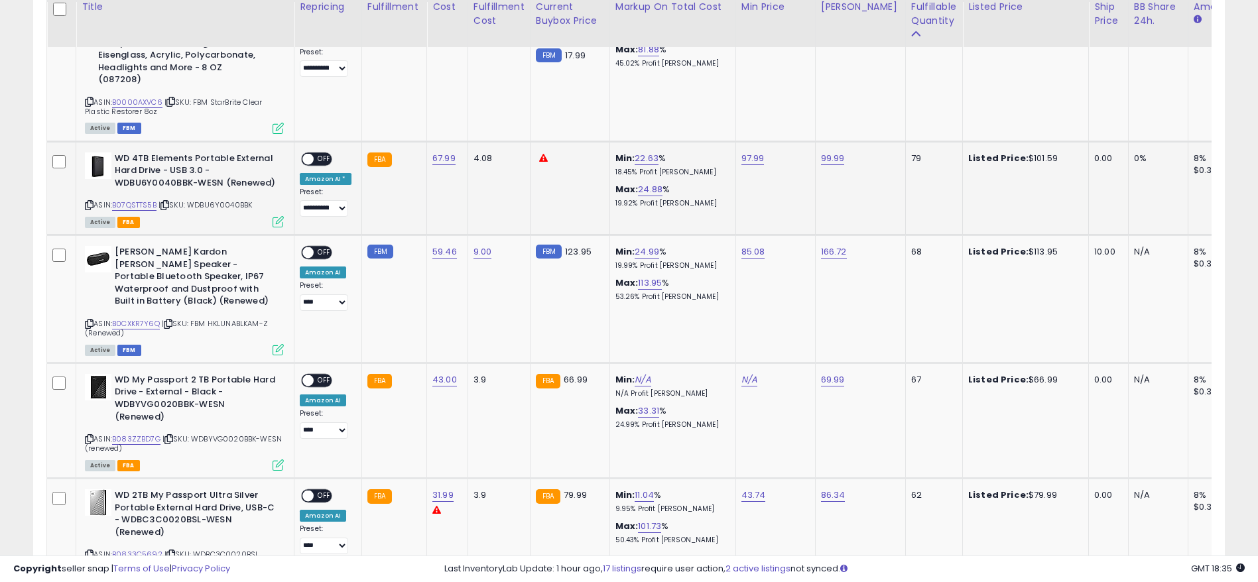
scroll to position [895, 0]
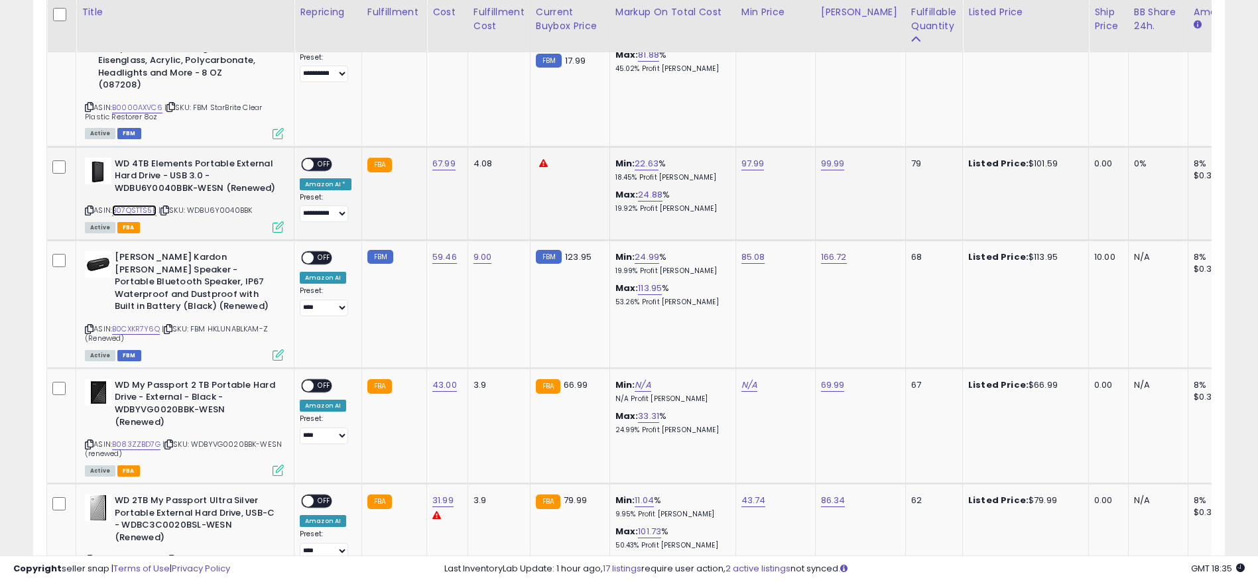
click at [138, 212] on link "B07QSTTS5B" at bounding box center [134, 210] width 44 height 11
drag, startPoint x: 905, startPoint y: 160, endPoint x: 873, endPoint y: 164, distance: 32.1
click at [873, 164] on tr "**********" at bounding box center [1106, 193] width 2118 height 93
drag, startPoint x: 614, startPoint y: 202, endPoint x: 669, endPoint y: 206, distance: 55.2
click at [669, 206] on div "Max: 24.88 % 19.92% Profit [PERSON_NAME]" at bounding box center [670, 201] width 110 height 25
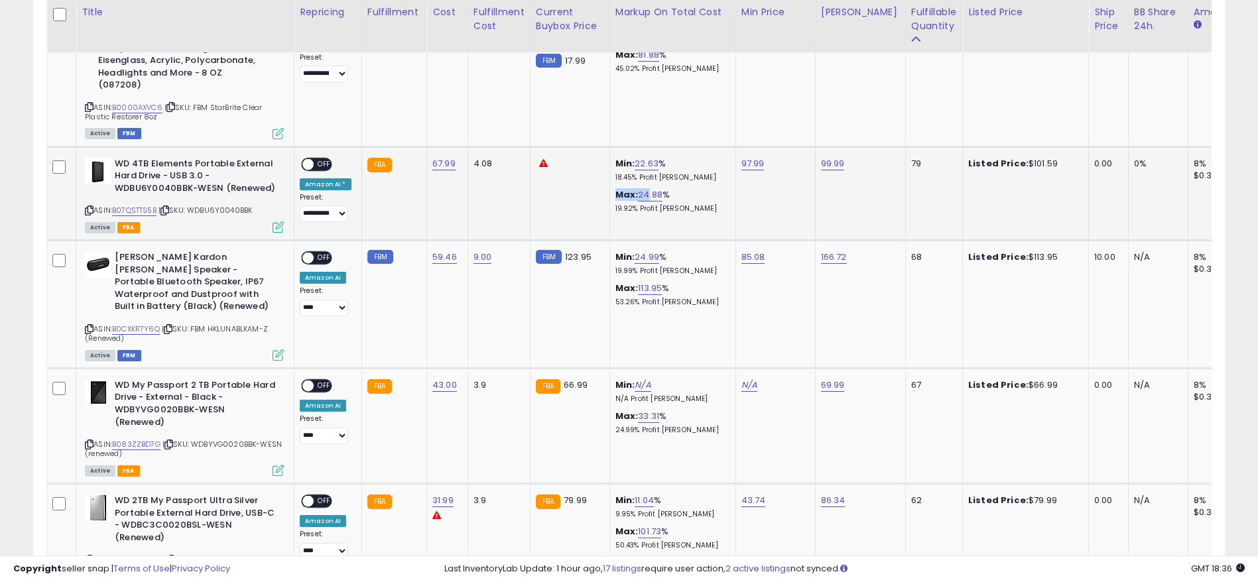
drag, startPoint x: 610, startPoint y: 199, endPoint x: 654, endPoint y: 204, distance: 44.7
click at [654, 203] on div "Max: 24.88 % 19.92% Profit [PERSON_NAME]" at bounding box center [670, 201] width 110 height 25
click at [808, 156] on tr "**********" at bounding box center [1106, 193] width 2118 height 93
click at [88, 210] on icon at bounding box center [89, 210] width 9 height 7
drag, startPoint x: 930, startPoint y: 258, endPoint x: 887, endPoint y: 261, distance: 43.9
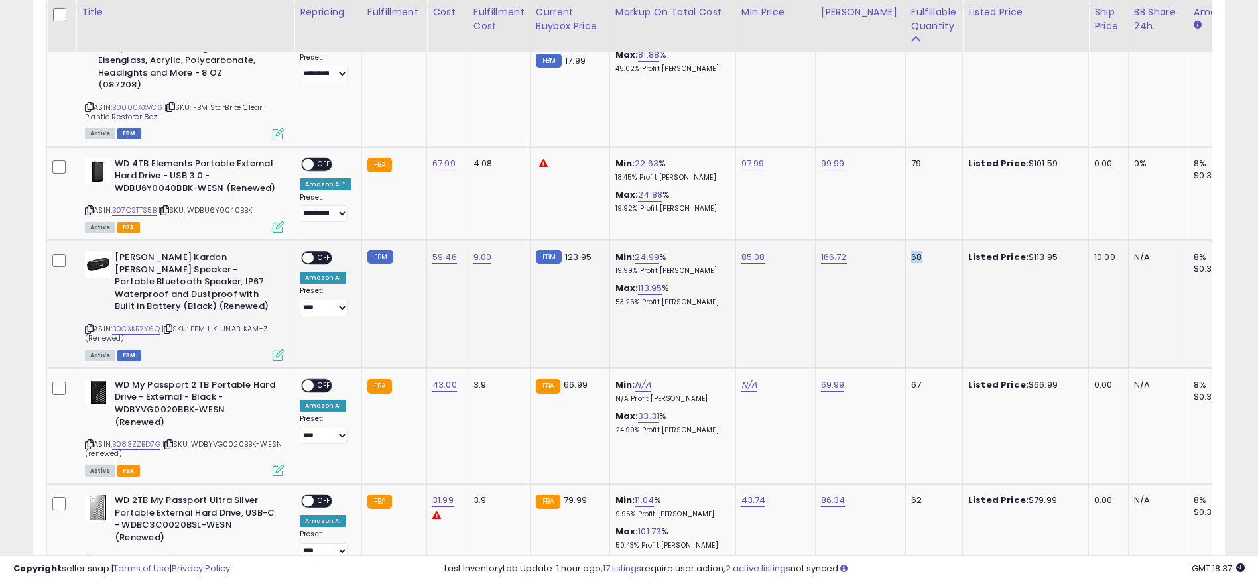
click at [887, 261] on tr "**********" at bounding box center [1106, 305] width 2118 height 128
click at [140, 324] on link "B0CXKR7Y6Q" at bounding box center [136, 329] width 48 height 11
click at [833, 254] on link "166.72" at bounding box center [834, 257] width 26 height 13
type input "******"
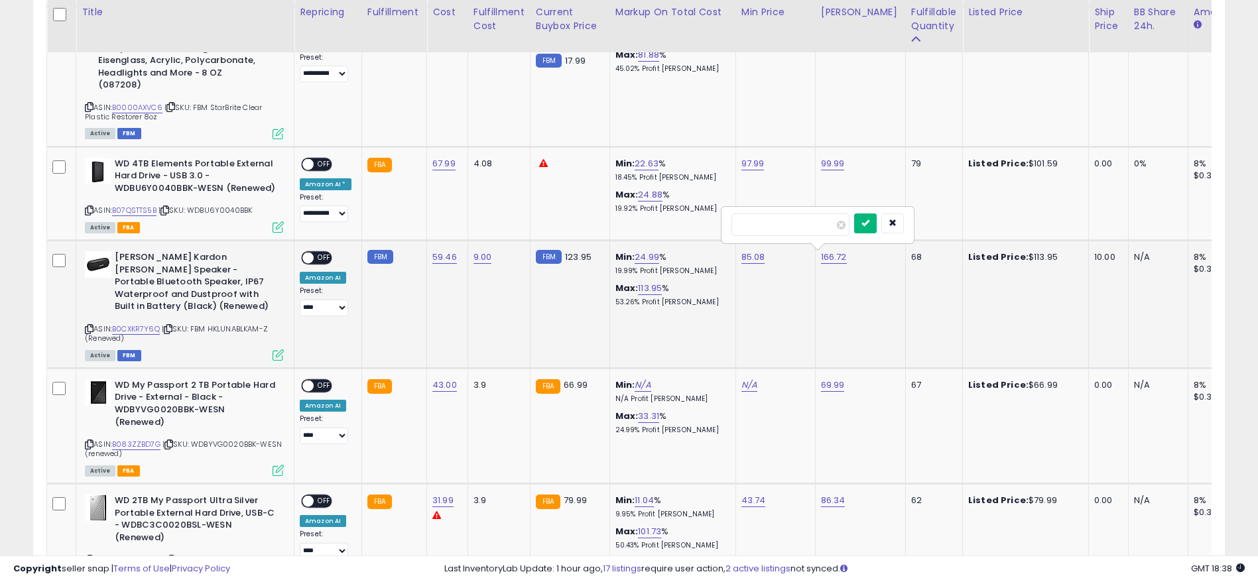
click at [869, 226] on icon "submit" at bounding box center [865, 223] width 8 height 8
drag, startPoint x: 695, startPoint y: 303, endPoint x: 601, endPoint y: 289, distance: 95.2
click at [601, 289] on tr "**********" at bounding box center [1106, 305] width 2118 height 128
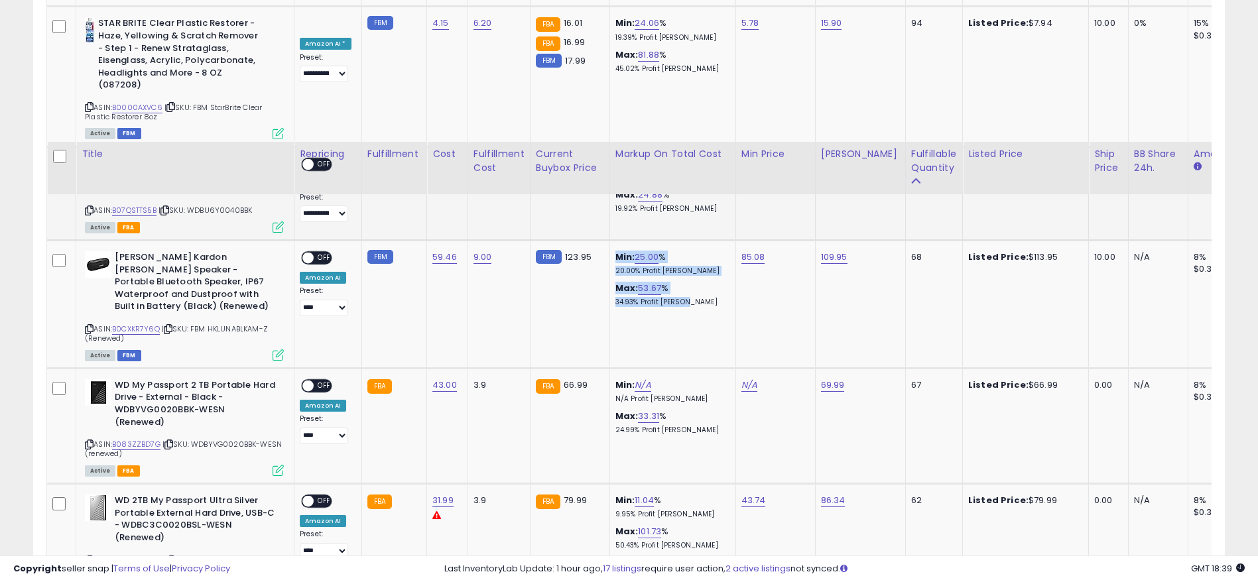
scroll to position [1094, 0]
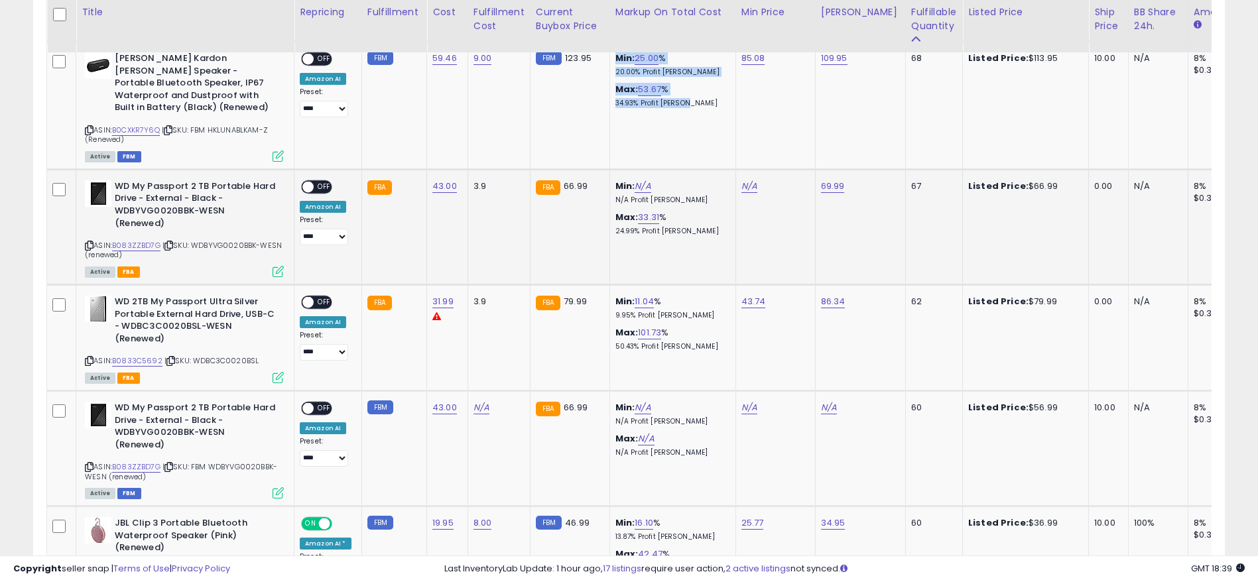
click at [90, 242] on icon at bounding box center [89, 245] width 9 height 7
drag, startPoint x: 858, startPoint y: 174, endPoint x: 790, endPoint y: 179, distance: 67.8
click at [790, 179] on tr "**********" at bounding box center [1106, 226] width 2118 height 115
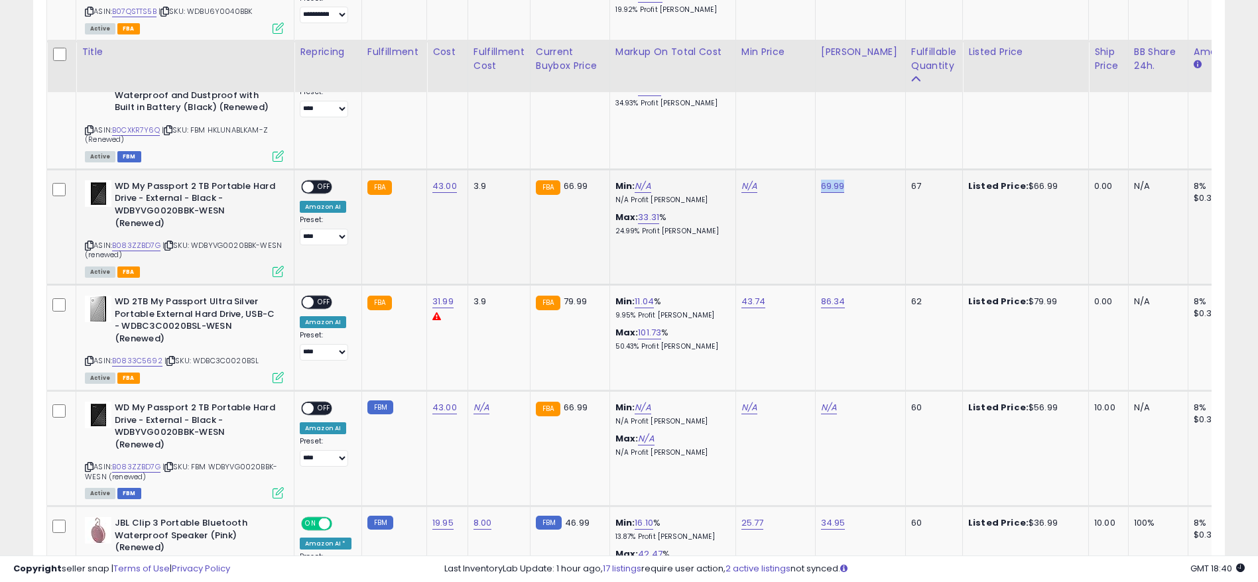
scroll to position [1194, 0]
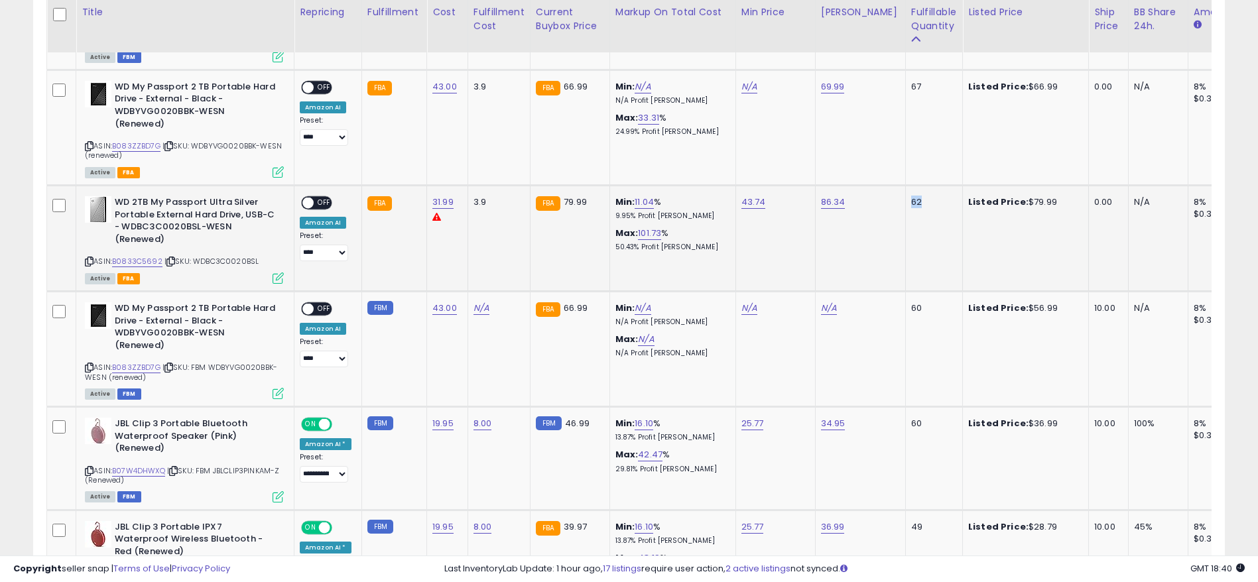
drag, startPoint x: 926, startPoint y: 182, endPoint x: 884, endPoint y: 184, distance: 41.8
click at [884, 186] on tr "**********" at bounding box center [1106, 239] width 2118 height 106
click at [90, 258] on icon at bounding box center [89, 261] width 9 height 7
drag, startPoint x: 901, startPoint y: 174, endPoint x: 797, endPoint y: 175, distance: 104.1
click at [797, 186] on tr "**********" at bounding box center [1106, 239] width 2118 height 106
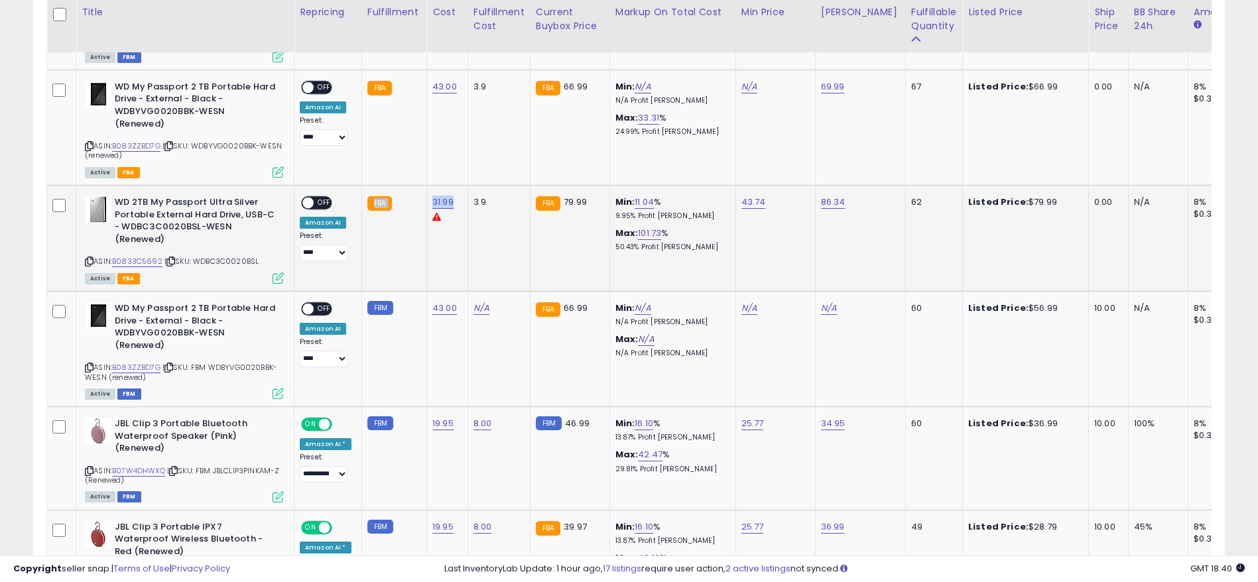
drag, startPoint x: 420, startPoint y: 182, endPoint x: 452, endPoint y: 182, distance: 31.2
click at [452, 186] on tr "**********" at bounding box center [1106, 239] width 2118 height 106
click at [432, 196] on link "31.99" at bounding box center [442, 202] width 21 height 13
drag, startPoint x: 411, startPoint y: 147, endPoint x: 296, endPoint y: 144, distance: 115.4
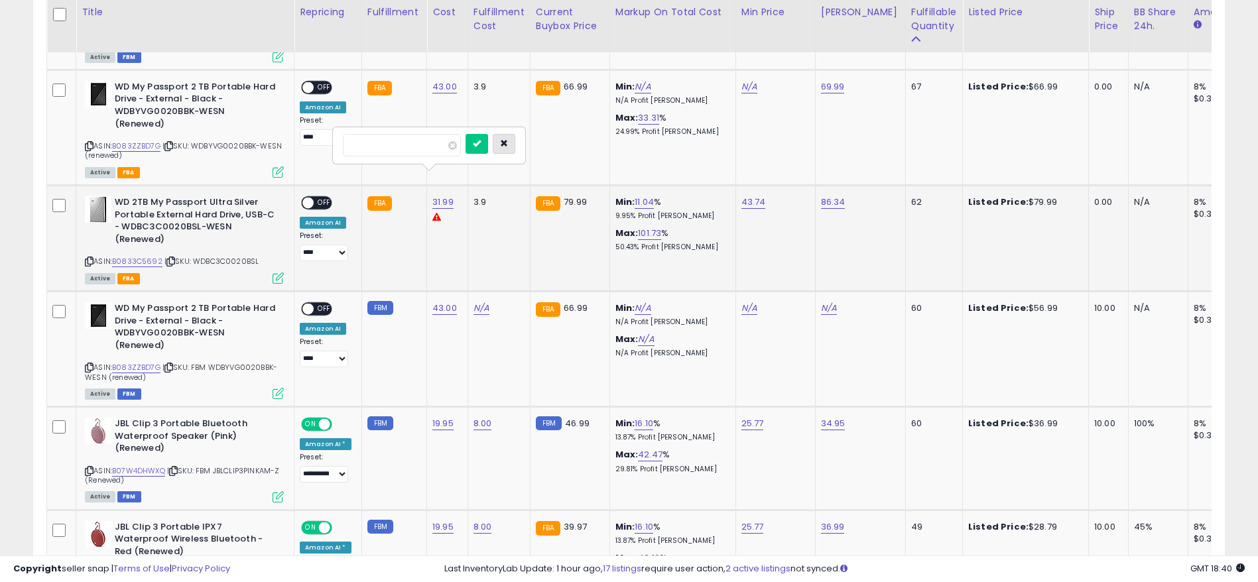
click at [515, 138] on button "button" at bounding box center [504, 144] width 23 height 20
click at [434, 196] on link "31.99" at bounding box center [442, 202] width 21 height 13
drag, startPoint x: 402, startPoint y: 145, endPoint x: 310, endPoint y: 145, distance: 91.5
type input "*****"
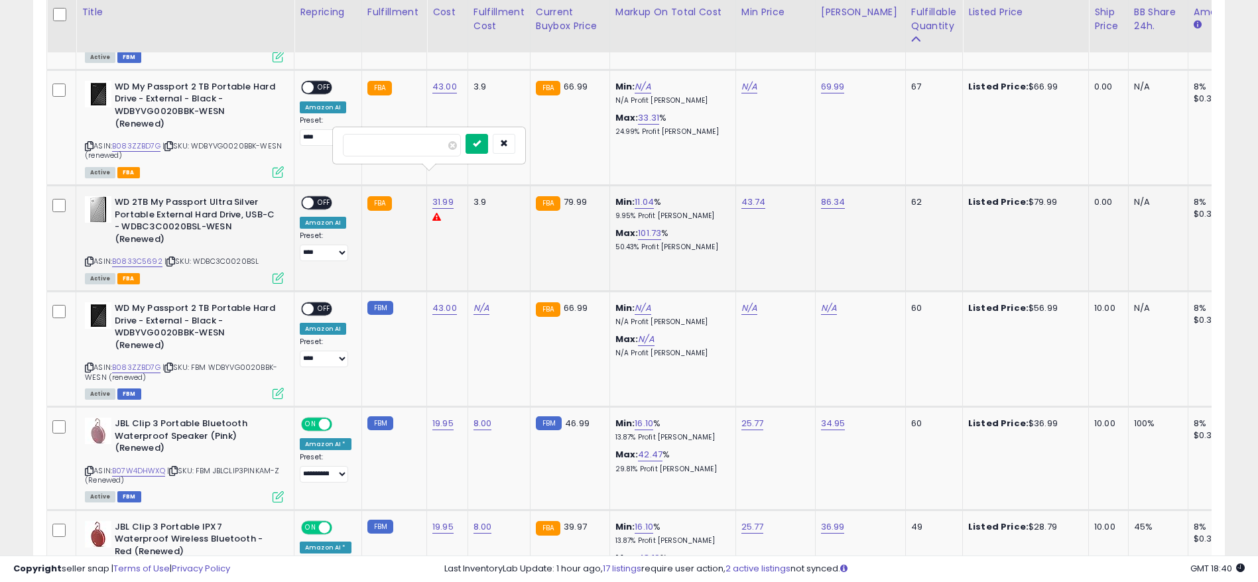
click at [481, 144] on icon "submit" at bounding box center [477, 143] width 8 height 8
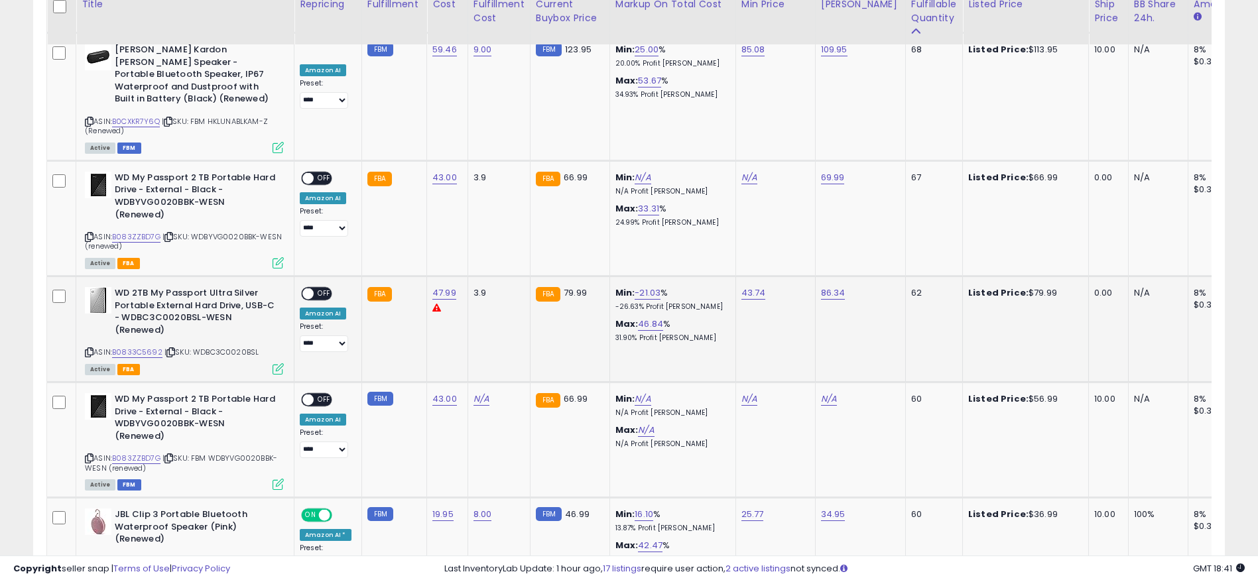
scroll to position [1094, 0]
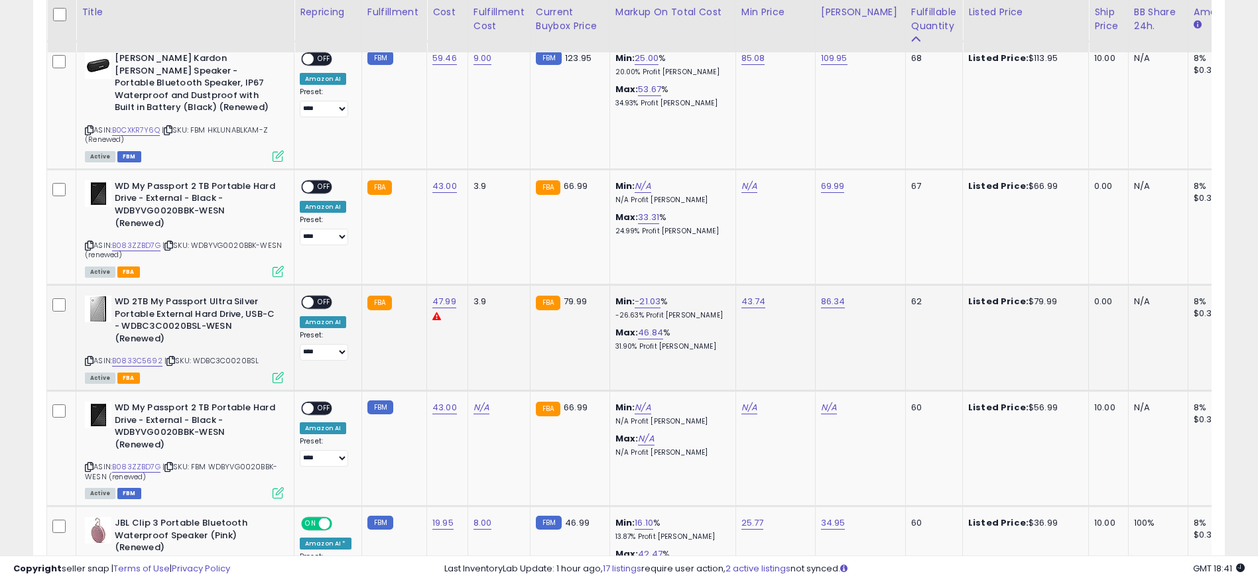
drag, startPoint x: 808, startPoint y: 324, endPoint x: 869, endPoint y: 326, distance: 61.0
click at [715, 335] on td "Min: -21.03 % -26.63% Profit [PERSON_NAME]: 46.84 % 31.90% Profit [PERSON_NAME]" at bounding box center [672, 338] width 126 height 106
click at [393, 285] on td "FBA" at bounding box center [393, 338] width 65 height 106
click at [144, 355] on link "B0833C5692" at bounding box center [137, 360] width 50 height 11
click at [821, 295] on link "86.34" at bounding box center [833, 301] width 25 height 13
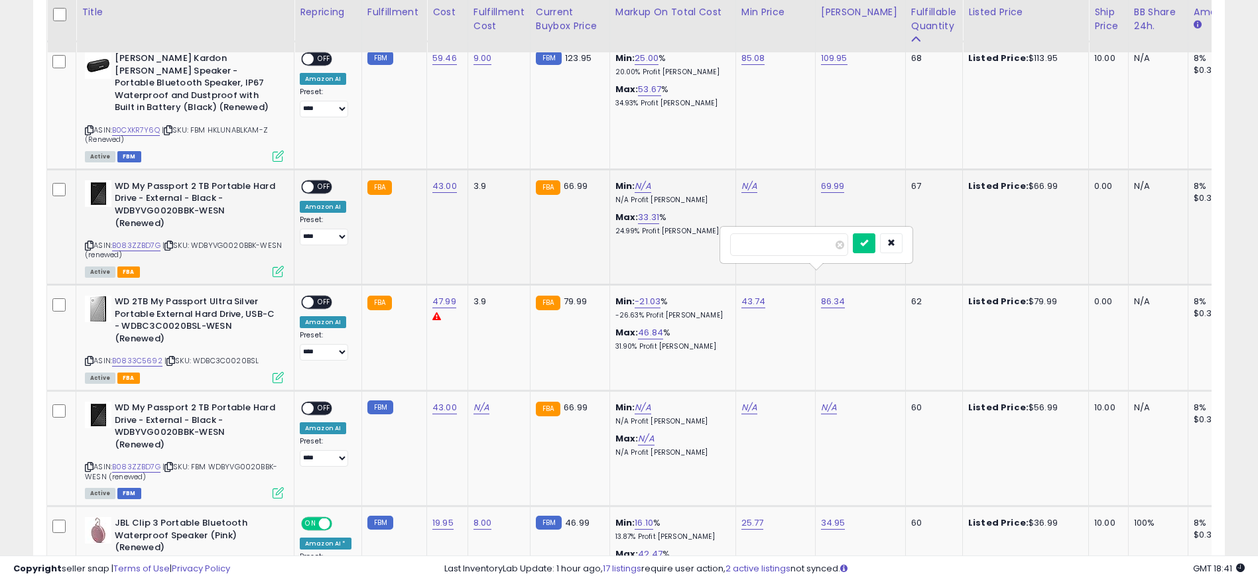
drag, startPoint x: 805, startPoint y: 237, endPoint x: 606, endPoint y: 230, distance: 199.1
type input "*****"
click at [875, 247] on button "submit" at bounding box center [864, 243] width 23 height 20
click at [641, 295] on link "-21.03" at bounding box center [648, 301] width 26 height 13
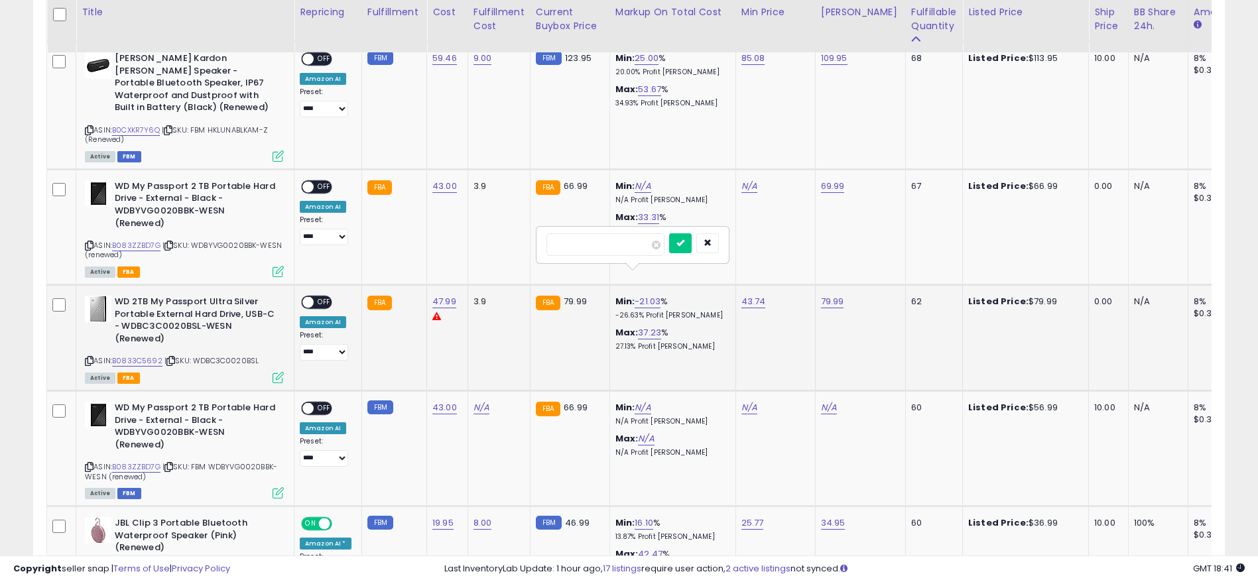
click at [544, 241] on div "******" at bounding box center [632, 244] width 191 height 35
type input "**"
click at [691, 247] on button "submit" at bounding box center [680, 243] width 23 height 20
drag, startPoint x: 802, startPoint y: 282, endPoint x: 864, endPoint y: 285, distance: 62.4
click at [878, 285] on tr "**********" at bounding box center [1106, 338] width 2118 height 106
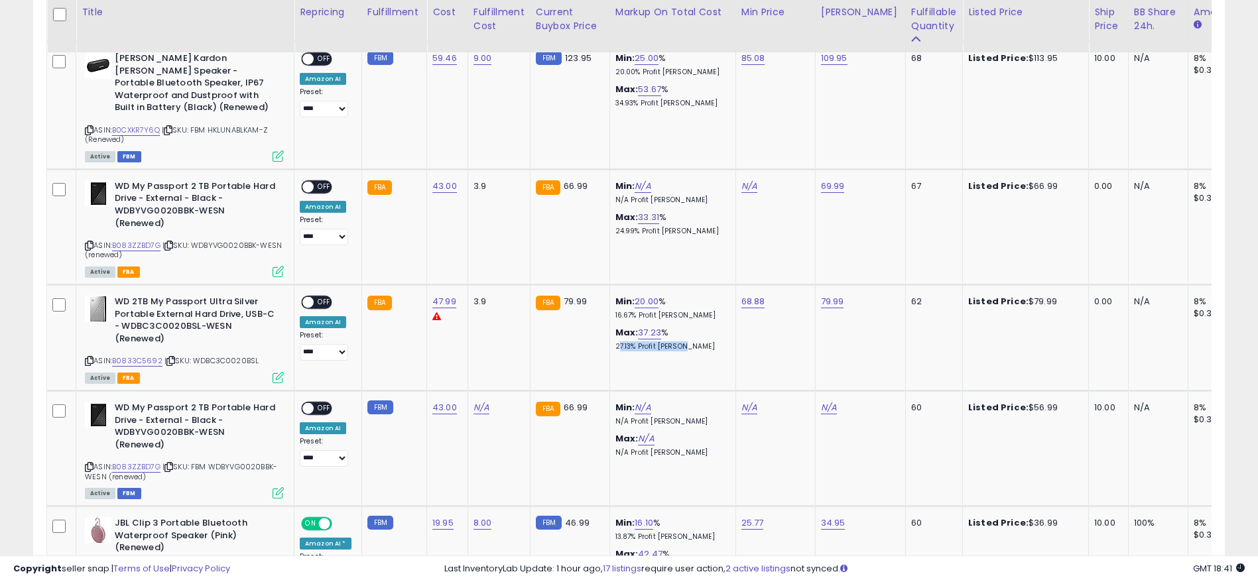
drag, startPoint x: 707, startPoint y: 328, endPoint x: 714, endPoint y: 329, distance: 7.4
click at [714, 329] on td "Min: 20.00 % 16.67% Profit [PERSON_NAME]: 37.23 % 27.13% Profit [PERSON_NAME]" at bounding box center [672, 338] width 126 height 106
click at [88, 357] on icon at bounding box center [89, 360] width 9 height 7
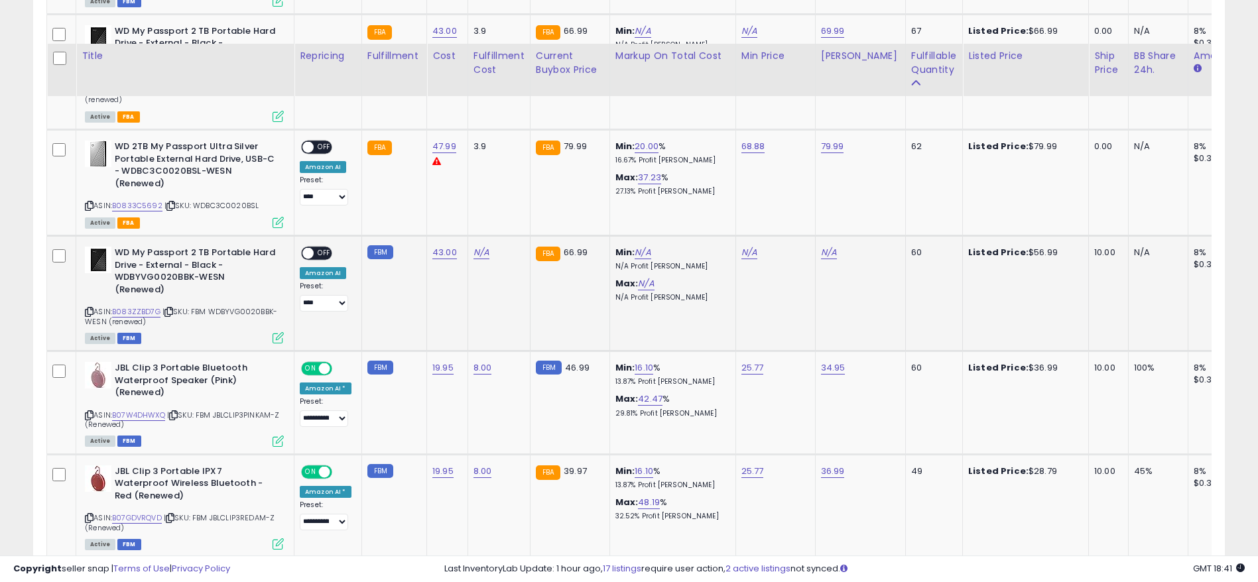
scroll to position [1293, 0]
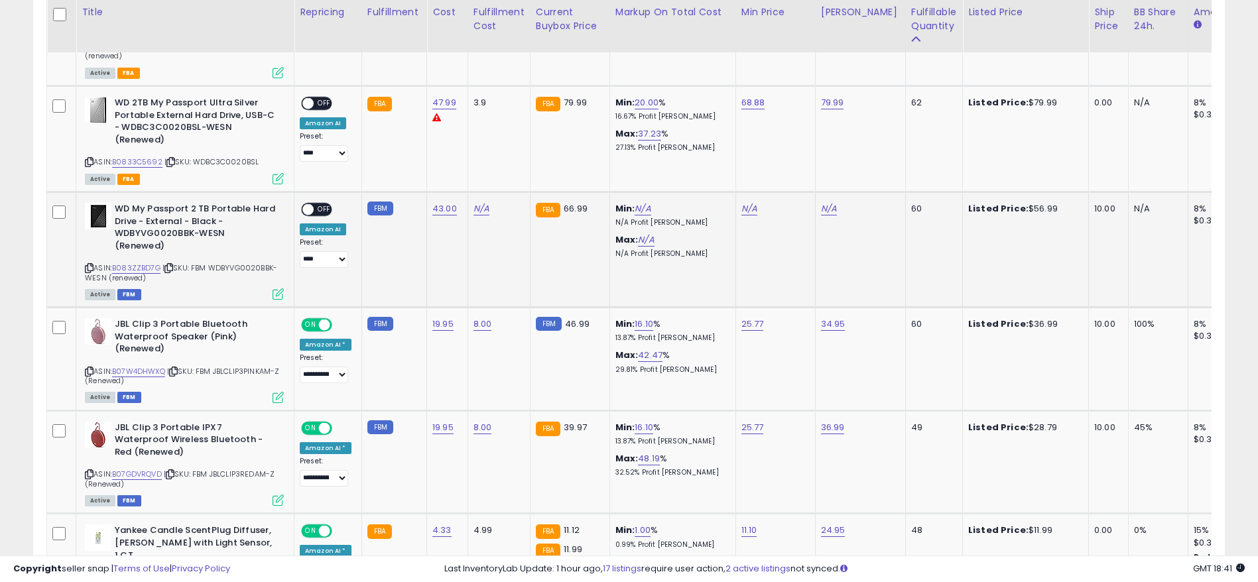
drag, startPoint x: 369, startPoint y: 185, endPoint x: 412, endPoint y: 185, distance: 43.1
click at [408, 192] on td "FBM" at bounding box center [393, 249] width 65 height 115
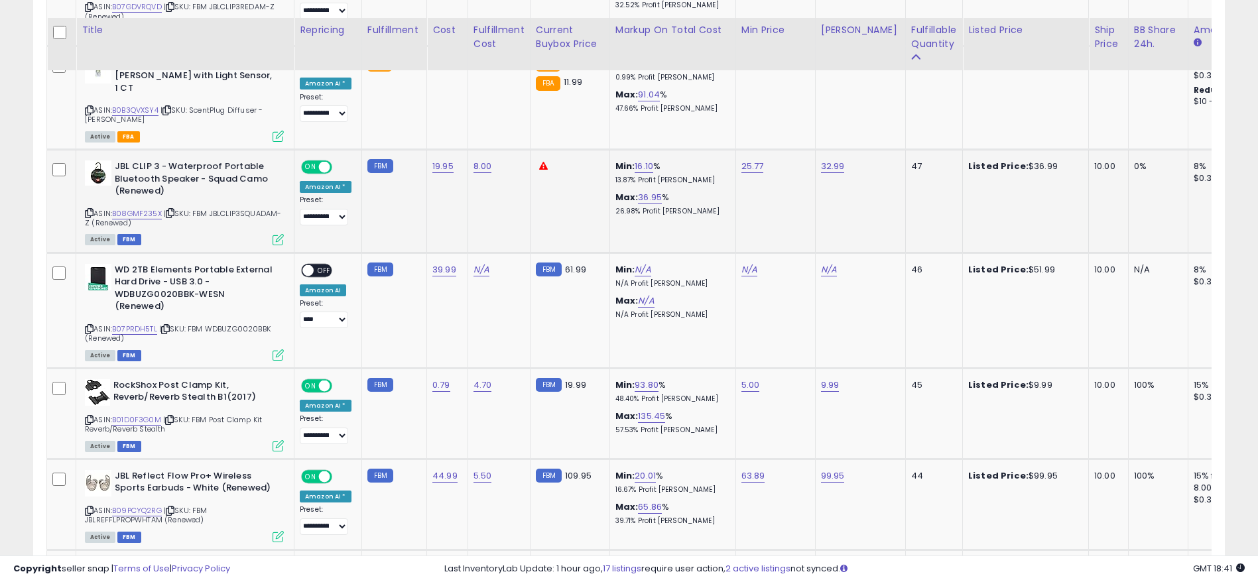
scroll to position [1790, 0]
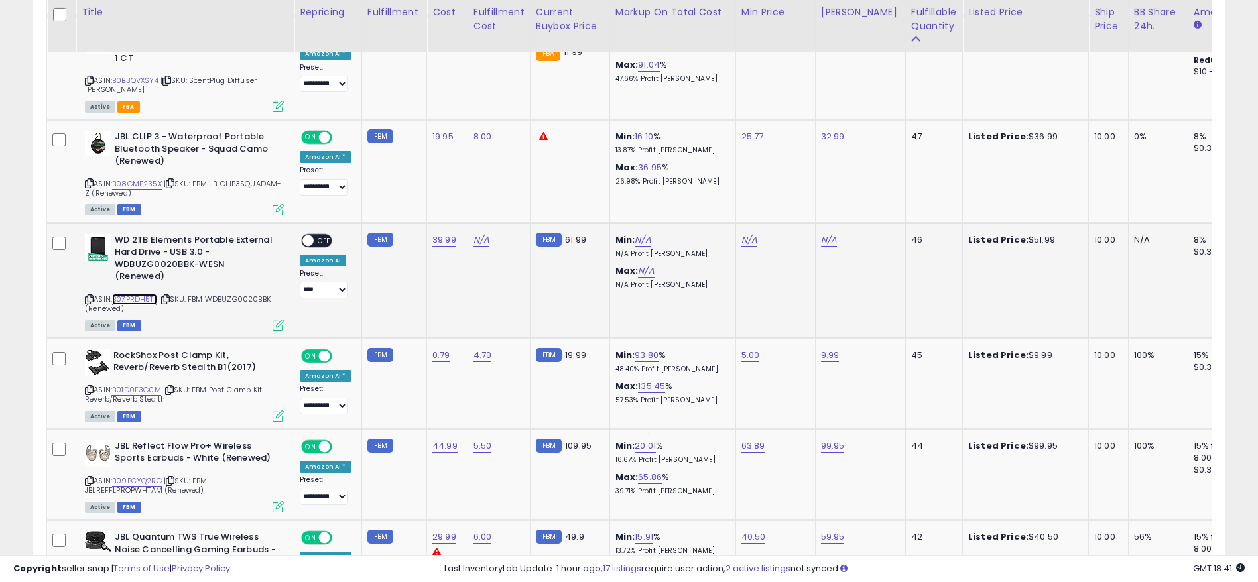
click at [136, 294] on link "B07PRDH5TL" at bounding box center [134, 299] width 45 height 11
click at [821, 234] on div "N/A" at bounding box center [858, 240] width 74 height 12
click at [828, 233] on link "N/A" at bounding box center [829, 239] width 16 height 13
drag, startPoint x: 807, startPoint y: 158, endPoint x: 767, endPoint y: 158, distance: 40.4
click at [771, 158] on input "number" at bounding box center [786, 158] width 118 height 23
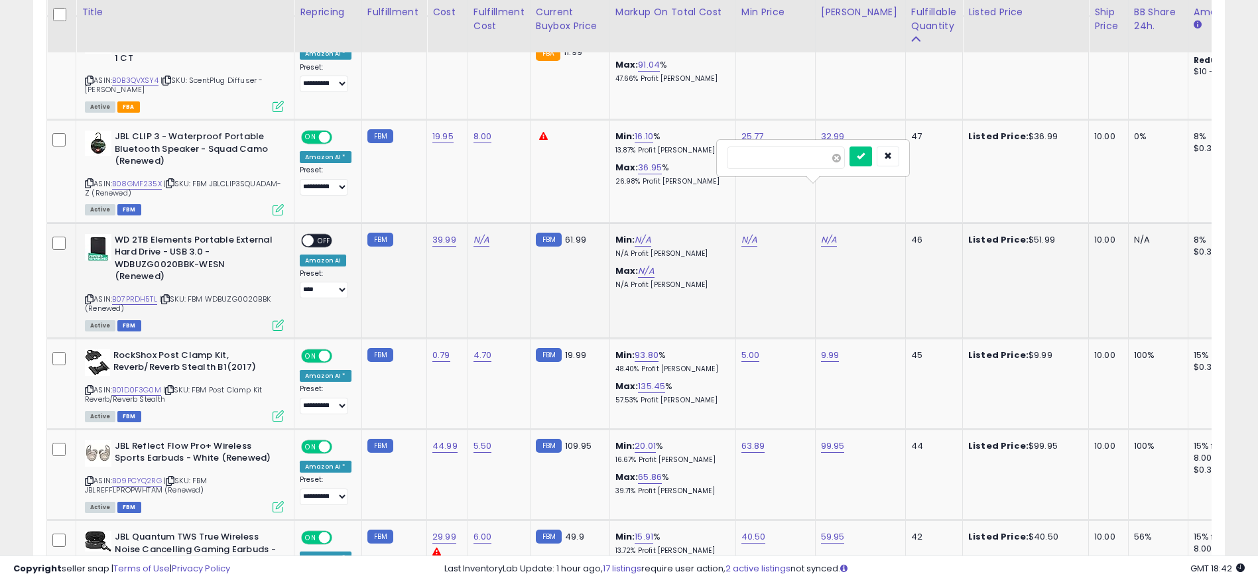
type input "*****"
click at [872, 158] on button "submit" at bounding box center [860, 157] width 23 height 20
click at [473, 233] on link "N/A" at bounding box center [481, 239] width 16 height 13
drag, startPoint x: 450, startPoint y: 166, endPoint x: 343, endPoint y: 166, distance: 107.4
click at [344, 166] on tbody "**********" at bounding box center [1106, 247] width 2118 height 2683
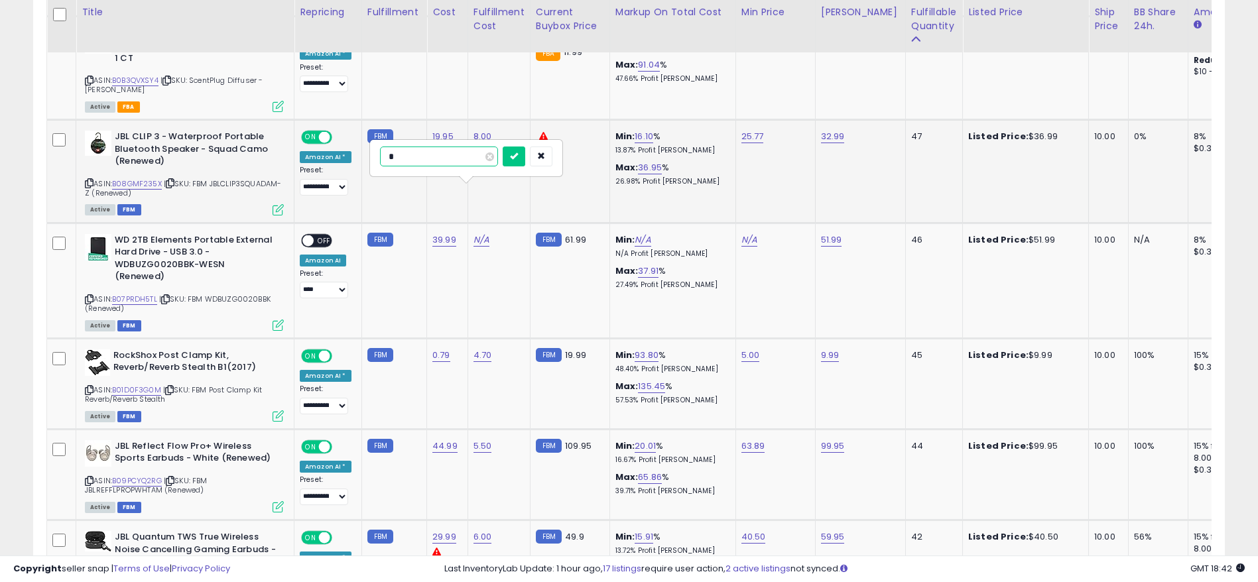
drag, startPoint x: 425, startPoint y: 164, endPoint x: 342, endPoint y: 163, distance: 82.9
click at [342, 163] on tbody "**********" at bounding box center [1106, 247] width 2118 height 2683
type input "***"
click at [525, 154] on button "submit" at bounding box center [514, 157] width 23 height 20
drag, startPoint x: 599, startPoint y: 224, endPoint x: 672, endPoint y: 224, distance: 72.3
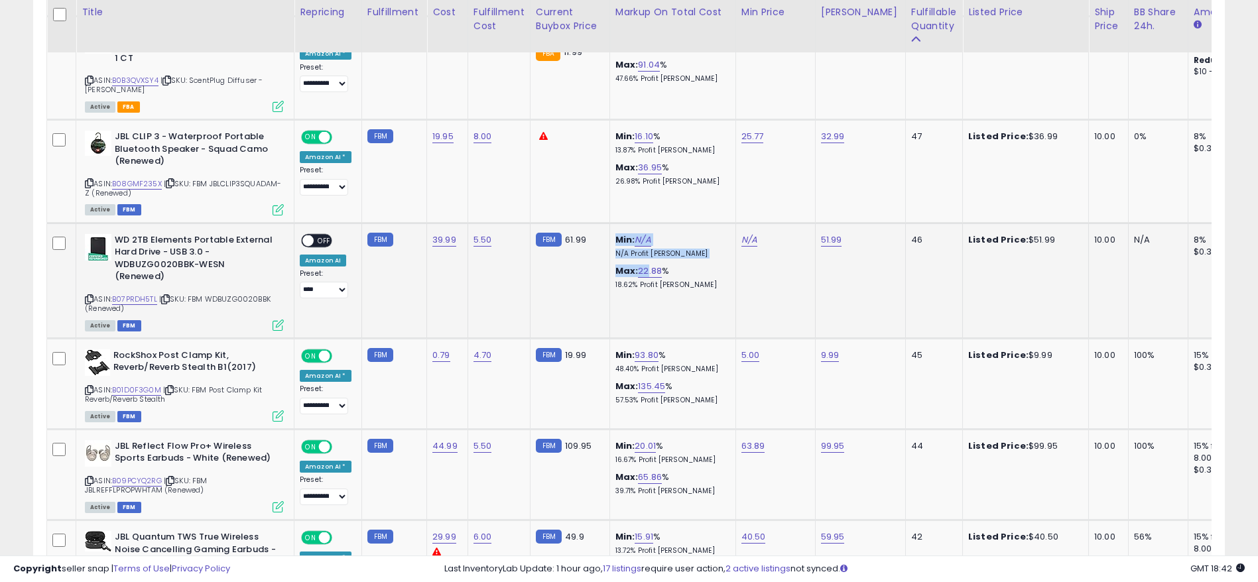
click at [671, 224] on tr "**********" at bounding box center [1106, 280] width 2118 height 115
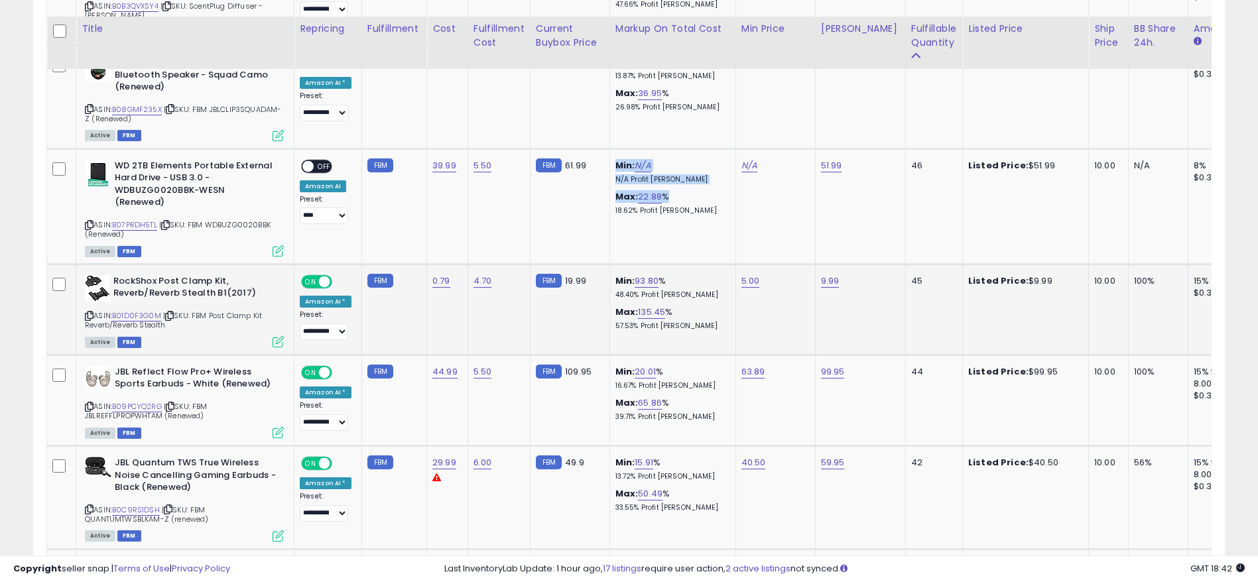
scroll to position [1890, 0]
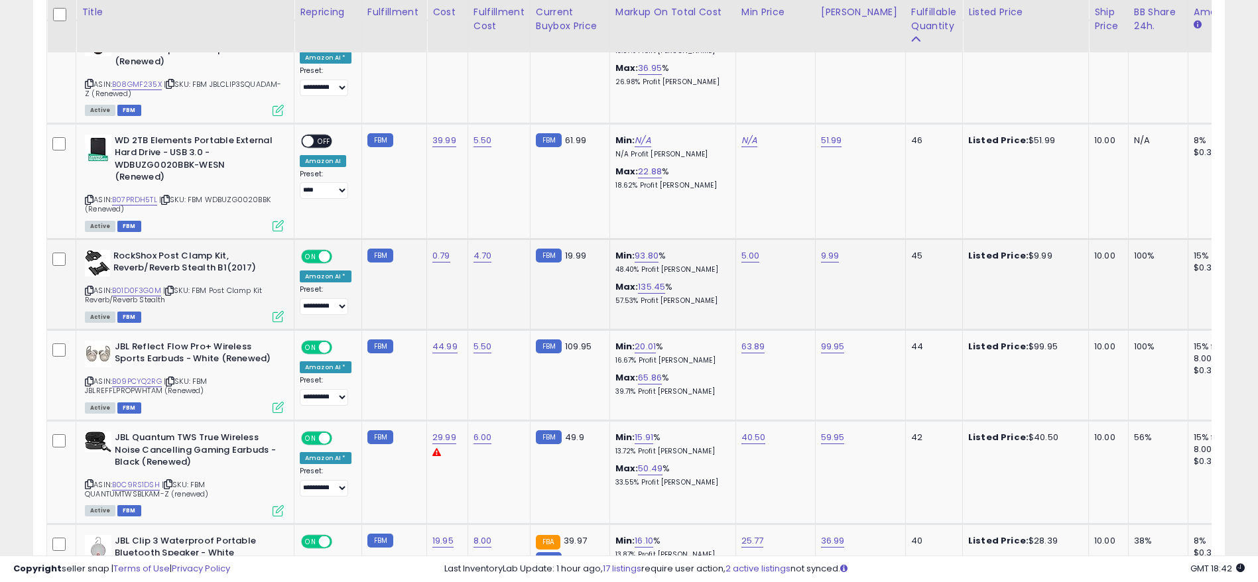
drag, startPoint x: 1137, startPoint y: 188, endPoint x: 1075, endPoint y: 188, distance: 61.7
click at [1075, 239] on tr "**********" at bounding box center [1106, 284] width 2118 height 91
click at [826, 249] on link "9.99" at bounding box center [830, 255] width 19 height 13
drag, startPoint x: 820, startPoint y: 164, endPoint x: 668, endPoint y: 167, distance: 152.5
click at [668, 167] on tbody "**********" at bounding box center [1106, 147] width 2118 height 2683
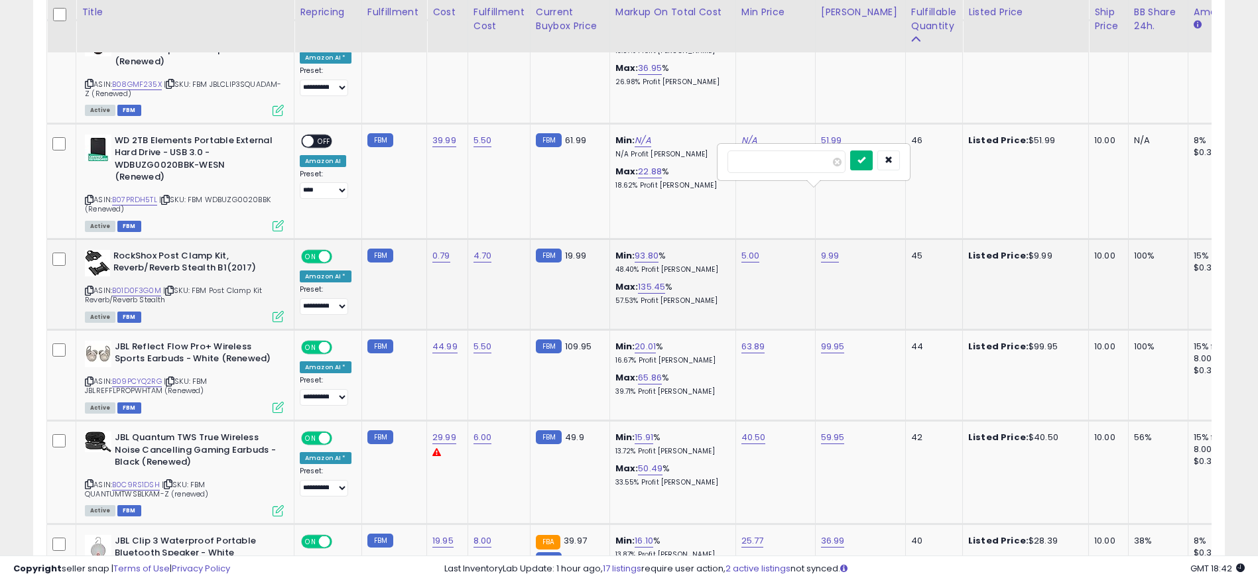
type input "****"
click at [865, 160] on icon "submit" at bounding box center [861, 160] width 8 height 8
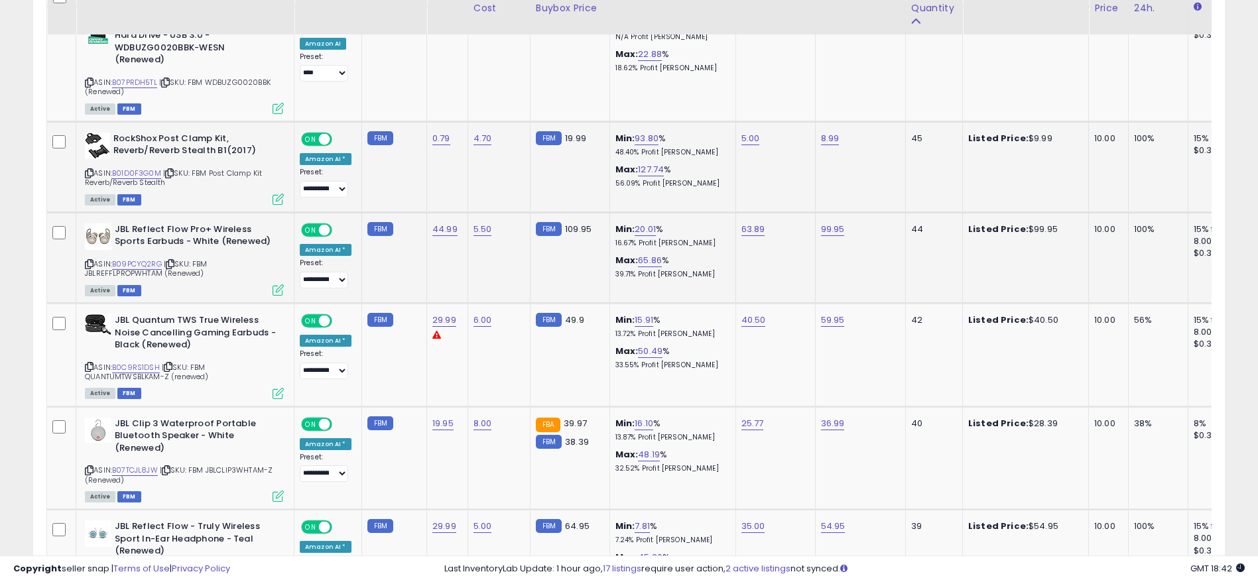
scroll to position [1989, 0]
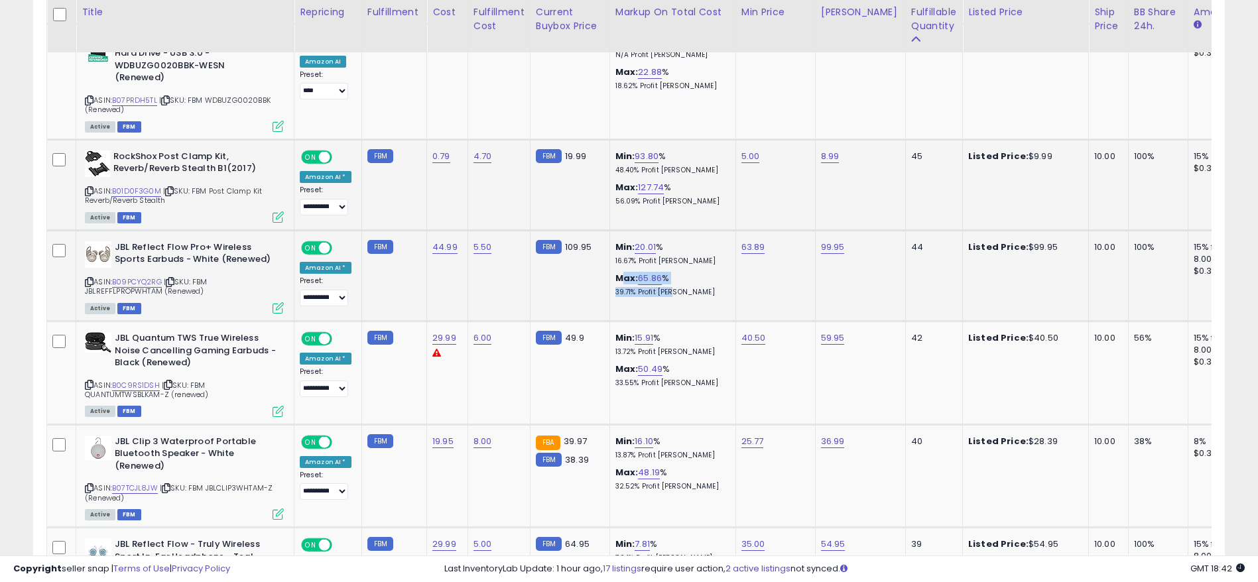
drag, startPoint x: 647, startPoint y: 219, endPoint x: 663, endPoint y: 233, distance: 21.1
click at [663, 273] on div "Max: 65.86 % 39.71% Profit [PERSON_NAME]" at bounding box center [670, 285] width 110 height 25
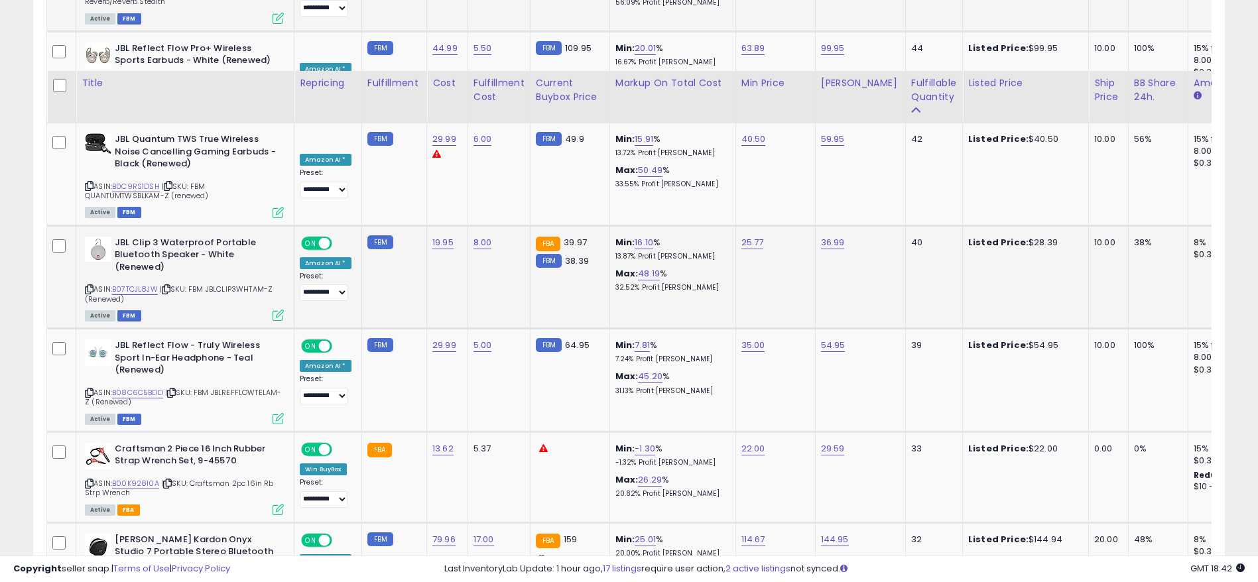
scroll to position [2288, 0]
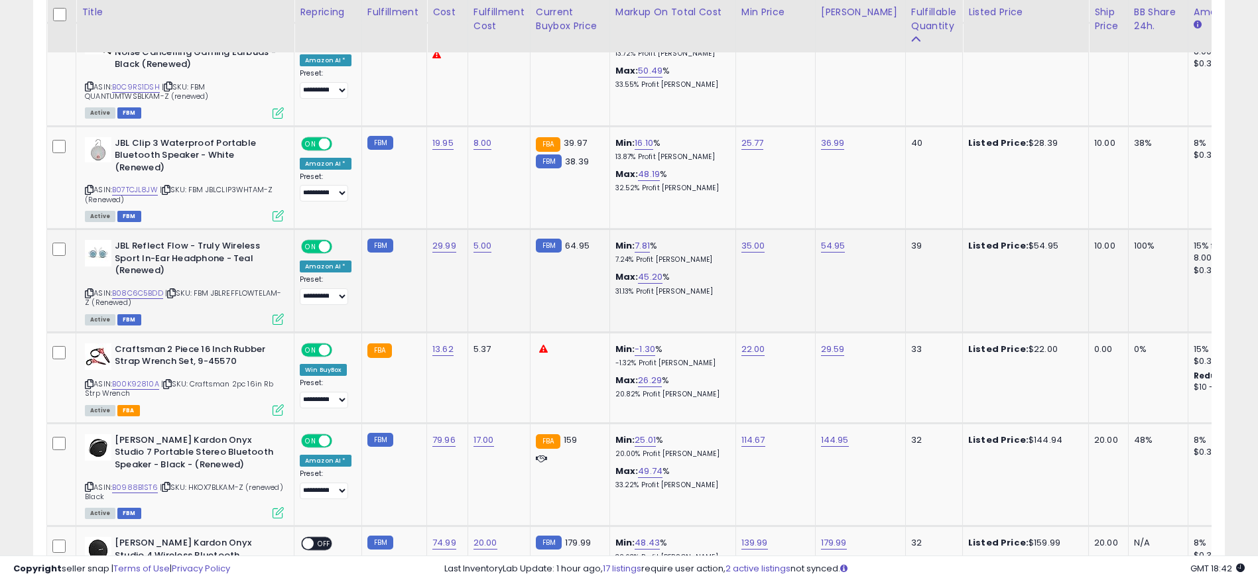
click at [92, 290] on icon at bounding box center [89, 293] width 9 height 7
click at [821, 239] on link "54.95" at bounding box center [833, 245] width 25 height 13
drag, startPoint x: 810, startPoint y: 151, endPoint x: 703, endPoint y: 150, distance: 106.8
type input "*****"
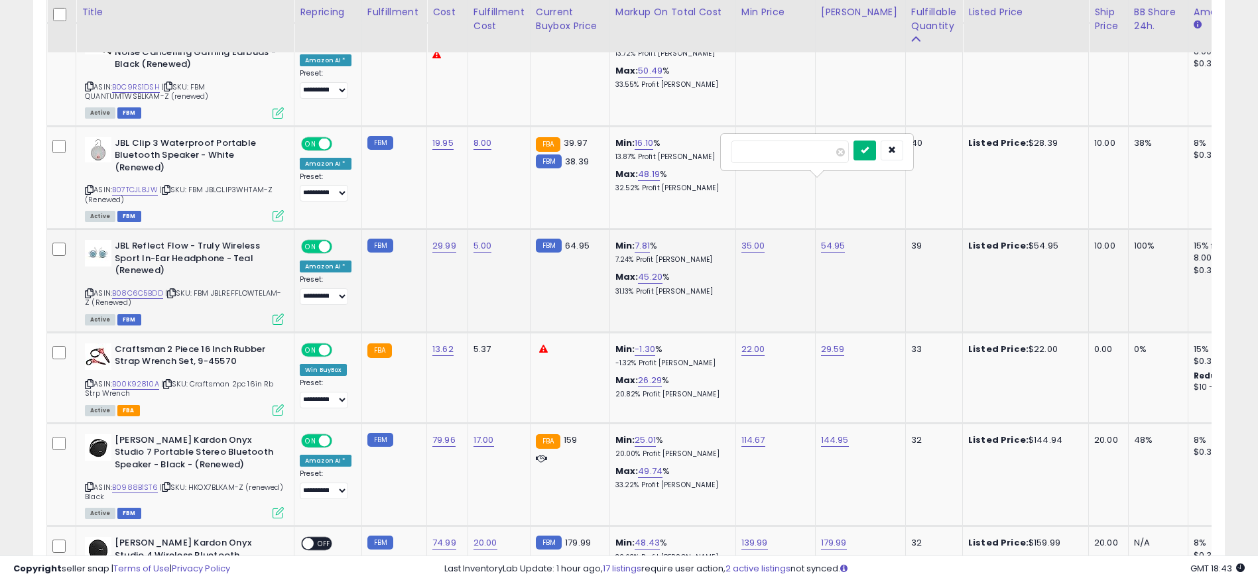
click at [888, 140] on div "*****" at bounding box center [816, 152] width 191 height 35
click at [869, 153] on icon "submit" at bounding box center [865, 150] width 8 height 8
drag, startPoint x: 593, startPoint y: 225, endPoint x: 678, endPoint y: 230, distance: 85.0
click at [678, 230] on tr "**********" at bounding box center [1106, 280] width 2118 height 103
click at [680, 287] on p "26.63% Profit [PERSON_NAME]" at bounding box center [670, 291] width 110 height 9
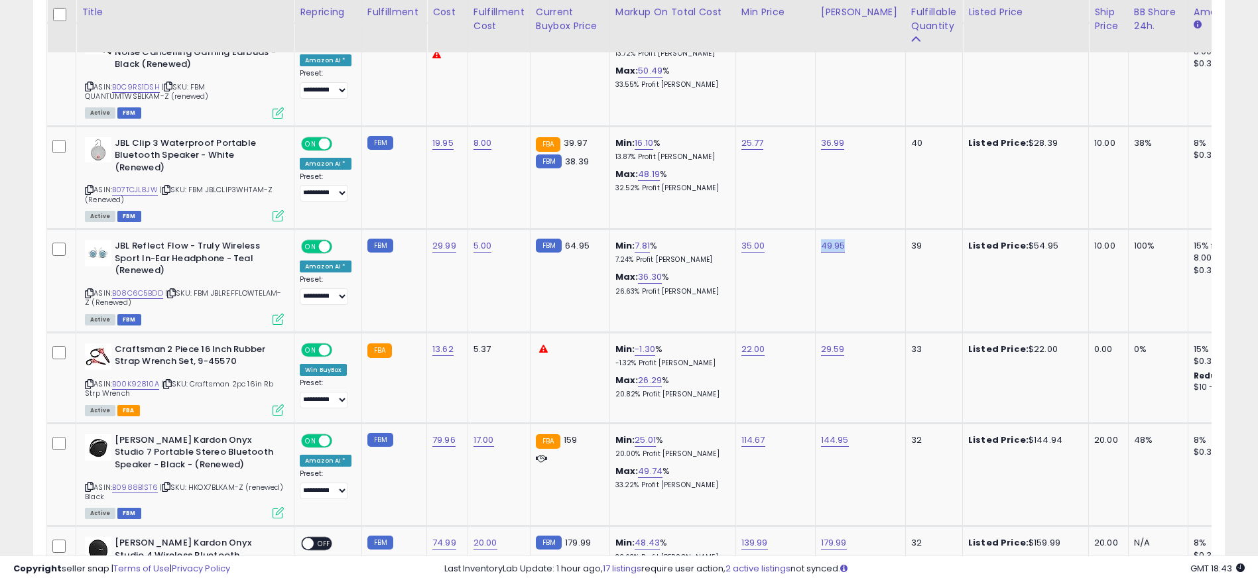
drag, startPoint x: 845, startPoint y: 180, endPoint x: 817, endPoint y: 179, distance: 28.5
click at [821, 240] on div "49.95" at bounding box center [858, 246] width 74 height 12
drag, startPoint x: 918, startPoint y: 181, endPoint x: 888, endPoint y: 184, distance: 30.7
click at [888, 229] on tr "**********" at bounding box center [1106, 280] width 2118 height 103
drag, startPoint x: 696, startPoint y: 223, endPoint x: 609, endPoint y: 218, distance: 87.0
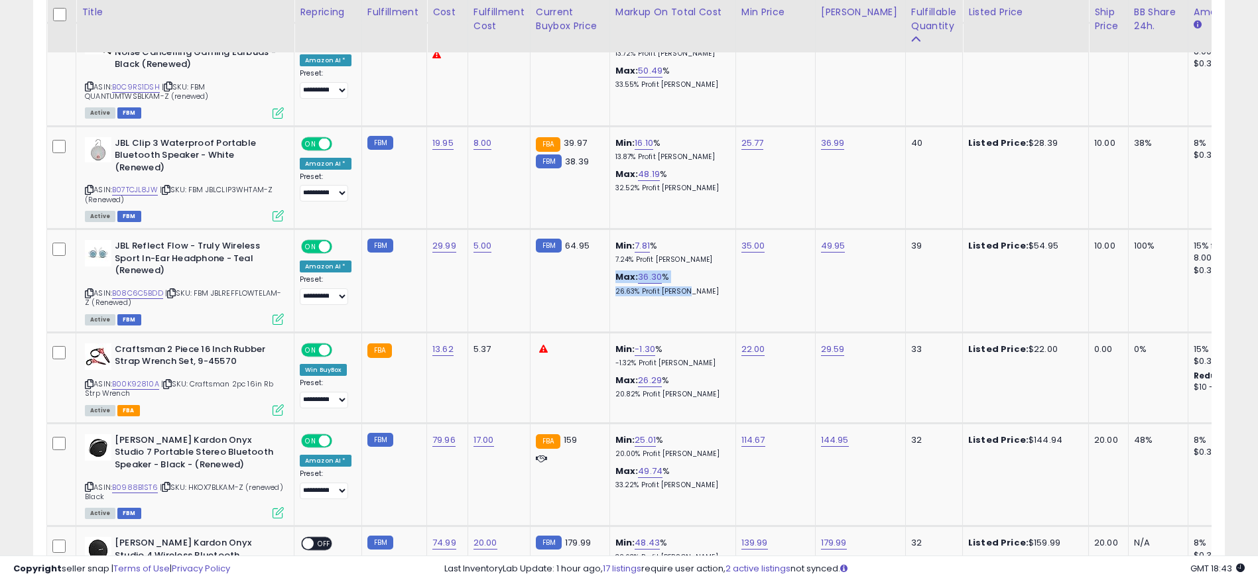
click at [615, 271] on div "Max: 36.30 % 26.63% Profit [PERSON_NAME]" at bounding box center [670, 283] width 110 height 25
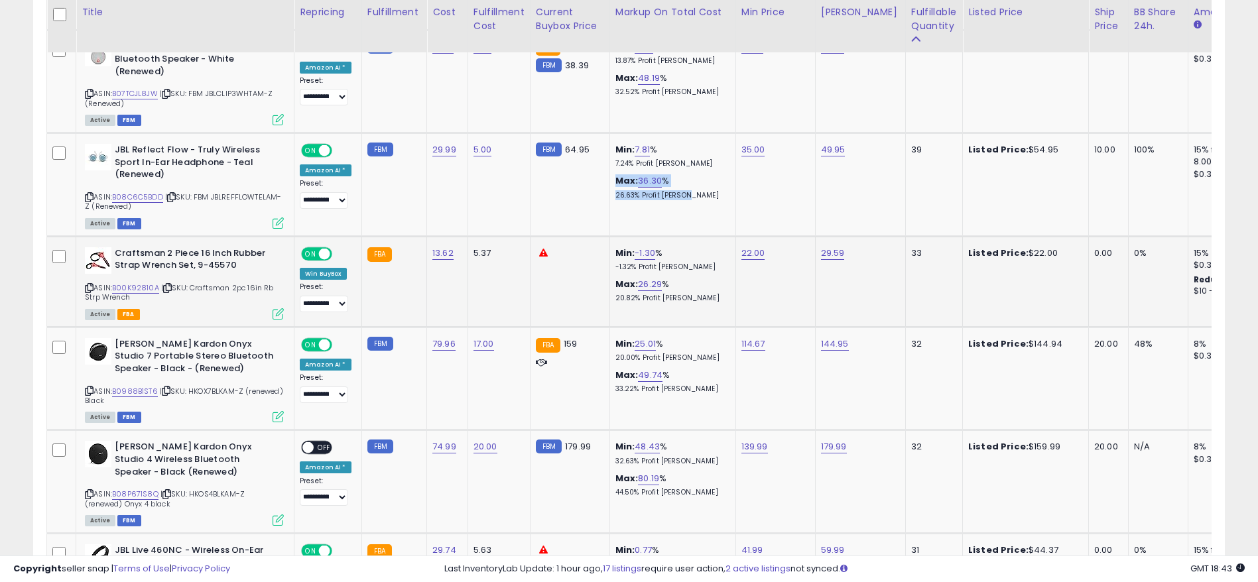
scroll to position [2387, 0]
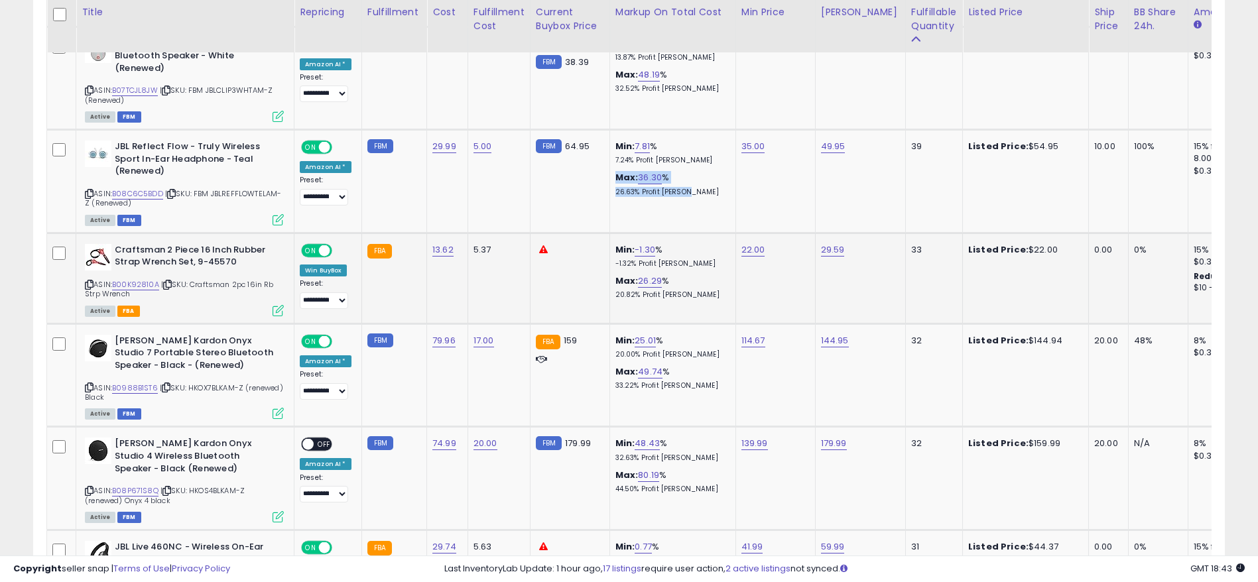
drag, startPoint x: 774, startPoint y: 183, endPoint x: 806, endPoint y: 182, distance: 31.2
click at [806, 233] on tr "**********" at bounding box center [1106, 278] width 2118 height 91
click at [141, 279] on link "B00K92810A" at bounding box center [135, 284] width 47 height 11
click at [749, 233] on td "22.00" at bounding box center [775, 278] width 80 height 91
click at [735, 233] on td "22.00" at bounding box center [775, 278] width 80 height 91
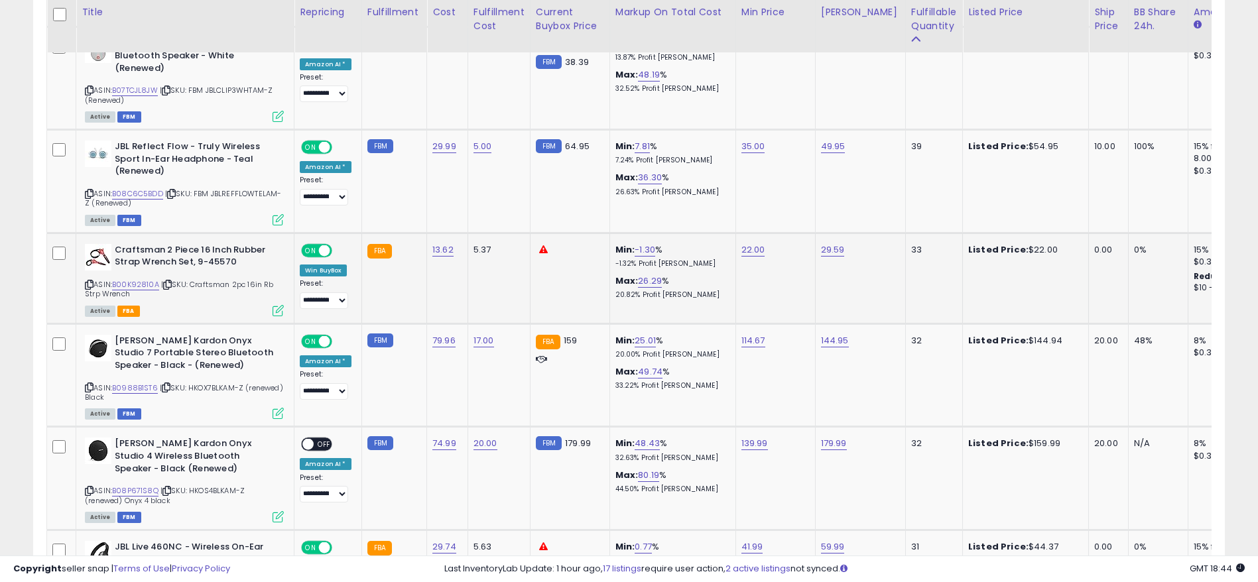
click at [759, 244] on div "22.00" at bounding box center [773, 250] width 64 height 12
click at [751, 243] on link "22.00" at bounding box center [753, 249] width 24 height 13
drag, startPoint x: 756, startPoint y: 153, endPoint x: 581, endPoint y: 148, distance: 175.1
type input "*****"
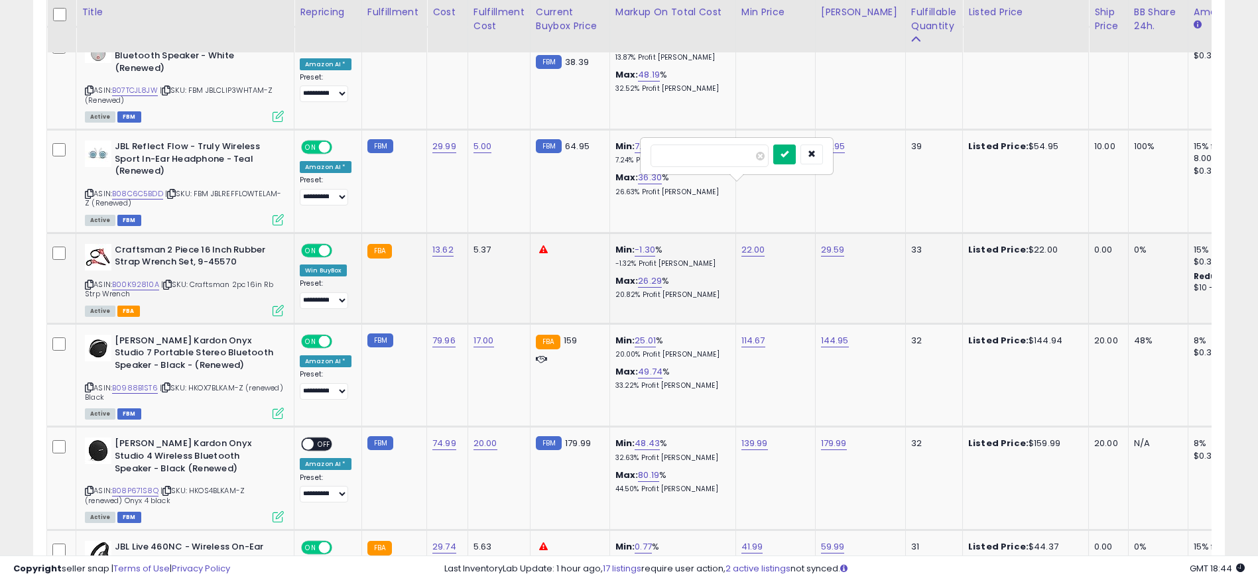
click at [796, 154] on button "submit" at bounding box center [784, 155] width 23 height 20
drag, startPoint x: 772, startPoint y: 188, endPoint x: 719, endPoint y: 183, distance: 53.3
click at [719, 233] on tr "**********" at bounding box center [1106, 278] width 2118 height 91
click at [761, 233] on td "23.99" at bounding box center [775, 278] width 80 height 91
click at [142, 244] on div "ASIN: B00K92810A | SKU: Craftsman 2pc 16in Rb Strp Wrench Active FBA" at bounding box center [184, 279] width 199 height 71
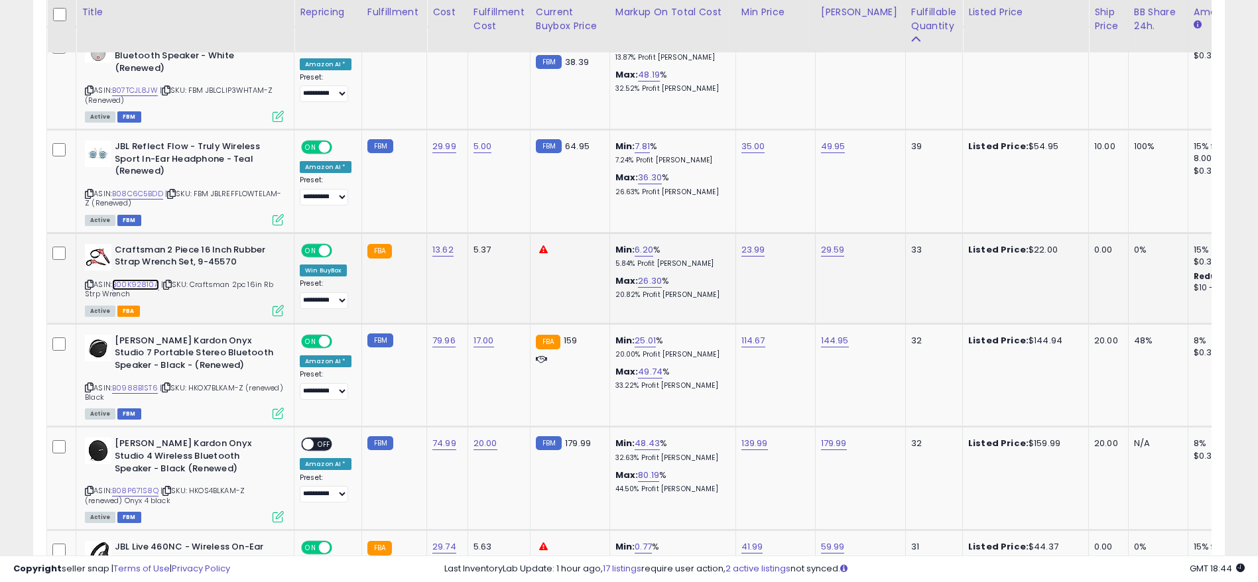
click at [143, 279] on link "B00K92810A" at bounding box center [135, 284] width 47 height 11
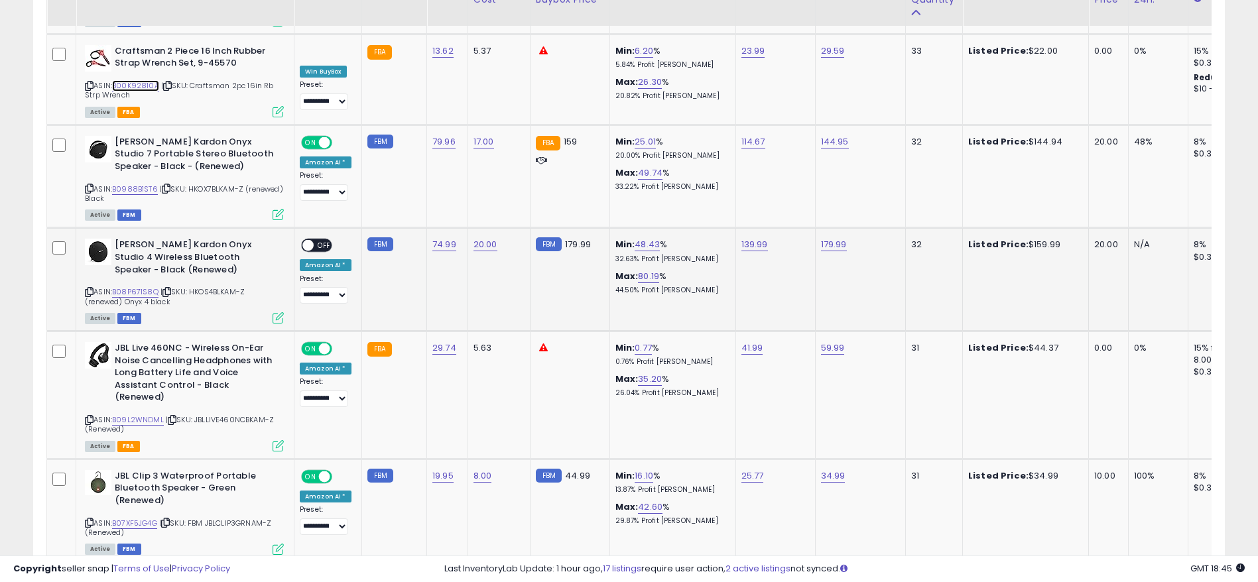
scroll to position [2487, 0]
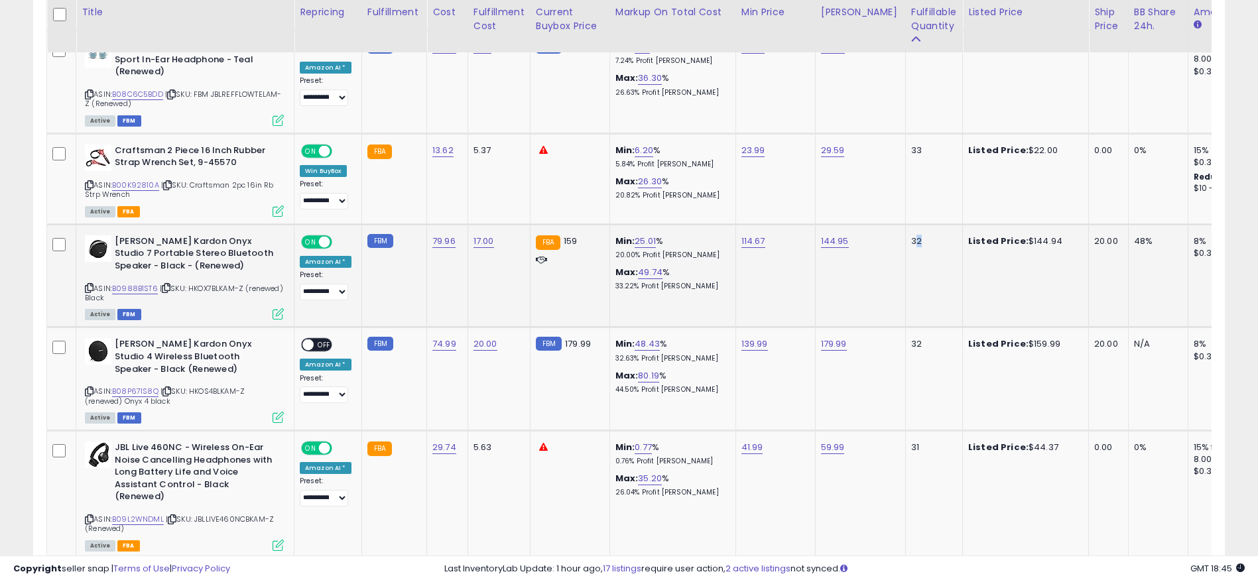
drag, startPoint x: 916, startPoint y: 172, endPoint x: 894, endPoint y: 172, distance: 21.9
click at [905, 224] on td "32" at bounding box center [933, 275] width 57 height 103
drag, startPoint x: 1146, startPoint y: 178, endPoint x: 1112, endPoint y: 178, distance: 34.5
click at [1128, 224] on td "48%" at bounding box center [1158, 275] width 60 height 103
click at [148, 235] on div "ASIN: B0988B1ST6 | SKU: HKOX7BLKAM-Z (renewed) Black Active FBM" at bounding box center [184, 277] width 199 height 84
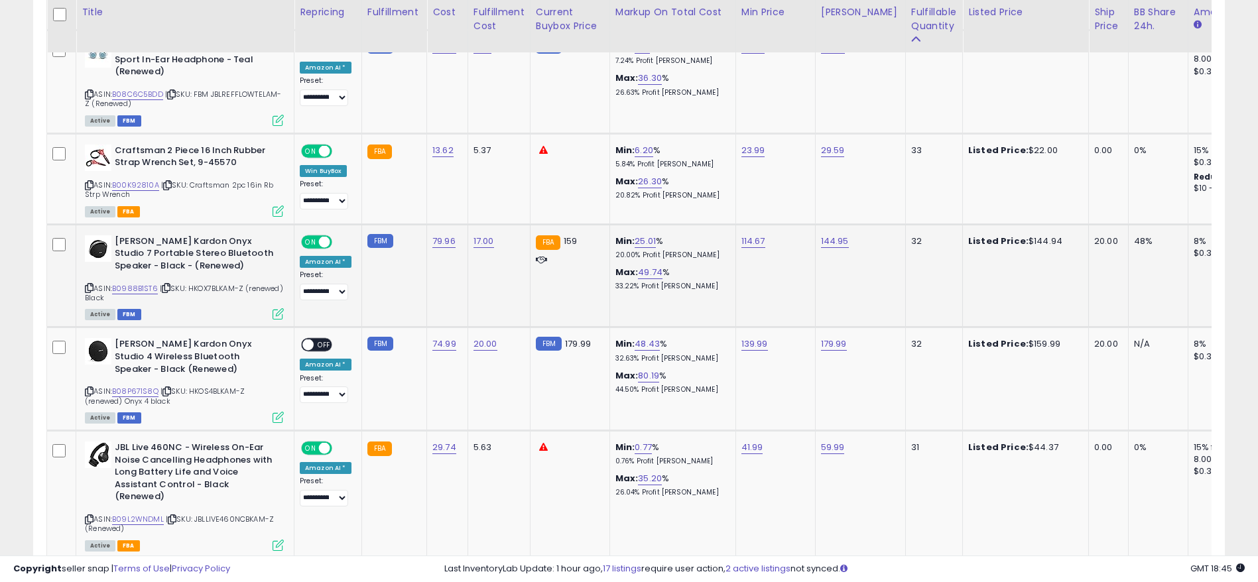
click at [145, 235] on div "ASIN: B0988B1ST6 | SKU: HKOX7BLKAM-Z (renewed) Black Active FBM" at bounding box center [184, 277] width 199 height 84
click at [145, 283] on link "B0988B1ST6" at bounding box center [135, 288] width 46 height 11
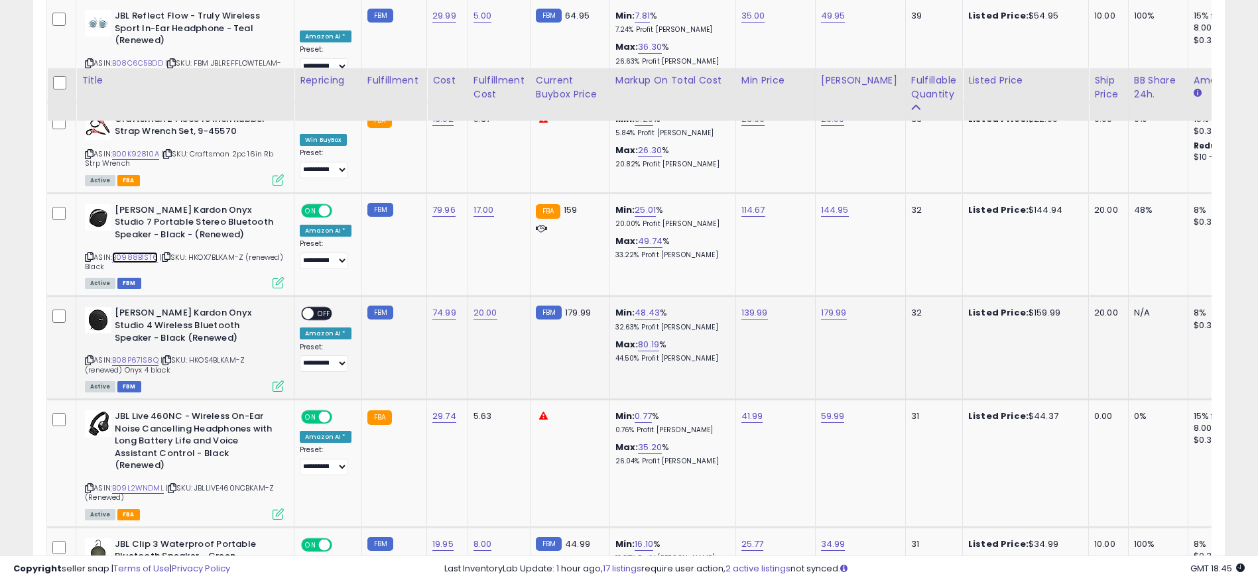
scroll to position [2586, 0]
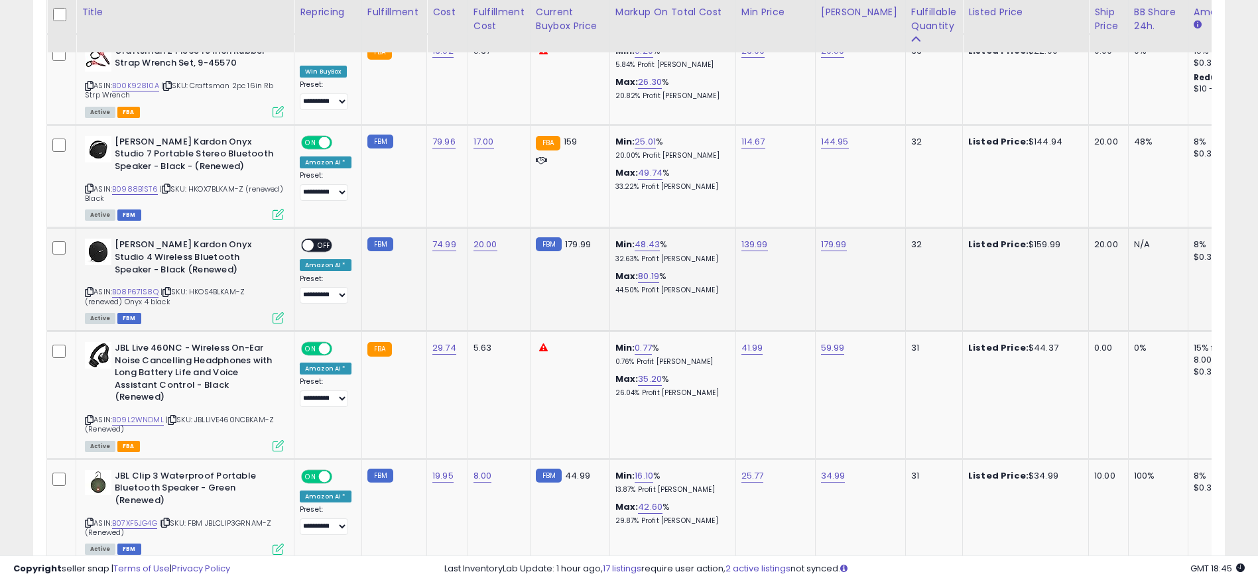
click at [88, 288] on icon at bounding box center [89, 291] width 9 height 7
click at [90, 288] on icon at bounding box center [89, 291] width 9 height 7
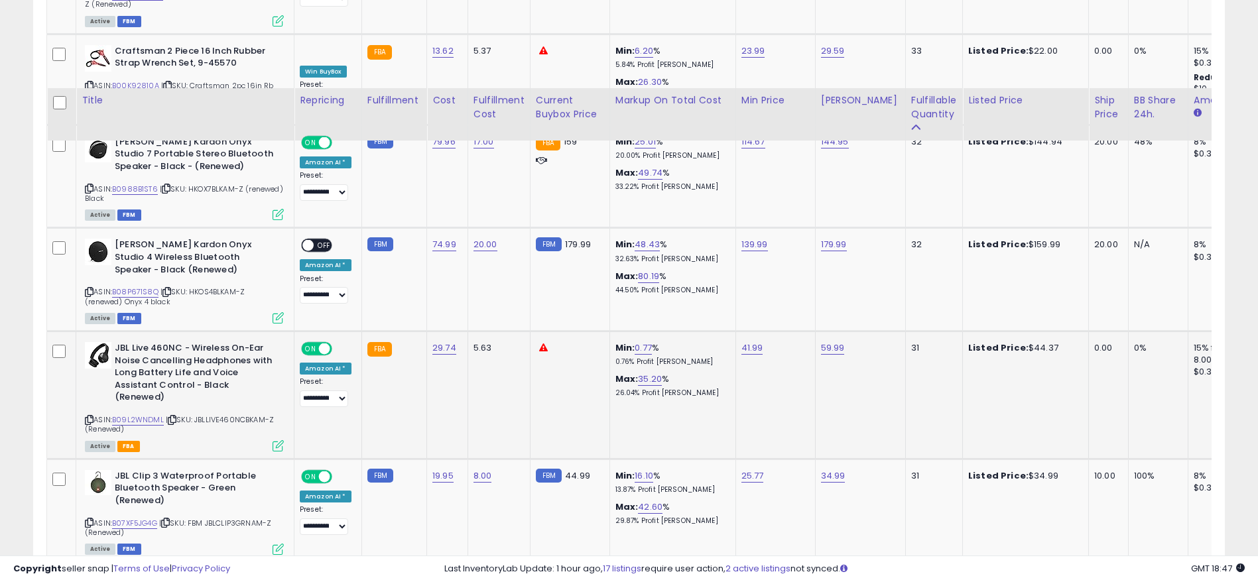
scroll to position [2685, 0]
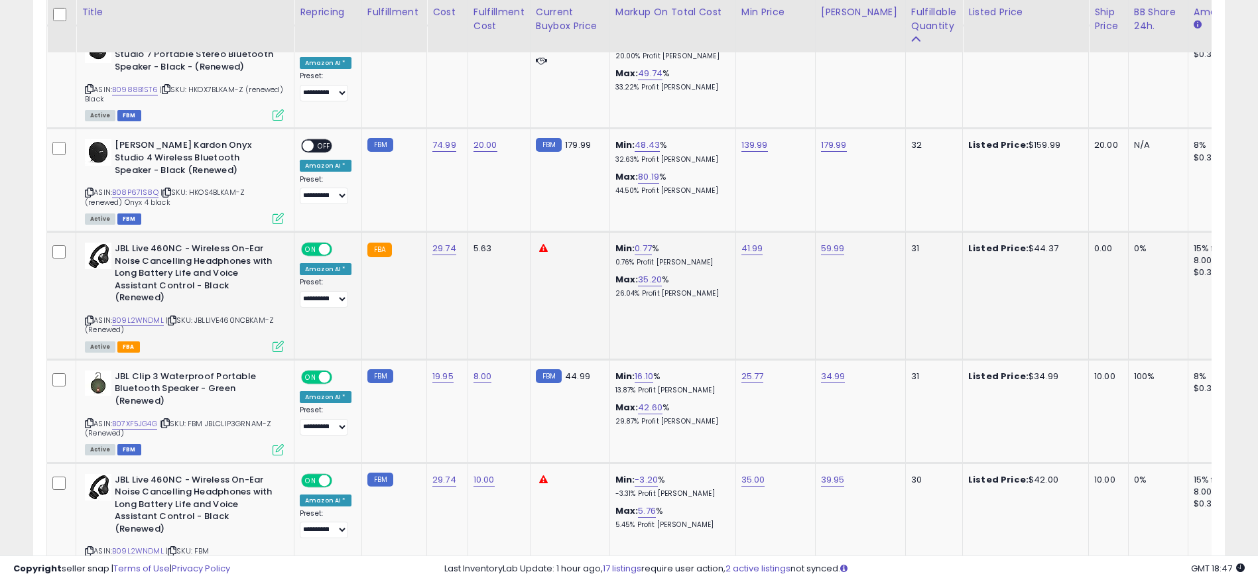
click at [241, 243] on b "JBL Live 460NC - Wireless On-Ear Noise Cancelling Headphones with Long Battery …" at bounding box center [195, 275] width 161 height 65
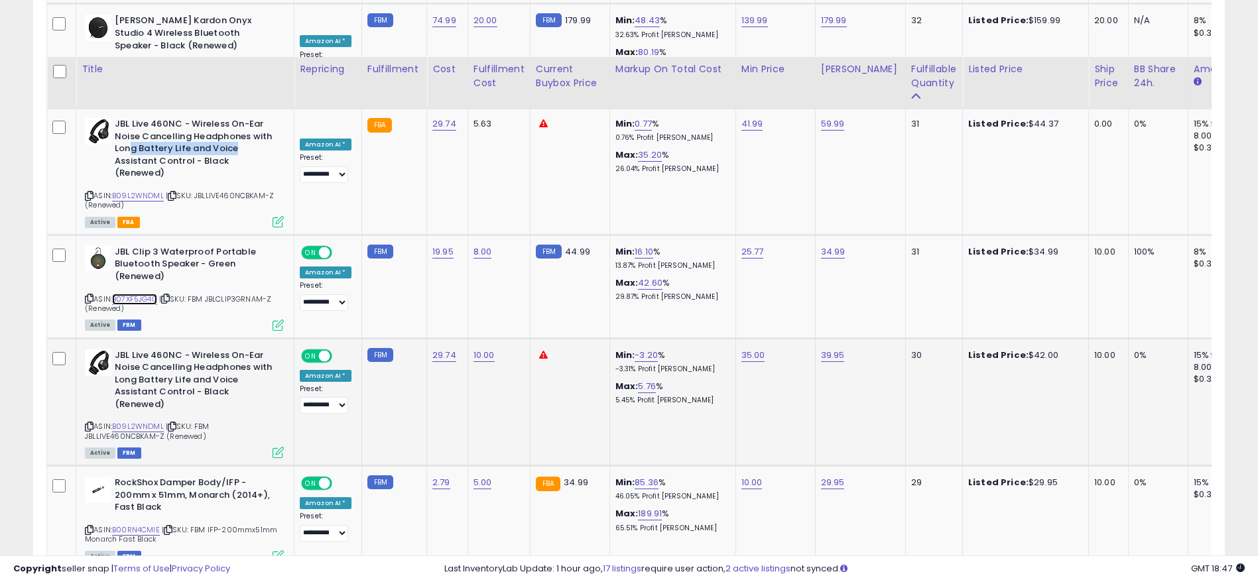
scroll to position [2867, 0]
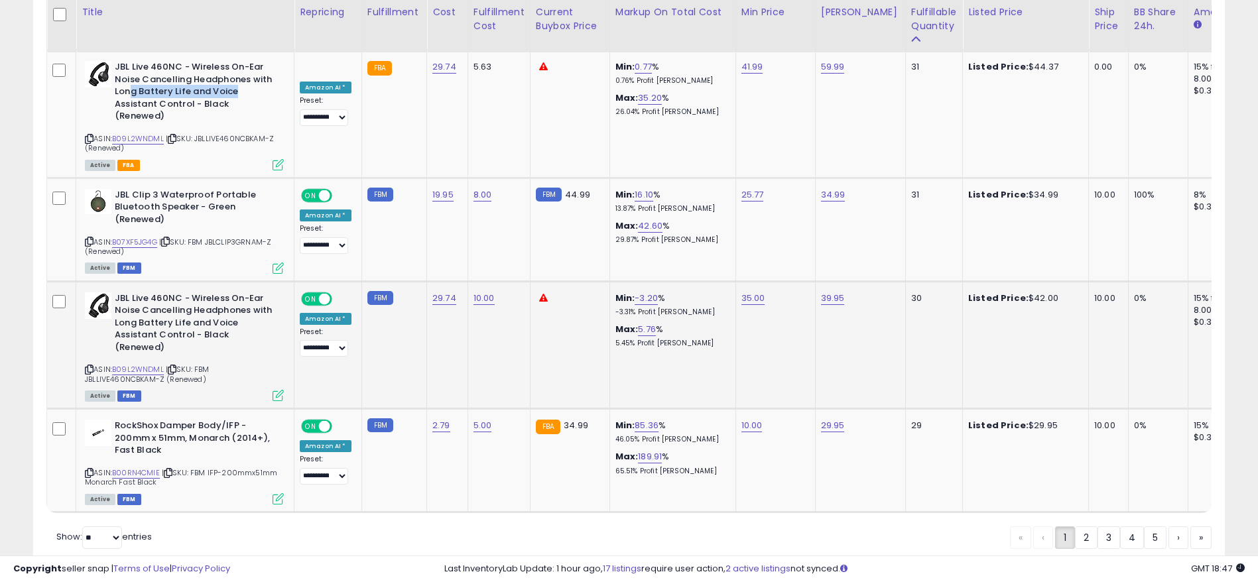
drag, startPoint x: 200, startPoint y: 268, endPoint x: 207, endPoint y: 269, distance: 6.7
click at [207, 292] on b "JBL Live 460NC - Wireless On-Ear Noise Cancelling Headphones with Long Battery …" at bounding box center [195, 324] width 161 height 65
drag, startPoint x: 192, startPoint y: 380, endPoint x: 278, endPoint y: 379, distance: 86.2
click at [275, 420] on b "RockShox Damper Body/IFP - 200mm x 51mm, Monarch (2014+), Fast Black" at bounding box center [195, 440] width 161 height 40
drag, startPoint x: 928, startPoint y: 358, endPoint x: 837, endPoint y: 366, distance: 91.2
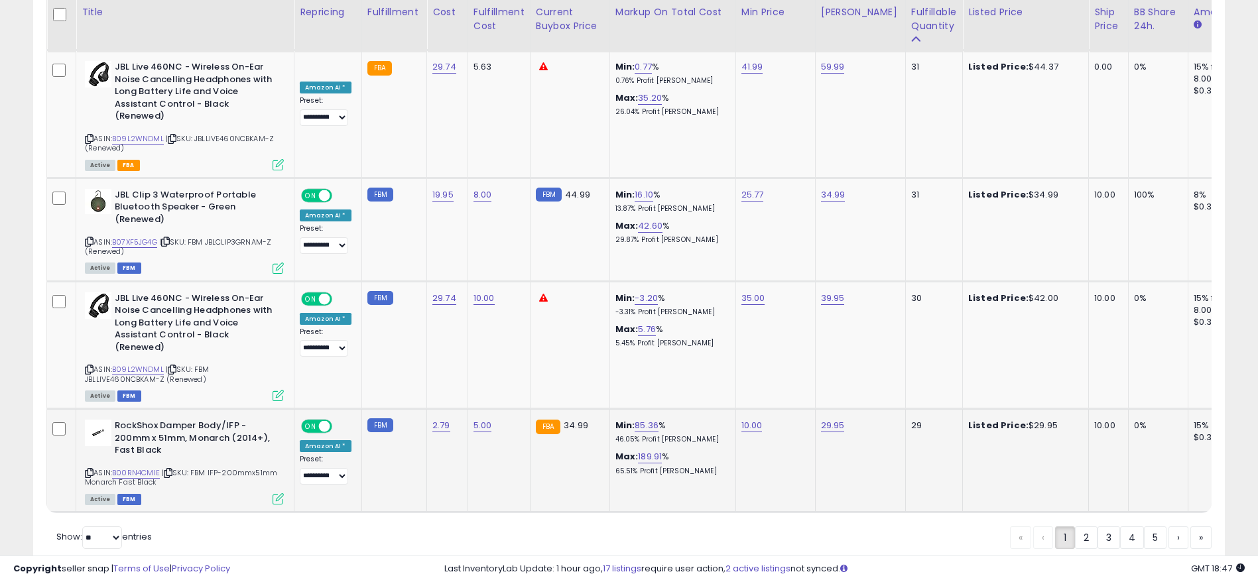
click at [837, 409] on tr "**********" at bounding box center [1106, 460] width 2118 height 103
click at [133, 467] on link "B00RN4CMIE" at bounding box center [136, 472] width 48 height 11
click at [1088, 526] on link "2" at bounding box center [1086, 537] width 23 height 23
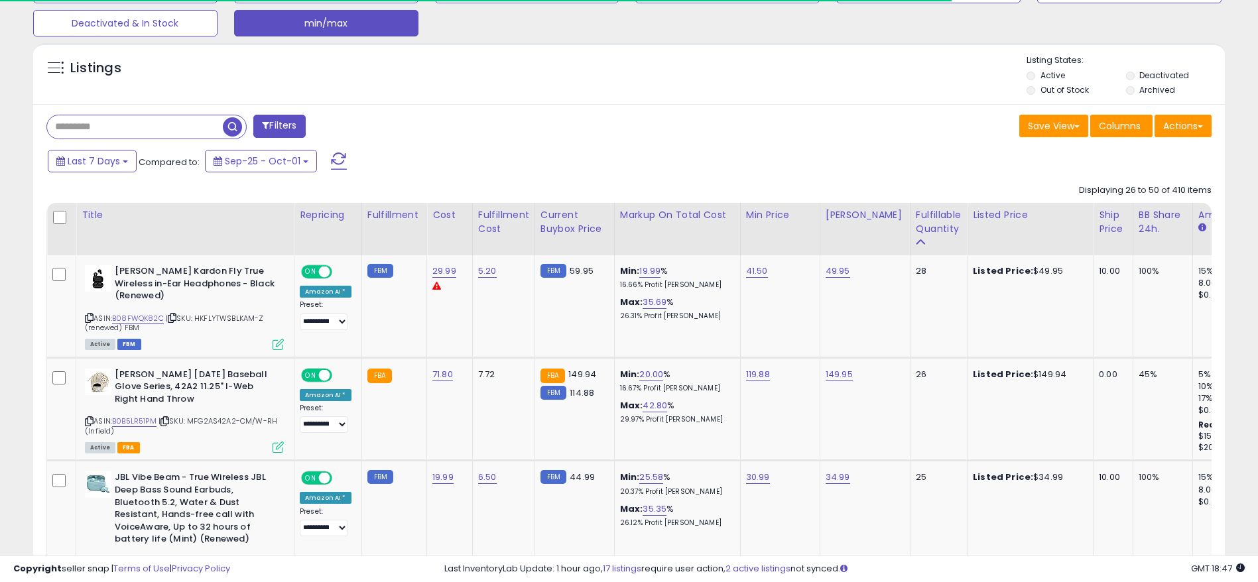
scroll to position [444, 0]
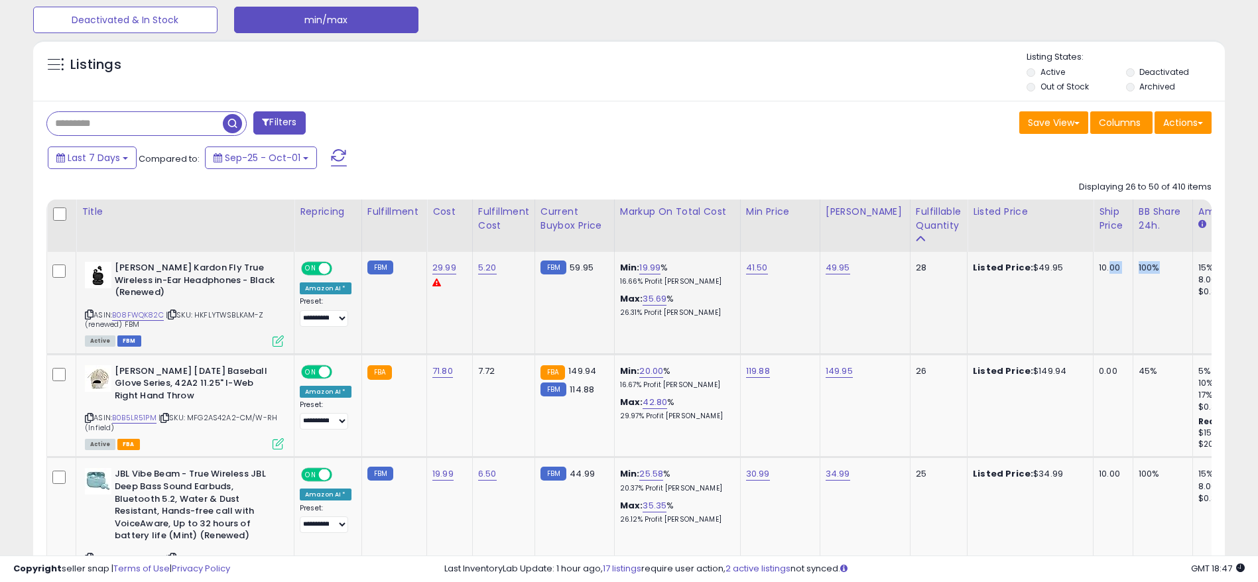
drag, startPoint x: 1154, startPoint y: 274, endPoint x: 1092, endPoint y: 275, distance: 62.3
click at [1092, 275] on tr "**********" at bounding box center [1107, 303] width 2121 height 102
click at [155, 314] on link "B08FWQK82C" at bounding box center [138, 315] width 52 height 11
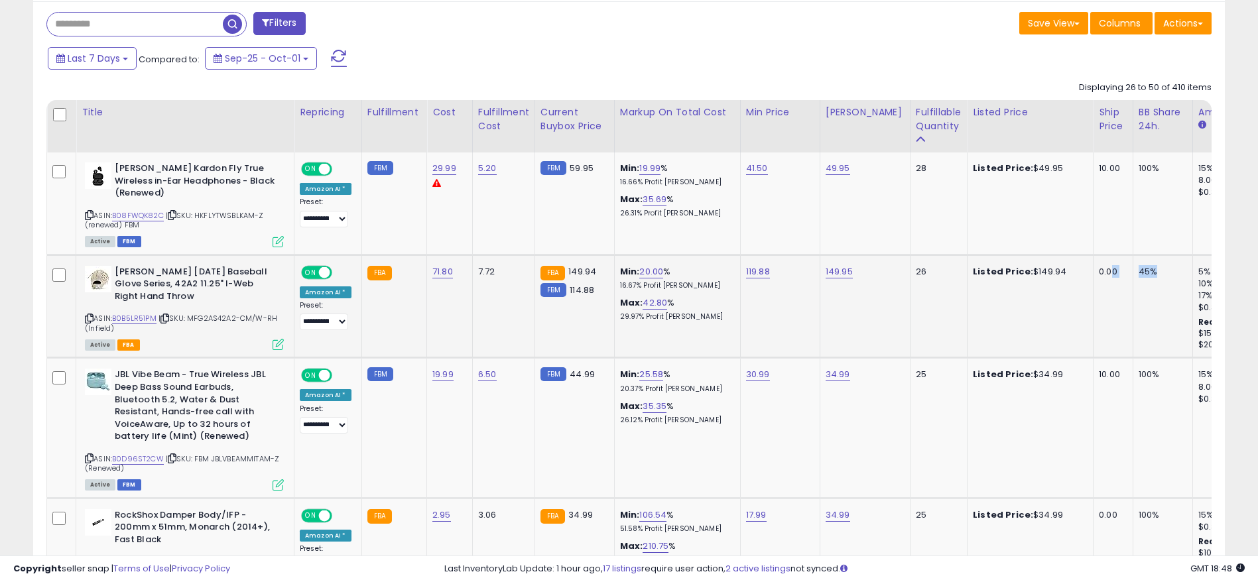
drag, startPoint x: 1134, startPoint y: 284, endPoint x: 1091, endPoint y: 288, distance: 42.6
click at [1091, 288] on tr "**********" at bounding box center [1107, 306] width 2121 height 103
drag, startPoint x: 1054, startPoint y: 270, endPoint x: 1003, endPoint y: 273, distance: 51.8
click at [1003, 273] on div "Listed Price: $149.94" at bounding box center [1028, 272] width 110 height 12
drag, startPoint x: 765, startPoint y: 274, endPoint x: 744, endPoint y: 273, distance: 20.6
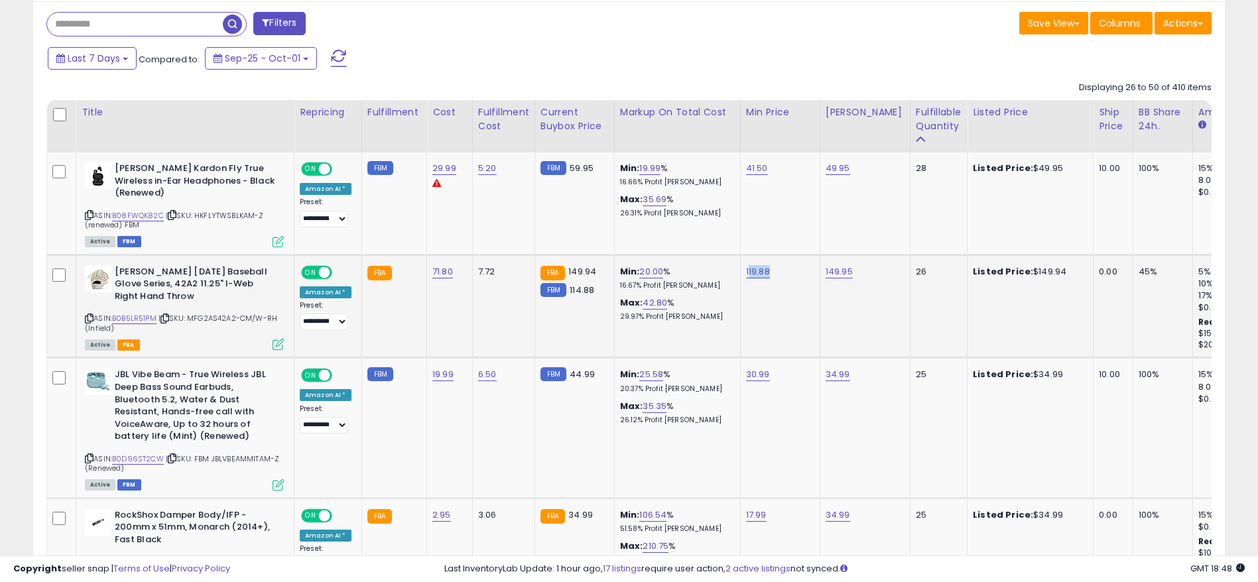
click at [746, 273] on div "119.88" at bounding box center [778, 272] width 64 height 12
click at [141, 310] on div "ASIN: B0B5LR51PM | SKU: MFG2AS42A2-CM/W-RH (Infield) Active FBA" at bounding box center [184, 308] width 199 height 84
click at [142, 320] on link "B0B5LR51PM" at bounding box center [134, 318] width 44 height 11
click at [830, 269] on link "149.95" at bounding box center [839, 271] width 27 height 13
drag, startPoint x: 717, startPoint y: 231, endPoint x: 621, endPoint y: 231, distance: 95.5
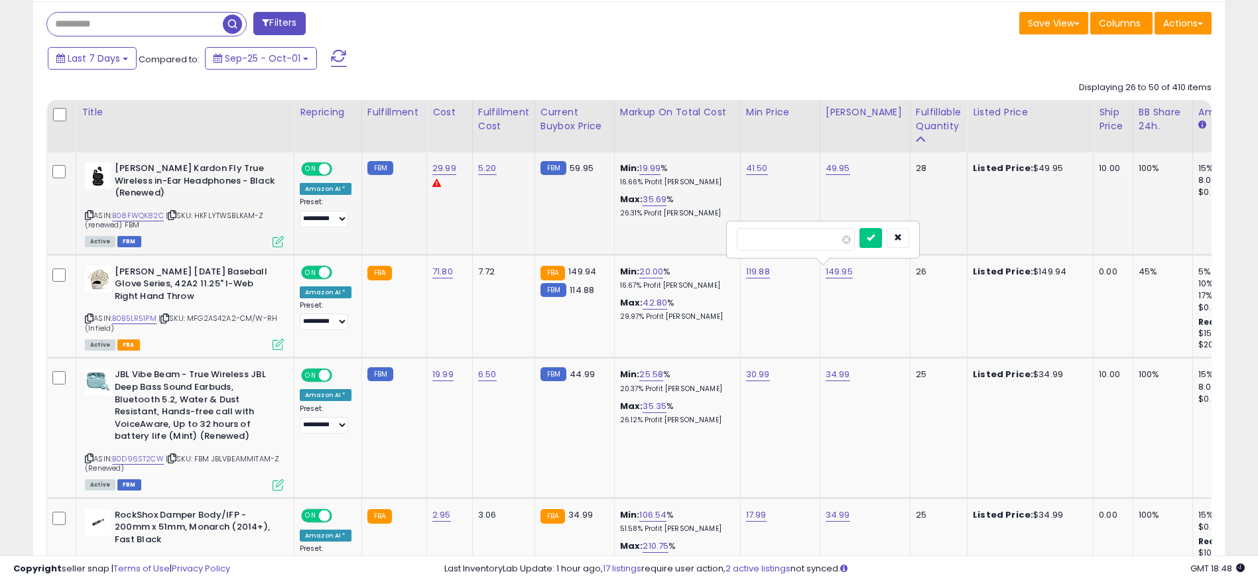
type input "******"
click at [887, 227] on div "******" at bounding box center [822, 239] width 191 height 35
click at [882, 237] on button "submit" at bounding box center [870, 238] width 23 height 20
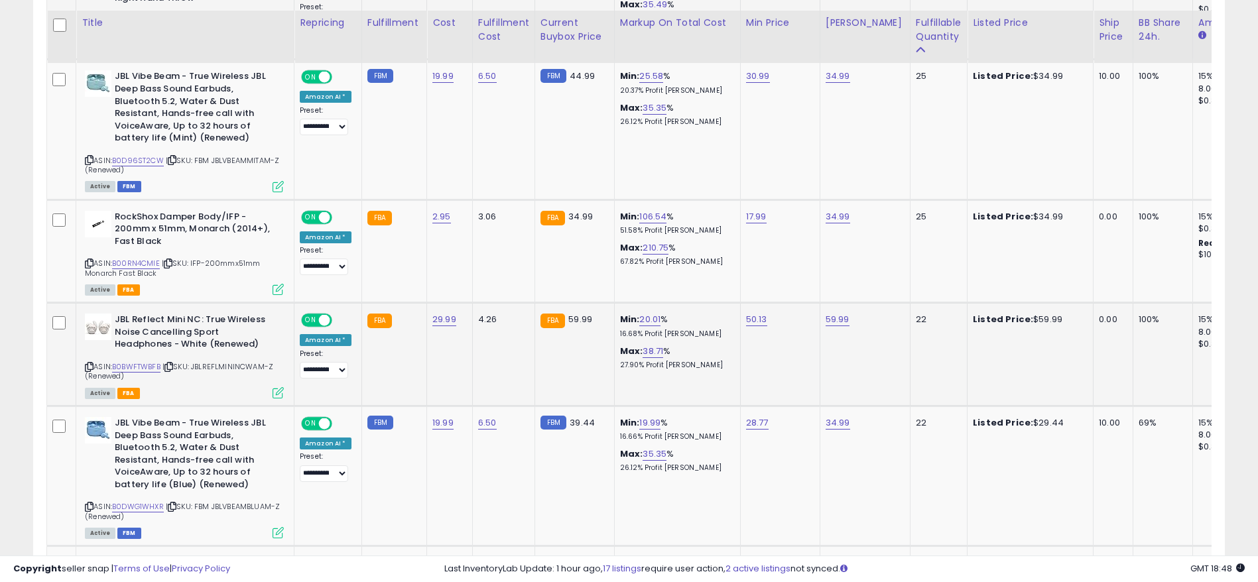
scroll to position [942, 0]
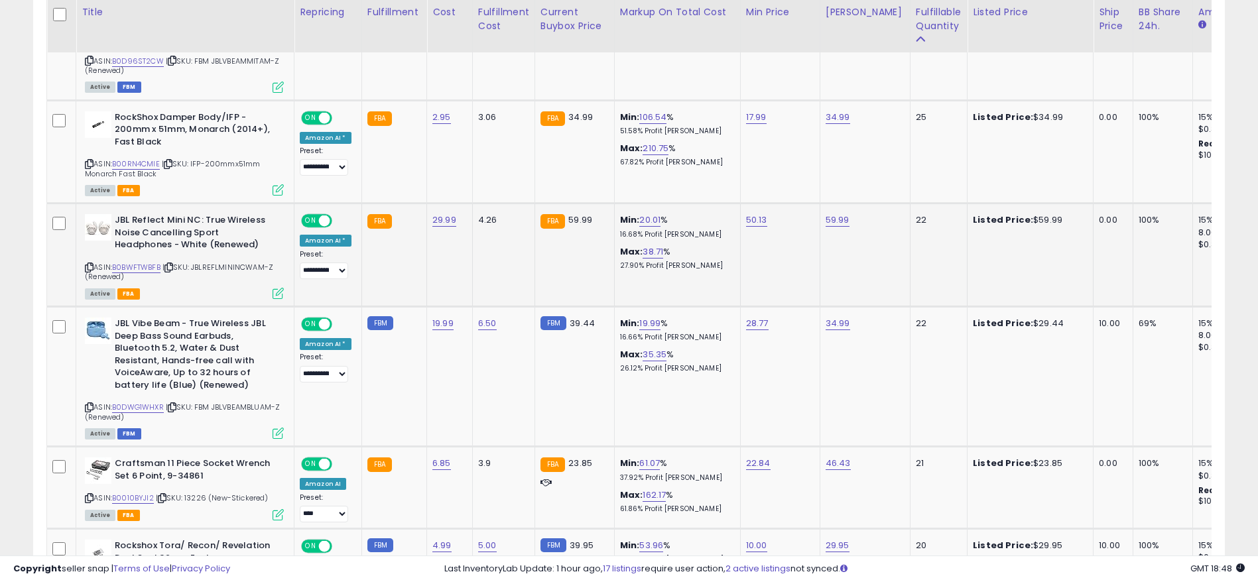
drag, startPoint x: 1179, startPoint y: 210, endPoint x: 1068, endPoint y: 230, distance: 112.5
click at [1068, 230] on tr "**********" at bounding box center [1107, 255] width 2121 height 103
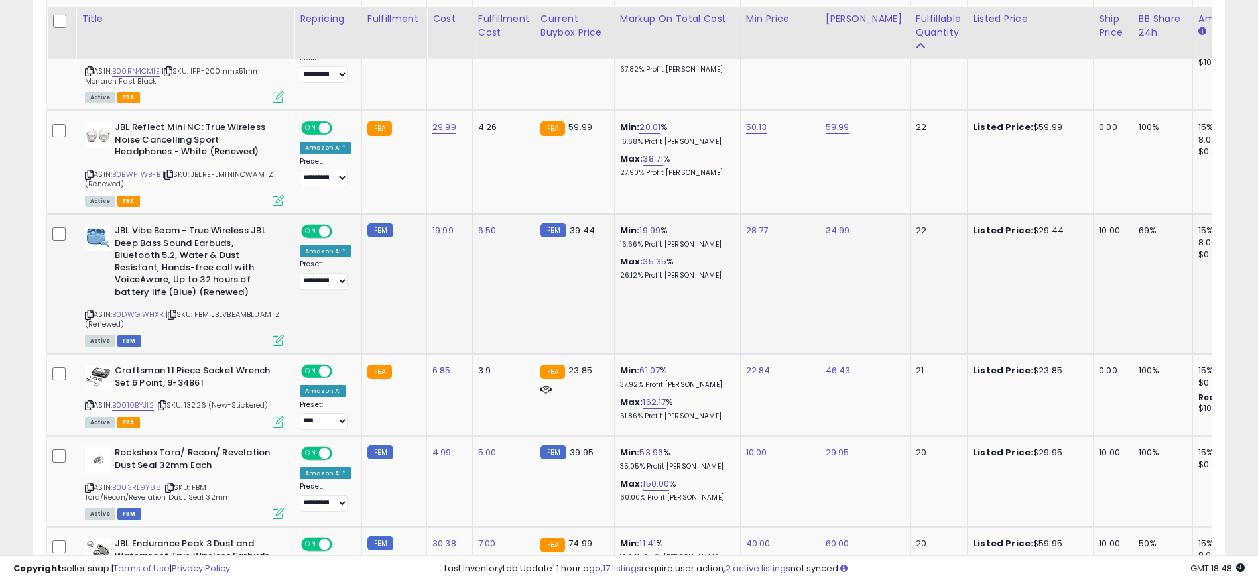
scroll to position [1041, 0]
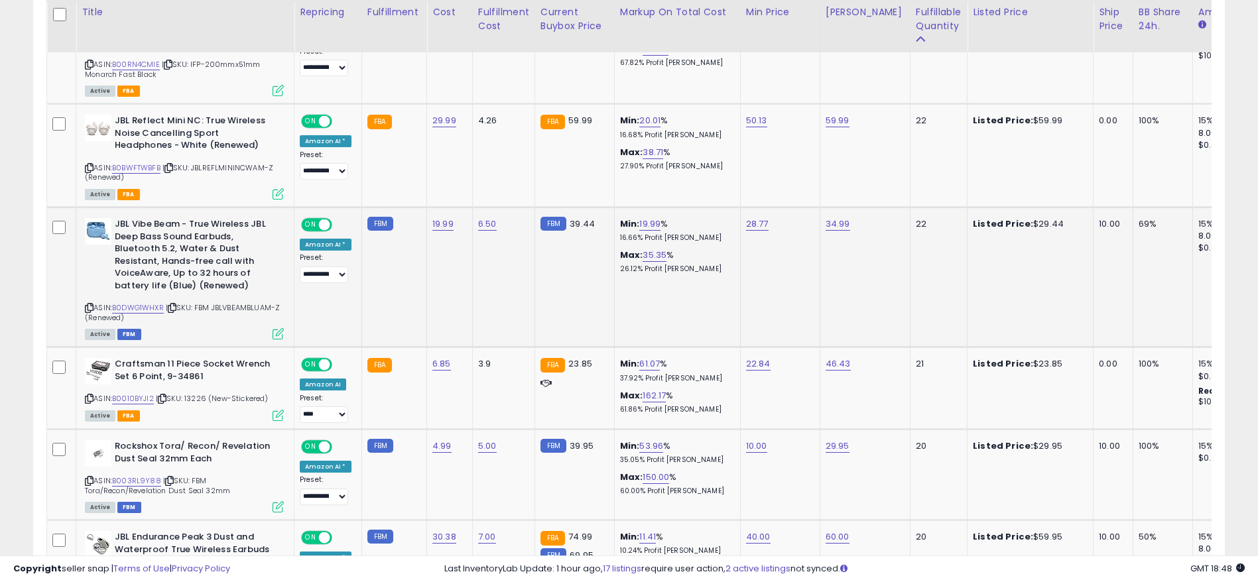
drag, startPoint x: 1125, startPoint y: 227, endPoint x: 1085, endPoint y: 228, distance: 40.5
click at [1095, 228] on tr "**********" at bounding box center [1107, 277] width 2121 height 140
drag, startPoint x: 936, startPoint y: 223, endPoint x: 863, endPoint y: 221, distance: 72.3
click at [863, 221] on tr "**********" at bounding box center [1107, 277] width 2121 height 140
click at [142, 302] on link "B0DWG1WHXR" at bounding box center [138, 307] width 52 height 11
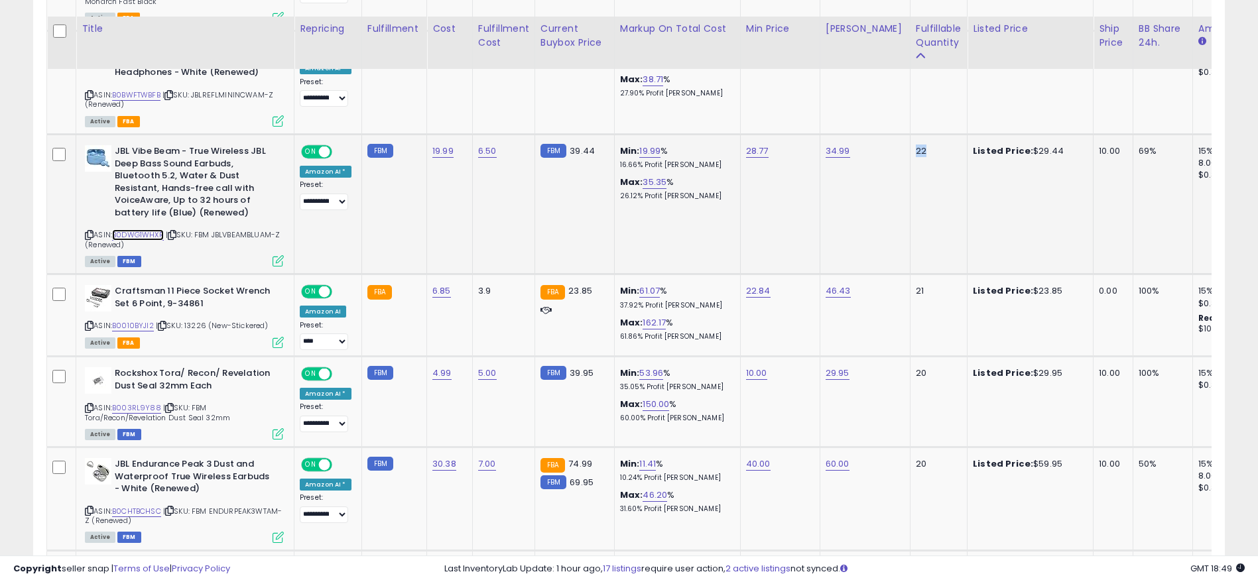
scroll to position [1140, 0]
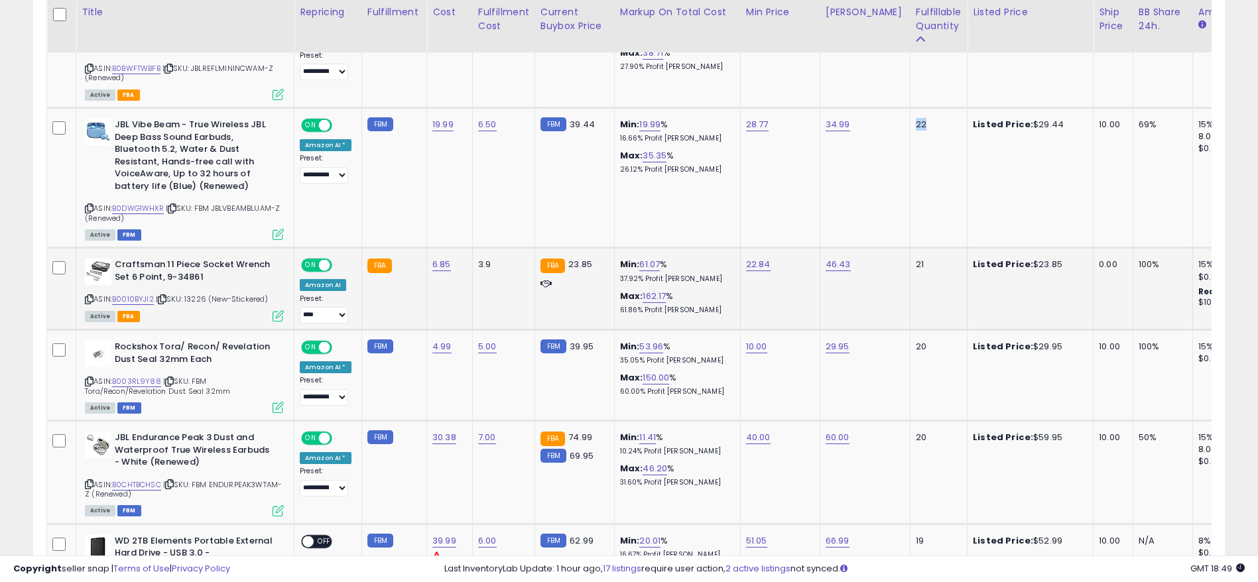
click at [90, 299] on icon at bounding box center [89, 299] width 9 height 7
click at [614, 262] on td "Min: 61.07 % 37.92% Profit [PERSON_NAME]: 162.17 % 61.86% Profit [PERSON_NAME]" at bounding box center [677, 289] width 126 height 82
click at [646, 263] on link "61.07" at bounding box center [649, 264] width 21 height 13
click at [721, 235] on button "button" at bounding box center [710, 231] width 23 height 20
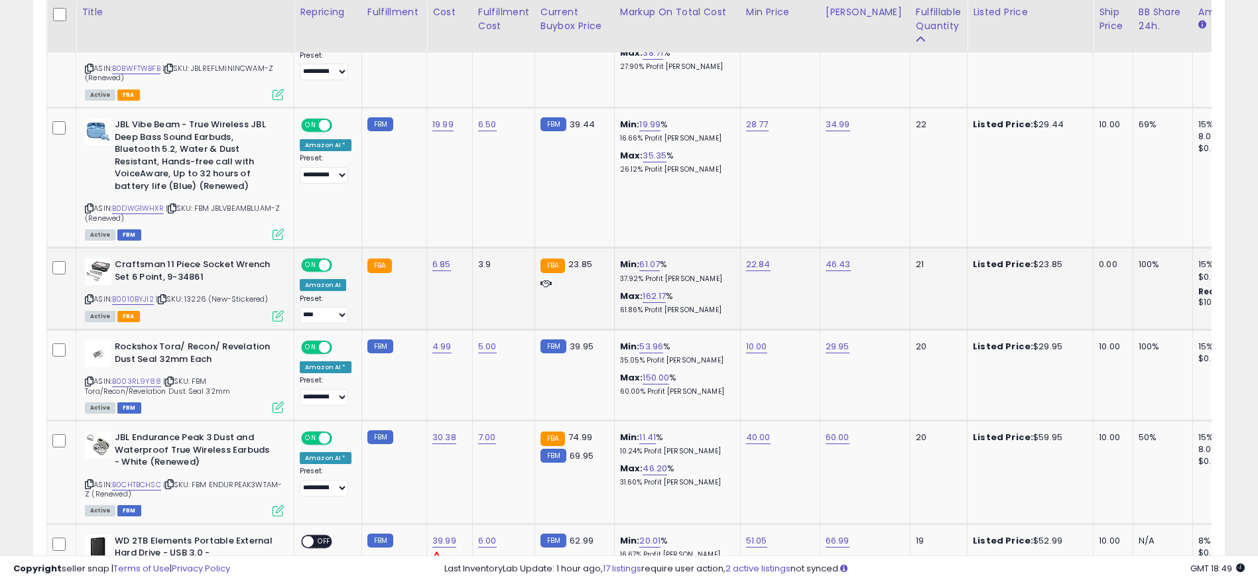
click at [90, 302] on icon at bounding box center [89, 299] width 9 height 7
drag, startPoint x: 1009, startPoint y: 267, endPoint x: 1054, endPoint y: 265, distance: 44.5
click at [1054, 265] on div "Listed Price: $23.85" at bounding box center [1028, 265] width 110 height 12
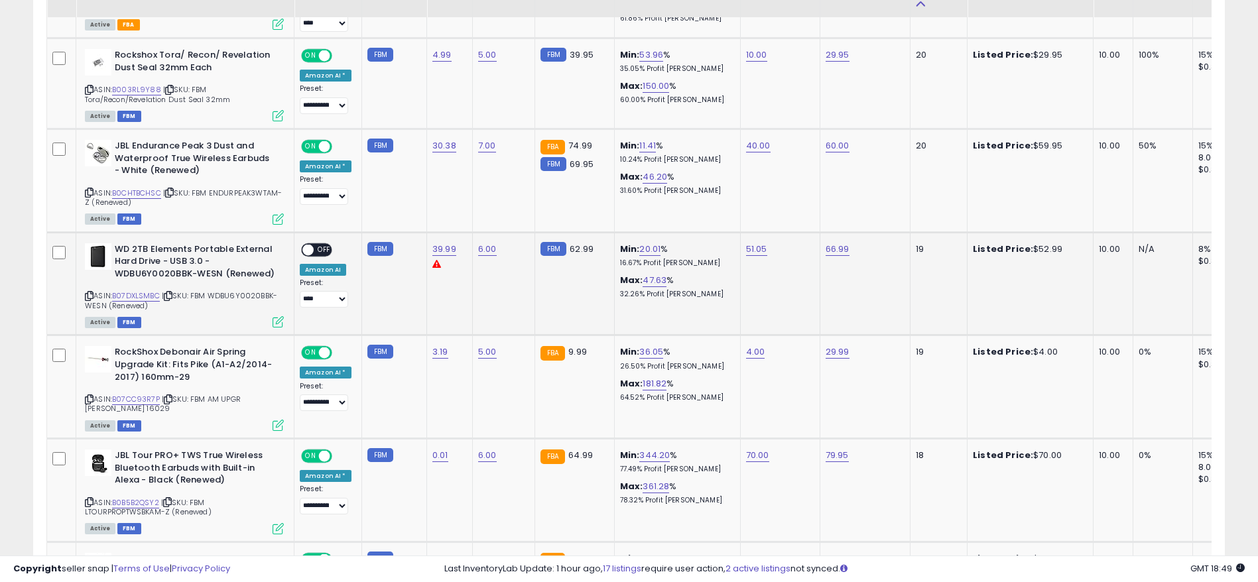
scroll to position [1439, 0]
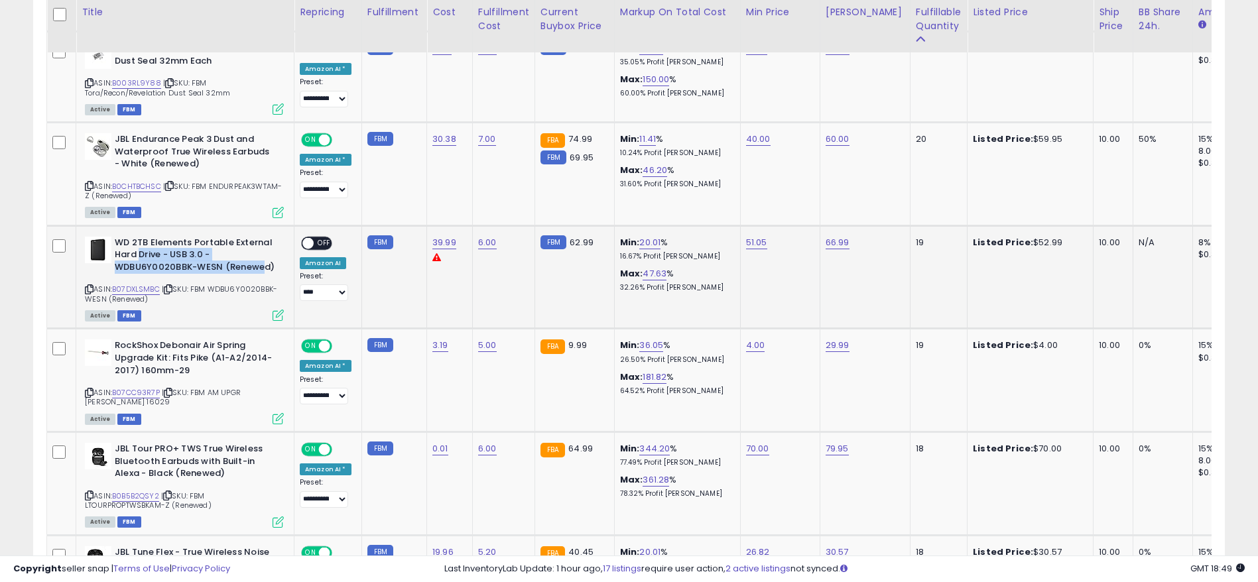
drag, startPoint x: 186, startPoint y: 252, endPoint x: 569, endPoint y: 268, distance: 382.9
click at [267, 275] on b "WD 2TB Elements Portable External Hard Drive - USB 3.0 - WDBU6Y0020BBK-WESN (Re…" at bounding box center [195, 257] width 161 height 40
drag, startPoint x: 1126, startPoint y: 245, endPoint x: 1049, endPoint y: 250, distance: 77.1
click at [1049, 250] on tr "**********" at bounding box center [1107, 276] width 2121 height 103
drag, startPoint x: 128, startPoint y: 253, endPoint x: 240, endPoint y: 269, distance: 113.3
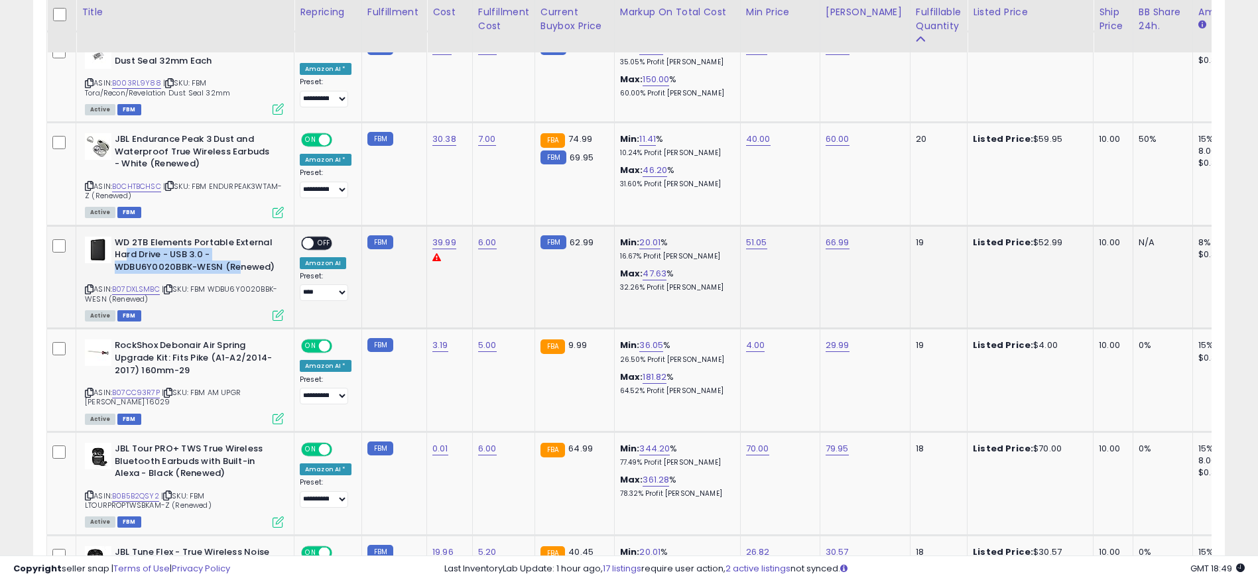
click at [240, 269] on b "WD 2TB Elements Portable External Hard Drive - USB 3.0 - WDBU6Y0020BBK-WESN (Re…" at bounding box center [195, 257] width 161 height 40
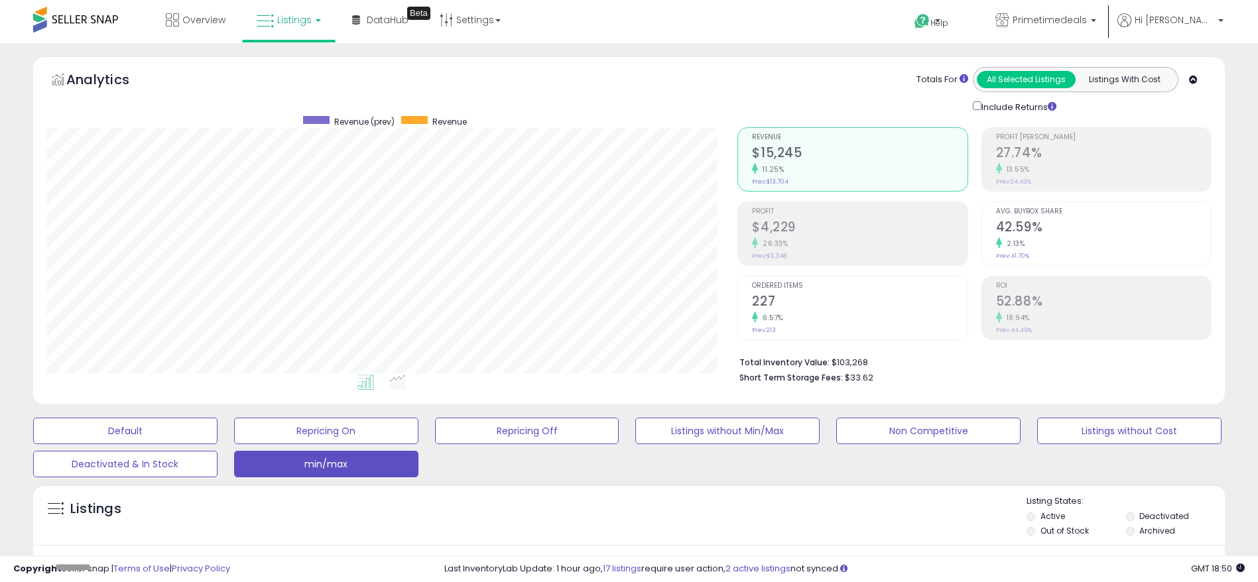
scroll to position [398, 0]
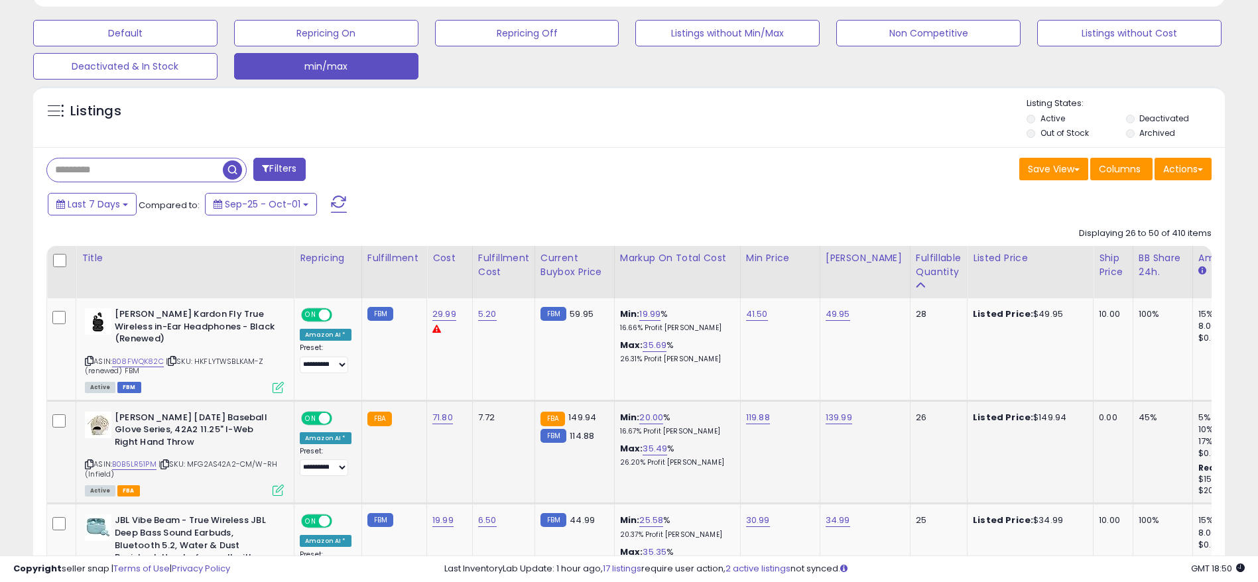
click at [141, 173] on input "text" at bounding box center [135, 169] width 176 height 23
type input "****"
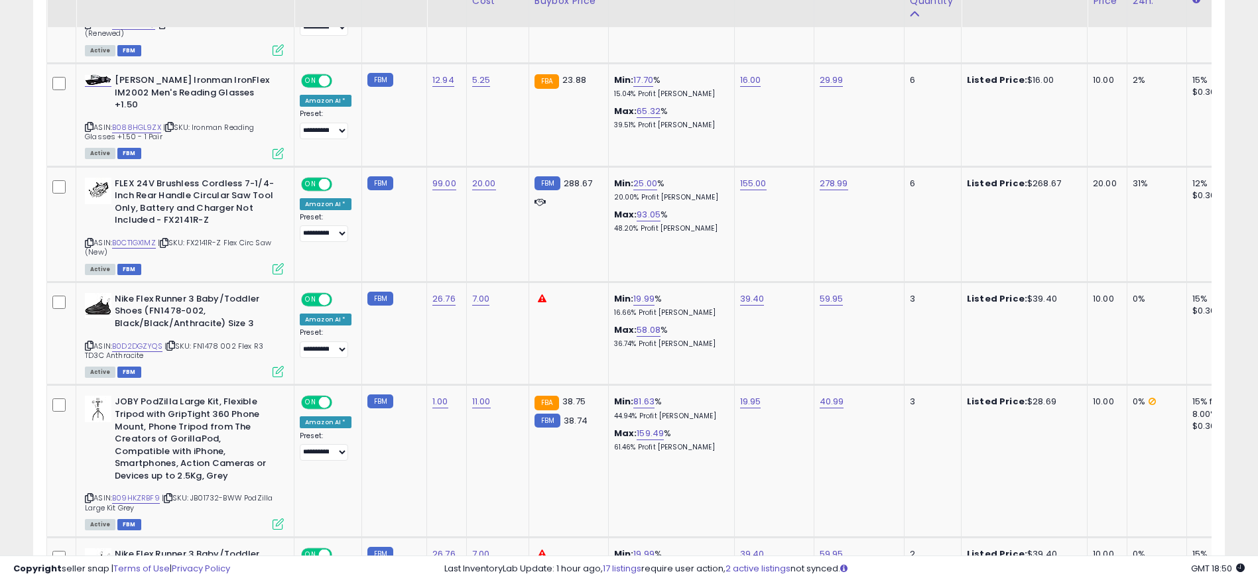
scroll to position [842, 0]
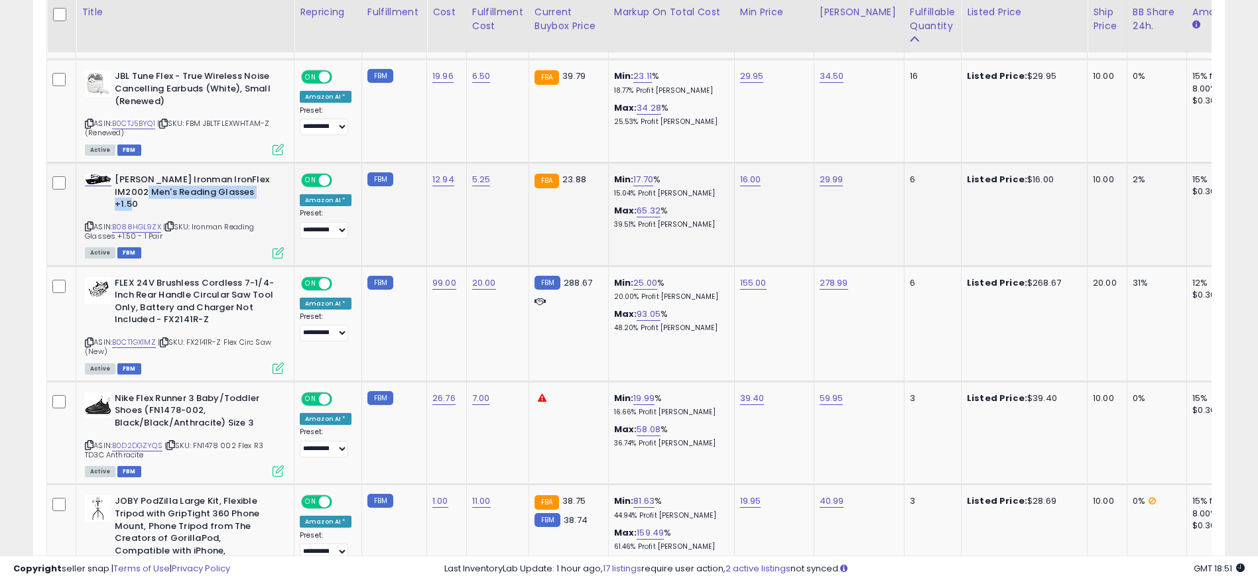
drag, startPoint x: 166, startPoint y: 195, endPoint x: 275, endPoint y: 211, distance: 109.9
click at [275, 211] on b "[PERSON_NAME] Ironman IronFlex IM2002 Men's Reading Glasses +1.50" at bounding box center [195, 194] width 161 height 40
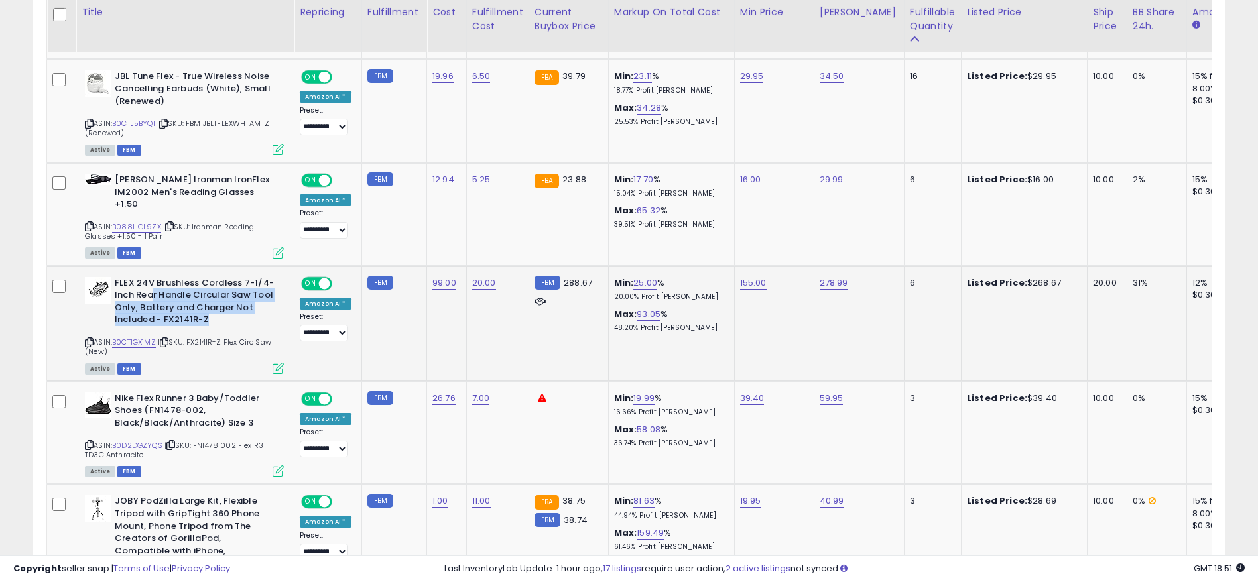
drag, startPoint x: 151, startPoint y: 294, endPoint x: 239, endPoint y: 314, distance: 89.6
click at [230, 317] on b "FLEX 24V Brushless Cordless 7-1/4-Inch Rear Handle Circular Saw Tool Only, Batt…" at bounding box center [195, 303] width 161 height 52
drag, startPoint x: 703, startPoint y: 285, endPoint x: 614, endPoint y: 279, distance: 89.1
click at [614, 279] on div "Min: 25.00 % 20.00% Profit [PERSON_NAME]" at bounding box center [669, 289] width 110 height 25
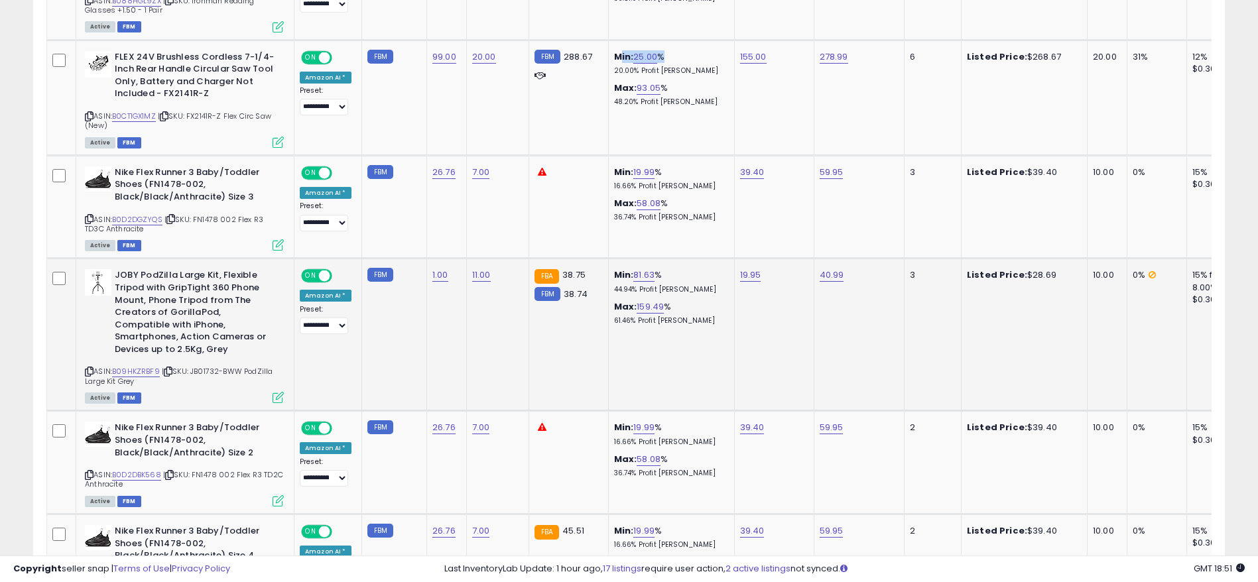
scroll to position [942, 0]
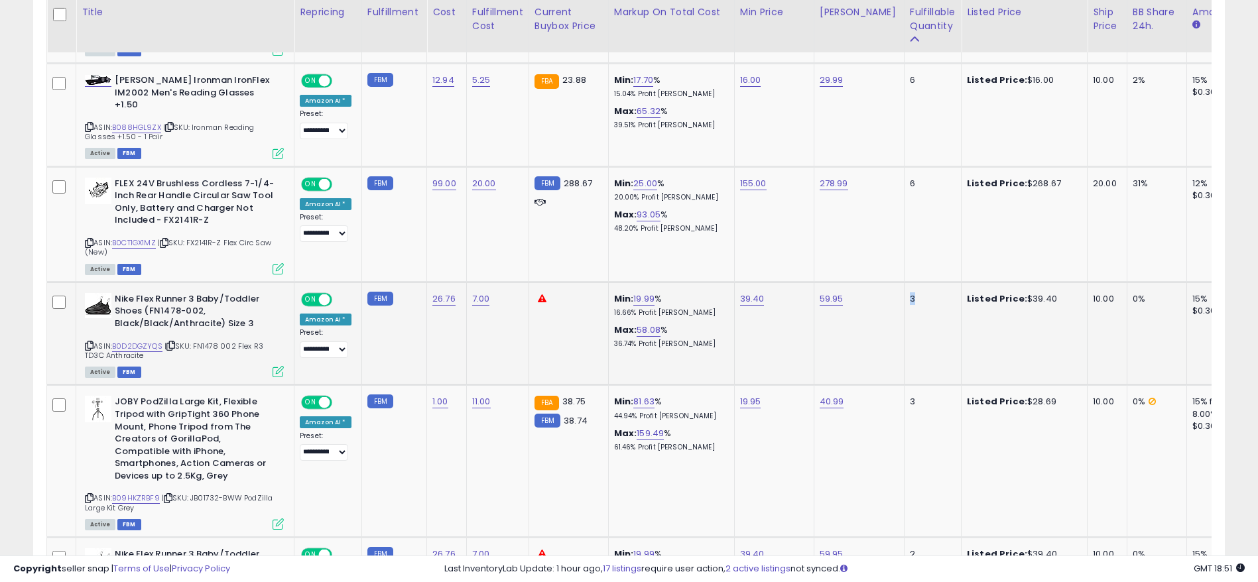
drag, startPoint x: 907, startPoint y: 293, endPoint x: 861, endPoint y: 299, distance: 46.8
click at [861, 299] on tr "**********" at bounding box center [1102, 333] width 2111 height 103
drag, startPoint x: 902, startPoint y: 188, endPoint x: 873, endPoint y: 188, distance: 29.2
click at [873, 188] on tr "**********" at bounding box center [1102, 223] width 2111 height 115
drag, startPoint x: 1132, startPoint y: 182, endPoint x: 1107, endPoint y: 182, distance: 25.2
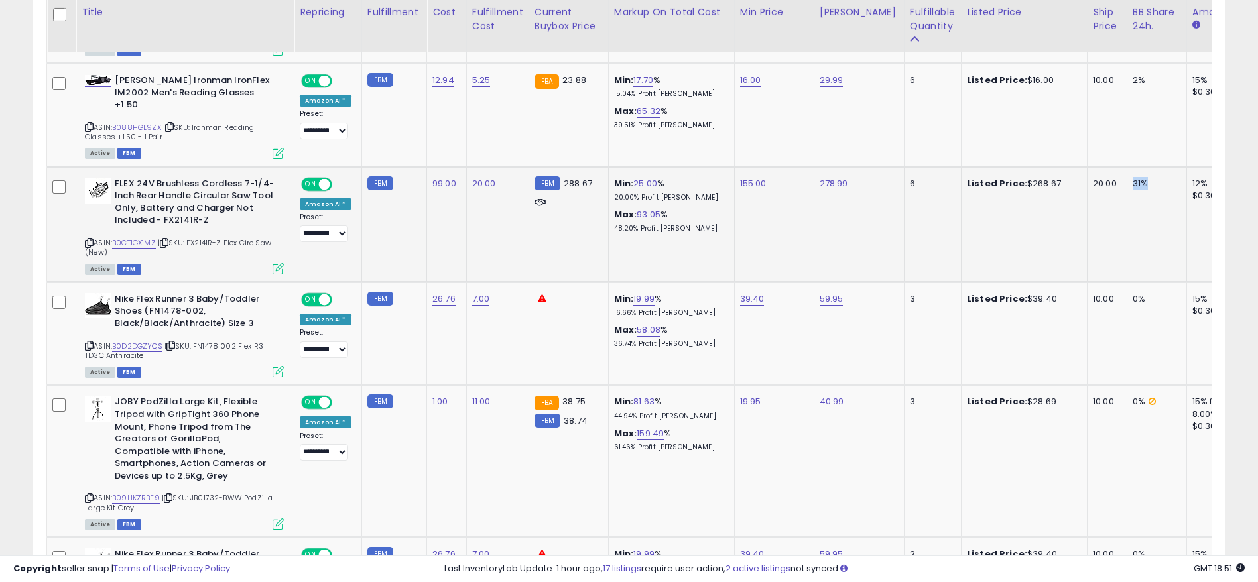
click at [1107, 182] on tr "**********" at bounding box center [1102, 223] width 2111 height 115
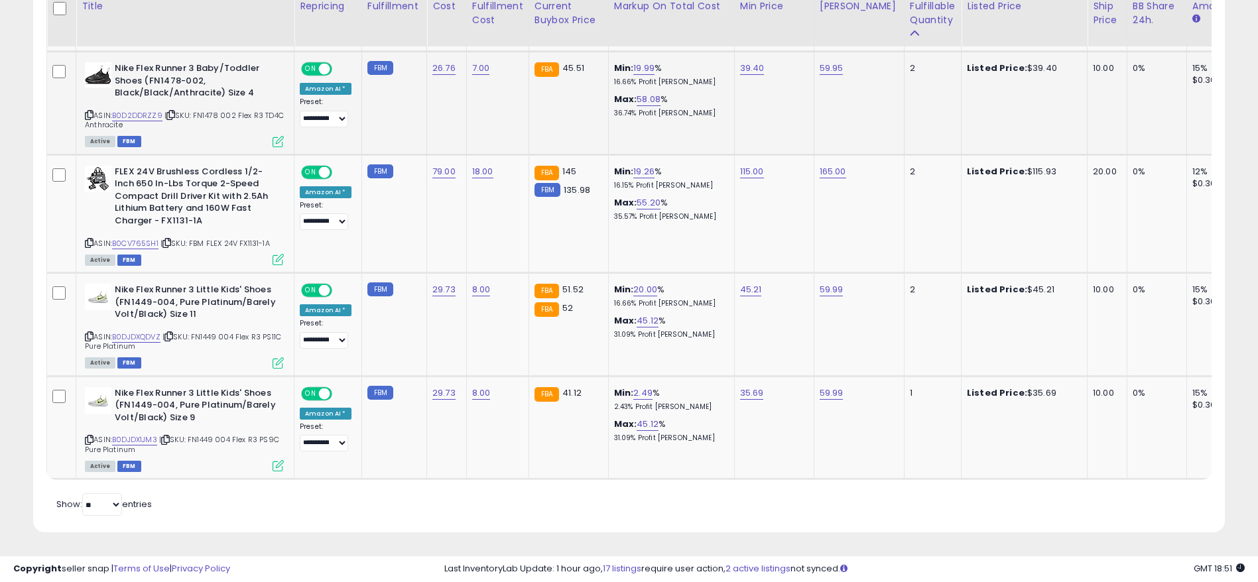
scroll to position [1546, 0]
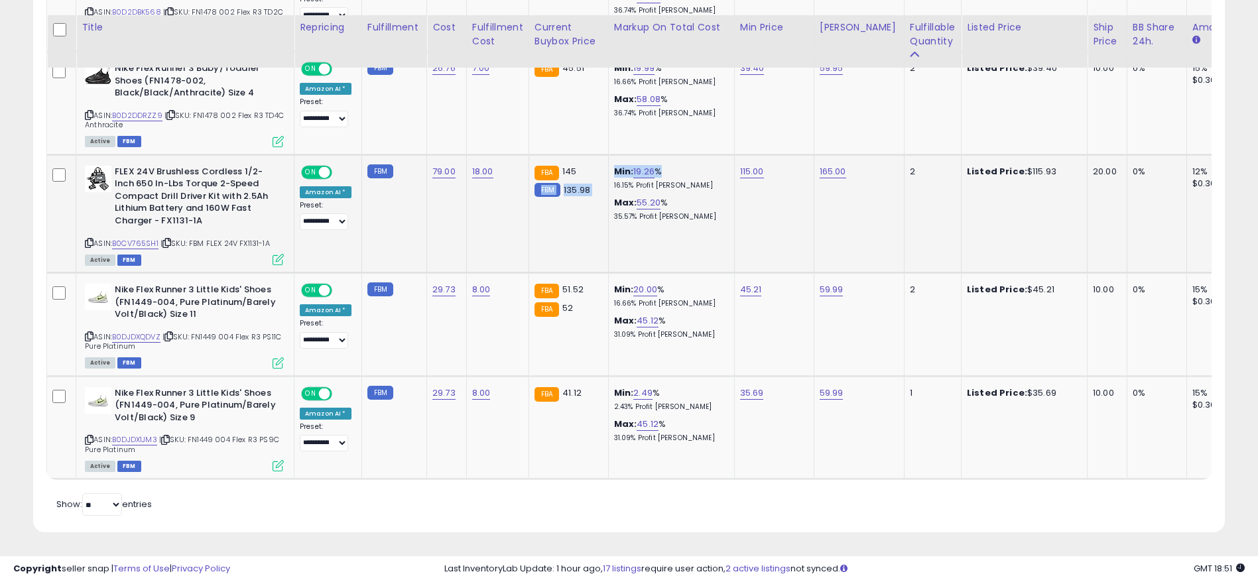
click at [595, 156] on tr "**********" at bounding box center [1102, 213] width 2111 height 118
drag, startPoint x: 774, startPoint y: 151, endPoint x: 745, endPoint y: 154, distance: 29.4
click at [745, 166] on div "115.00" at bounding box center [772, 172] width 64 height 12
drag, startPoint x: 1048, startPoint y: 151, endPoint x: 957, endPoint y: 151, distance: 91.5
click at [967, 166] on div "Listed Price: $115.93" at bounding box center [1022, 172] width 110 height 12
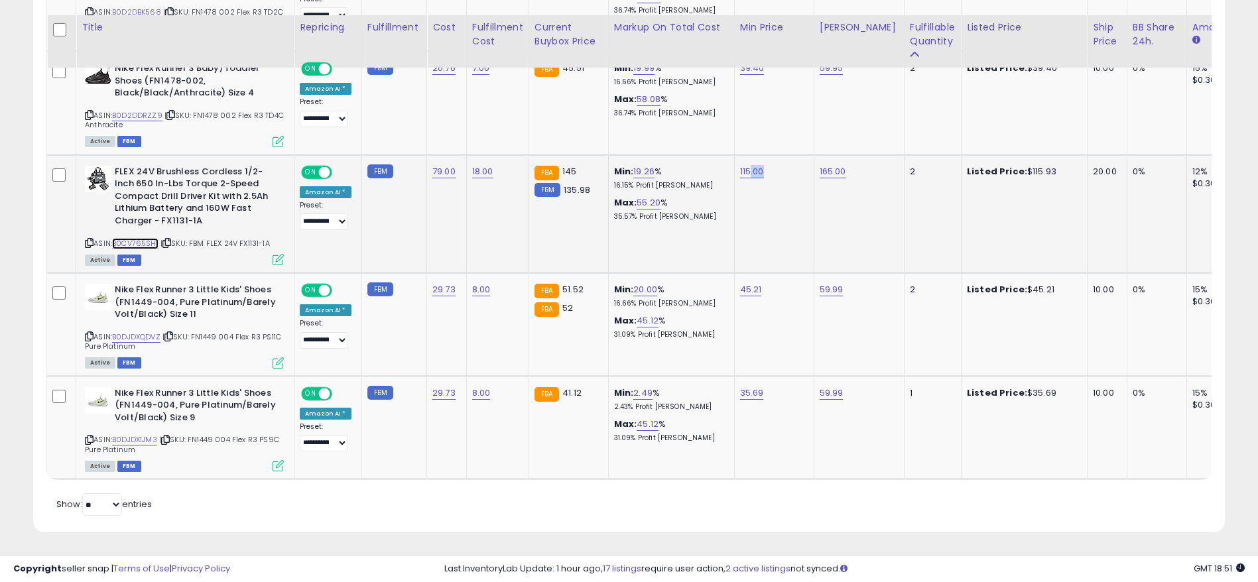
click at [147, 238] on link "B0CV765SH1" at bounding box center [135, 243] width 46 height 11
click at [747, 165] on link "115.00" at bounding box center [752, 171] width 24 height 13
drag, startPoint x: 713, startPoint y: 121, endPoint x: 611, endPoint y: 125, distance: 102.9
drag, startPoint x: 688, startPoint y: 131, endPoint x: 591, endPoint y: 125, distance: 96.3
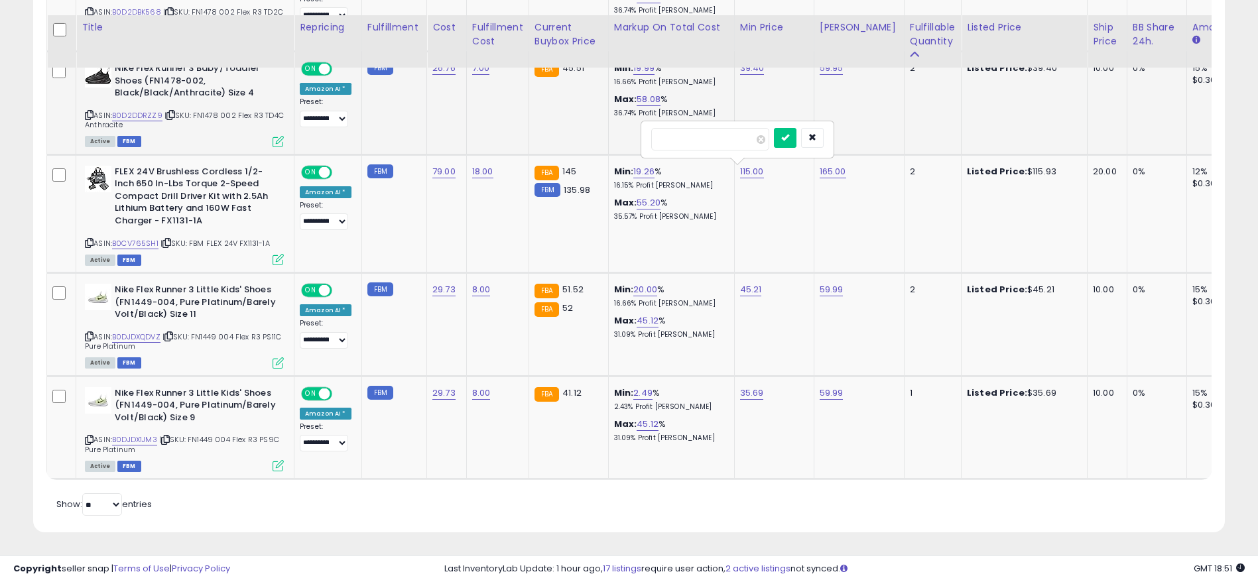
type input "***"
click at [789, 133] on icon "submit" at bounding box center [785, 137] width 8 height 8
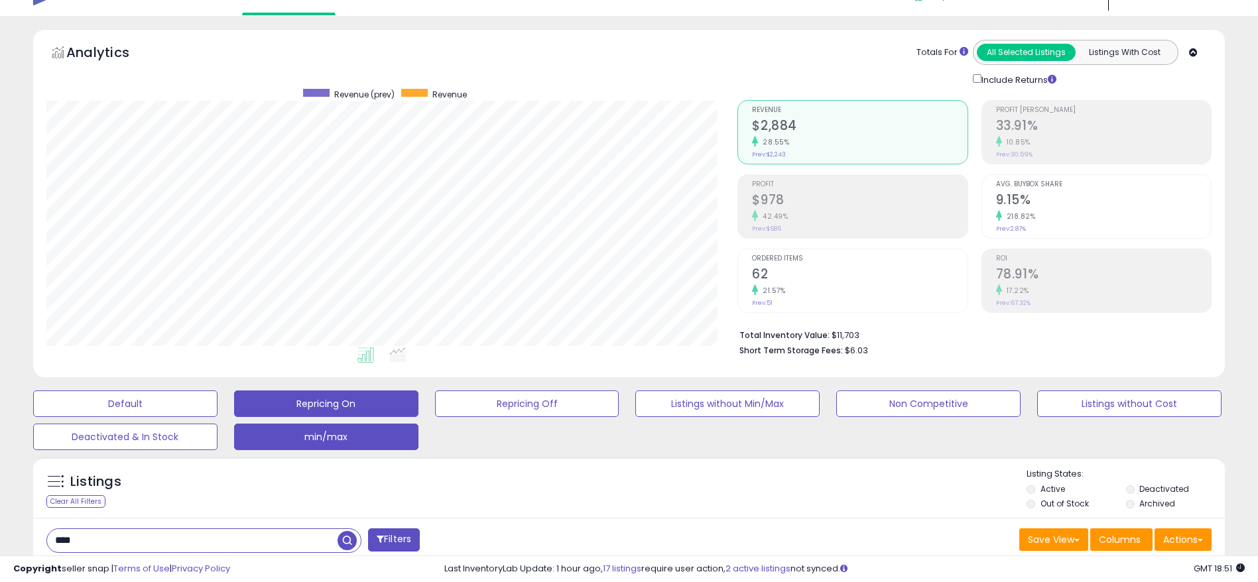
scroll to position [0, 0]
